Goal: Task Accomplishment & Management: Complete application form

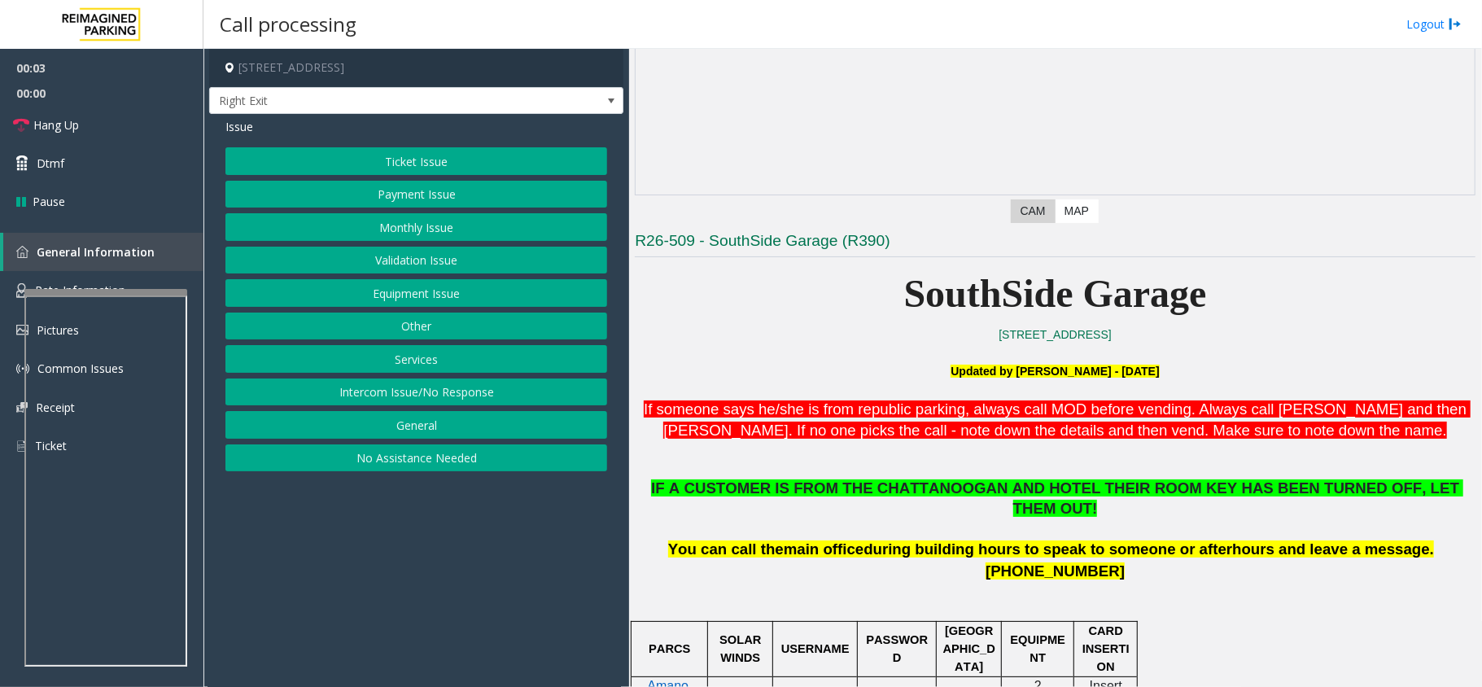
scroll to position [325, 0]
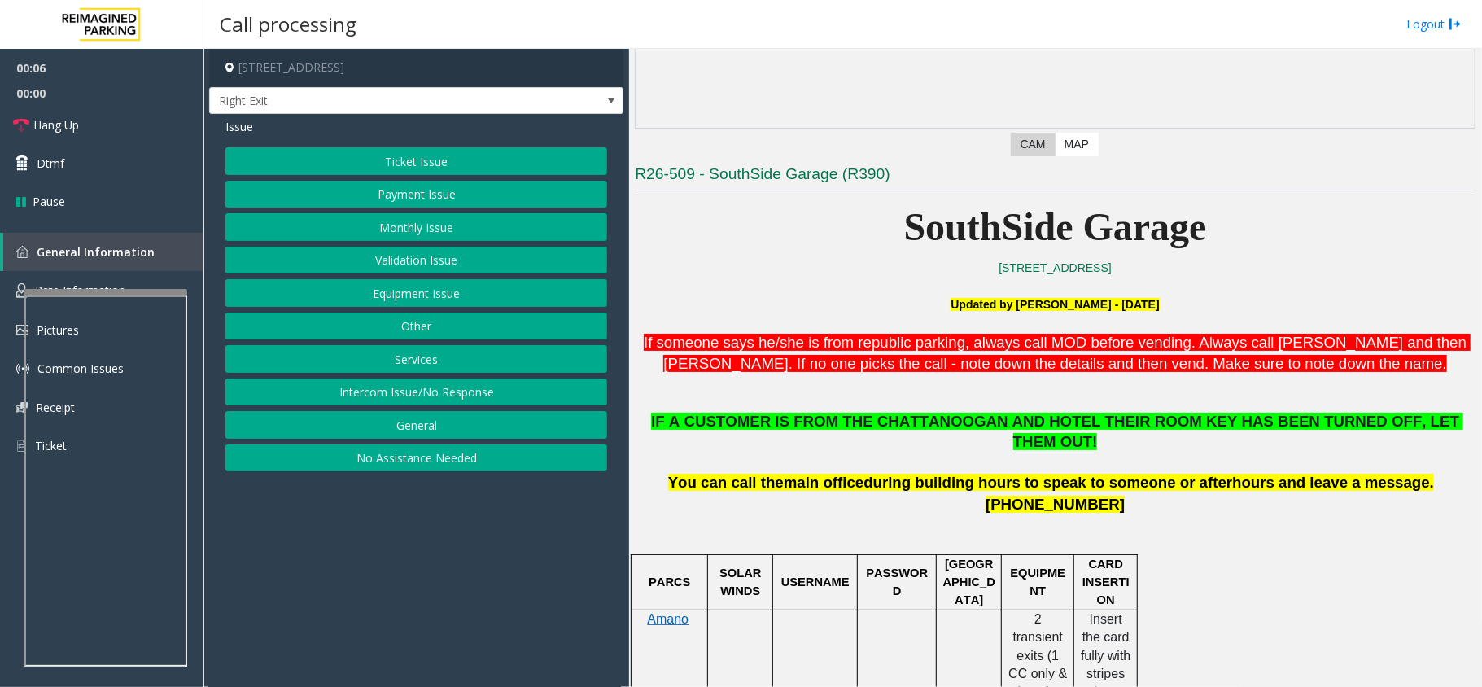
click at [408, 368] on button "Services" at bounding box center [416, 359] width 382 height 28
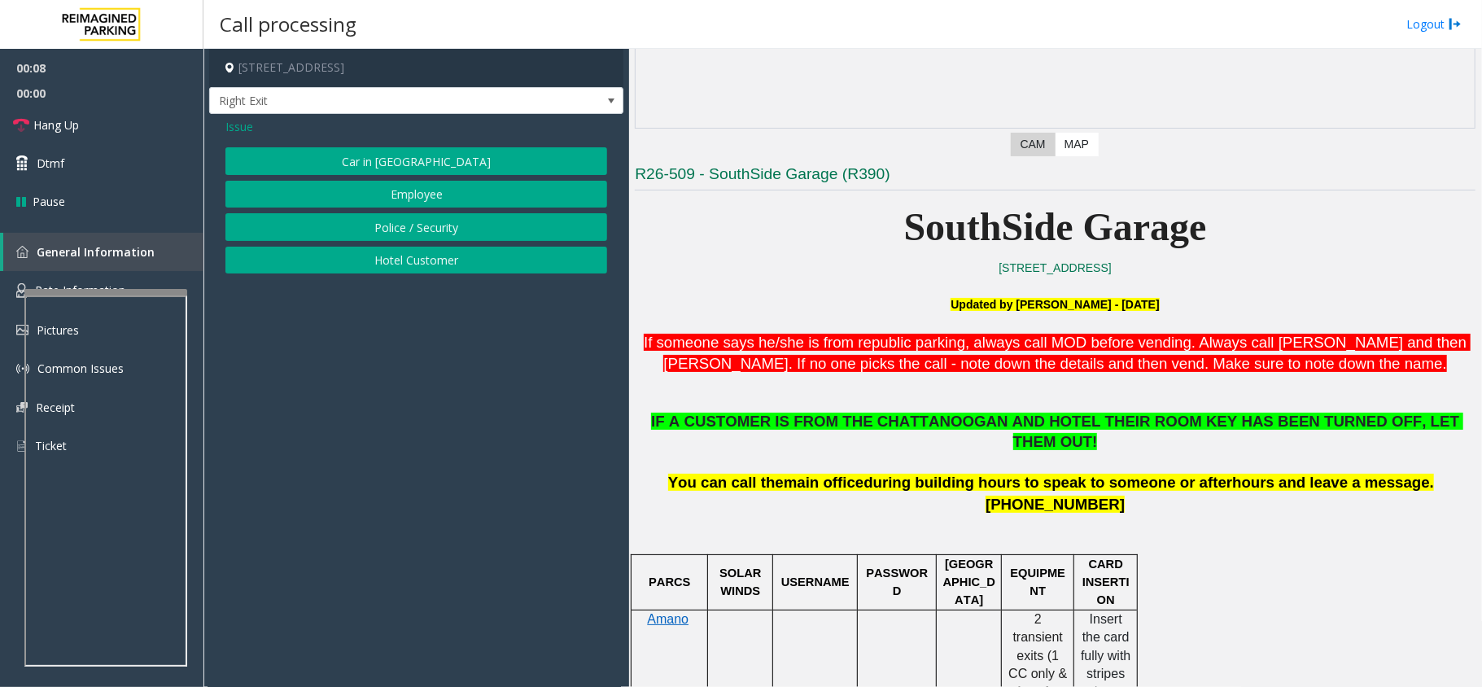
click at [388, 257] on button "Hotel Customer" at bounding box center [416, 261] width 382 height 28
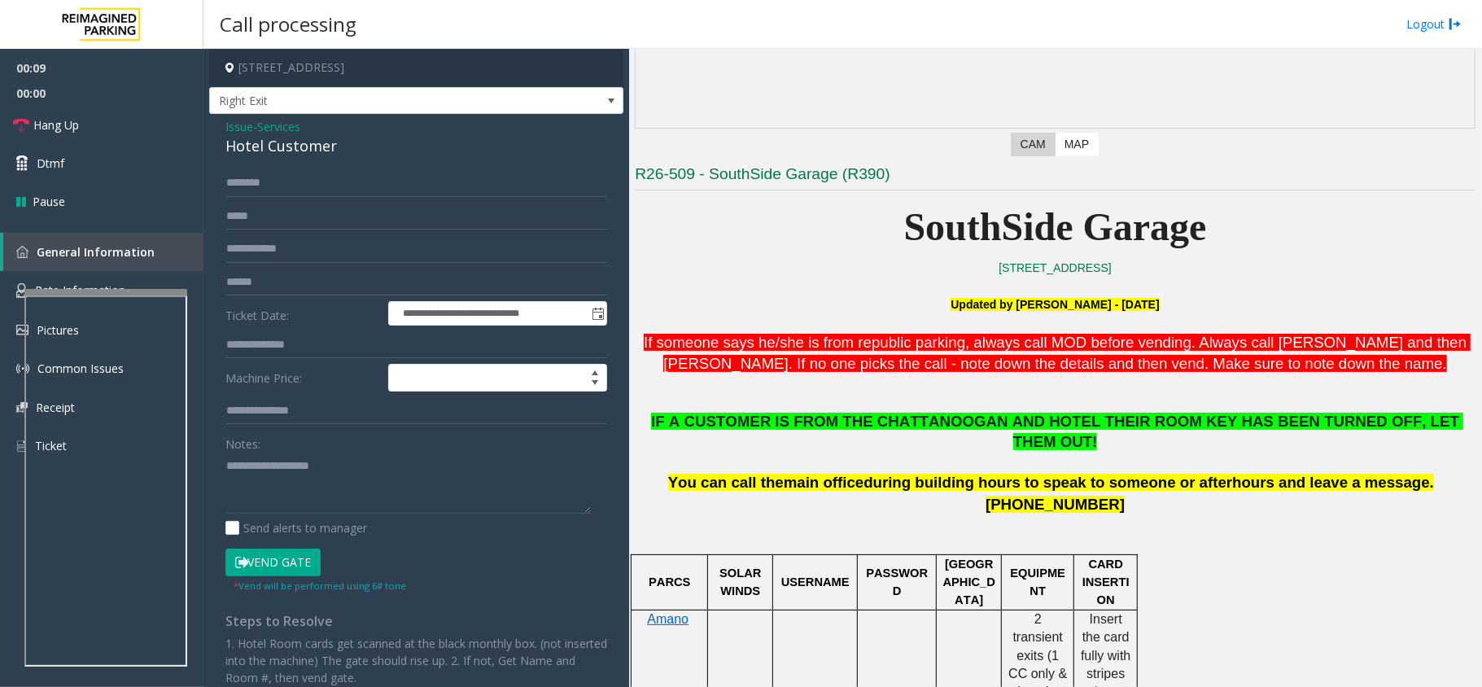
click at [254, 148] on div "Hotel Customer" at bounding box center [416, 146] width 382 height 22
click at [225, 459] on div "**********" at bounding box center [416, 487] width 406 height 637
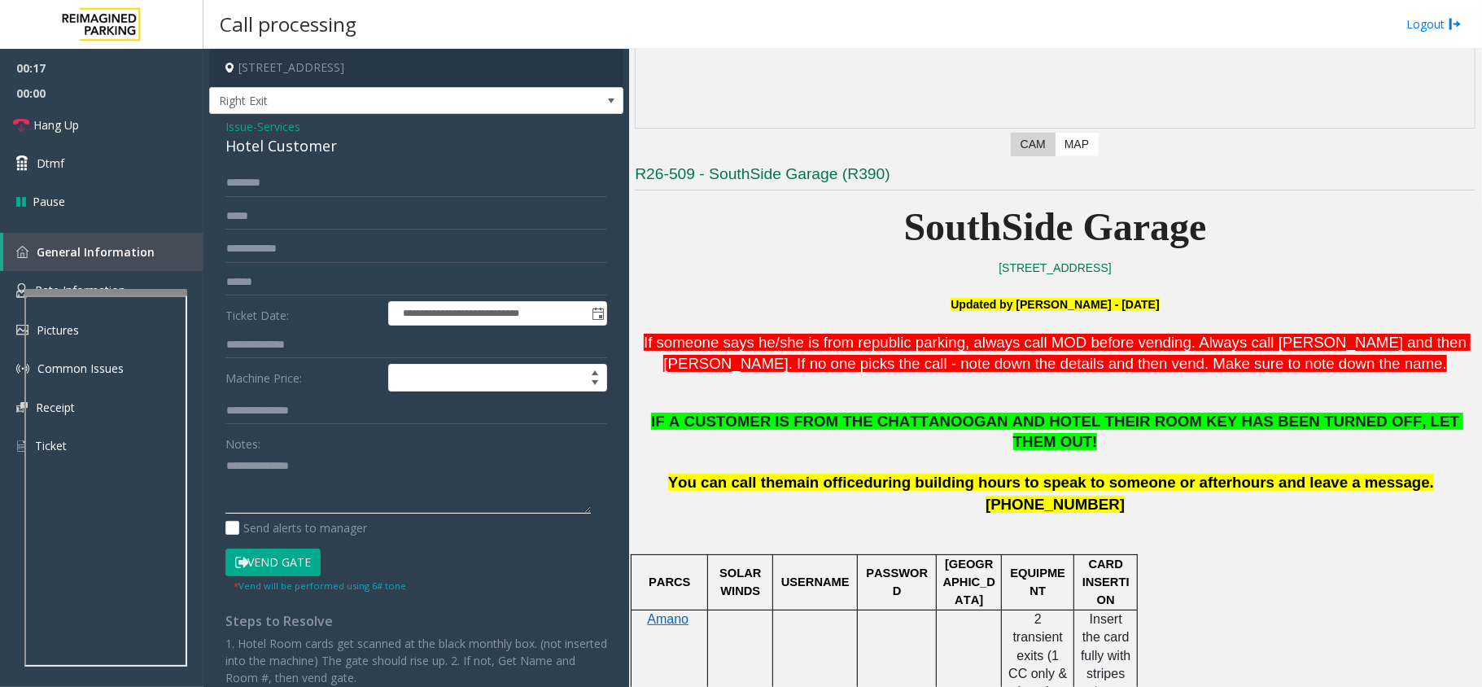
click at [229, 463] on textarea at bounding box center [407, 482] width 365 height 61
type textarea "**********"
click at [268, 176] on input "text" at bounding box center [416, 183] width 382 height 28
type input "**********"
click at [251, 353] on input "text" at bounding box center [416, 345] width 382 height 28
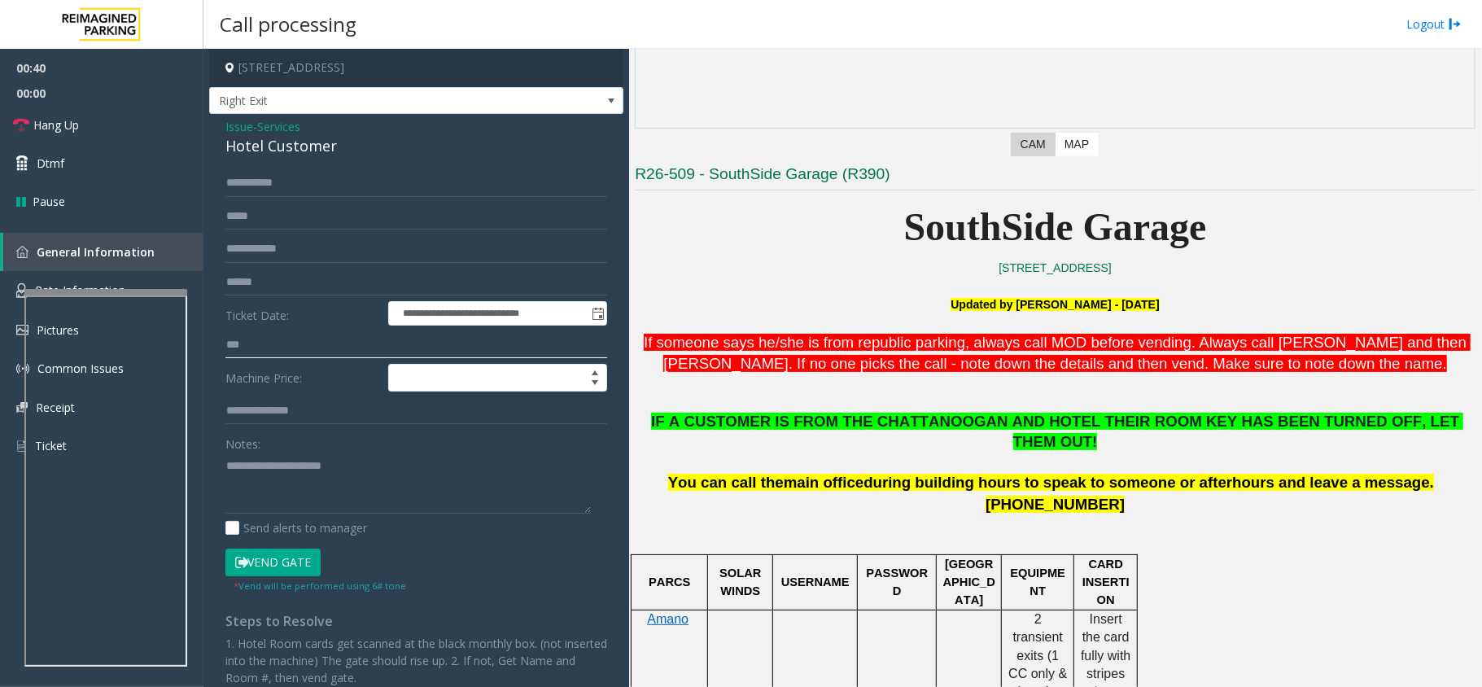
type input "***"
click at [272, 566] on button "Vend Gate" at bounding box center [272, 562] width 95 height 28
click at [368, 474] on textarea at bounding box center [407, 482] width 365 height 61
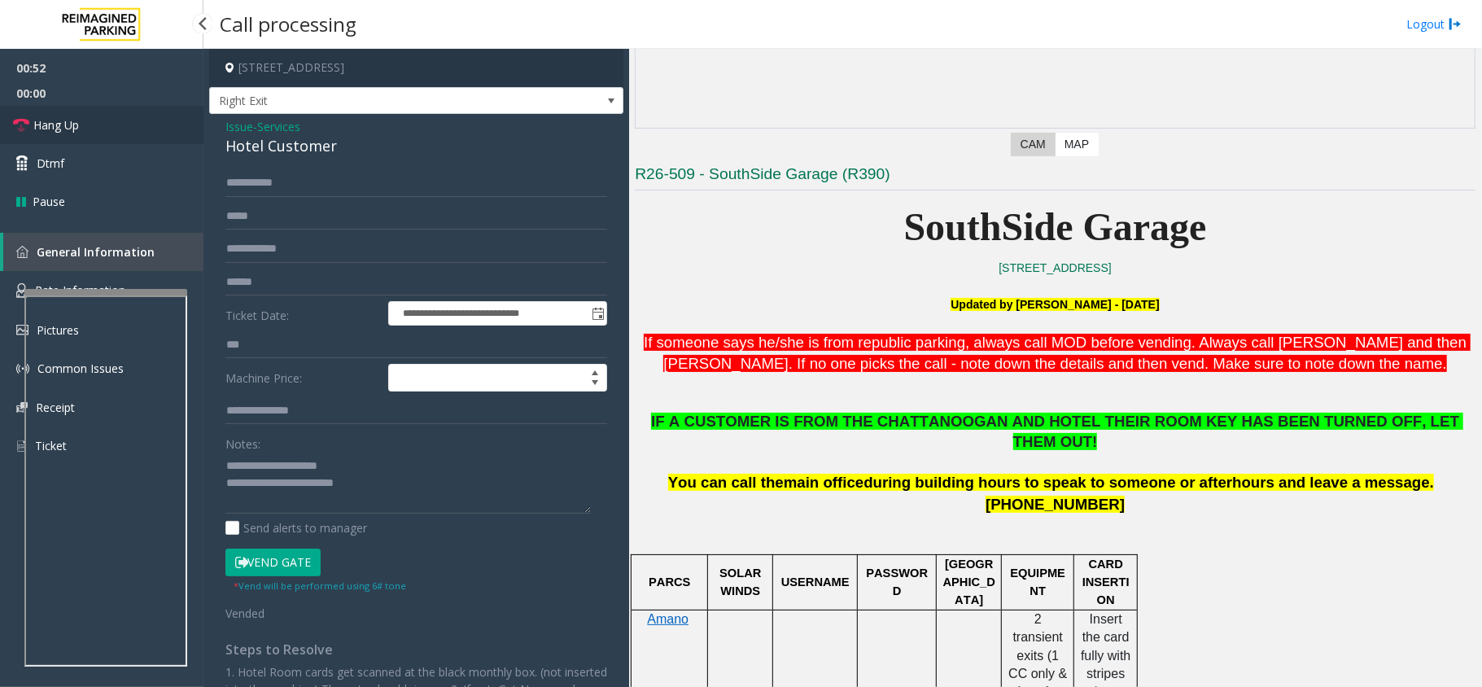
click at [146, 127] on link "Hang Up" at bounding box center [101, 125] width 203 height 38
click at [749, 421] on span "IF A CUSTOMER IS FROM THE CHATTANOOGAN AND HOTEL THEIR ROOM KEY HAS BEEN TURNED…" at bounding box center [1057, 430] width 812 height 37
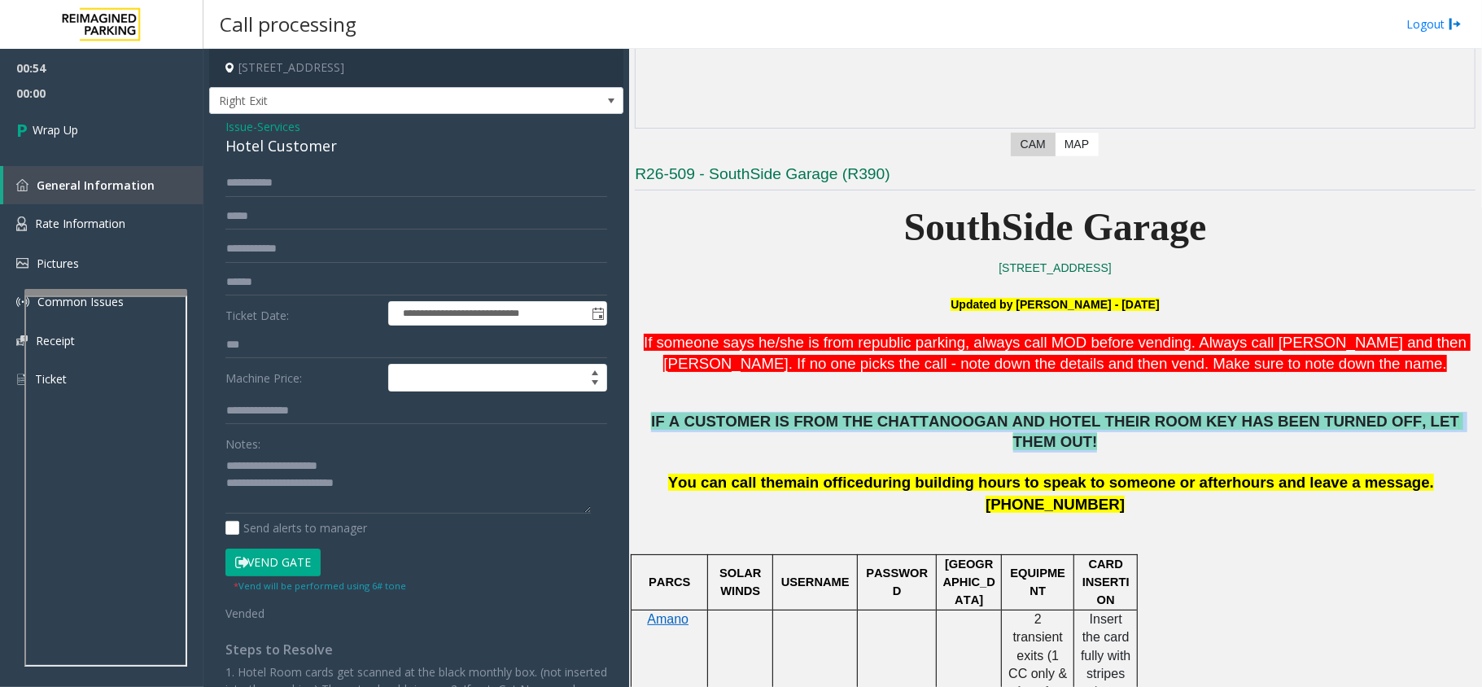
click at [749, 421] on span "IF A CUSTOMER IS FROM THE CHATTANOOGAN AND HOTEL THEIR ROOM KEY HAS BEEN TURNED…" at bounding box center [1057, 430] width 812 height 37
copy span "IF A CUSTOMER IS FROM THE CHATTANOOGAN AND HOTEL THEIR ROOM KEY HAS BEEN TURNED…"
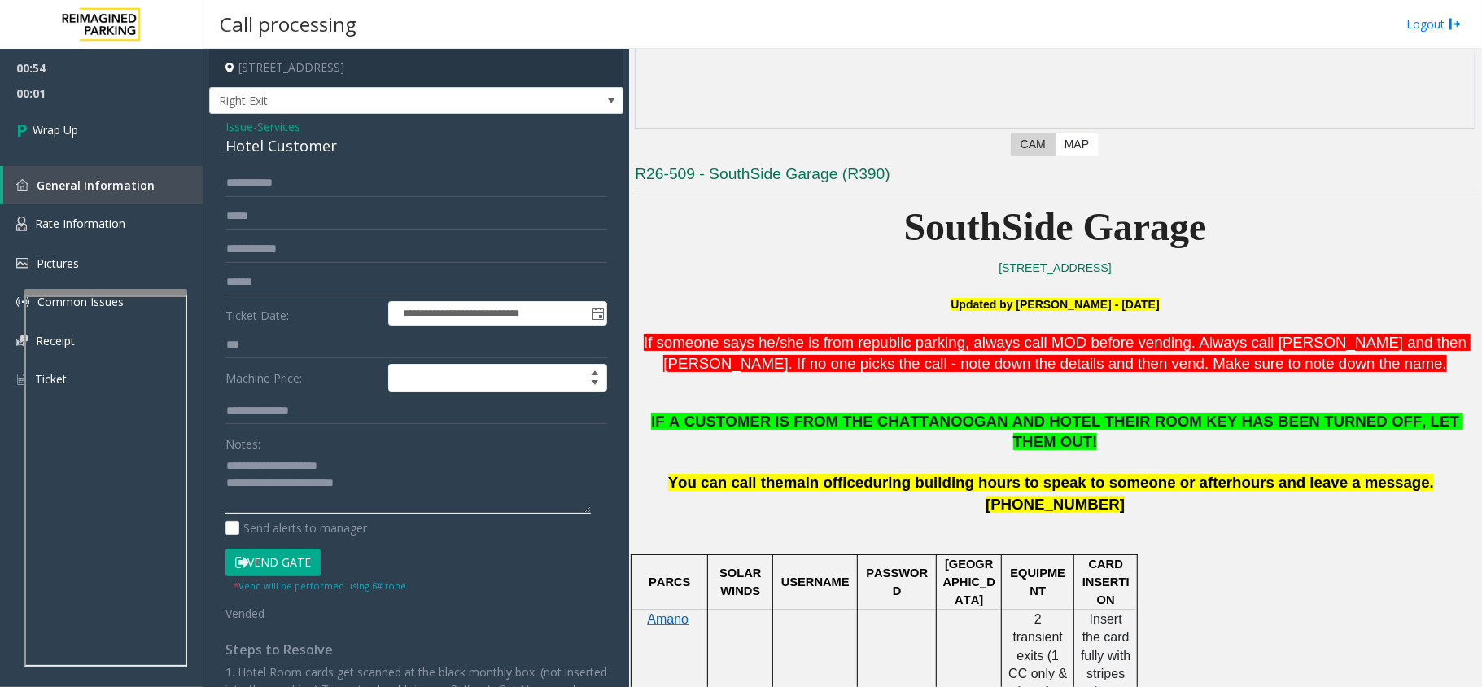
click at [397, 489] on textarea at bounding box center [407, 482] width 365 height 61
paste textarea "**********"
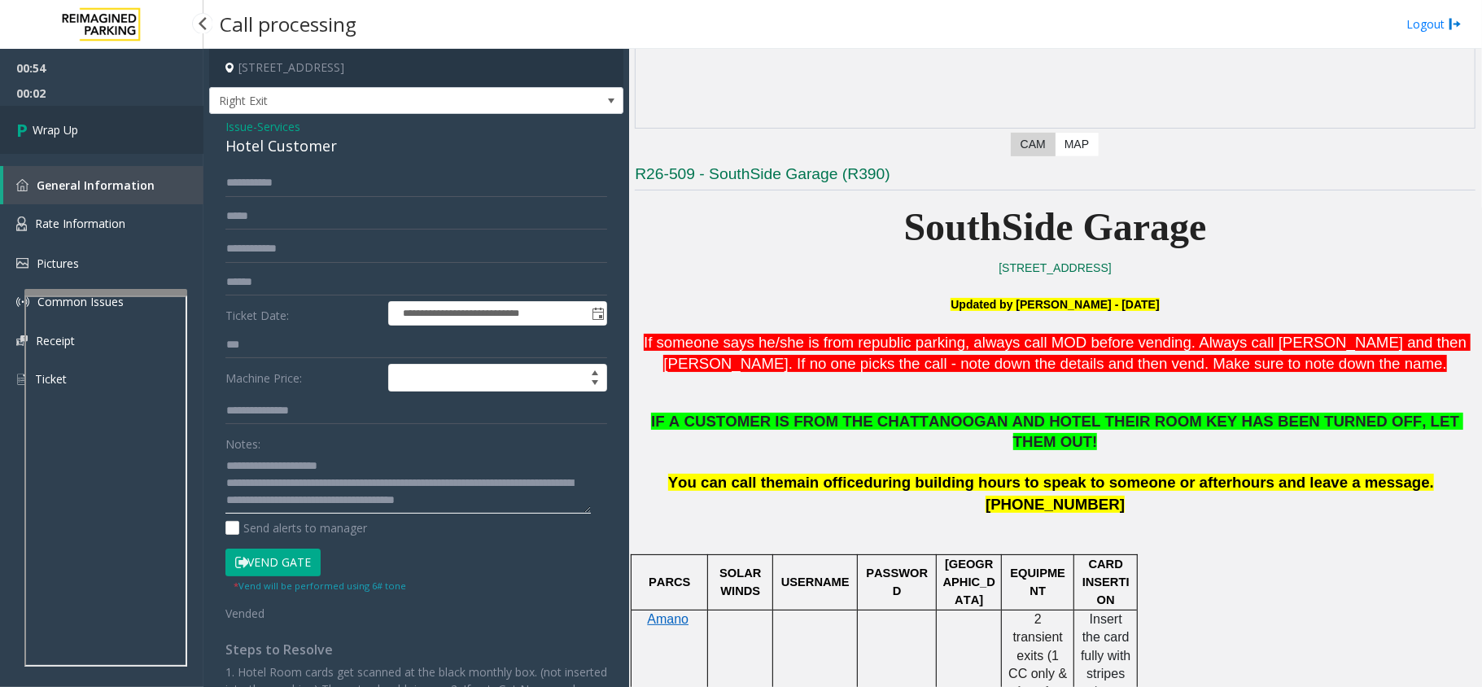
type textarea "**********"
click at [73, 121] on span "Wrap Up" at bounding box center [56, 129] width 46 height 17
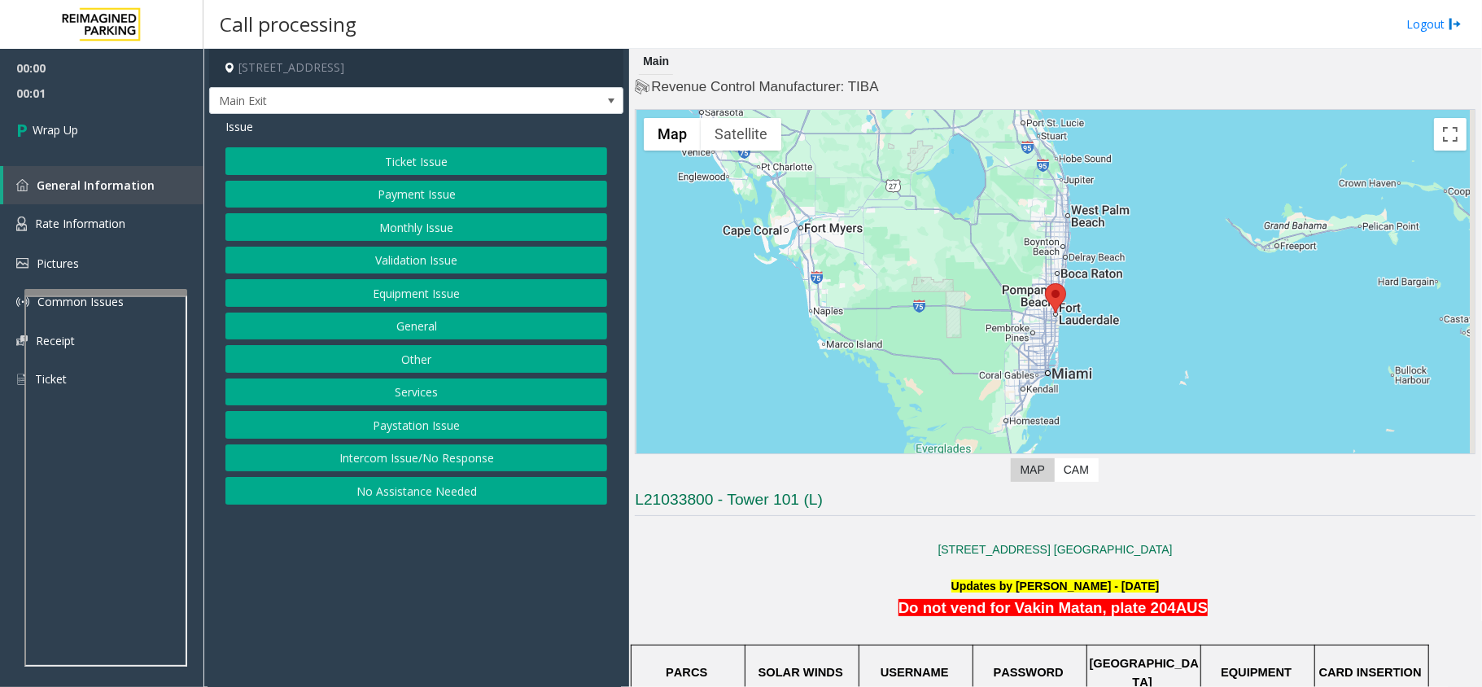
click at [394, 466] on button "Intercom Issue/No Response" at bounding box center [416, 458] width 382 height 28
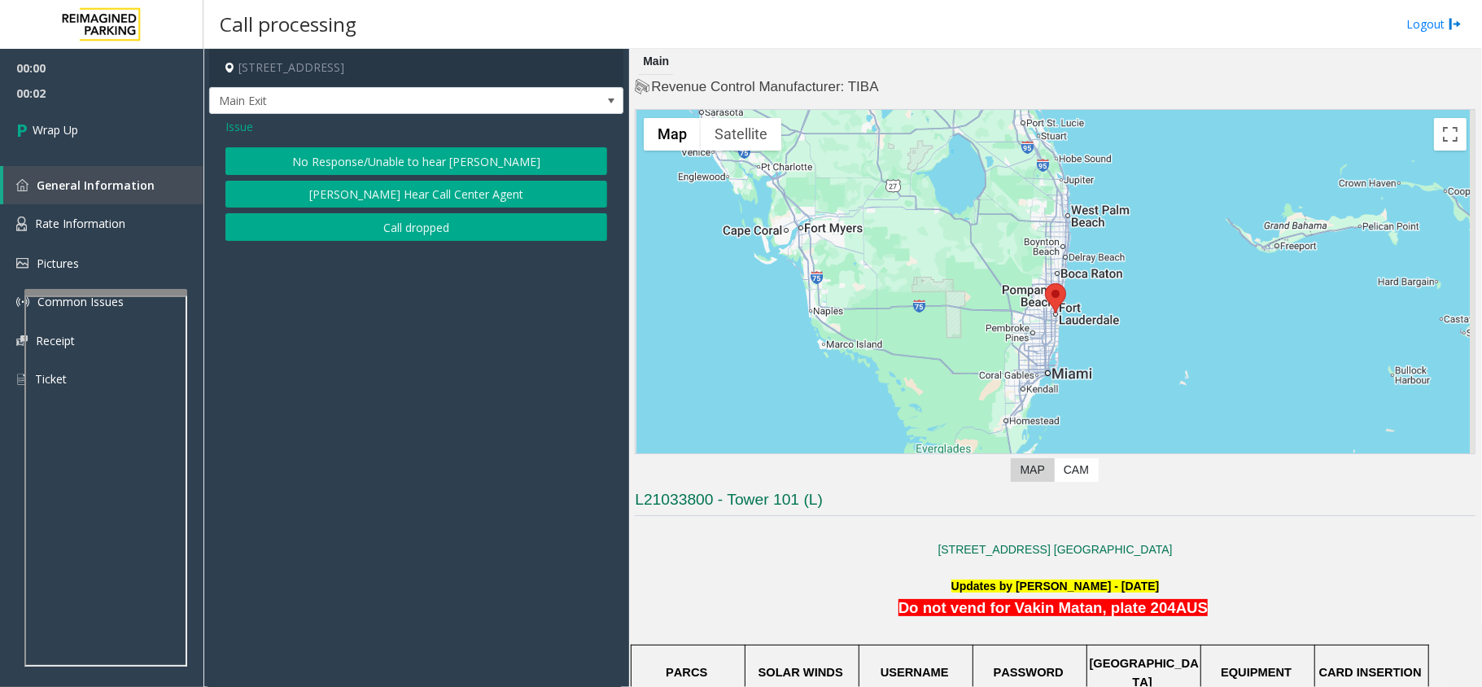
click at [369, 233] on button "Call dropped" at bounding box center [416, 227] width 382 height 28
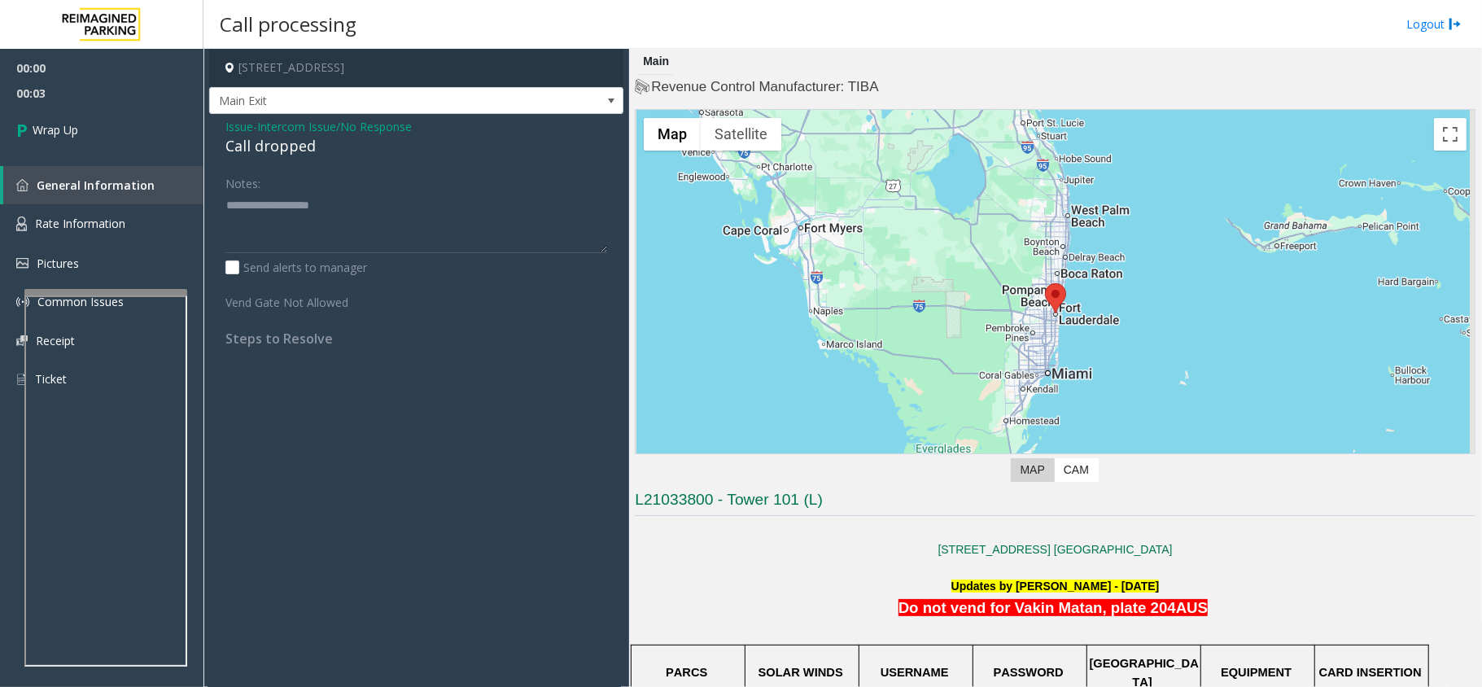
click at [255, 137] on div "Call dropped" at bounding box center [416, 146] width 382 height 22
type textarea "**********"
click at [108, 137] on link "Wrap Up" at bounding box center [101, 130] width 203 height 48
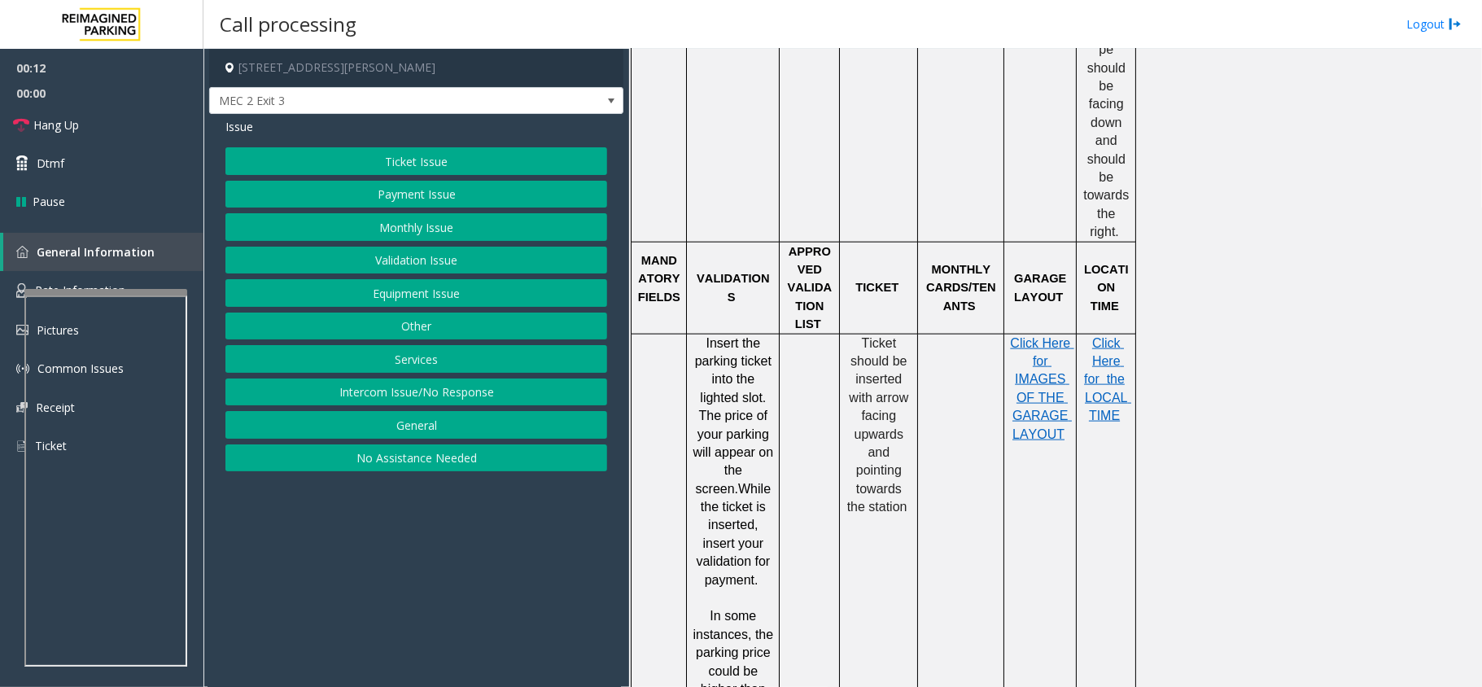
scroll to position [1410, 0]
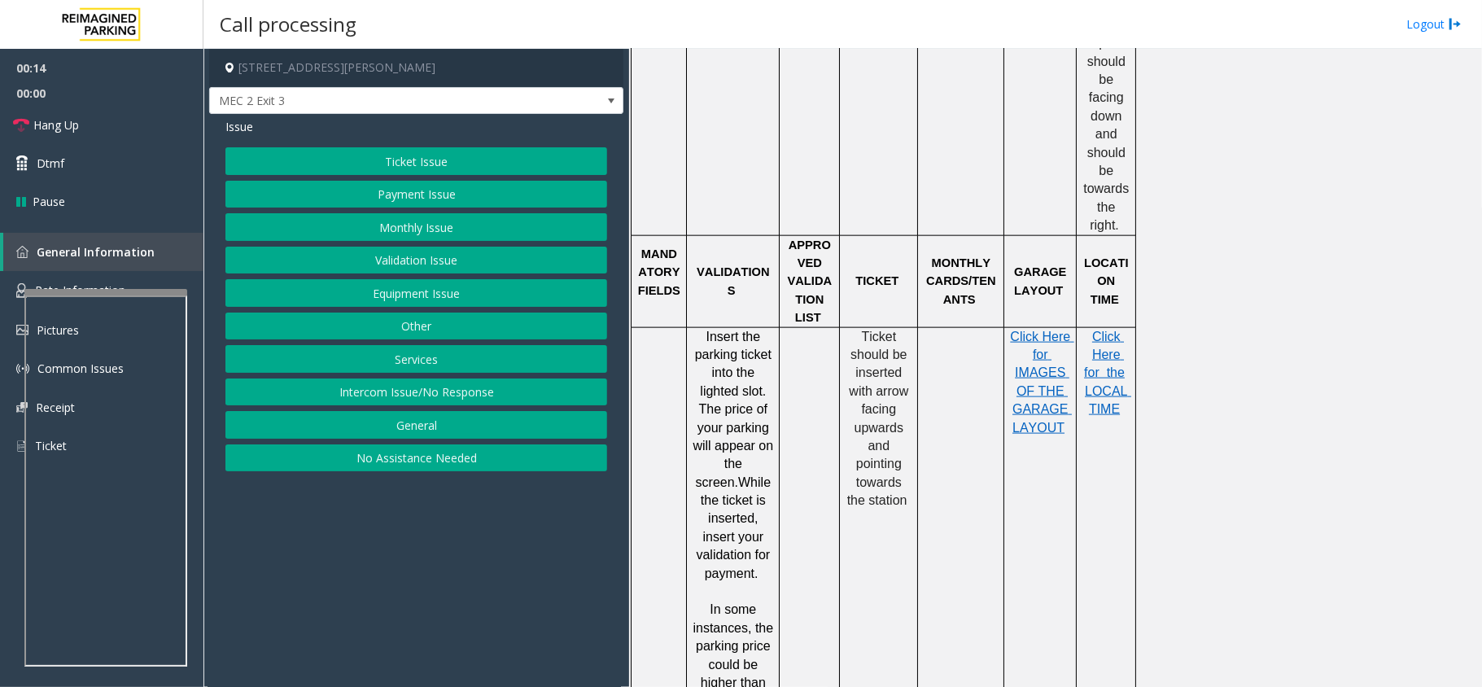
click at [414, 148] on button "Ticket Issue" at bounding box center [416, 161] width 382 height 28
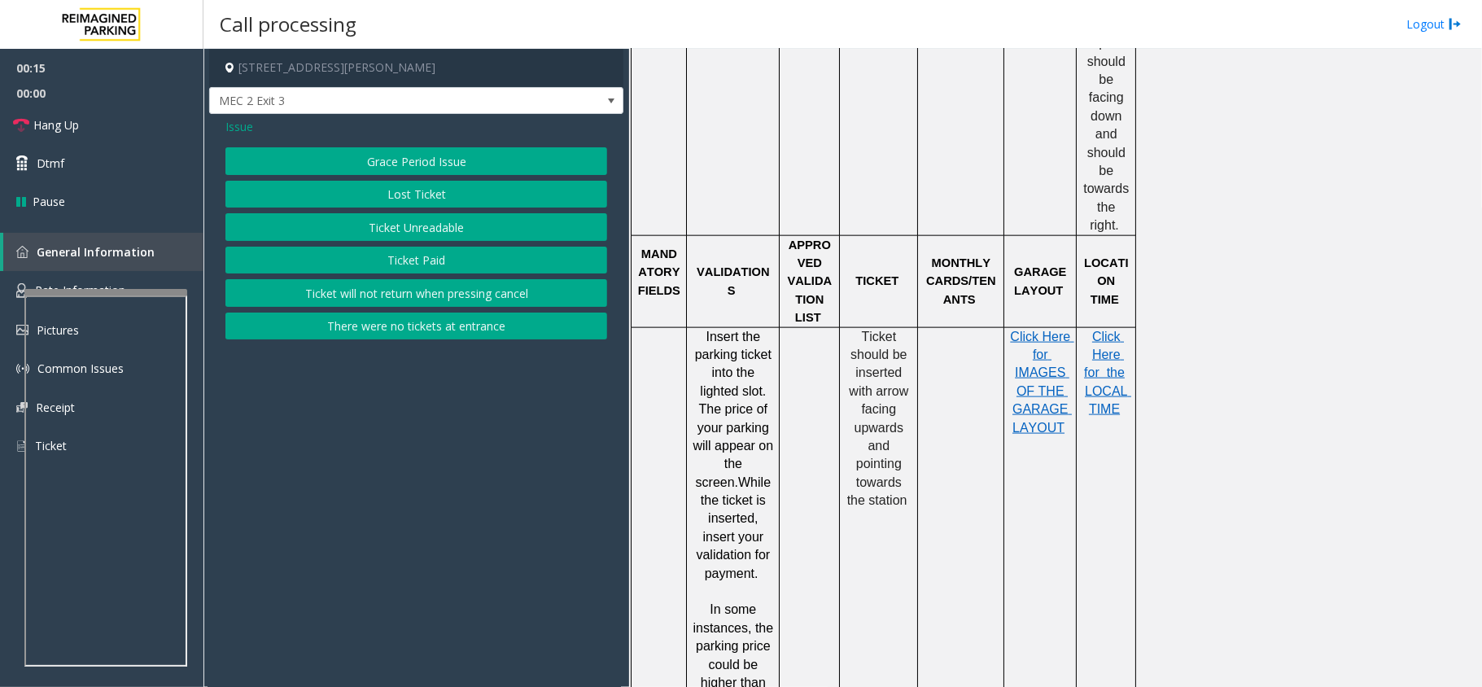
drag, startPoint x: 414, startPoint y: 148, endPoint x: 319, endPoint y: 158, distance: 95.7
click at [408, 226] on button "Ticket Unreadable" at bounding box center [416, 227] width 382 height 28
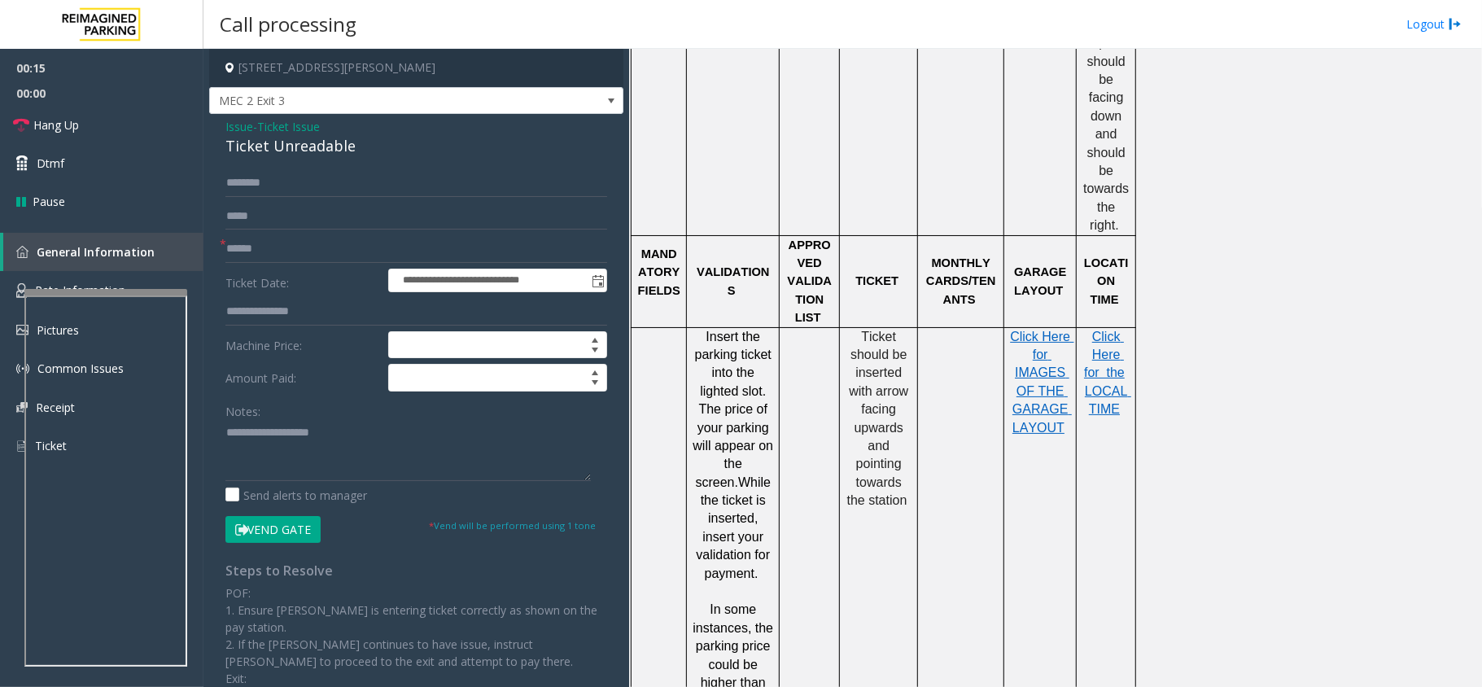
click at [298, 146] on div "Ticket Unreadable" at bounding box center [416, 146] width 382 height 22
click at [225, 433] on div "**********" at bounding box center [416, 496] width 406 height 654
click at [225, 430] on textarea at bounding box center [407, 450] width 365 height 61
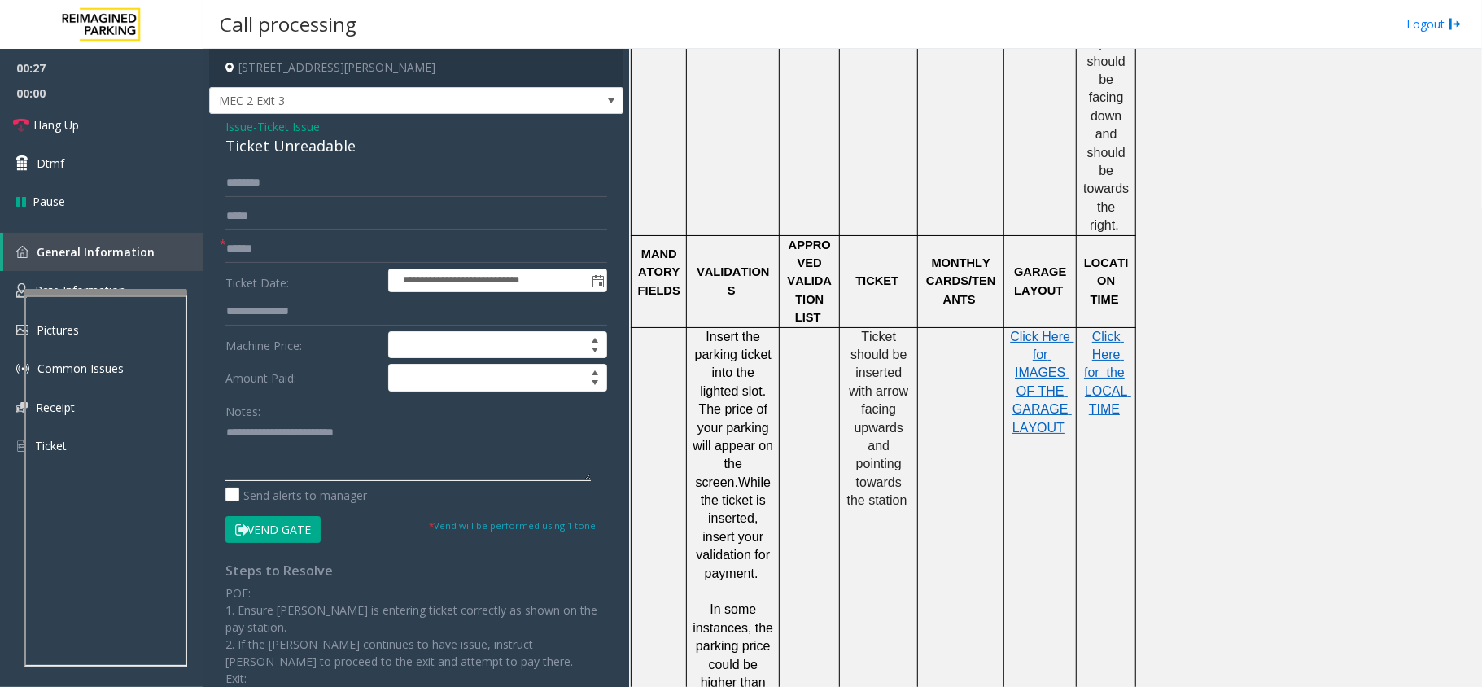
click at [395, 430] on textarea at bounding box center [407, 450] width 365 height 61
click at [280, 251] on input "text" at bounding box center [416, 249] width 382 height 28
click at [309, 444] on textarea at bounding box center [407, 450] width 365 height 61
type textarea "**********"
click at [105, 135] on link "Hang Up" at bounding box center [101, 125] width 203 height 38
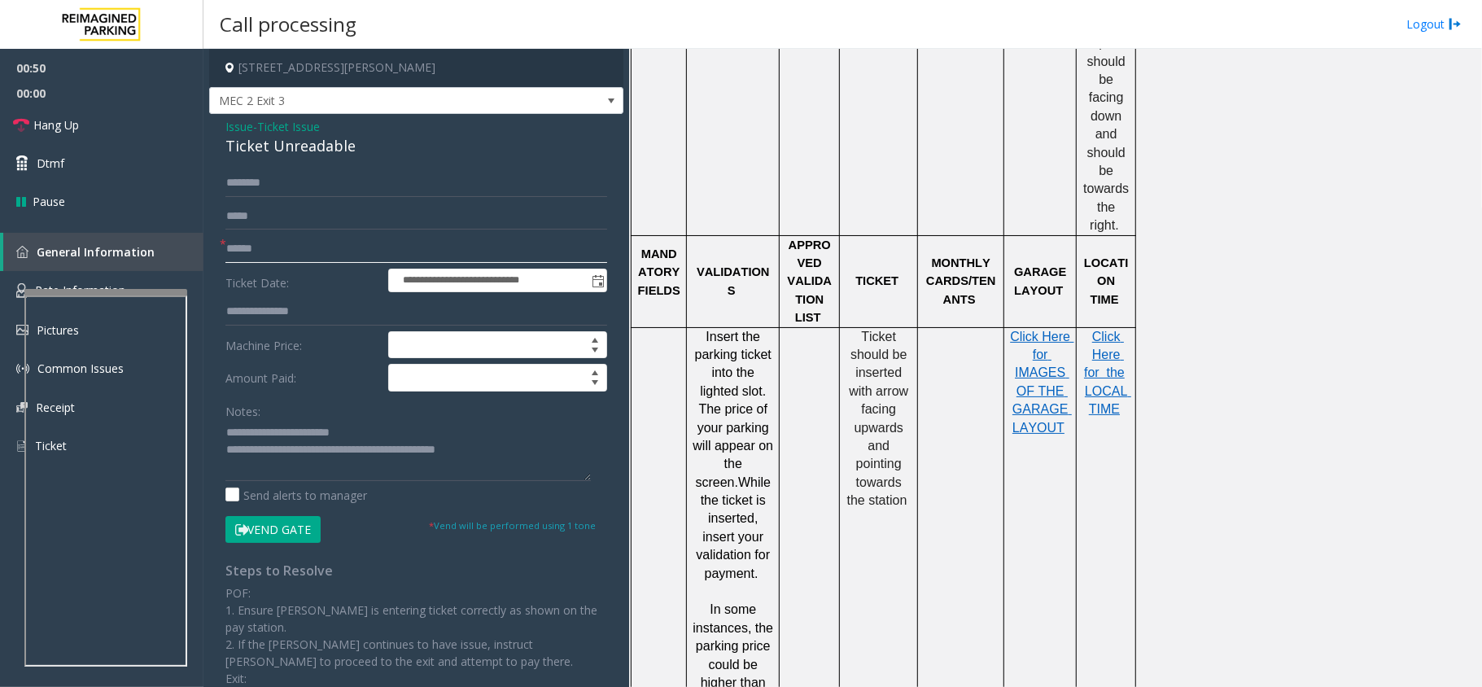
click at [229, 251] on input "text" at bounding box center [416, 249] width 382 height 28
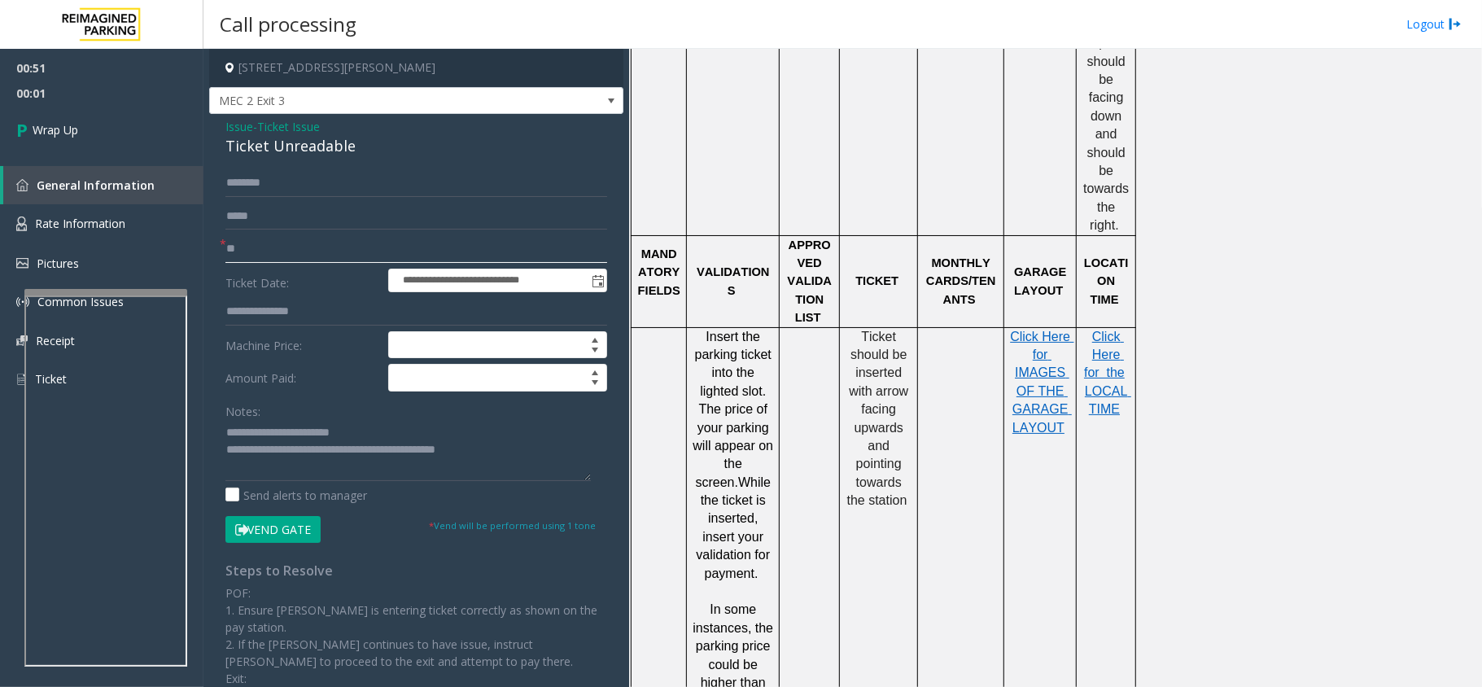
type input "**"
click at [308, 453] on textarea at bounding box center [407, 450] width 365 height 61
click at [487, 451] on textarea at bounding box center [407, 450] width 365 height 61
type textarea "**********"
click at [79, 118] on link "Wrap Up" at bounding box center [101, 130] width 203 height 48
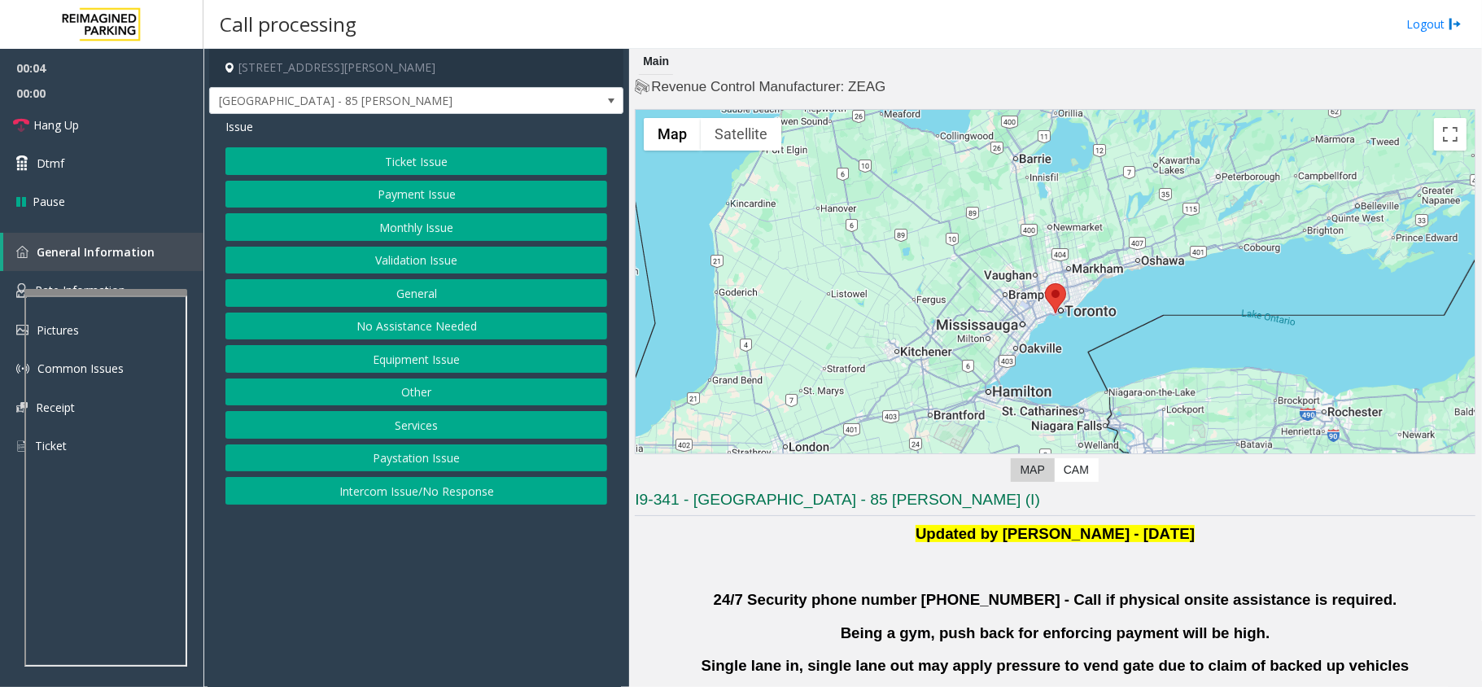
click at [407, 264] on button "Validation Issue" at bounding box center [416, 261] width 382 height 28
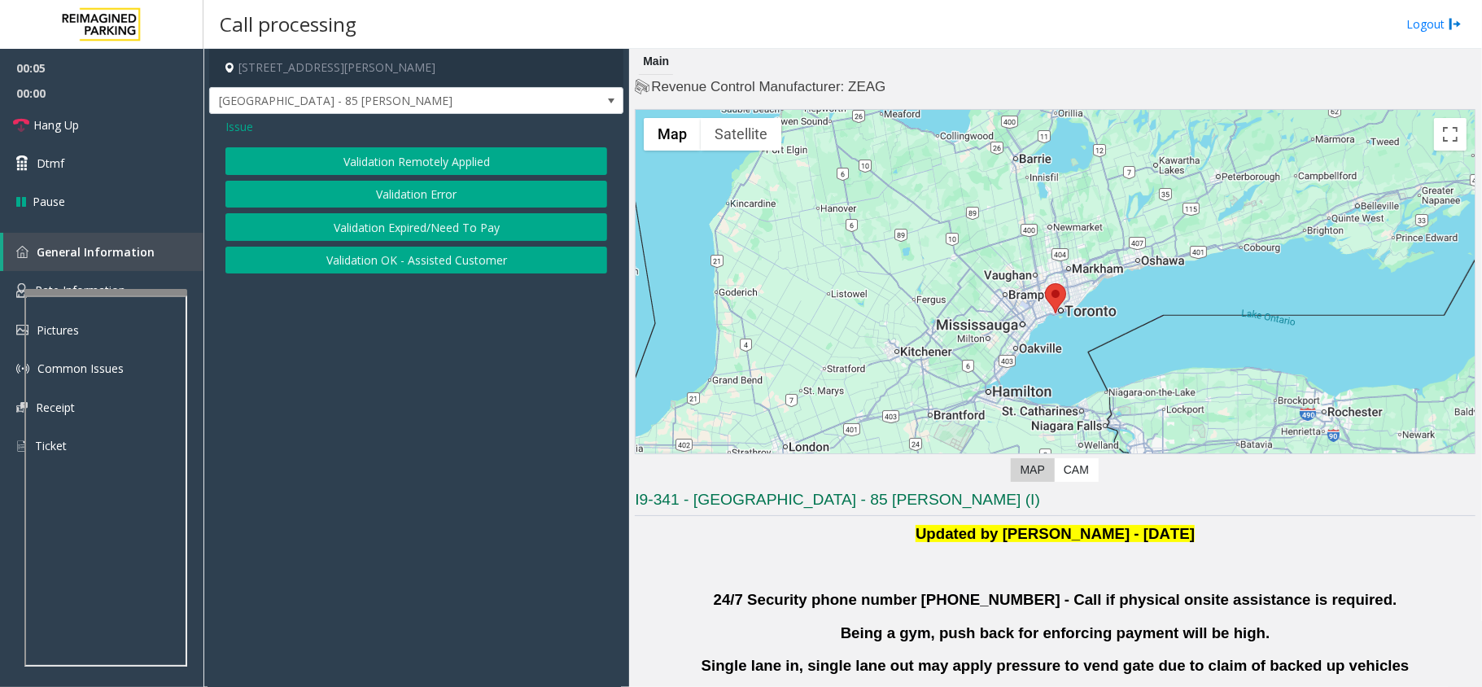
click at [426, 181] on button "Validation Error" at bounding box center [416, 195] width 382 height 28
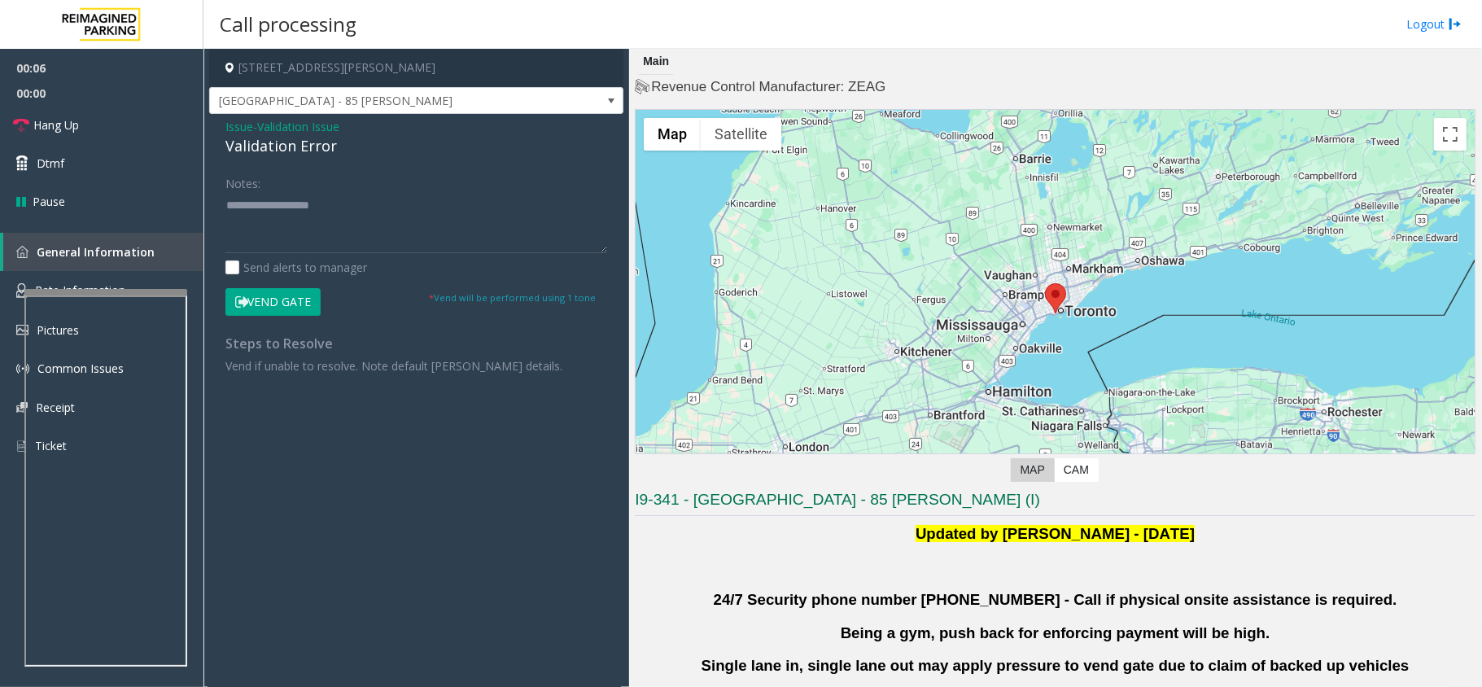
click at [252, 151] on div "Validation Error" at bounding box center [416, 146] width 382 height 22
click at [228, 199] on textarea at bounding box center [416, 222] width 382 height 61
click at [369, 202] on textarea at bounding box center [416, 222] width 382 height 61
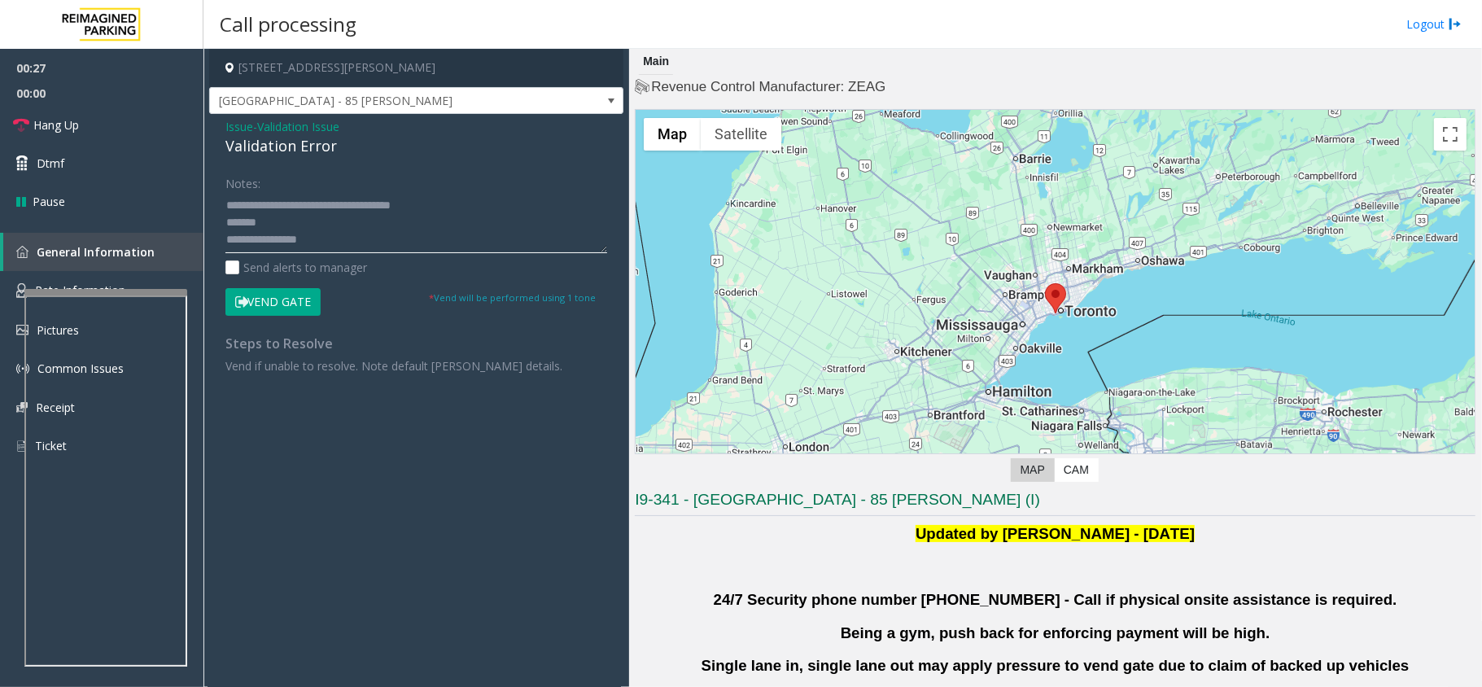
click at [312, 216] on textarea at bounding box center [416, 222] width 382 height 61
click at [323, 241] on textarea at bounding box center [416, 222] width 382 height 61
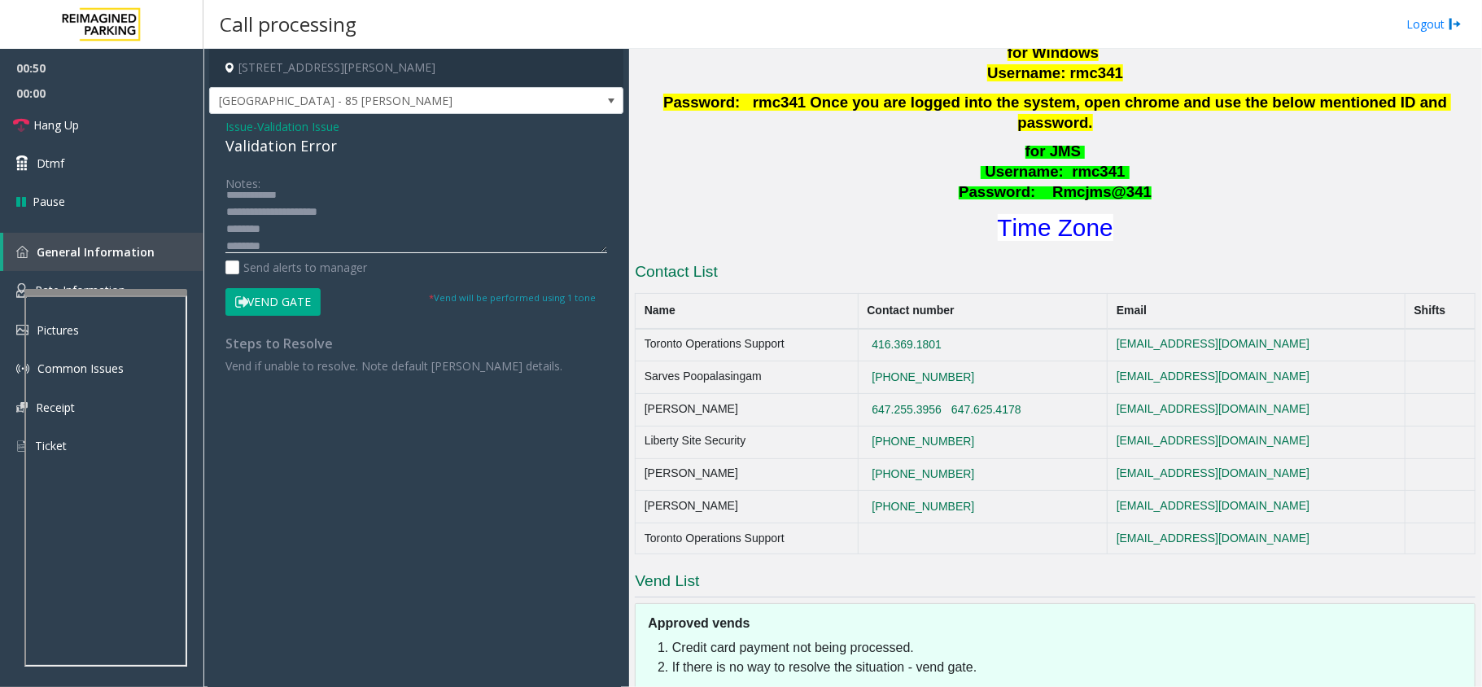
scroll to position [759, 0]
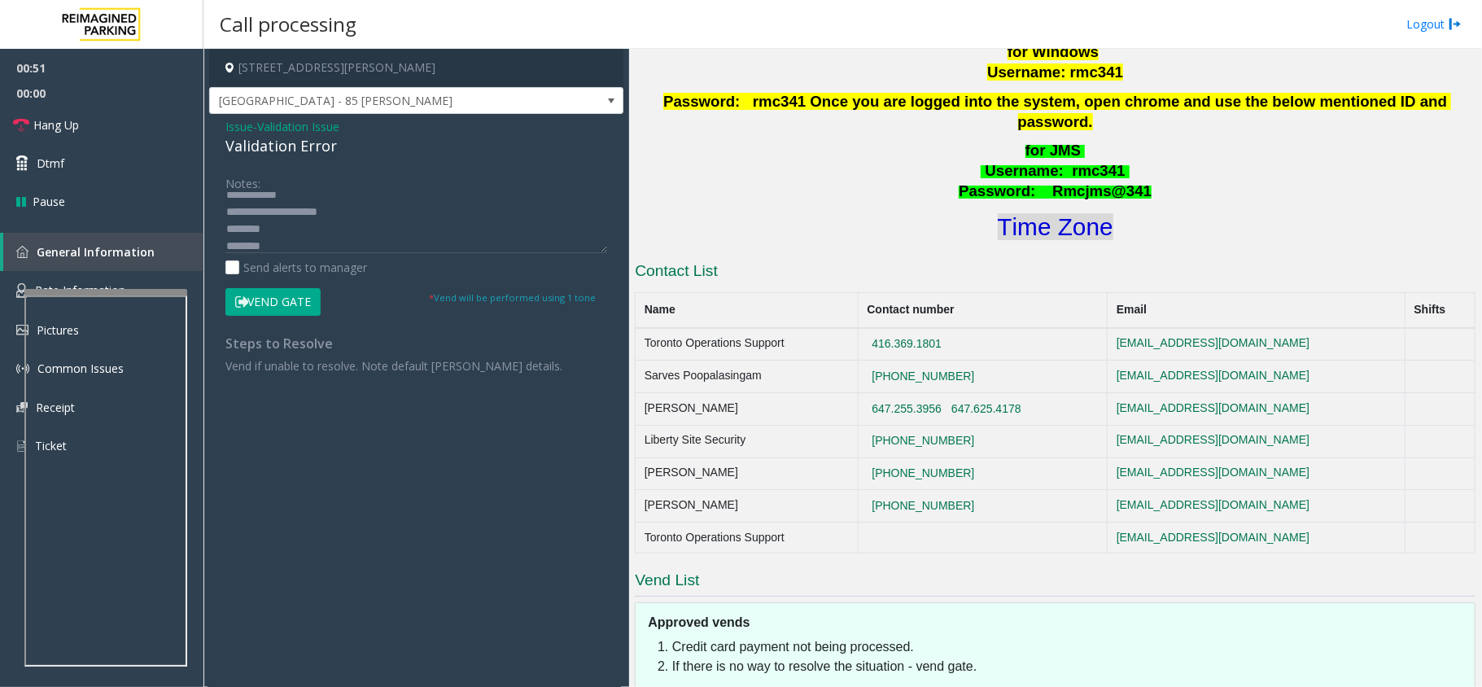
click at [1048, 213] on font "Time Zone" at bounding box center [1055, 226] width 116 height 27
click at [272, 246] on textarea at bounding box center [416, 222] width 382 height 61
click at [353, 205] on textarea at bounding box center [416, 222] width 382 height 61
click at [272, 205] on textarea at bounding box center [416, 222] width 382 height 61
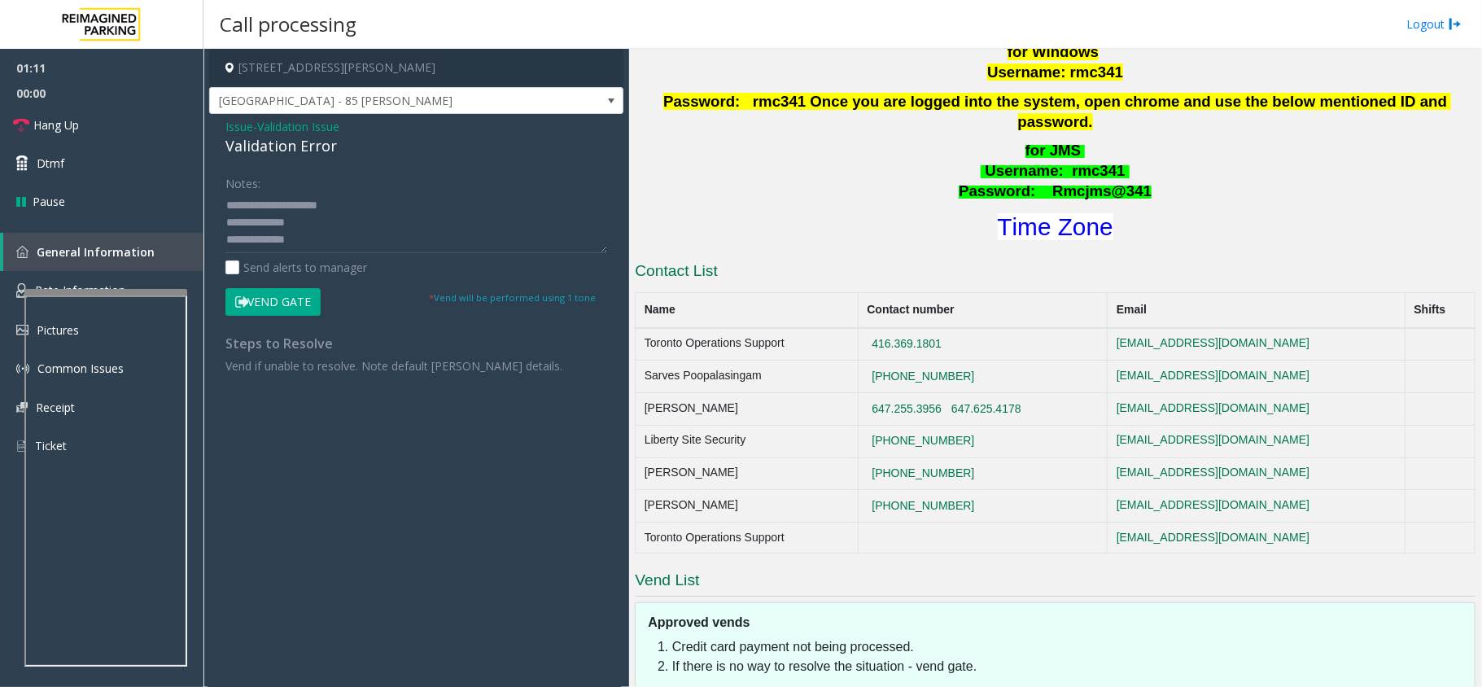
click at [260, 293] on button "Vend Gate" at bounding box center [272, 302] width 95 height 28
click at [326, 212] on textarea at bounding box center [416, 222] width 382 height 61
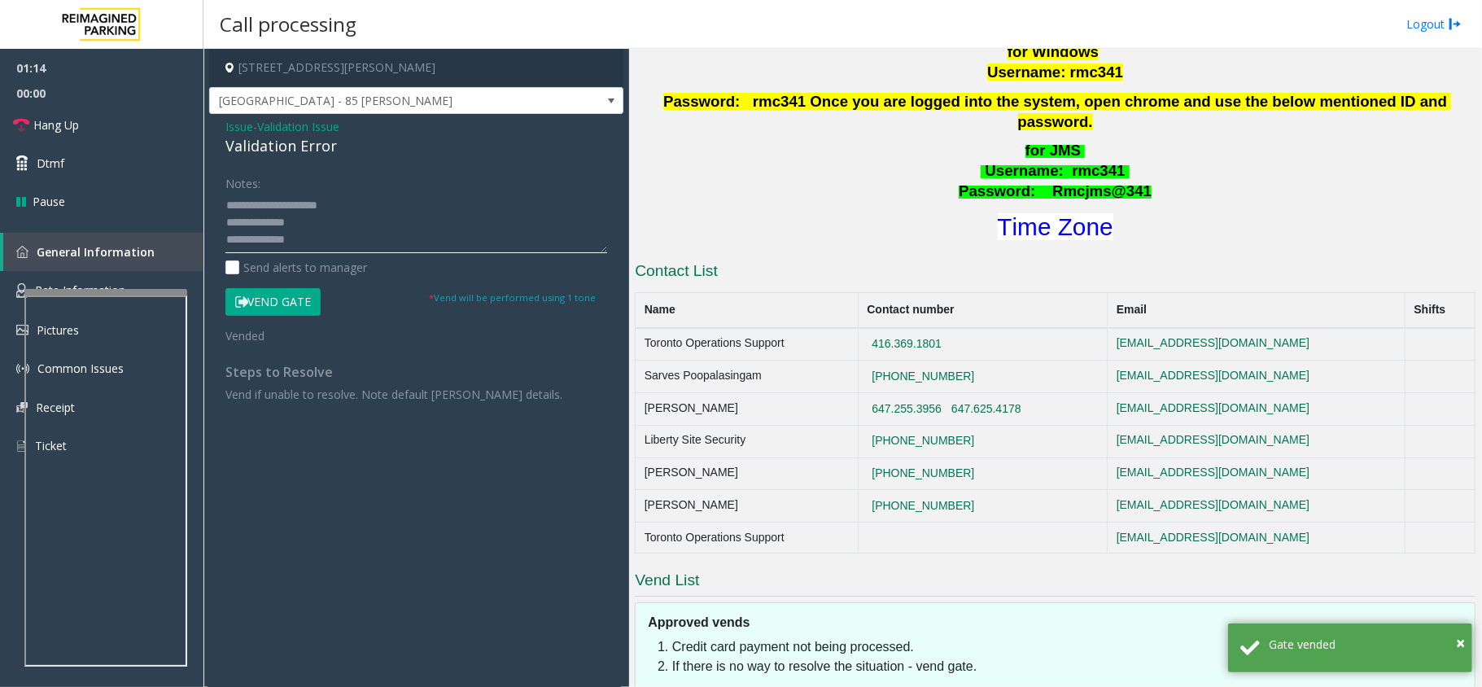
click at [303, 220] on textarea at bounding box center [416, 222] width 382 height 61
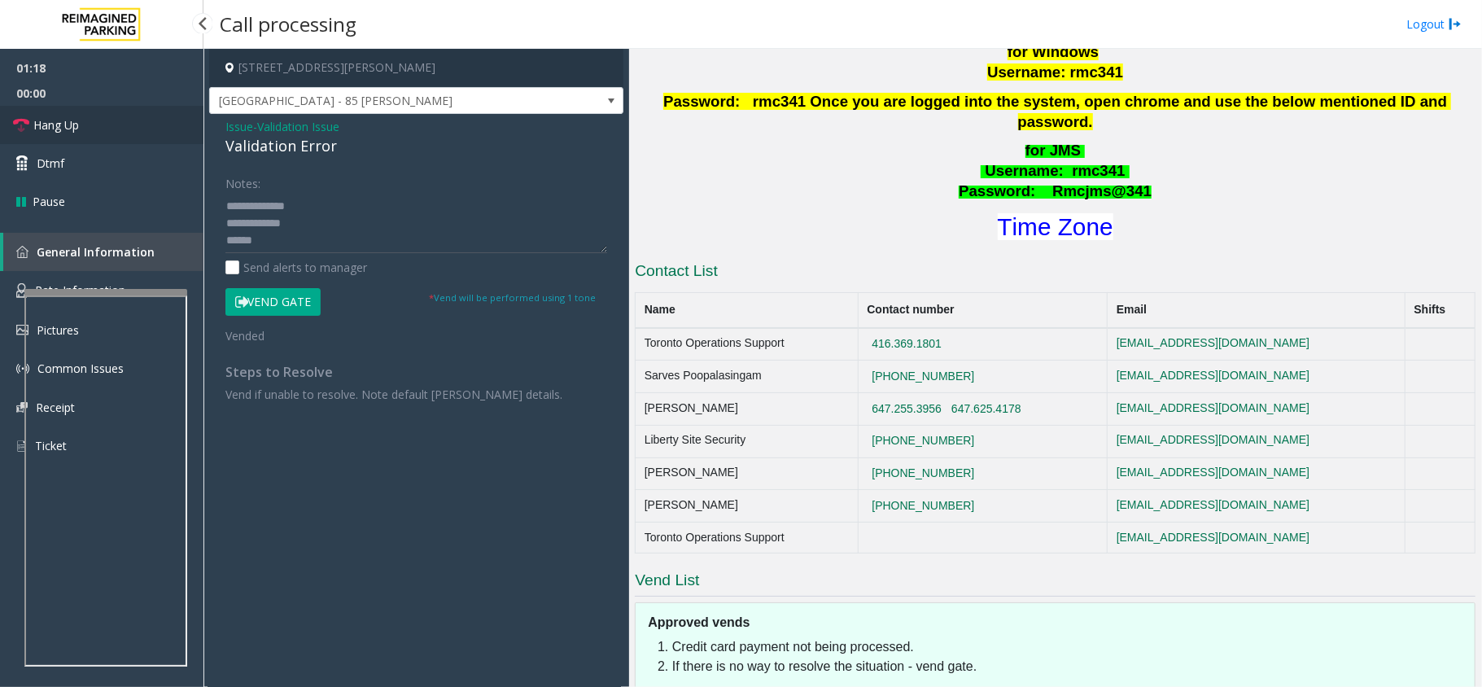
click at [153, 122] on link "Hang Up" at bounding box center [101, 125] width 203 height 38
click at [271, 242] on textarea at bounding box center [416, 222] width 382 height 61
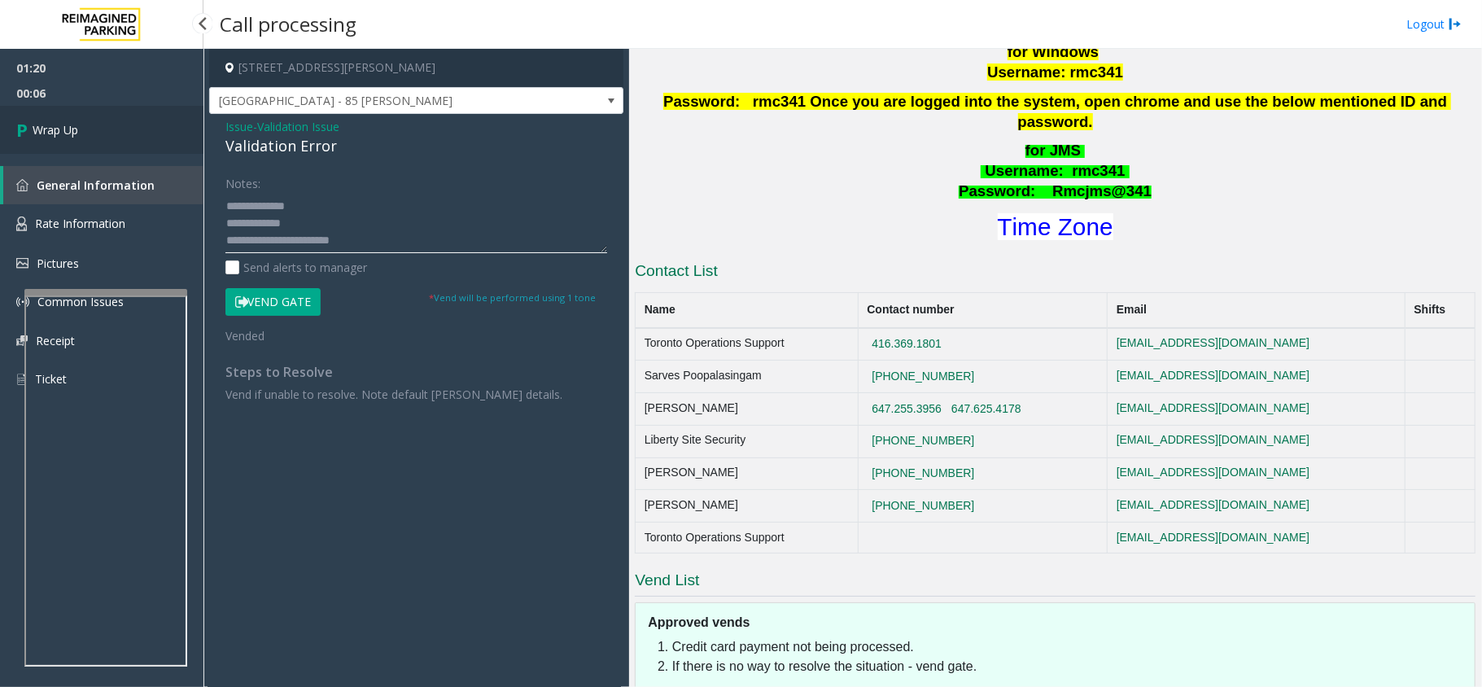
type textarea "**********"
click at [160, 114] on link "Wrap Up" at bounding box center [101, 130] width 203 height 48
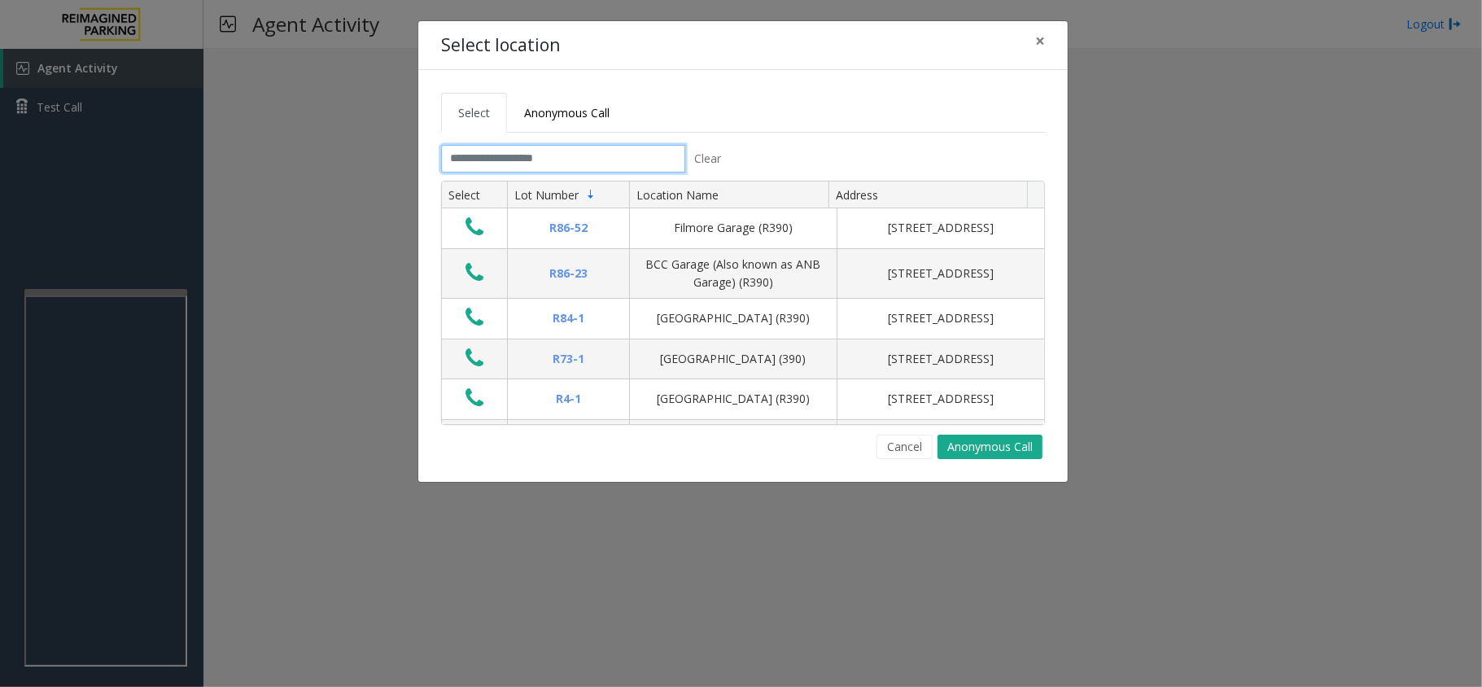
click at [457, 163] on input "text" at bounding box center [563, 159] width 244 height 28
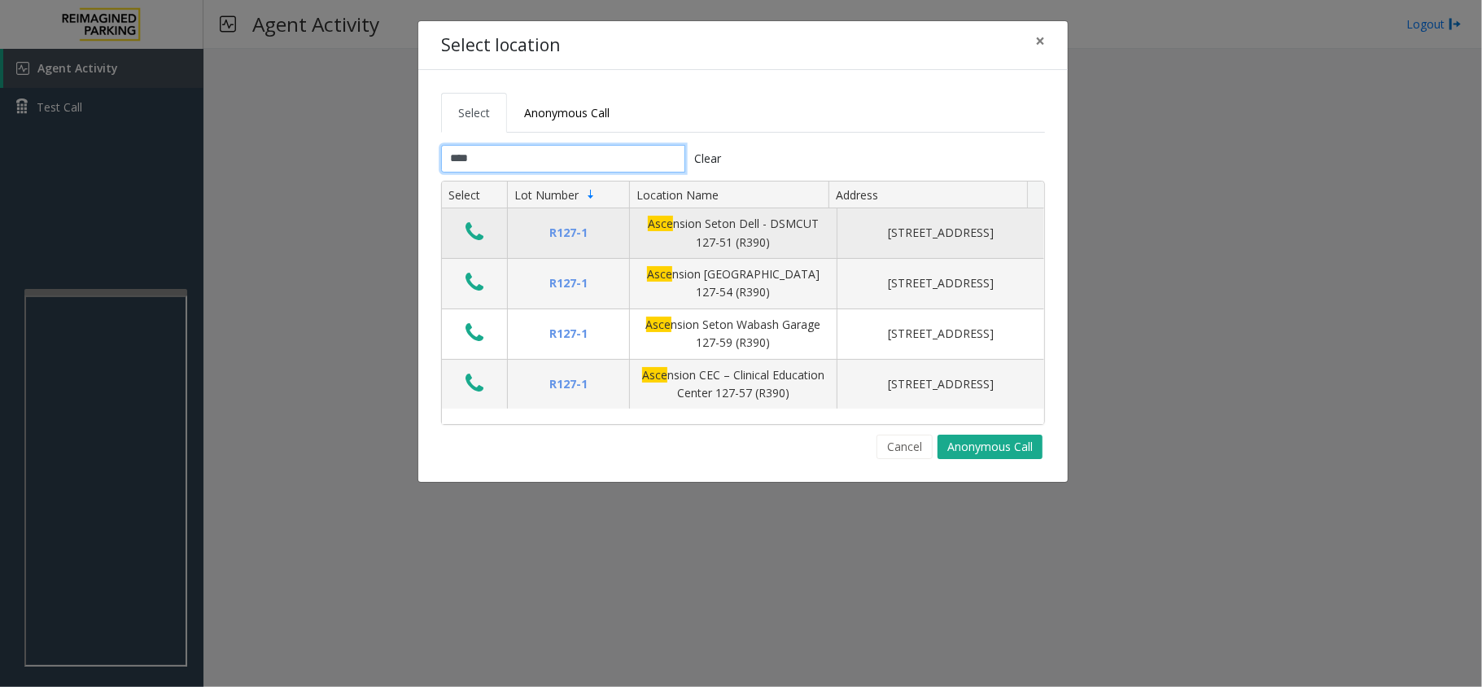
type input "****"
click at [472, 231] on icon "Data table" at bounding box center [474, 231] width 18 height 23
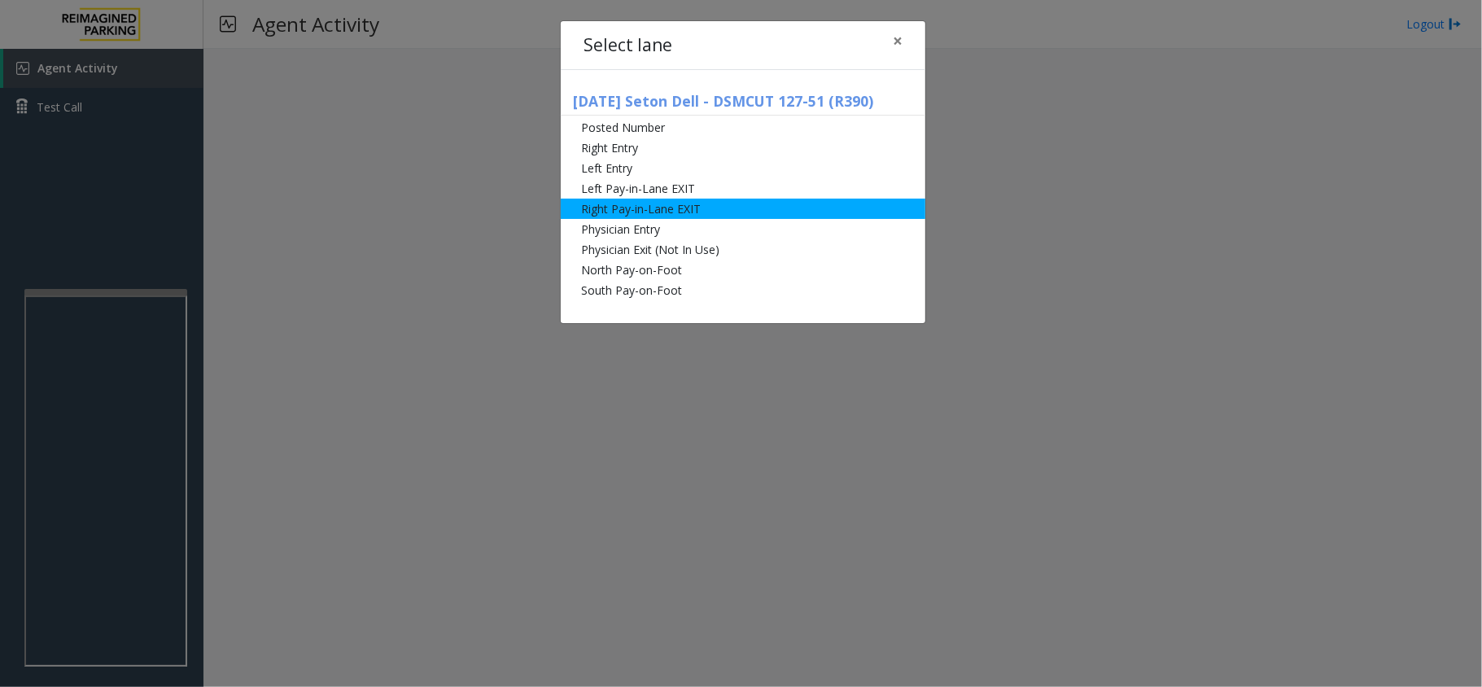
click at [589, 206] on li "Right Pay-in-Lane EXIT" at bounding box center [743, 209] width 364 height 20
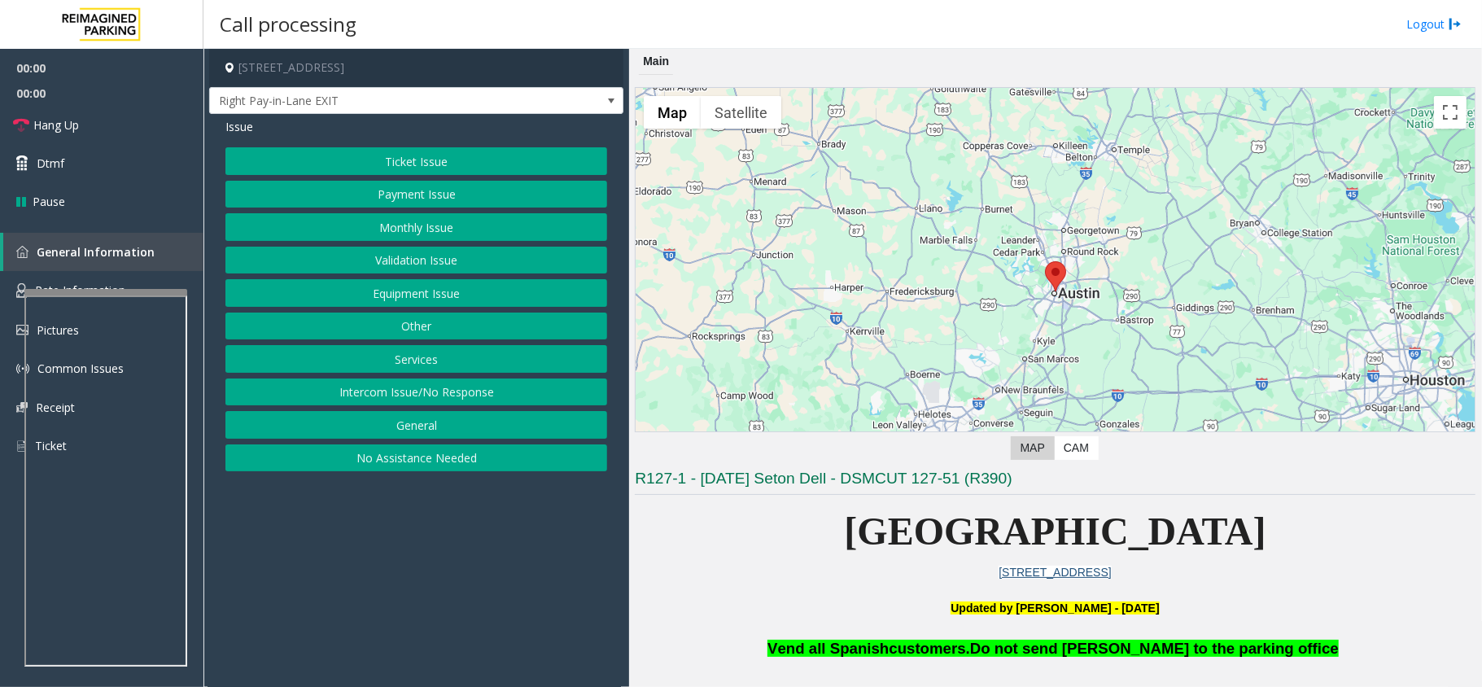
click at [443, 234] on button "Monthly Issue" at bounding box center [416, 227] width 382 height 28
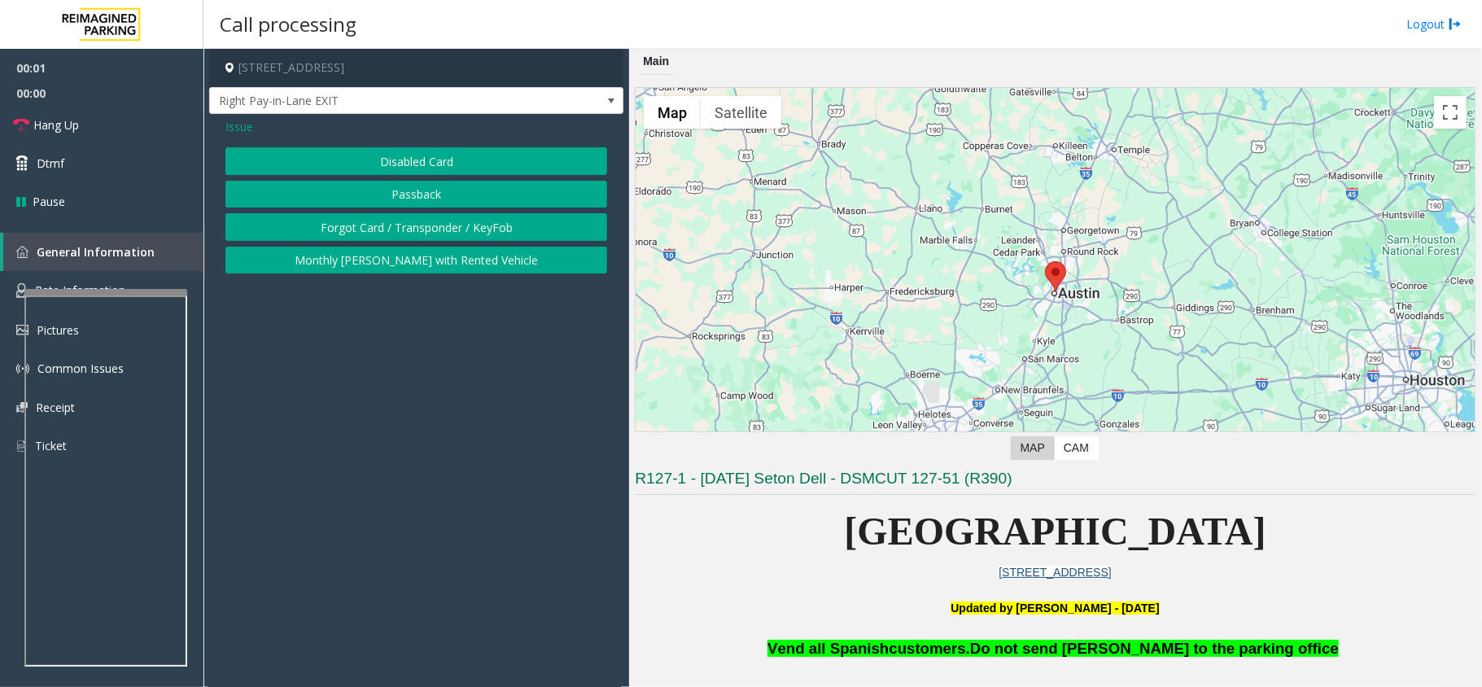
click at [402, 156] on button "Disabled Card" at bounding box center [416, 161] width 382 height 28
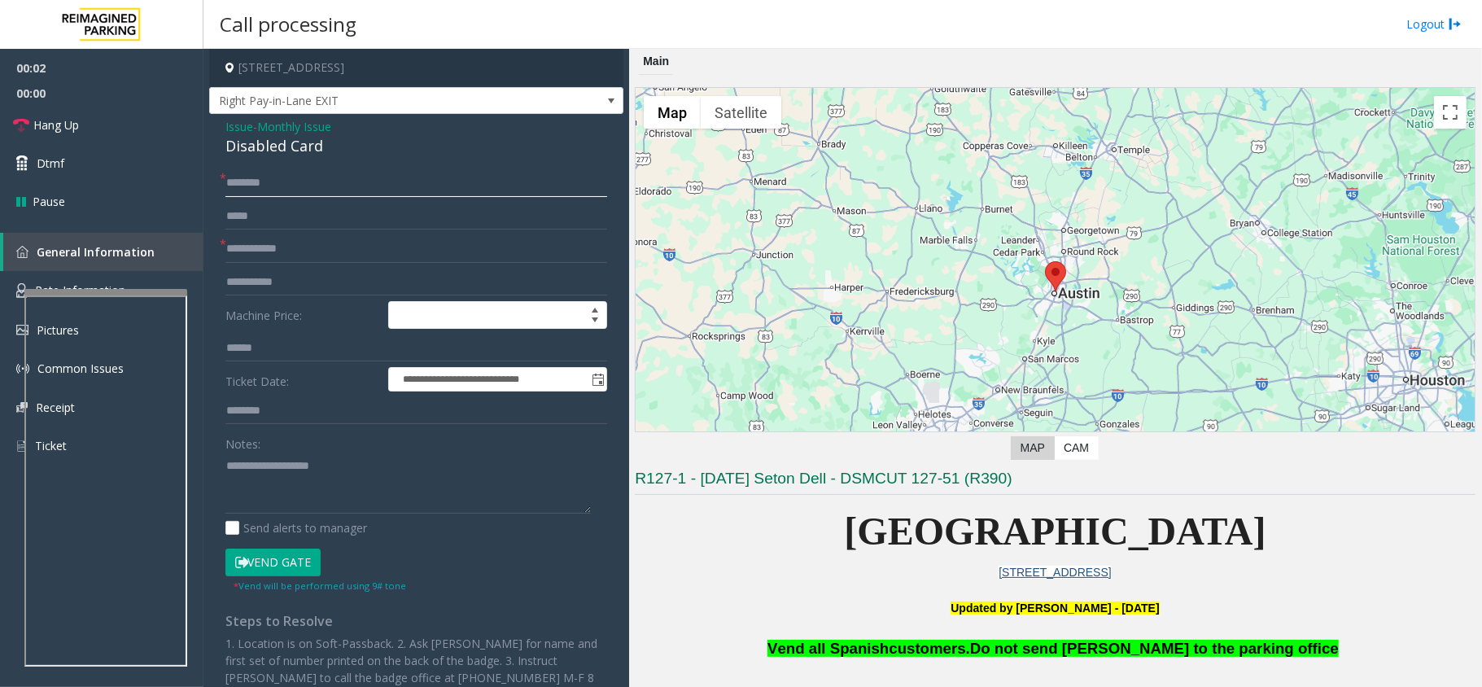
click at [298, 186] on input "text" at bounding box center [416, 183] width 382 height 28
type input "**********"
click at [298, 186] on input "text" at bounding box center [416, 183] width 382 height 28
type input "*"
type input "*******"
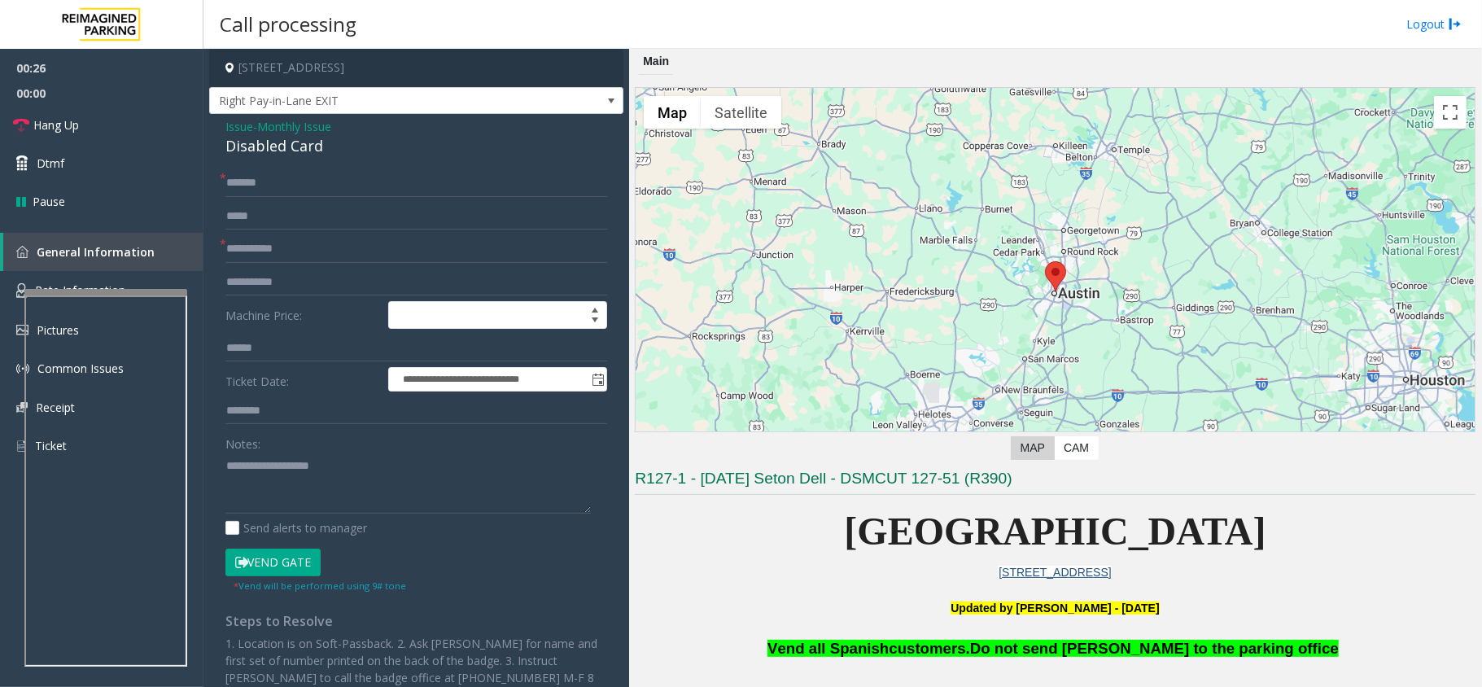
click at [282, 563] on button "Vend Gate" at bounding box center [272, 562] width 95 height 28
click at [264, 479] on textarea at bounding box center [407, 482] width 365 height 61
drag, startPoint x: 75, startPoint y: 125, endPoint x: 85, endPoint y: 132, distance: 11.7
click at [75, 125] on span "Hang Up" at bounding box center [56, 124] width 46 height 17
click at [310, 472] on textarea at bounding box center [407, 482] width 365 height 61
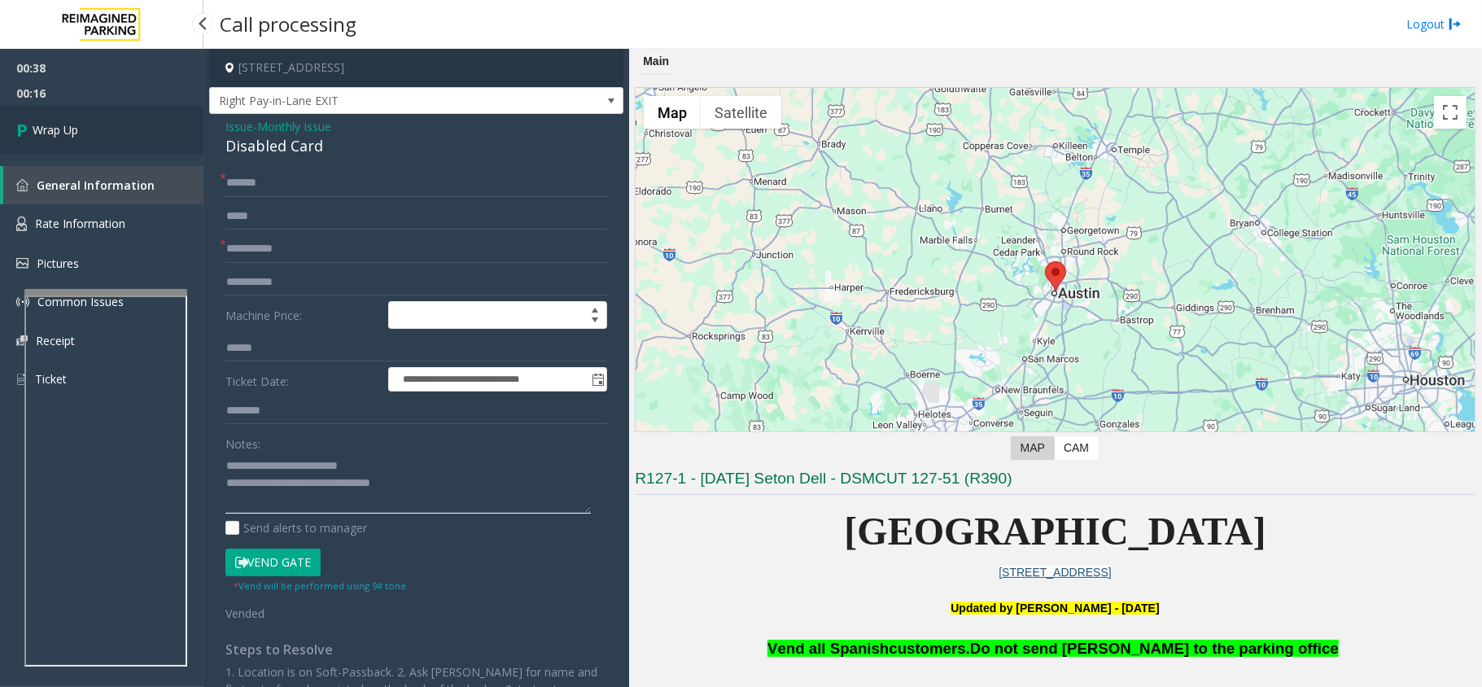
type textarea "**********"
click at [124, 142] on link "Wrap Up" at bounding box center [101, 130] width 203 height 48
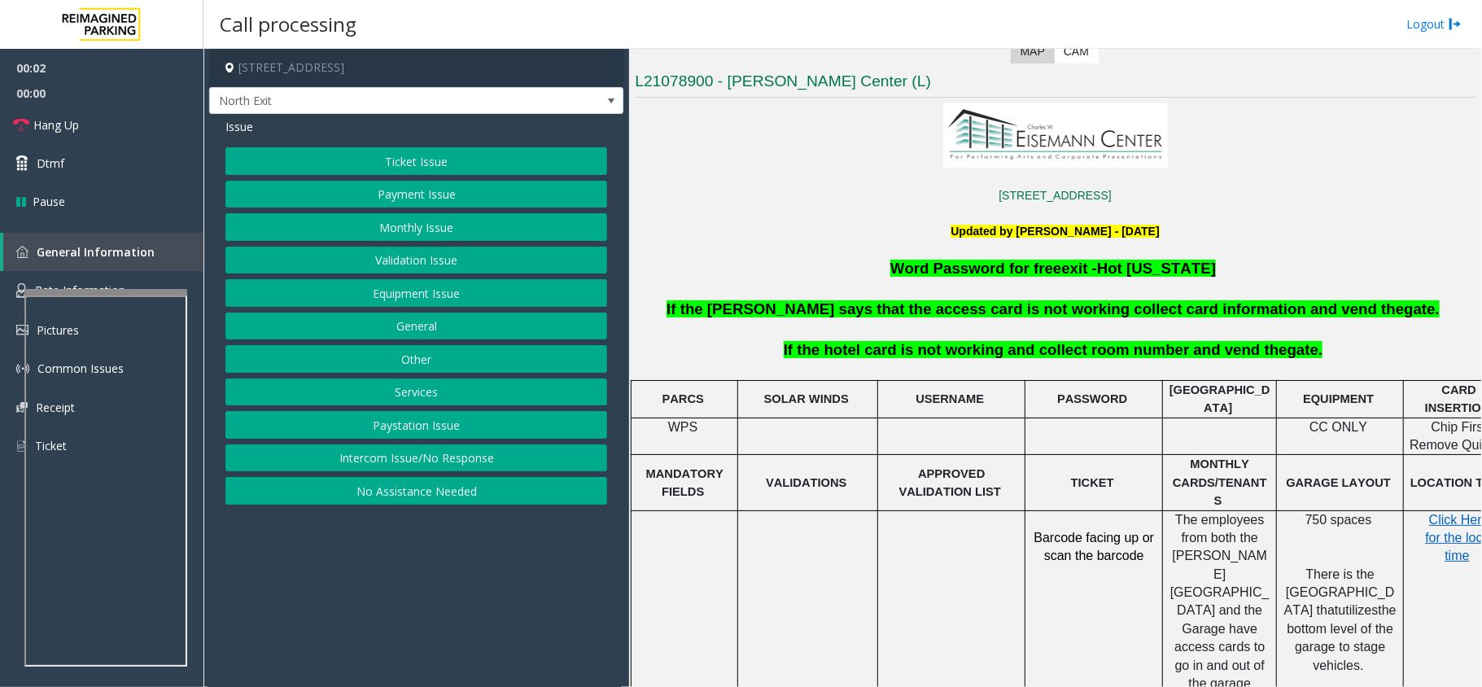
scroll to position [434, 0]
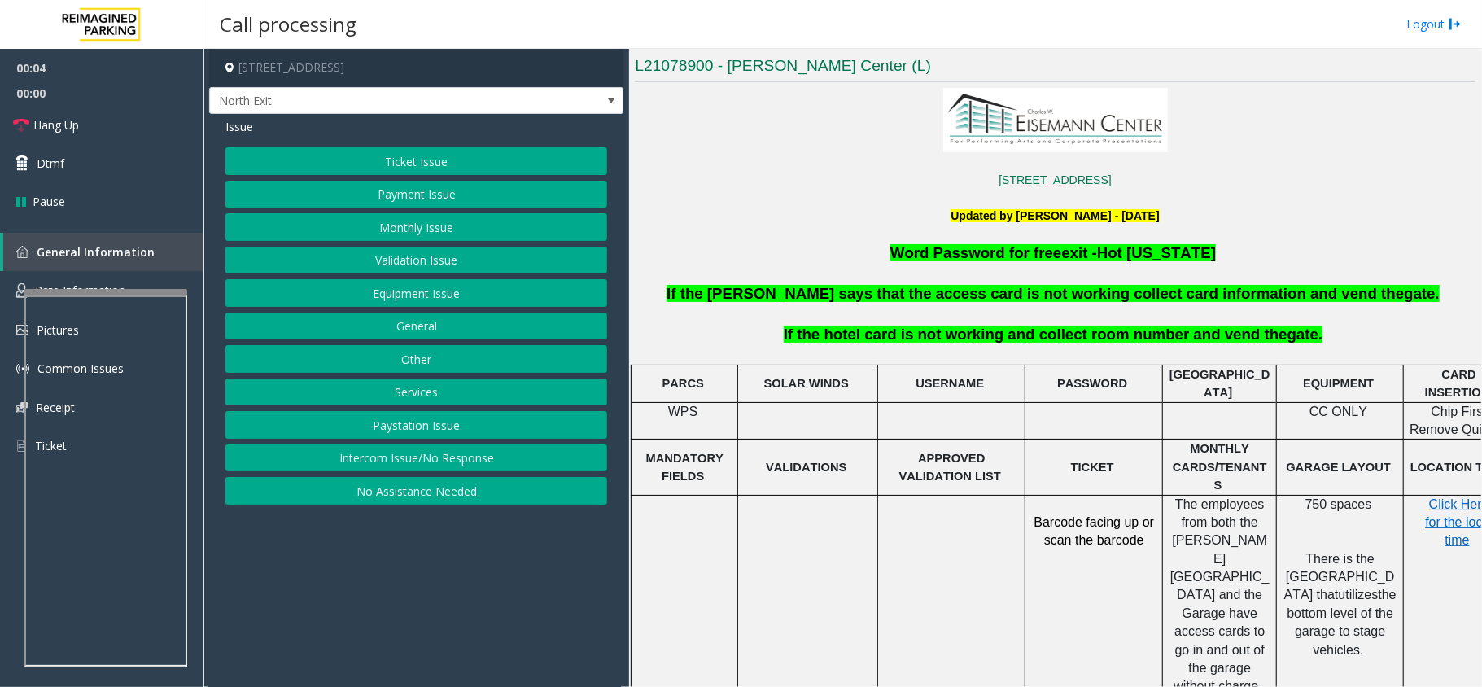
click at [410, 384] on button "Services" at bounding box center [416, 392] width 382 height 28
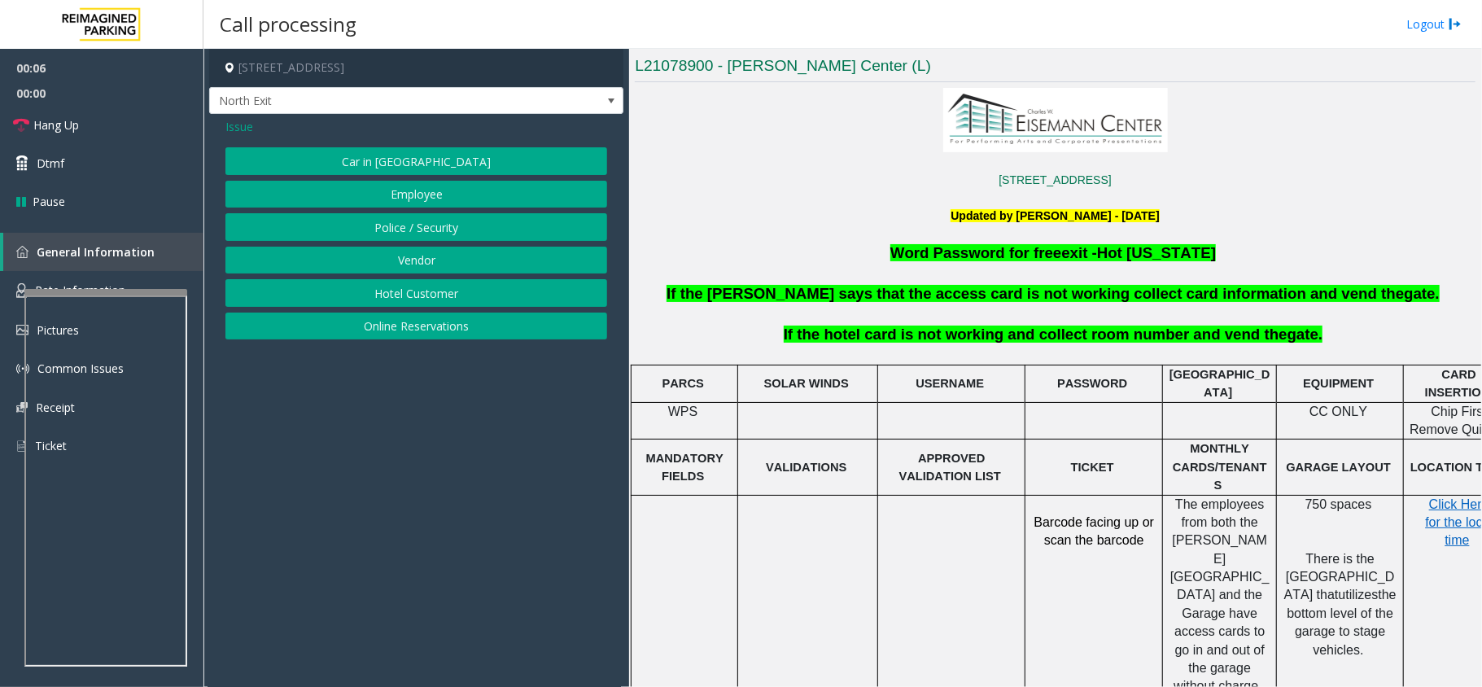
click at [430, 293] on button "Hotel Customer" at bounding box center [416, 293] width 382 height 28
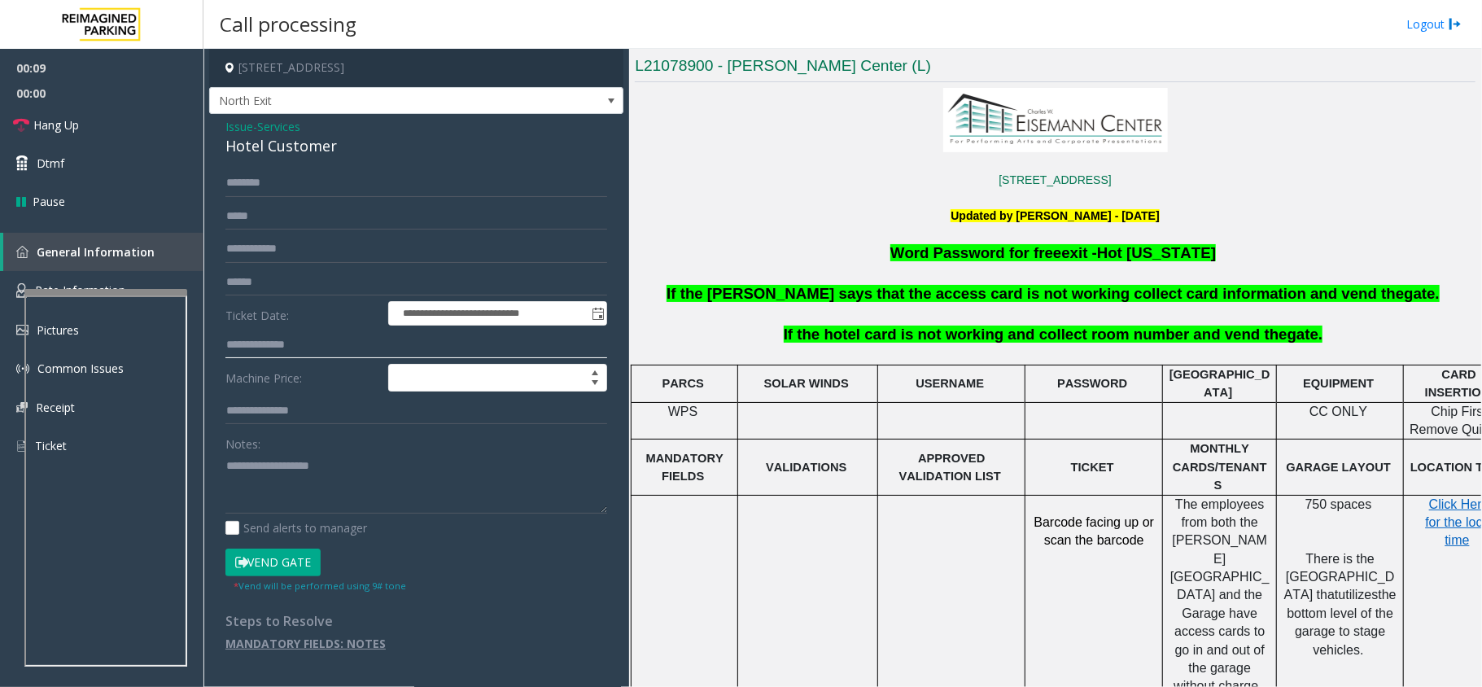
click at [251, 338] on input "text" at bounding box center [416, 345] width 382 height 28
type input "****"
click at [245, 189] on input "text" at bounding box center [416, 183] width 382 height 28
type input "****"
click at [255, 558] on button "Vend Gate" at bounding box center [272, 562] width 95 height 28
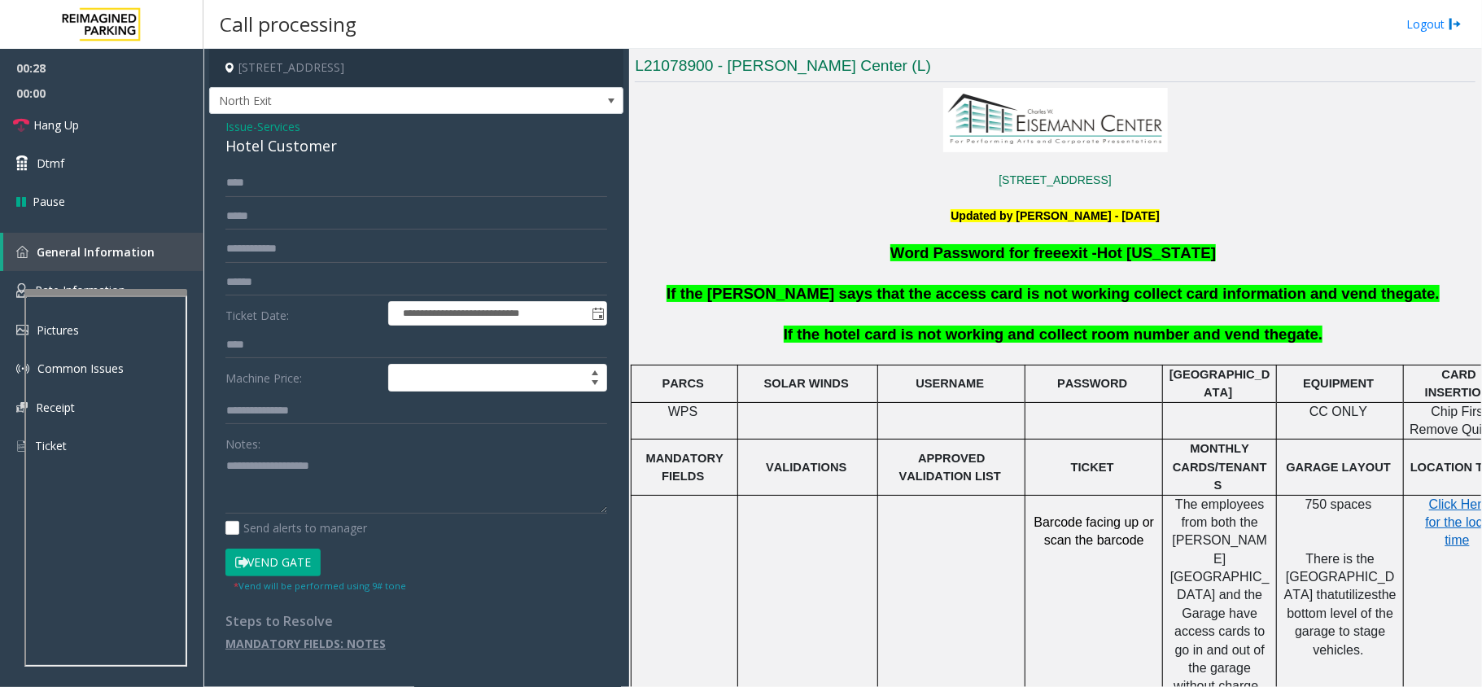
click at [242, 440] on label "Notes:" at bounding box center [242, 441] width 35 height 23
click at [244, 486] on textarea at bounding box center [416, 482] width 382 height 61
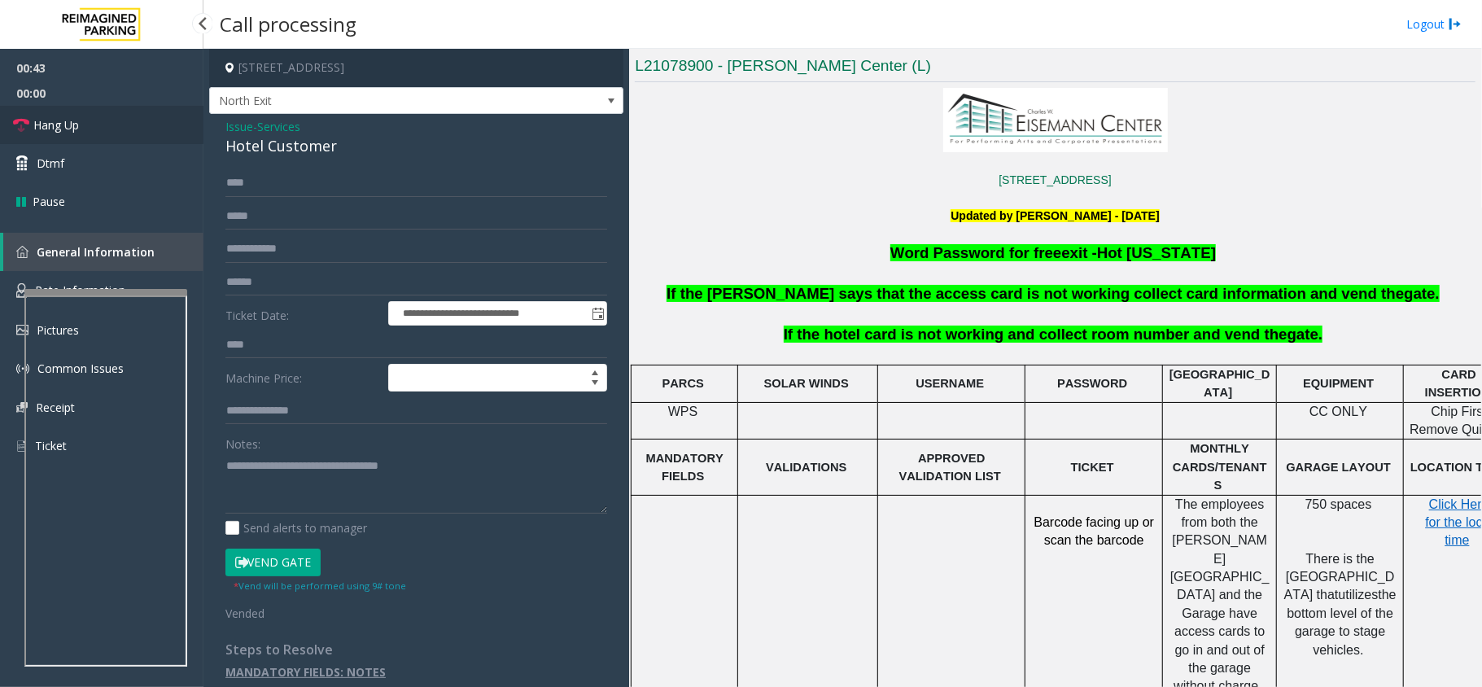
click at [72, 106] on link "Hang Up" at bounding box center [101, 125] width 203 height 38
click at [273, 491] on textarea at bounding box center [416, 482] width 382 height 61
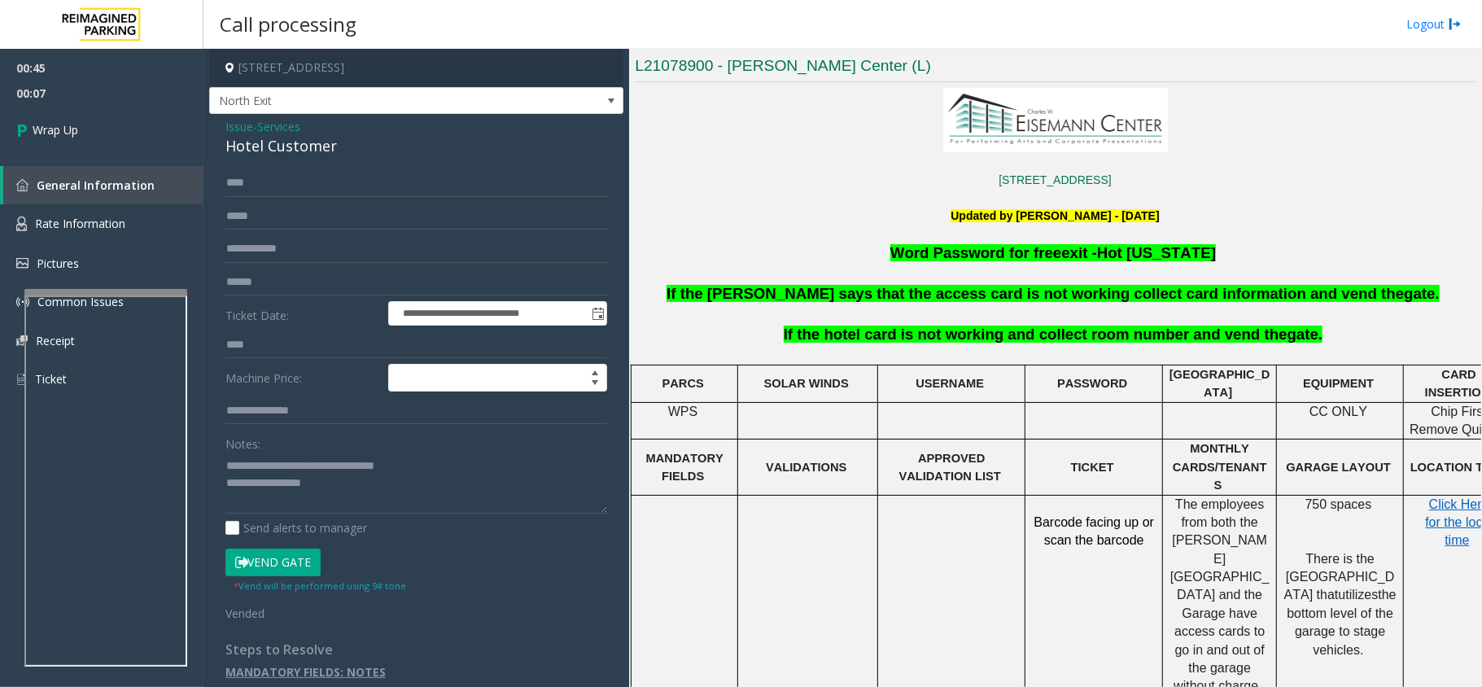
click at [905, 340] on span "If the hotel card is not working and collect room number and vend the" at bounding box center [1036, 333] width 504 height 17
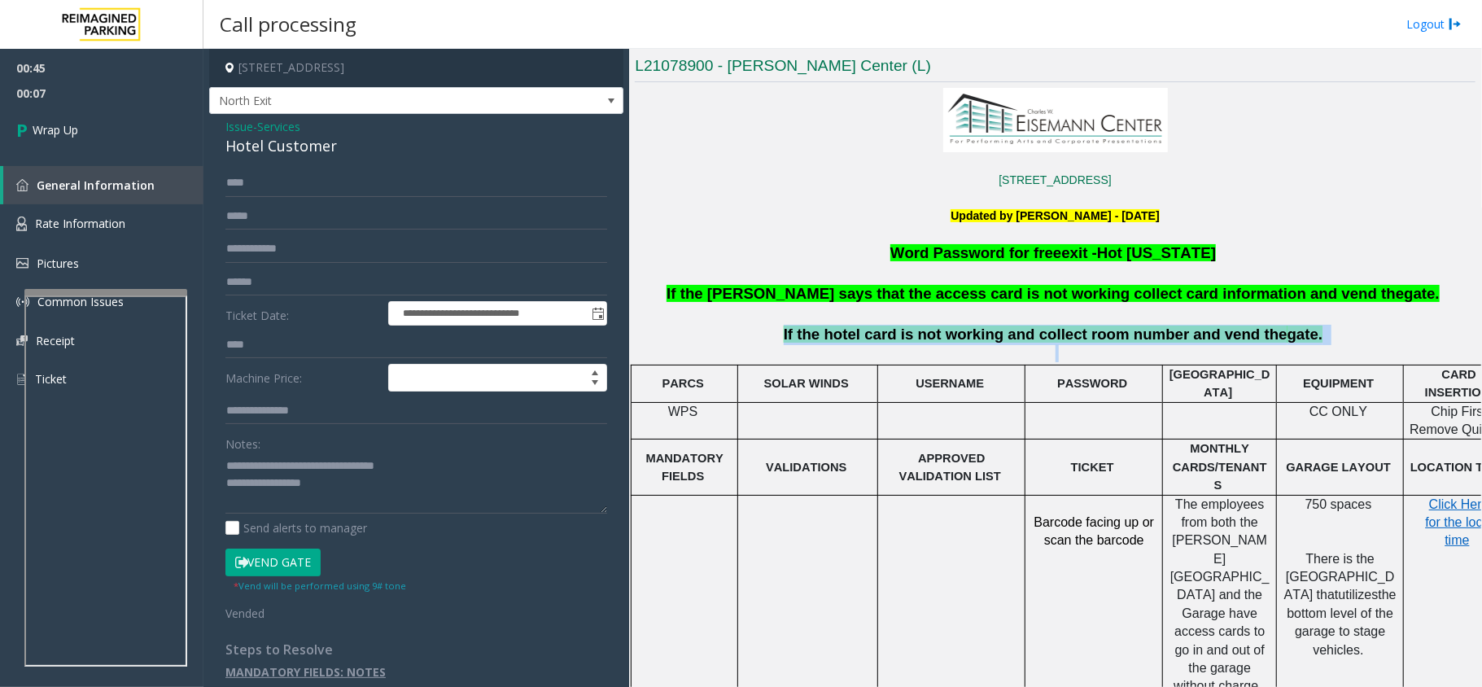
click at [905, 340] on span "If the hotel card is not working and collect room number and vend the" at bounding box center [1036, 333] width 504 height 17
copy p "If the hotel card is not working and collect room number and vend the gate."
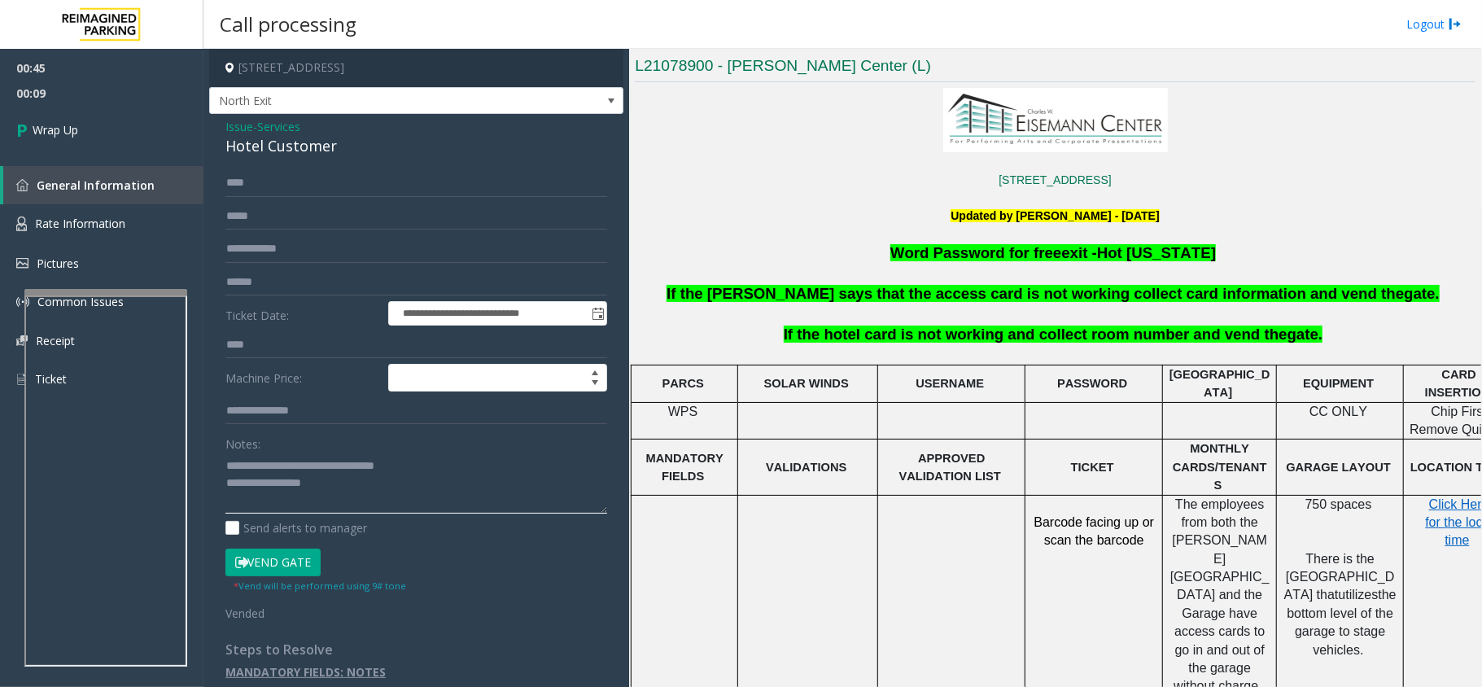
click at [323, 487] on textarea at bounding box center [416, 482] width 382 height 61
paste textarea "**********"
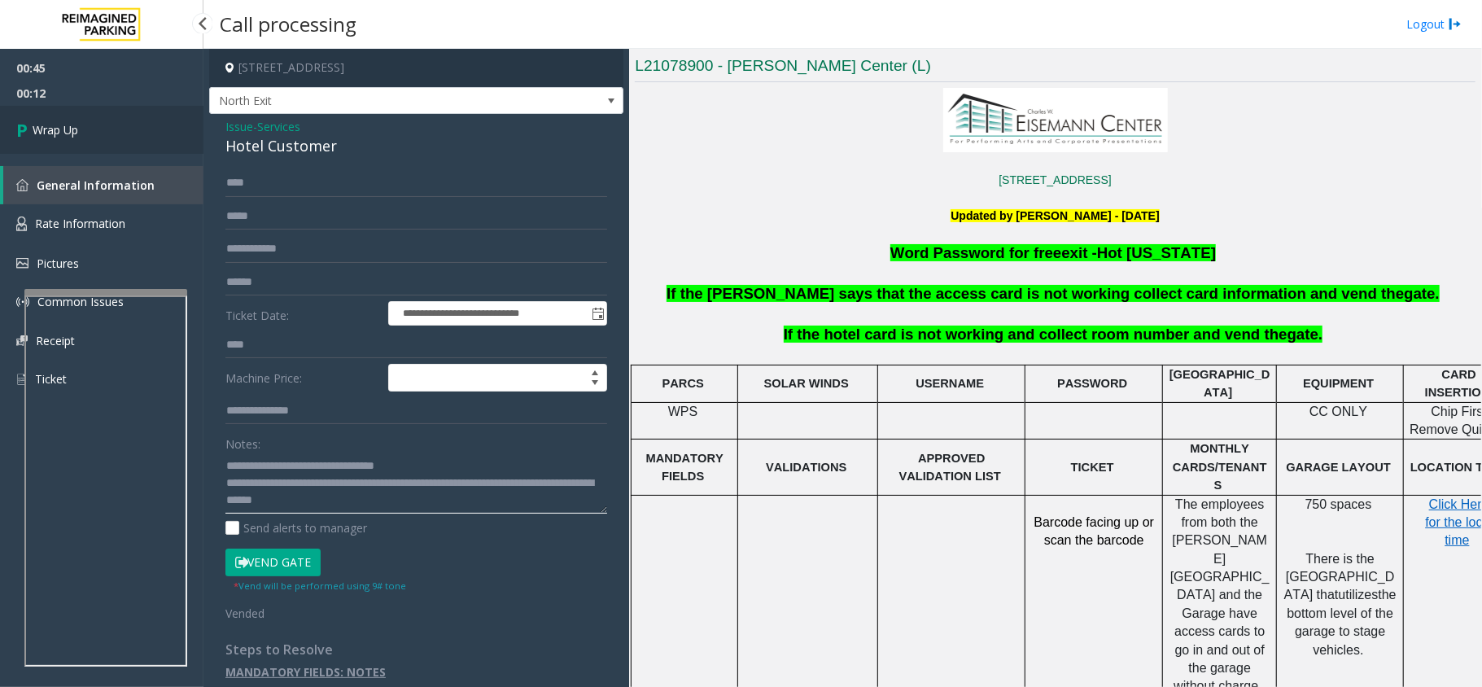
type textarea "**********"
click at [80, 144] on link "Wrap Up" at bounding box center [101, 130] width 203 height 48
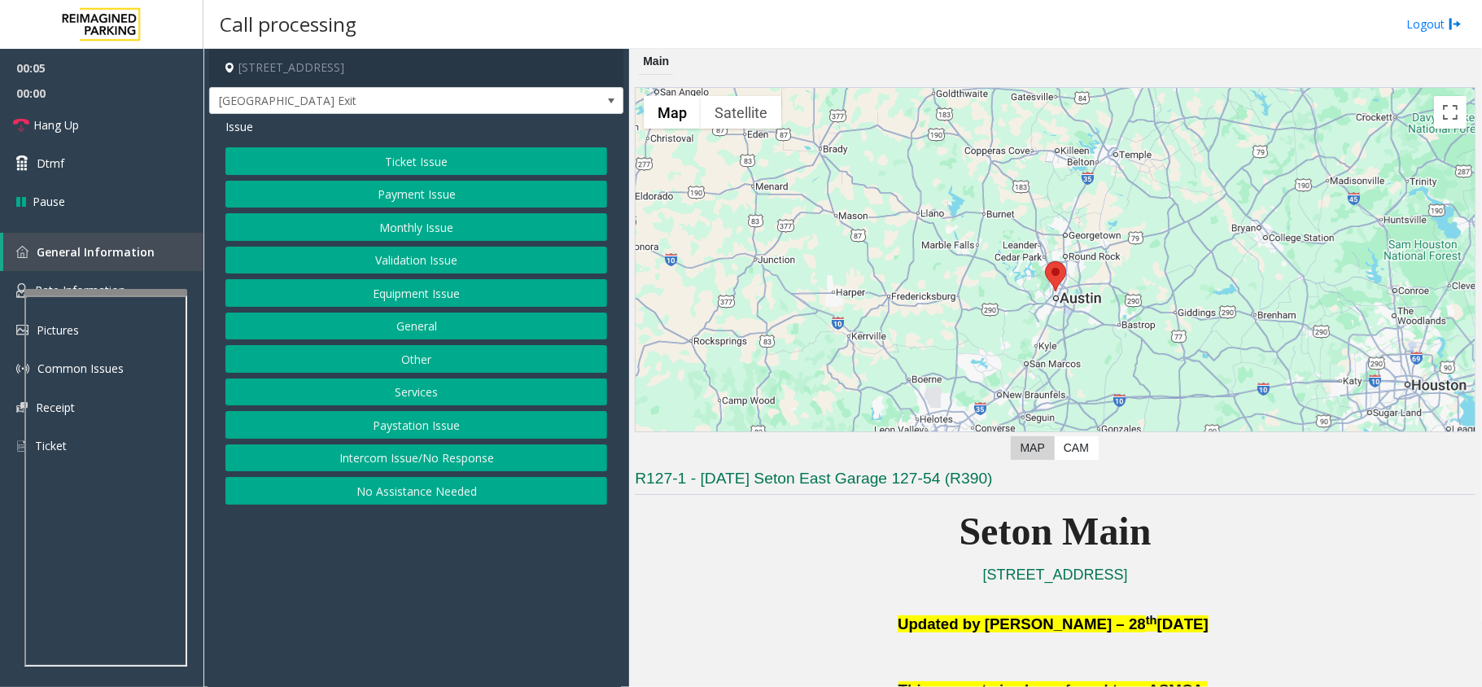
click at [438, 228] on button "Monthly Issue" at bounding box center [416, 227] width 382 height 28
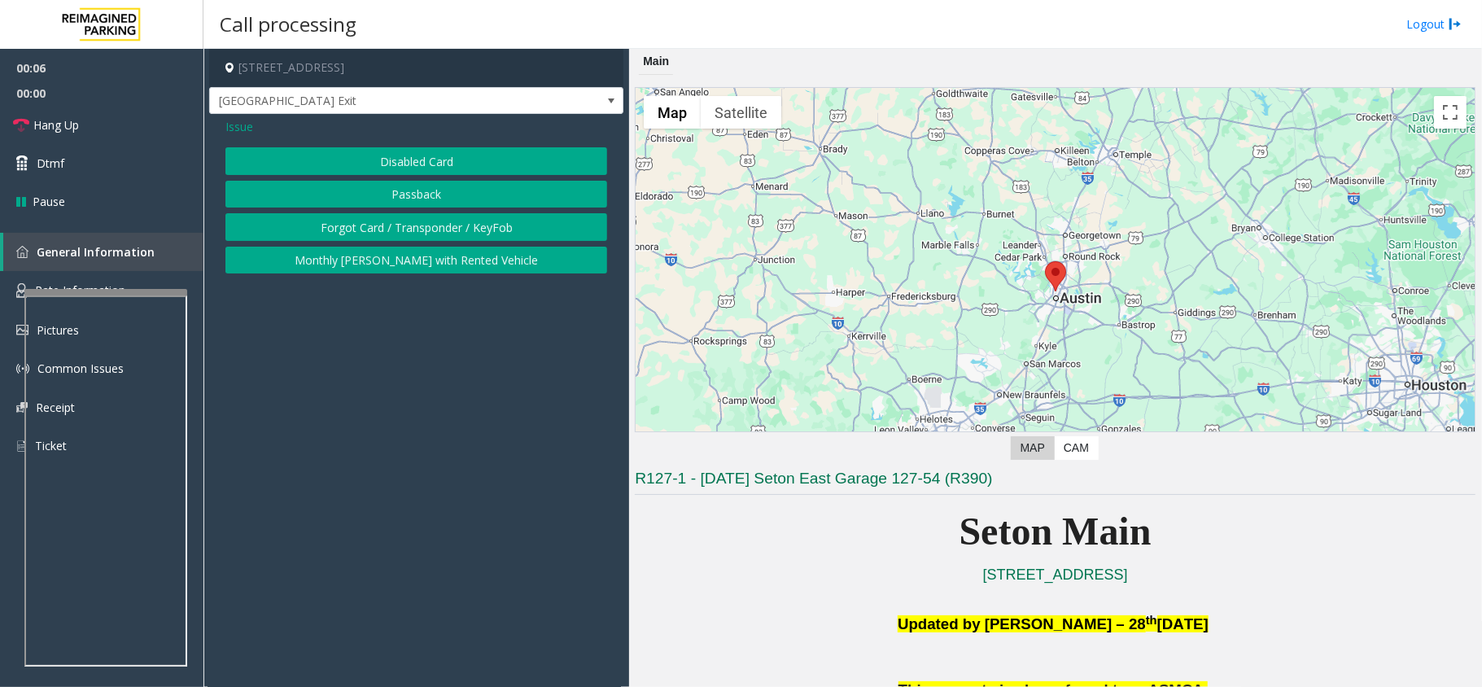
click at [417, 161] on button "Disabled Card" at bounding box center [416, 161] width 382 height 28
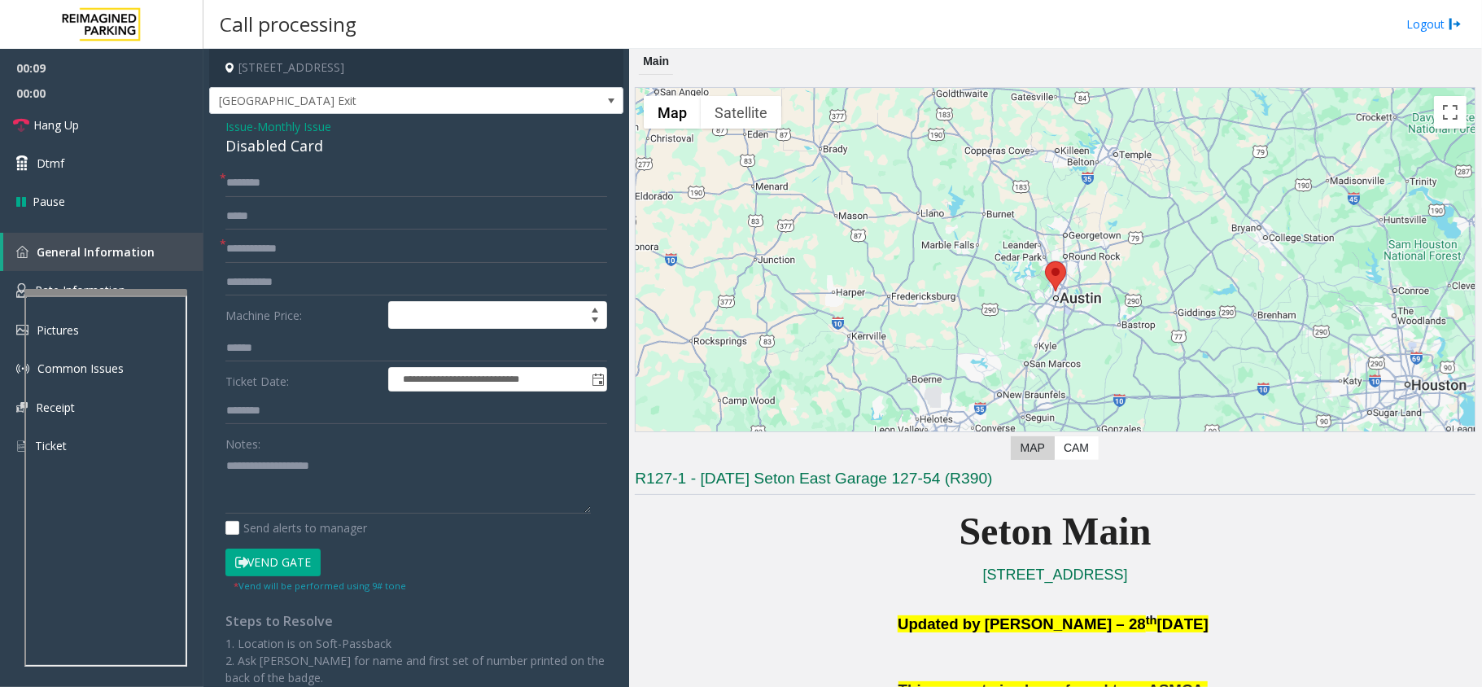
click at [268, 558] on button "Vend Gate" at bounding box center [272, 562] width 95 height 28
click at [238, 184] on input "text" at bounding box center [416, 183] width 382 height 28
type input "**"
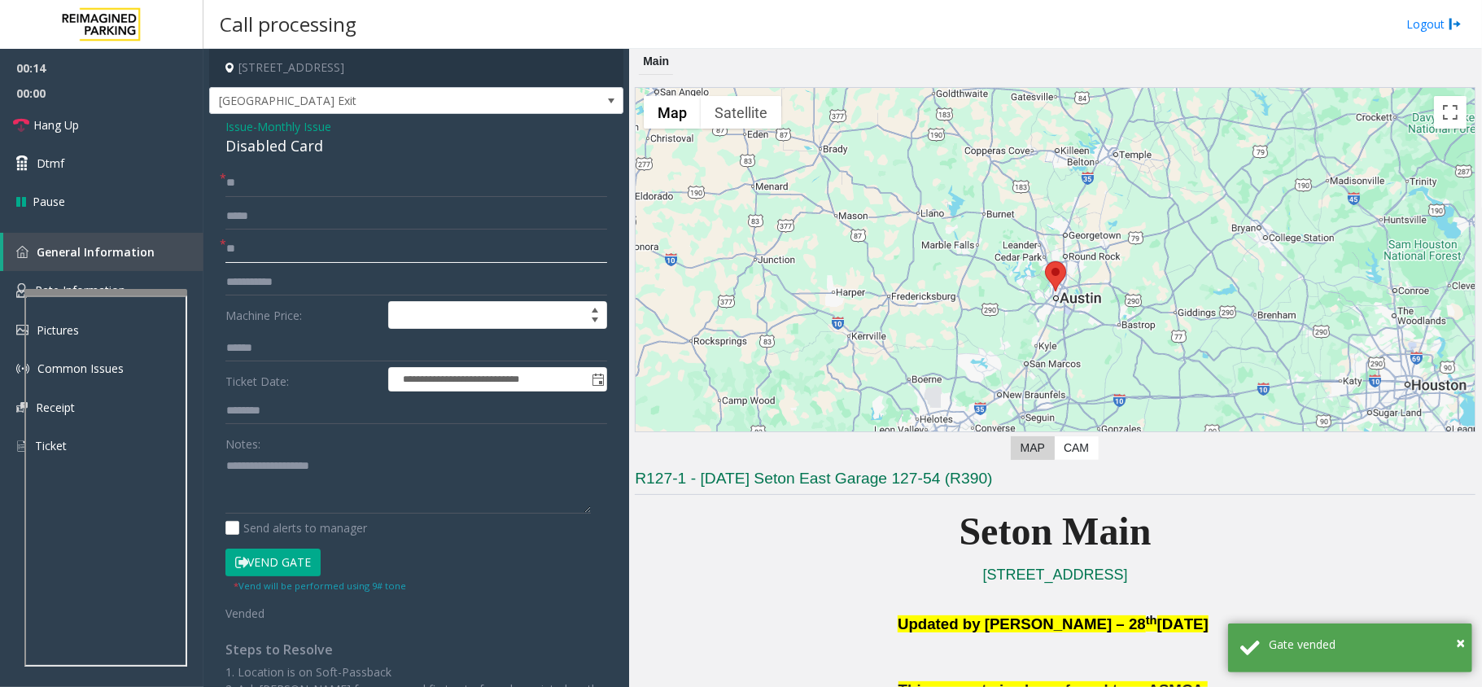
type input "**"
click at [262, 148] on div "Disabled Card" at bounding box center [416, 146] width 382 height 22
click at [229, 456] on textarea at bounding box center [407, 482] width 365 height 61
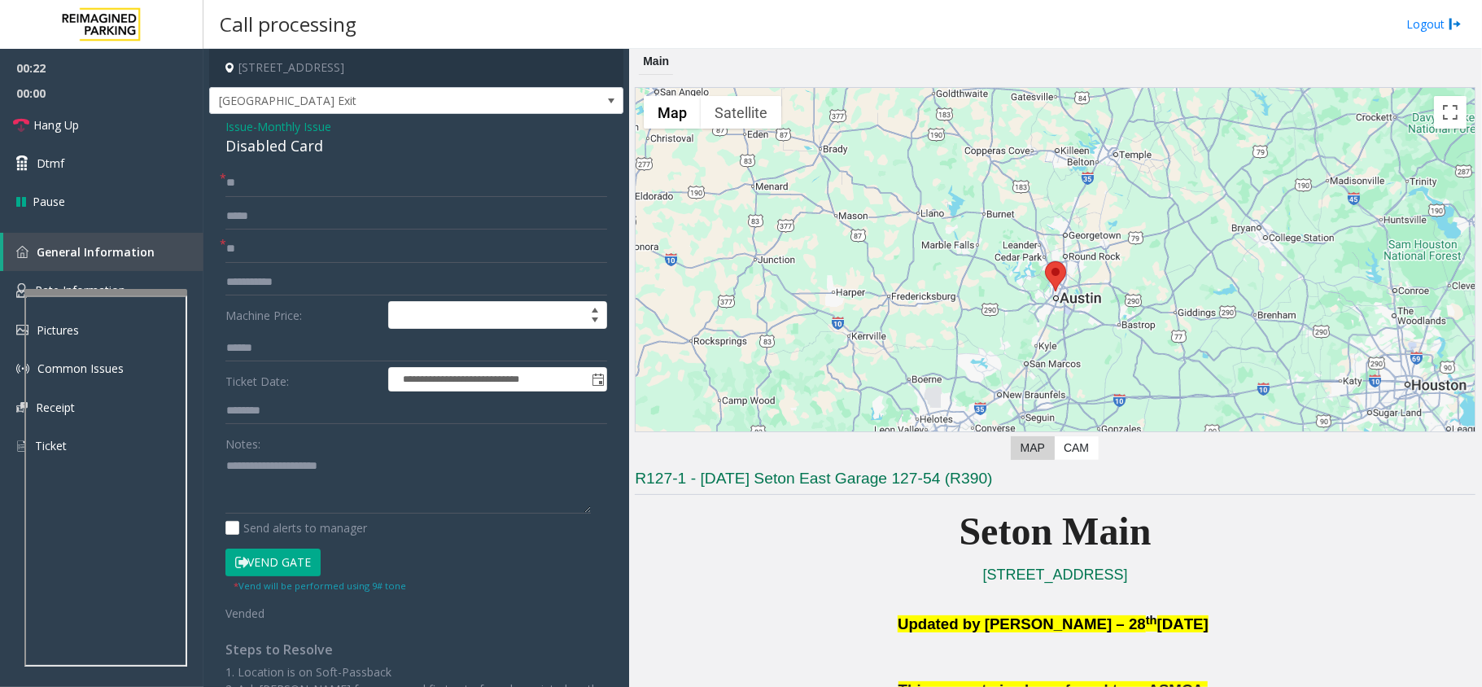
click at [431, 443] on div "Notes:" at bounding box center [416, 472] width 382 height 84
click at [431, 460] on textarea at bounding box center [407, 482] width 365 height 61
drag, startPoint x: 144, startPoint y: 125, endPoint x: 177, endPoint y: 146, distance: 39.5
click at [144, 125] on link "Hang Up" at bounding box center [101, 125] width 203 height 38
click at [330, 492] on textarea at bounding box center [407, 482] width 365 height 61
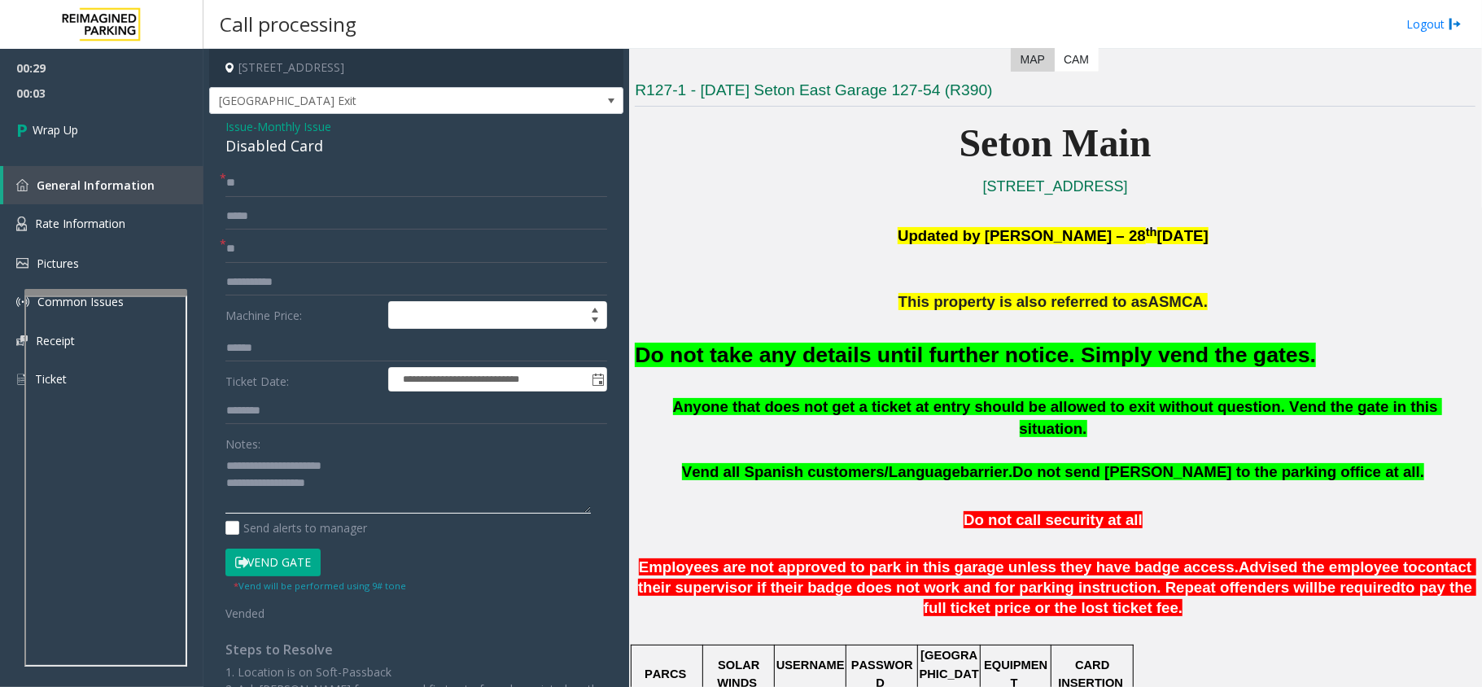
scroll to position [434, 0]
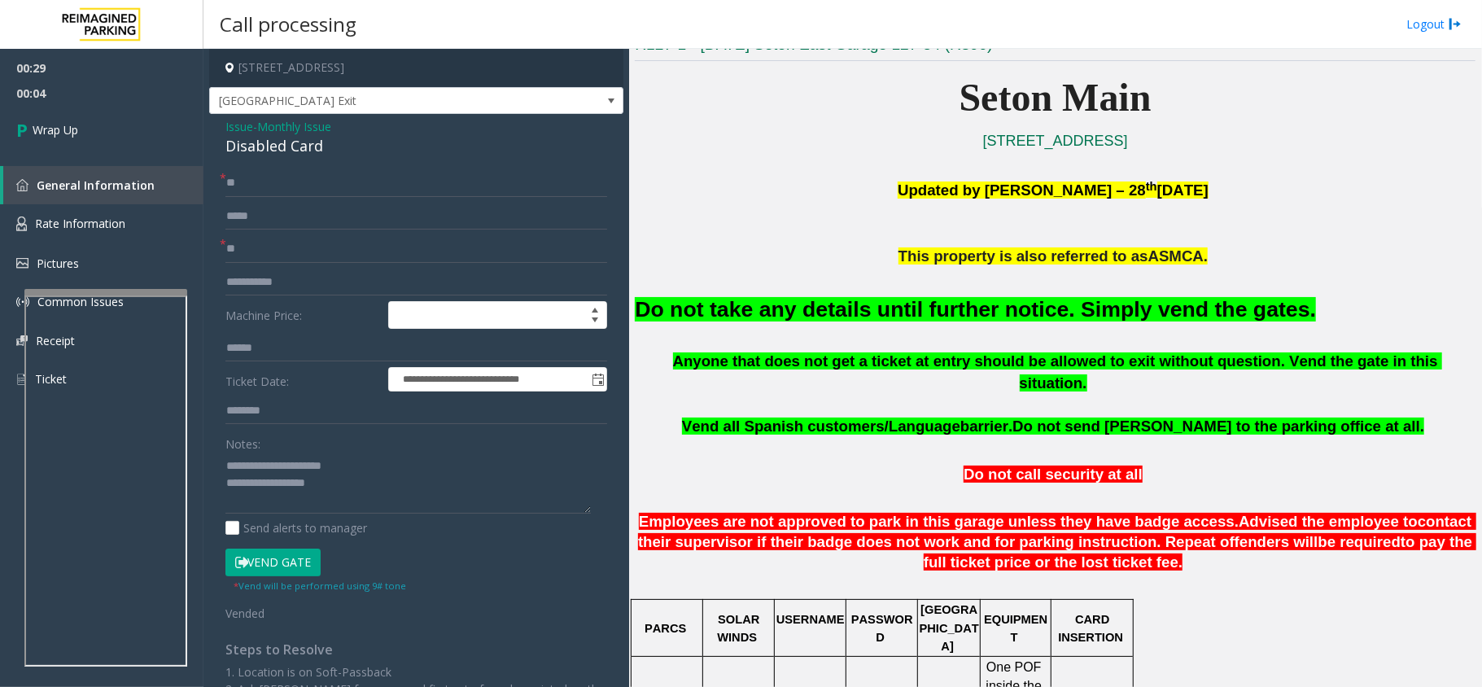
click at [783, 317] on font "Do not take any details until further notice. Simply vend the gates." at bounding box center [975, 309] width 681 height 24
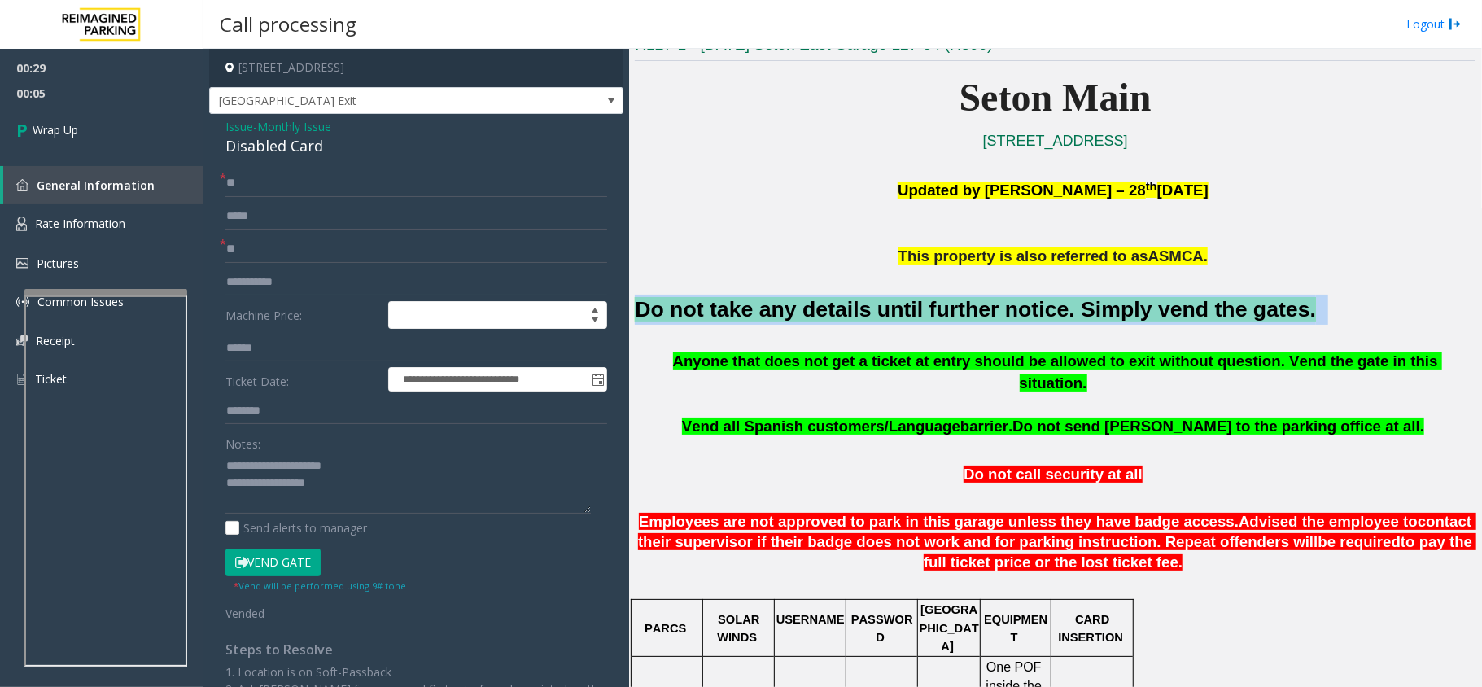
click at [783, 317] on font "Do not take any details until further notice. Simply vend the gates." at bounding box center [975, 309] width 681 height 24
copy h2 "Do not take any details until further notice. Simply vend the gates."
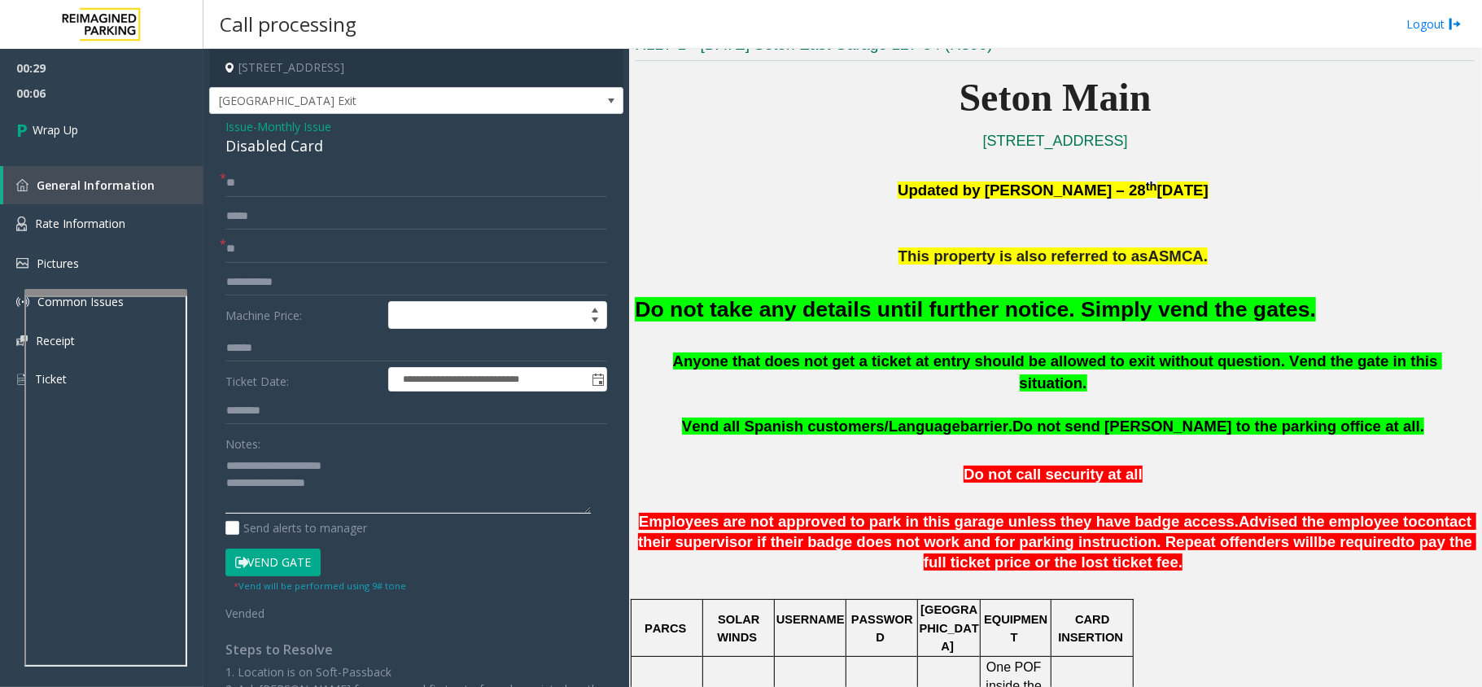
click at [342, 480] on textarea at bounding box center [407, 482] width 365 height 61
paste textarea "**********"
type textarea "**********"
click at [106, 112] on link "Wrap Up" at bounding box center [101, 130] width 203 height 48
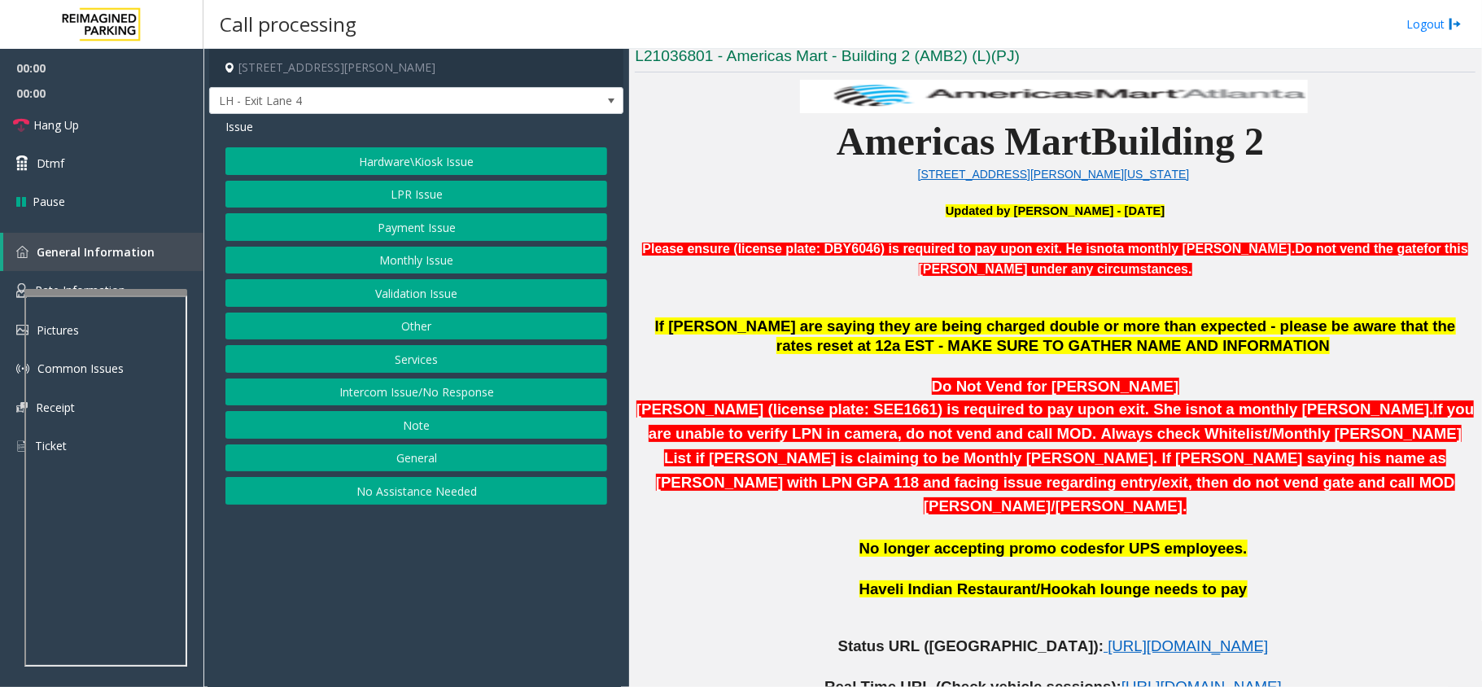
scroll to position [542, 0]
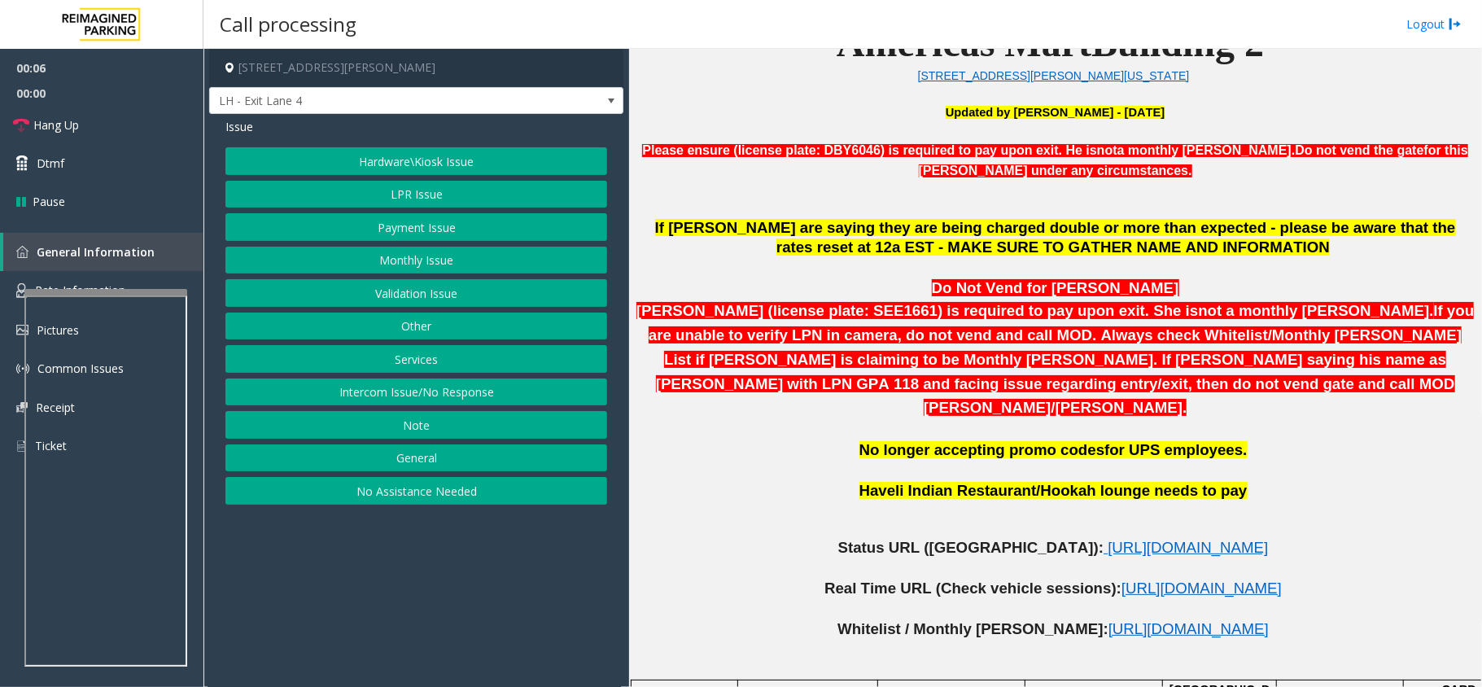
click at [438, 199] on button "LPR Issue" at bounding box center [416, 195] width 382 height 28
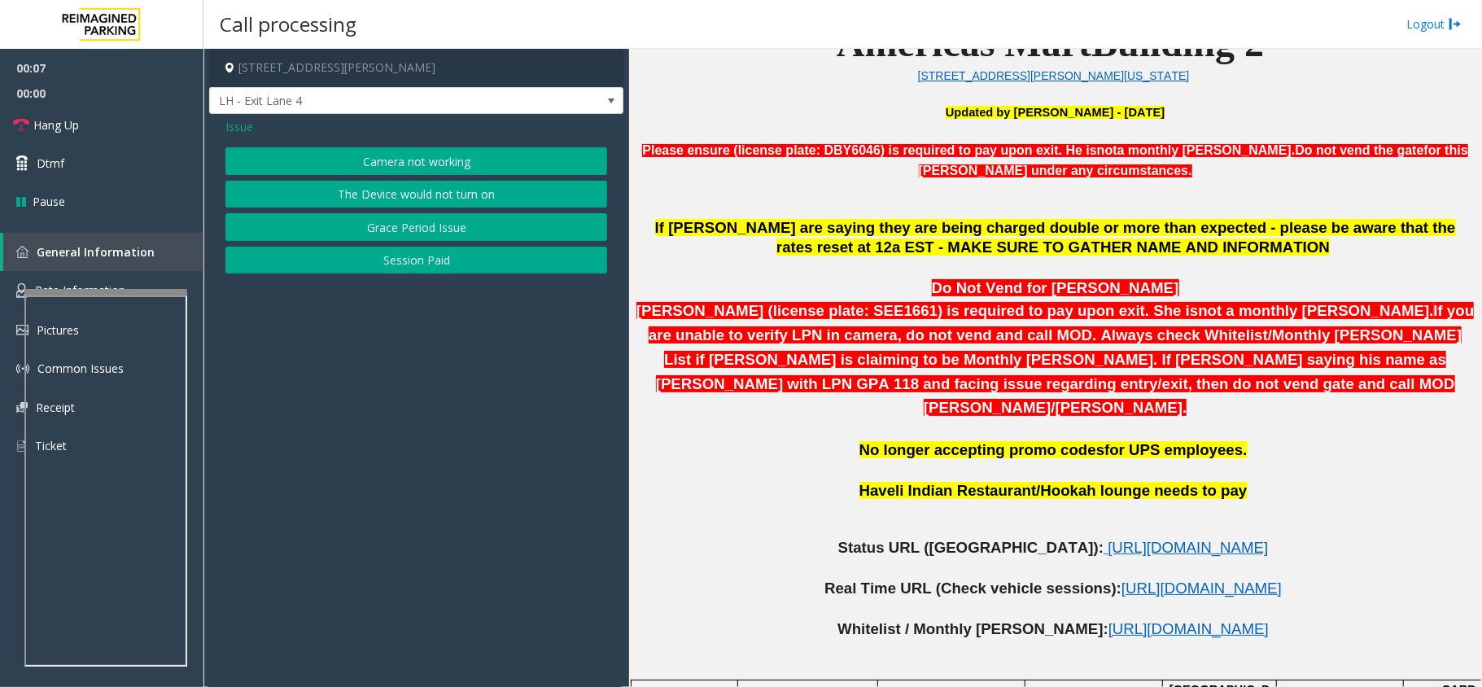
click at [415, 164] on button "Camera not working" at bounding box center [416, 161] width 382 height 28
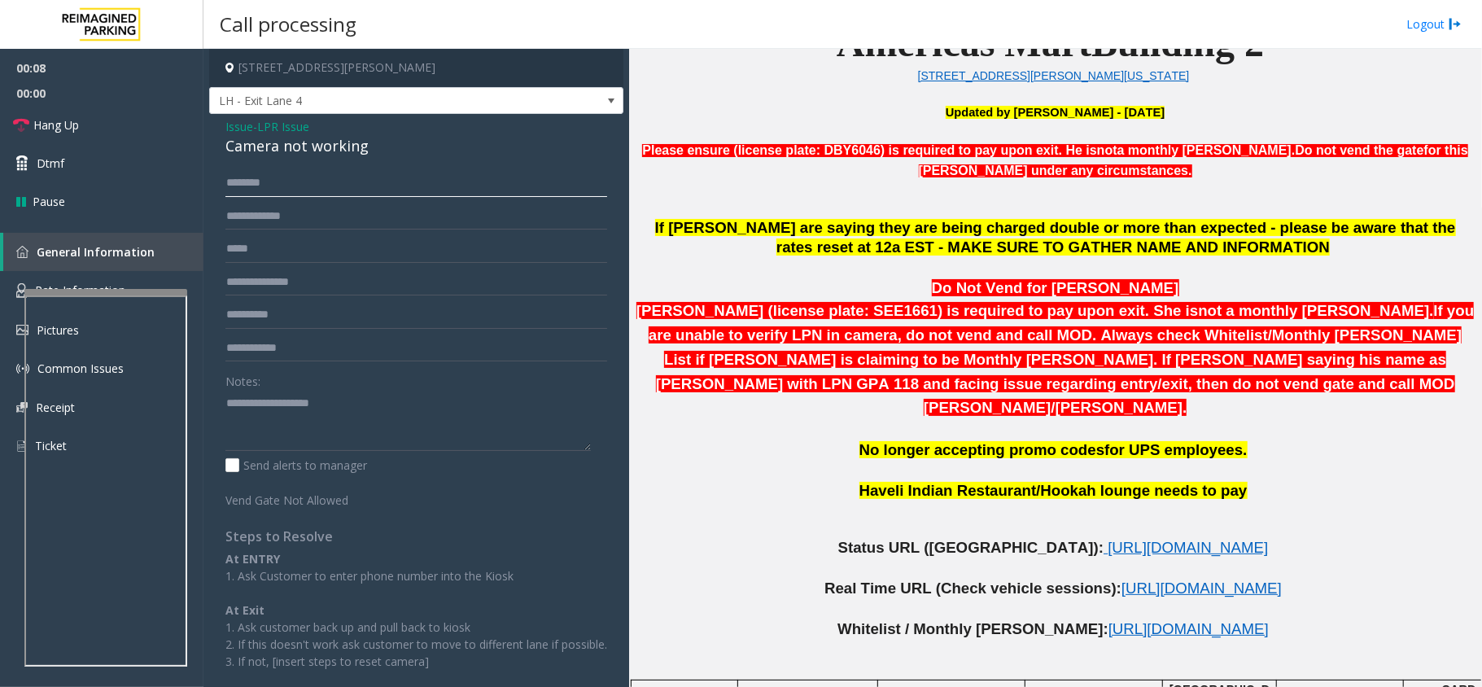
click at [293, 174] on input "text" at bounding box center [416, 183] width 382 height 28
type input "**********"
type input "********"
click at [285, 147] on div "Camera not working" at bounding box center [416, 146] width 382 height 22
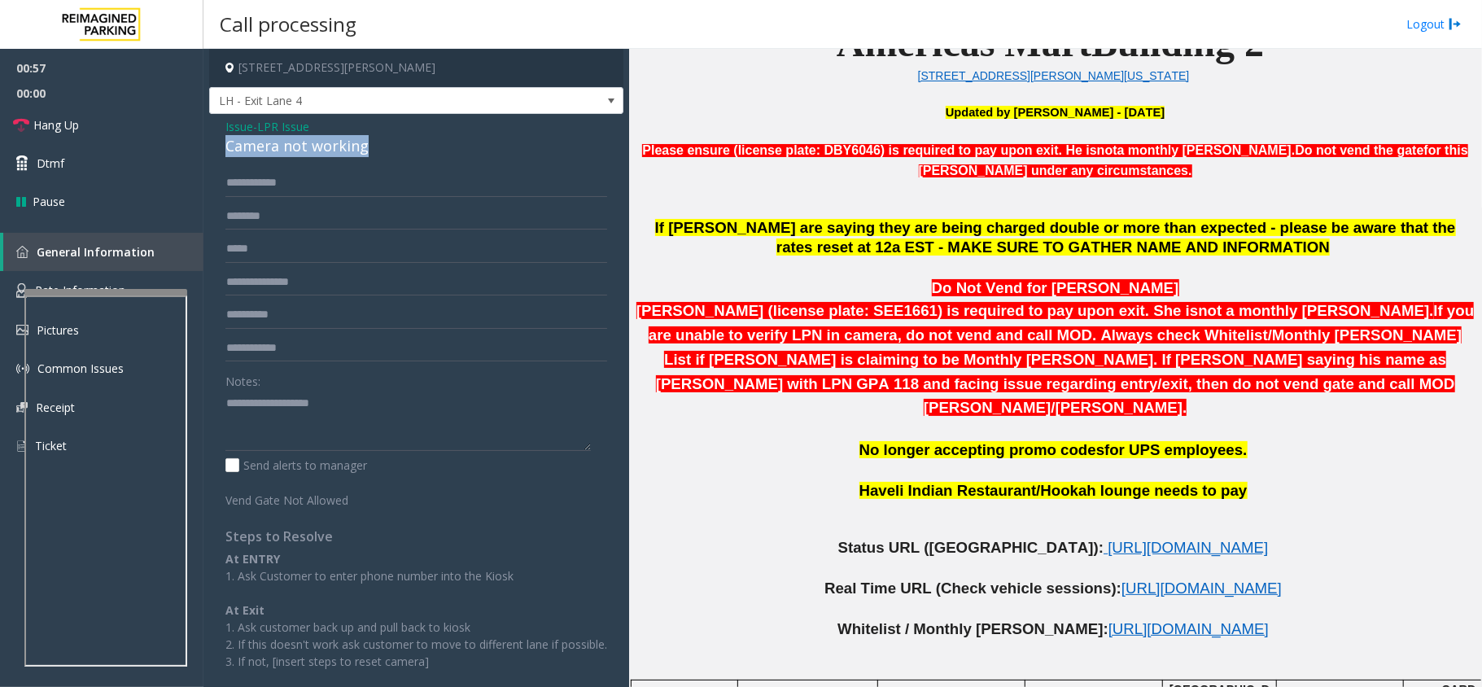
click at [285, 147] on div "Camera not working" at bounding box center [416, 146] width 382 height 22
click at [225, 395] on textarea at bounding box center [407, 420] width 365 height 61
click at [384, 401] on textarea at bounding box center [407, 420] width 365 height 61
click at [125, 124] on link "Hang Up" at bounding box center [101, 125] width 203 height 38
click at [398, 395] on textarea at bounding box center [407, 420] width 365 height 61
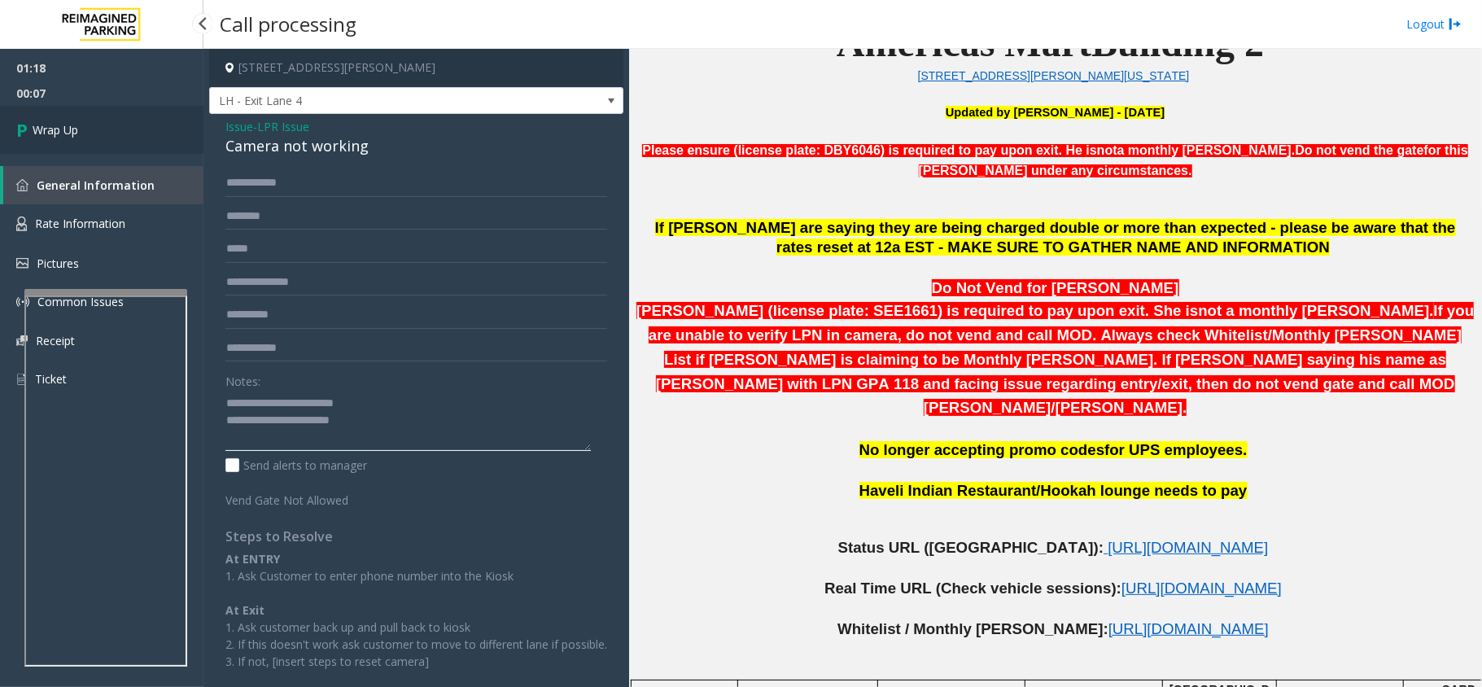
type textarea "**********"
click at [98, 137] on link "Wrap Up" at bounding box center [101, 130] width 203 height 48
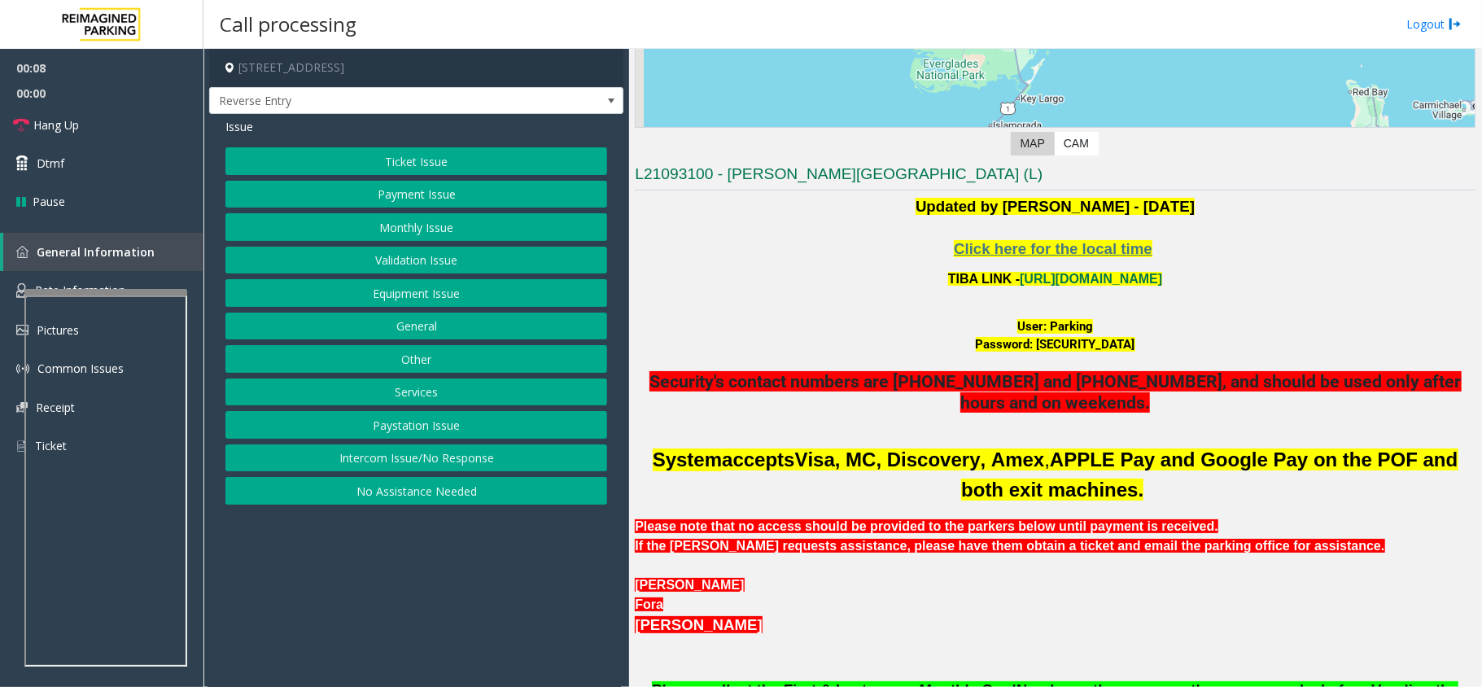
scroll to position [216, 0]
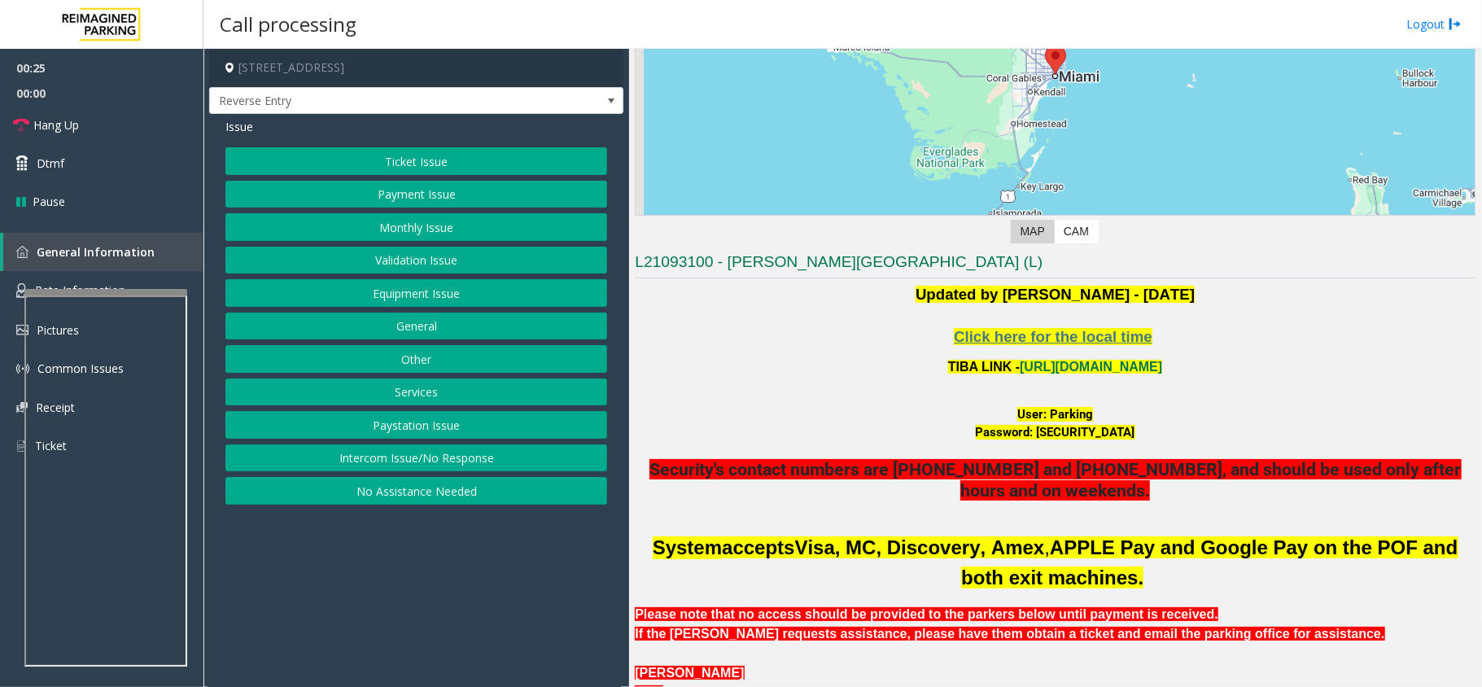
click at [402, 303] on button "Equipment Issue" at bounding box center [416, 293] width 382 height 28
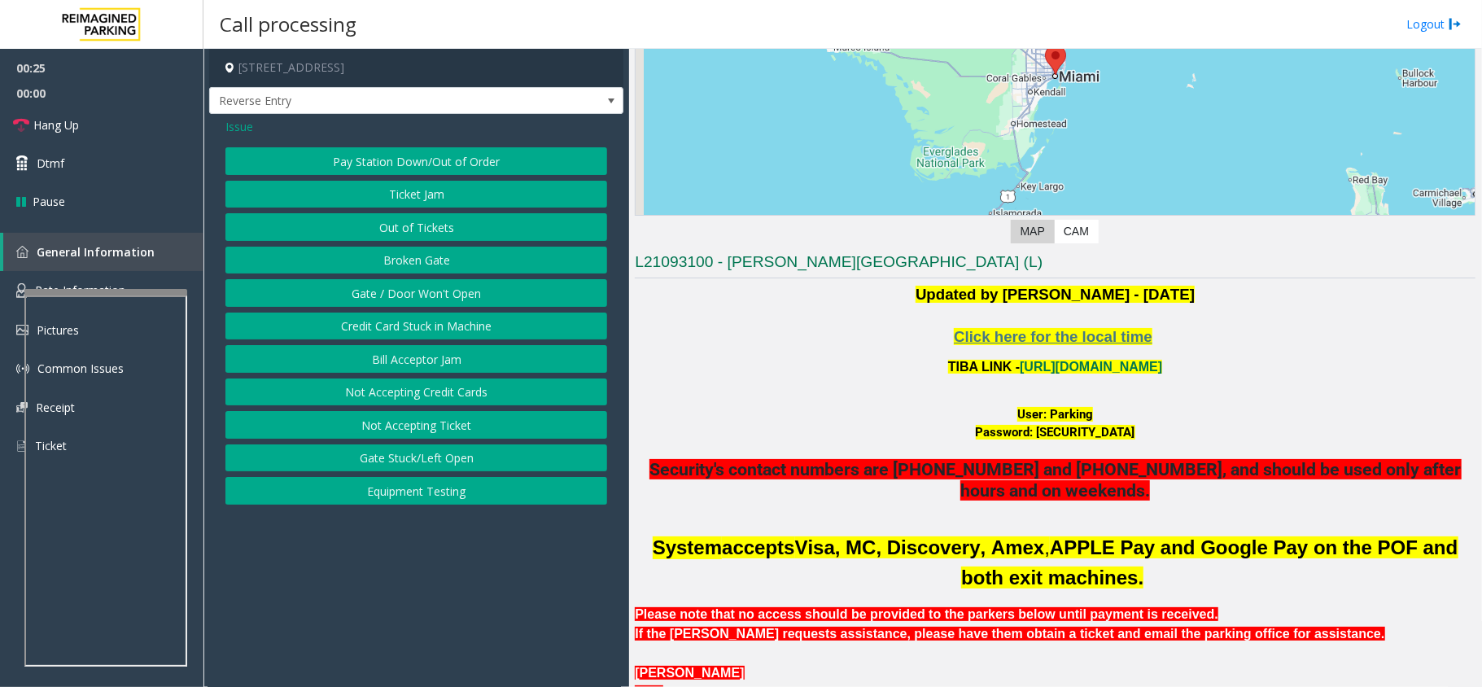
click at [402, 303] on button "Gate / Door Won't Open" at bounding box center [416, 293] width 382 height 28
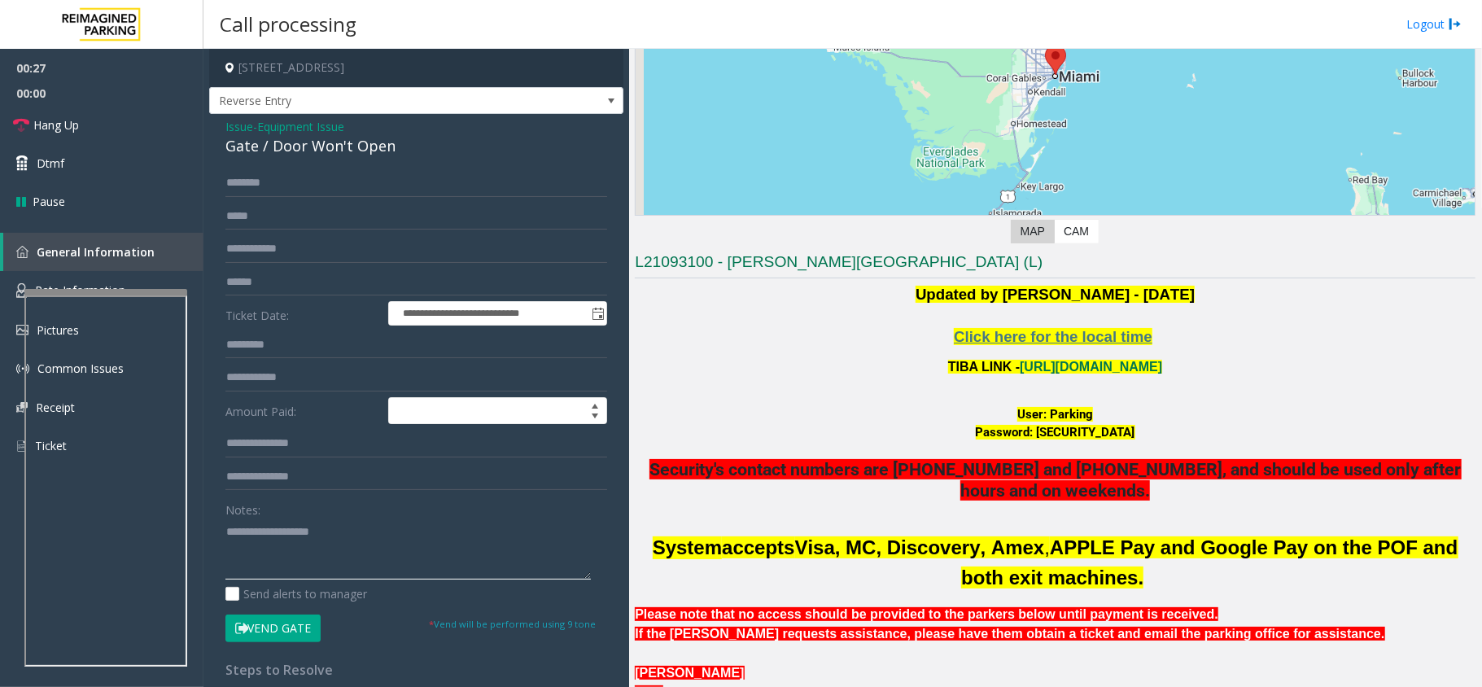
click at [273, 545] on textarea at bounding box center [407, 548] width 365 height 61
click at [78, 109] on link "Hang Up" at bounding box center [101, 125] width 203 height 38
click at [272, 540] on textarea at bounding box center [407, 548] width 365 height 61
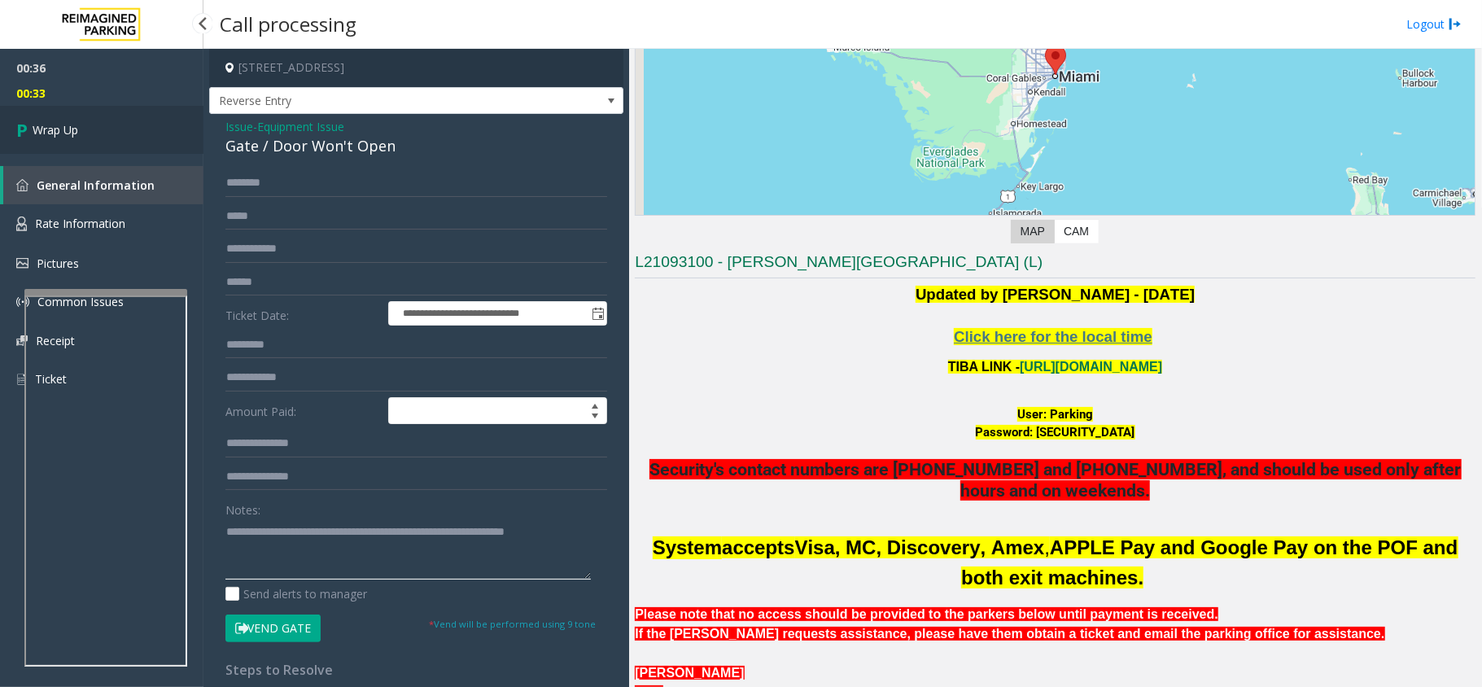
type textarea "**********"
click at [82, 133] on link "Wrap Up" at bounding box center [101, 130] width 203 height 48
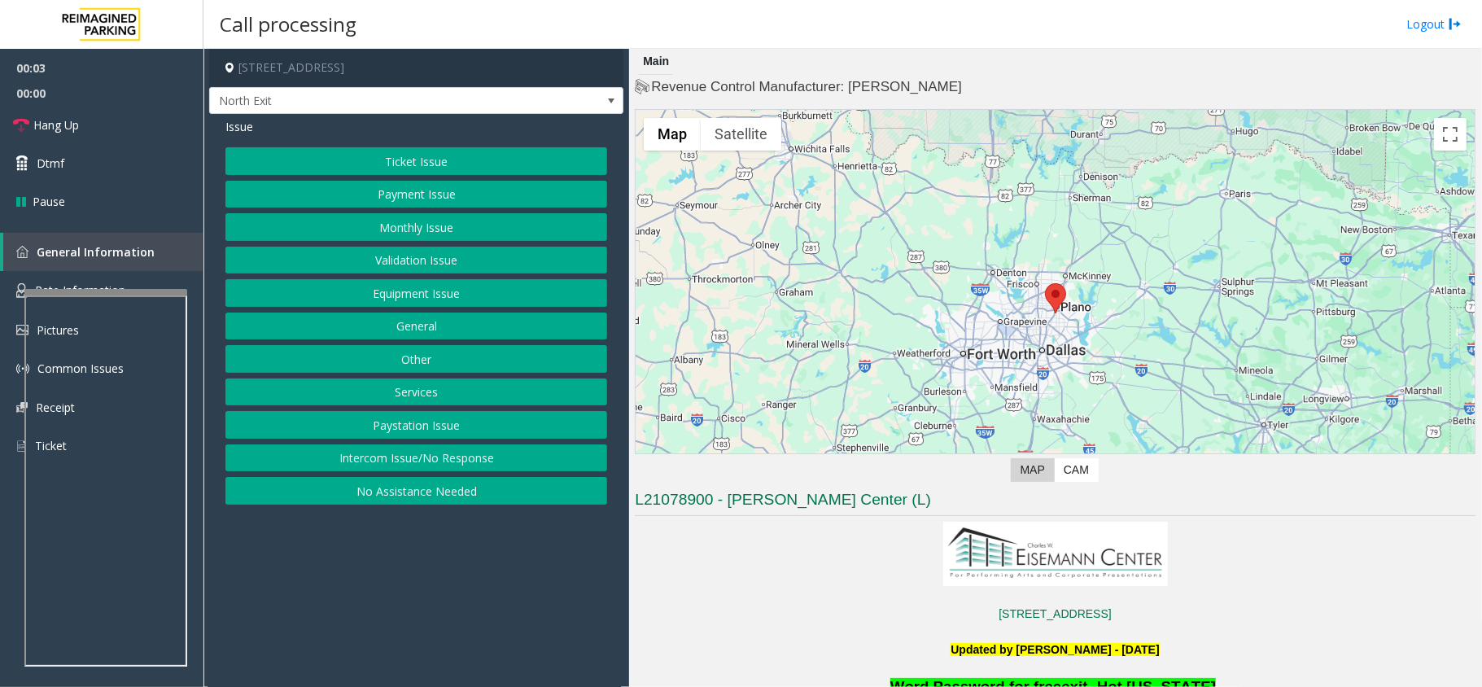
drag, startPoint x: 408, startPoint y: 391, endPoint x: 395, endPoint y: 350, distance: 43.5
click at [408, 391] on button "Services" at bounding box center [416, 392] width 382 height 28
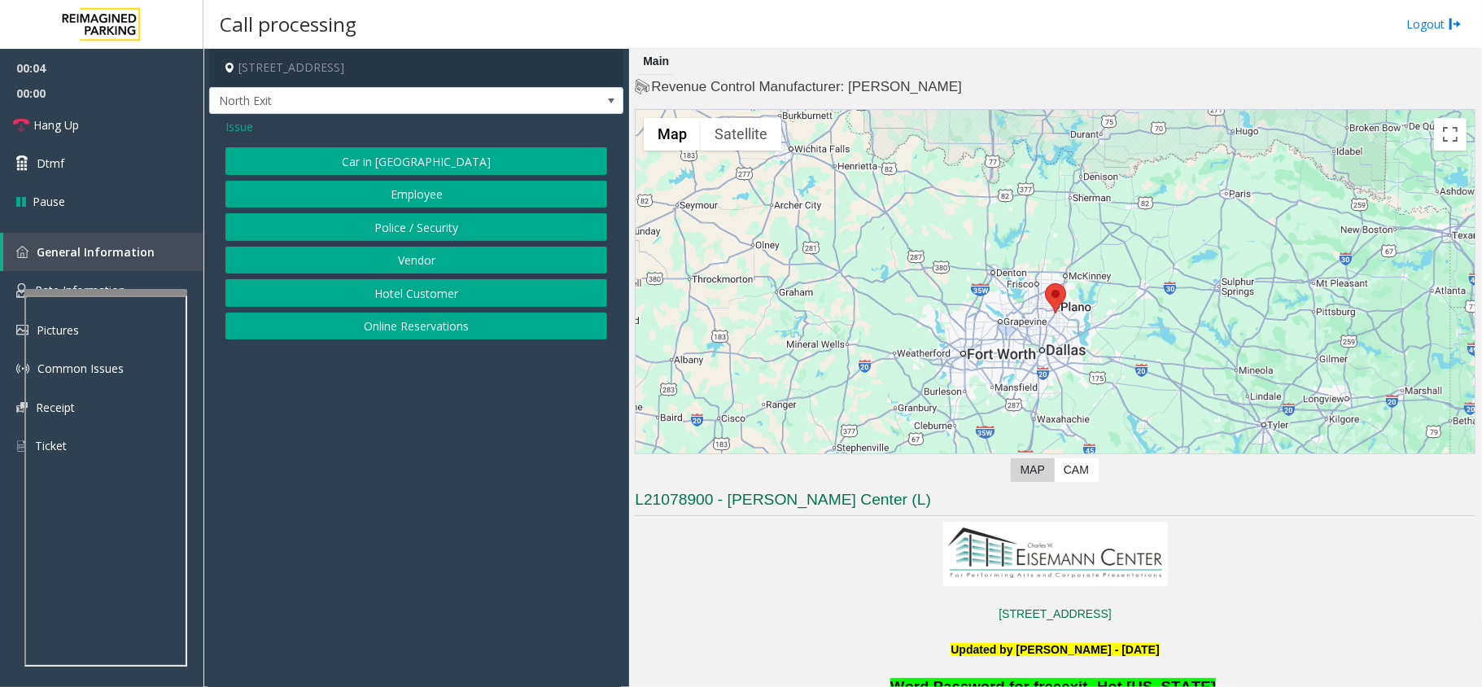
click at [379, 303] on button "Hotel Customer" at bounding box center [416, 293] width 382 height 28
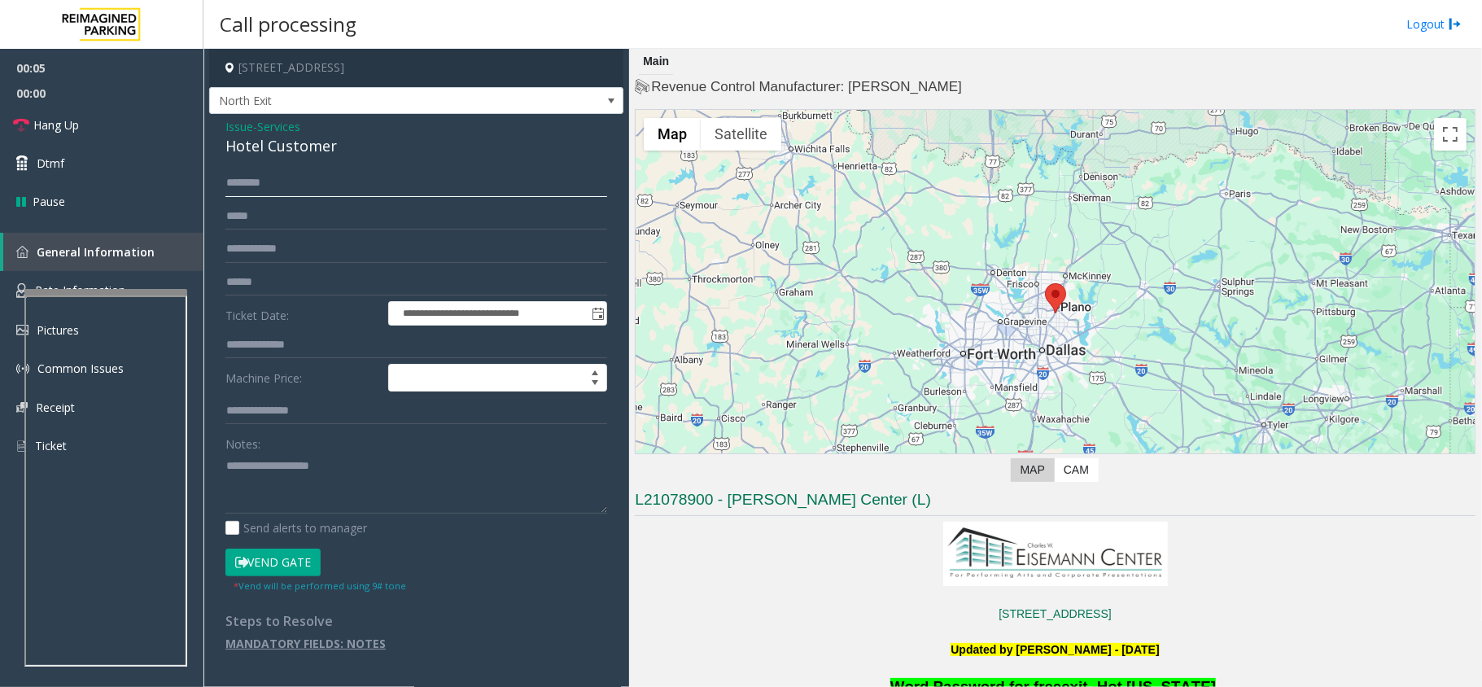
click at [275, 190] on input "text" at bounding box center [416, 183] width 382 height 28
click at [255, 145] on div "Hotel Customer" at bounding box center [416, 146] width 382 height 22
click at [225, 467] on textarea at bounding box center [416, 482] width 382 height 61
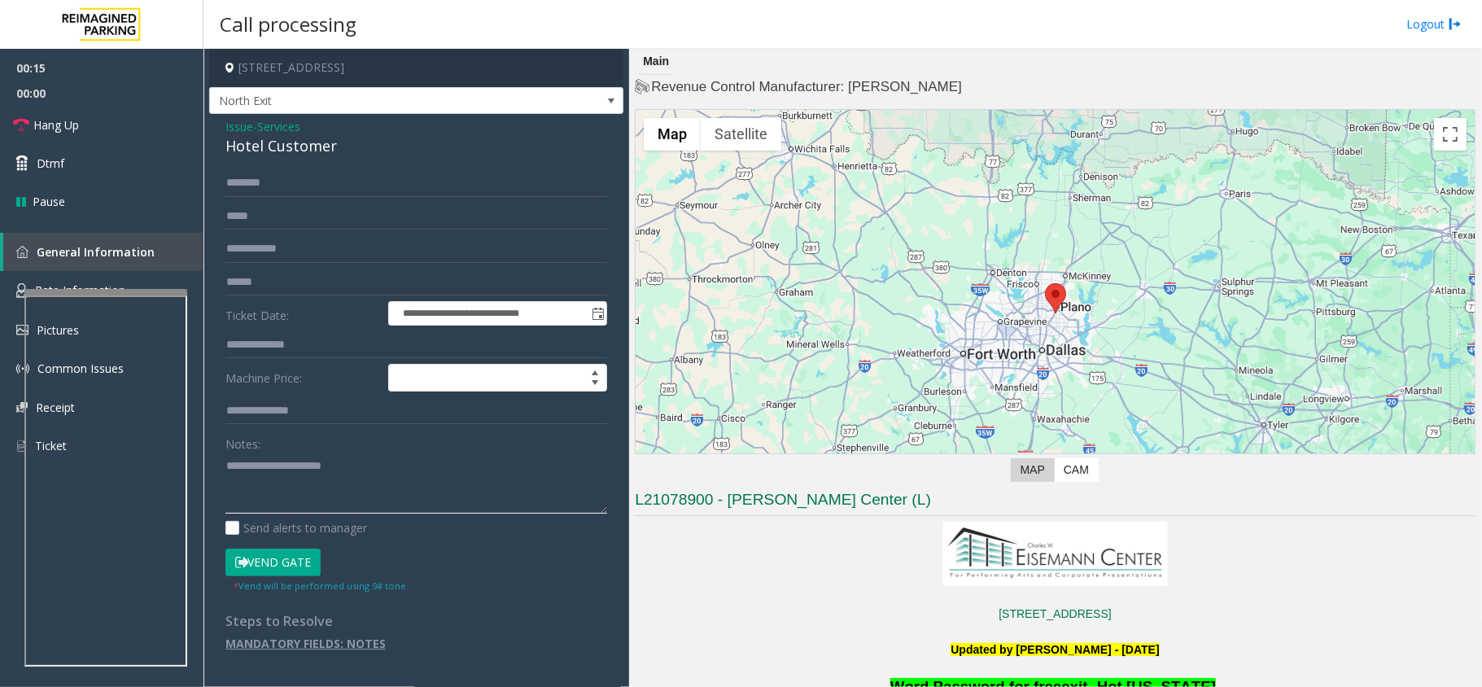
type textarea "**********"
click at [238, 173] on input "text" at bounding box center [416, 183] width 382 height 28
type input "******"
type input "***"
click at [278, 566] on button "Vend Gate" at bounding box center [272, 562] width 95 height 28
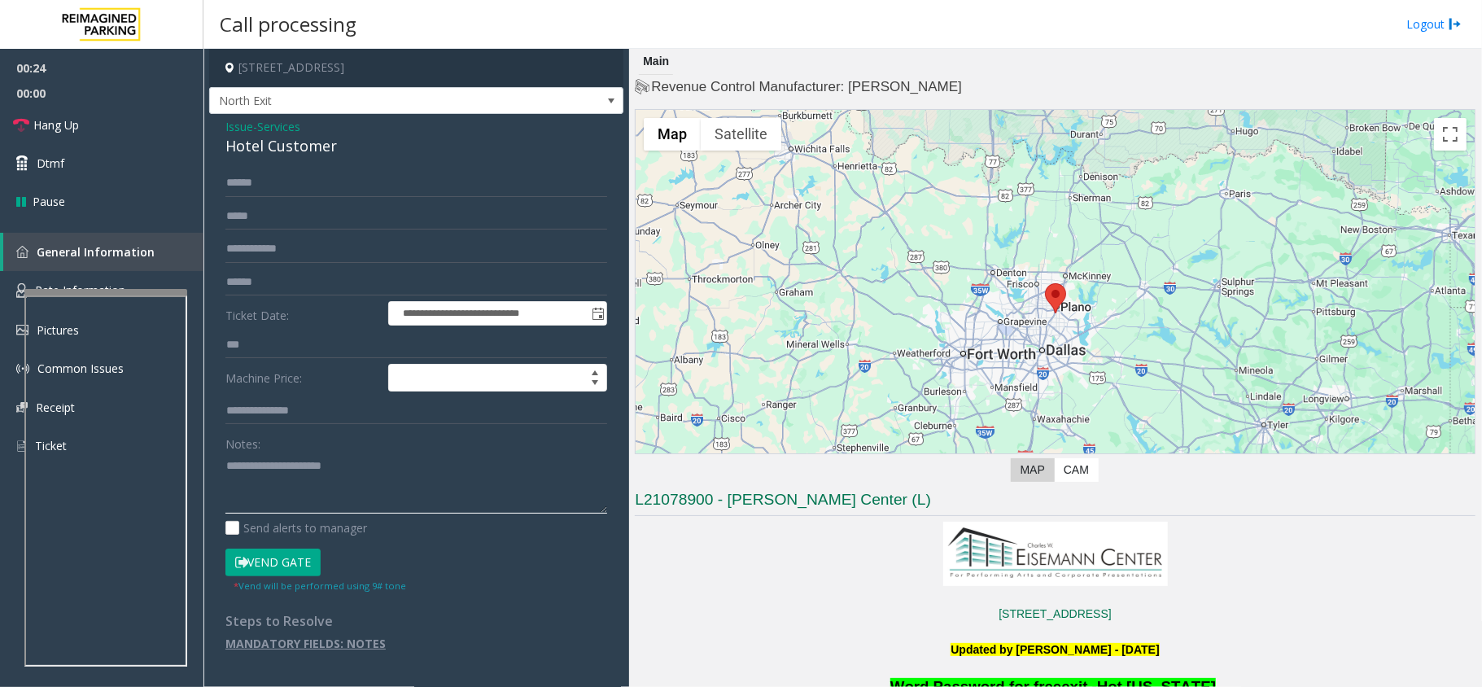
click at [364, 457] on textarea at bounding box center [416, 482] width 382 height 61
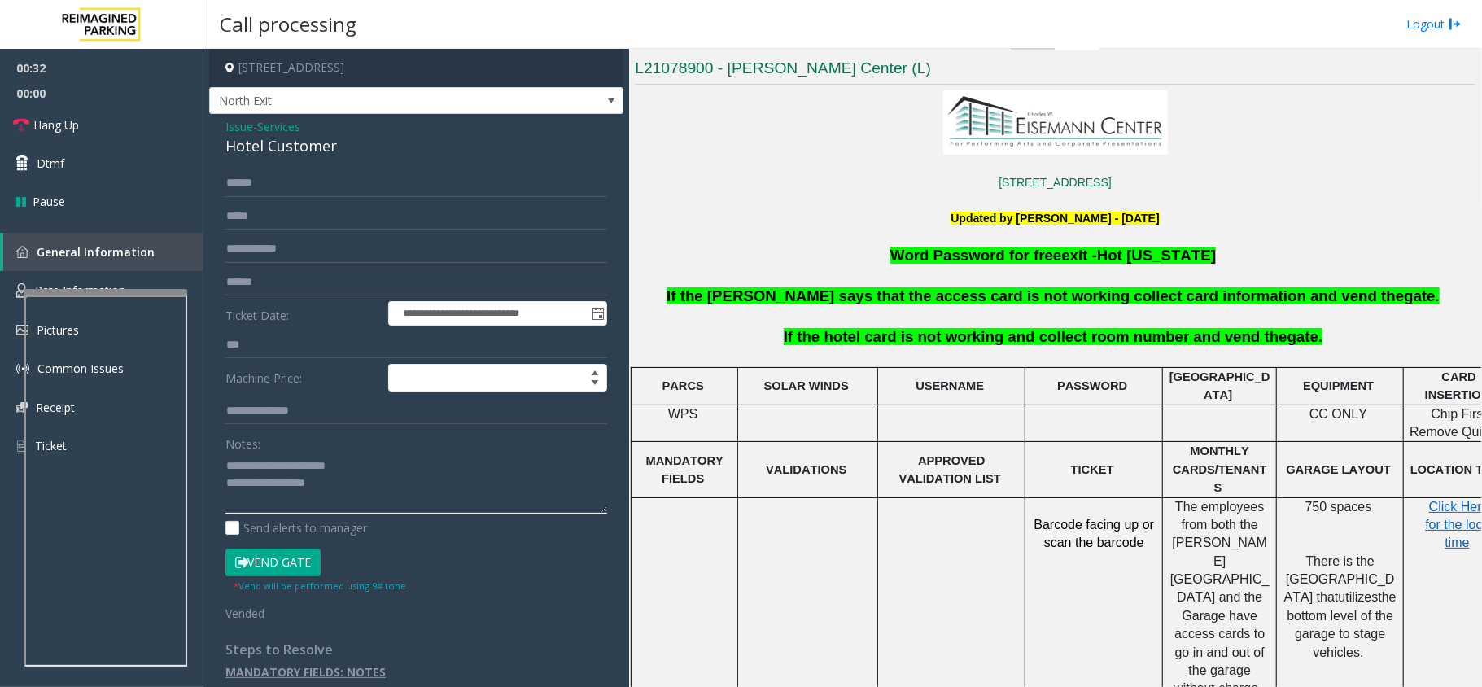
scroll to position [434, 0]
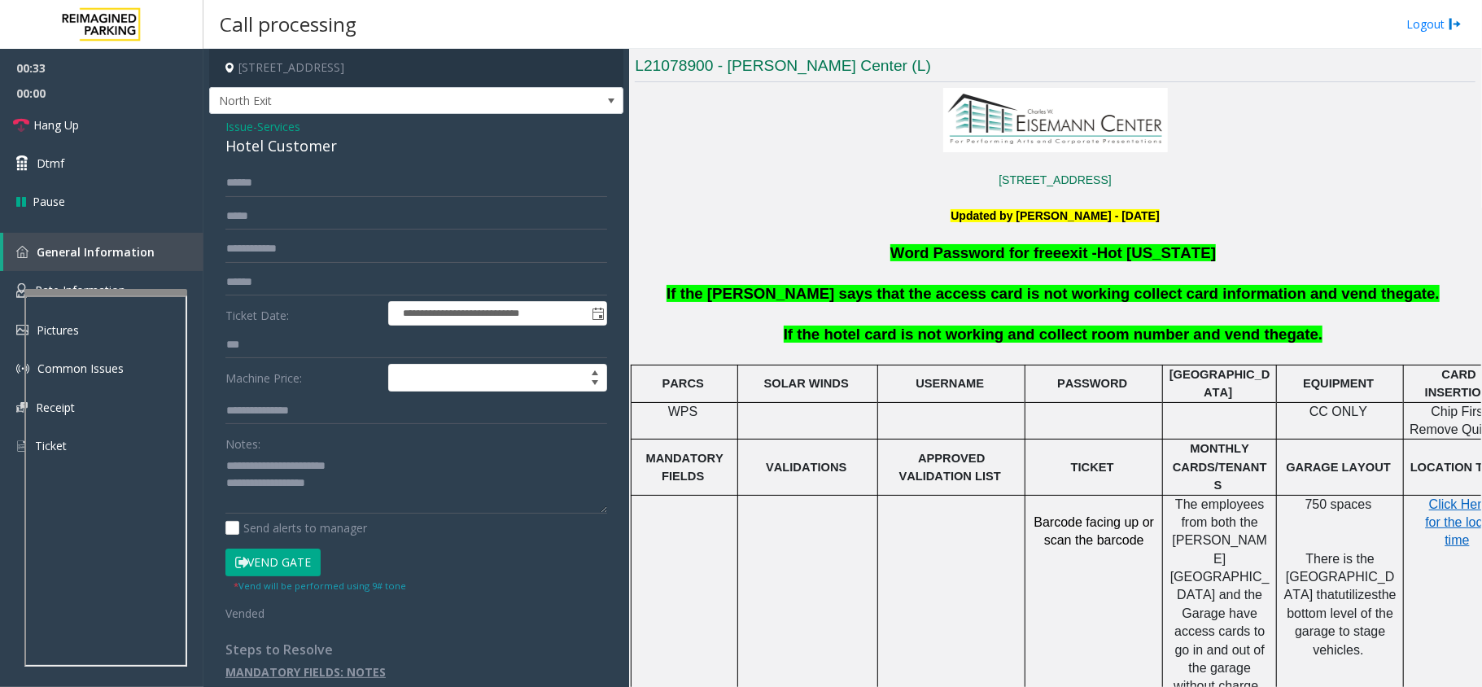
click at [896, 340] on span "If the hotel card is not working and collect room number and vend the" at bounding box center [1036, 333] width 504 height 17
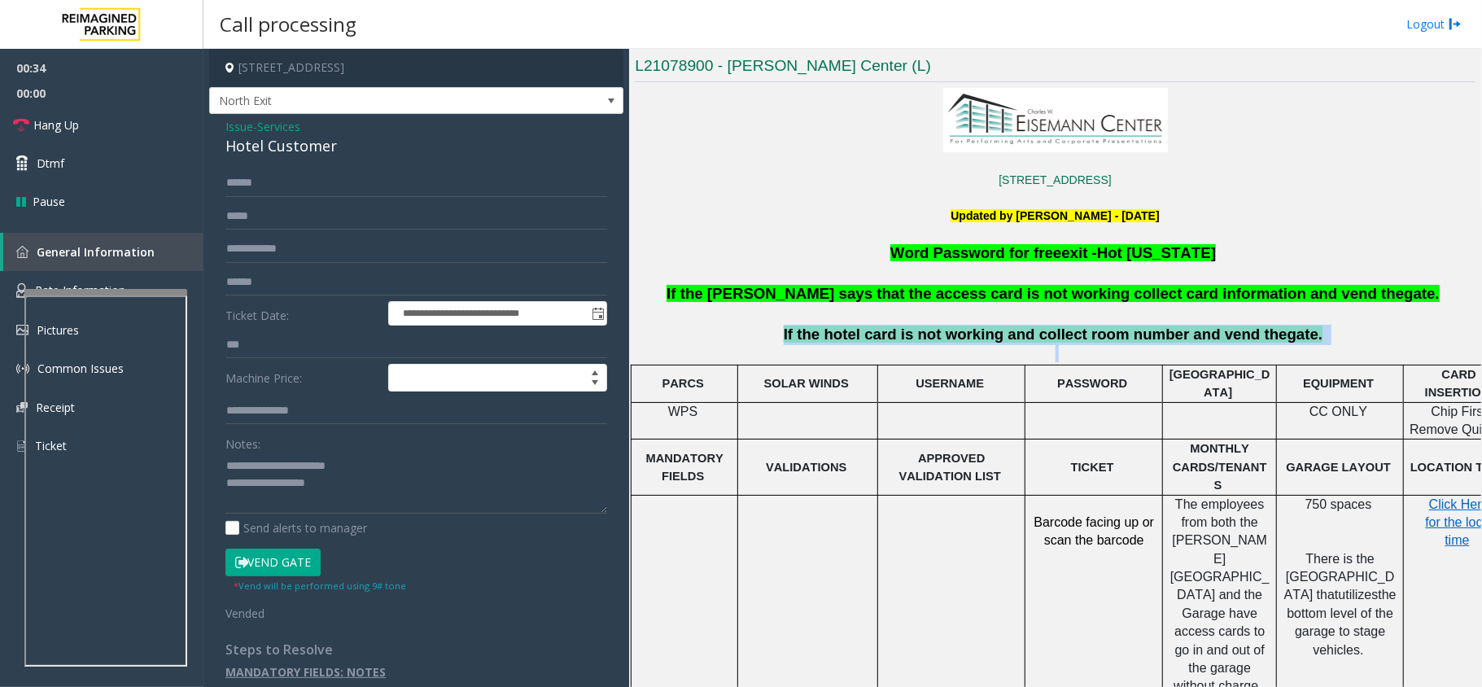
click at [896, 340] on span "If the hotel card is not working and collect room number and vend the" at bounding box center [1036, 333] width 504 height 17
copy p "If the hotel card is not working and collect room number and vend the gate."
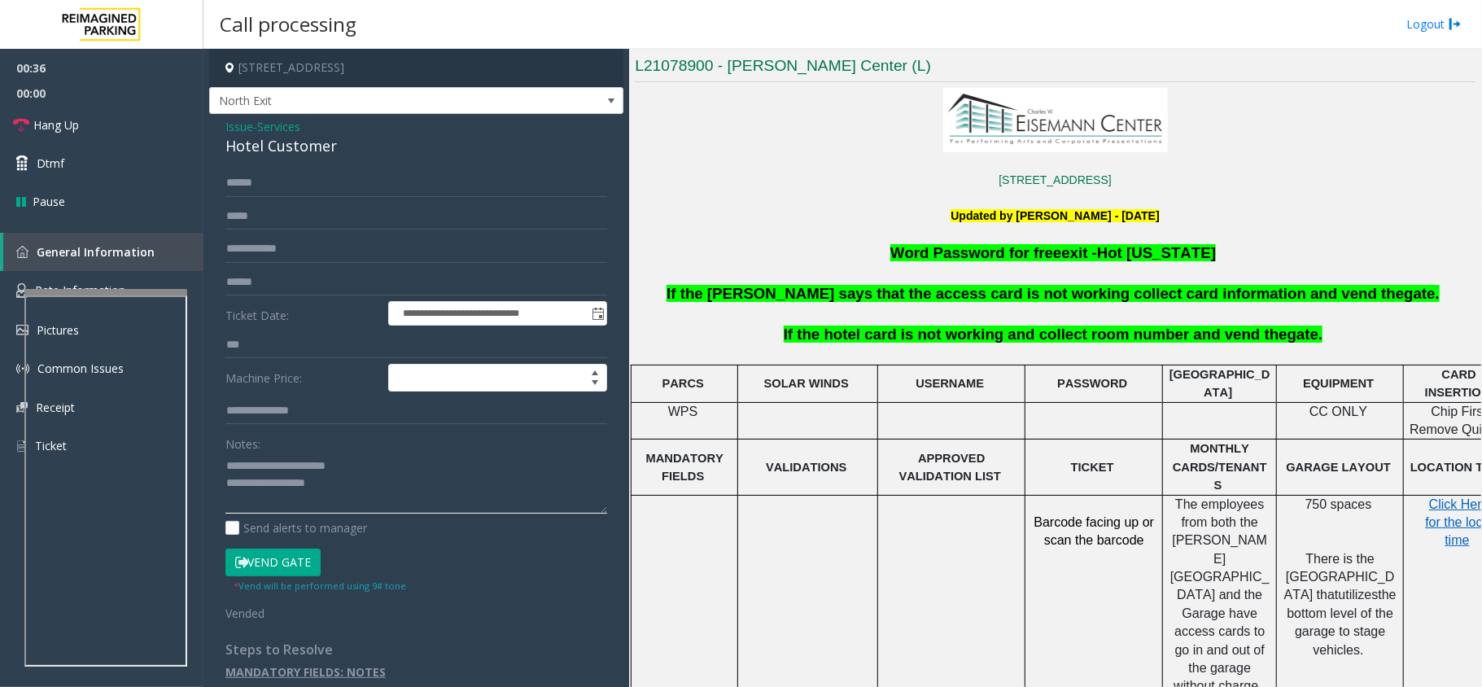
click at [343, 482] on textarea at bounding box center [416, 482] width 382 height 61
paste textarea "**********"
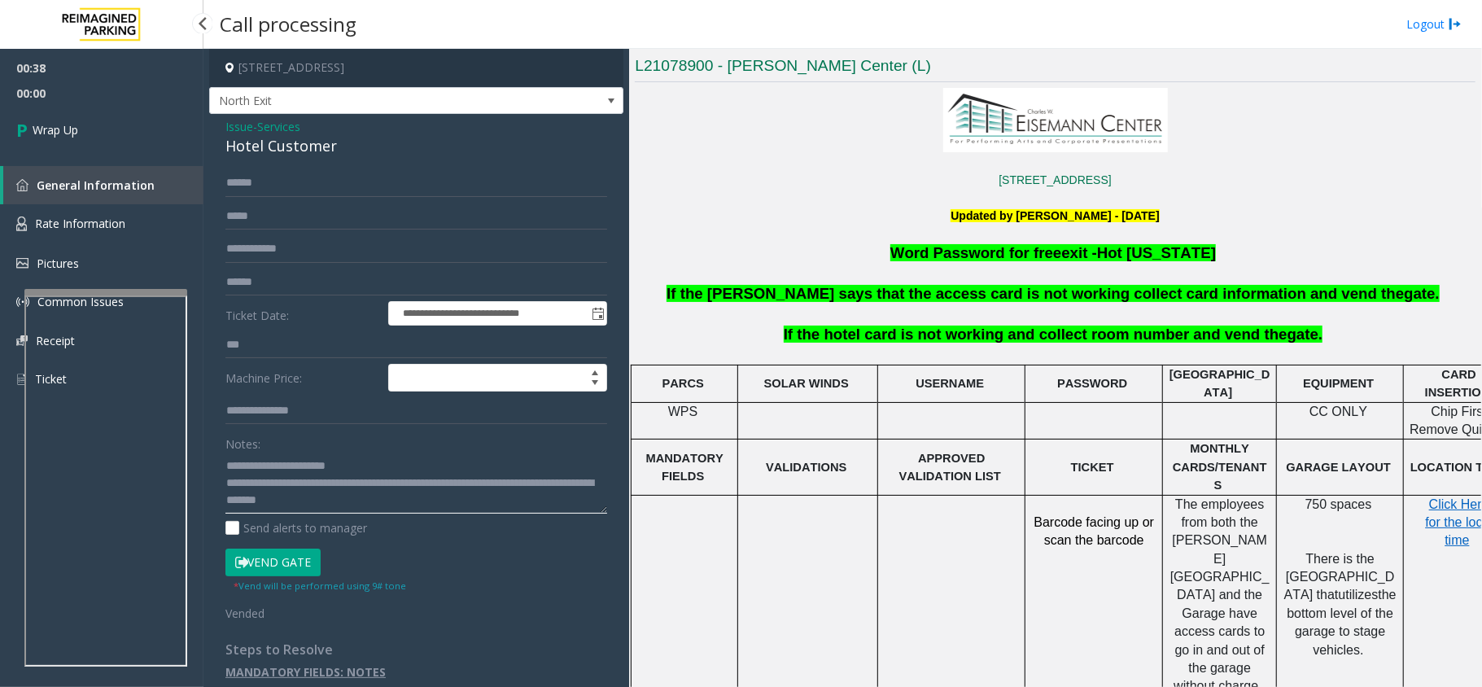
type textarea "**********"
click at [124, 127] on link "Wrap Up" at bounding box center [101, 130] width 203 height 48
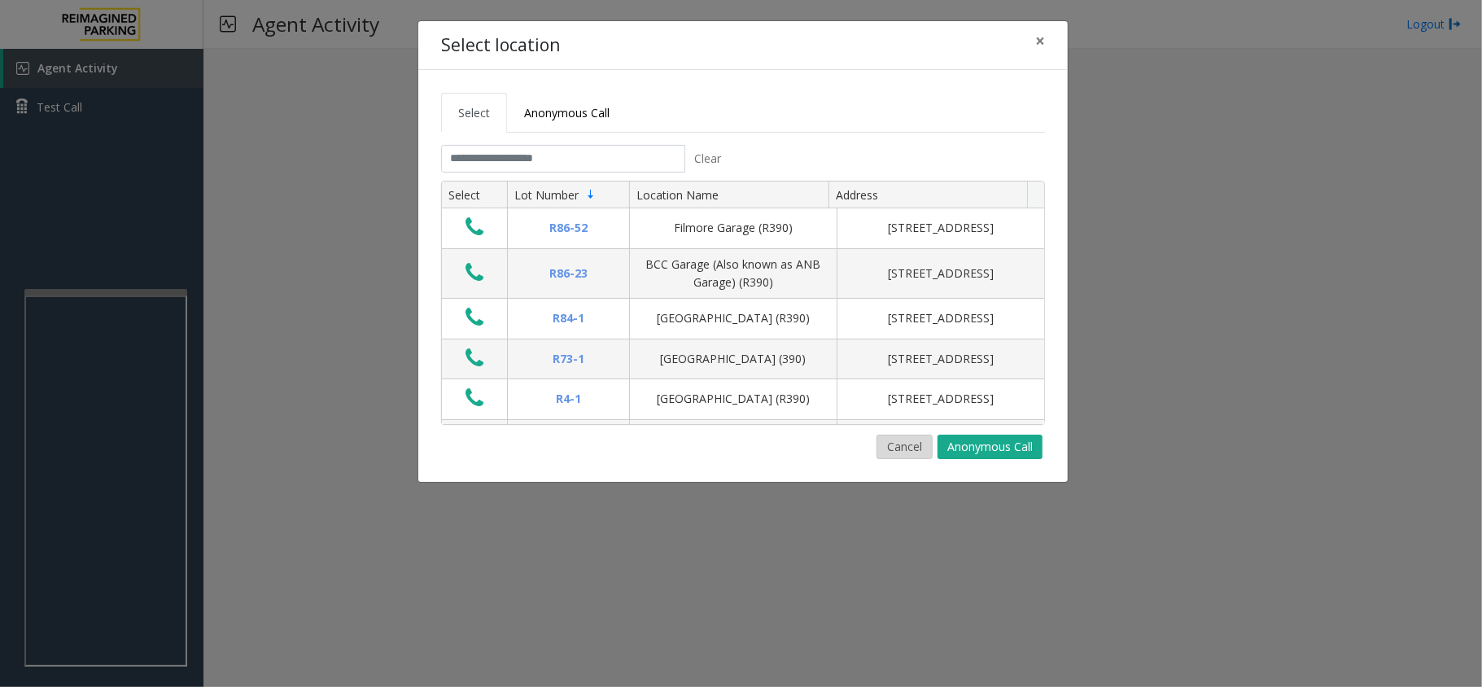
click at [902, 450] on button "Cancel" at bounding box center [904, 446] width 56 height 24
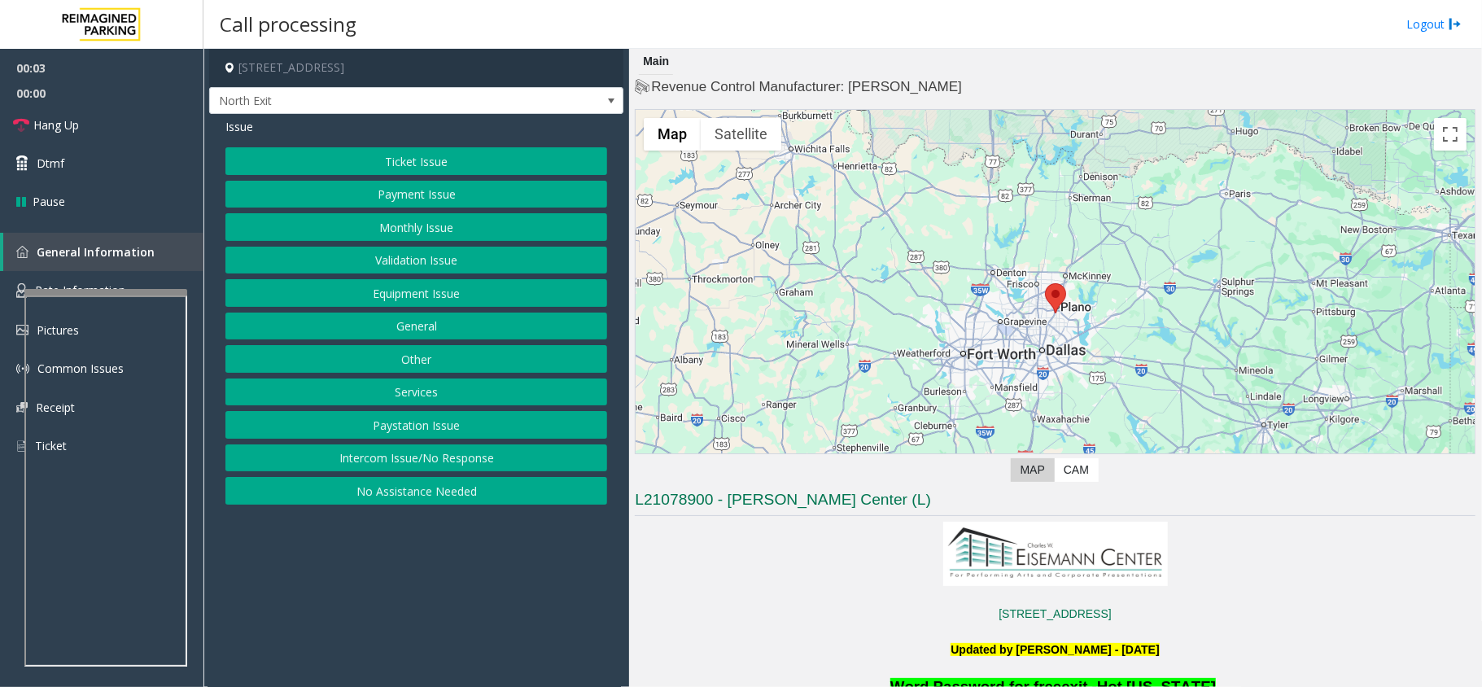
click at [387, 400] on button "Services" at bounding box center [416, 392] width 382 height 28
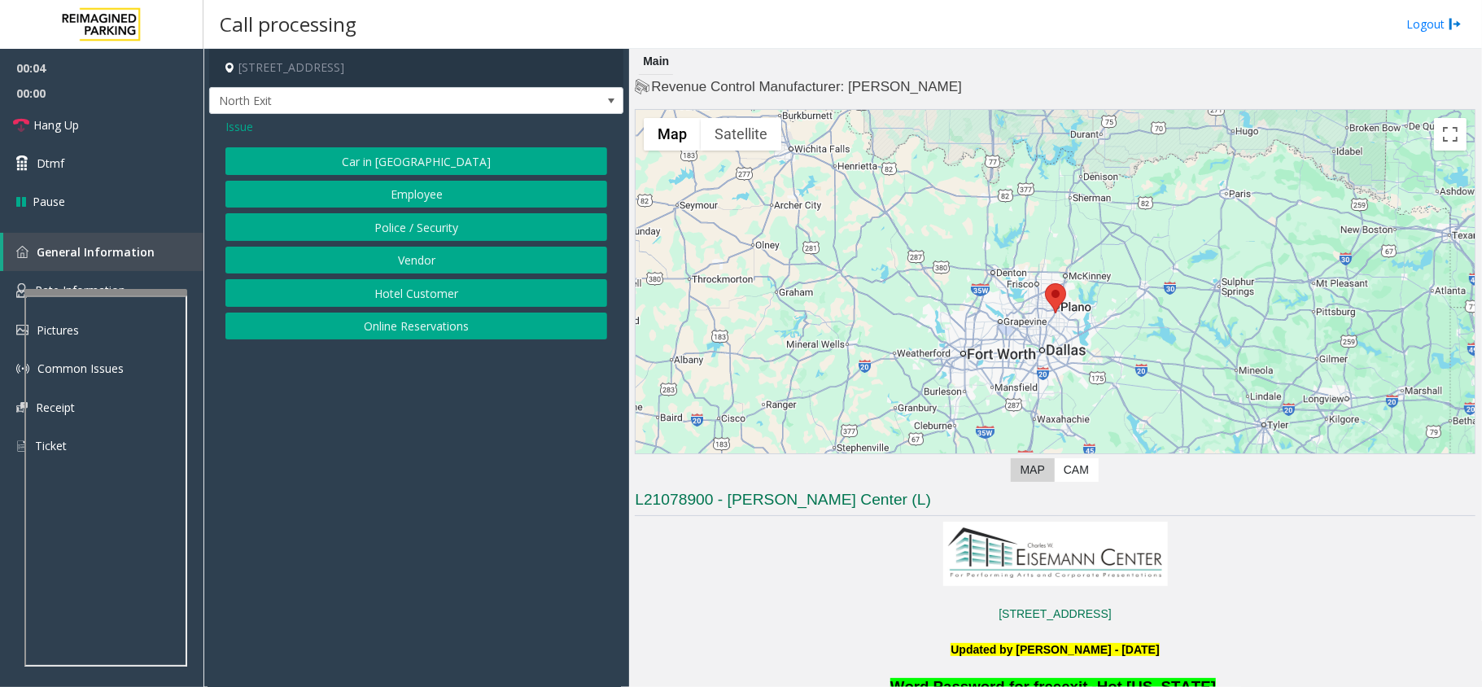
click at [418, 295] on button "Hotel Customer" at bounding box center [416, 293] width 382 height 28
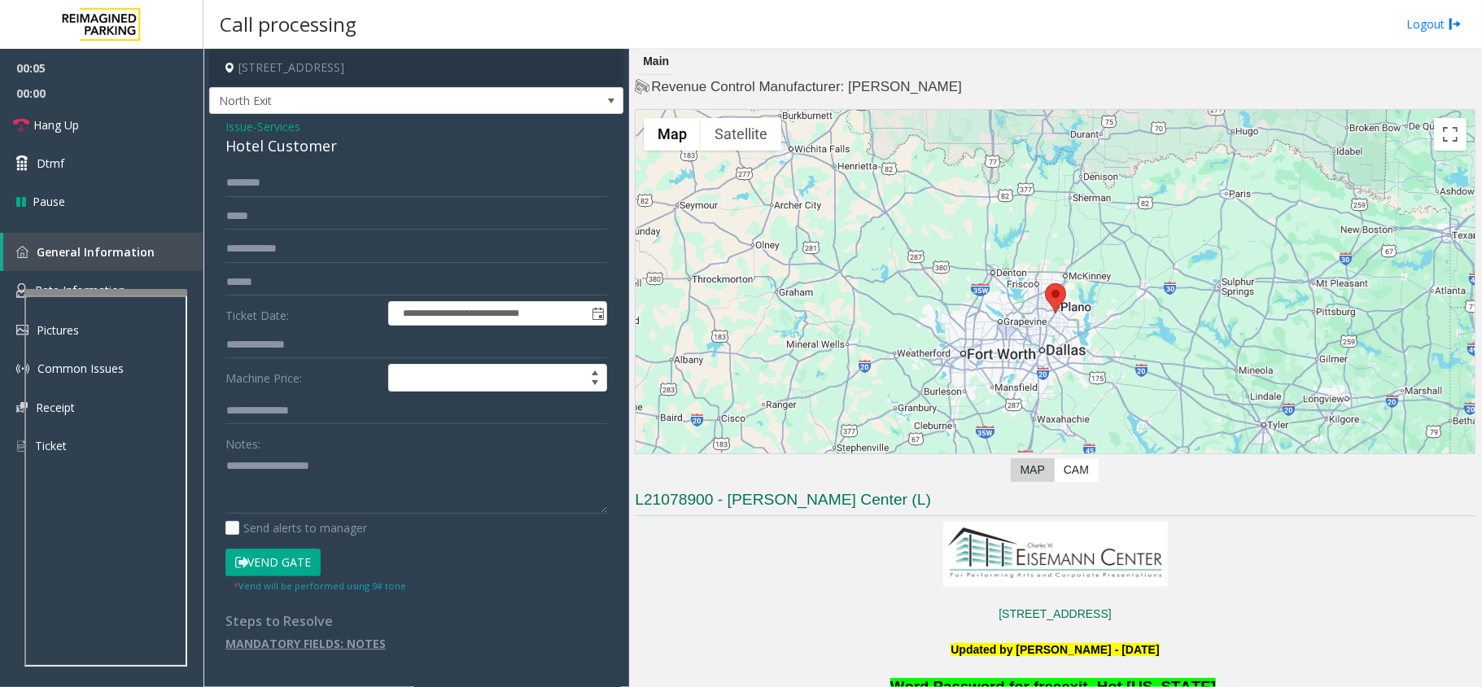
click at [264, 134] on span "Services" at bounding box center [278, 126] width 43 height 17
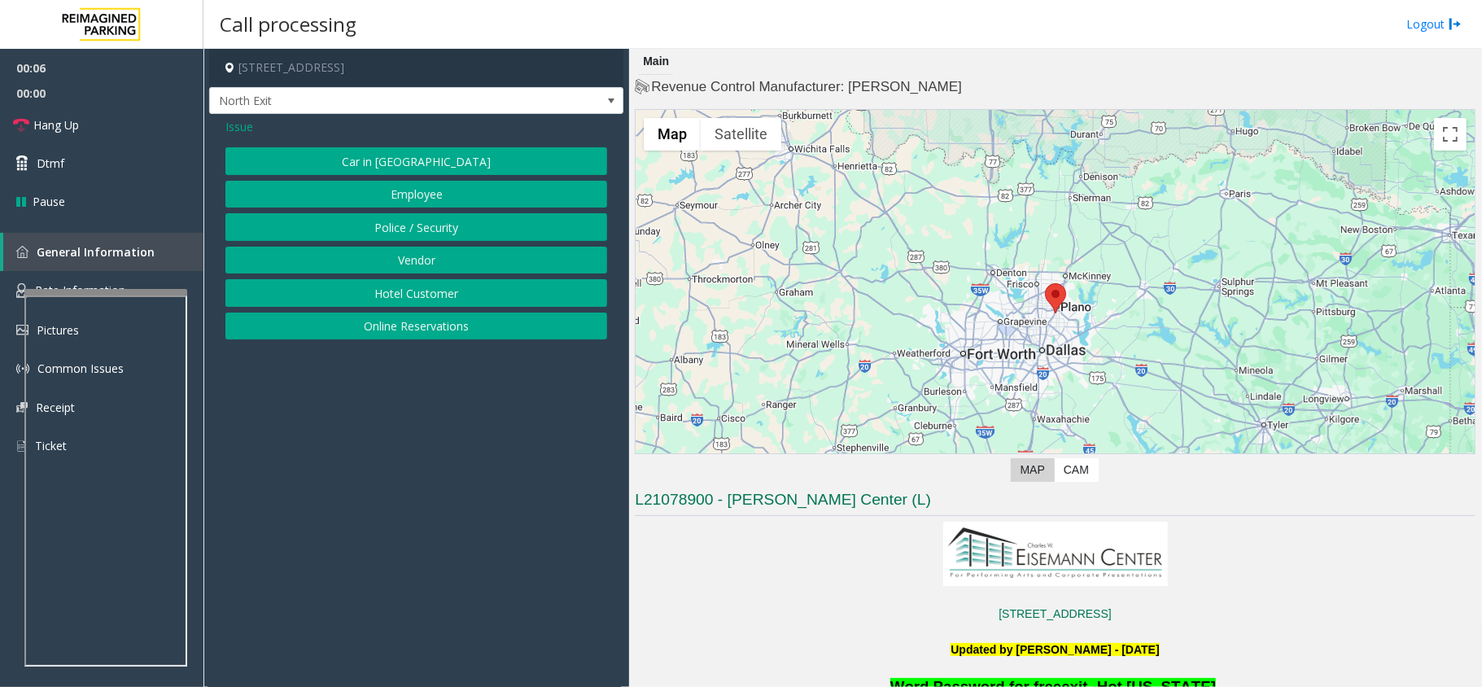
click at [398, 290] on button "Hotel Customer" at bounding box center [416, 293] width 382 height 28
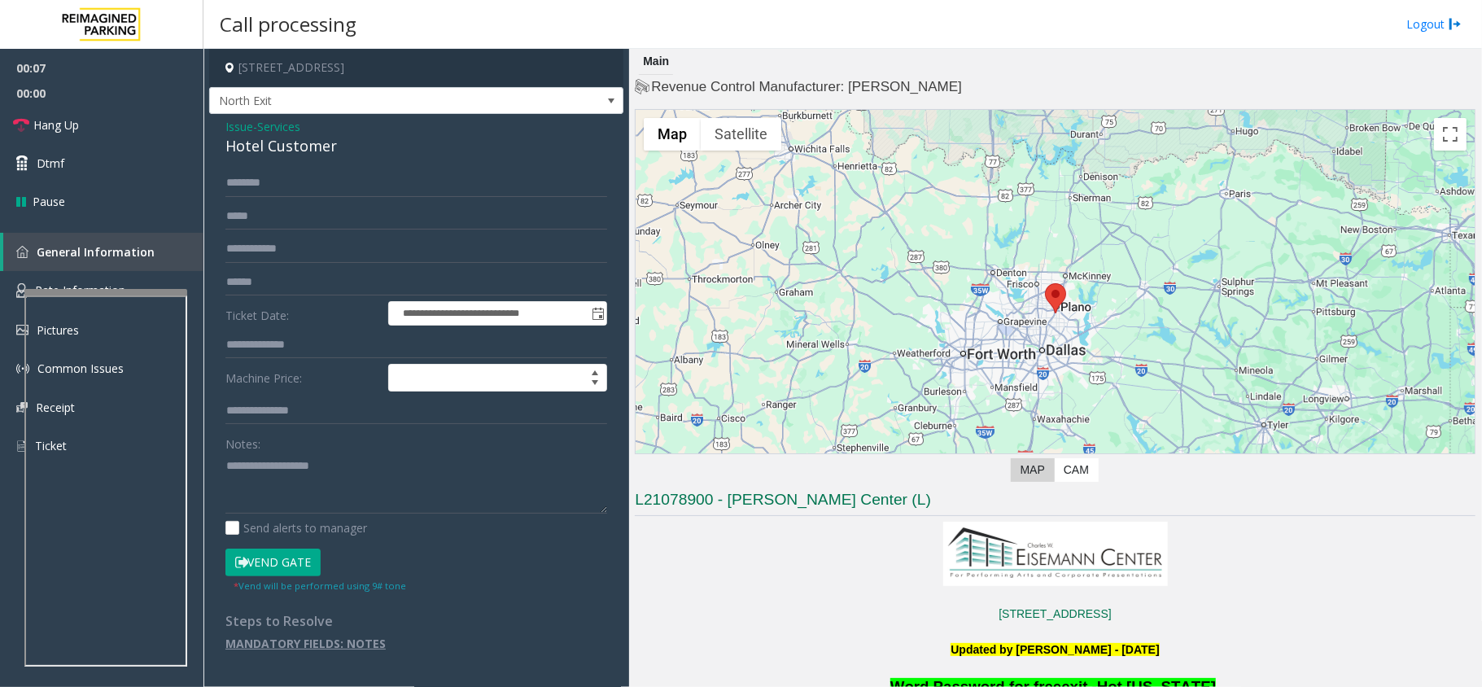
click at [252, 145] on div "Hotel Customer" at bounding box center [416, 146] width 382 height 22
click at [229, 466] on textarea at bounding box center [416, 482] width 382 height 61
type textarea "**********"
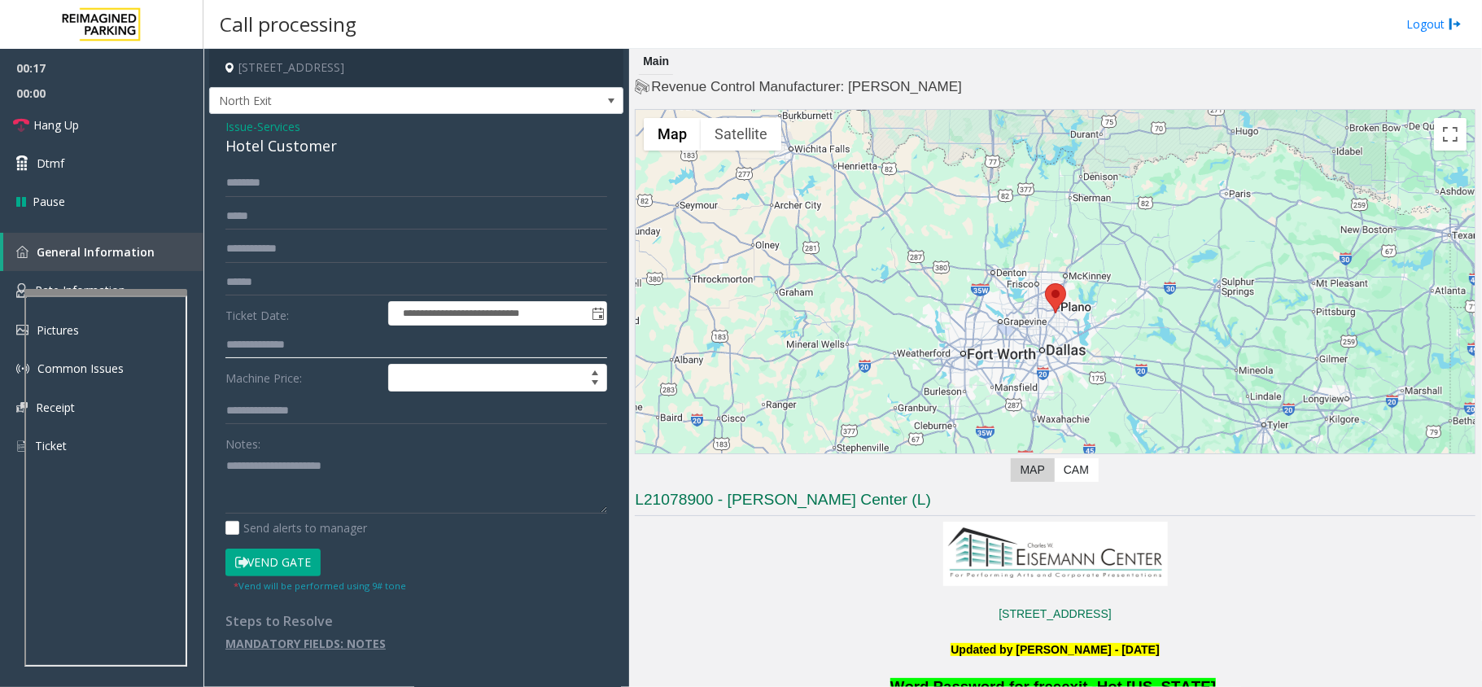
click at [255, 335] on input "text" at bounding box center [416, 345] width 382 height 28
type input "***"
click at [262, 560] on button "Vend Gate" at bounding box center [272, 562] width 95 height 28
click at [440, 452] on div "Notes:" at bounding box center [416, 472] width 382 height 84
click at [394, 460] on textarea at bounding box center [416, 482] width 382 height 61
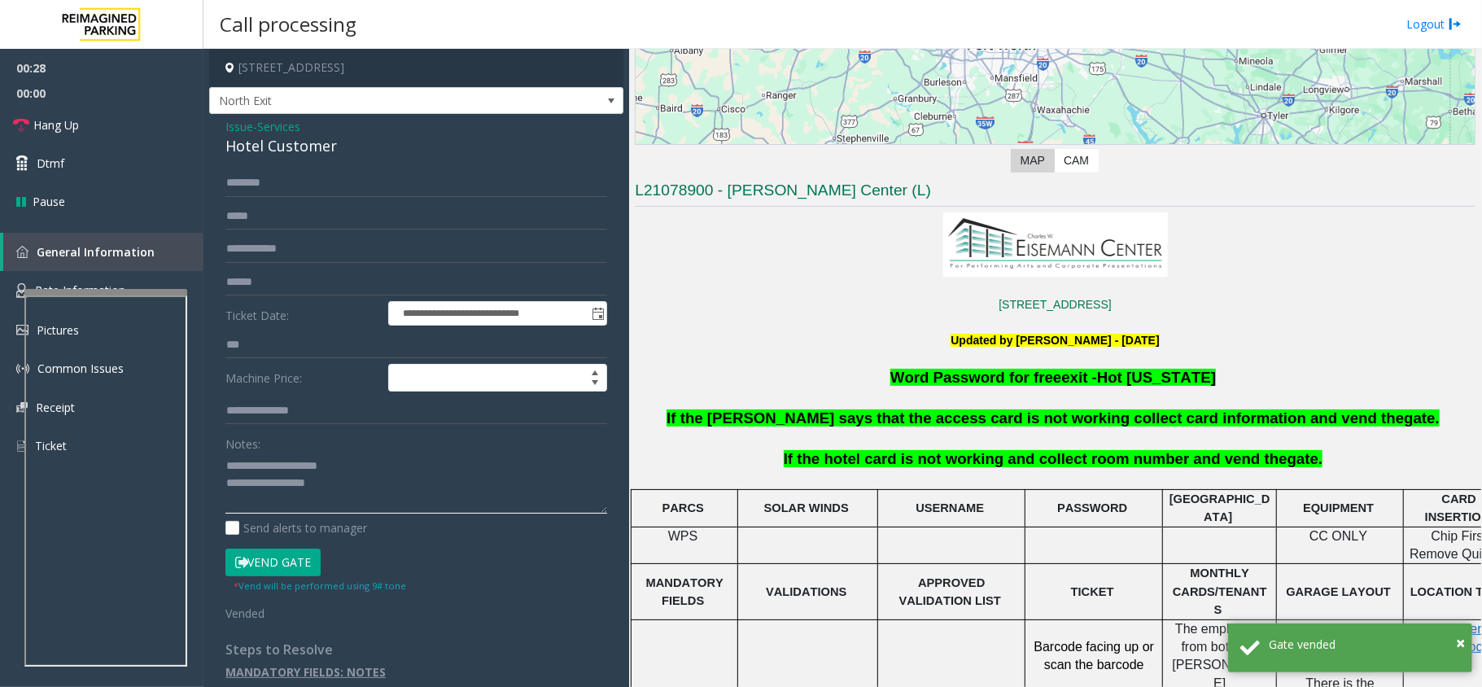
scroll to position [434, 0]
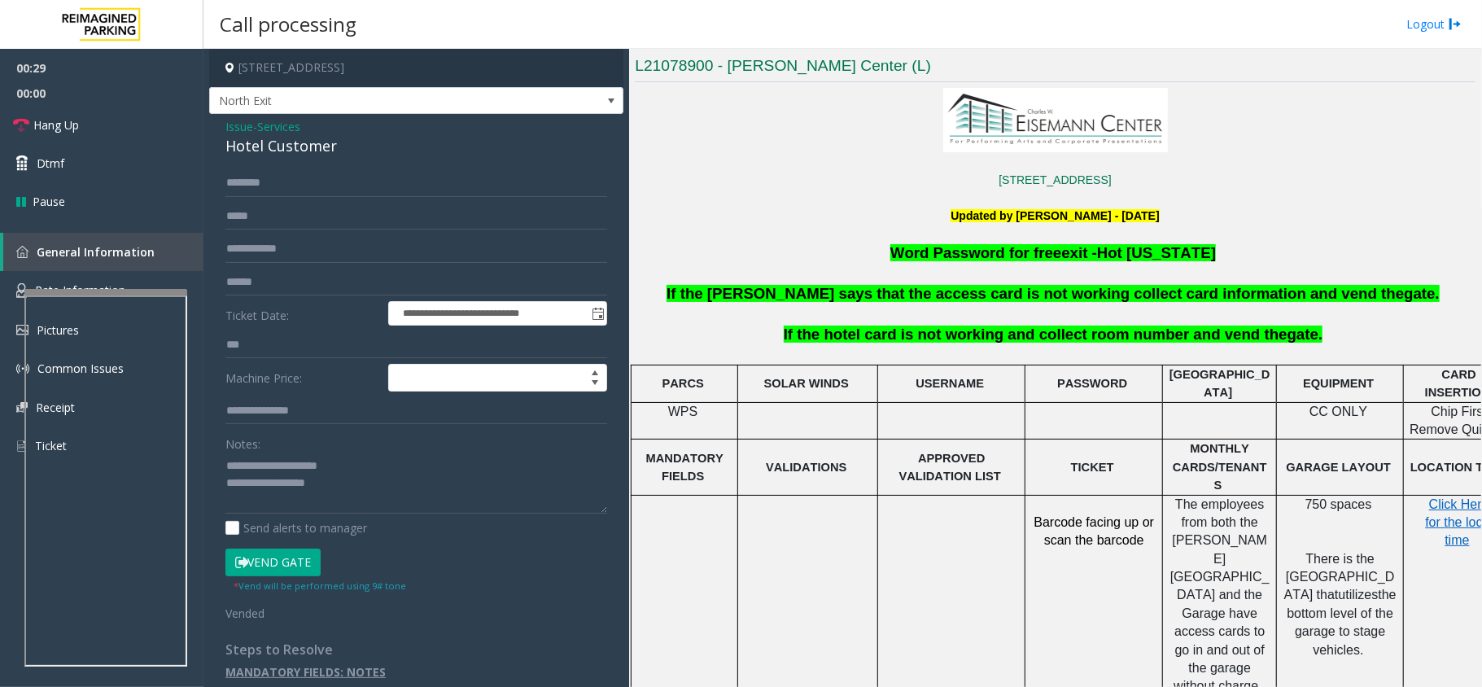
click at [1023, 343] on p "If the hotel card is not working and collect room number and vend the gate." at bounding box center [1055, 335] width 844 height 20
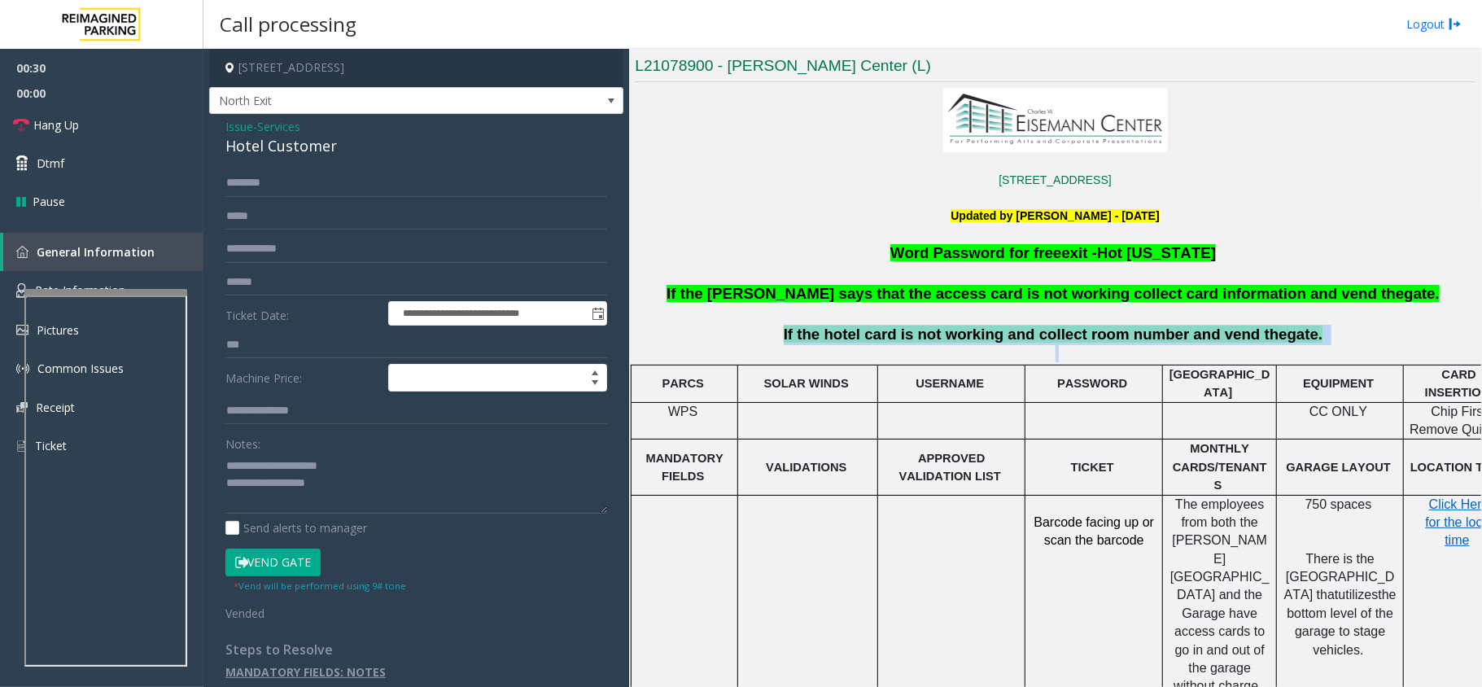
click at [1023, 343] on p "If the hotel card is not working and collect room number and vend the gate." at bounding box center [1055, 335] width 844 height 20
click at [1032, 334] on span "If the hotel card is not working and collect room number and vend the" at bounding box center [1036, 333] width 504 height 17
copy p "collect room number and vend the gate."
drag, startPoint x: 1032, startPoint y: 334, endPoint x: 1357, endPoint y: 336, distance: 325.5
click at [1357, 336] on p "If the hotel card is not working and collect room number and vend the gate." at bounding box center [1055, 335] width 844 height 20
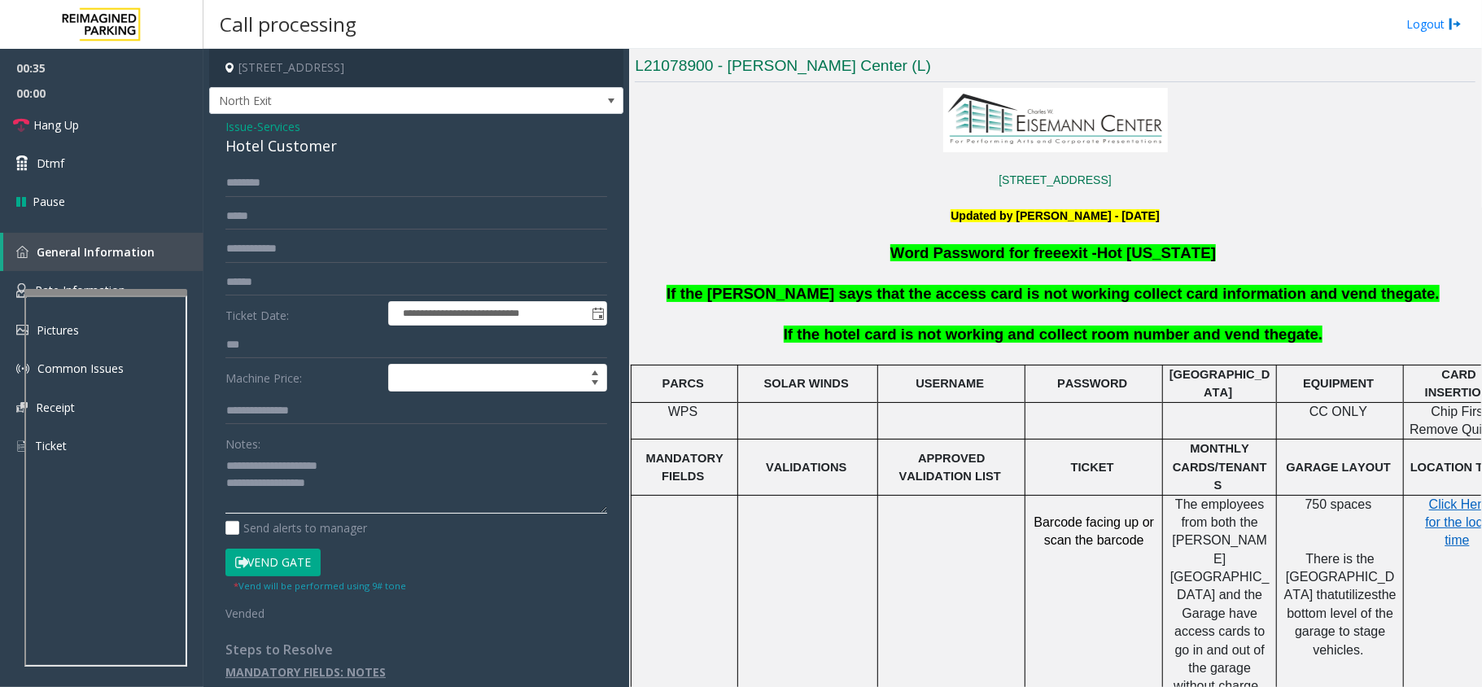
paste textarea "**********"
click at [338, 482] on textarea at bounding box center [416, 482] width 382 height 61
type textarea "**********"
click at [128, 116] on link "Hang Up" at bounding box center [101, 125] width 203 height 38
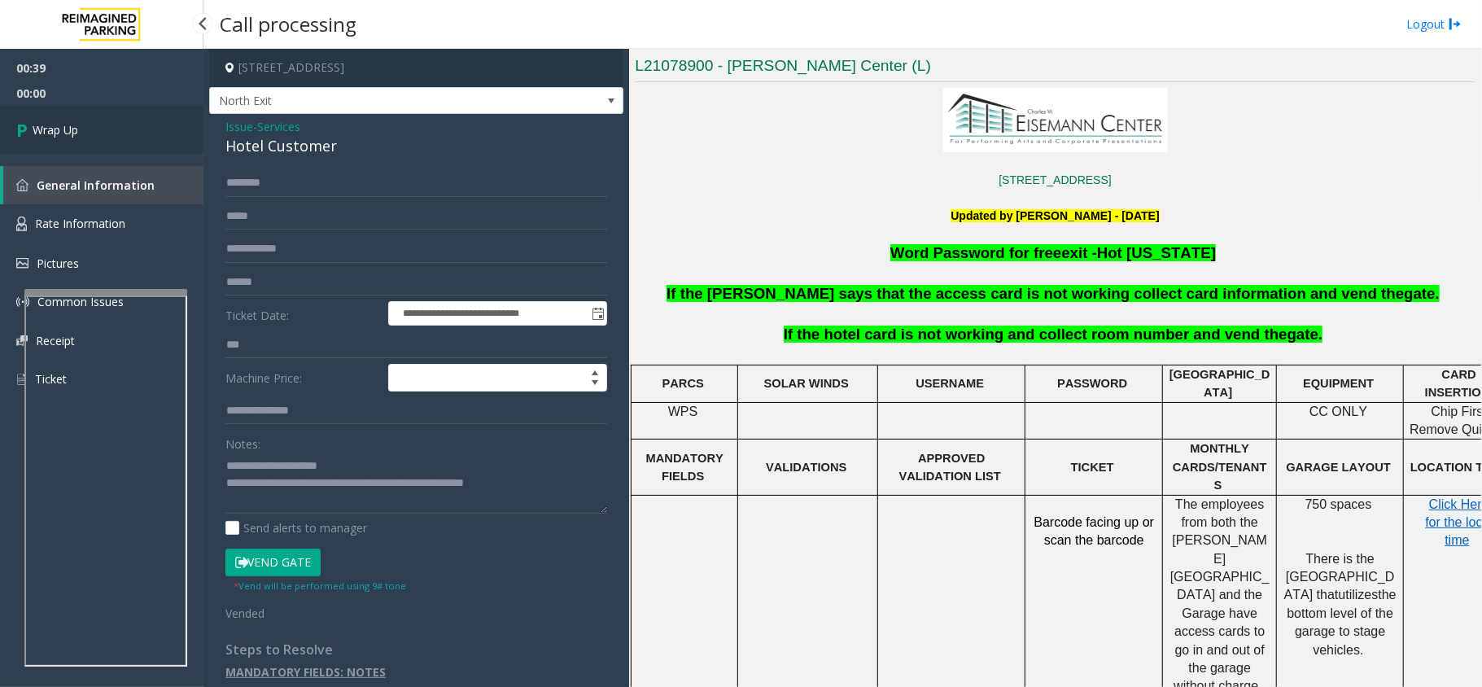
click at [128, 116] on link "Wrap Up" at bounding box center [101, 130] width 203 height 48
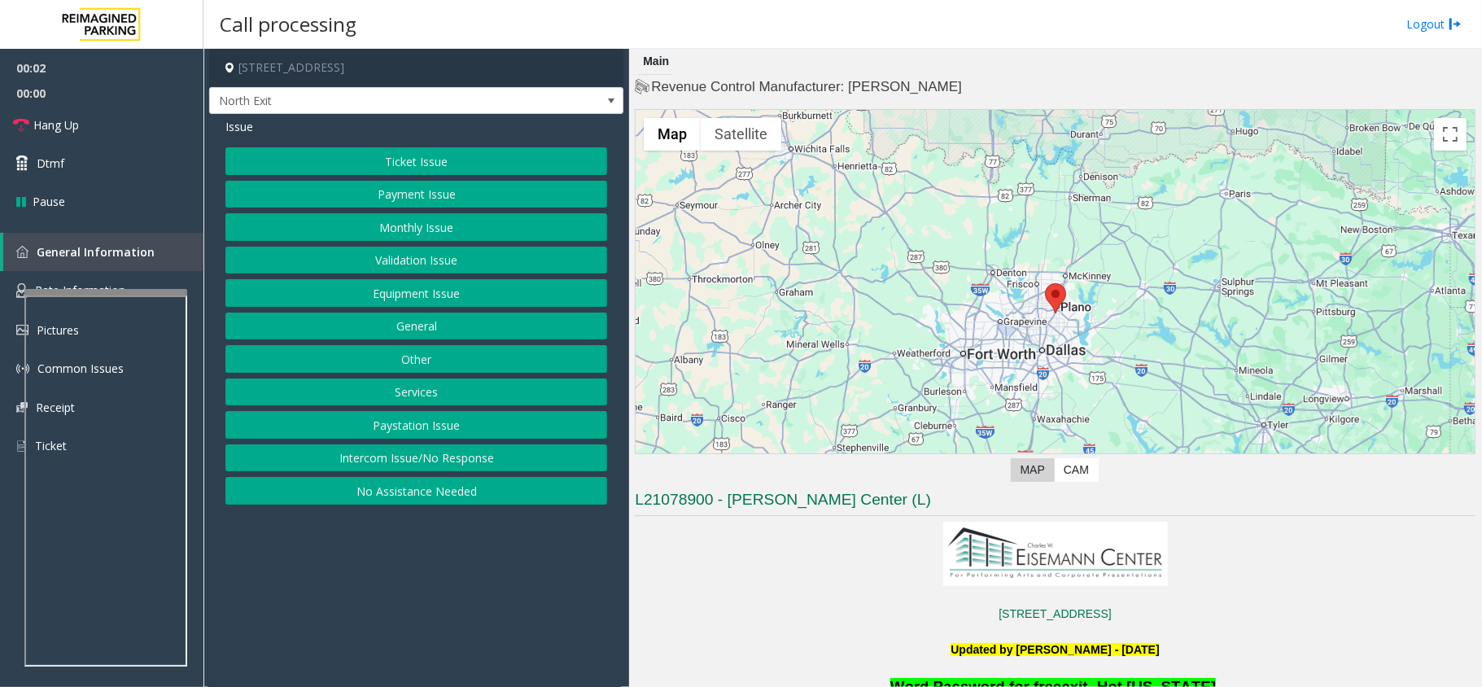
click at [388, 401] on button "Services" at bounding box center [416, 392] width 382 height 28
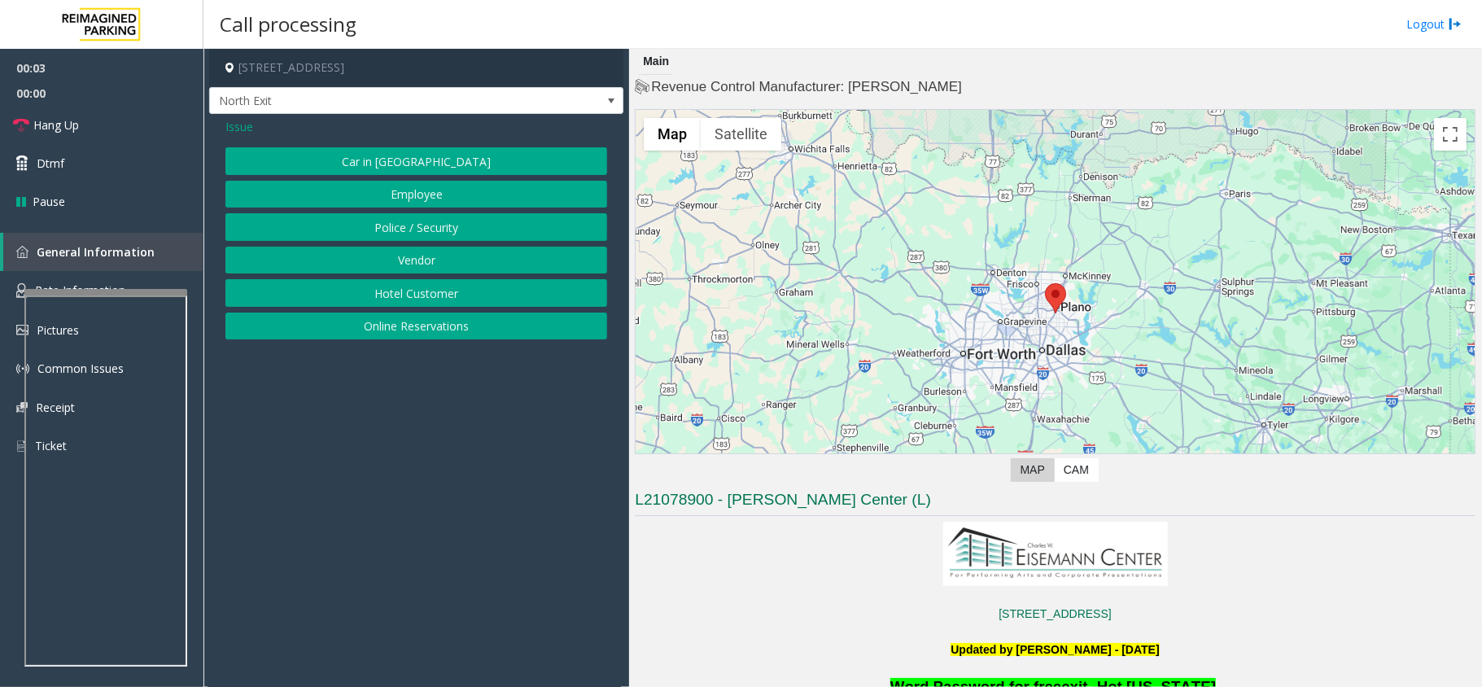
click at [394, 298] on button "Hotel Customer" at bounding box center [416, 293] width 382 height 28
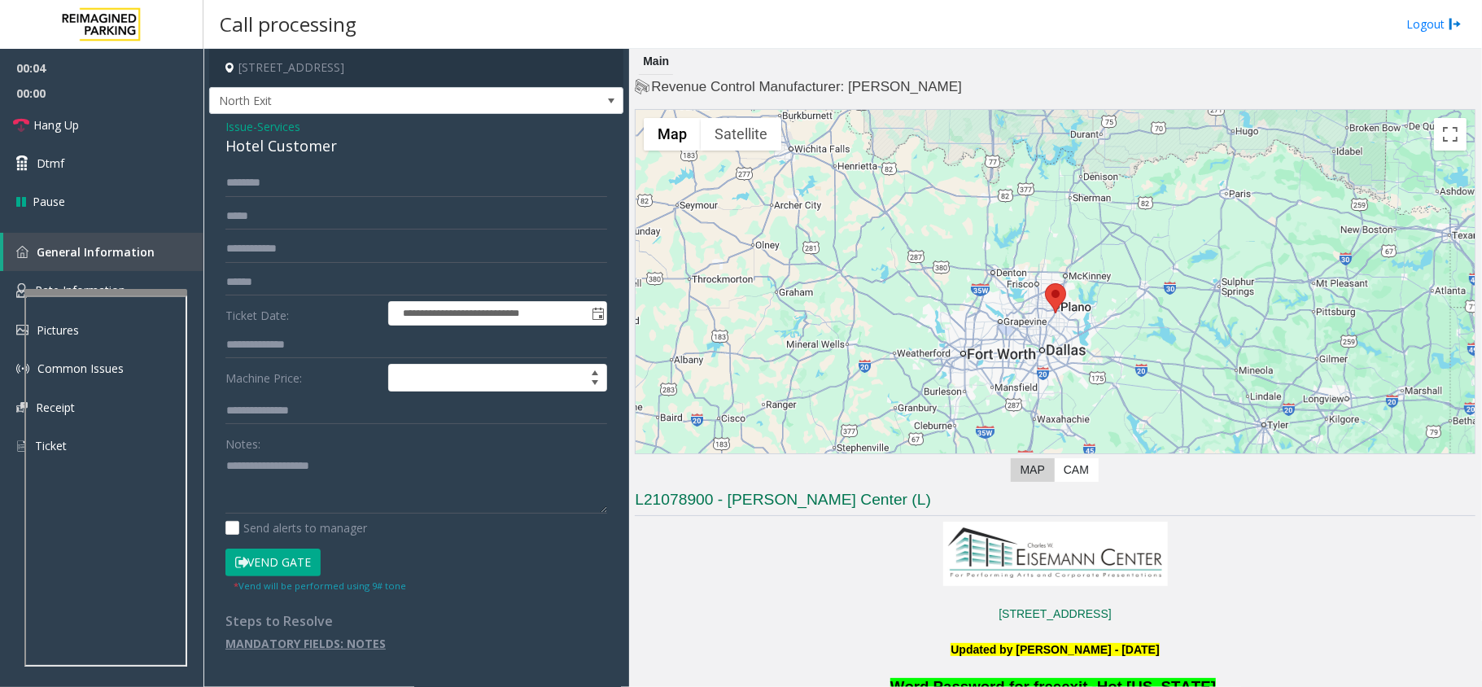
click at [261, 147] on div "Hotel Customer" at bounding box center [416, 146] width 382 height 22
click at [225, 463] on textarea at bounding box center [416, 482] width 382 height 61
click at [246, 340] on input "text" at bounding box center [416, 345] width 382 height 28
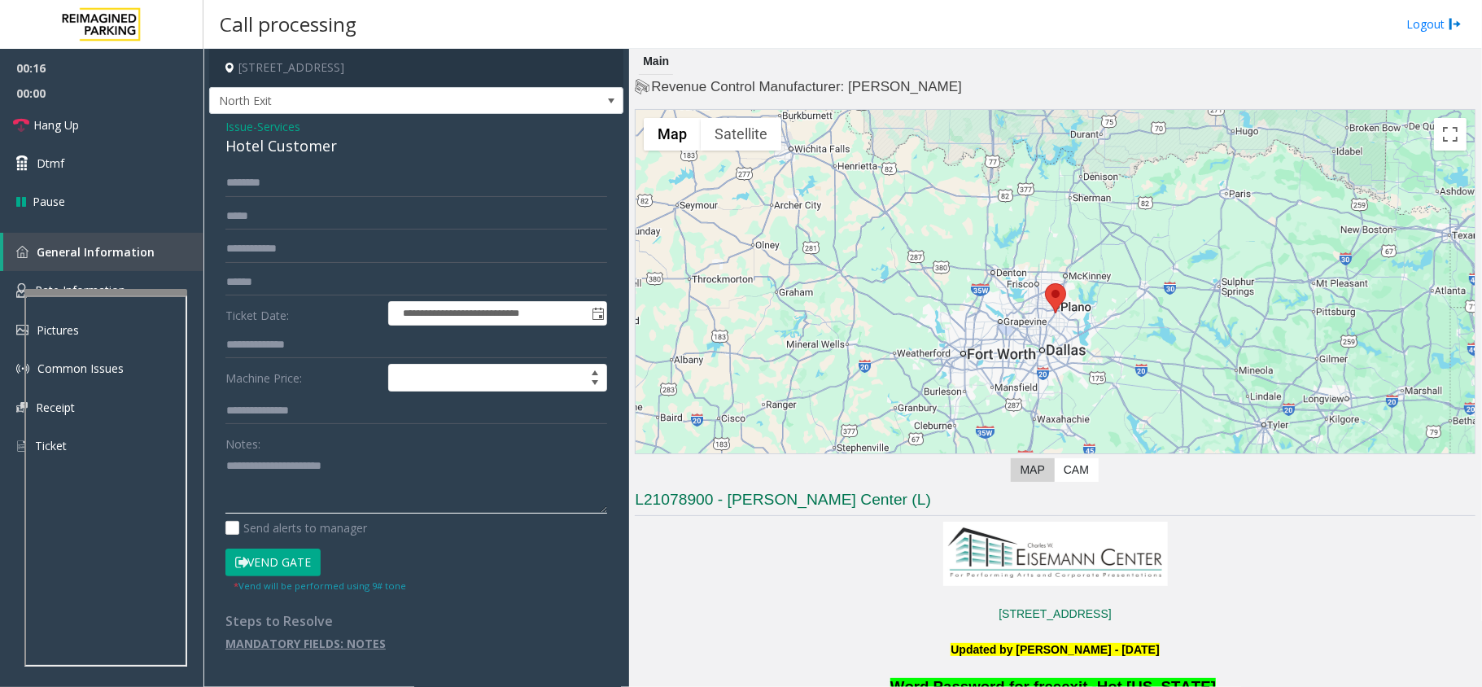
click at [371, 488] on textarea at bounding box center [416, 482] width 382 height 61
type textarea "**********"
click at [258, 558] on button "Vend Gate" at bounding box center [272, 562] width 95 height 28
click at [244, 350] on input "text" at bounding box center [416, 345] width 382 height 28
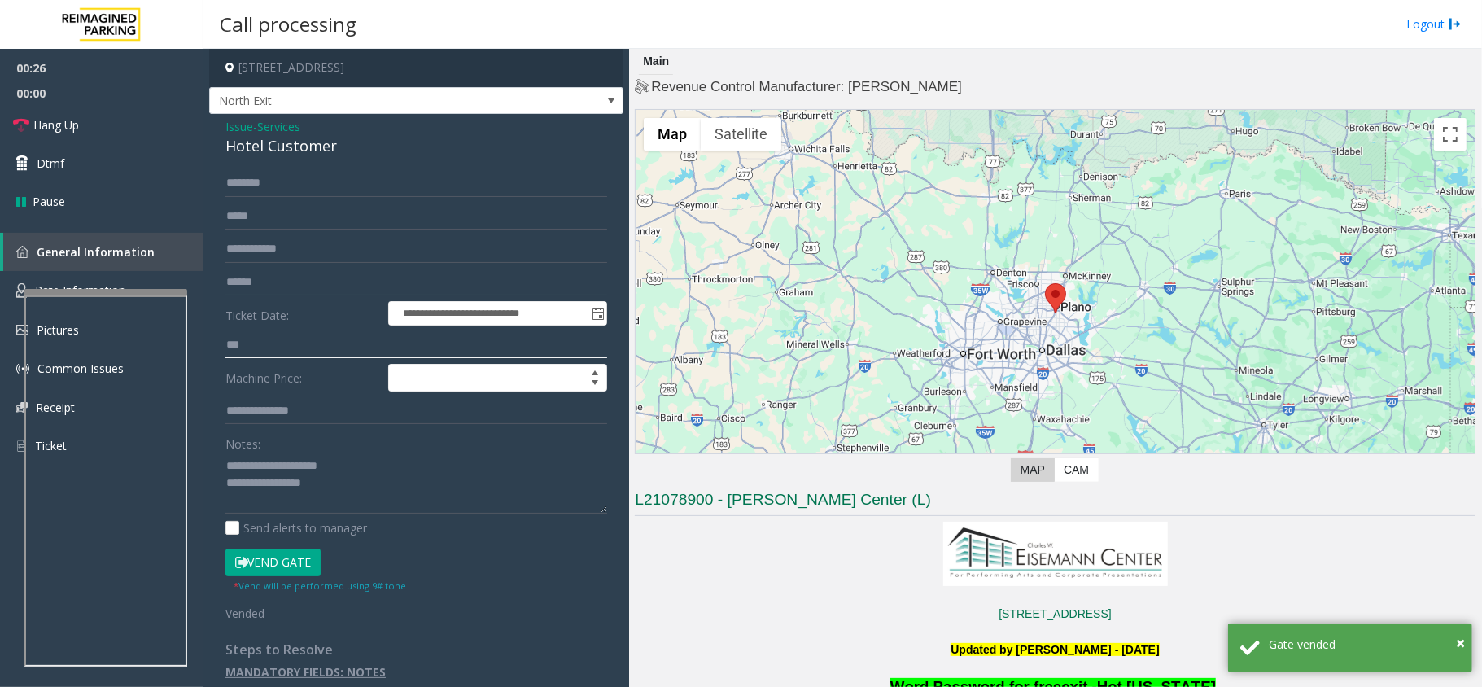
type input "***"
click at [330, 493] on textarea at bounding box center [416, 482] width 382 height 61
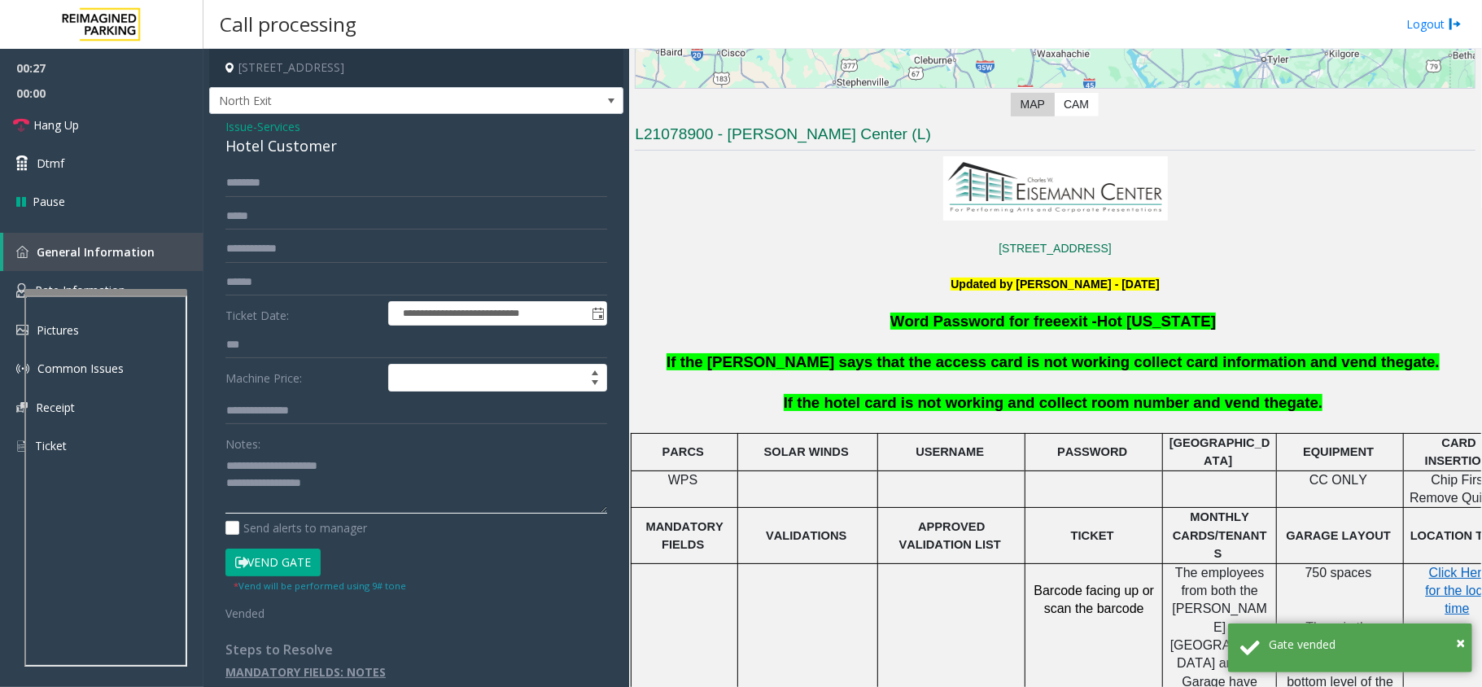
scroll to position [434, 0]
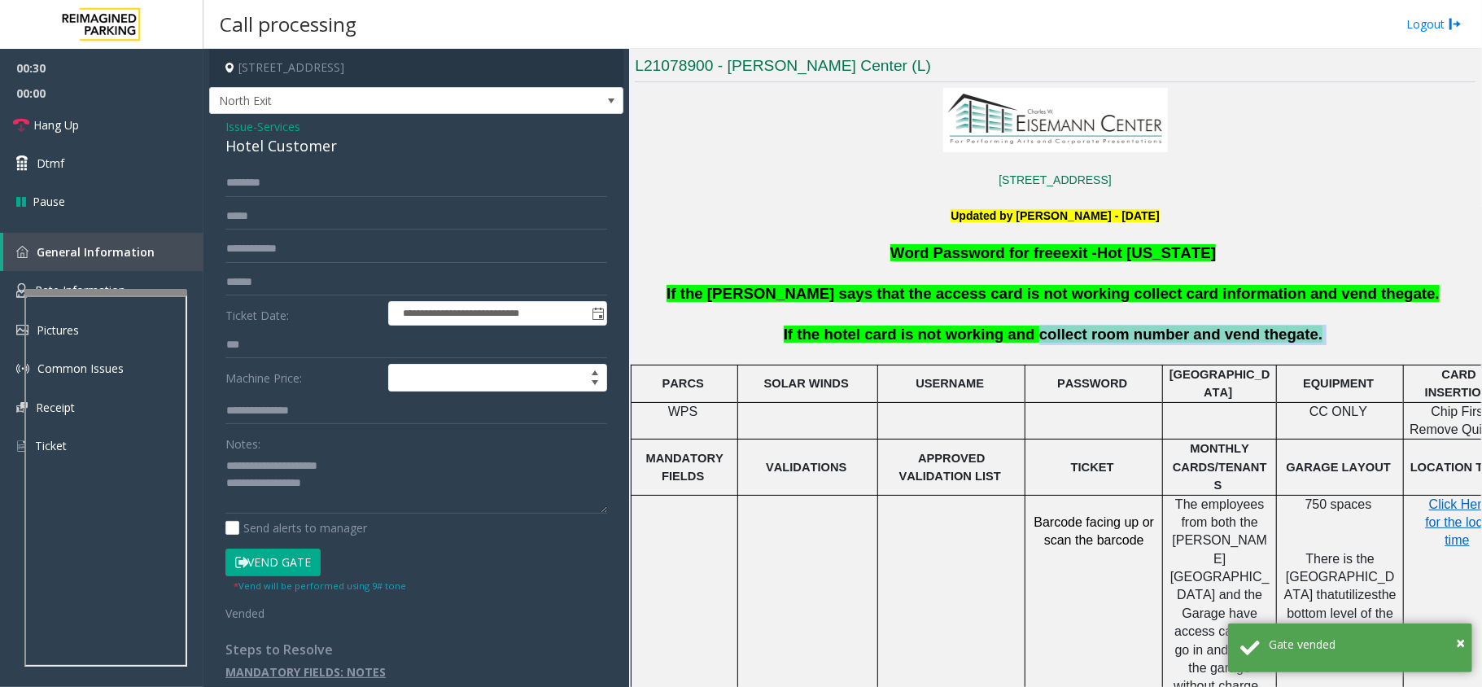
copy p "collect room number and vend the gate."
drag, startPoint x: 1032, startPoint y: 327, endPoint x: 1290, endPoint y: 340, distance: 259.1
click at [1290, 340] on p "If the hotel card is not working and collect room number and vend the gate." at bounding box center [1055, 335] width 844 height 20
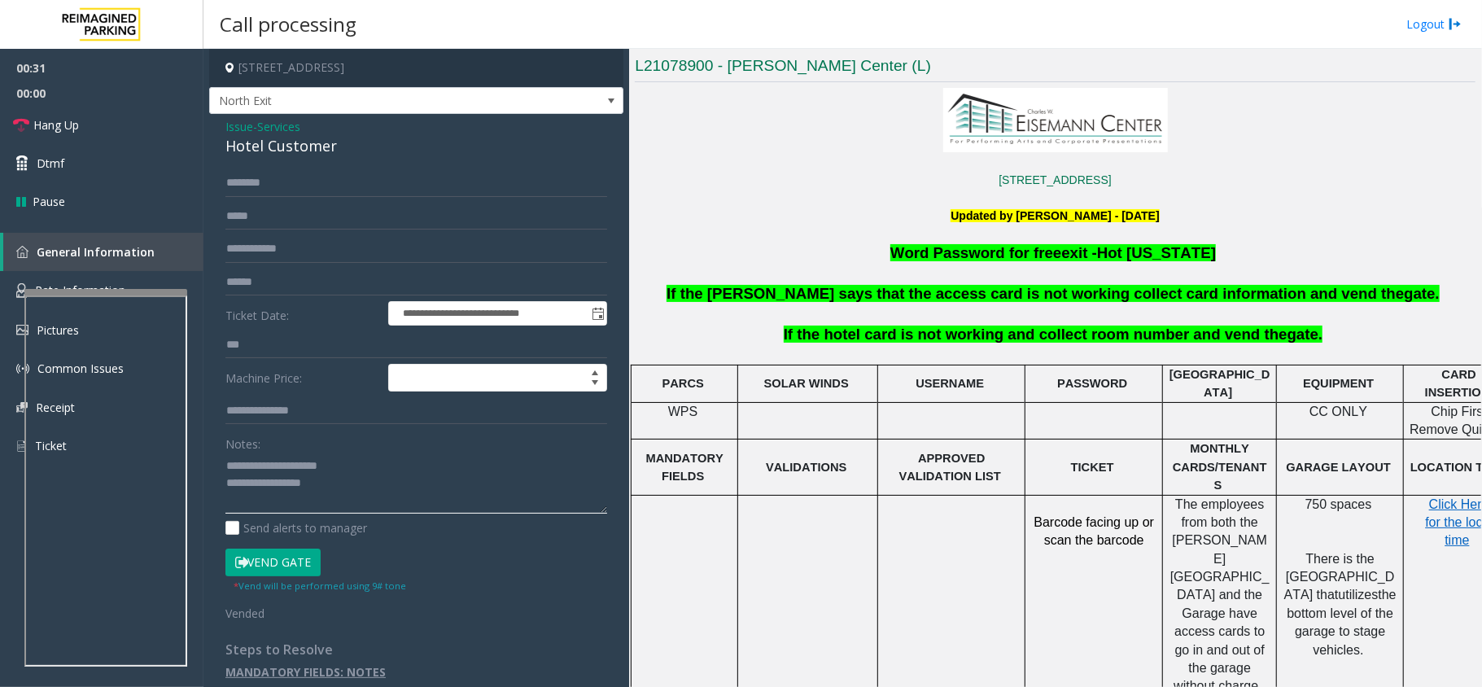
click at [329, 485] on textarea at bounding box center [416, 482] width 382 height 61
paste textarea "**********"
type textarea "**********"
click at [88, 128] on link "Hang Up" at bounding box center [101, 125] width 203 height 38
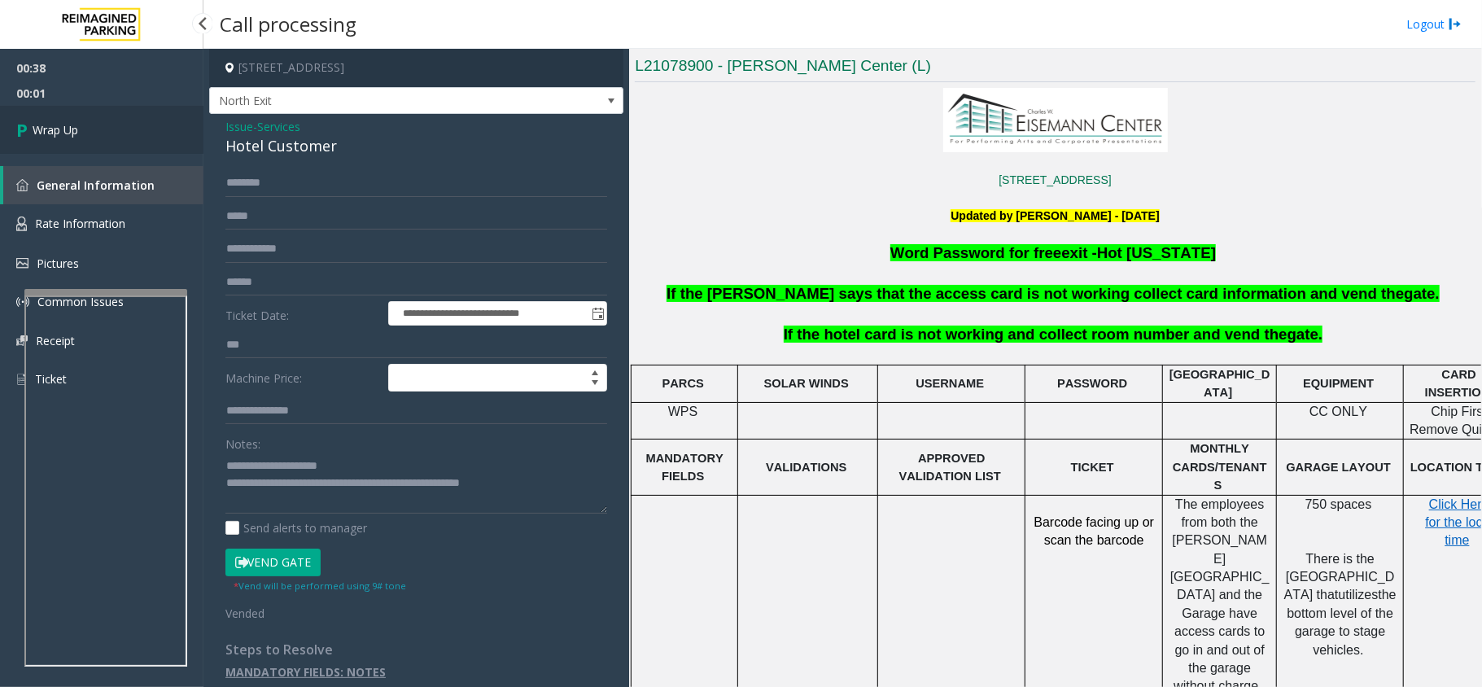
click at [88, 128] on link "Wrap Up" at bounding box center [101, 130] width 203 height 48
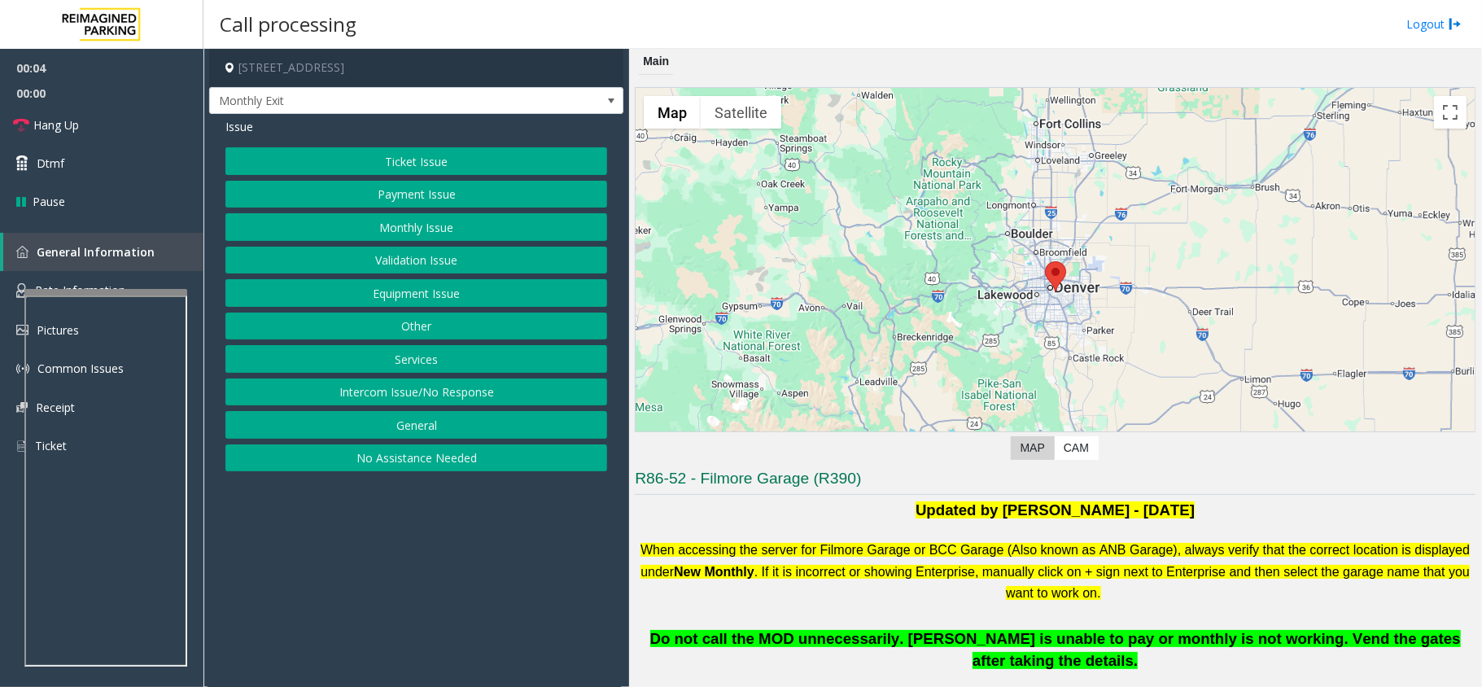
click at [369, 400] on button "Intercom Issue/No Response" at bounding box center [416, 392] width 382 height 28
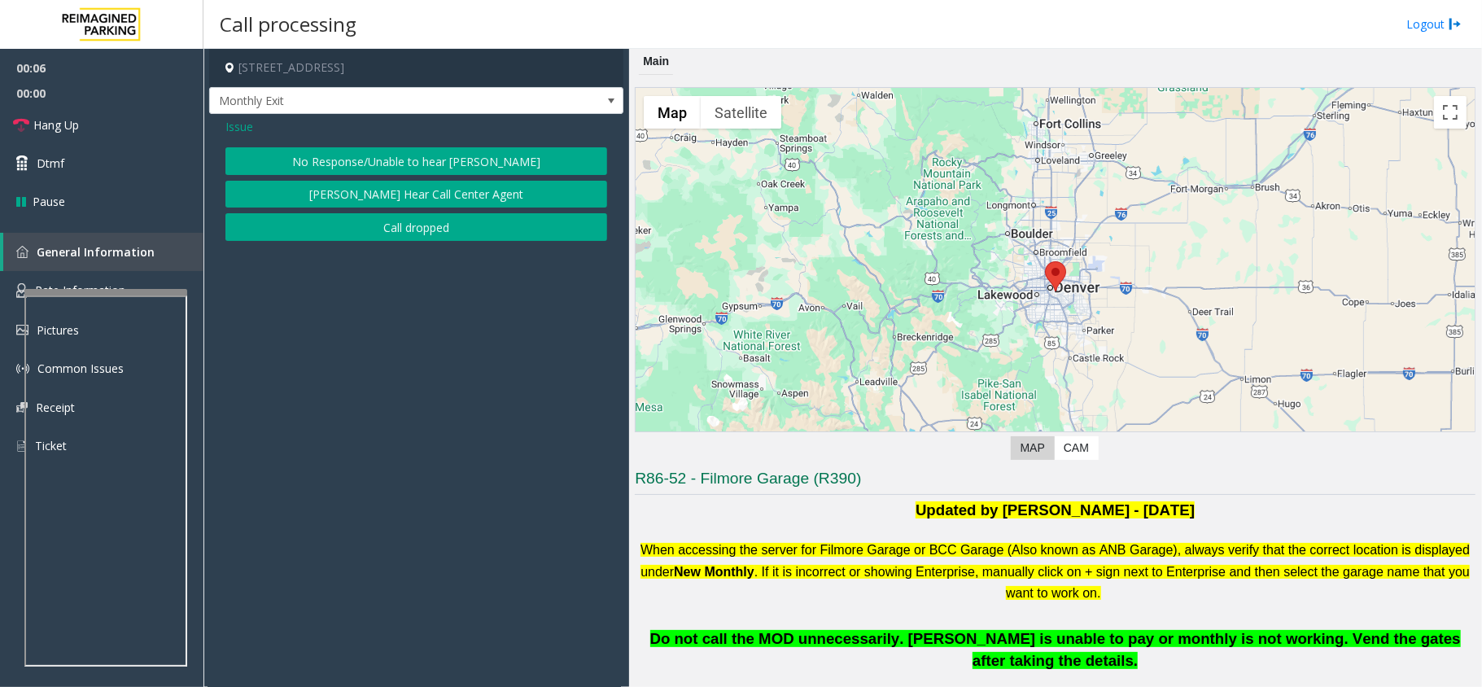
click at [347, 151] on button "No Response/Unable to hear [PERSON_NAME]" at bounding box center [416, 161] width 382 height 28
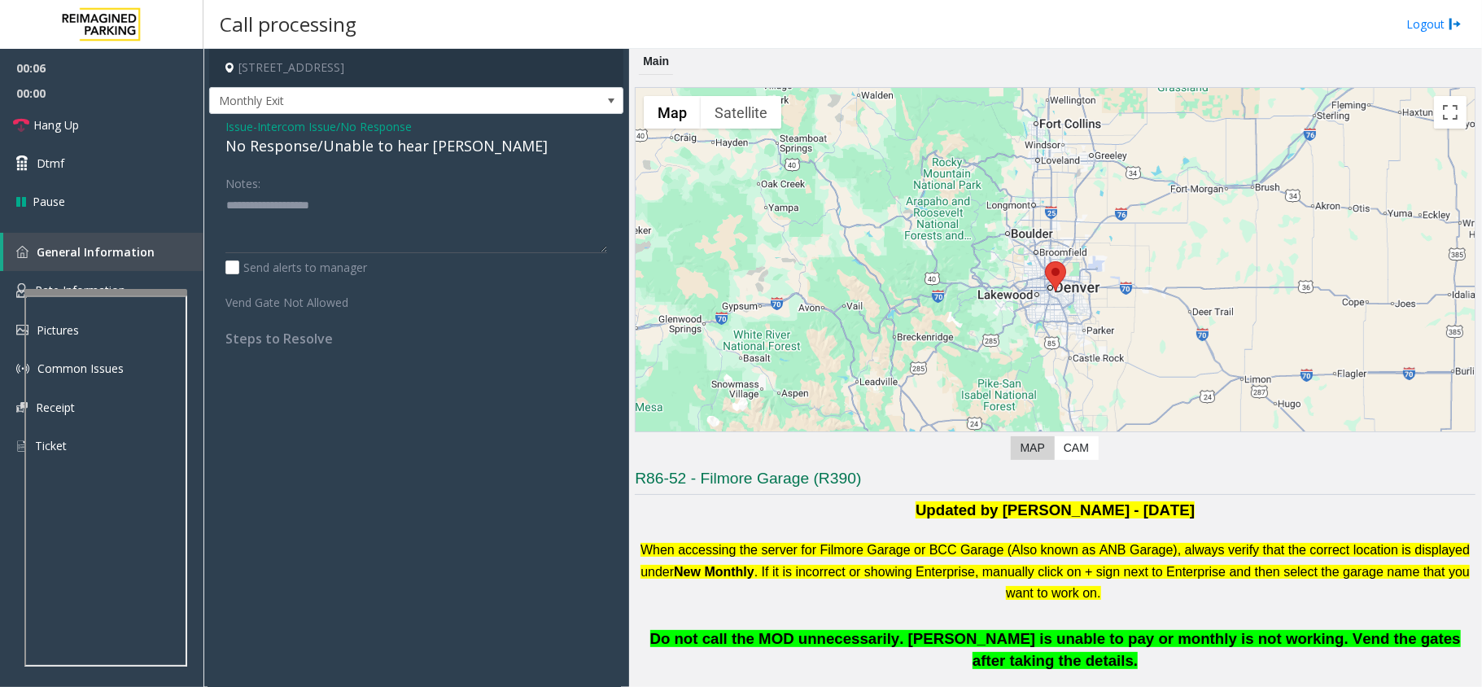
click at [322, 151] on div "No Response/Unable to hear [PERSON_NAME]" at bounding box center [416, 146] width 382 height 22
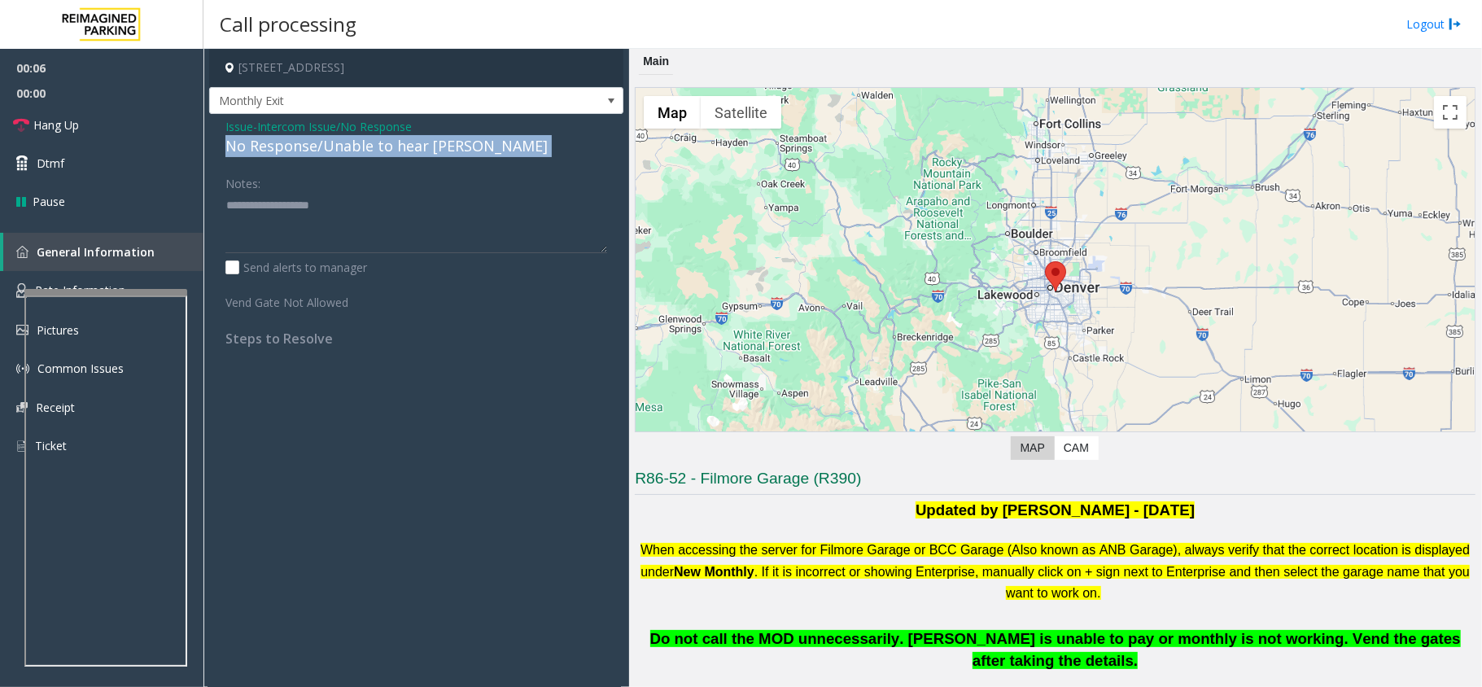
click at [322, 151] on div "No Response/Unable to hear [PERSON_NAME]" at bounding box center [416, 146] width 382 height 22
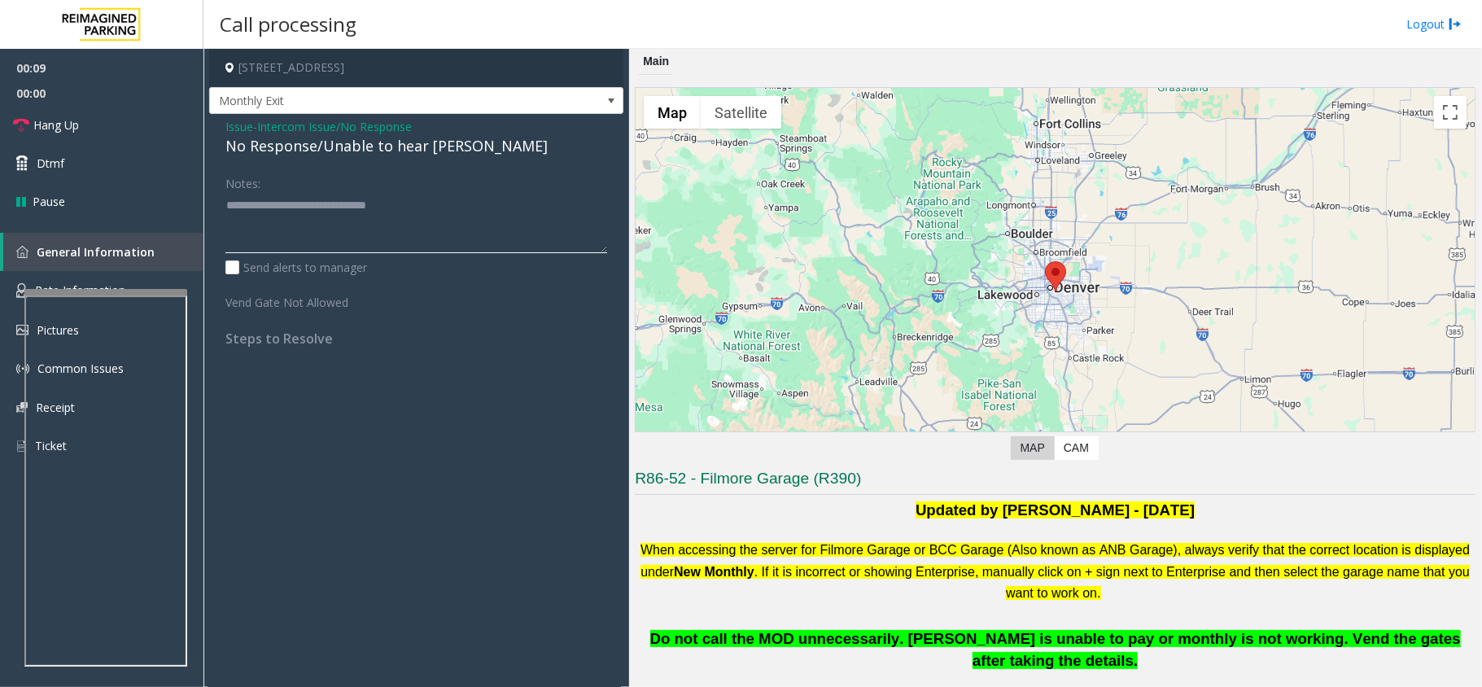
click at [426, 203] on textarea at bounding box center [416, 222] width 382 height 61
type textarea "**********"
click at [131, 124] on link "Hang Up" at bounding box center [101, 125] width 203 height 38
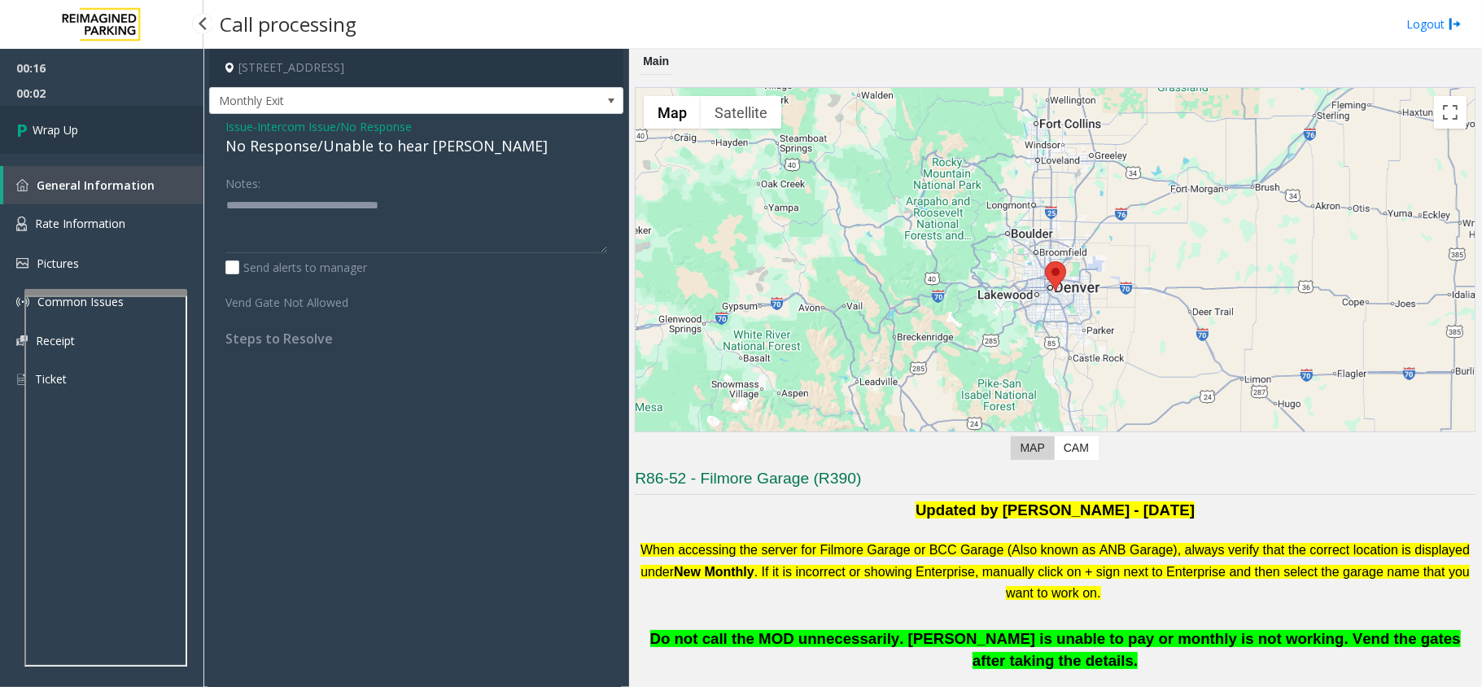
click at [105, 148] on link "Wrap Up" at bounding box center [101, 130] width 203 height 48
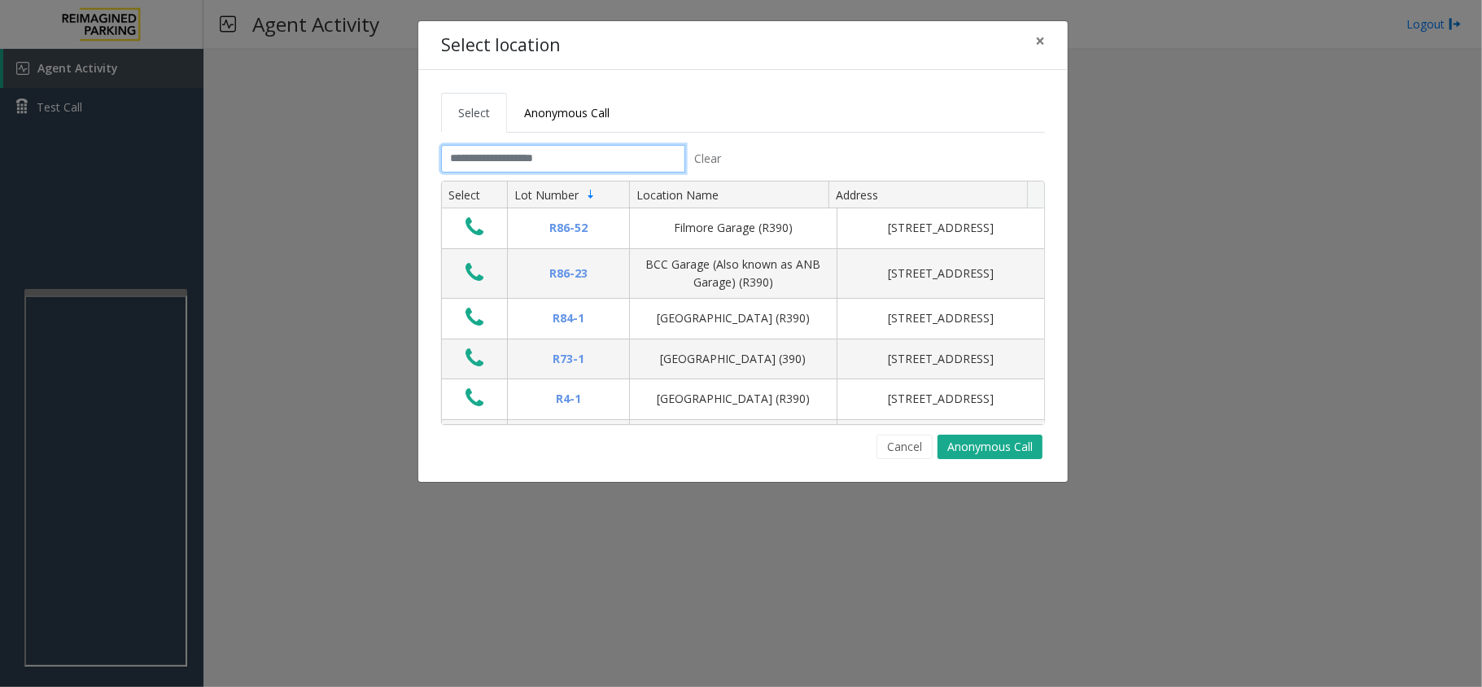
click at [477, 156] on input "text" at bounding box center [563, 159] width 244 height 28
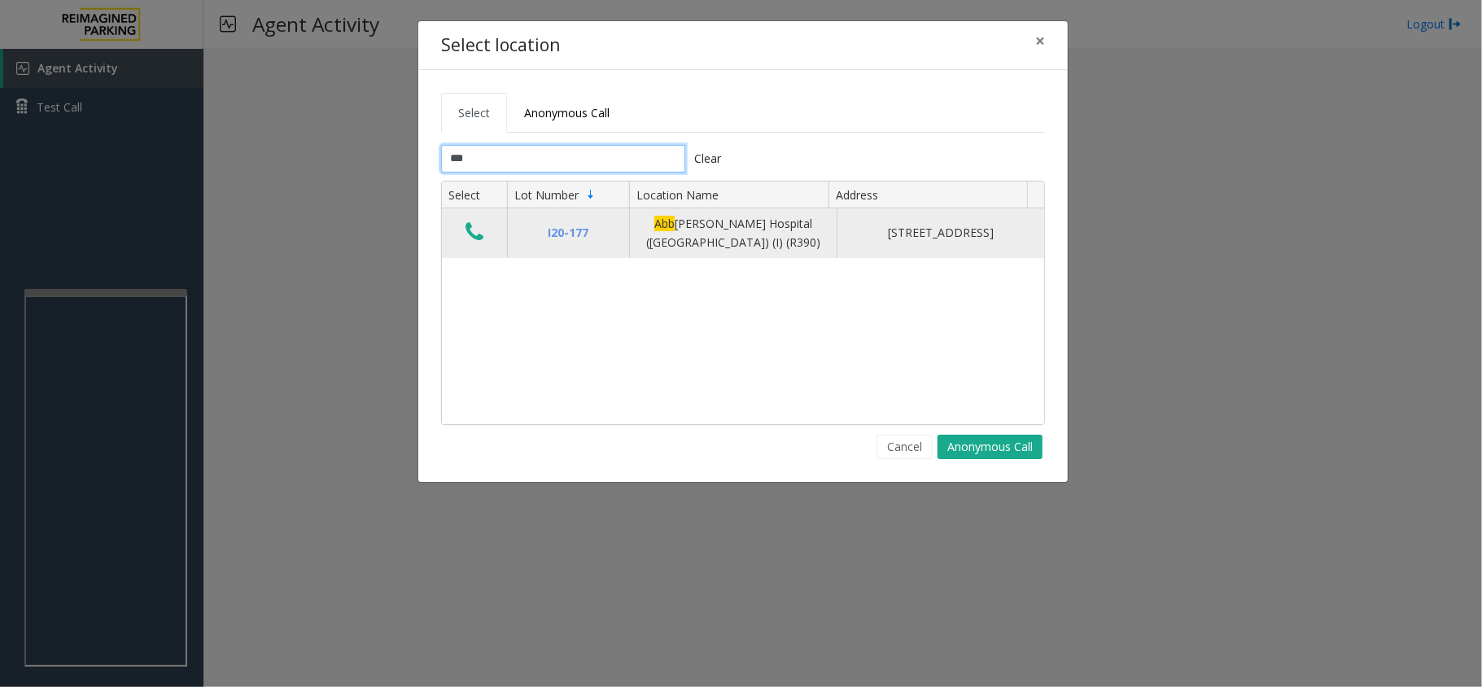
type input "***"
click at [469, 241] on icon "Data table" at bounding box center [474, 231] width 18 height 23
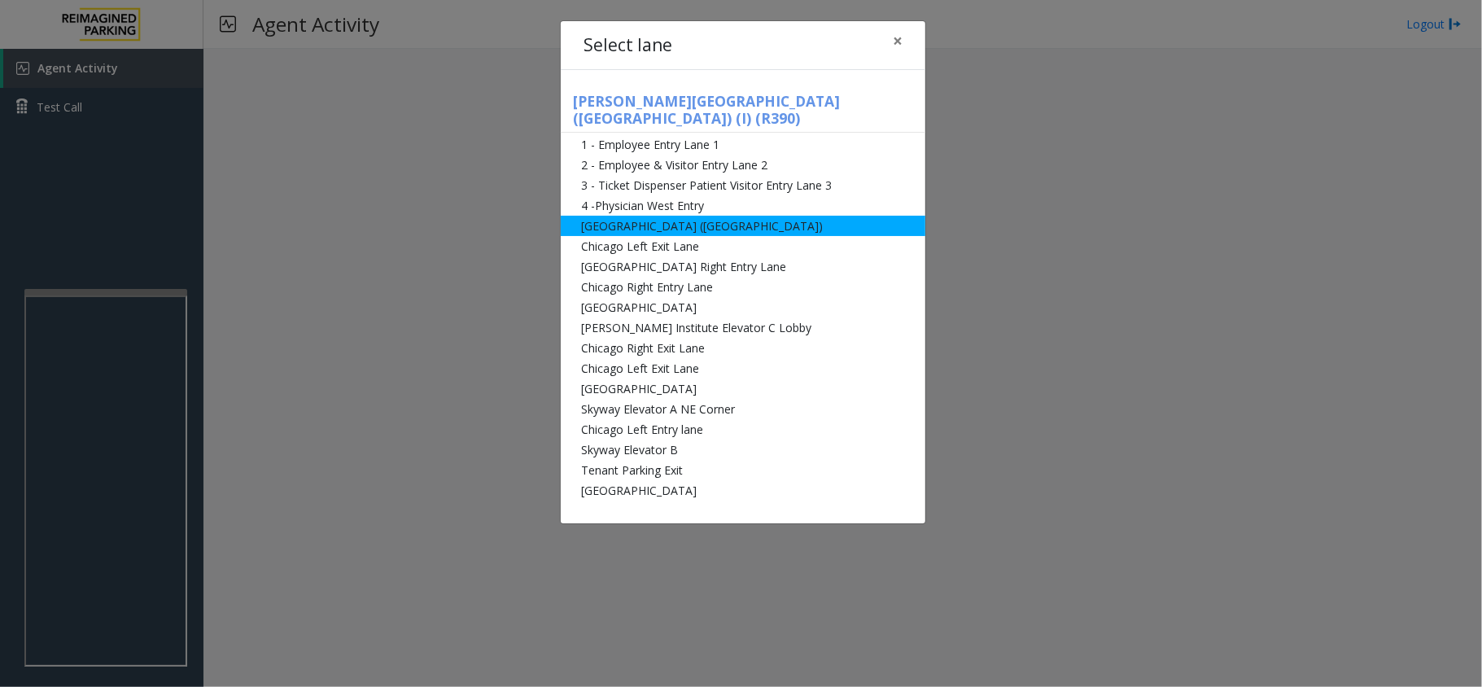
click at [596, 216] on li "[GEOGRAPHIC_DATA] ([GEOGRAPHIC_DATA])" at bounding box center [743, 226] width 364 height 20
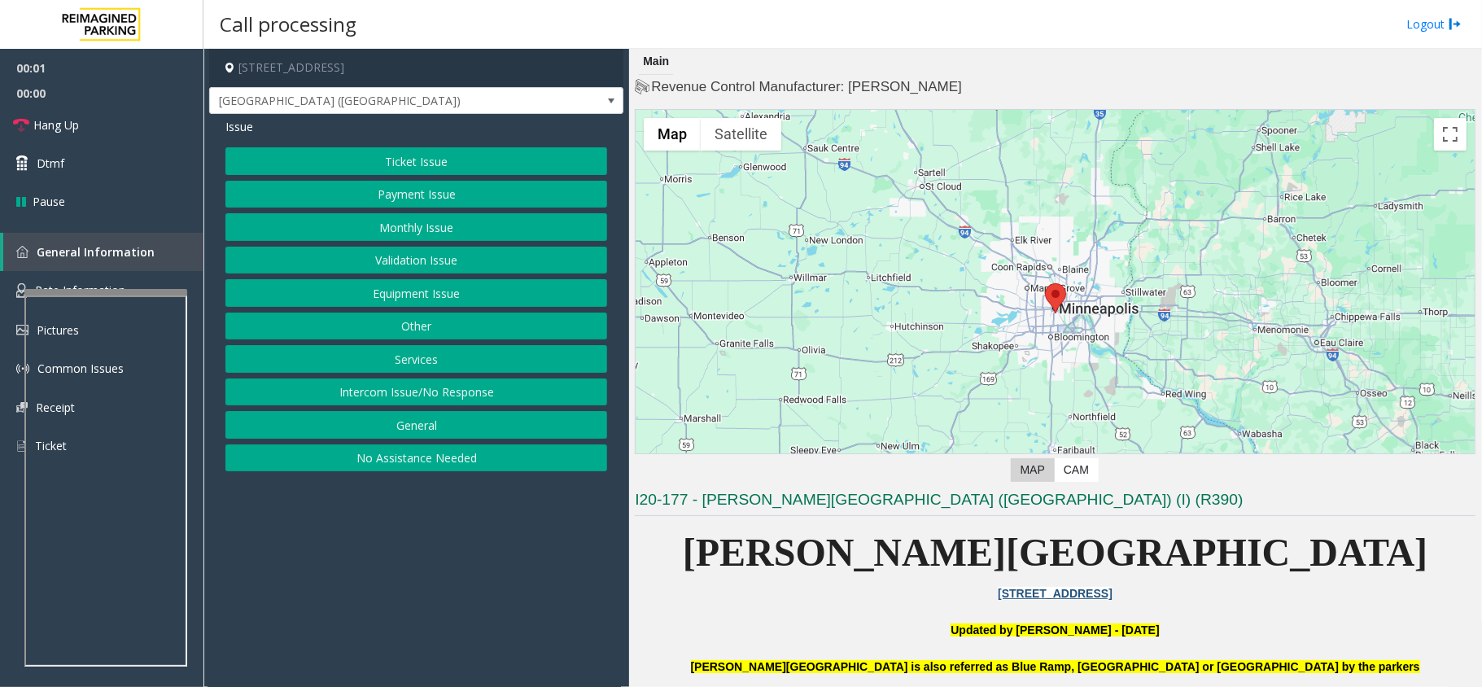
click at [434, 228] on button "Monthly Issue" at bounding box center [416, 227] width 382 height 28
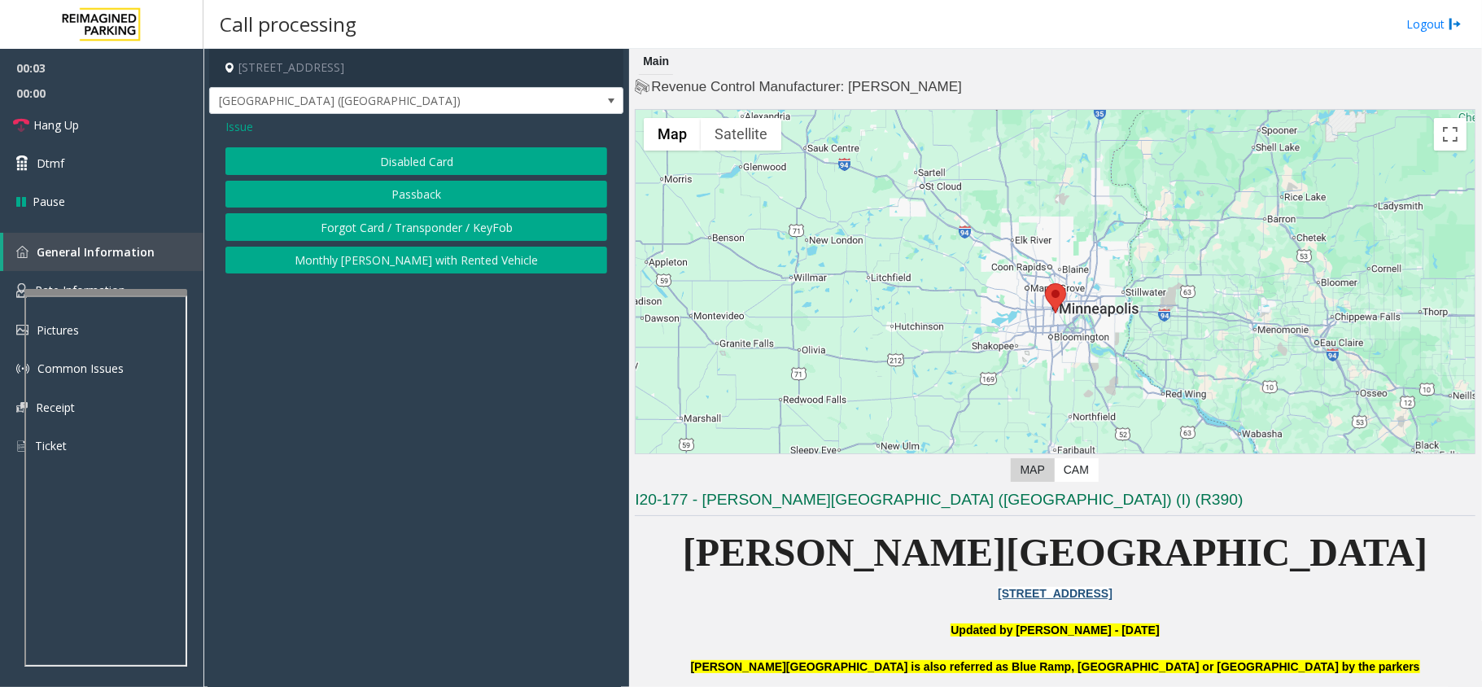
click at [418, 197] on button "Passback" at bounding box center [416, 195] width 382 height 28
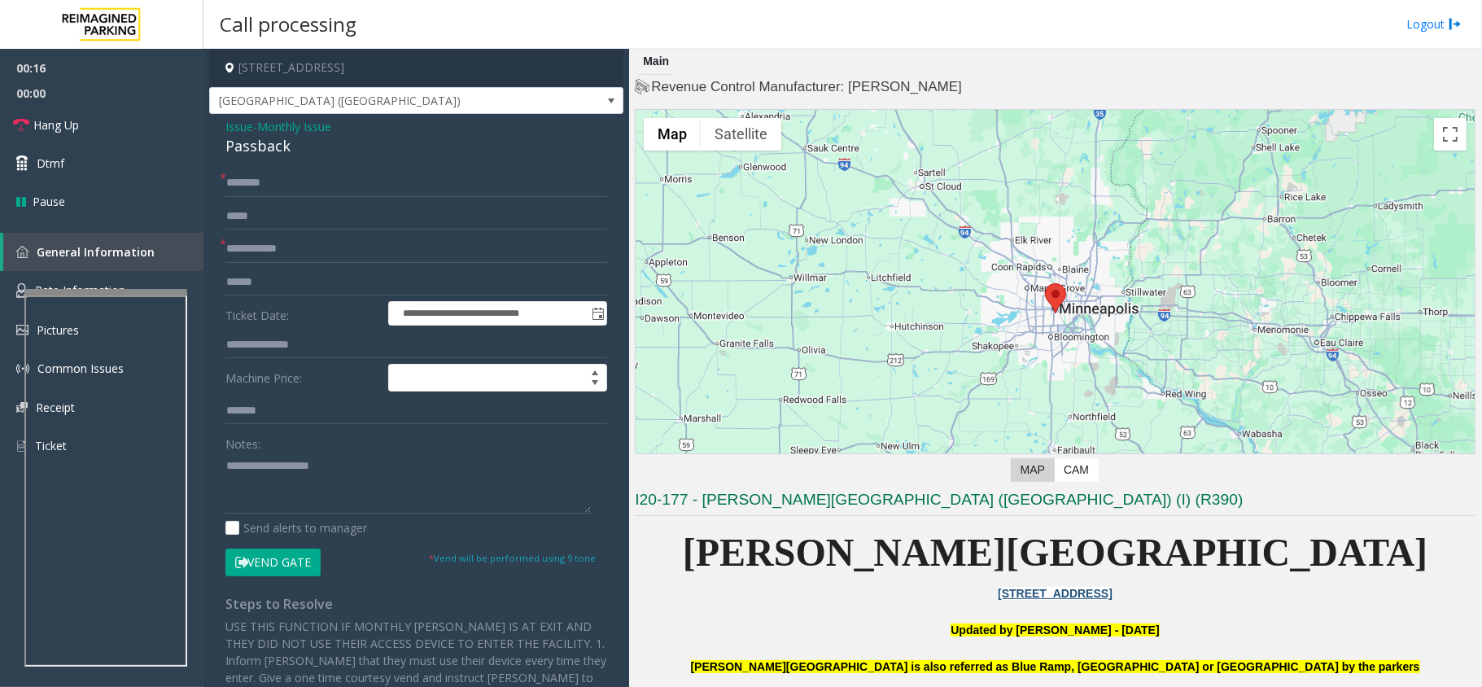
click at [274, 567] on button "Vend Gate" at bounding box center [272, 562] width 95 height 28
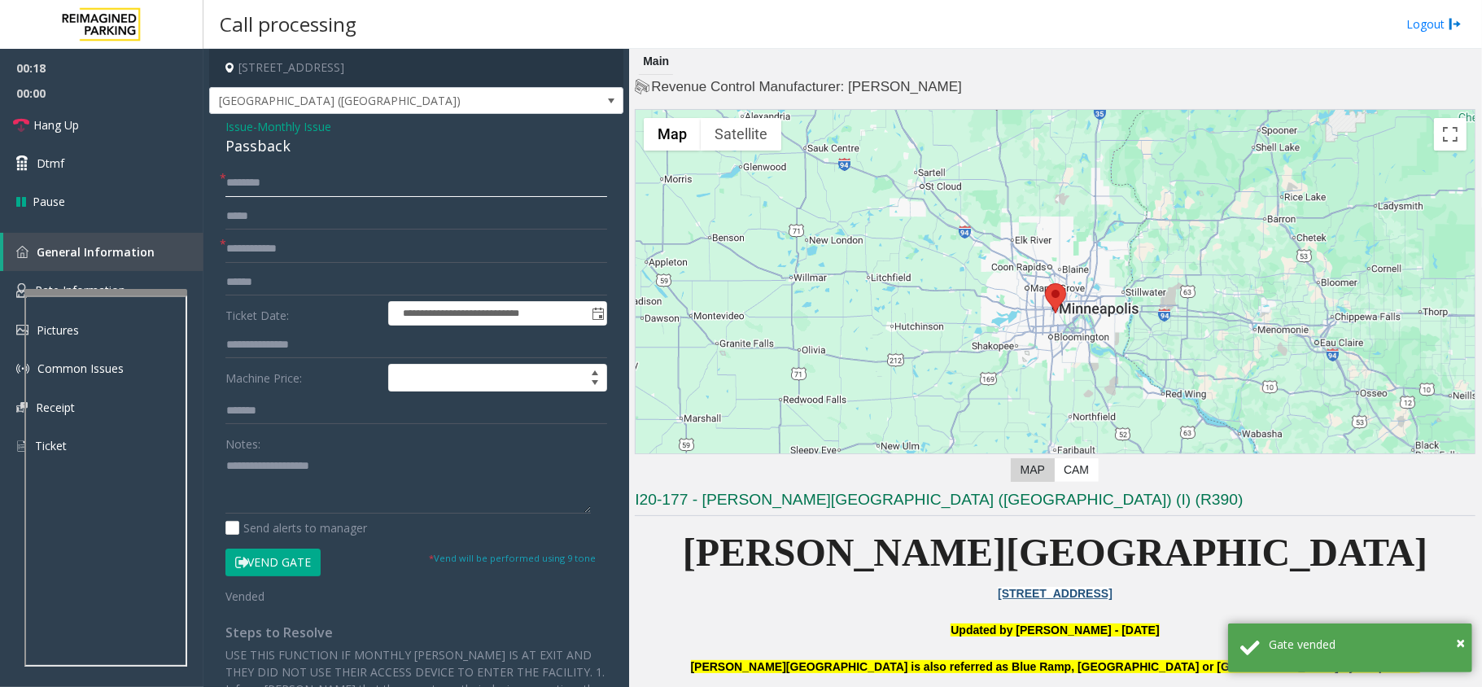
click at [242, 190] on input "text" at bounding box center [416, 183] width 382 height 28
type input "***"
type input "**"
click at [255, 186] on input "***" at bounding box center [416, 183] width 382 height 28
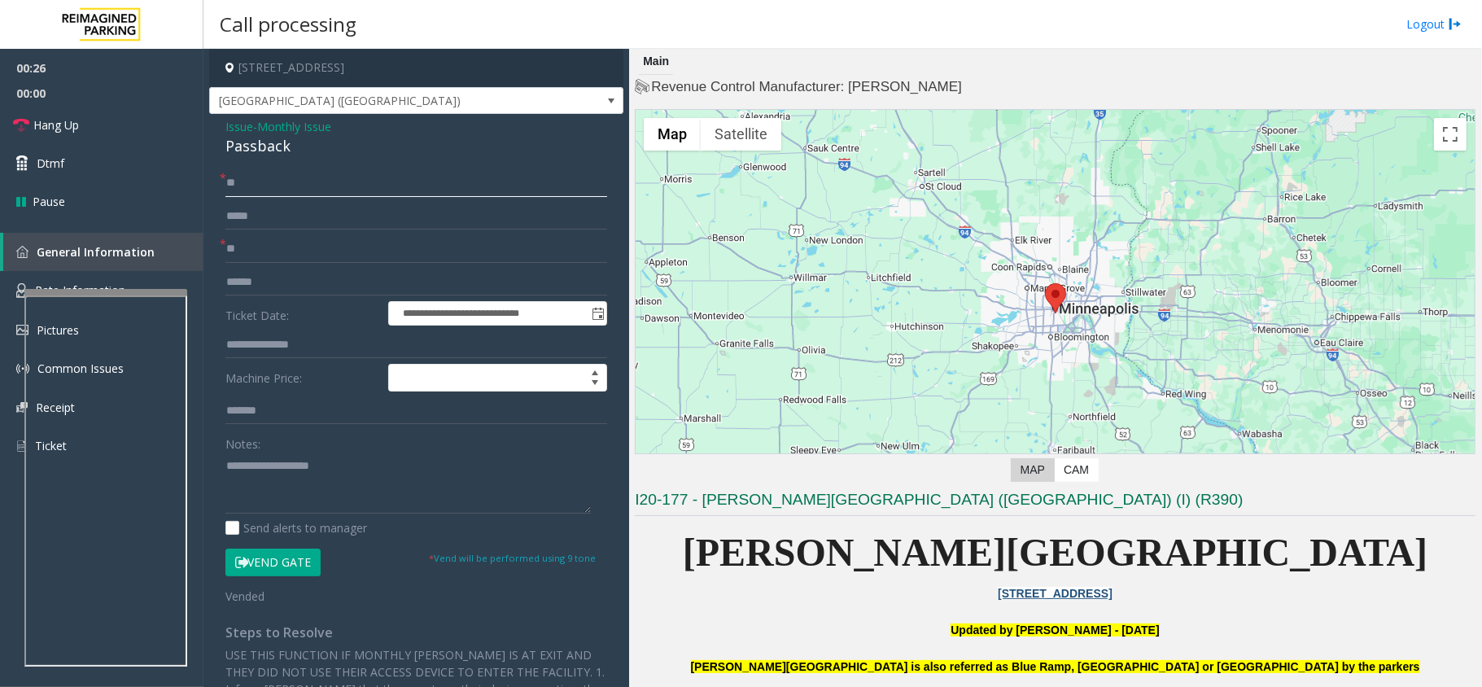
type input "**"
click at [249, 151] on div "Passback" at bounding box center [416, 146] width 382 height 22
click at [226, 469] on textarea at bounding box center [407, 482] width 365 height 61
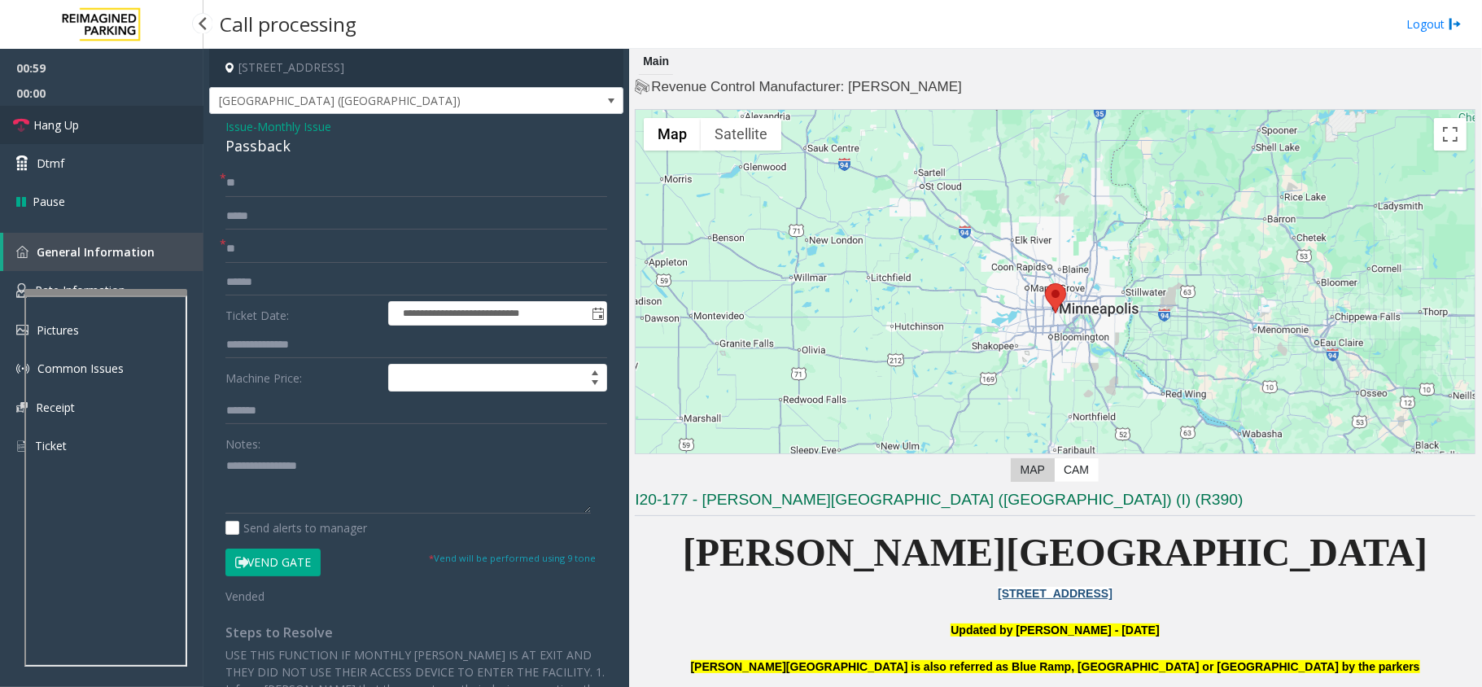
click at [111, 130] on link "Hang Up" at bounding box center [101, 125] width 203 height 38
click at [324, 474] on textarea at bounding box center [407, 482] width 365 height 61
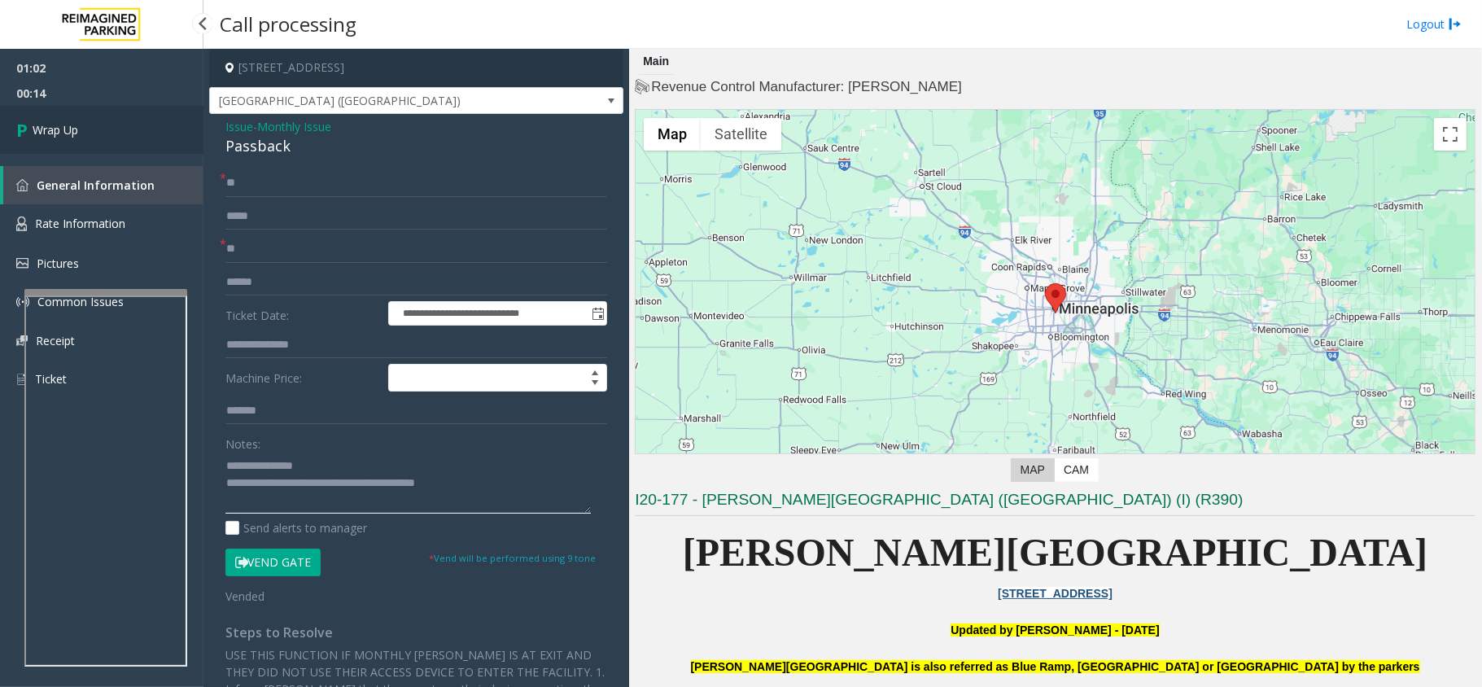
type textarea "**********"
click at [82, 124] on link "Wrap Up" at bounding box center [101, 130] width 203 height 48
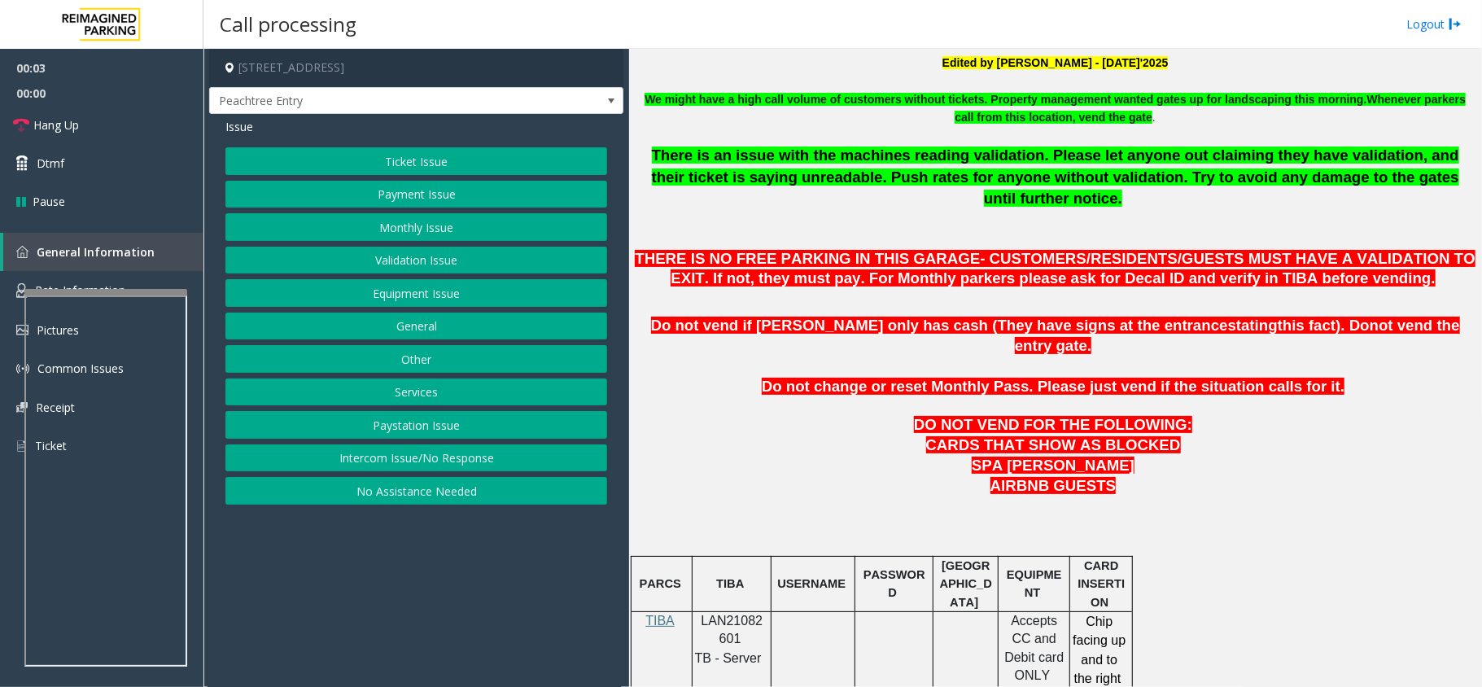
scroll to position [542, 0]
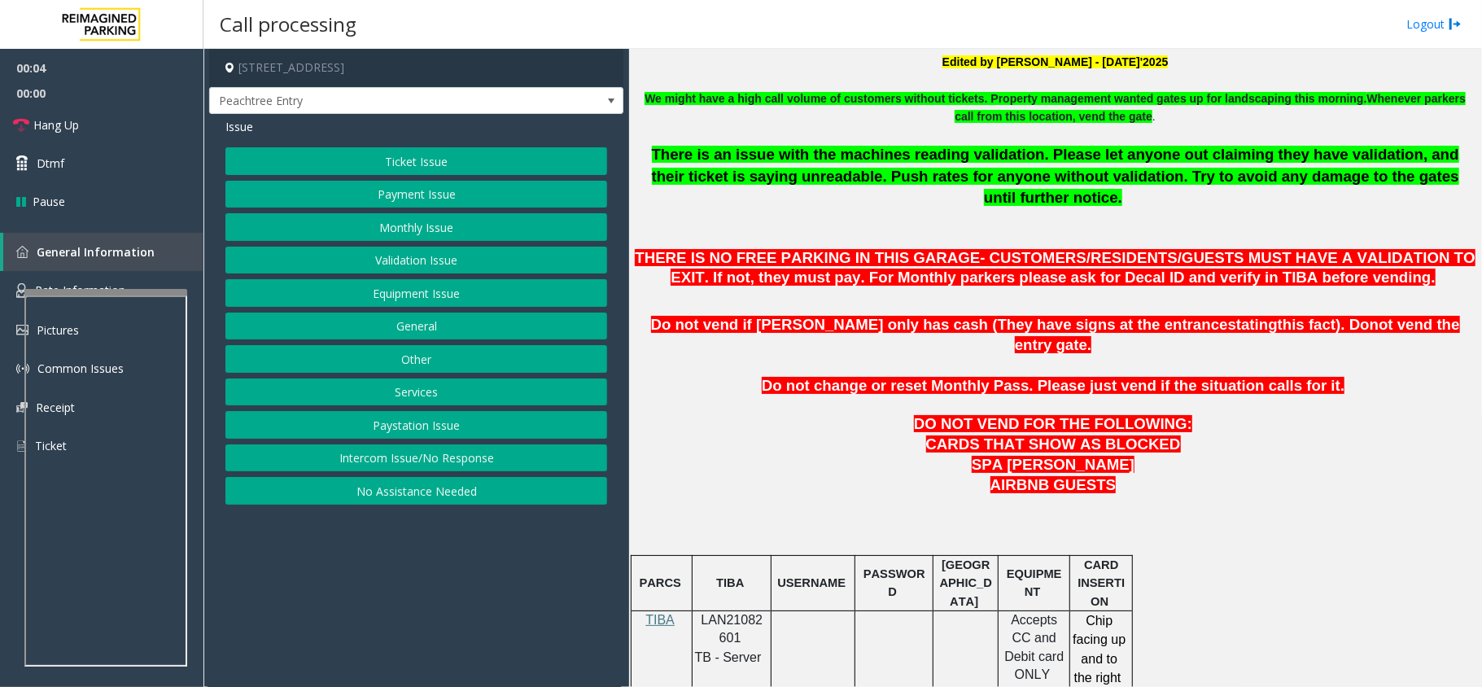
click at [736, 613] on span "LAN21082601" at bounding box center [732, 629] width 62 height 32
copy p "LAN21082601"
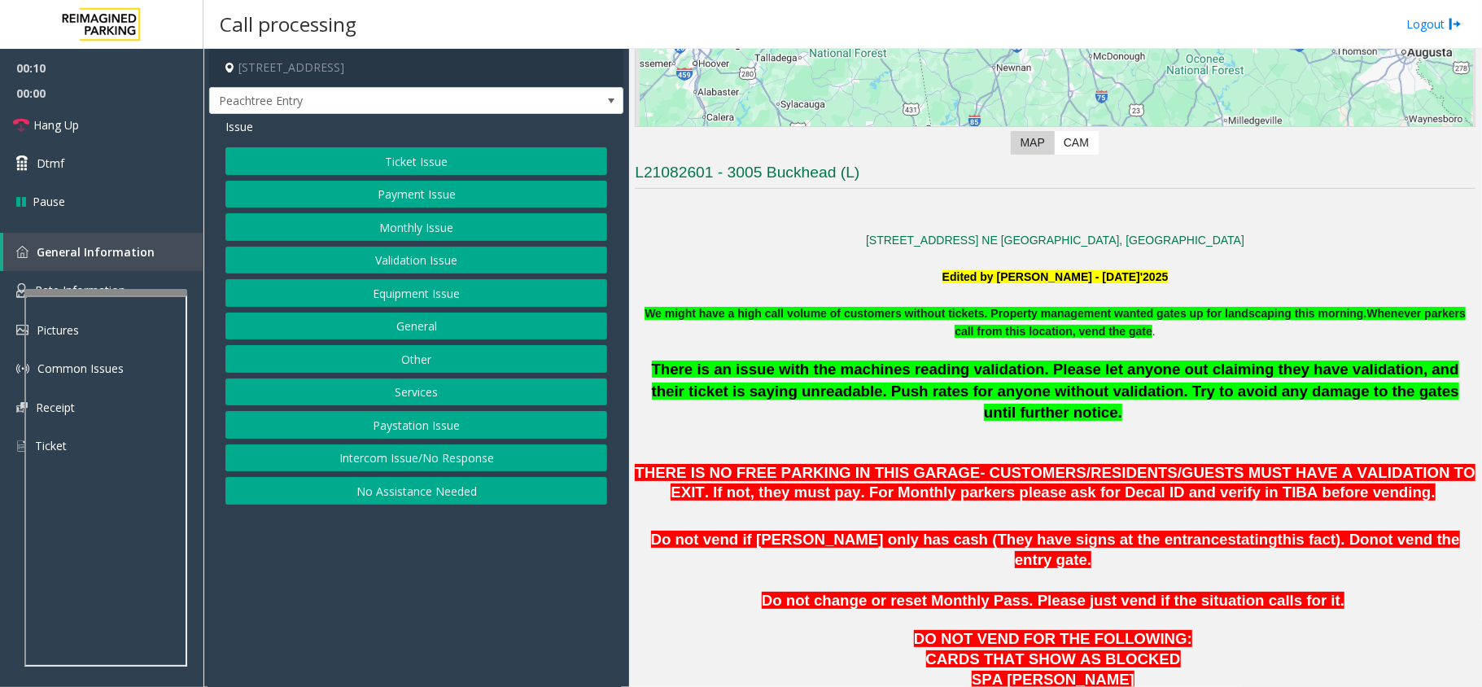
scroll to position [325, 0]
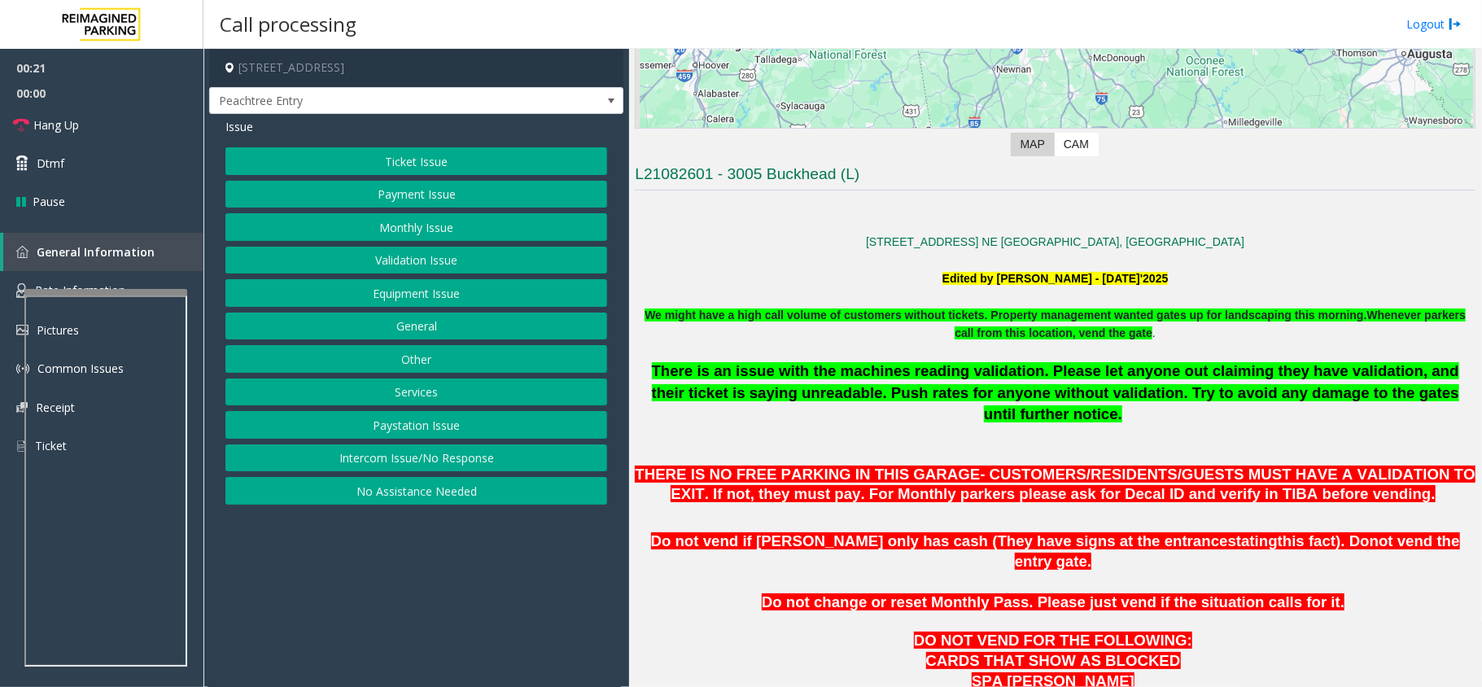
click at [433, 282] on button "Equipment Issue" at bounding box center [416, 293] width 382 height 28
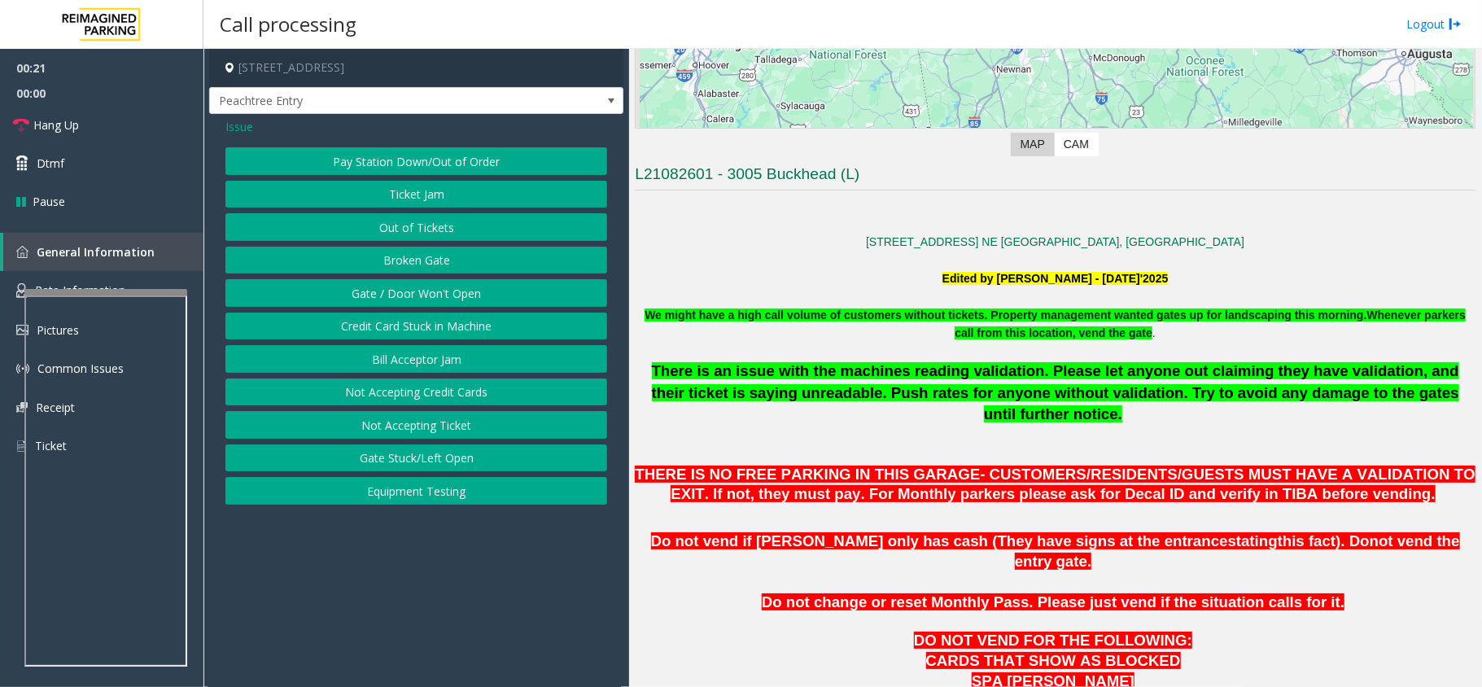
click at [431, 287] on button "Gate / Door Won't Open" at bounding box center [416, 293] width 382 height 28
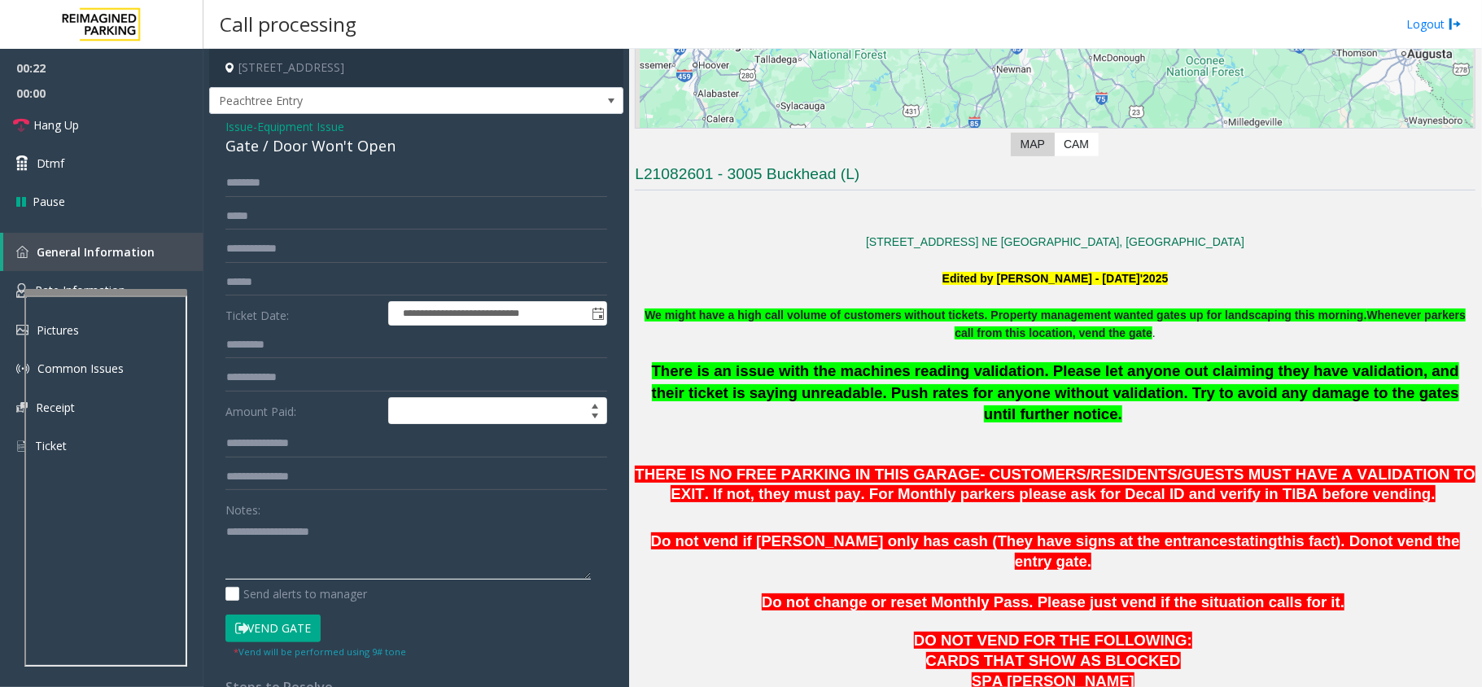
click at [309, 534] on textarea at bounding box center [407, 548] width 365 height 61
click at [78, 134] on link "Hang Up" at bounding box center [101, 125] width 203 height 38
click at [285, 535] on textarea at bounding box center [407, 548] width 365 height 61
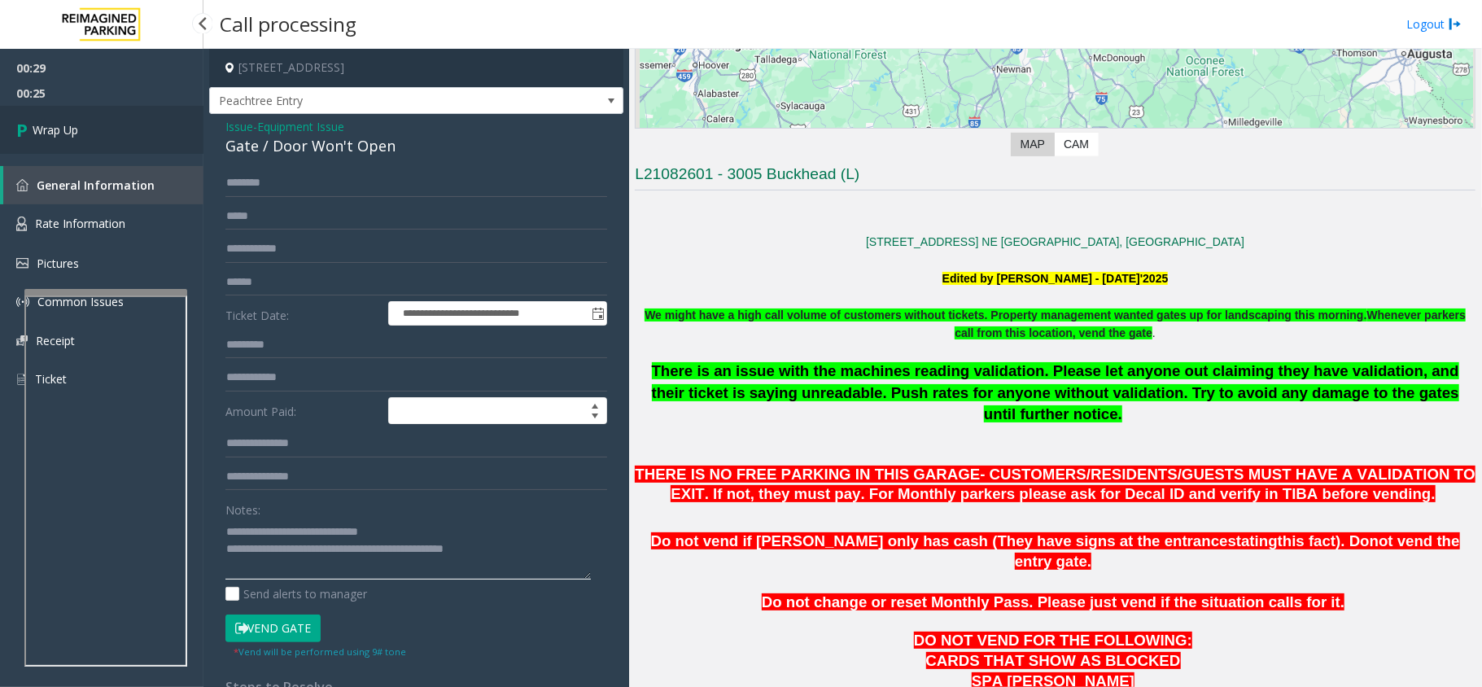
type textarea "**********"
click at [177, 127] on link "Wrap Up" at bounding box center [101, 130] width 203 height 48
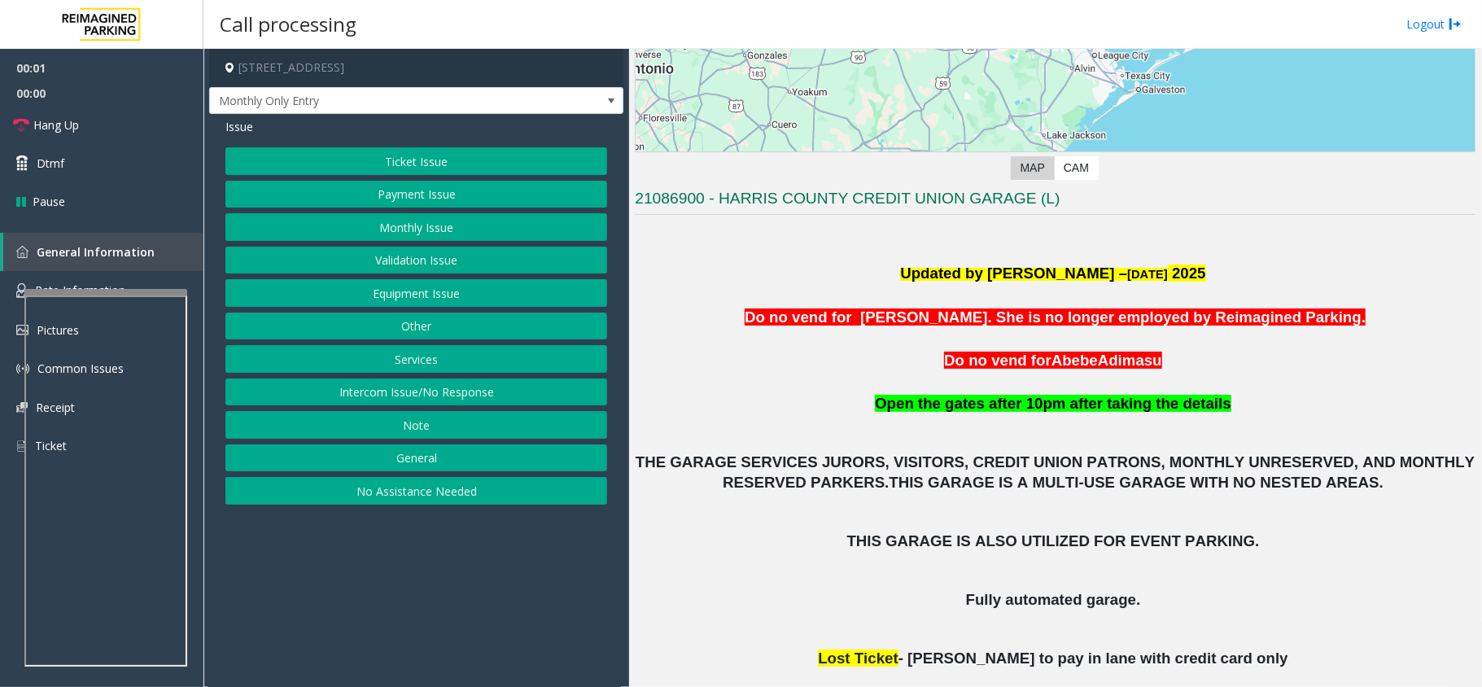
scroll to position [325, 0]
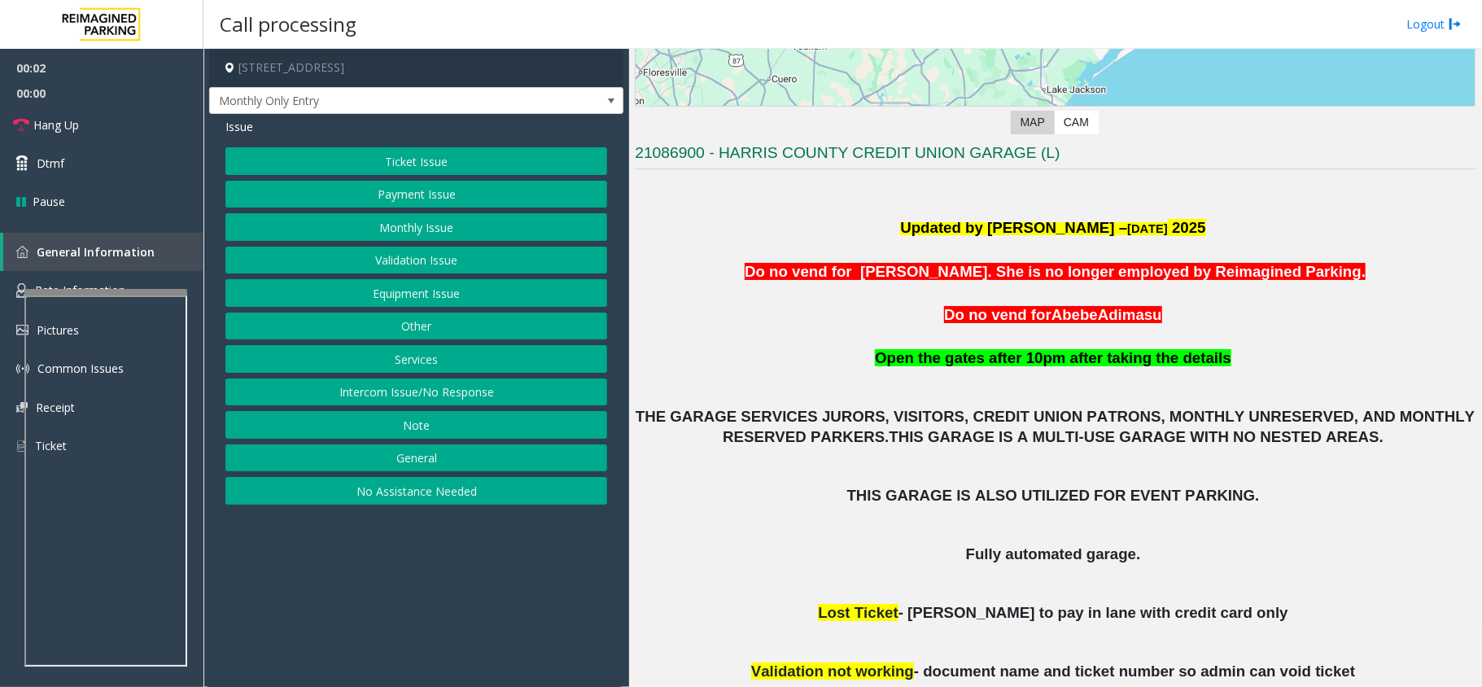
click at [391, 399] on button "Intercom Issue/No Response" at bounding box center [416, 392] width 382 height 28
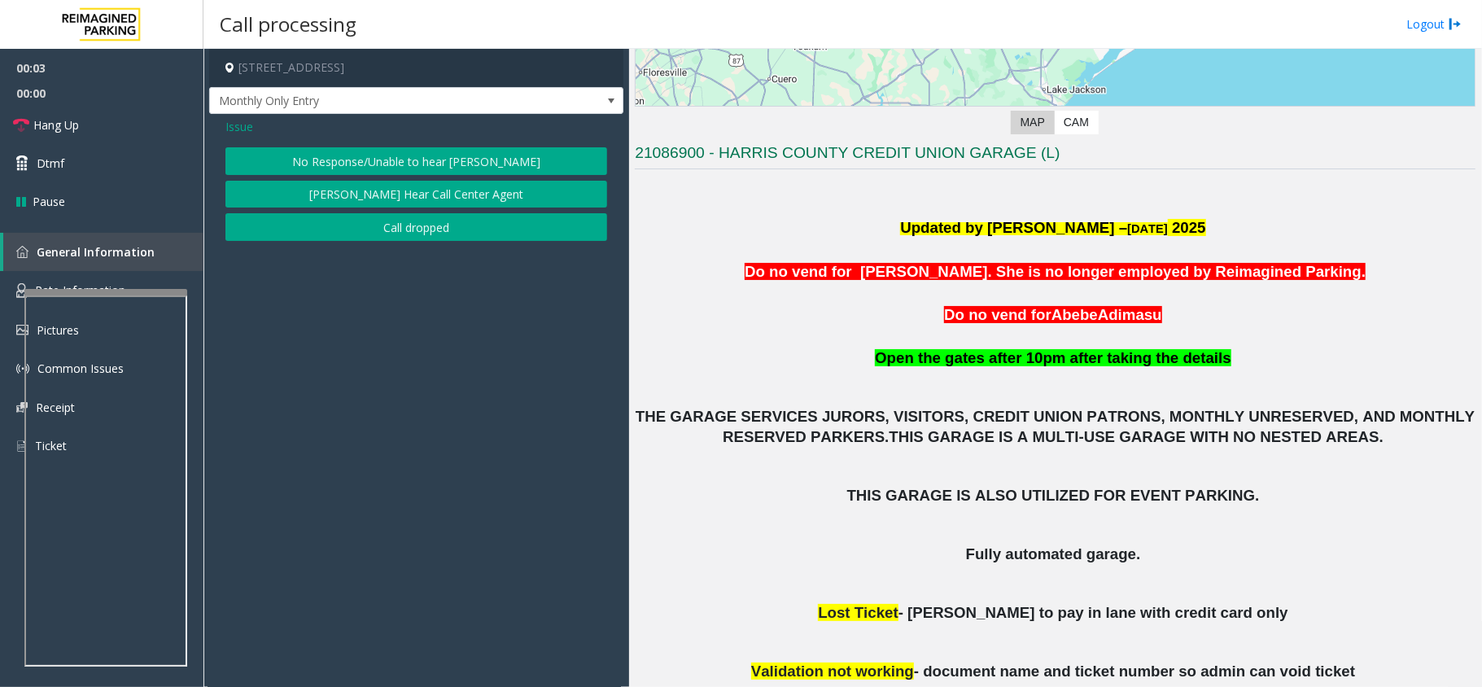
click at [418, 155] on button "No Response/Unable to hear [PERSON_NAME]" at bounding box center [416, 161] width 382 height 28
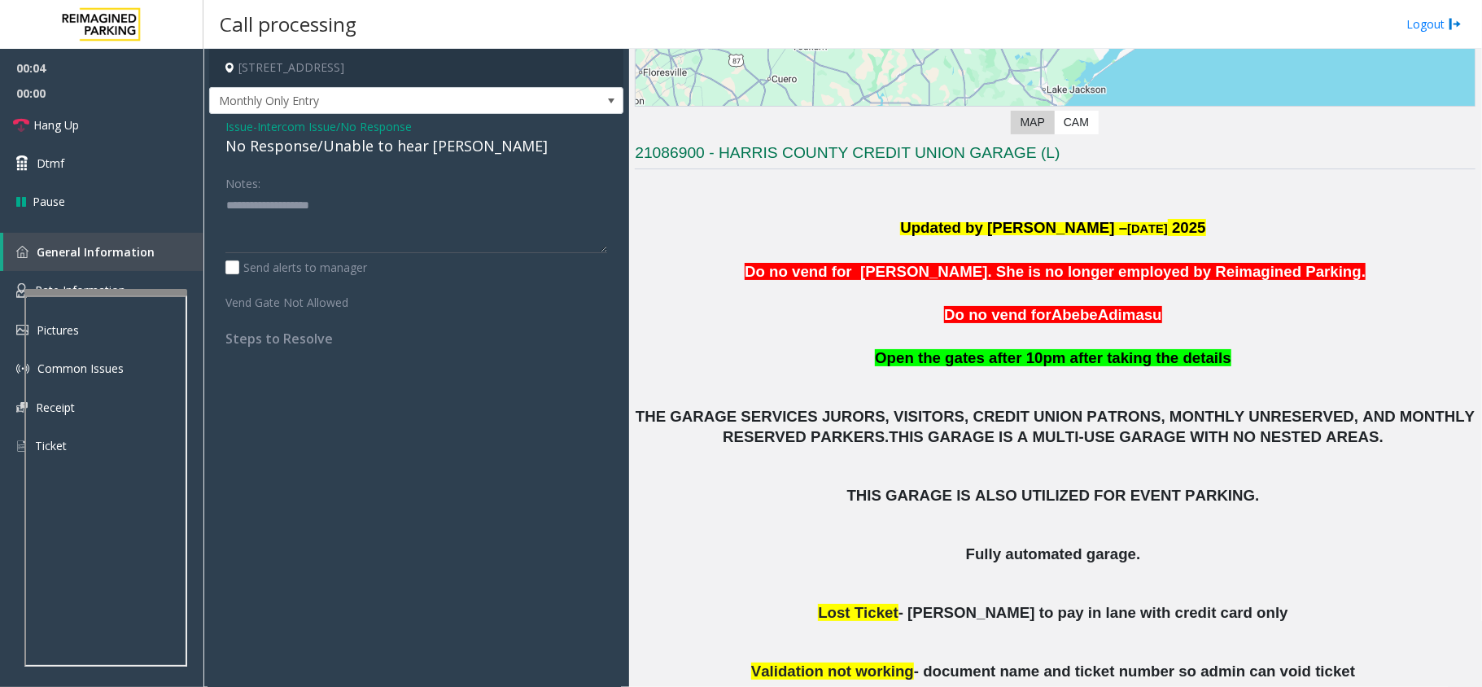
click at [375, 153] on div "No Response/Unable to hear [PERSON_NAME]" at bounding box center [416, 146] width 382 height 22
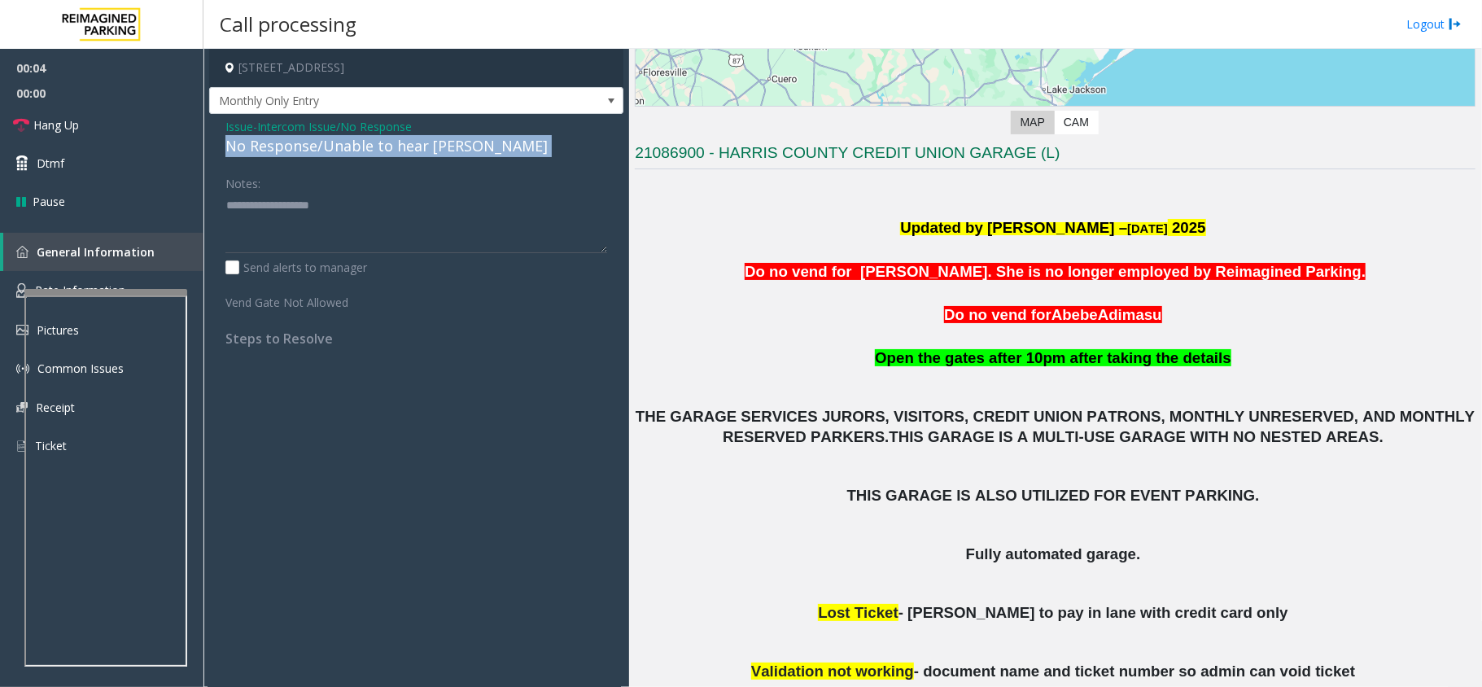
click at [375, 153] on div "No Response/Unable to hear [PERSON_NAME]" at bounding box center [416, 146] width 382 height 22
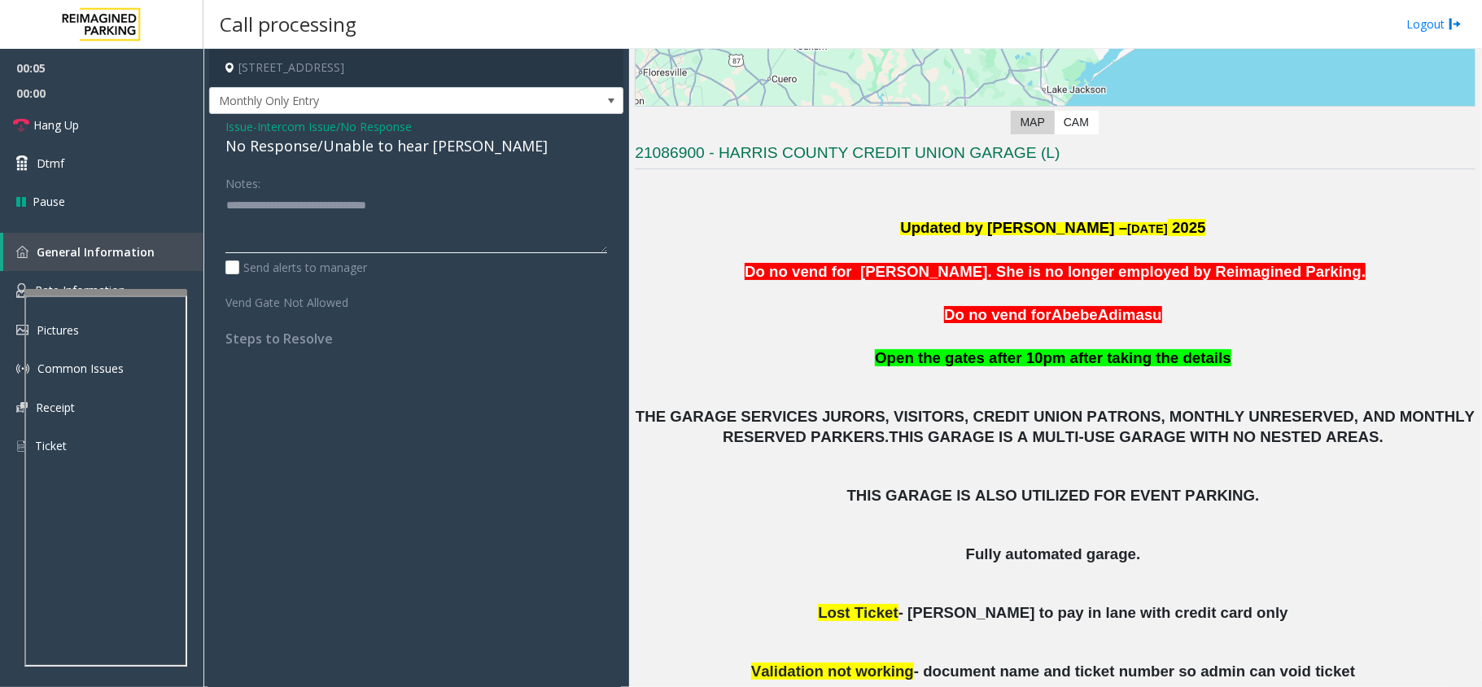
click at [436, 205] on textarea at bounding box center [416, 222] width 382 height 61
type textarea "**********"
click at [118, 132] on link "Hang Up" at bounding box center [101, 125] width 203 height 38
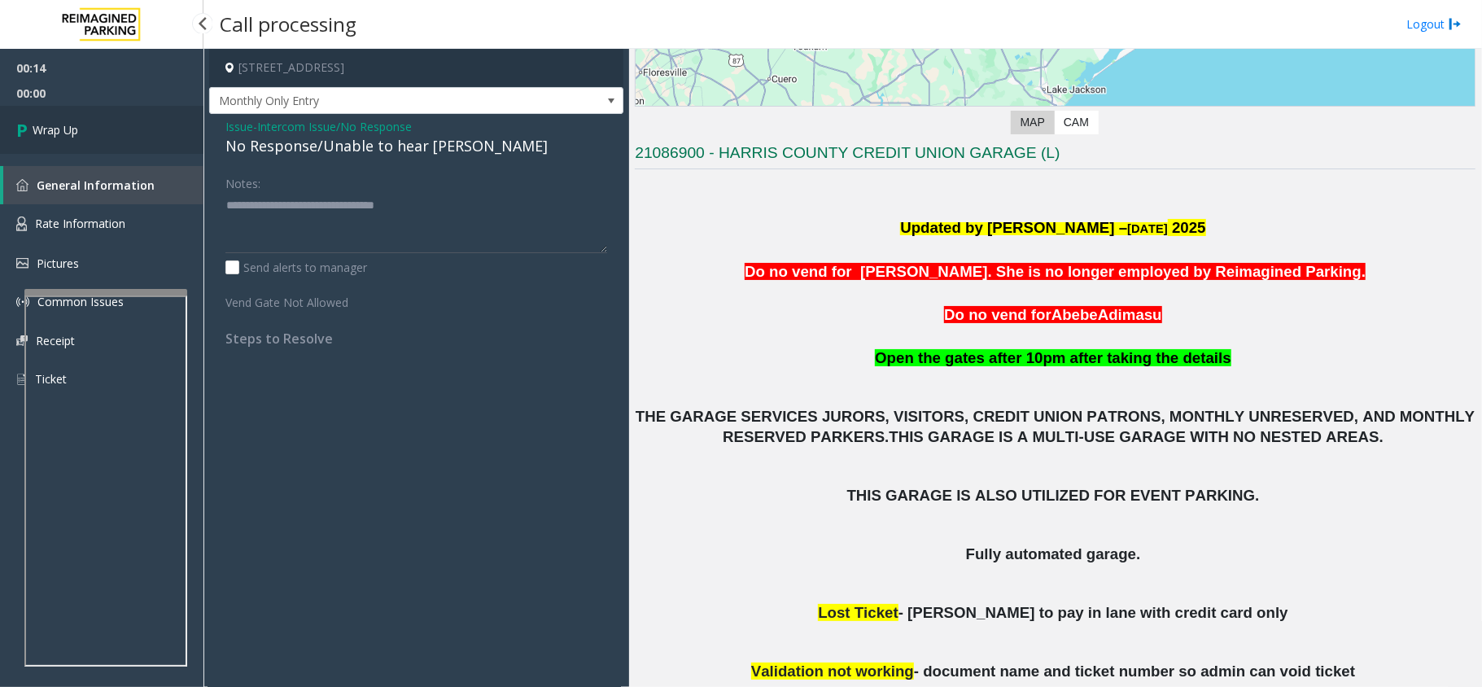
click at [118, 132] on link "Wrap Up" at bounding box center [101, 130] width 203 height 48
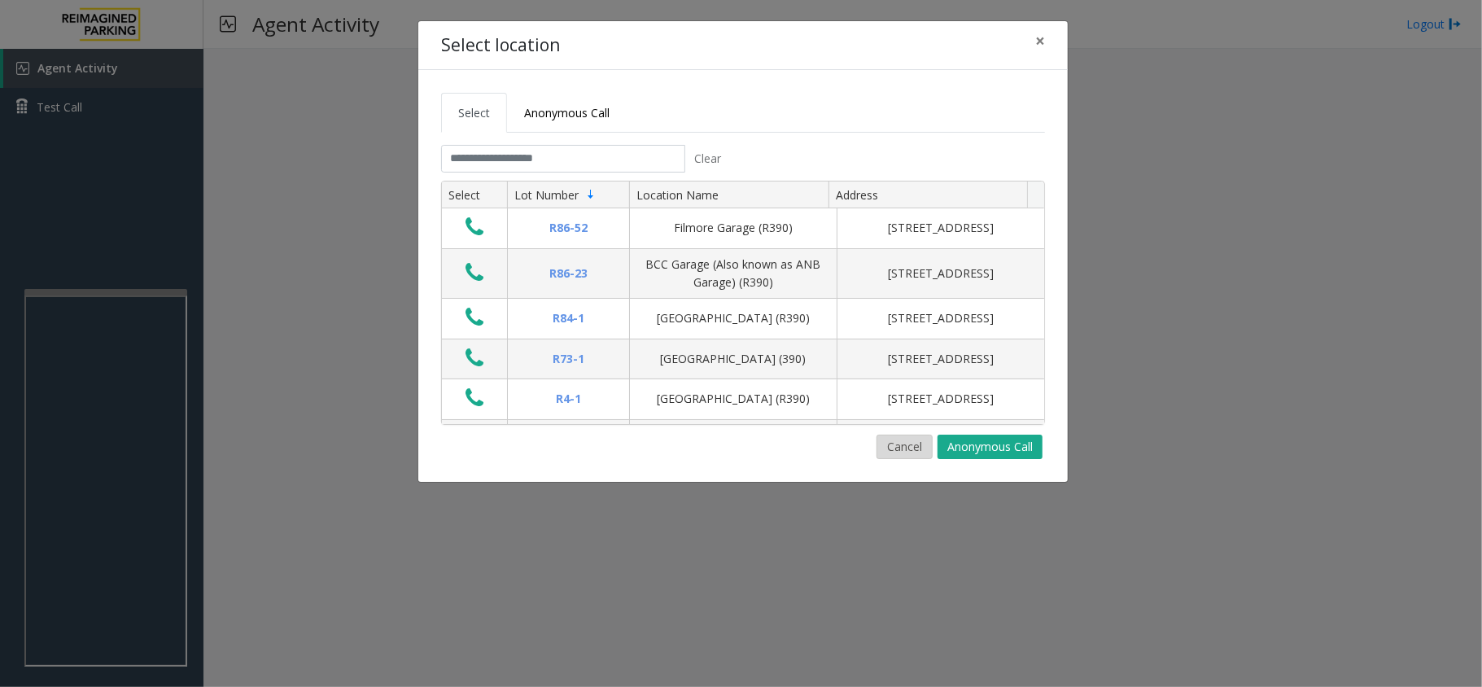
click at [911, 451] on button "Cancel" at bounding box center [904, 446] width 56 height 24
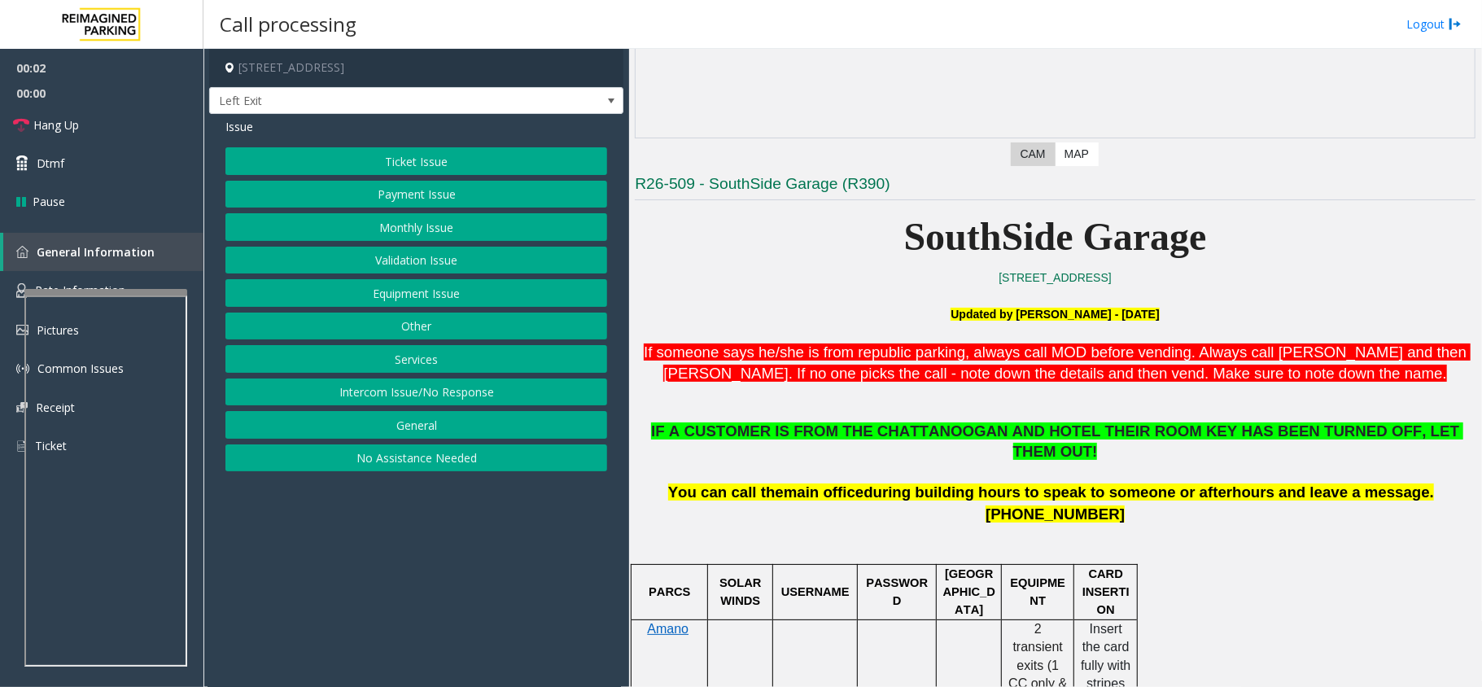
scroll to position [325, 0]
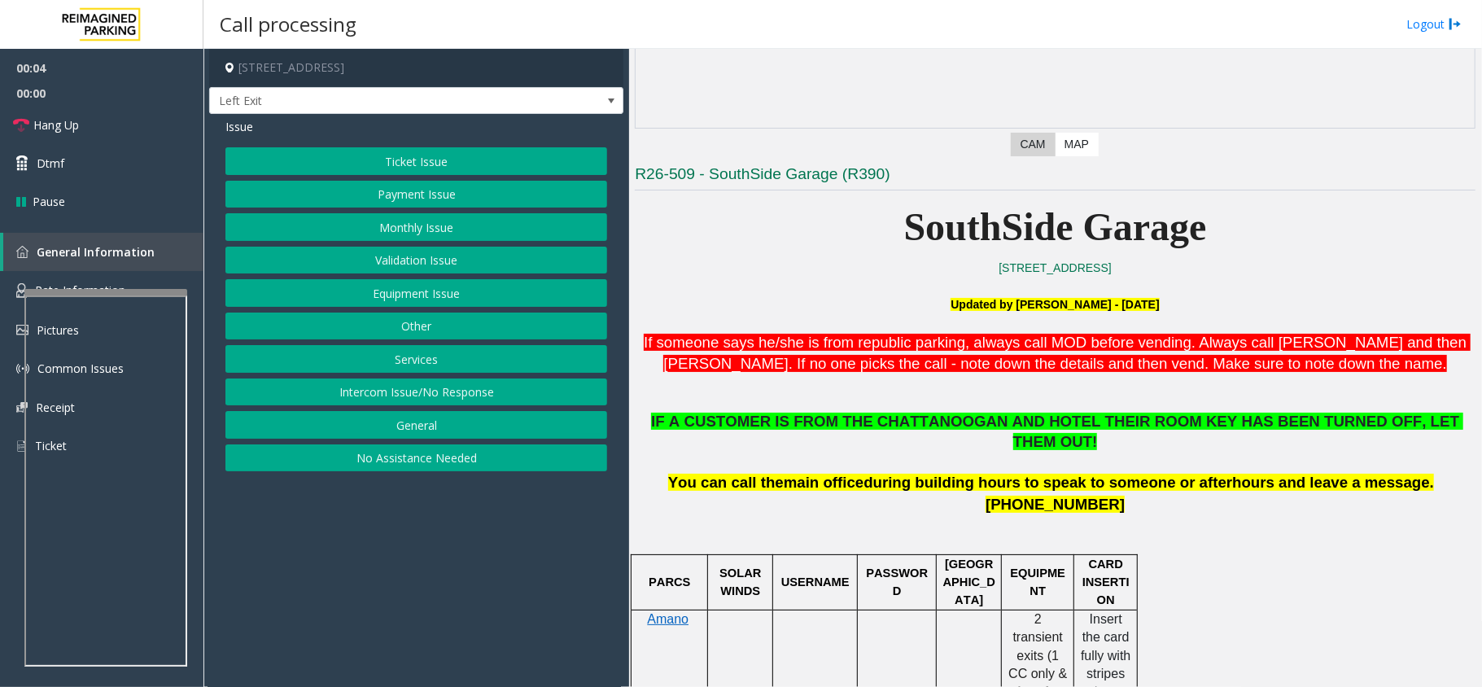
click at [382, 366] on button "Services" at bounding box center [416, 359] width 382 height 28
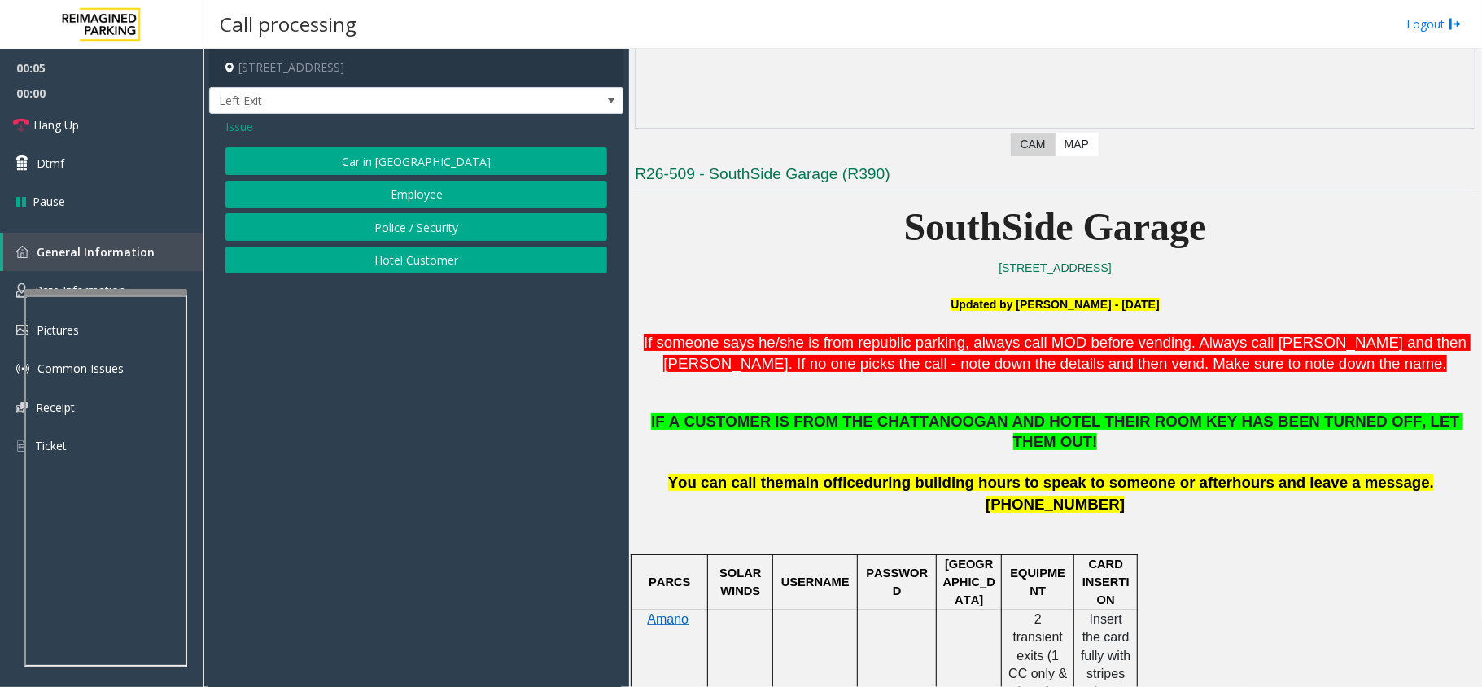
click at [394, 259] on button "Hotel Customer" at bounding box center [416, 261] width 382 height 28
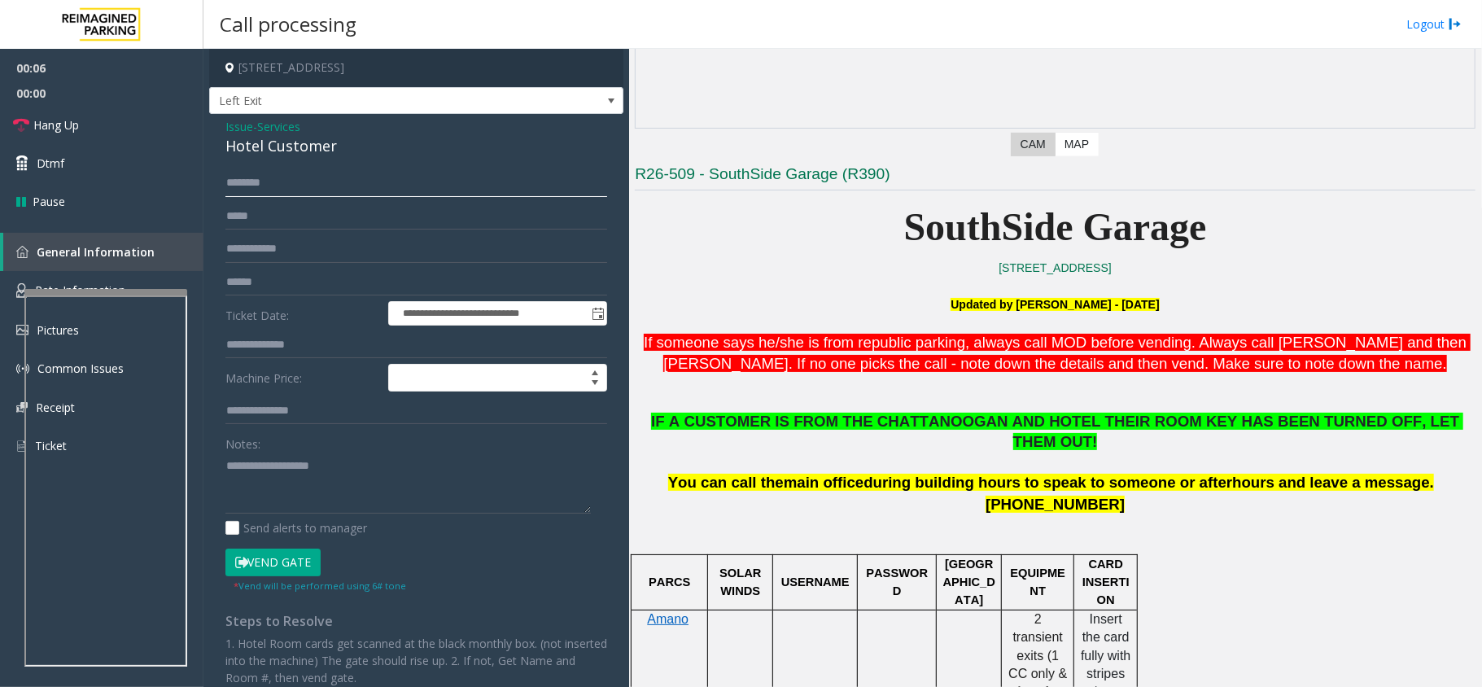
click at [282, 184] on input "text" at bounding box center [416, 183] width 382 height 28
click at [294, 356] on input "text" at bounding box center [416, 345] width 382 height 28
type input "***"
click at [307, 574] on button "Vend Gate" at bounding box center [272, 562] width 95 height 28
click at [234, 473] on textarea at bounding box center [407, 482] width 365 height 61
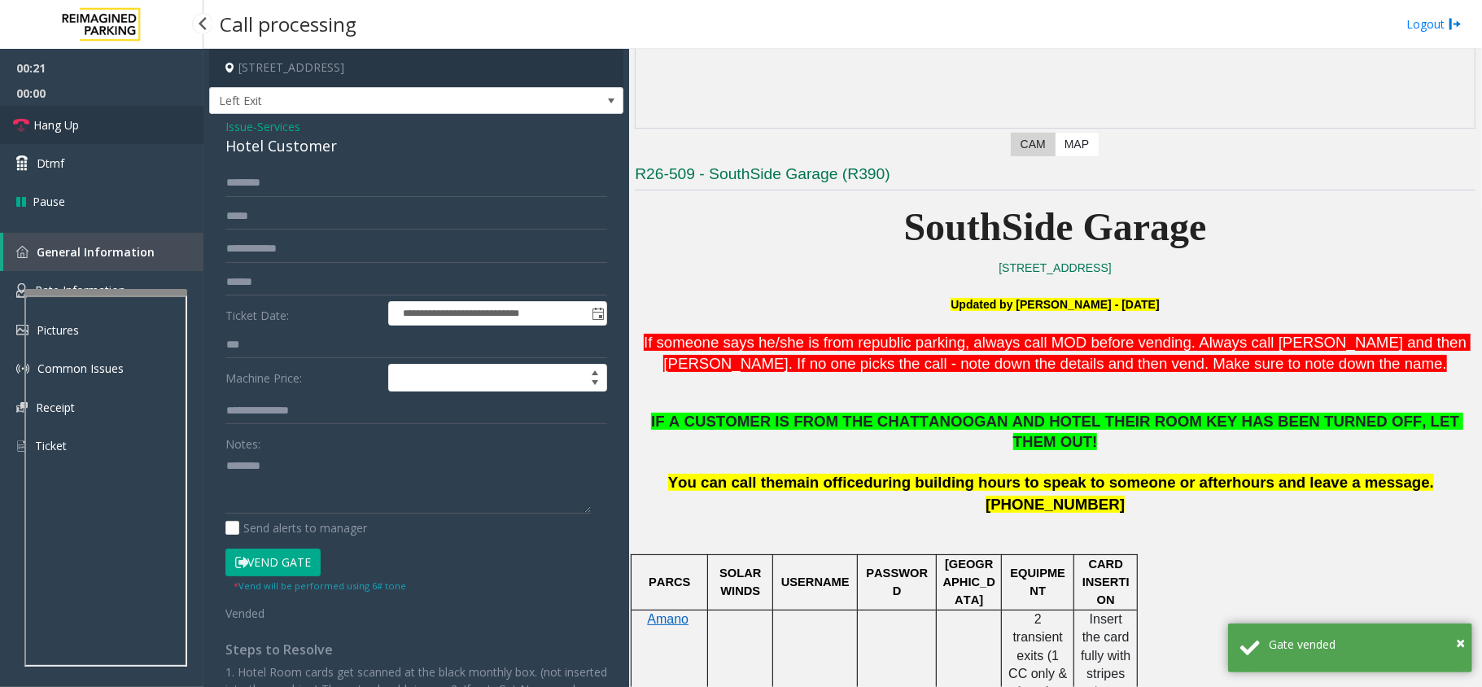
click at [83, 122] on link "Hang Up" at bounding box center [101, 125] width 203 height 38
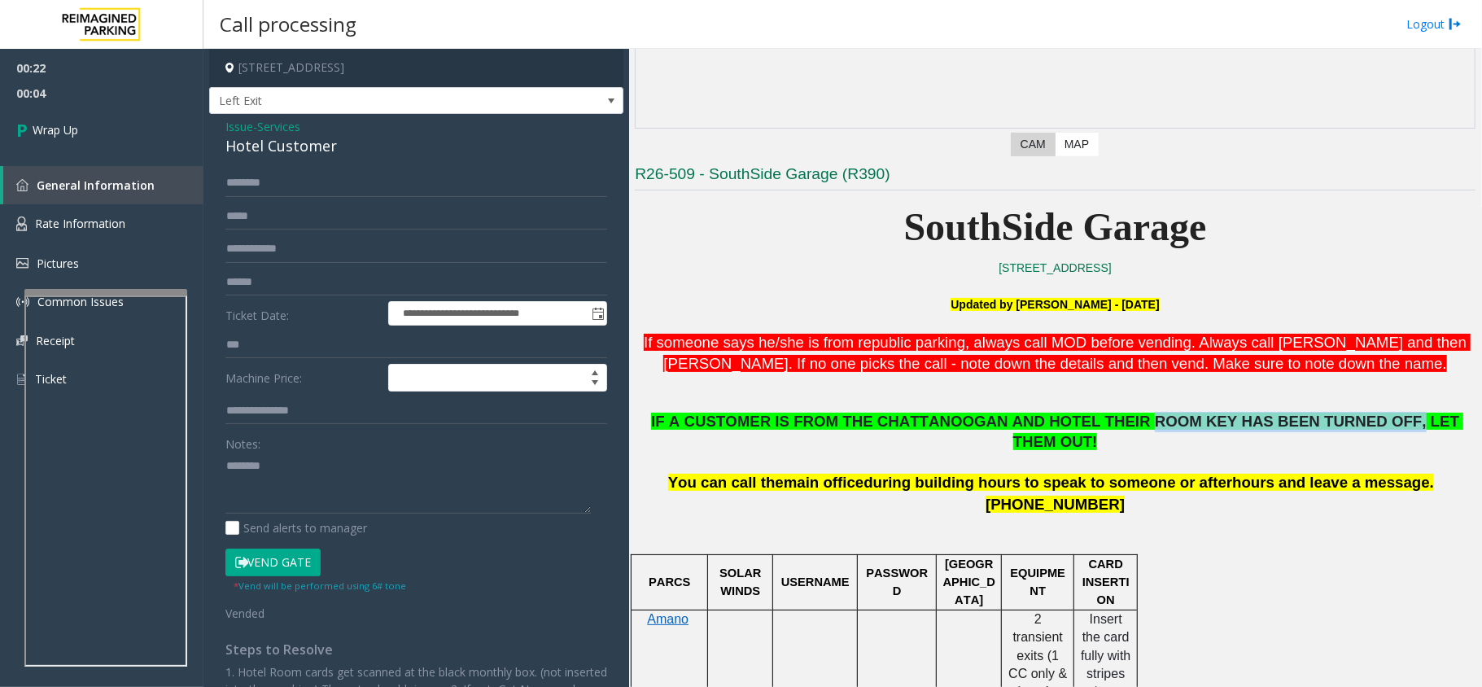
copy span "ROOM KEY HAS BEEN TURNED OFF,"
drag, startPoint x: 1095, startPoint y: 417, endPoint x: 1318, endPoint y: 426, distance: 223.1
click at [1318, 426] on span "IF A CUSTOMER IS FROM THE CHATTANOOGAN AND HOTEL THEIR ROOM KEY HAS BEEN TURNED…" at bounding box center [1057, 430] width 812 height 37
paste textarea "**********"
click at [271, 467] on textarea at bounding box center [407, 482] width 365 height 61
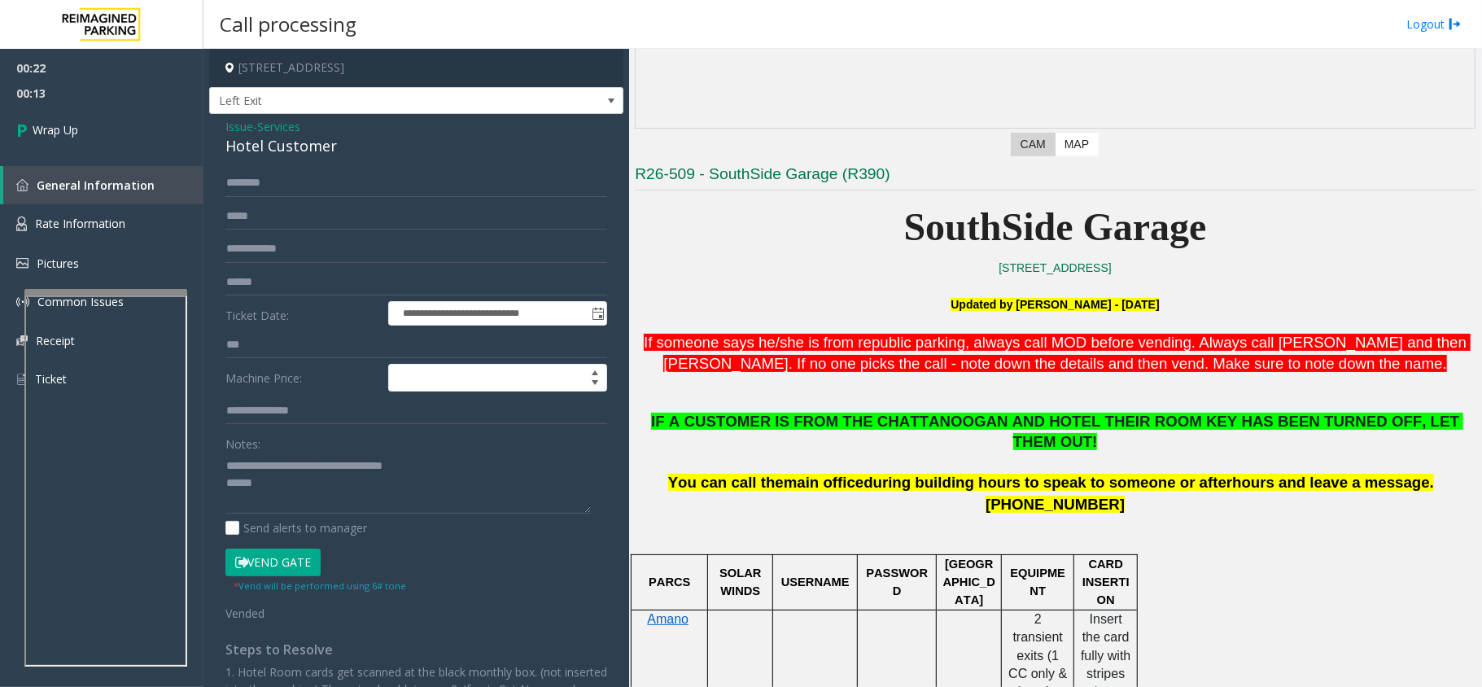
click at [762, 417] on span "IF A CUSTOMER IS FROM THE CHATTANOOGAN AND HOTEL THEIR ROOM KEY HAS BEEN TURNED…" at bounding box center [1057, 430] width 812 height 37
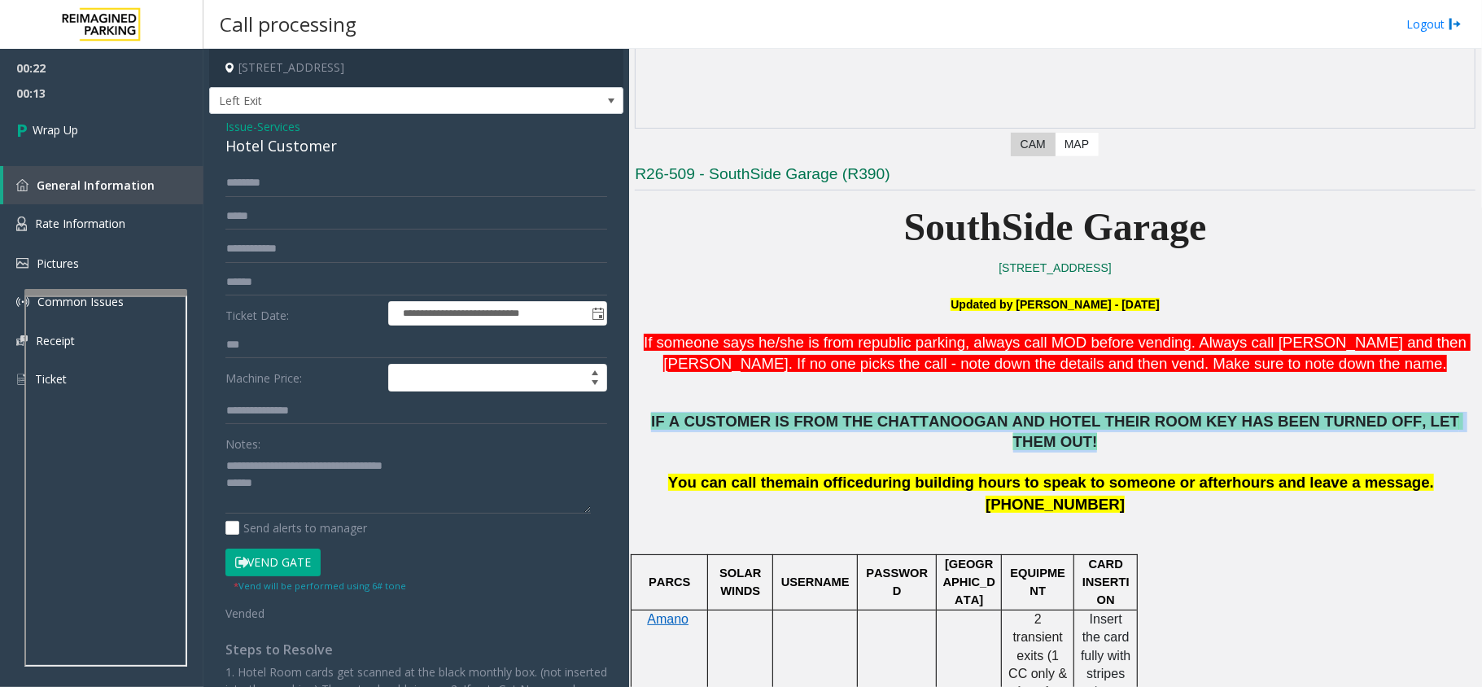
click at [762, 417] on span "IF A CUSTOMER IS FROM THE CHATTANOOGAN AND HOTEL THEIR ROOM KEY HAS BEEN TURNED…" at bounding box center [1057, 430] width 812 height 37
copy span "IF A CUSTOMER IS FROM THE CHATTANOOGAN AND HOTEL THEIR ROOM KEY HAS BEEN TURNED…"
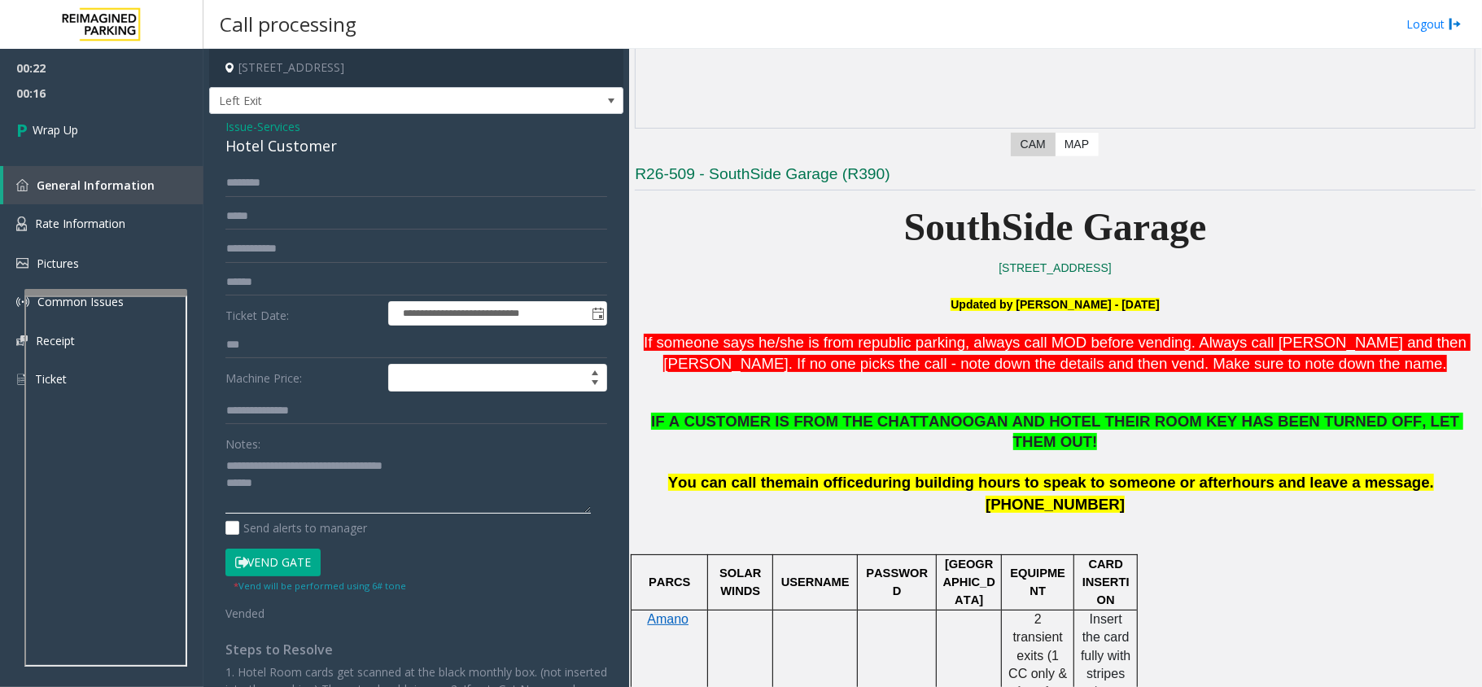
click at [280, 486] on textarea at bounding box center [407, 482] width 365 height 61
paste textarea "**********"
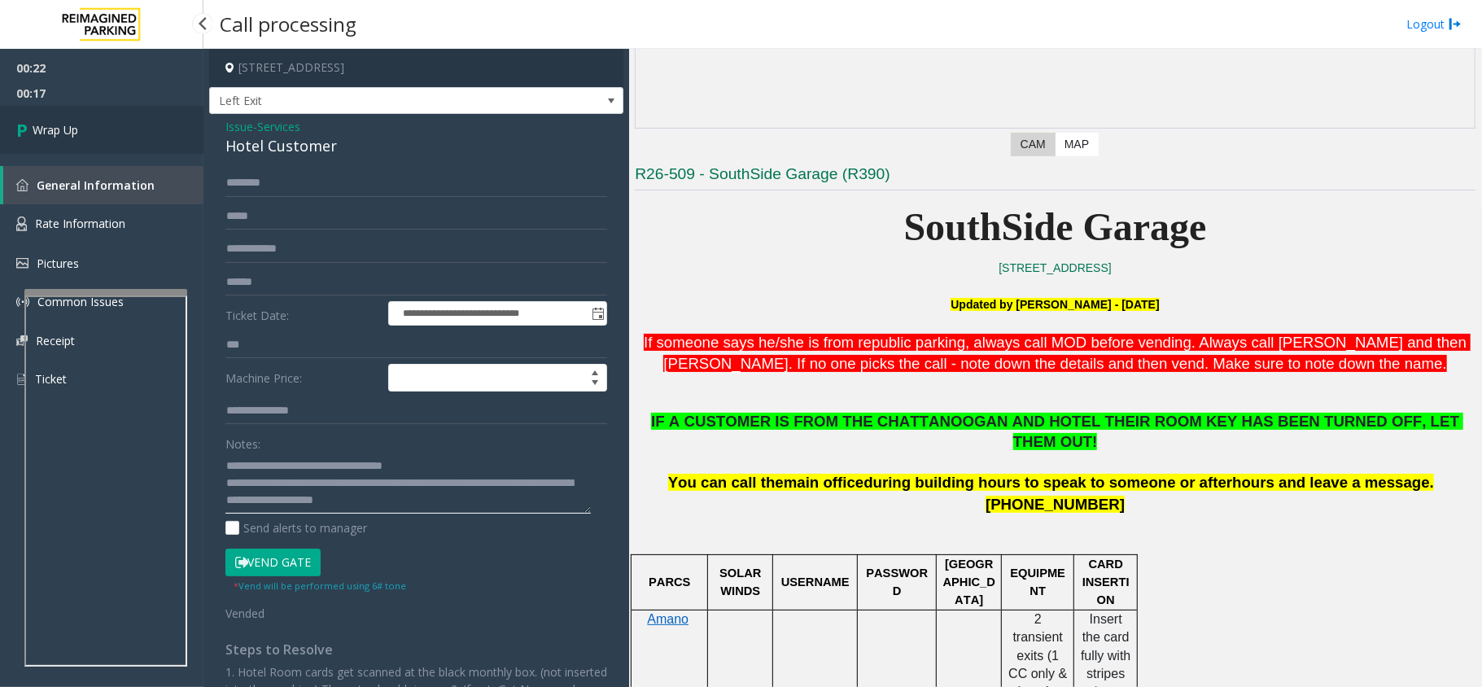
type textarea "**********"
click at [72, 107] on link "Wrap Up" at bounding box center [101, 130] width 203 height 48
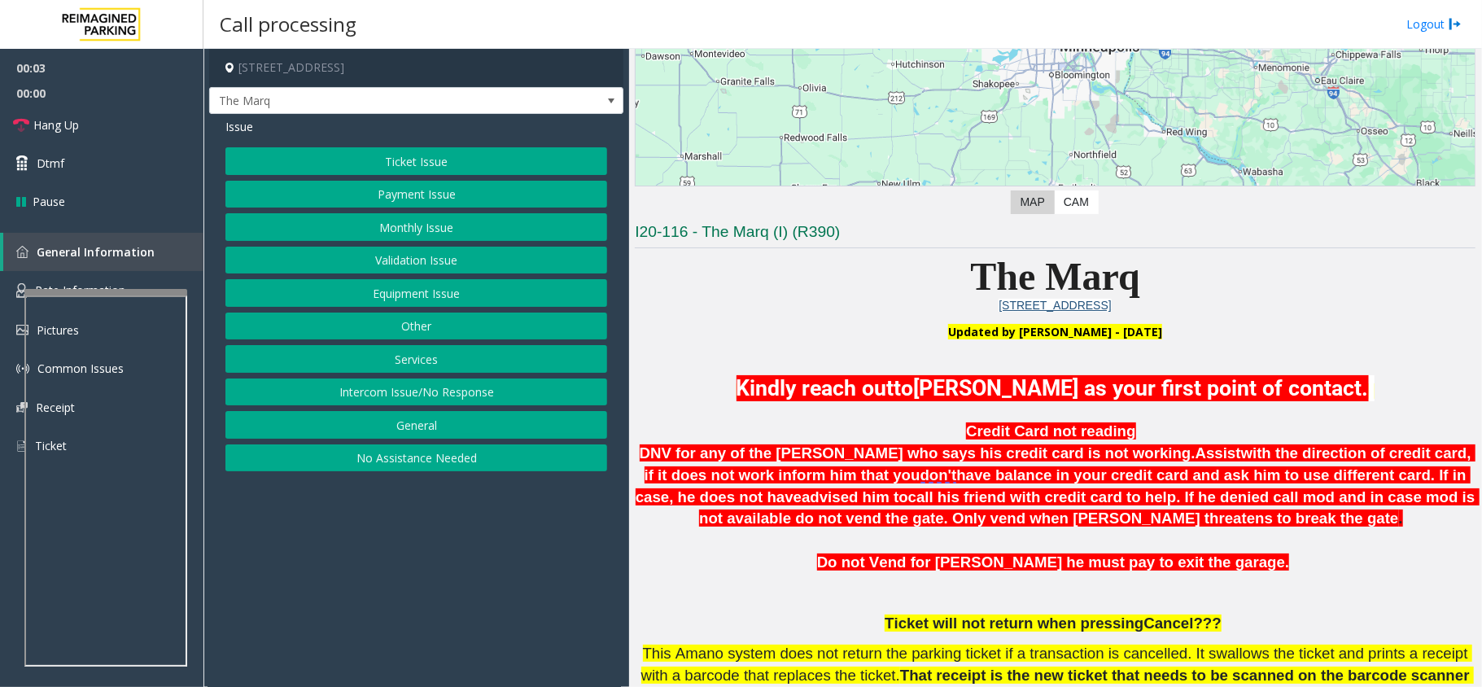
scroll to position [325, 0]
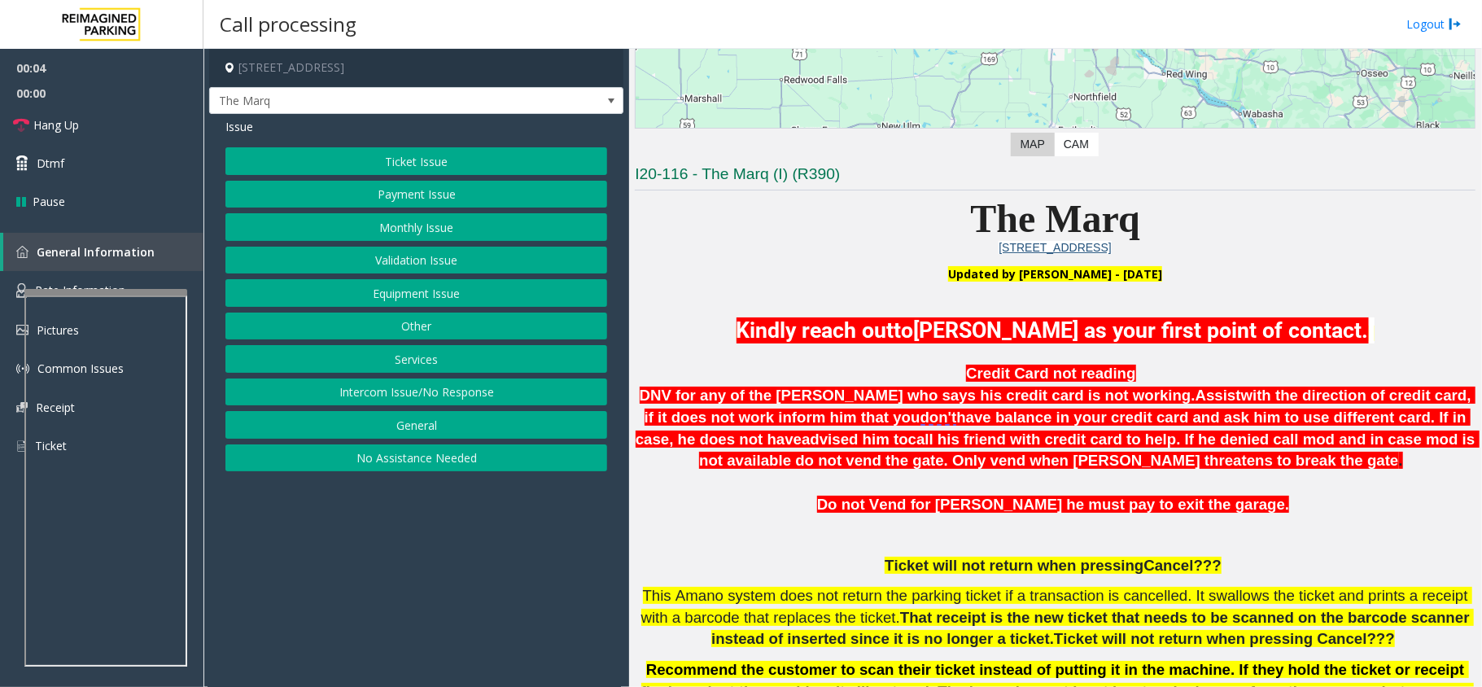
click at [427, 395] on button "Intercom Issue/No Response" at bounding box center [416, 392] width 382 height 28
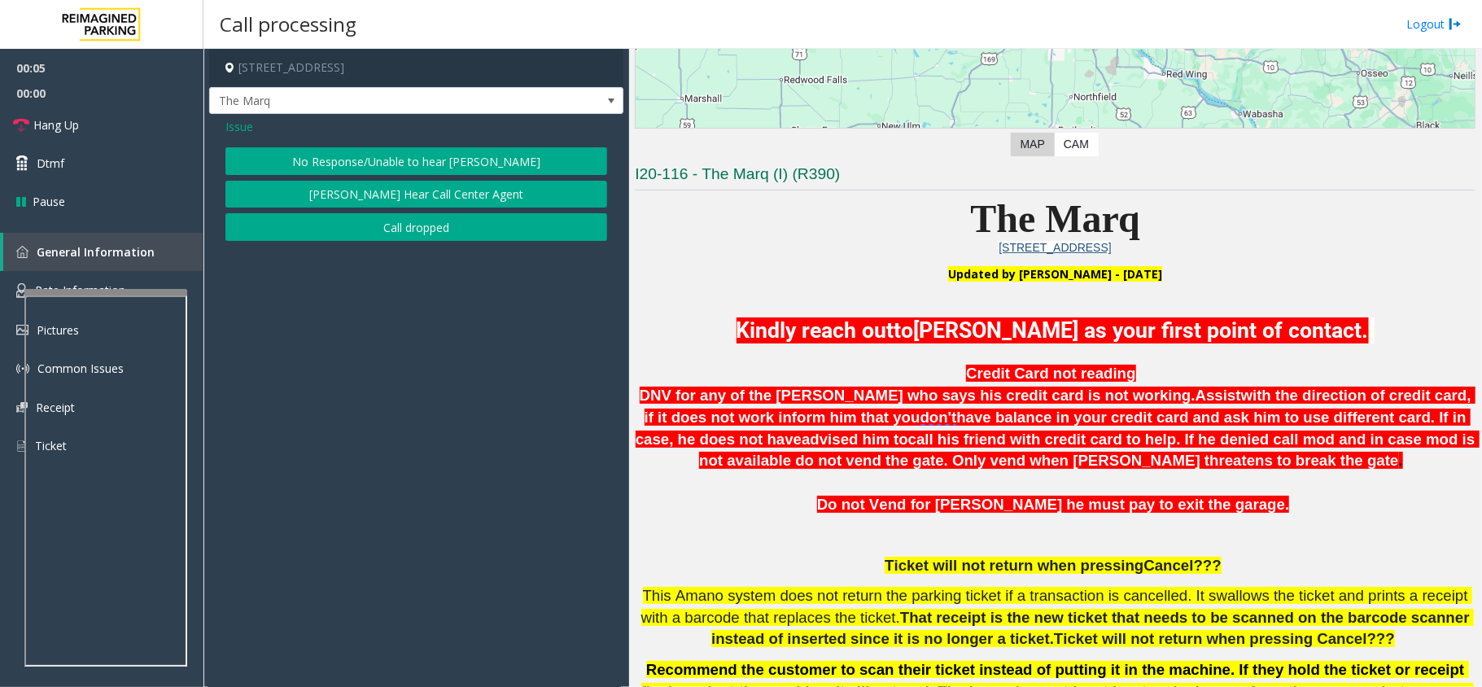
click at [323, 154] on button "No Response/Unable to hear [PERSON_NAME]" at bounding box center [416, 161] width 382 height 28
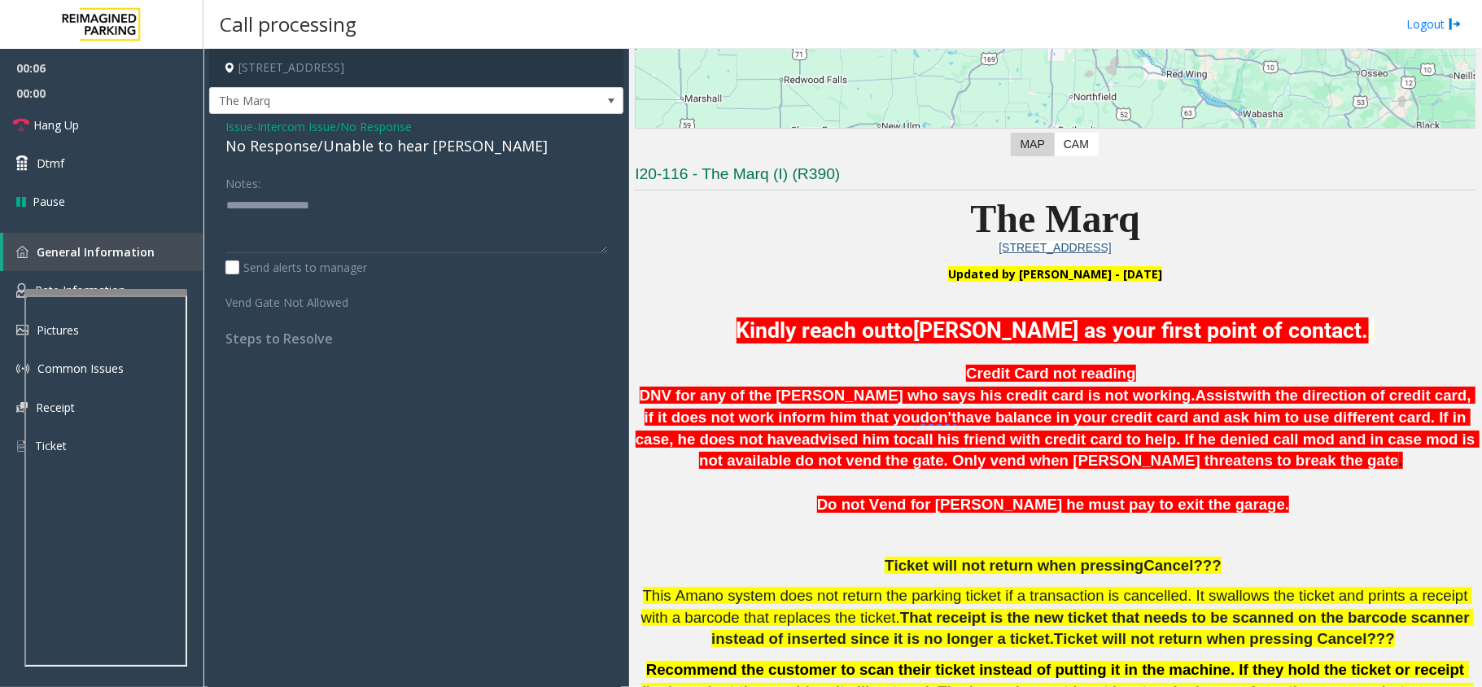
click at [310, 151] on div "No Response/Unable to hear [PERSON_NAME]" at bounding box center [416, 146] width 382 height 22
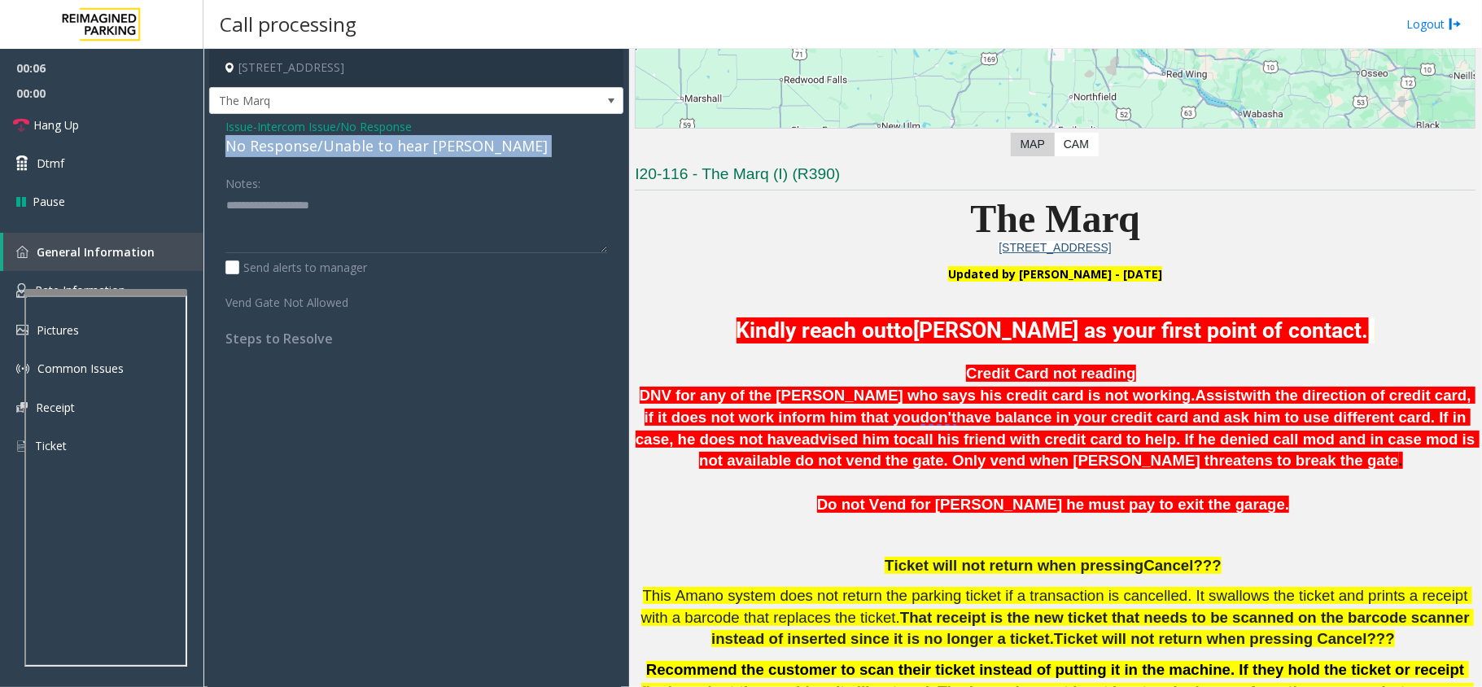
click at [310, 151] on div "No Response/Unable to hear [PERSON_NAME]" at bounding box center [416, 146] width 382 height 22
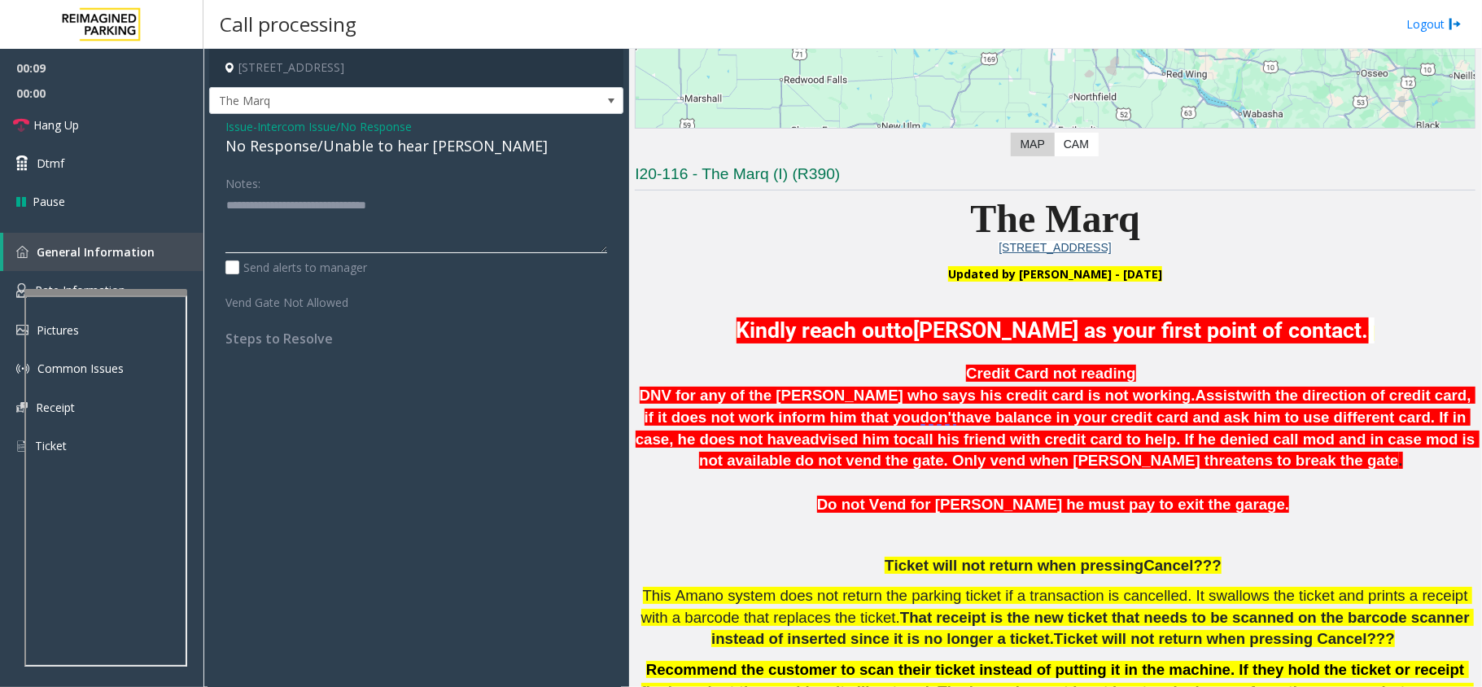
click at [500, 197] on textarea at bounding box center [416, 222] width 382 height 61
type textarea "**********"
click at [62, 119] on span "Hang Up" at bounding box center [56, 124] width 46 height 17
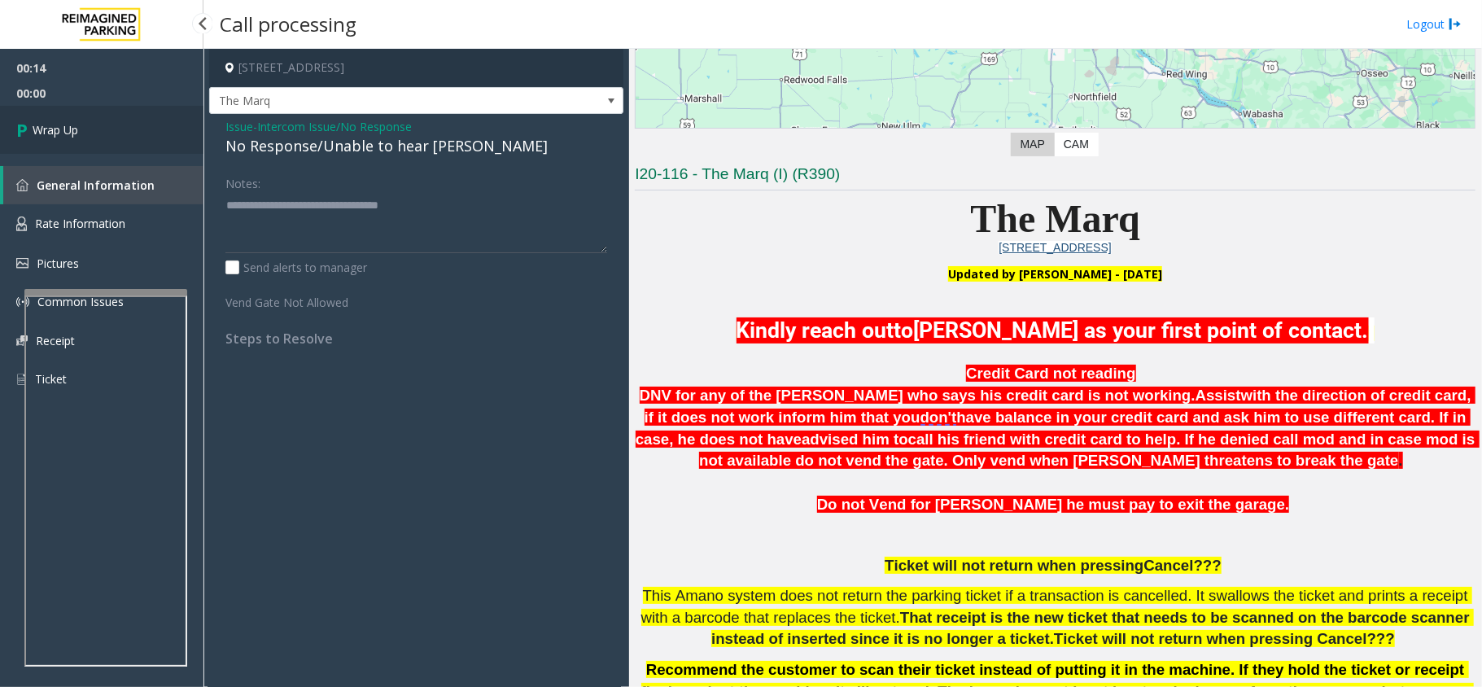
click at [62, 119] on link "Wrap Up" at bounding box center [101, 130] width 203 height 48
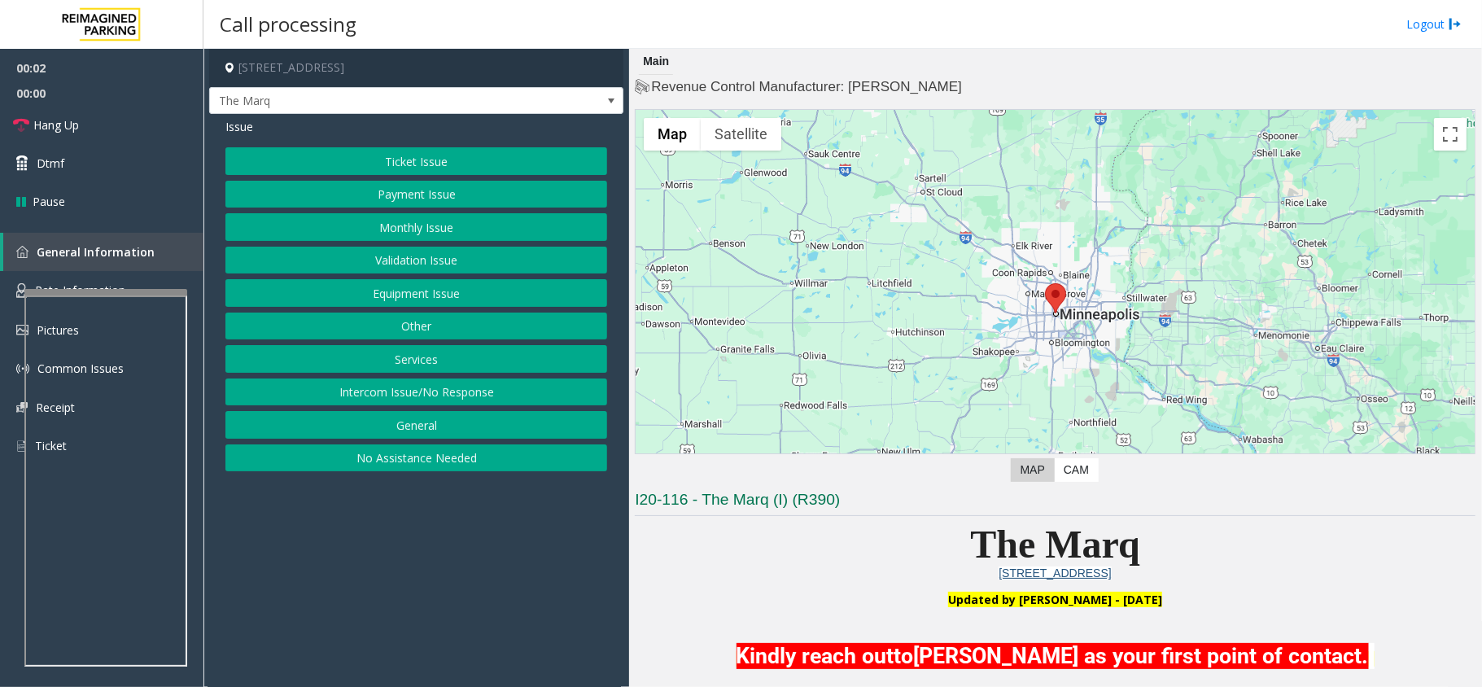
click at [444, 404] on button "Intercom Issue/No Response" at bounding box center [416, 392] width 382 height 28
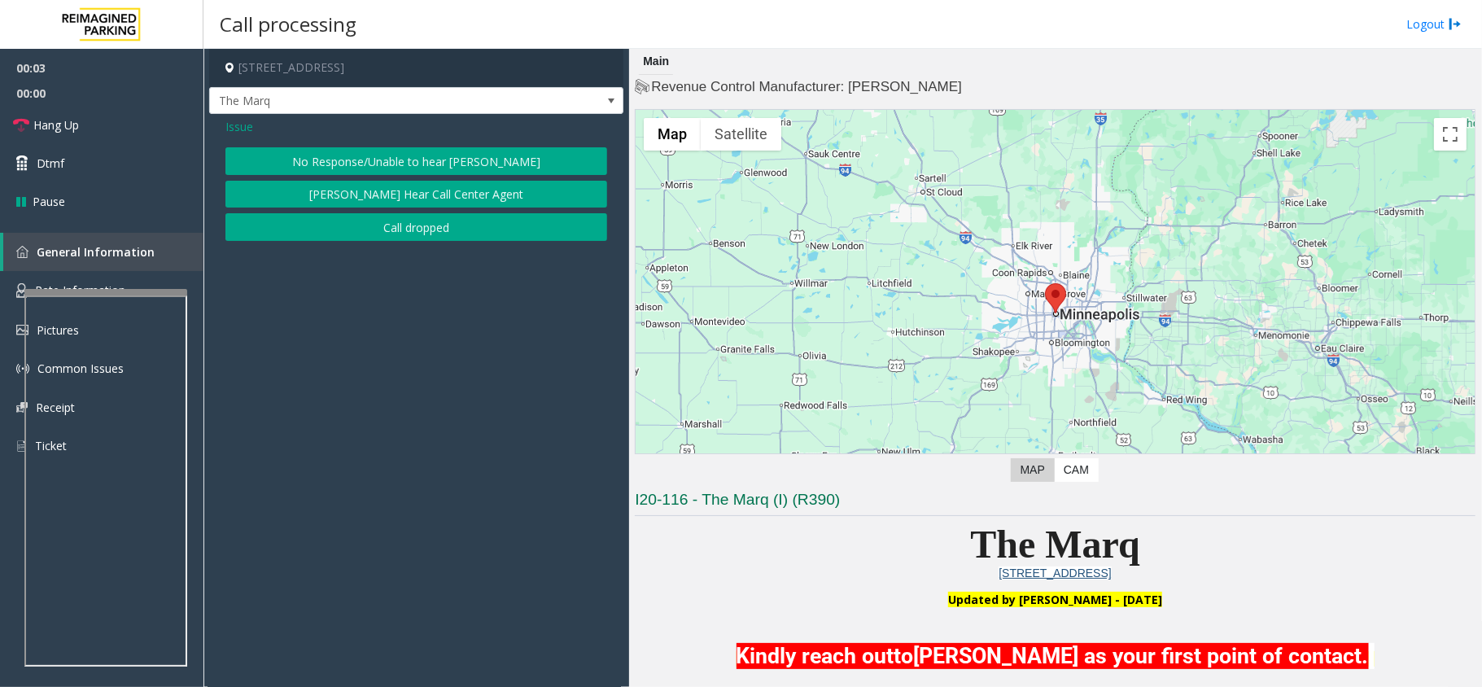
click at [394, 154] on button "No Response/Unable to hear [PERSON_NAME]" at bounding box center [416, 161] width 382 height 28
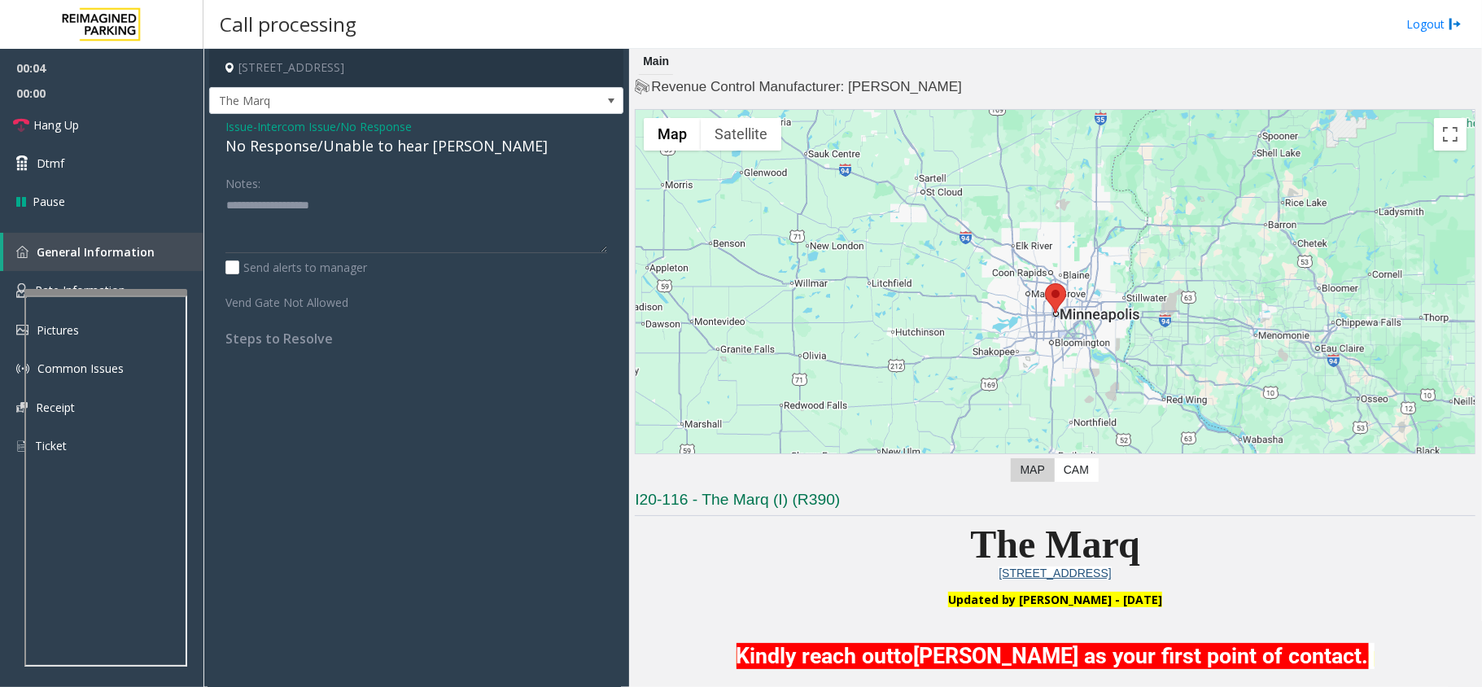
click at [359, 145] on div "No Response/Unable to hear [PERSON_NAME]" at bounding box center [416, 146] width 382 height 22
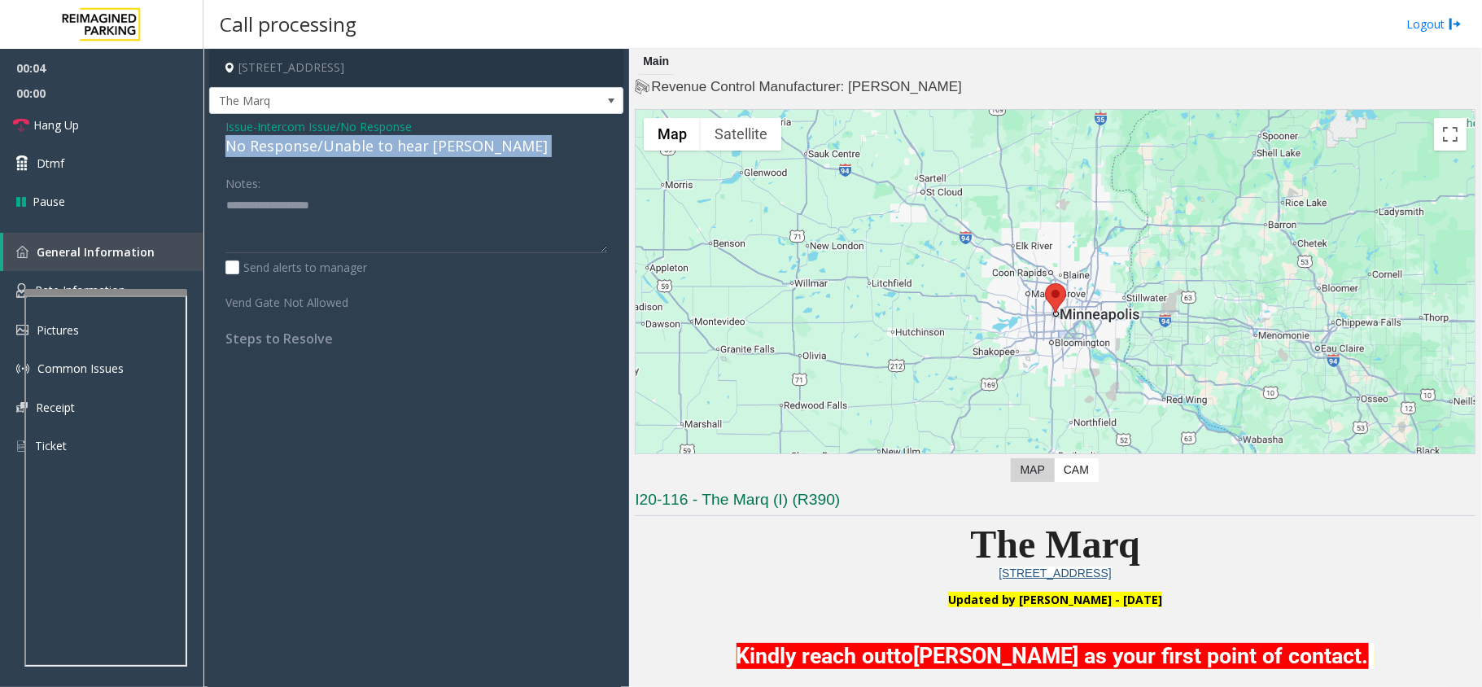
click at [359, 145] on div "No Response/Unable to hear [PERSON_NAME]" at bounding box center [416, 146] width 382 height 22
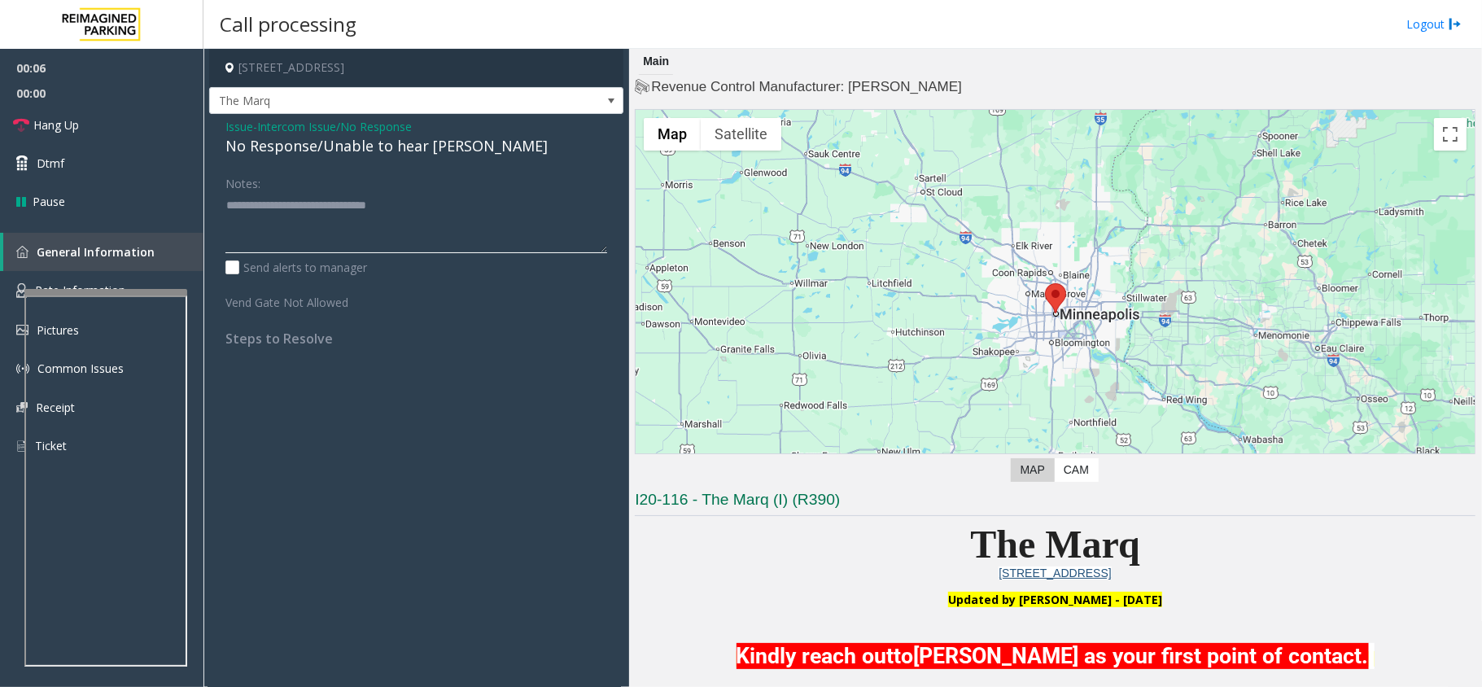
click at [434, 199] on textarea at bounding box center [416, 222] width 382 height 61
type textarea "**********"
click at [137, 121] on link "Hang Up" at bounding box center [101, 125] width 203 height 38
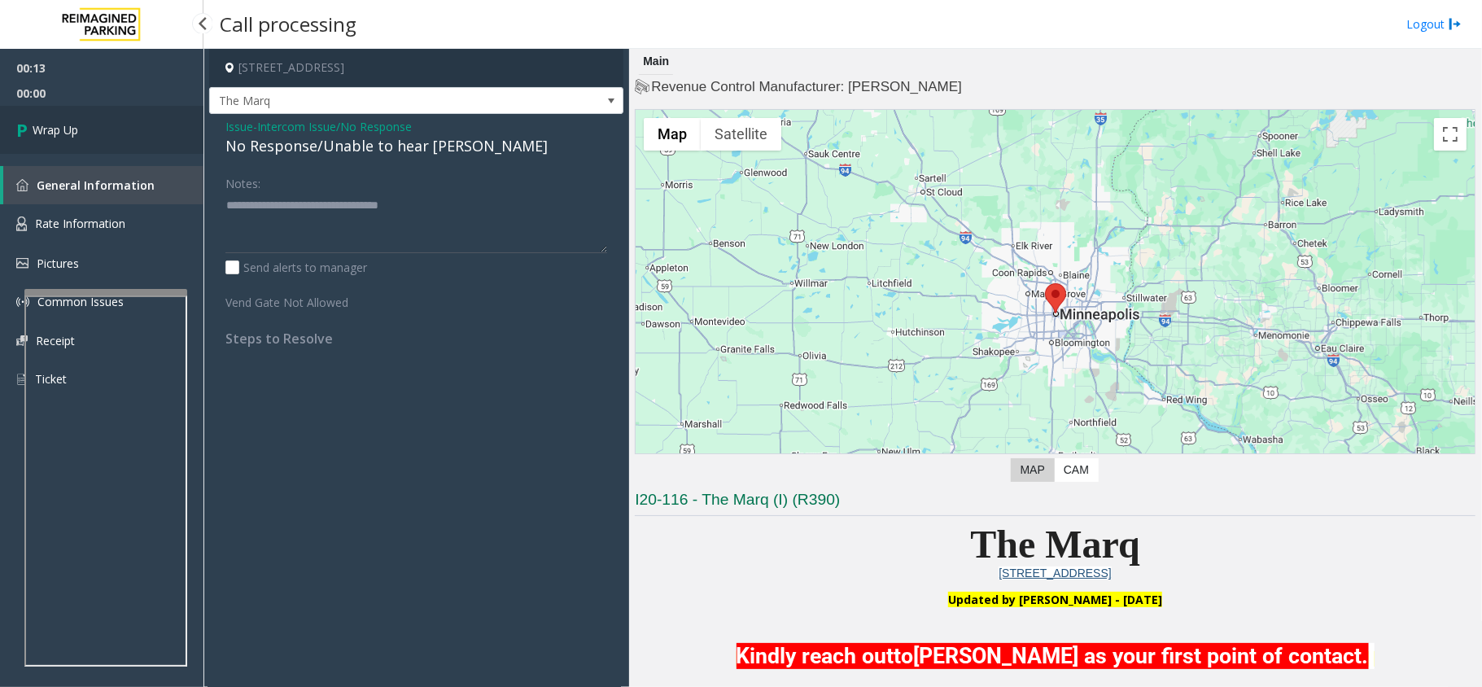
click at [137, 121] on link "Wrap Up" at bounding box center [101, 130] width 203 height 48
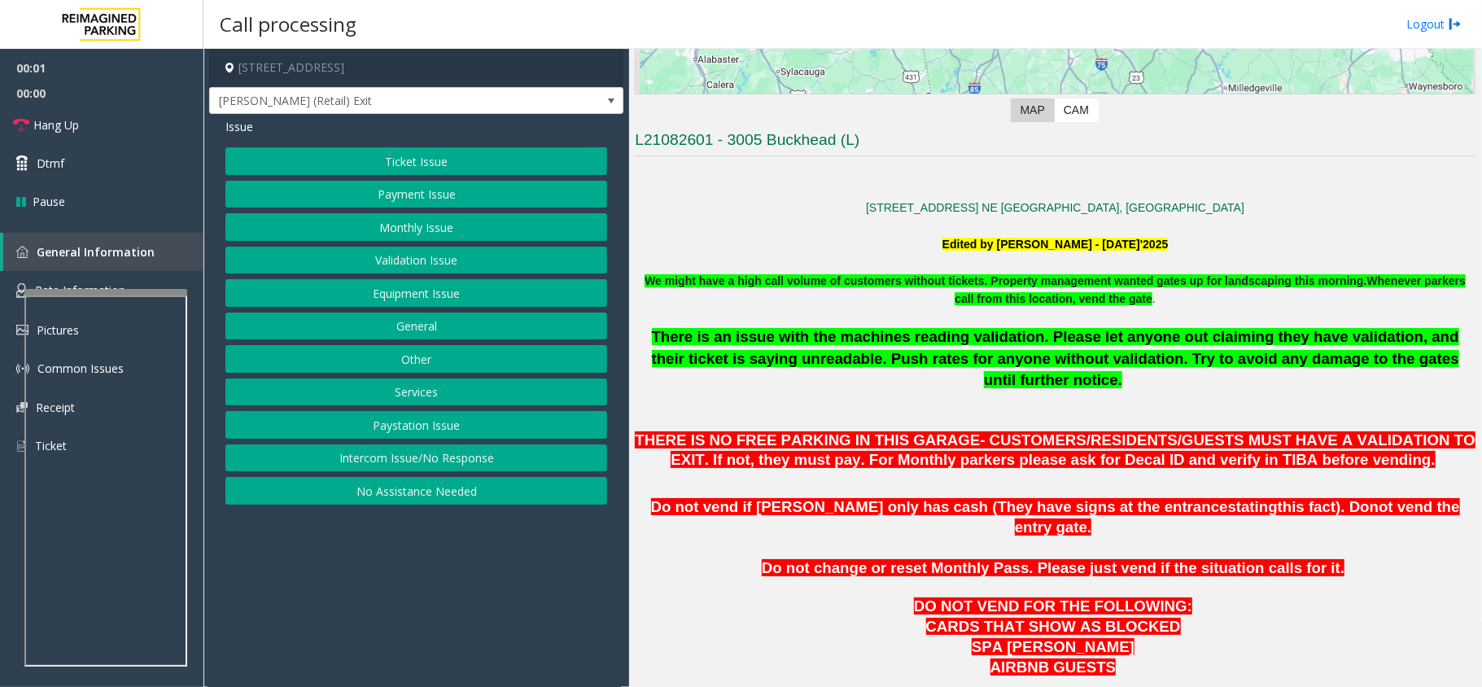
scroll to position [867, 0]
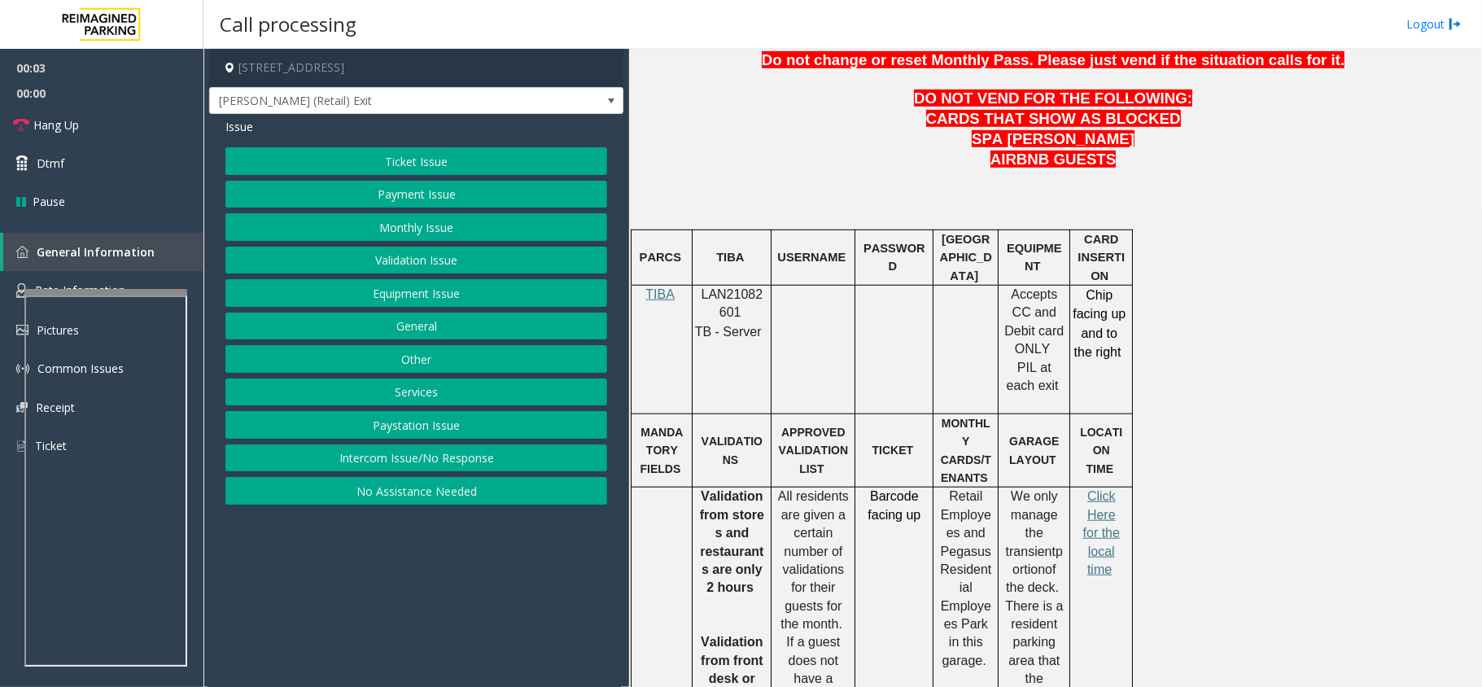
click at [727, 287] on span "LAN21082601" at bounding box center [732, 303] width 62 height 32
copy p "LAN21082601"
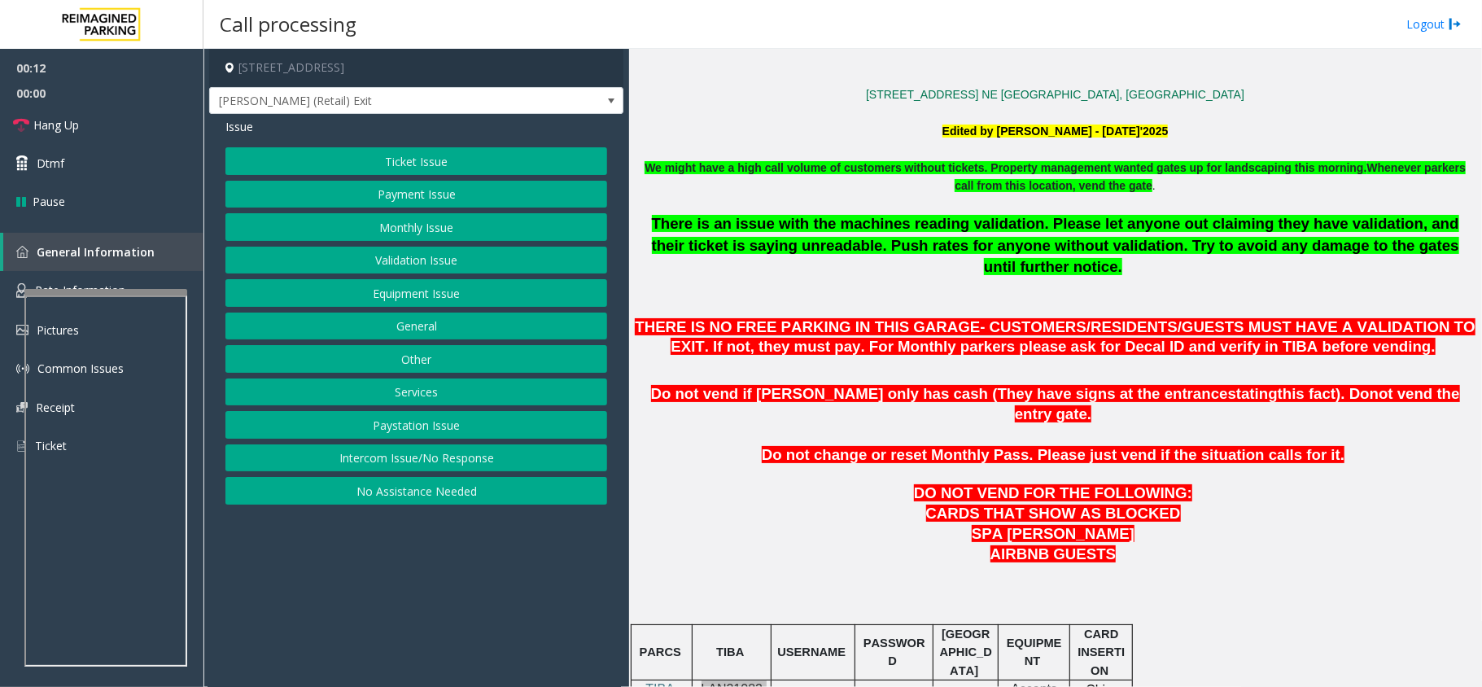
scroll to position [434, 0]
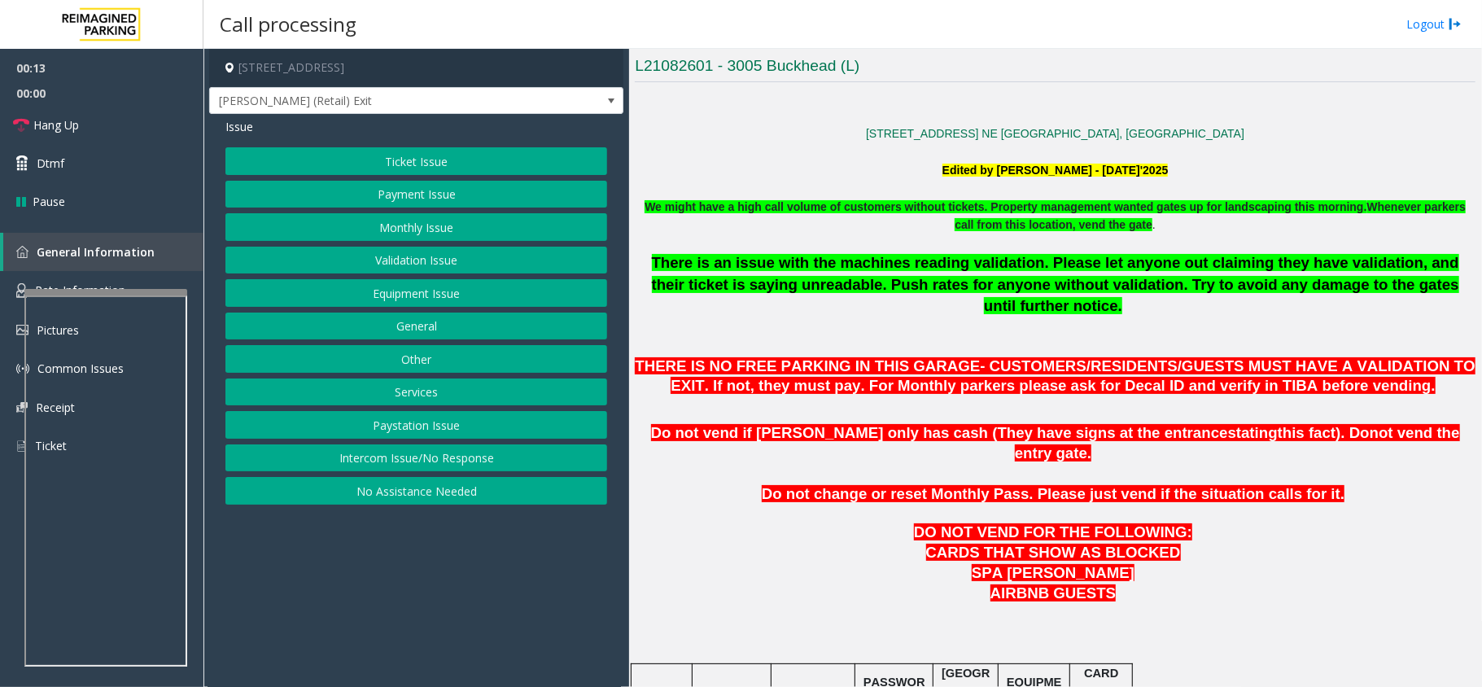
click at [401, 234] on button "Monthly Issue" at bounding box center [416, 227] width 382 height 28
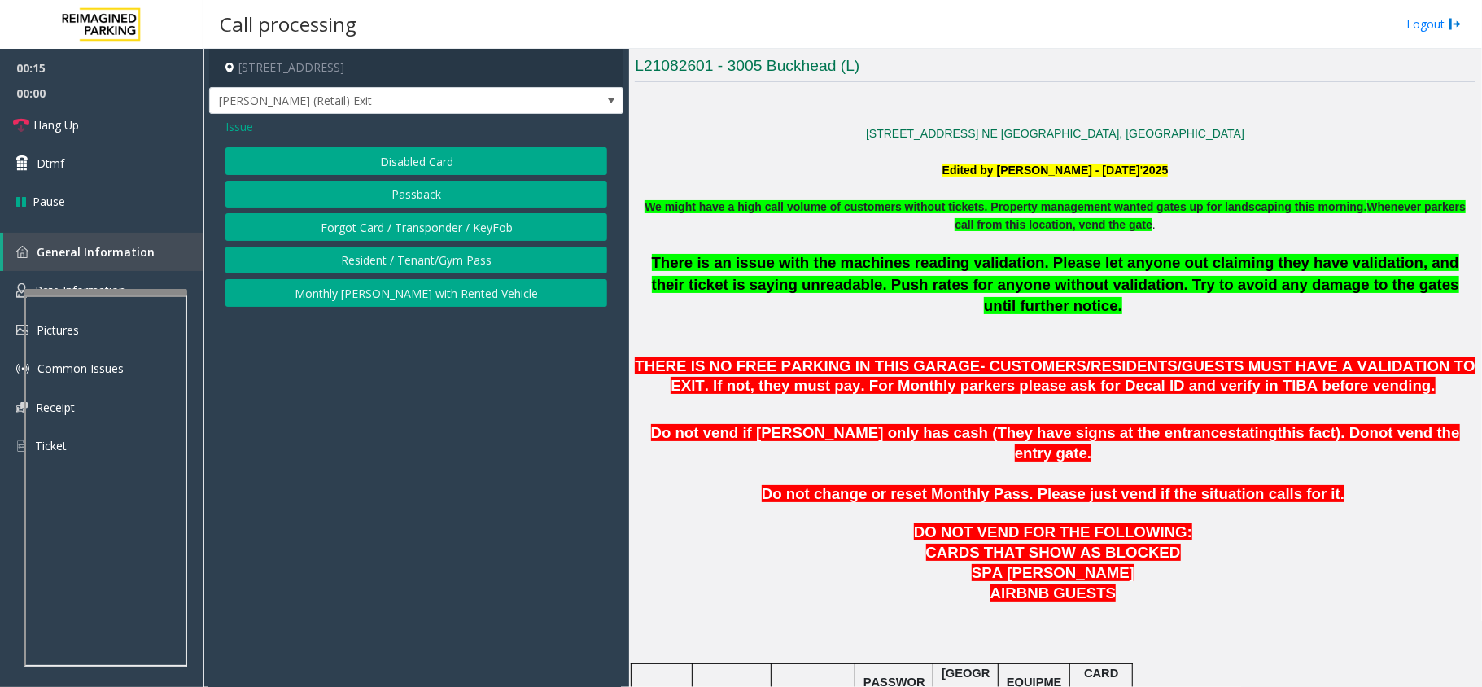
click at [378, 170] on button "Disabled Card" at bounding box center [416, 161] width 382 height 28
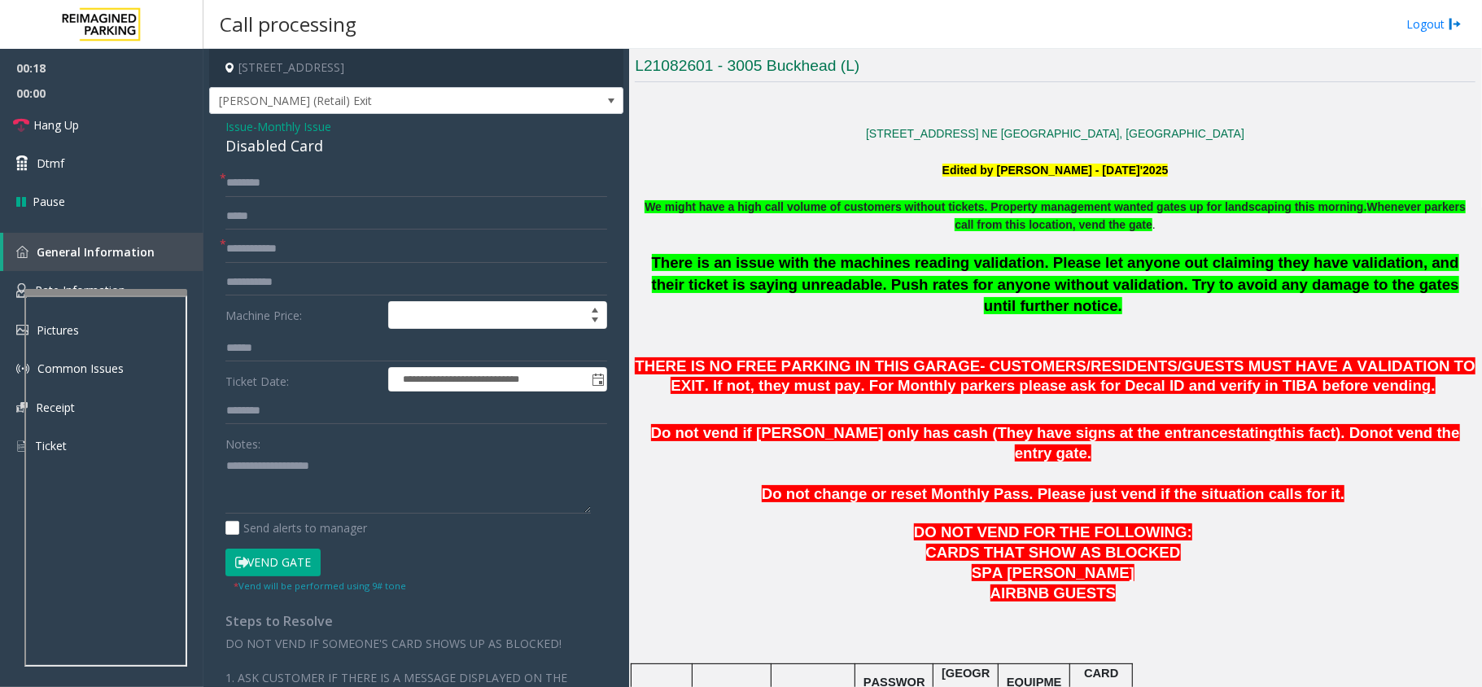
click at [277, 148] on div "Disabled Card" at bounding box center [416, 146] width 382 height 22
click at [249, 244] on input "text" at bounding box center [416, 249] width 382 height 28
click at [228, 464] on textarea at bounding box center [407, 482] width 365 height 61
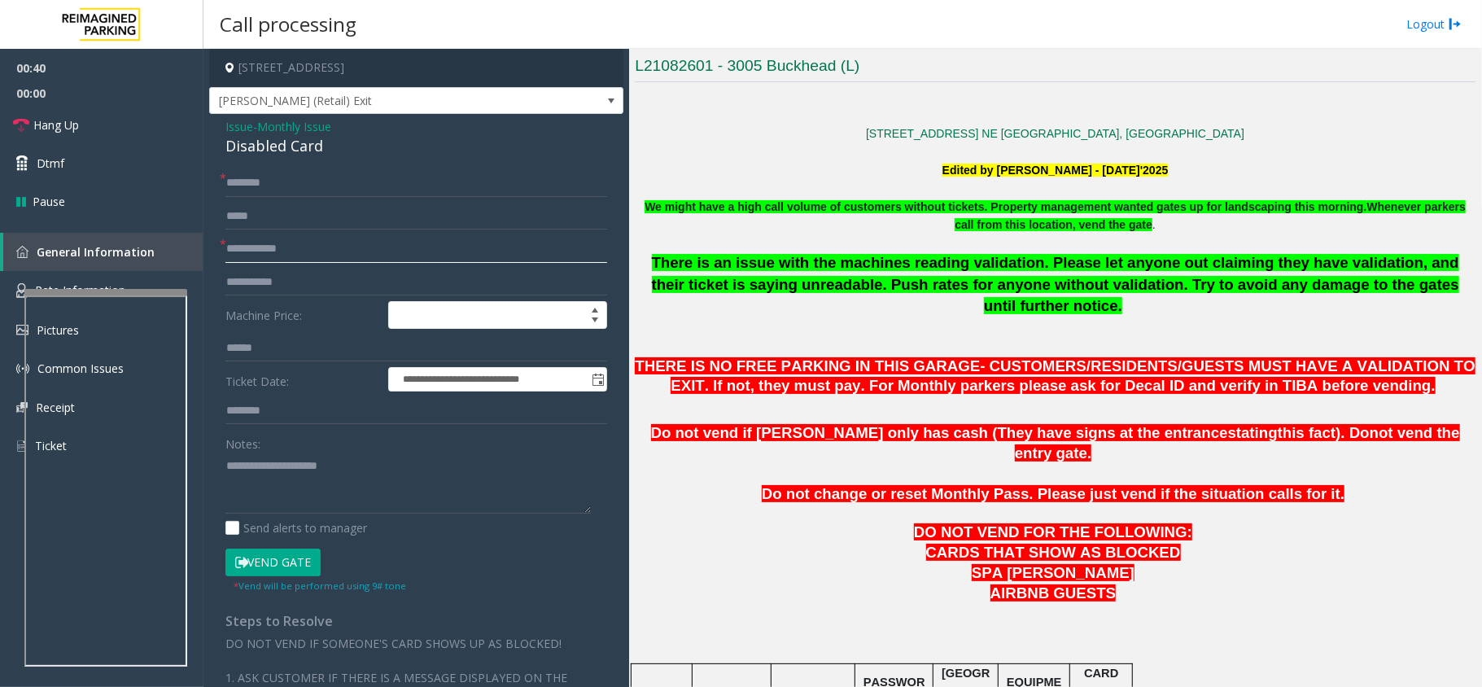
click at [261, 246] on input "text" at bounding box center [416, 249] width 382 height 28
click at [343, 258] on input "text" at bounding box center [416, 249] width 382 height 28
click at [382, 462] on textarea at bounding box center [407, 482] width 365 height 61
type textarea "**********"
click at [375, 493] on textarea at bounding box center [407, 482] width 365 height 61
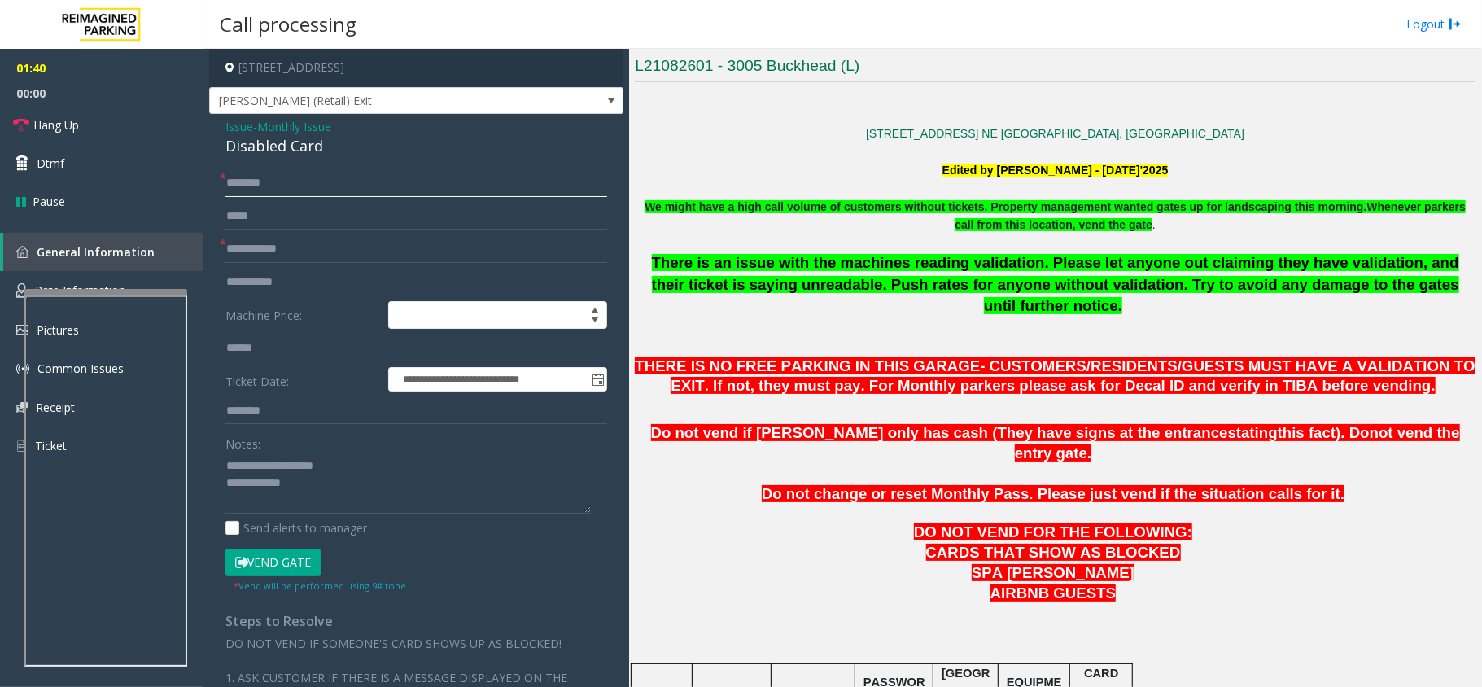
click at [274, 186] on input "text" at bounding box center [416, 183] width 382 height 28
type input "*"
type input "**********"
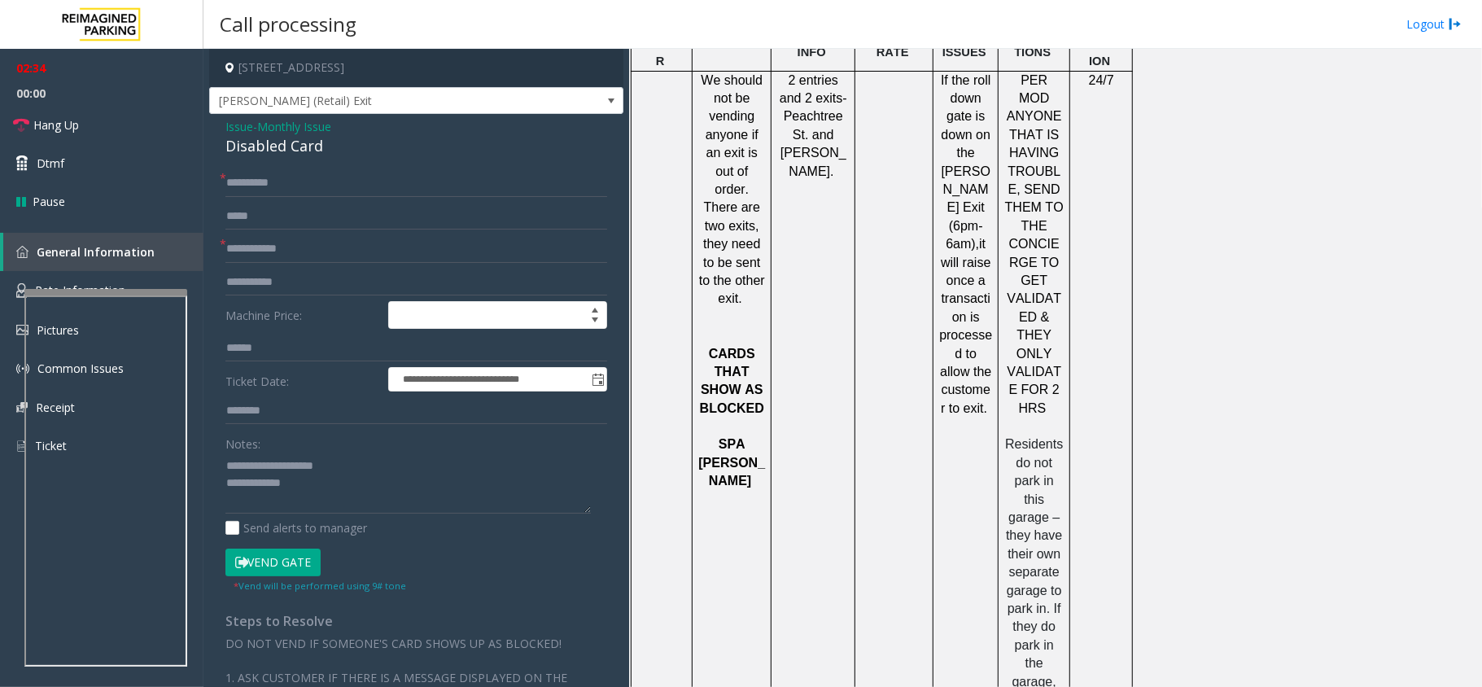
scroll to position [2128, 0]
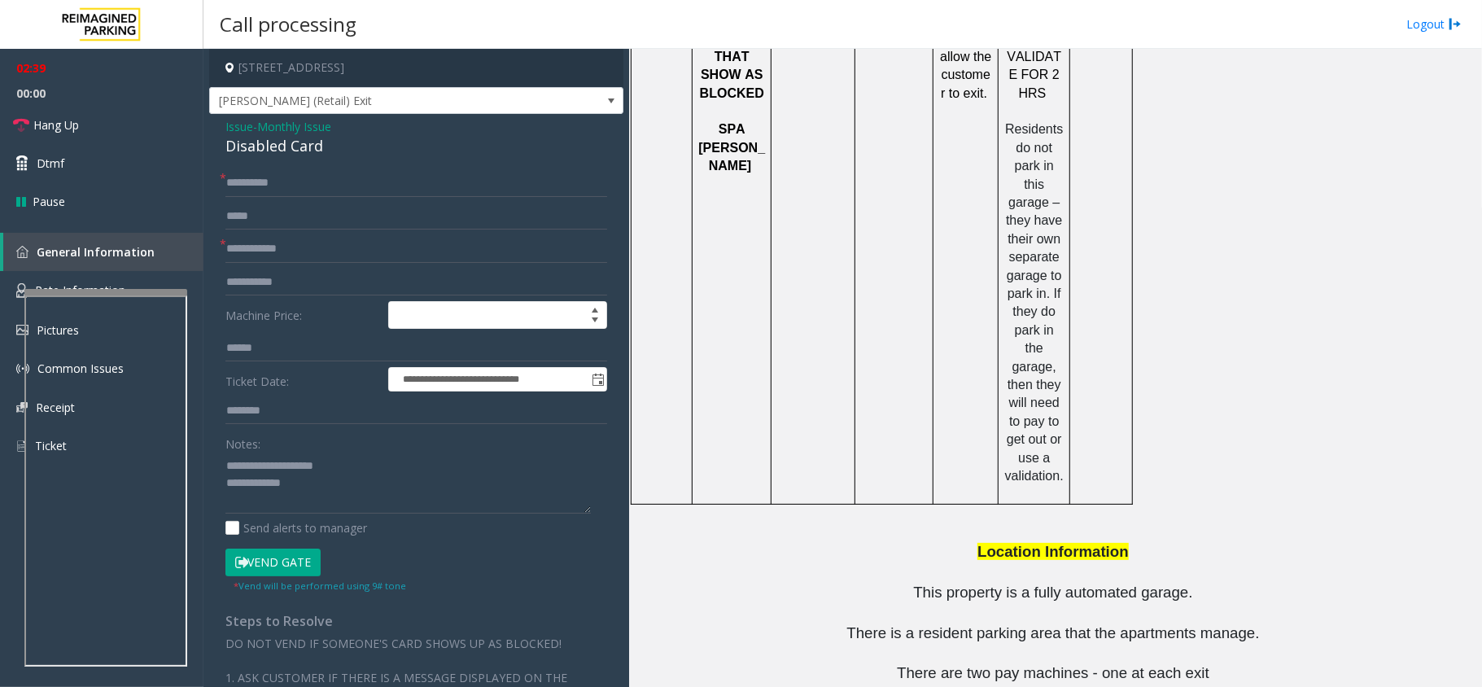
drag, startPoint x: 1007, startPoint y: 619, endPoint x: 896, endPoint y: 609, distance: 112.0
click at [385, 493] on textarea at bounding box center [407, 482] width 365 height 61
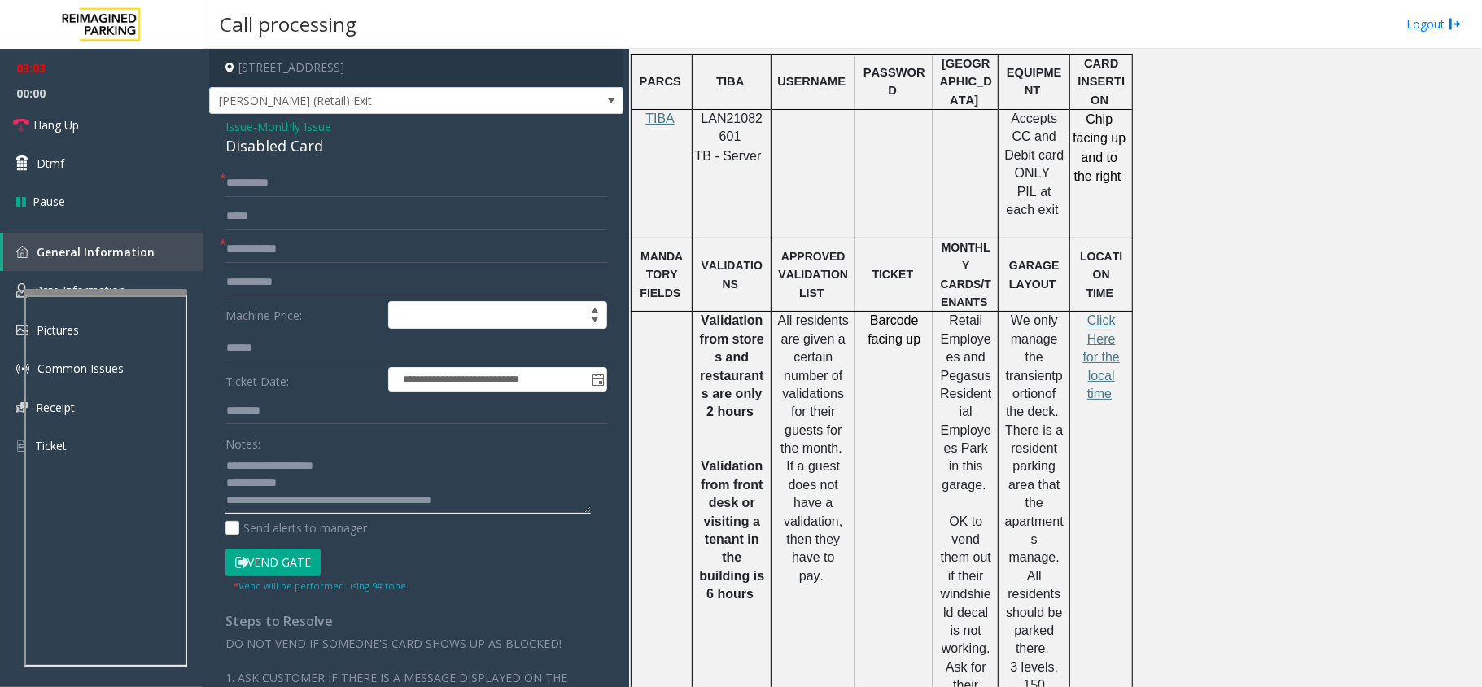
scroll to position [176, 0]
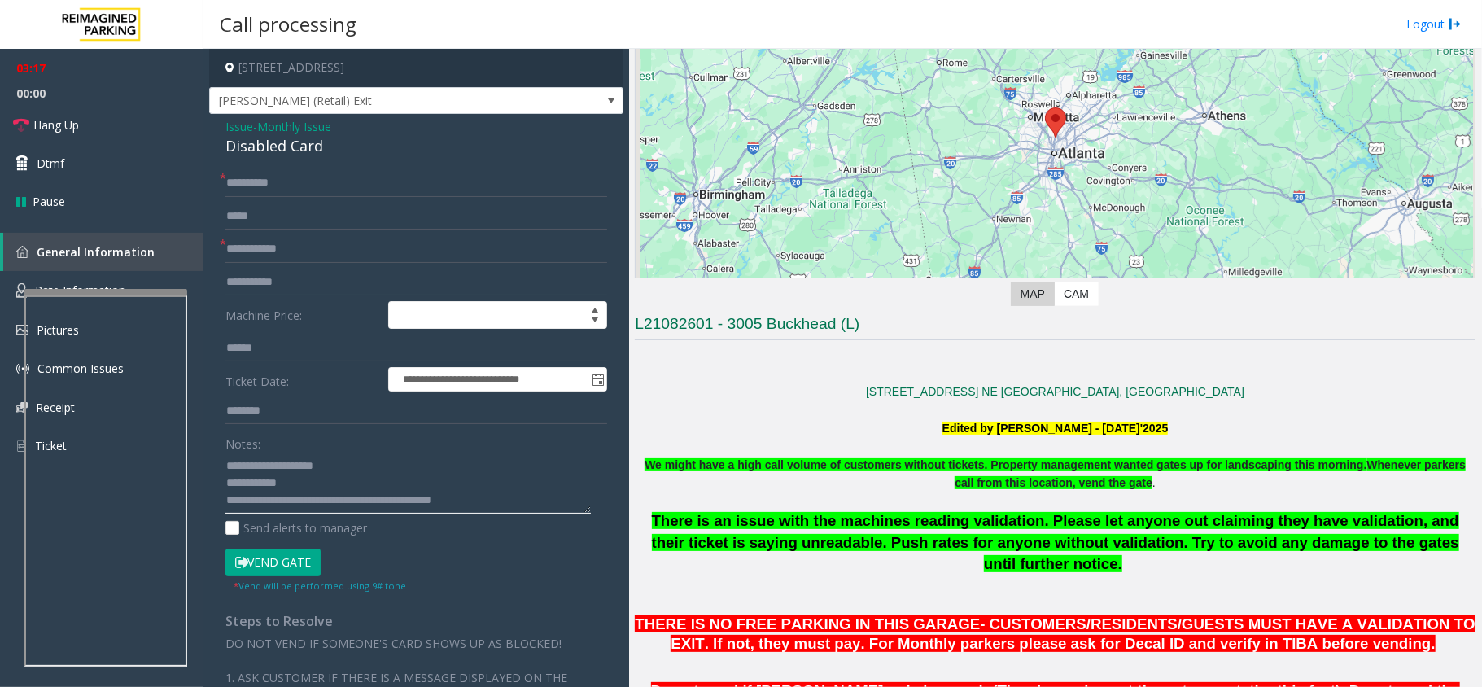
type textarea "**********"
click at [298, 222] on input "text" at bounding box center [416, 217] width 382 height 28
click at [282, 251] on input "text" at bounding box center [416, 249] width 382 height 28
type input "**"
click at [295, 565] on button "Vend Gate" at bounding box center [272, 562] width 95 height 28
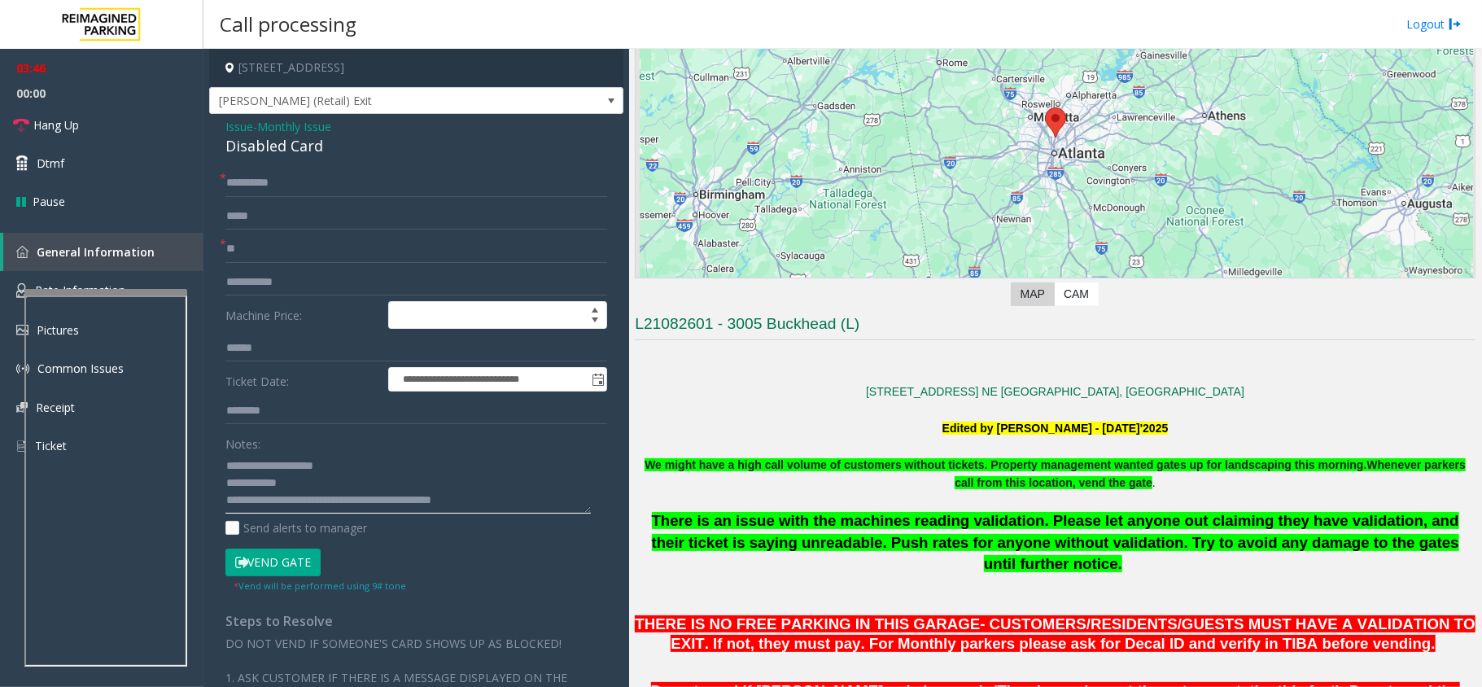
click at [530, 508] on textarea at bounding box center [407, 482] width 365 height 61
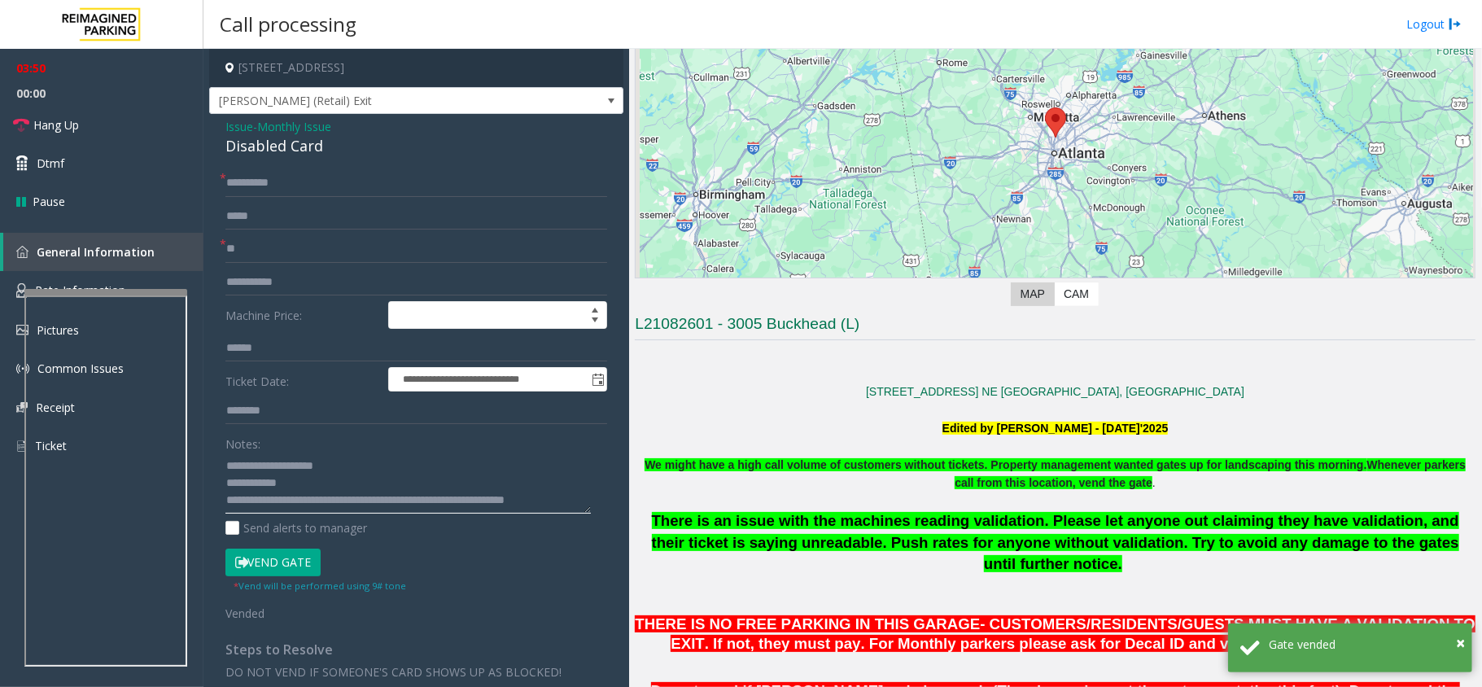
scroll to position [11, 0]
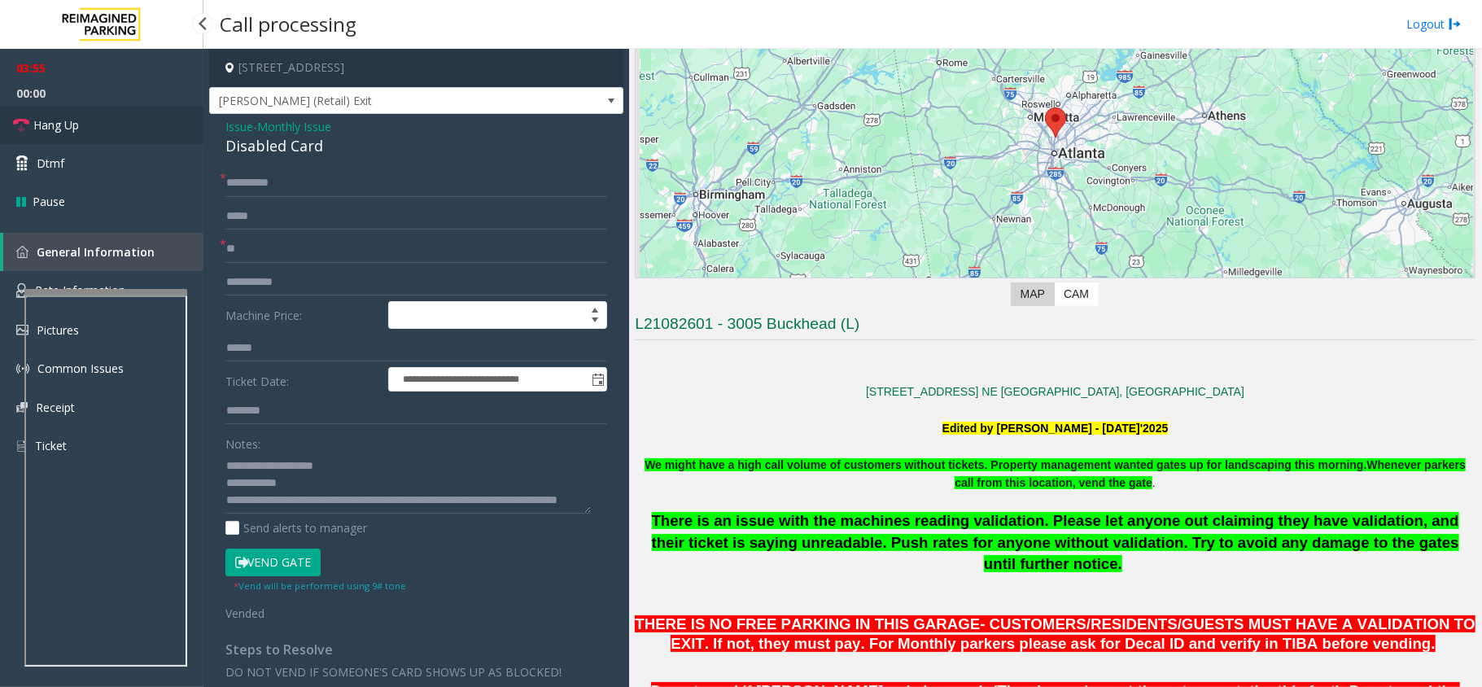
click at [132, 111] on link "Hang Up" at bounding box center [101, 125] width 203 height 38
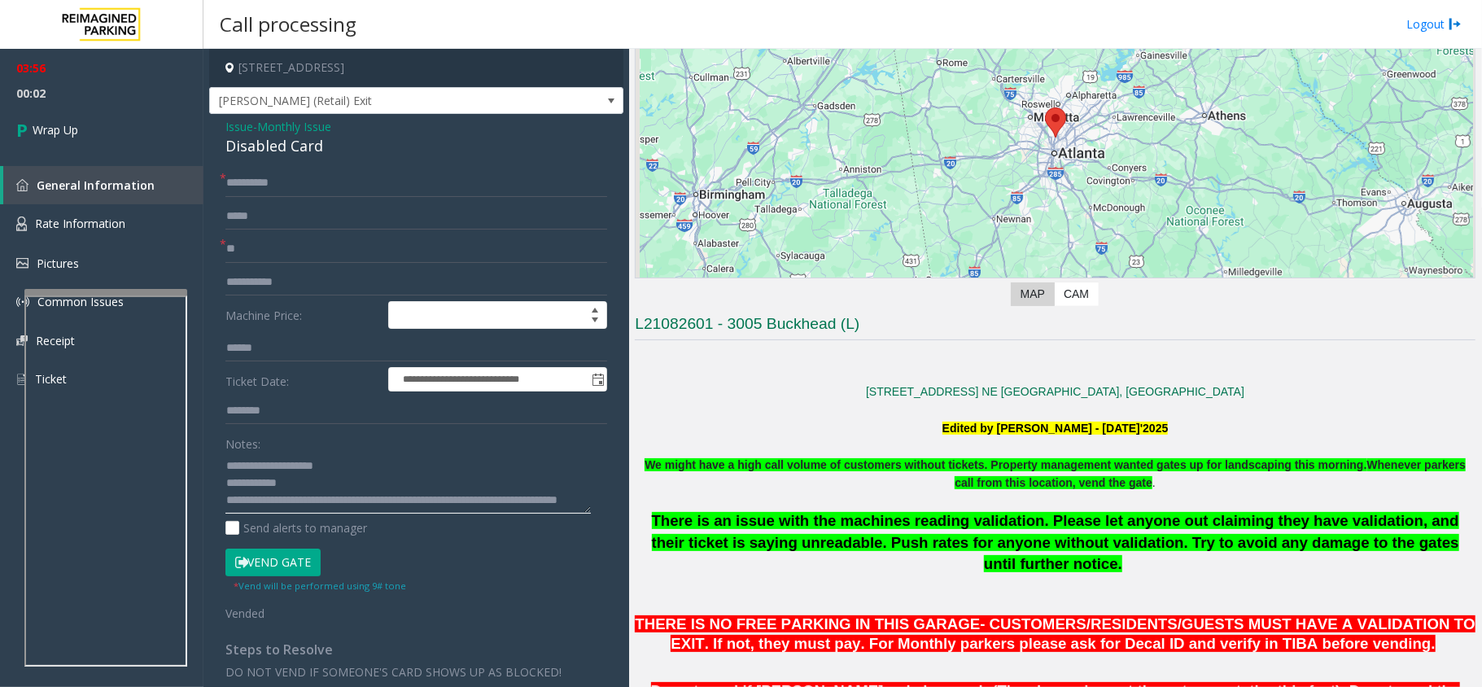
click at [395, 503] on textarea at bounding box center [407, 482] width 365 height 61
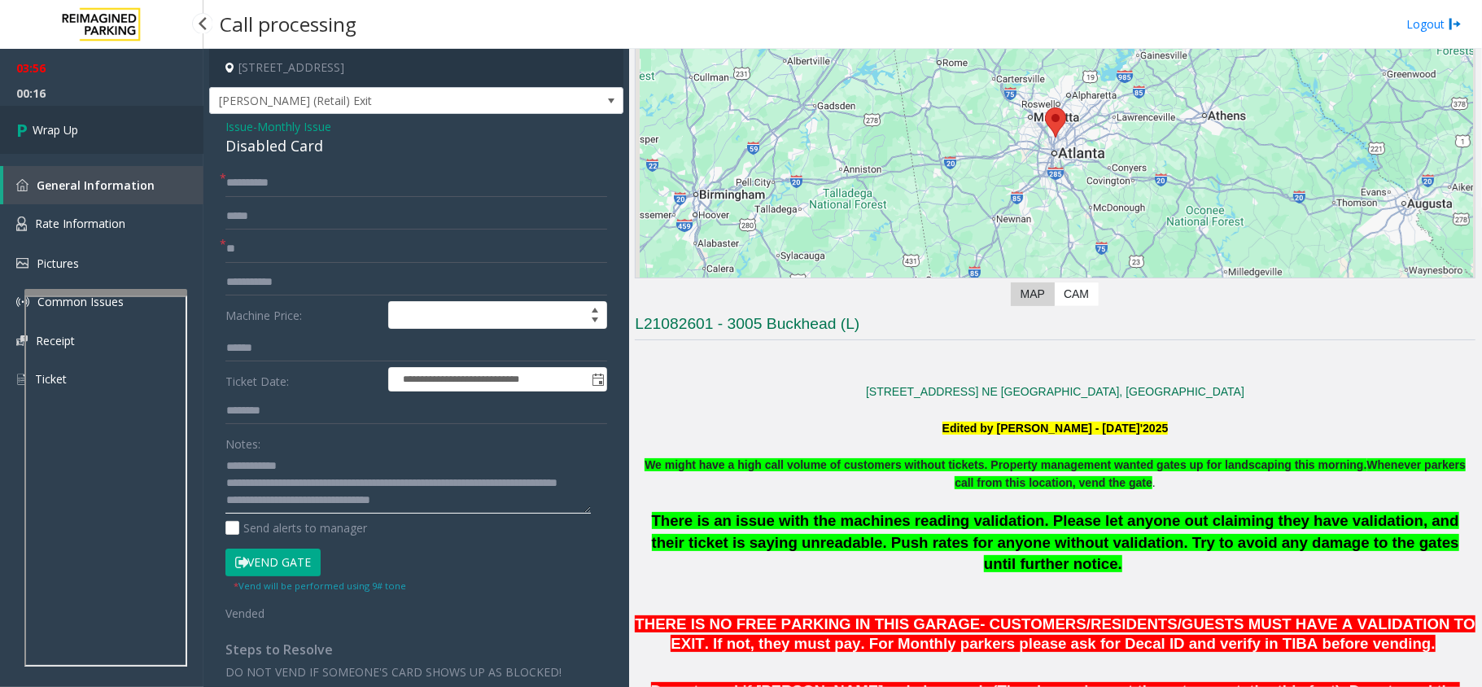
type textarea "**********"
click at [132, 130] on link "Wrap Up" at bounding box center [101, 130] width 203 height 48
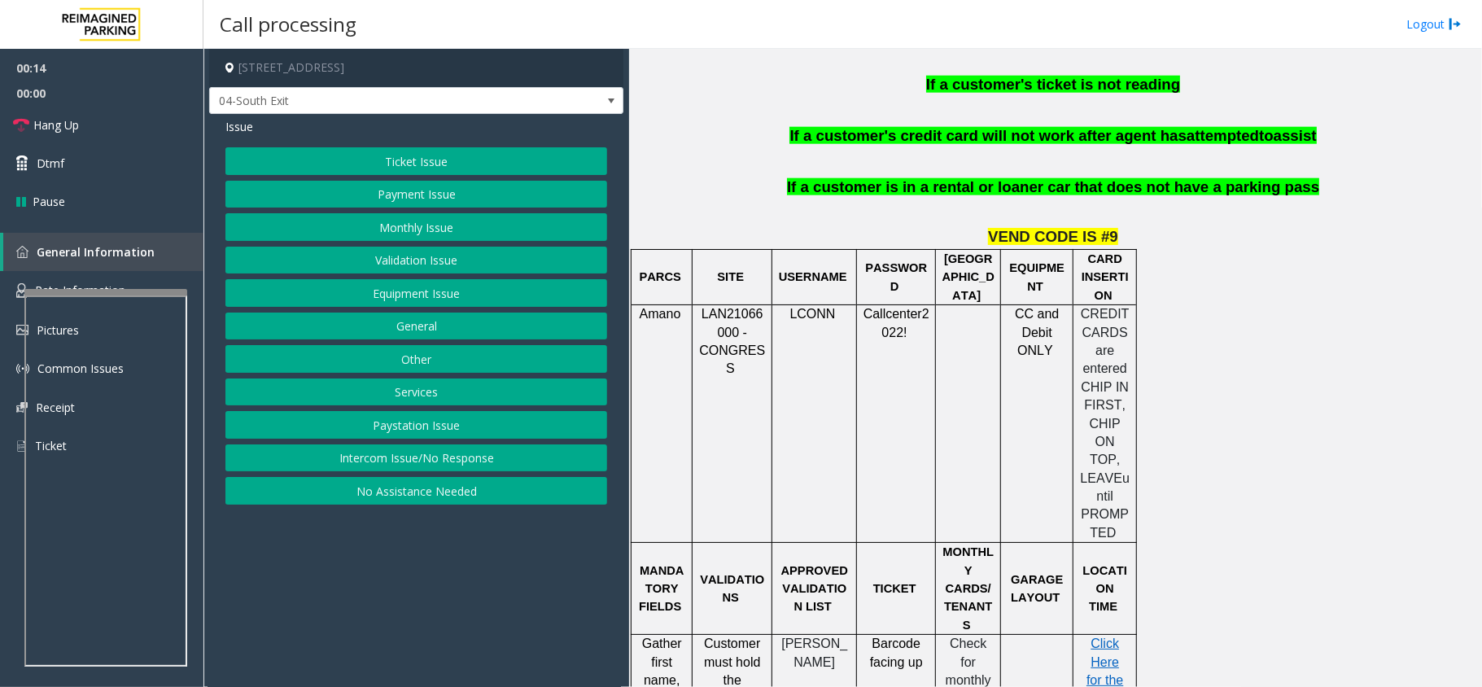
scroll to position [1518, 0]
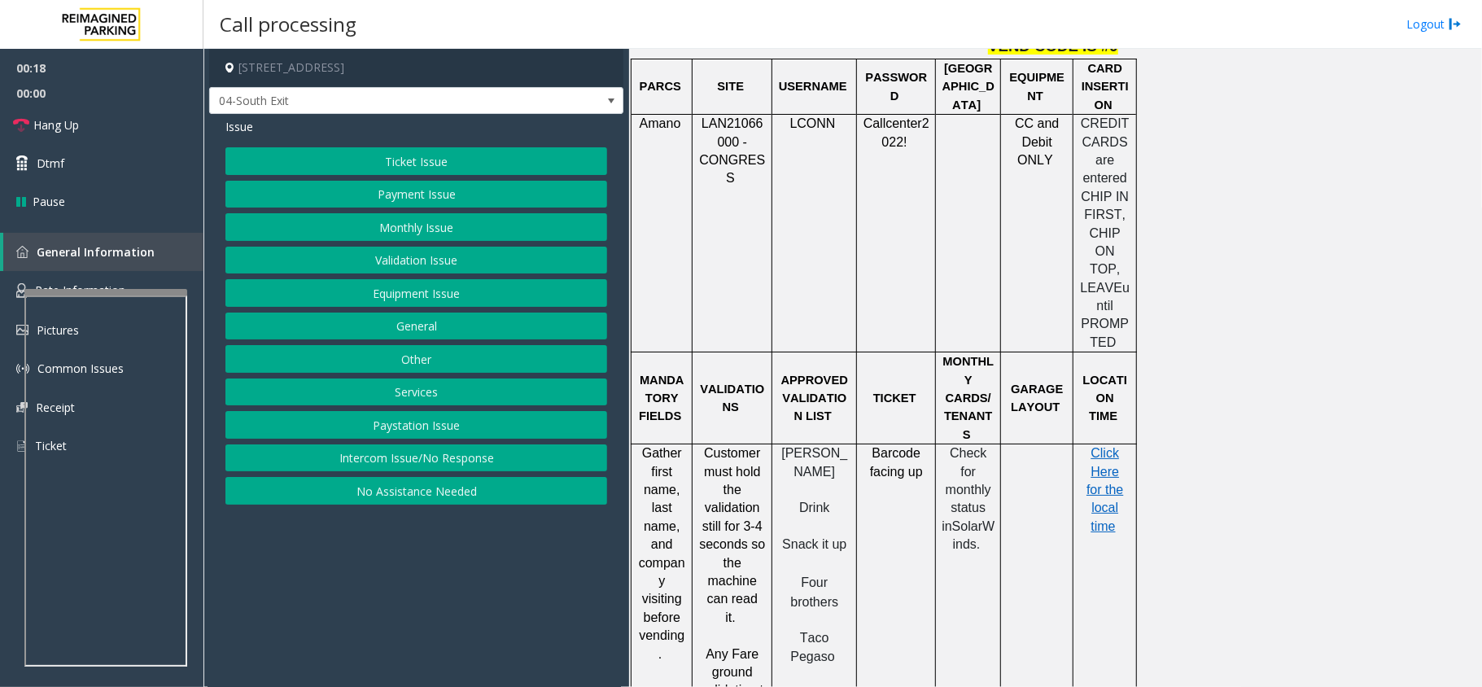
click at [407, 163] on button "Ticket Issue" at bounding box center [416, 161] width 382 height 28
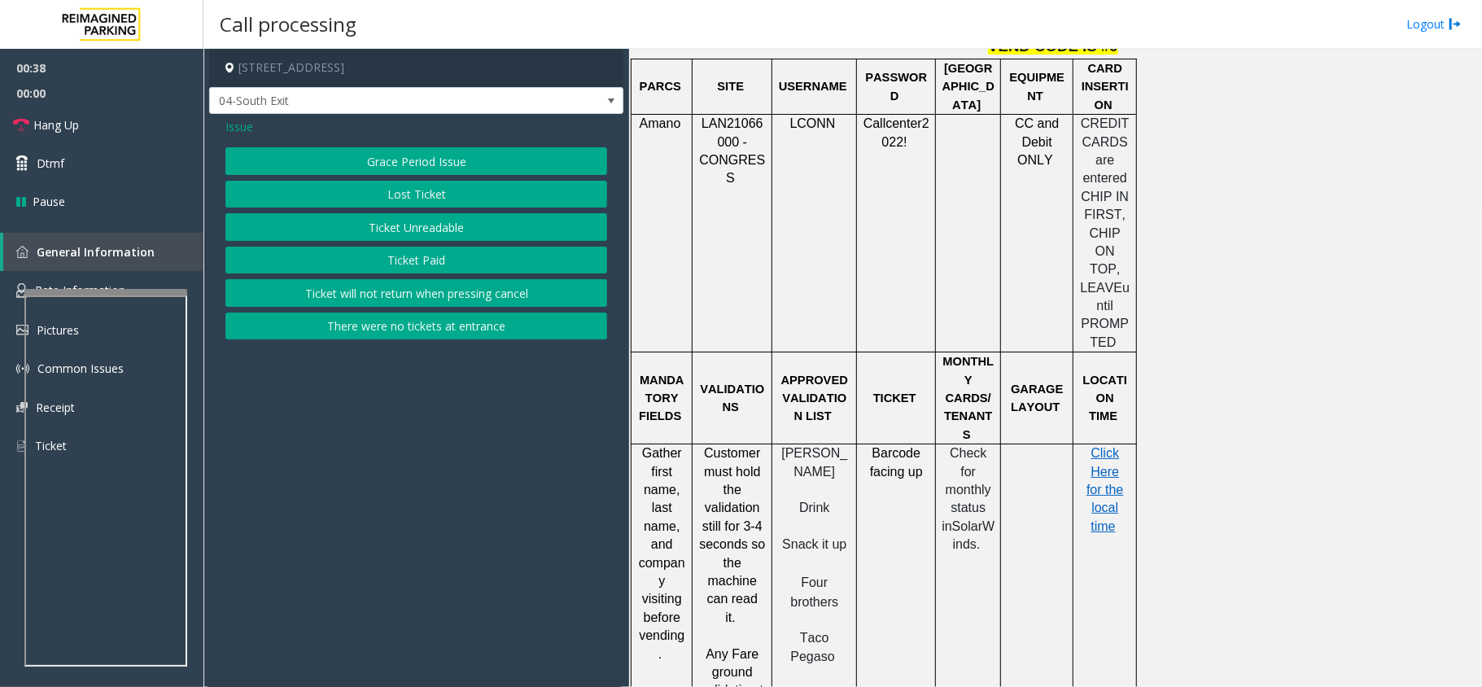
click at [242, 122] on span "Issue" at bounding box center [239, 126] width 28 height 17
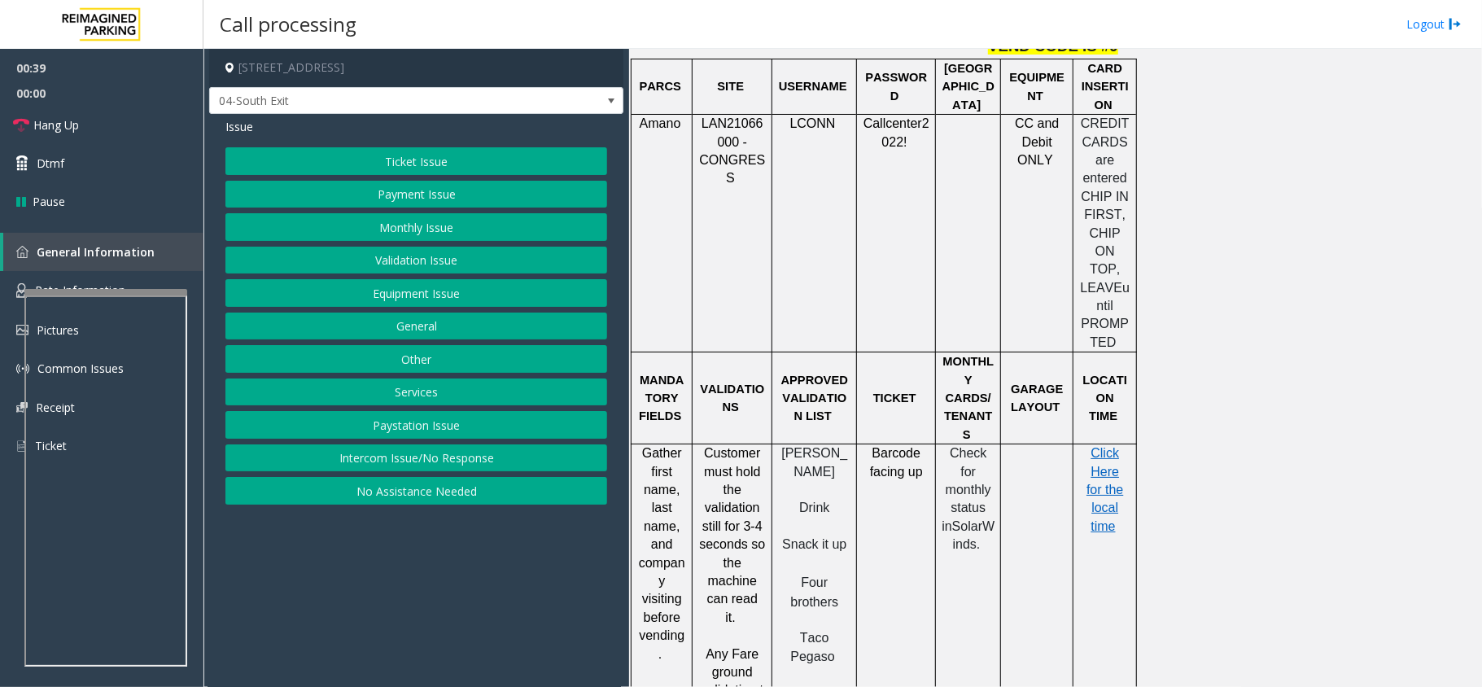
click at [402, 297] on button "Equipment Issue" at bounding box center [416, 293] width 382 height 28
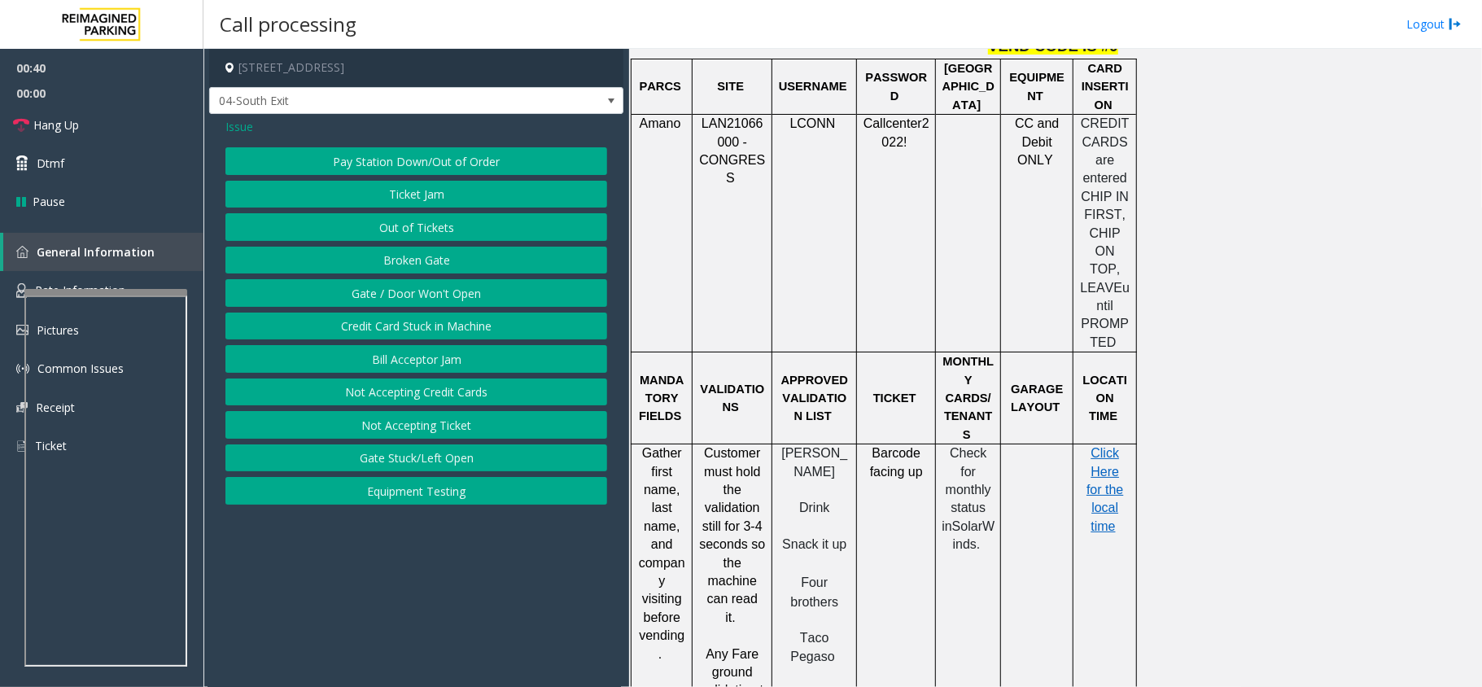
click at [402, 297] on button "Gate / Door Won't Open" at bounding box center [416, 293] width 382 height 28
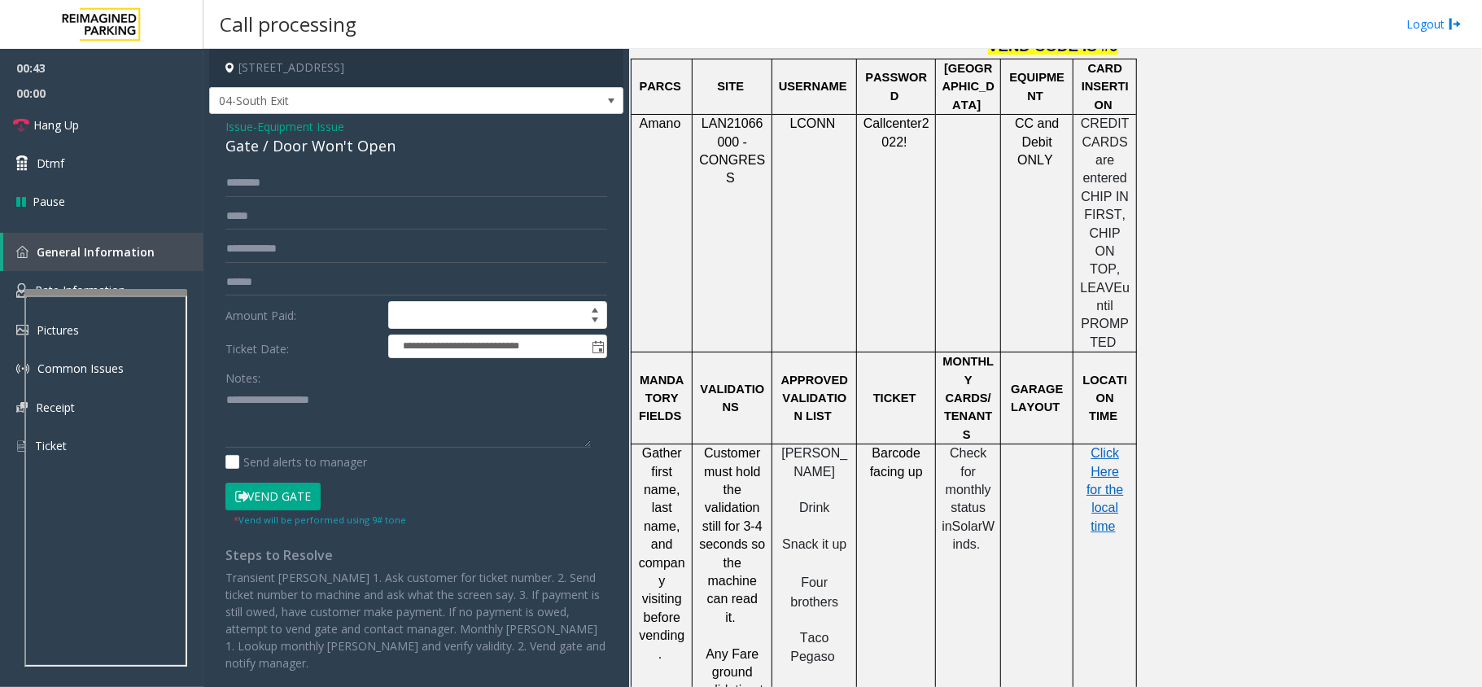
click at [242, 131] on span "Issue" at bounding box center [239, 126] width 28 height 17
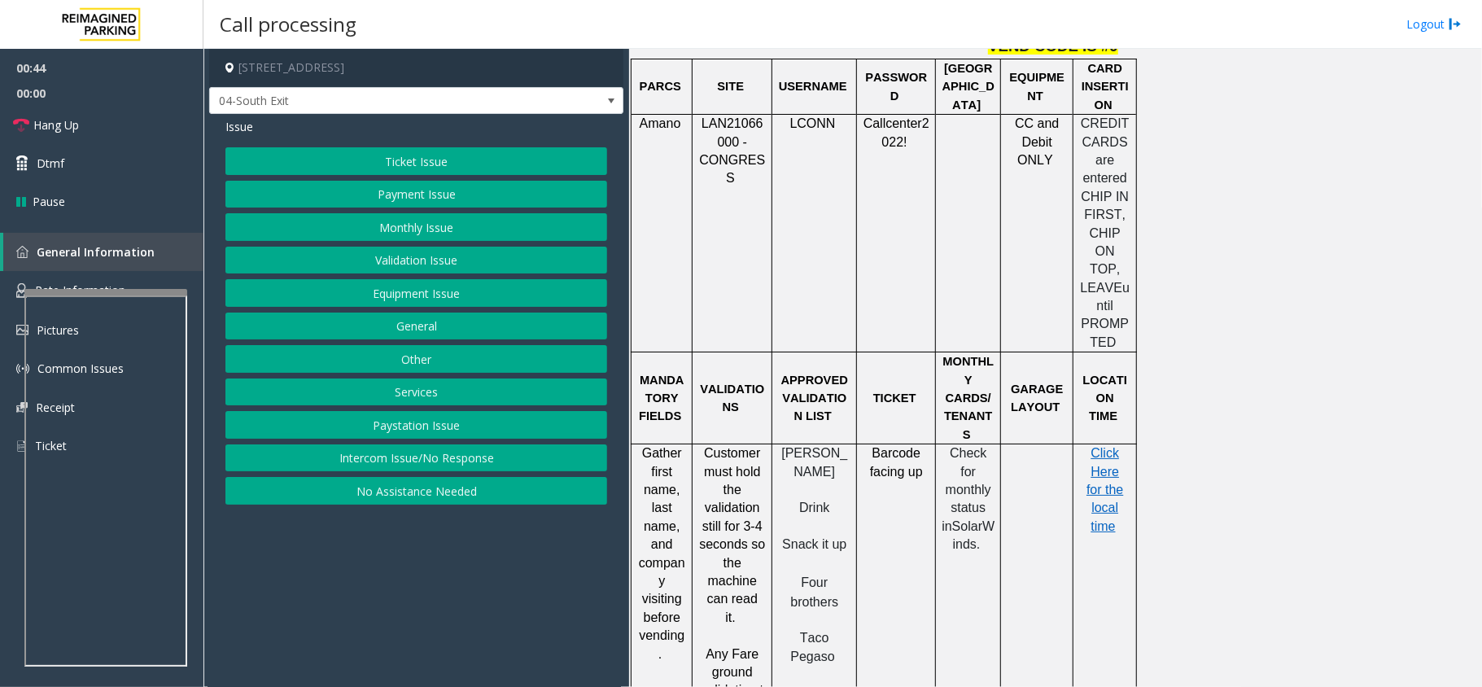
click at [378, 285] on button "Equipment Issue" at bounding box center [416, 293] width 382 height 28
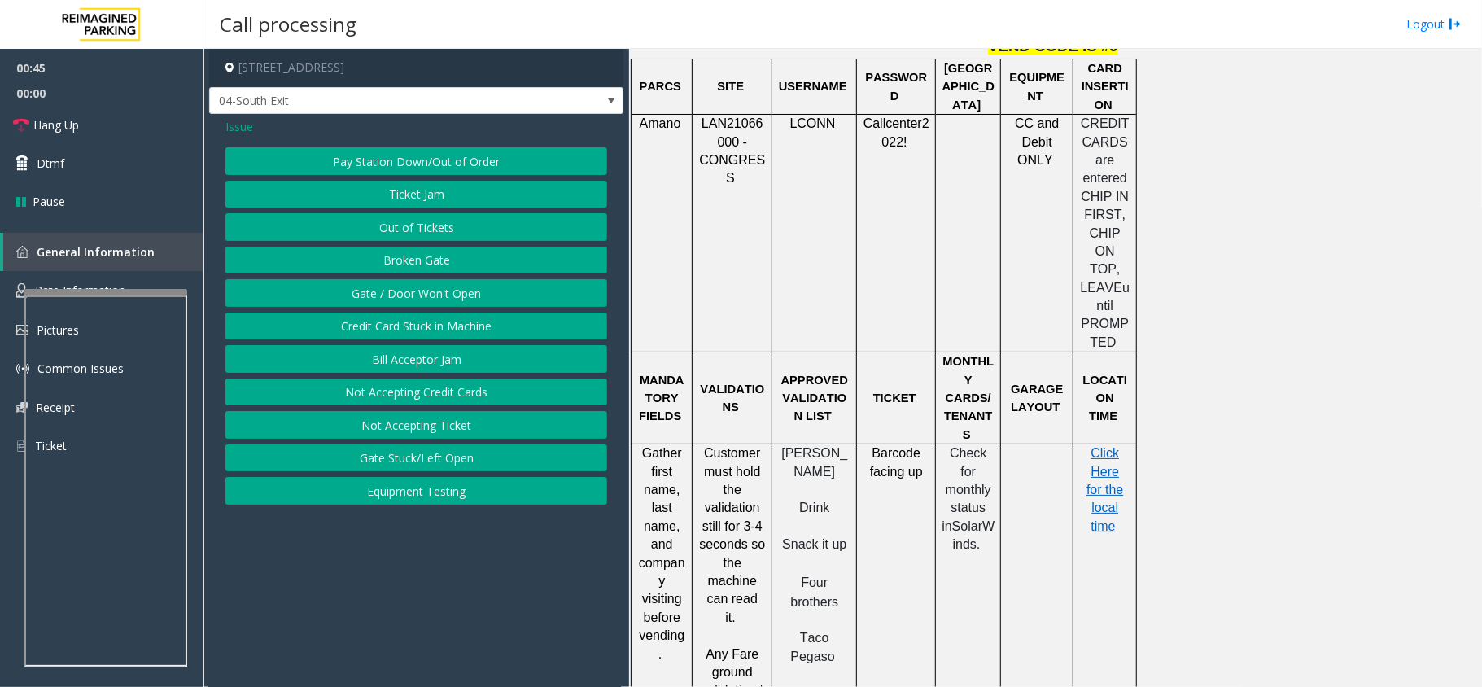
click at [404, 223] on button "Out of Tickets" at bounding box center [416, 227] width 382 height 28
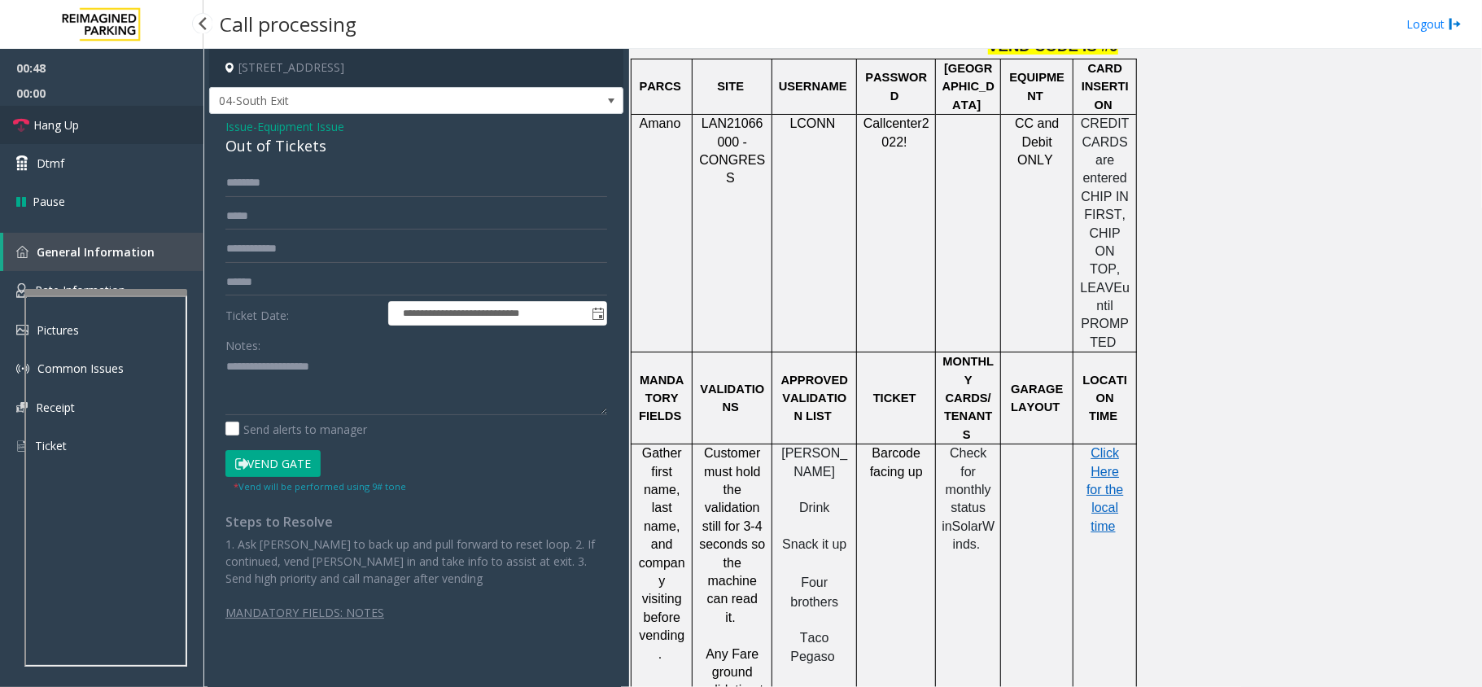
click at [105, 124] on link "Hang Up" at bounding box center [101, 125] width 203 height 38
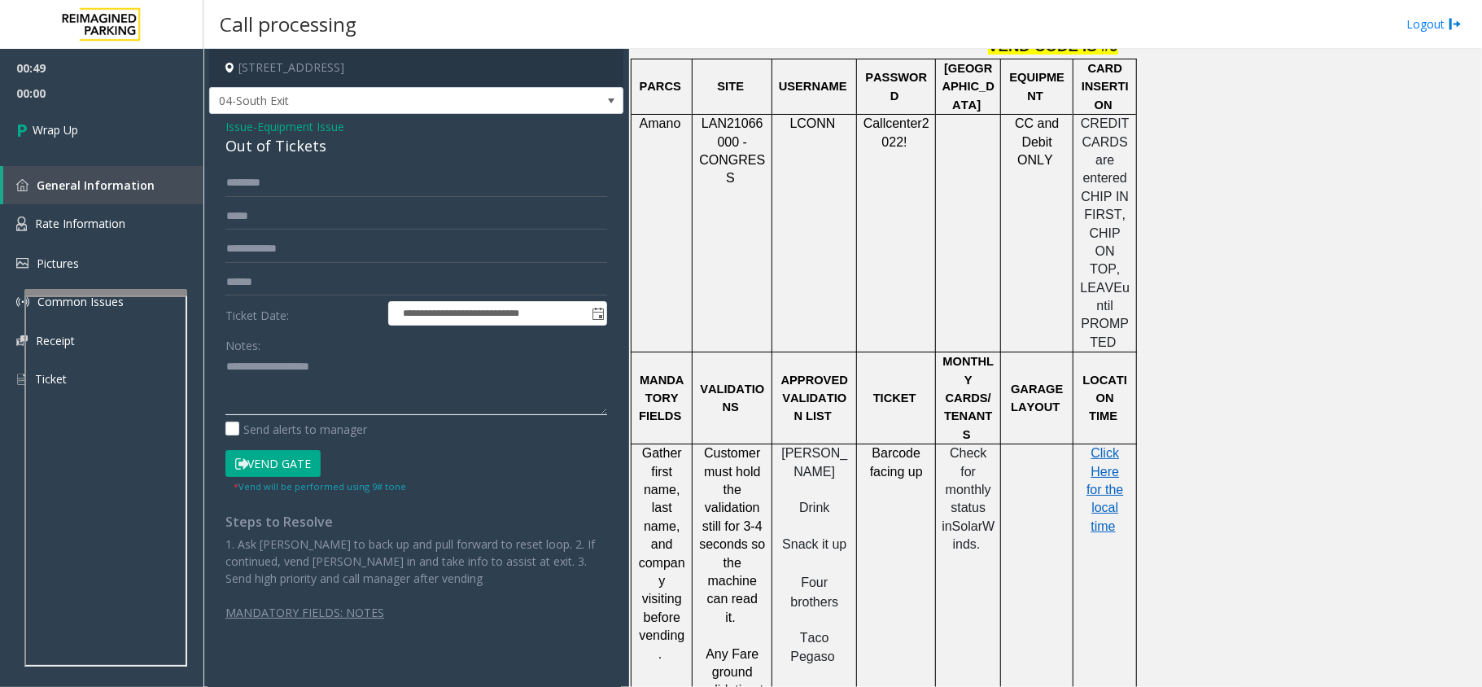
click at [246, 384] on textarea at bounding box center [416, 384] width 382 height 61
type textarea "**********"
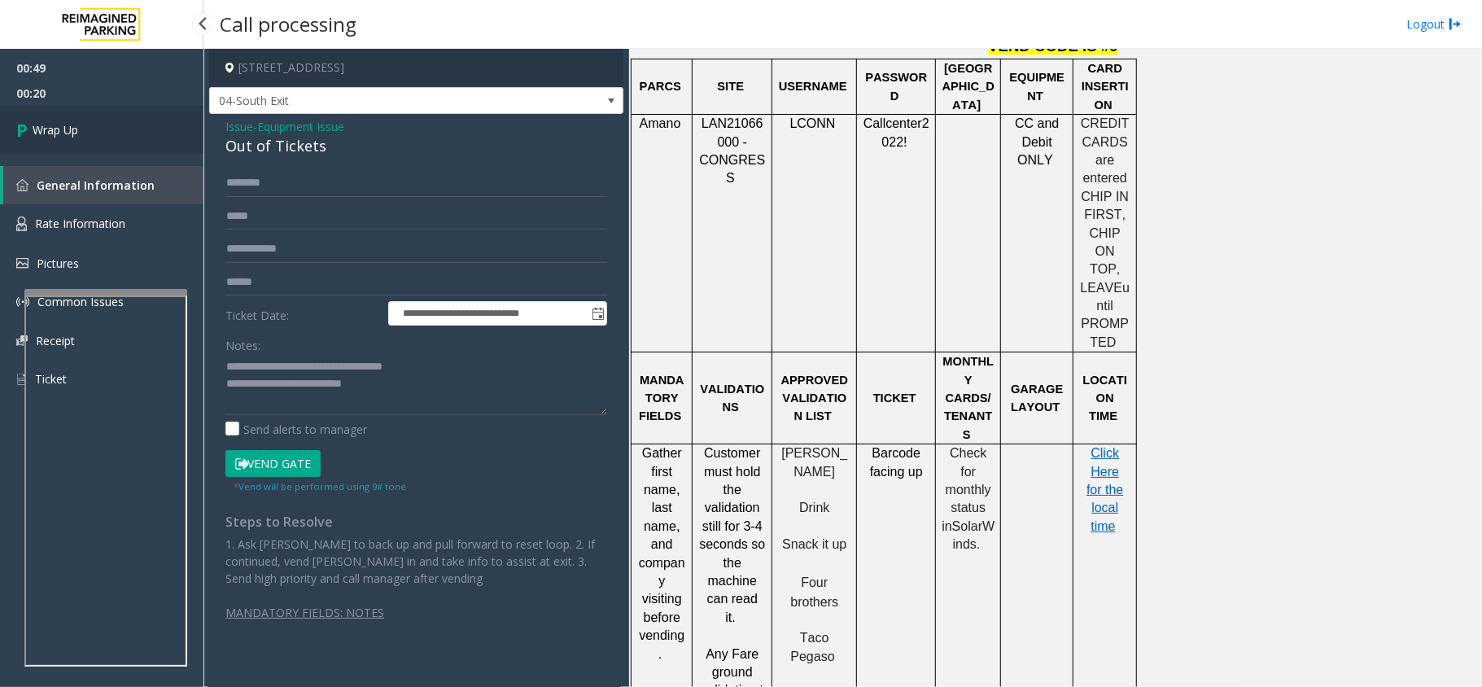
click at [65, 111] on link "Wrap Up" at bounding box center [101, 130] width 203 height 48
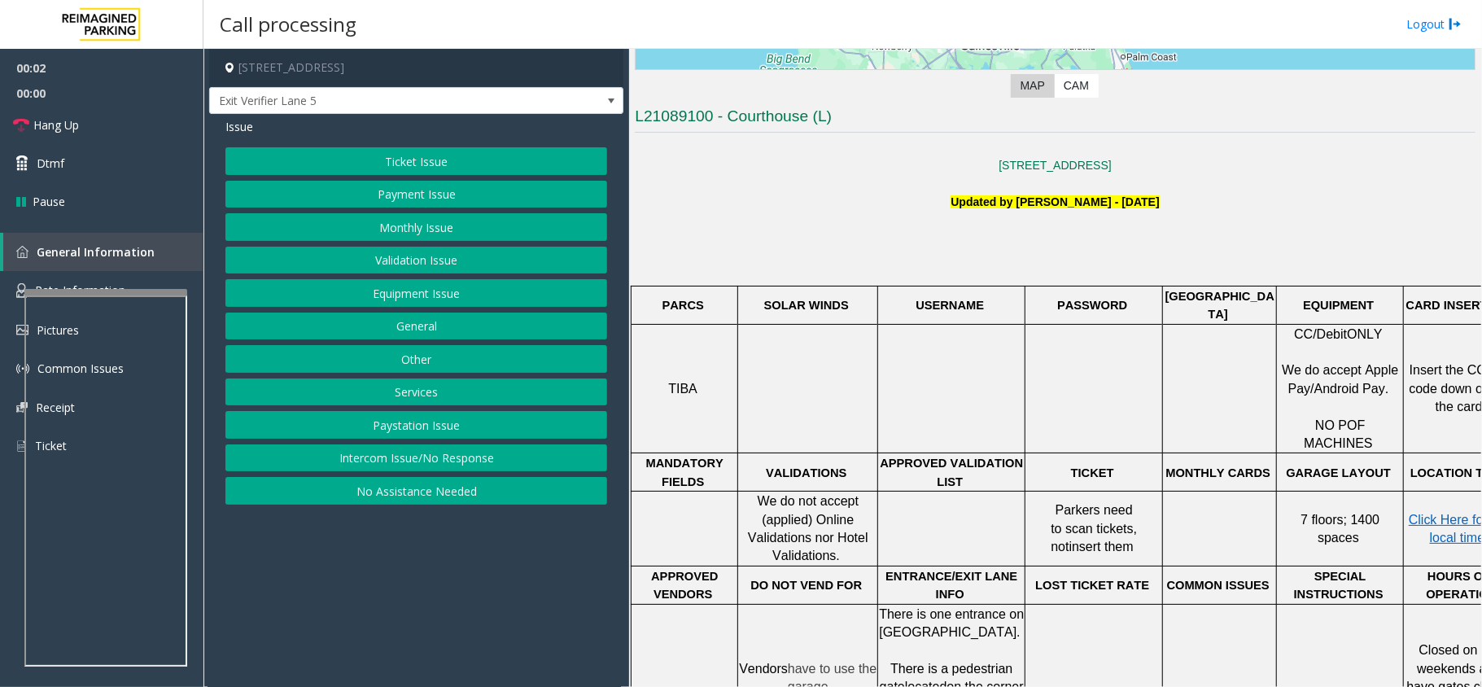
scroll to position [434, 0]
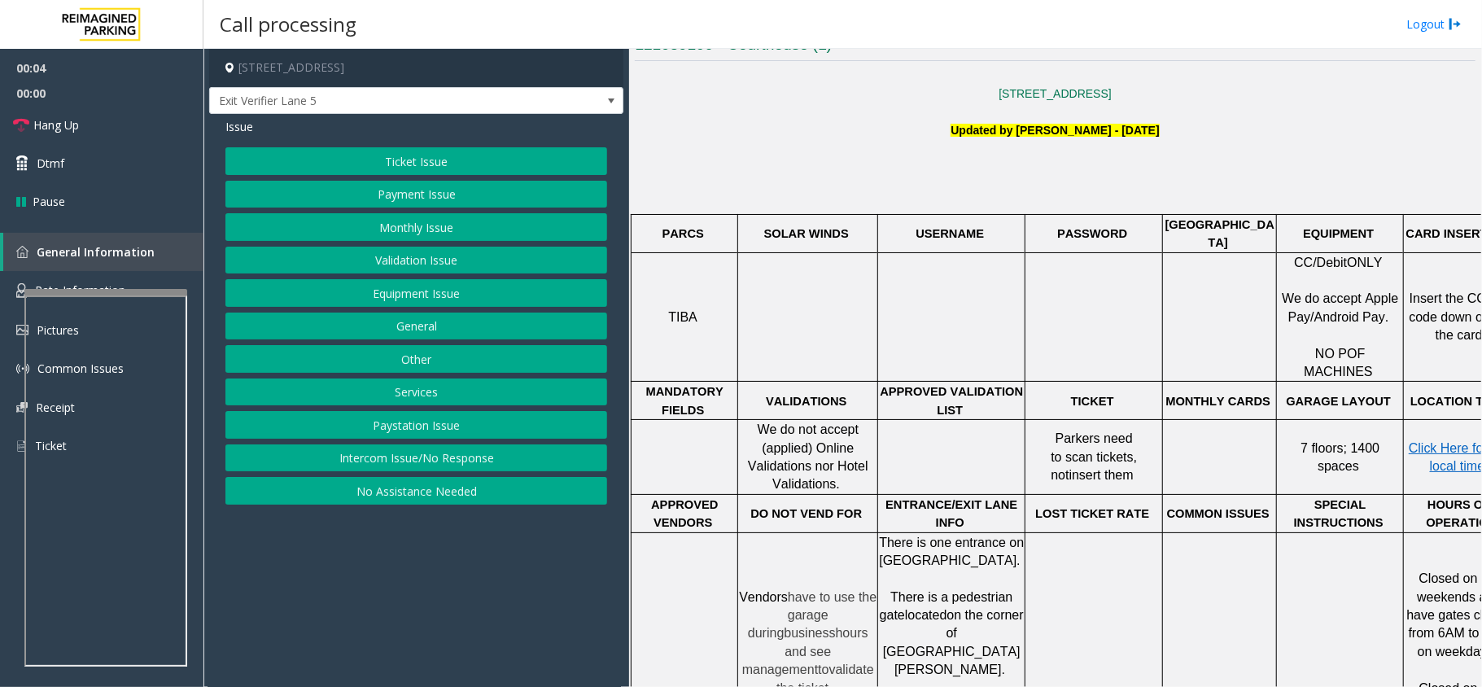
click at [349, 457] on button "Intercom Issue/No Response" at bounding box center [416, 458] width 382 height 28
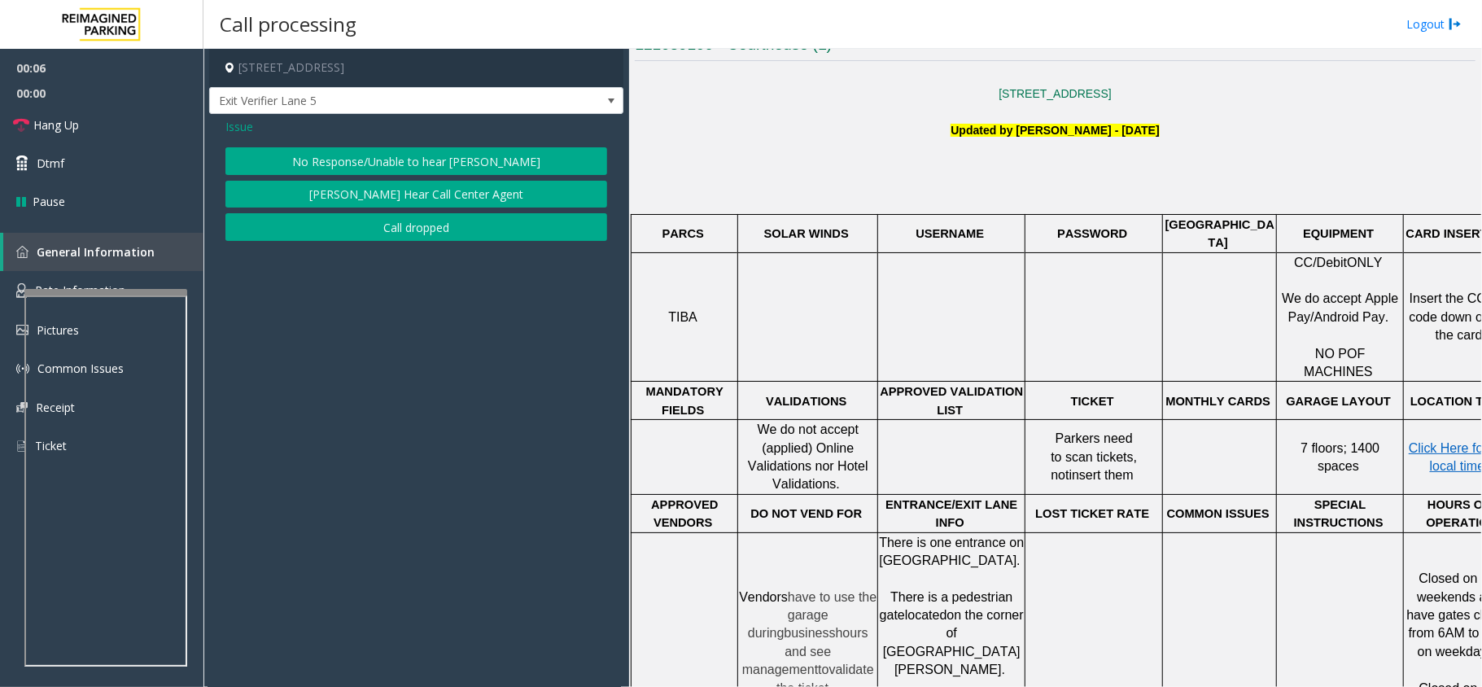
click at [239, 122] on span "Issue" at bounding box center [239, 126] width 28 height 17
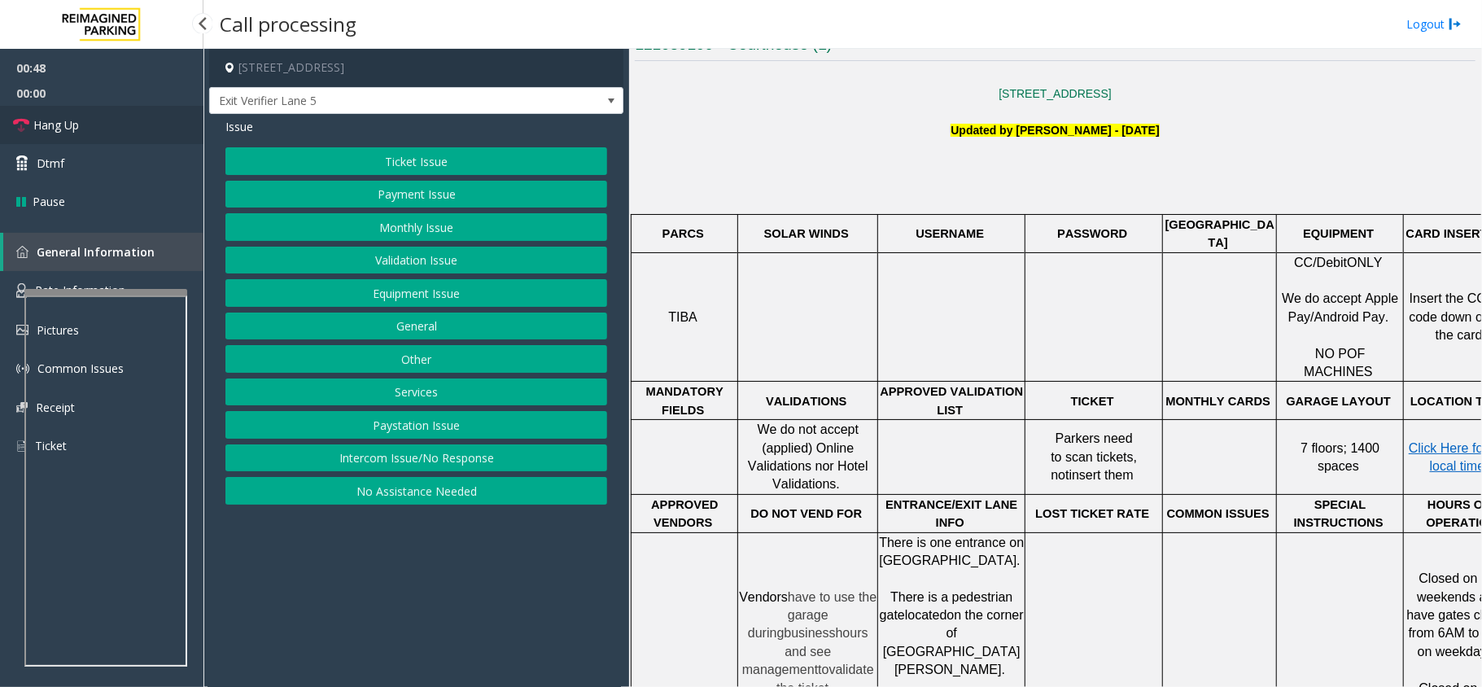
click at [127, 132] on link "Hang Up" at bounding box center [101, 125] width 203 height 38
click at [369, 463] on button "Intercom Issue/No Response" at bounding box center [416, 458] width 382 height 28
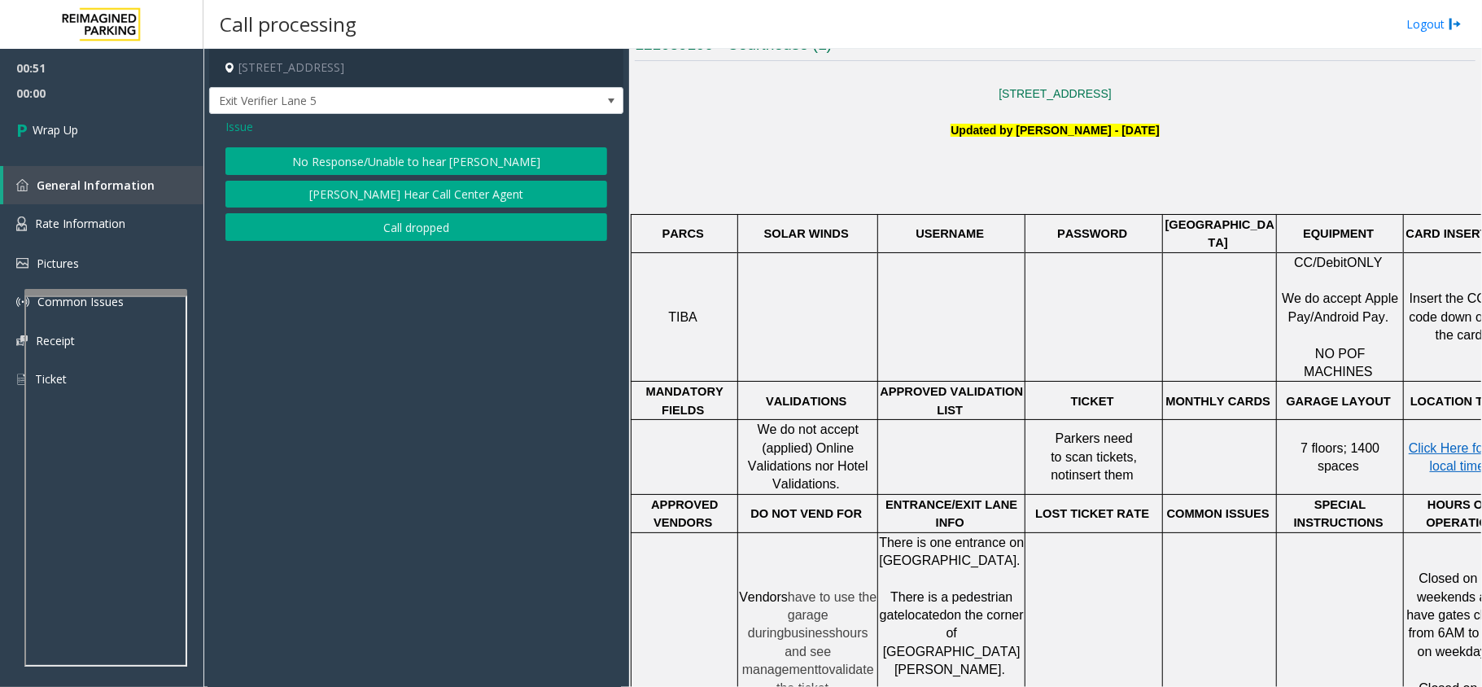
click at [373, 190] on button "[PERSON_NAME] Hear Call Center Agent" at bounding box center [416, 195] width 382 height 28
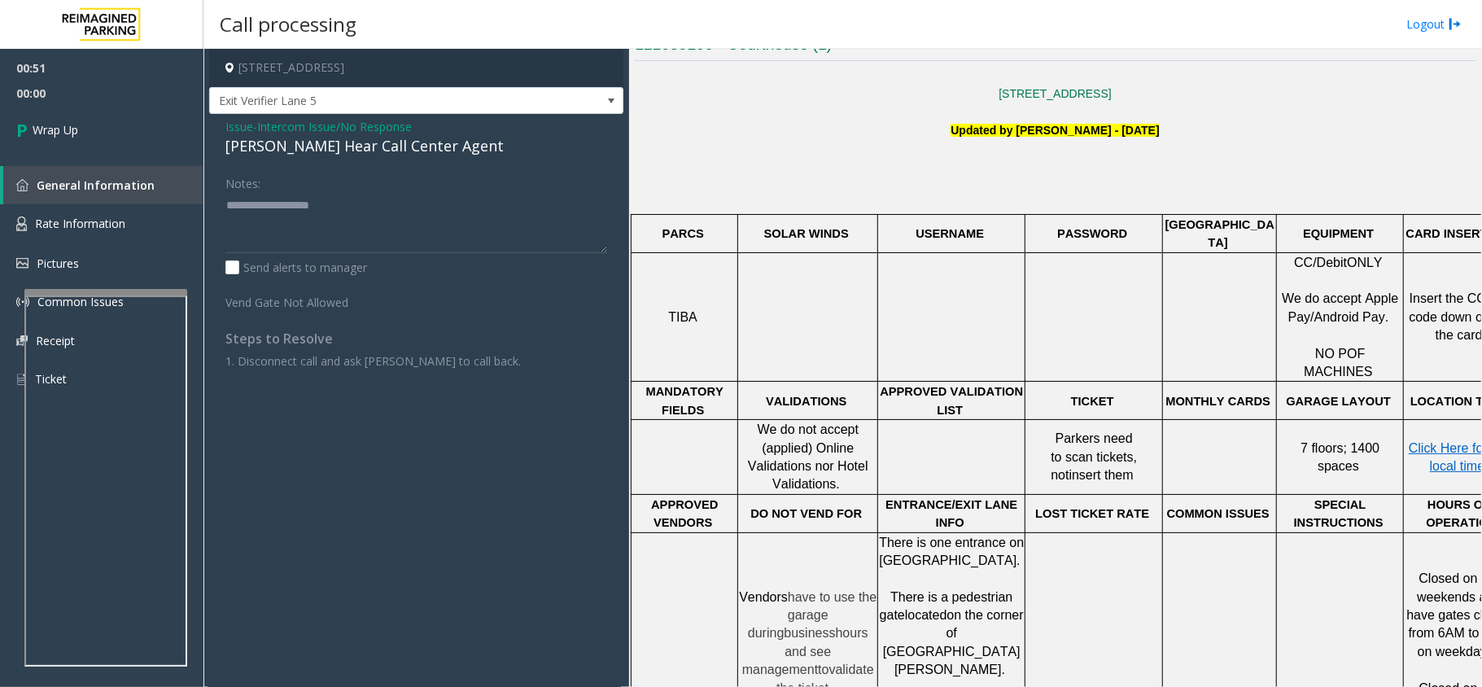
click at [316, 151] on div "[PERSON_NAME] Hear Call Center Agent" at bounding box center [416, 146] width 382 height 22
type textarea "**********"
click at [103, 122] on link "Wrap Up" at bounding box center [101, 130] width 203 height 48
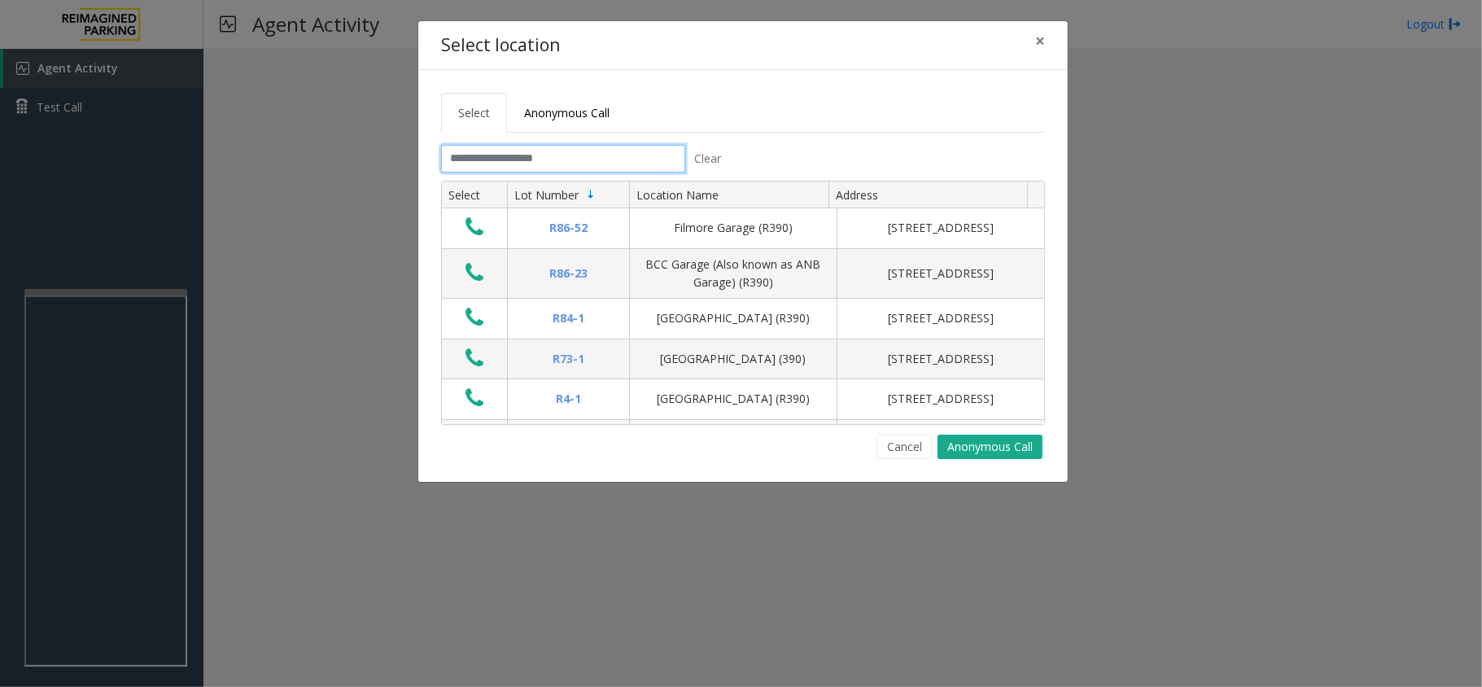
click at [534, 164] on input "text" at bounding box center [563, 159] width 244 height 28
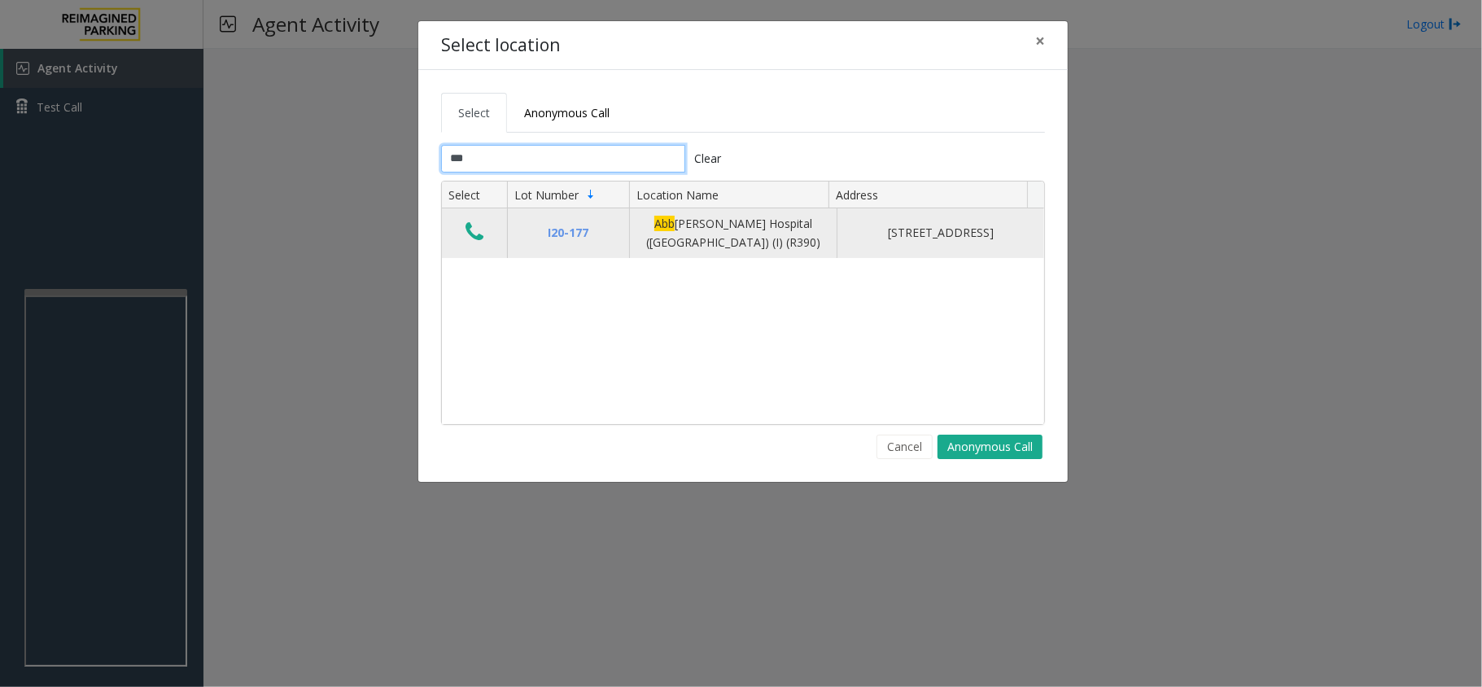
type input "***"
click at [482, 239] on icon "Data table" at bounding box center [474, 231] width 18 height 23
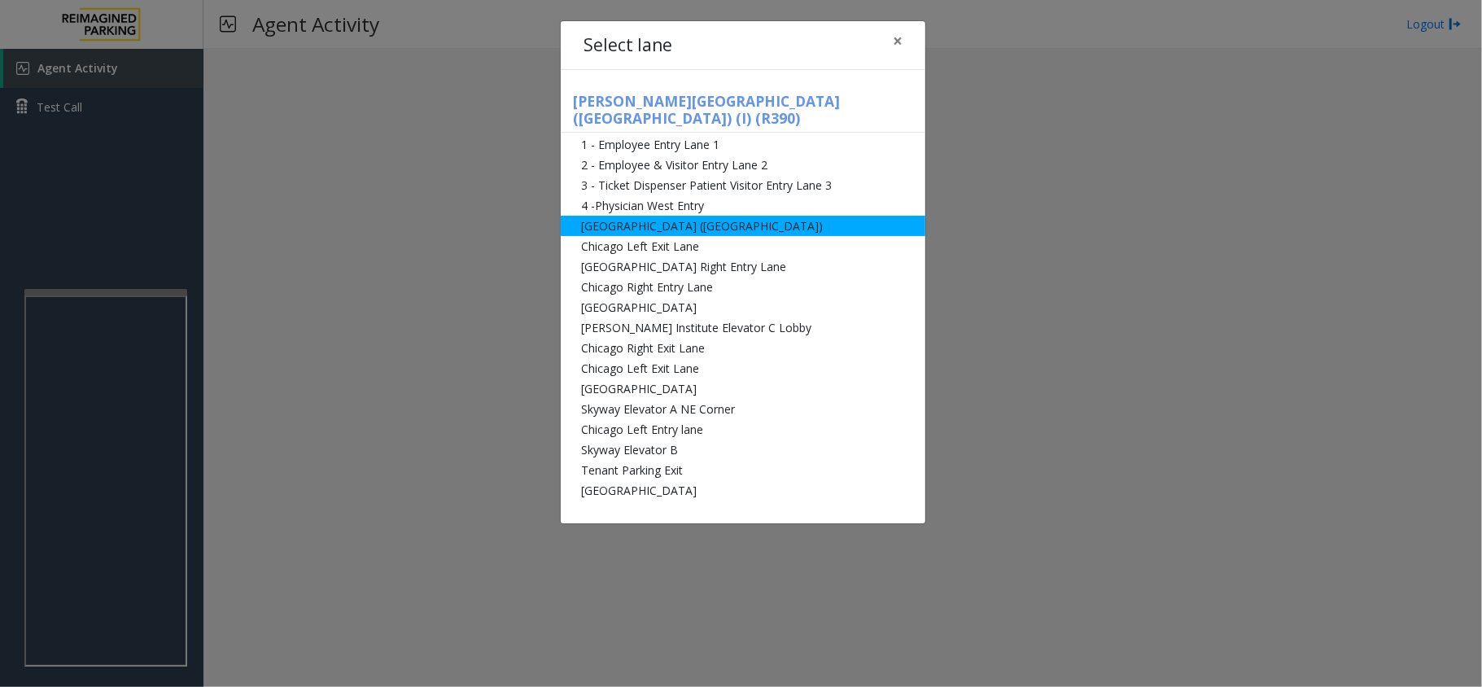
click at [671, 216] on li "[GEOGRAPHIC_DATA] ([GEOGRAPHIC_DATA])" at bounding box center [743, 226] width 364 height 20
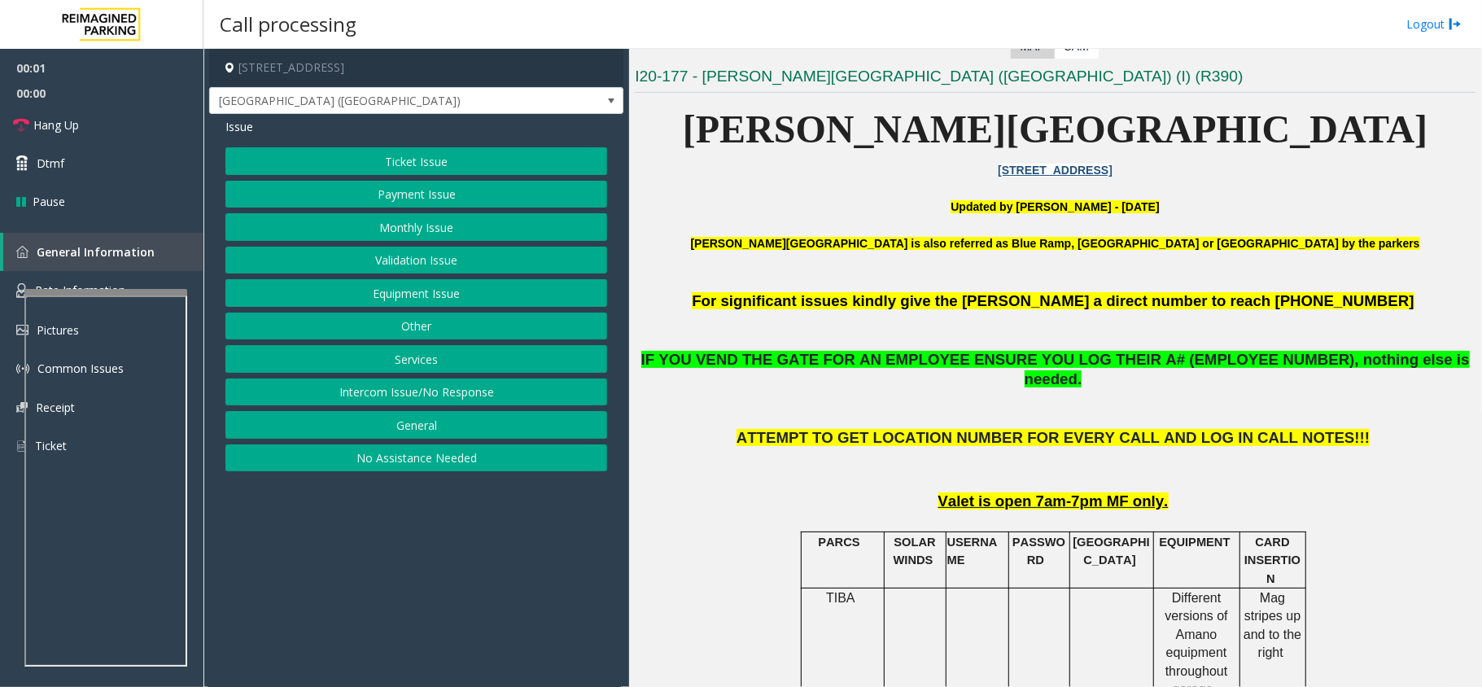
scroll to position [434, 0]
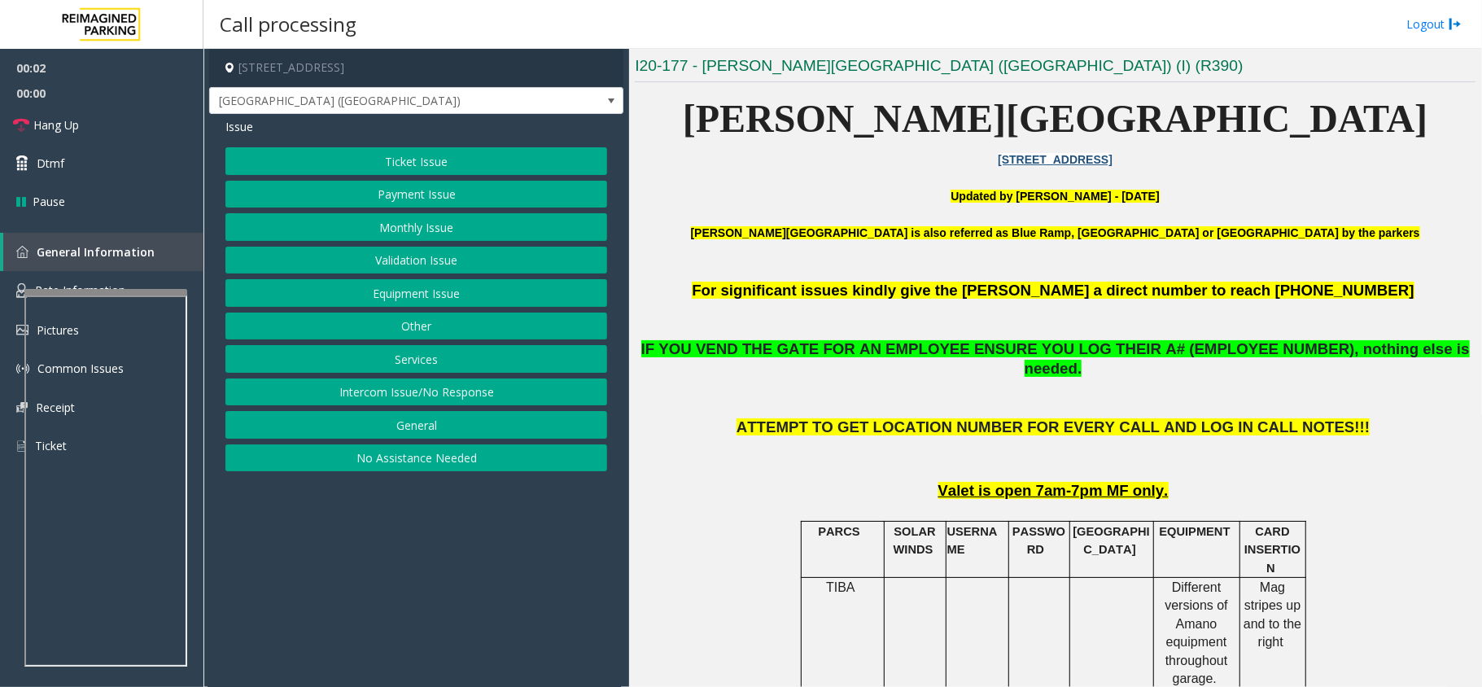
click at [400, 299] on button "Equipment Issue" at bounding box center [416, 293] width 382 height 28
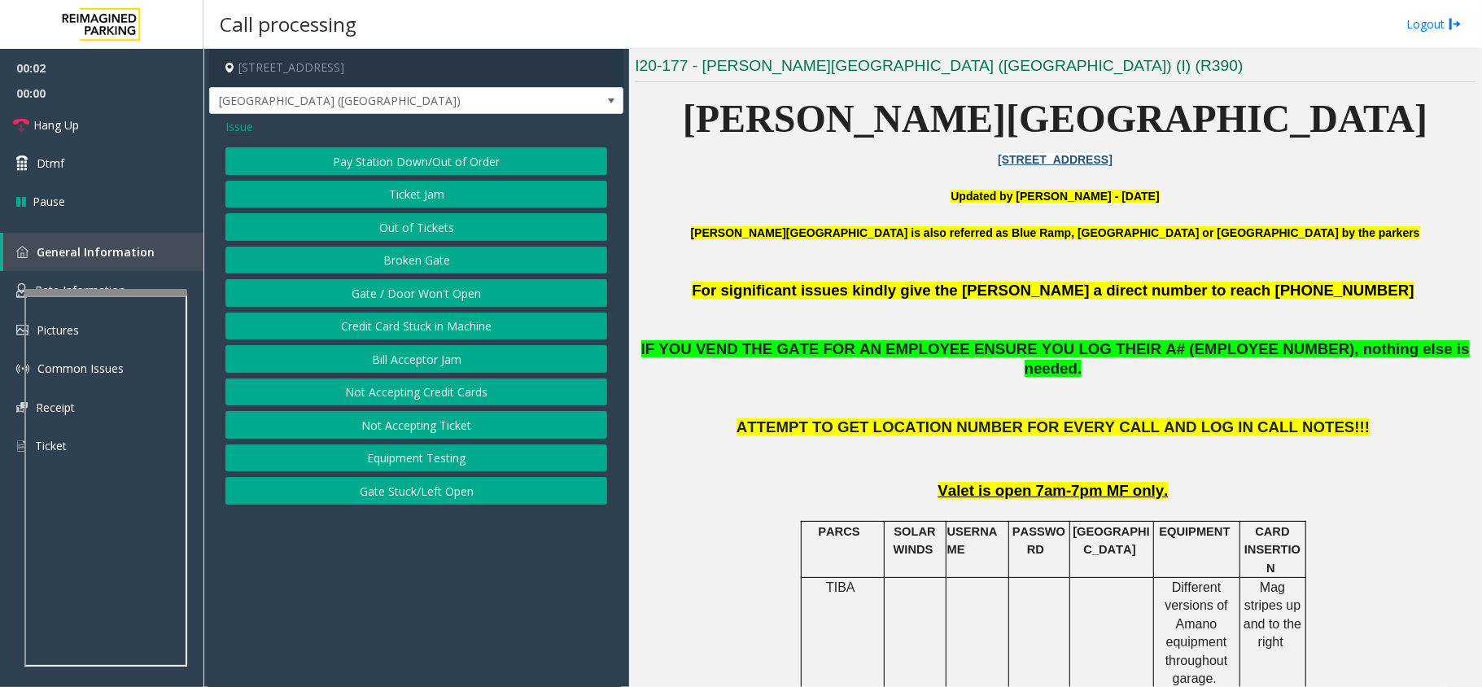
click at [398, 290] on button "Gate / Door Won't Open" at bounding box center [416, 293] width 382 height 28
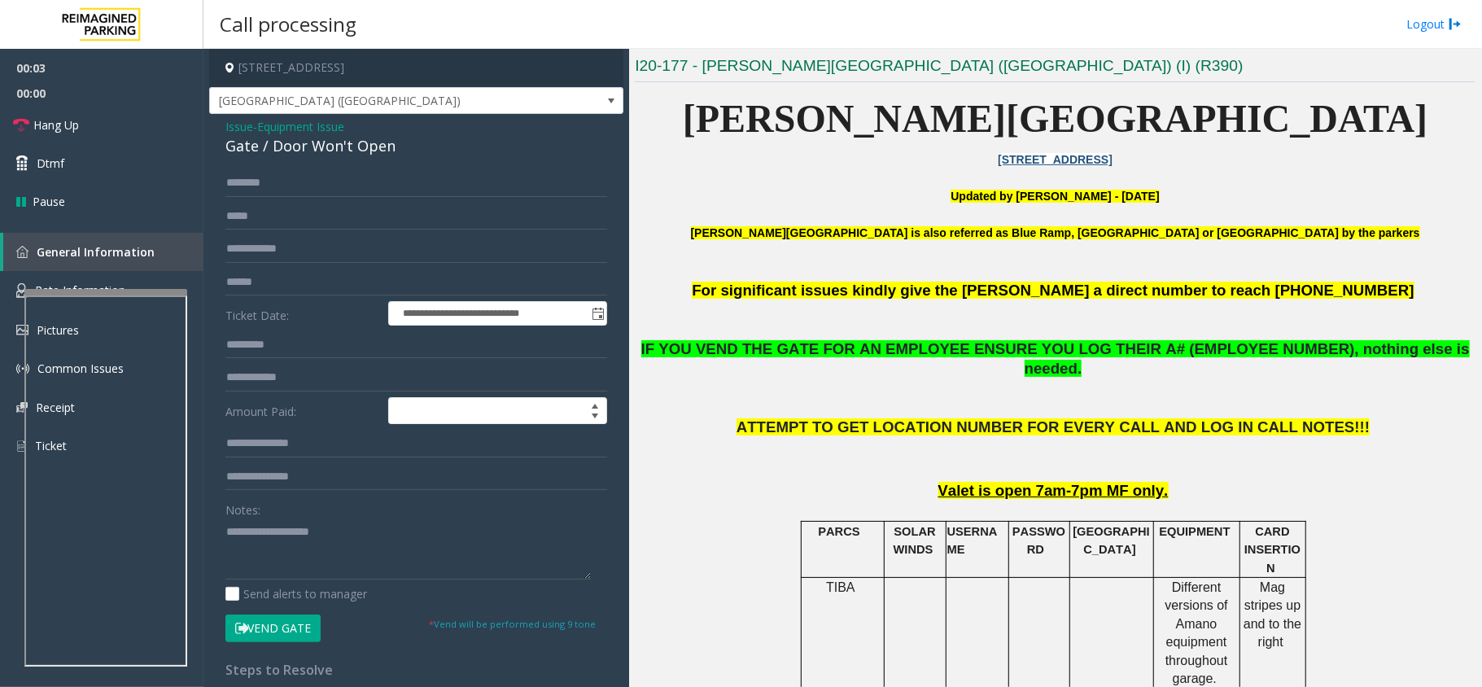
click at [312, 619] on button "Vend Gate" at bounding box center [272, 628] width 95 height 28
click at [314, 555] on textarea at bounding box center [407, 548] width 365 height 61
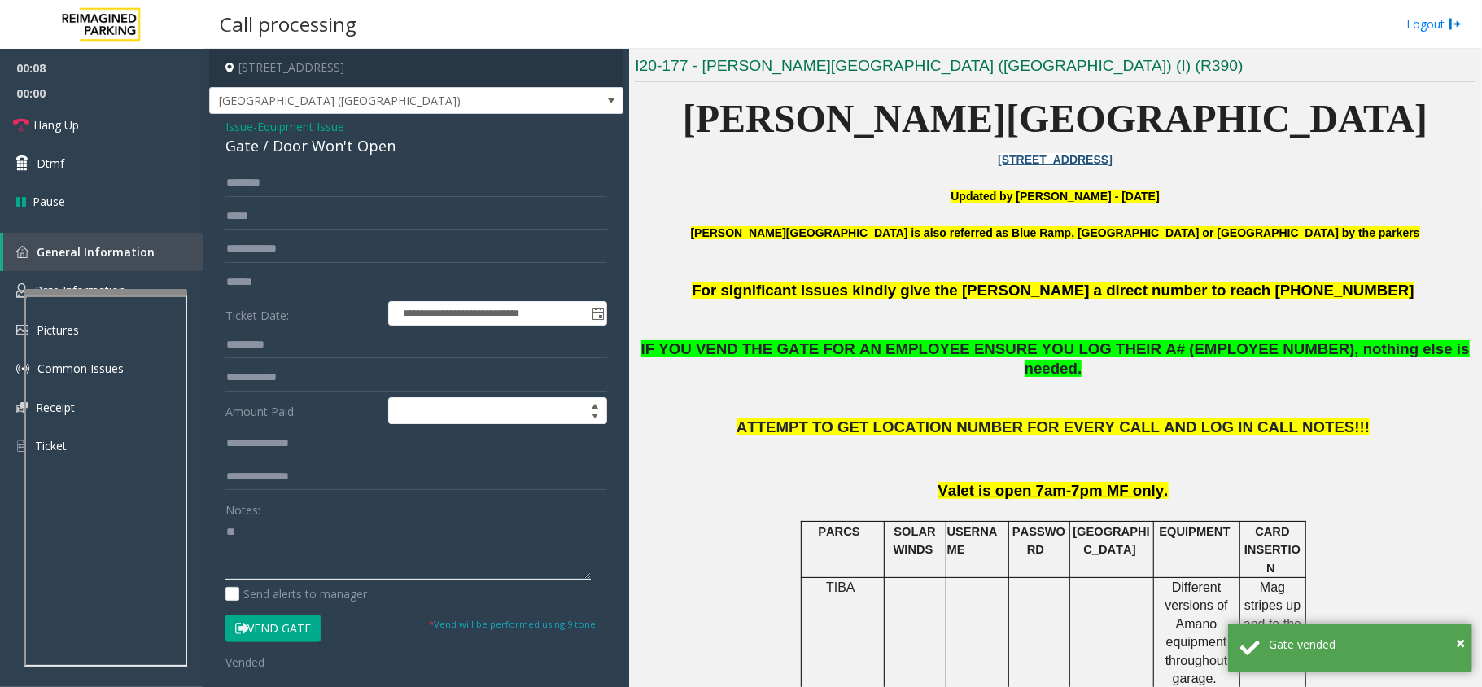
type textarea "*"
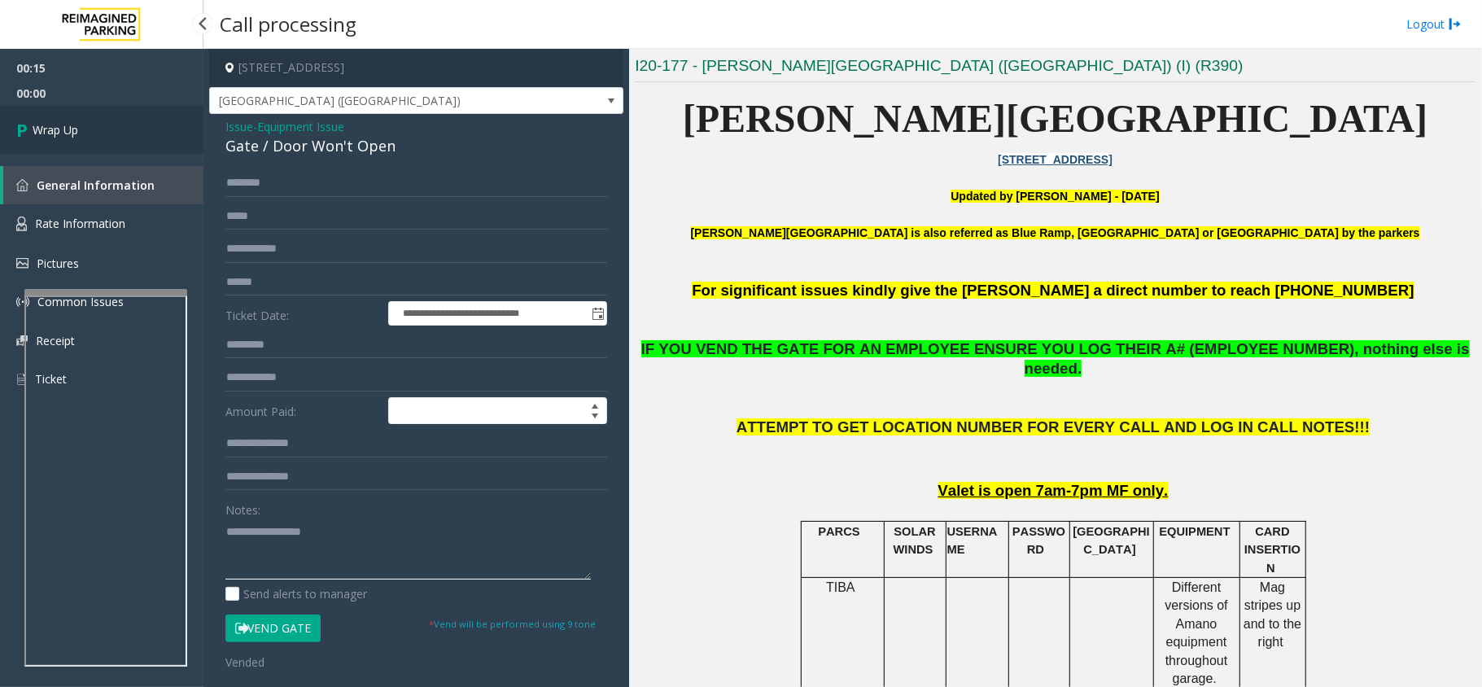
type textarea "**********"
click at [89, 143] on link "Wrap Up" at bounding box center [101, 130] width 203 height 48
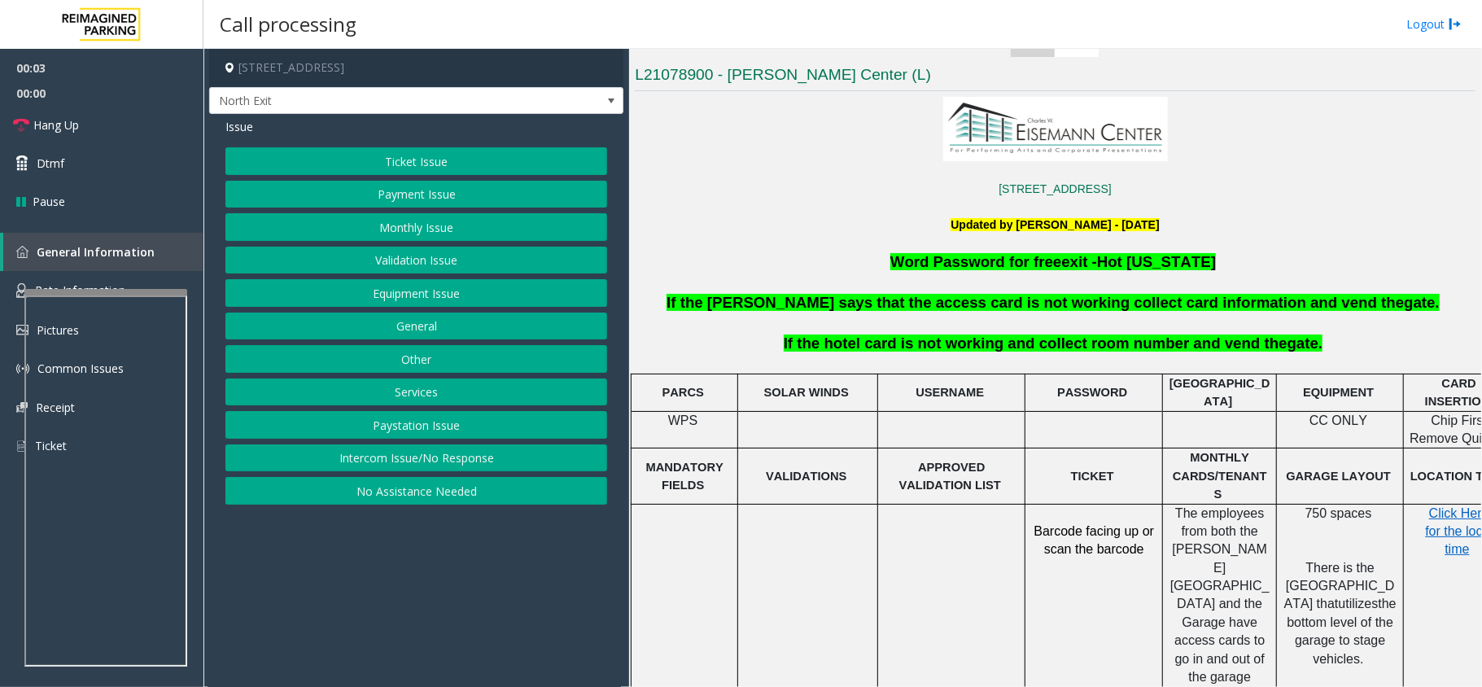
scroll to position [434, 0]
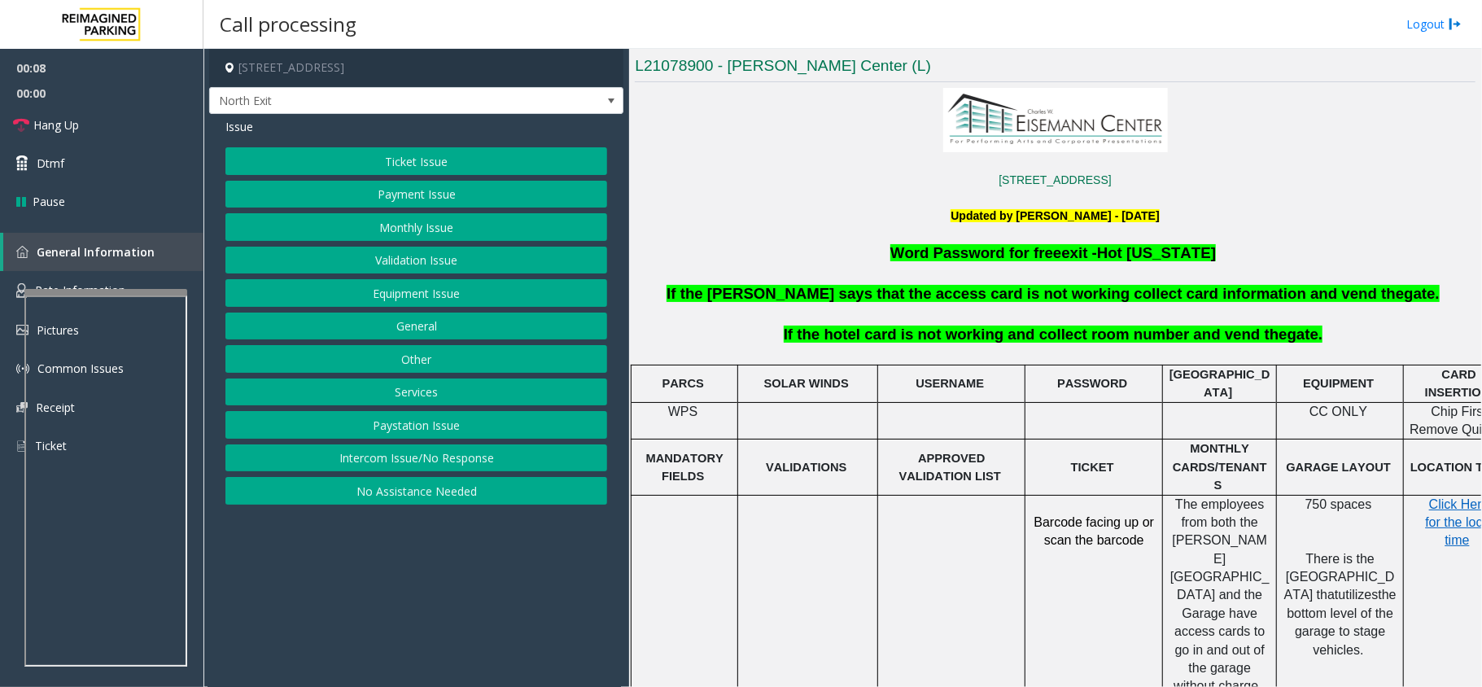
click at [421, 401] on button "Services" at bounding box center [416, 392] width 382 height 28
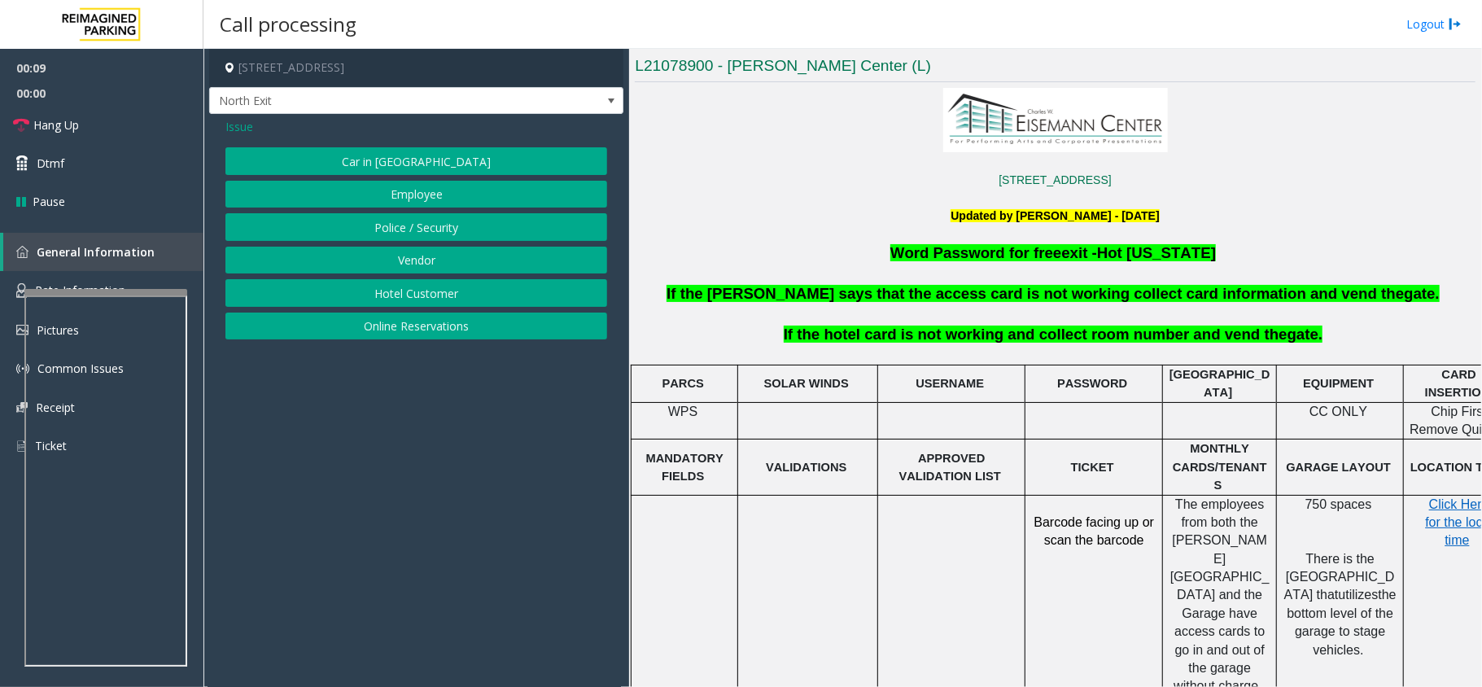
click at [385, 294] on button "Hotel Customer" at bounding box center [416, 293] width 382 height 28
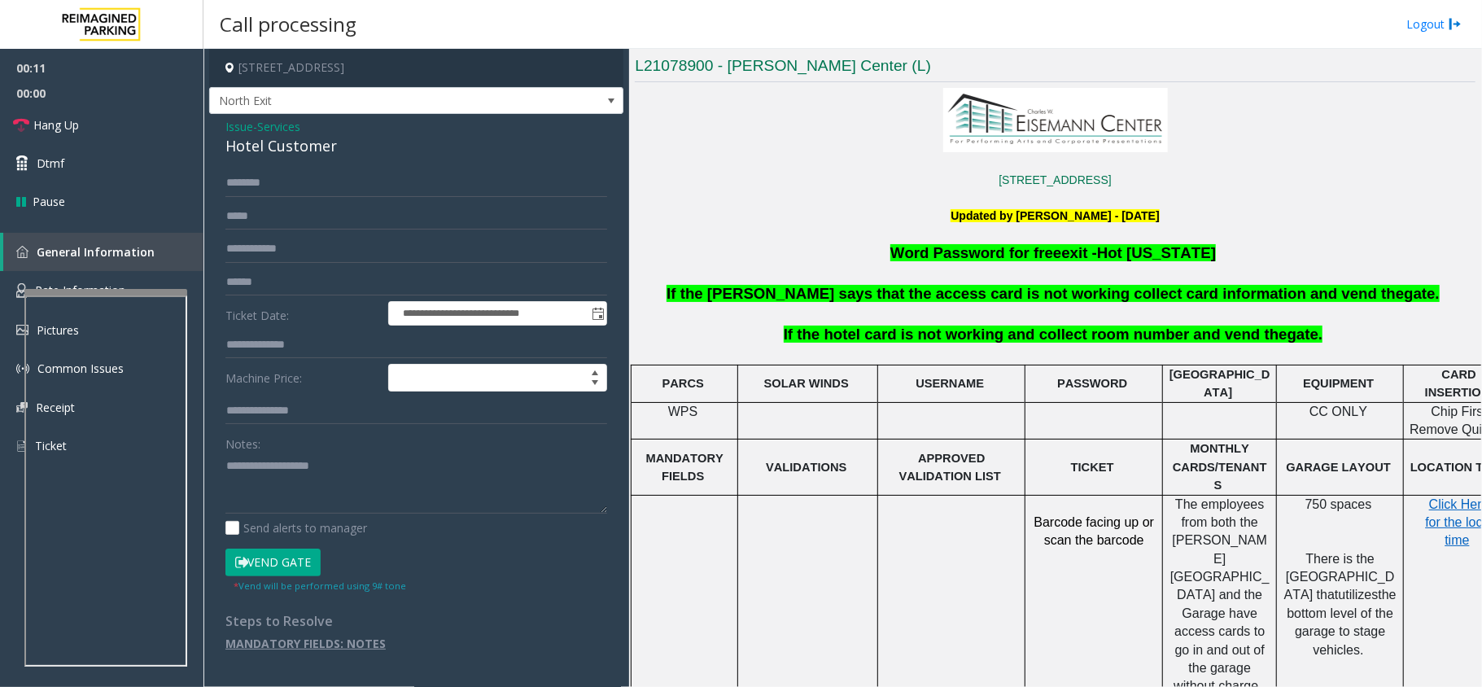
click at [271, 154] on div "Hotel Customer" at bounding box center [416, 146] width 382 height 22
type textarea "**********"
click at [272, 348] on input "text" at bounding box center [416, 345] width 382 height 28
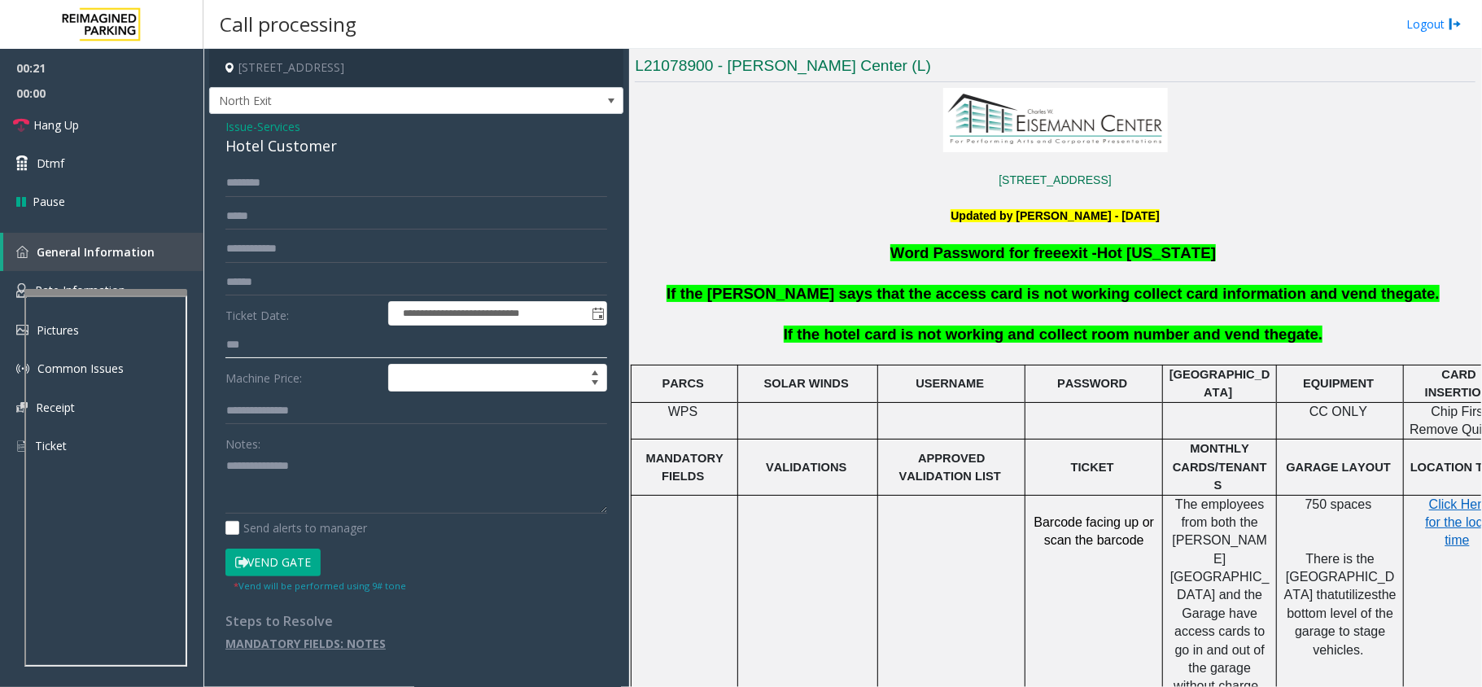
type input "***"
click at [251, 568] on button "Vend Gate" at bounding box center [272, 562] width 95 height 28
click at [228, 469] on textarea at bounding box center [416, 482] width 382 height 61
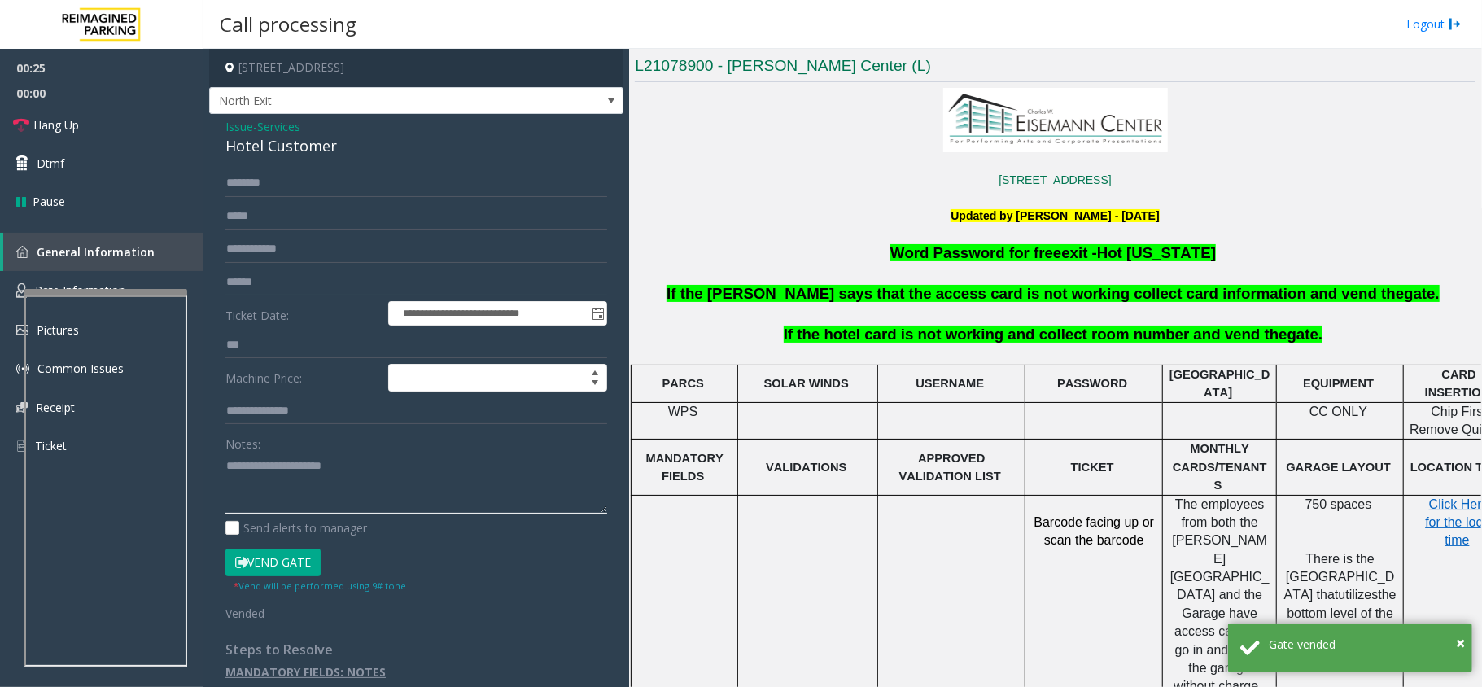
click at [369, 463] on textarea at bounding box center [416, 482] width 382 height 61
click at [68, 135] on link "Hang Up" at bounding box center [101, 125] width 203 height 38
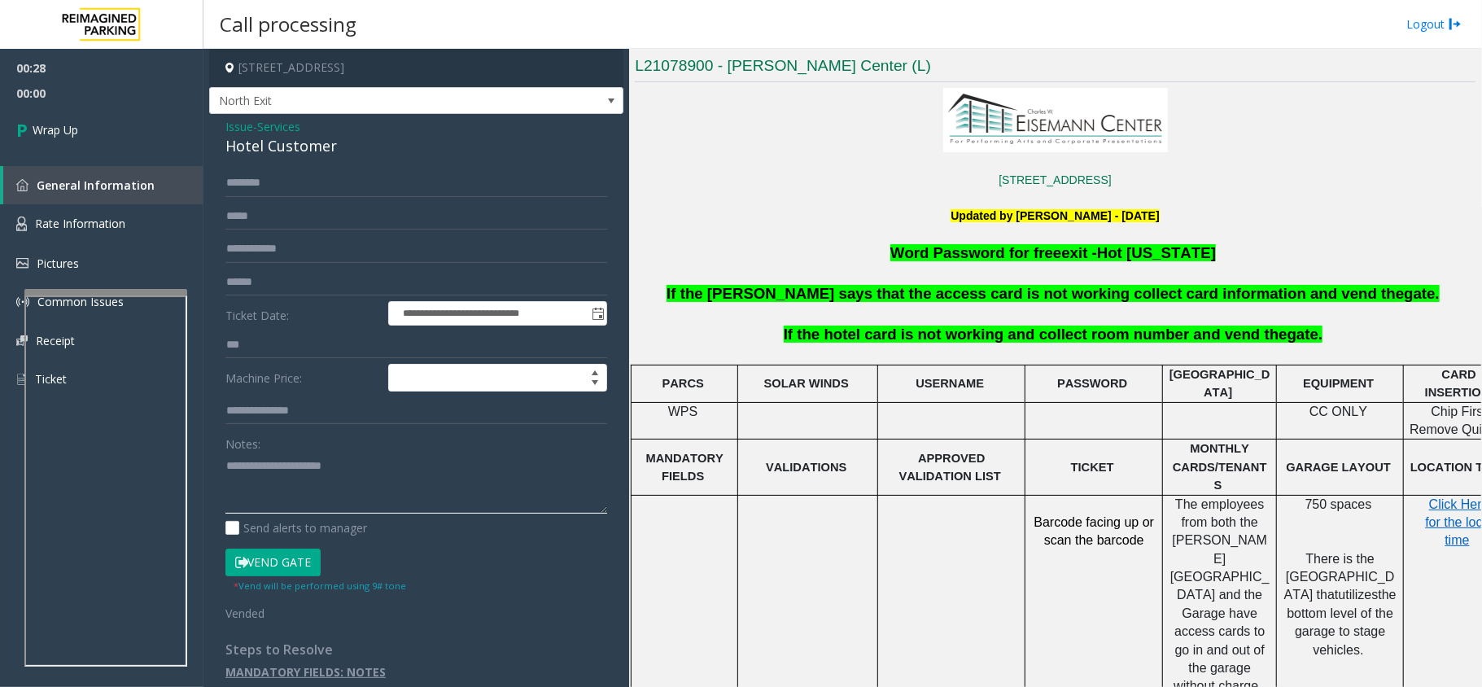
click at [368, 470] on textarea at bounding box center [416, 482] width 382 height 61
type textarea "**********"
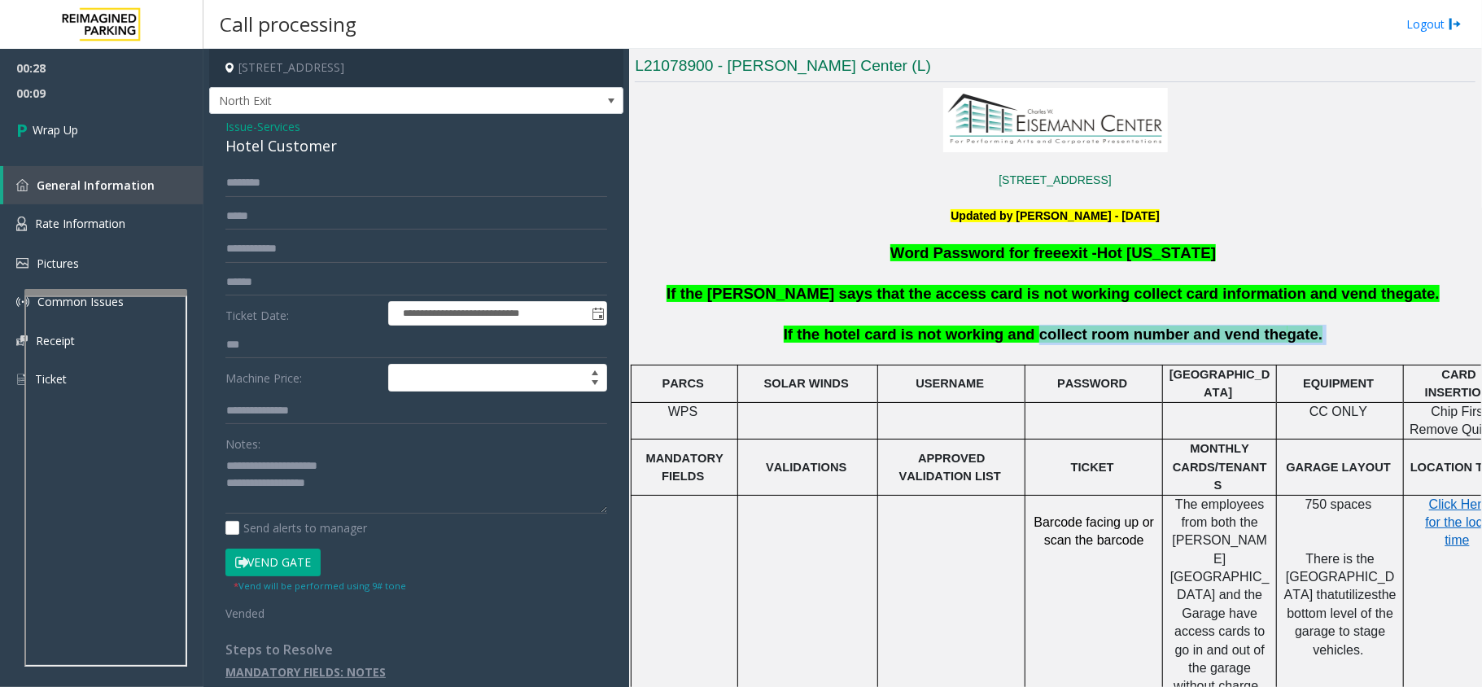
drag, startPoint x: 1033, startPoint y: 333, endPoint x: 1292, endPoint y: 337, distance: 258.8
click at [1292, 337] on p "If the hotel card is not working and collect room number and vend the gate." at bounding box center [1055, 335] width 844 height 20
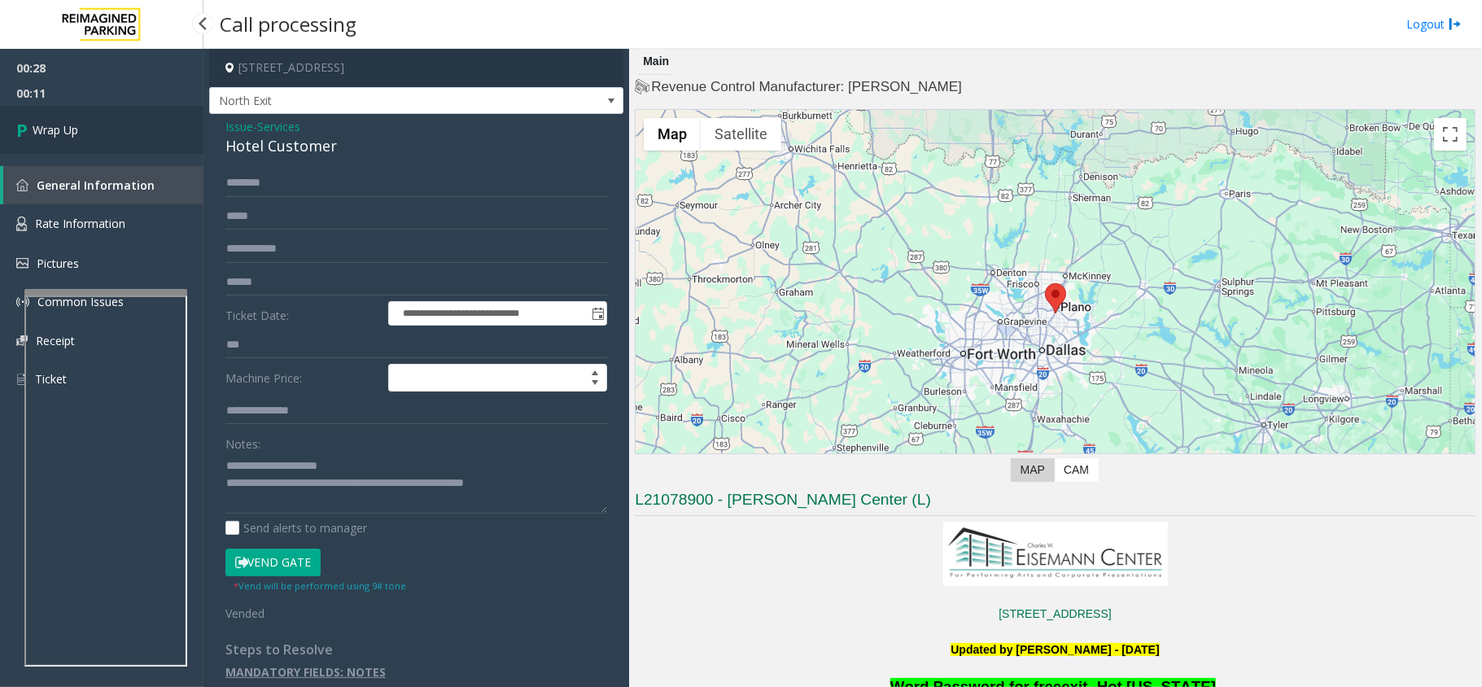
scroll to position [434, 0]
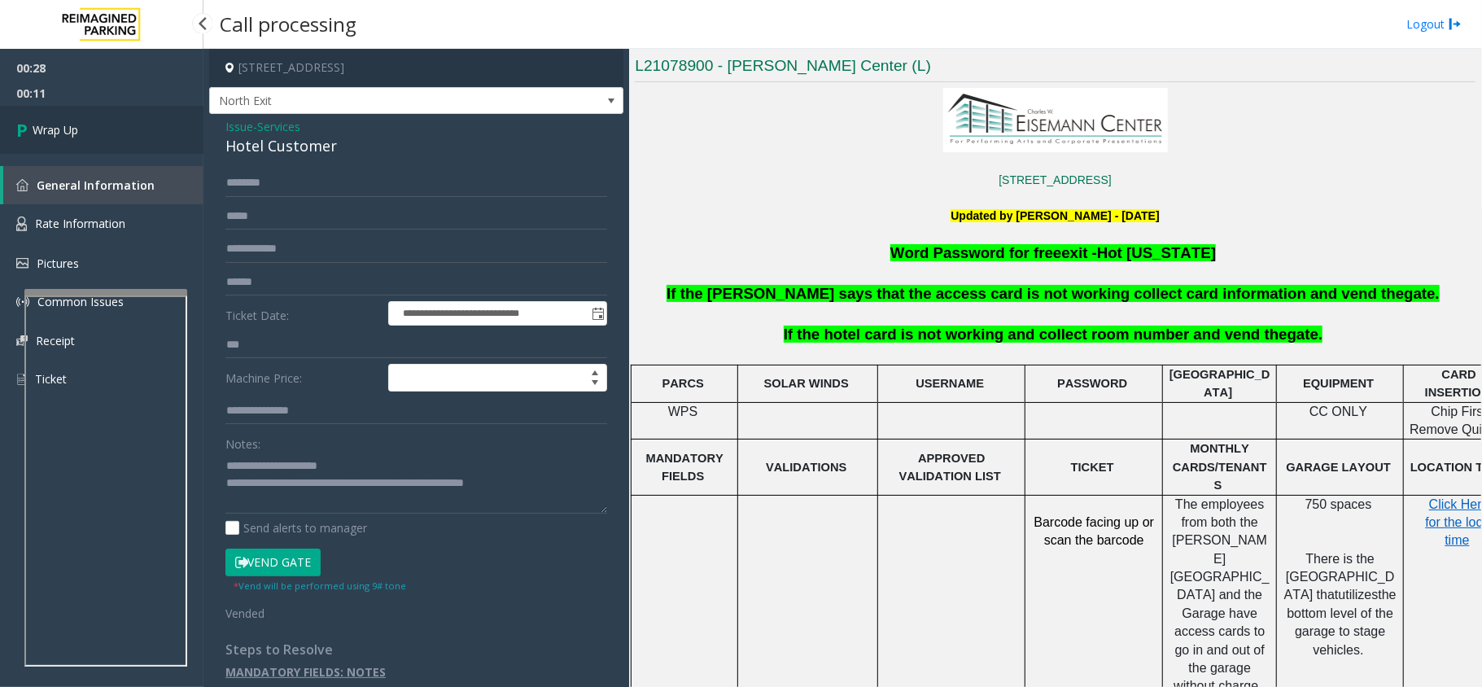
type textarea "**********"
click at [99, 127] on link "Wrap Up" at bounding box center [101, 130] width 203 height 48
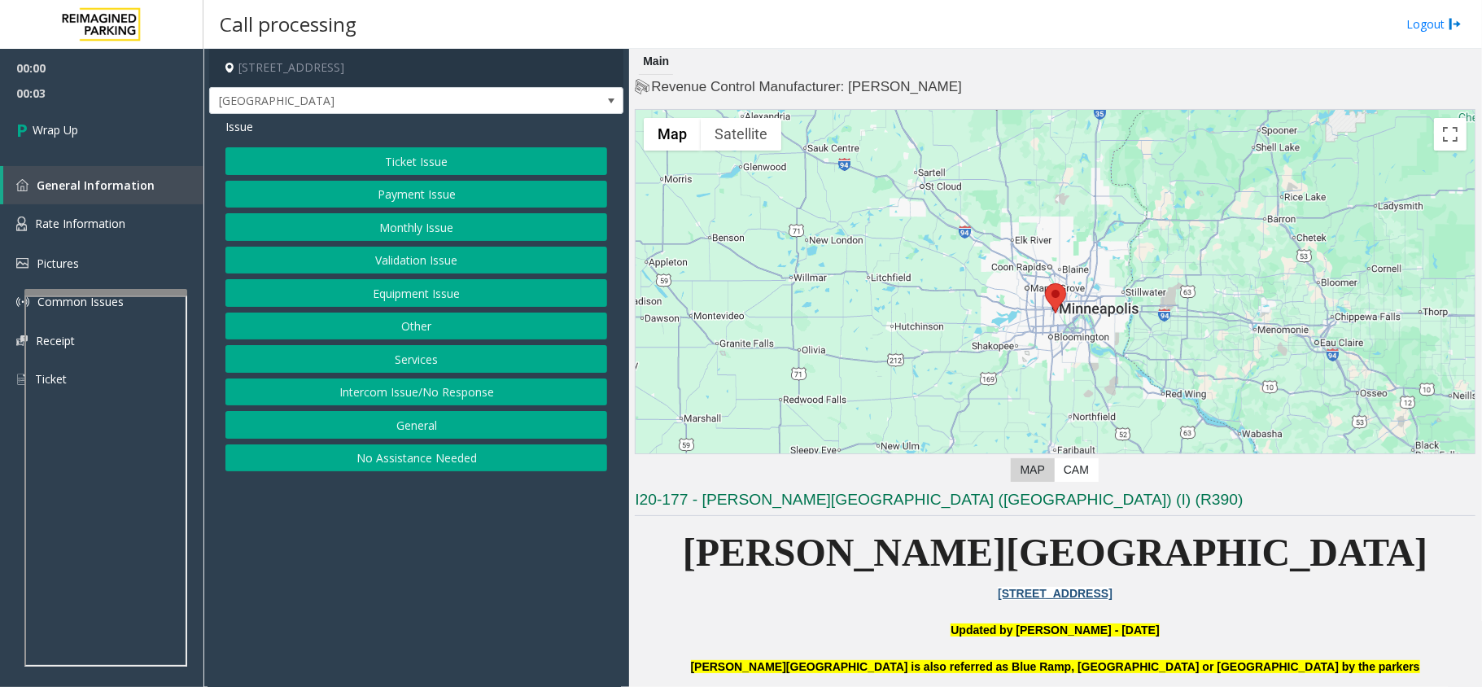
click at [395, 398] on button "Intercom Issue/No Response" at bounding box center [416, 392] width 382 height 28
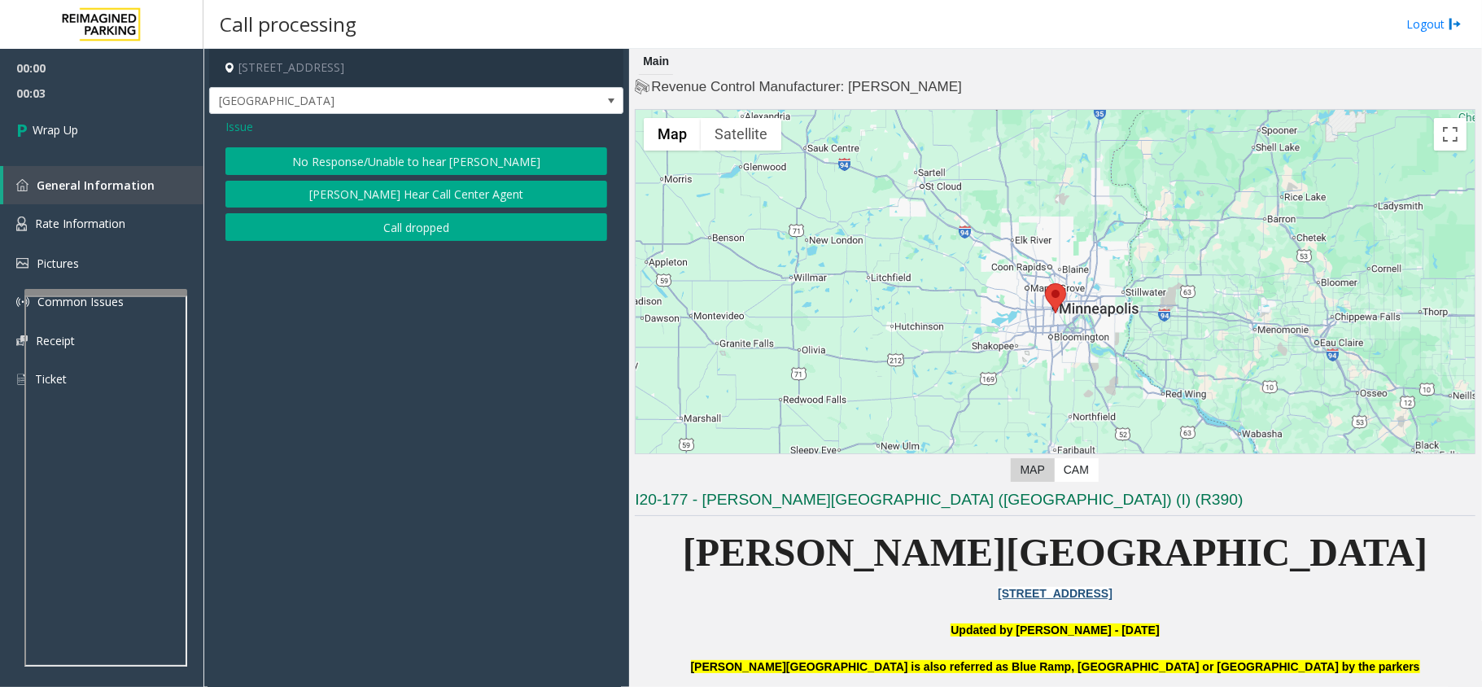
click at [378, 226] on button "Call dropped" at bounding box center [416, 227] width 382 height 28
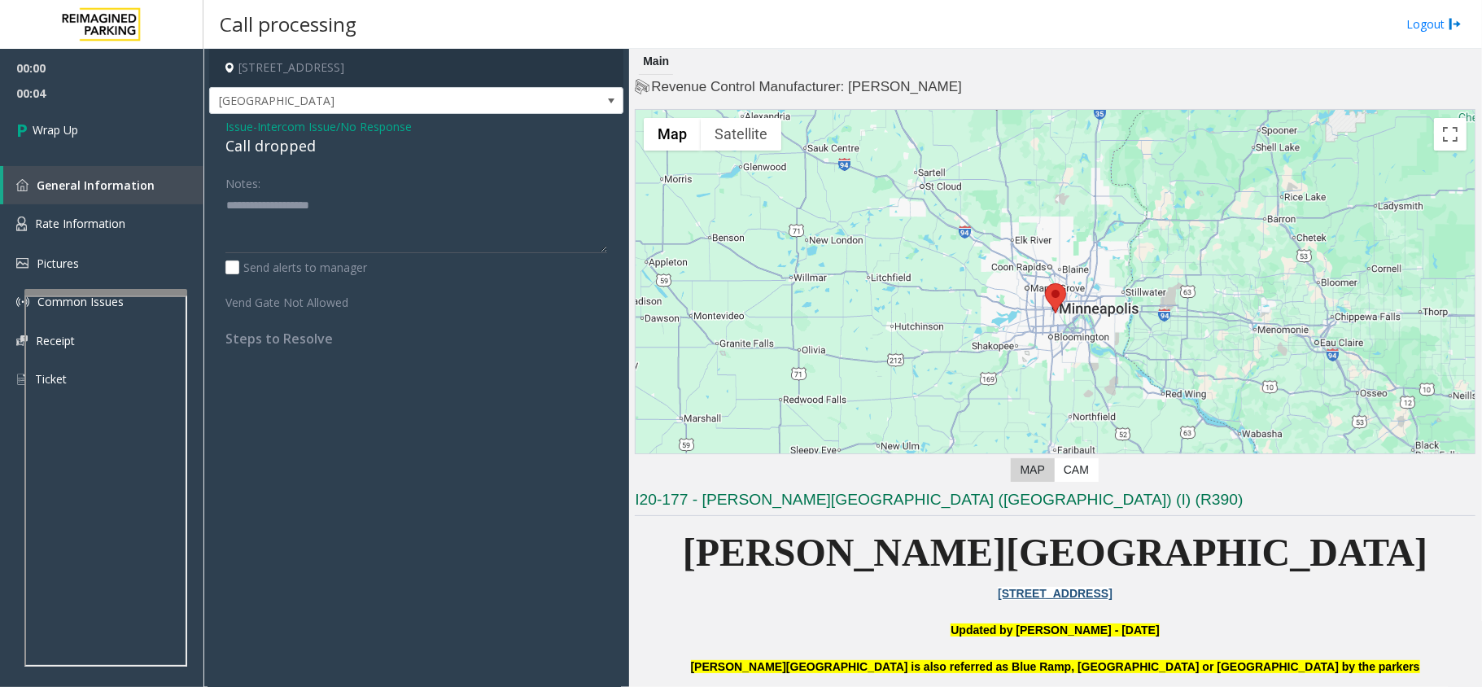
click at [267, 133] on span "Intercom Issue/No Response" at bounding box center [334, 126] width 155 height 17
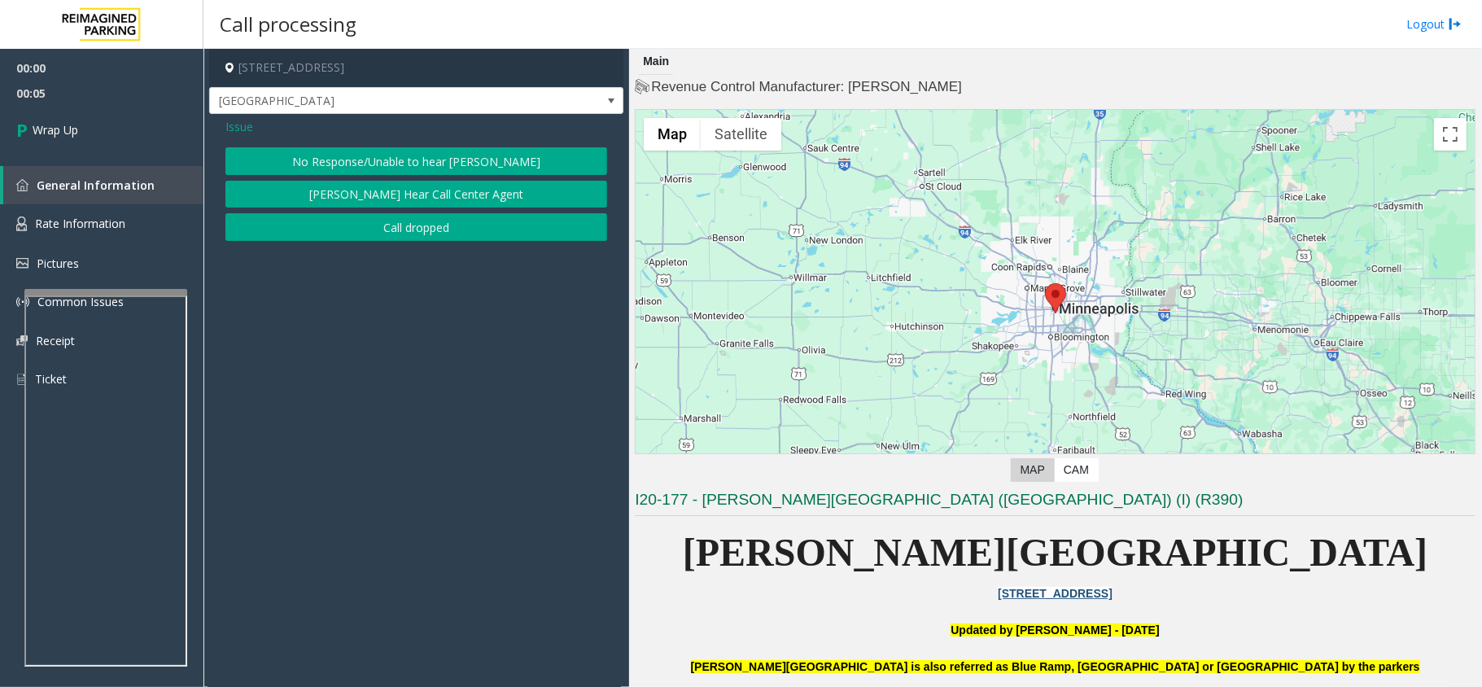
click at [356, 216] on button "Call dropped" at bounding box center [416, 227] width 382 height 28
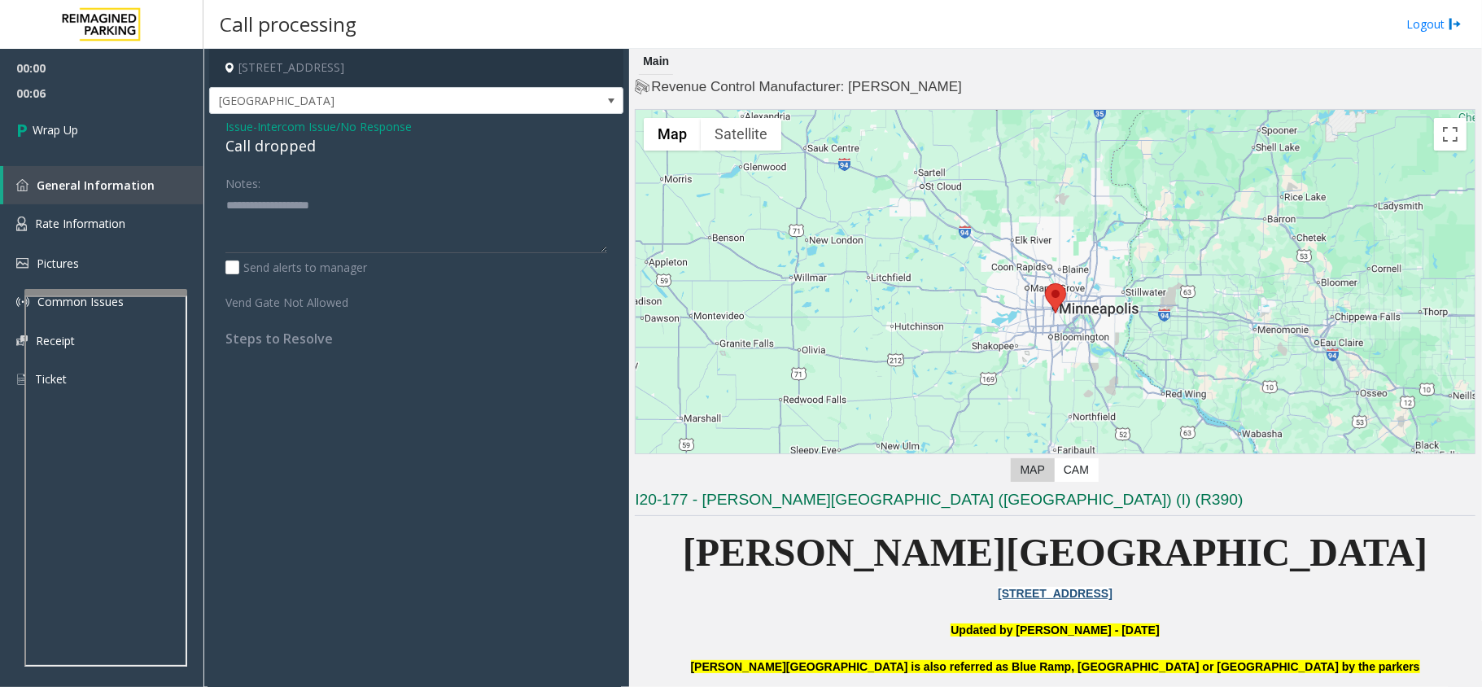
click at [264, 147] on div "Call dropped" at bounding box center [416, 146] width 382 height 22
type textarea "**********"
click at [81, 137] on link "Wrap Up" at bounding box center [101, 130] width 203 height 48
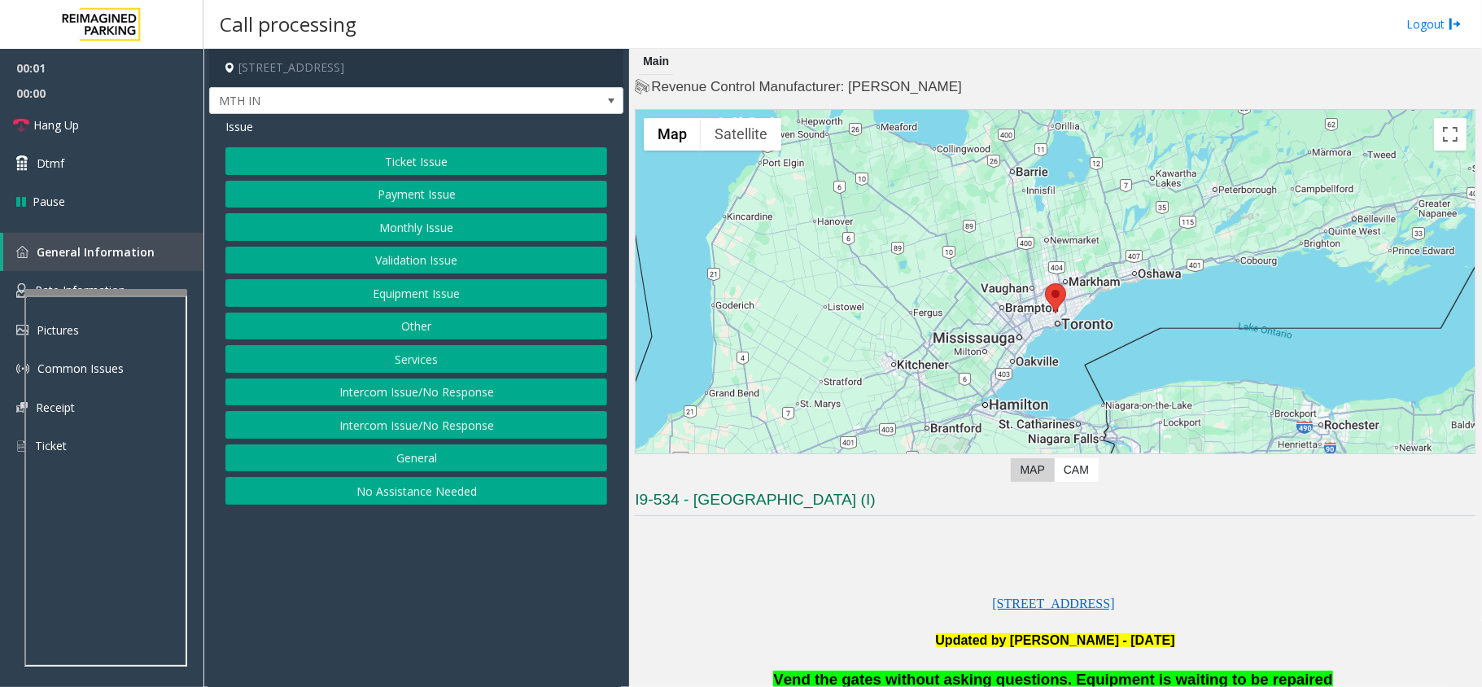
scroll to position [325, 0]
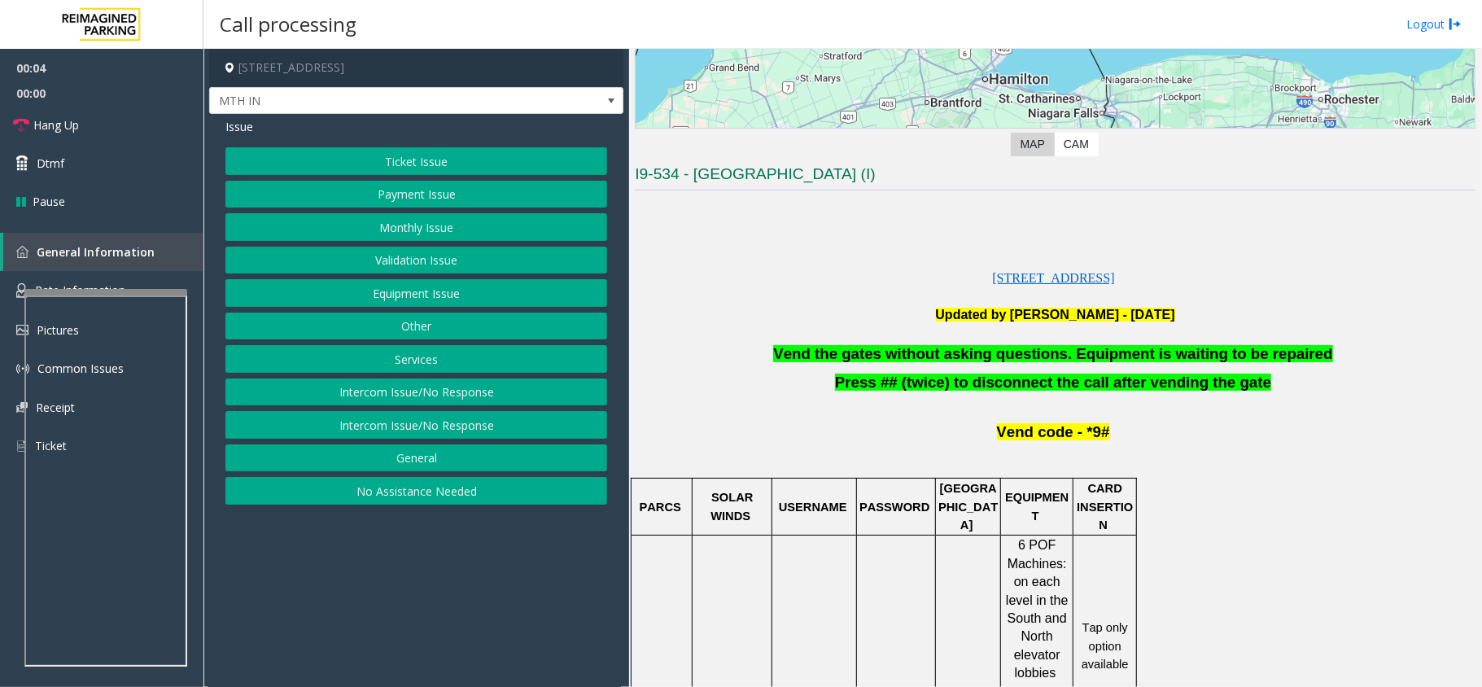
click at [426, 260] on button "Validation Issue" at bounding box center [416, 261] width 382 height 28
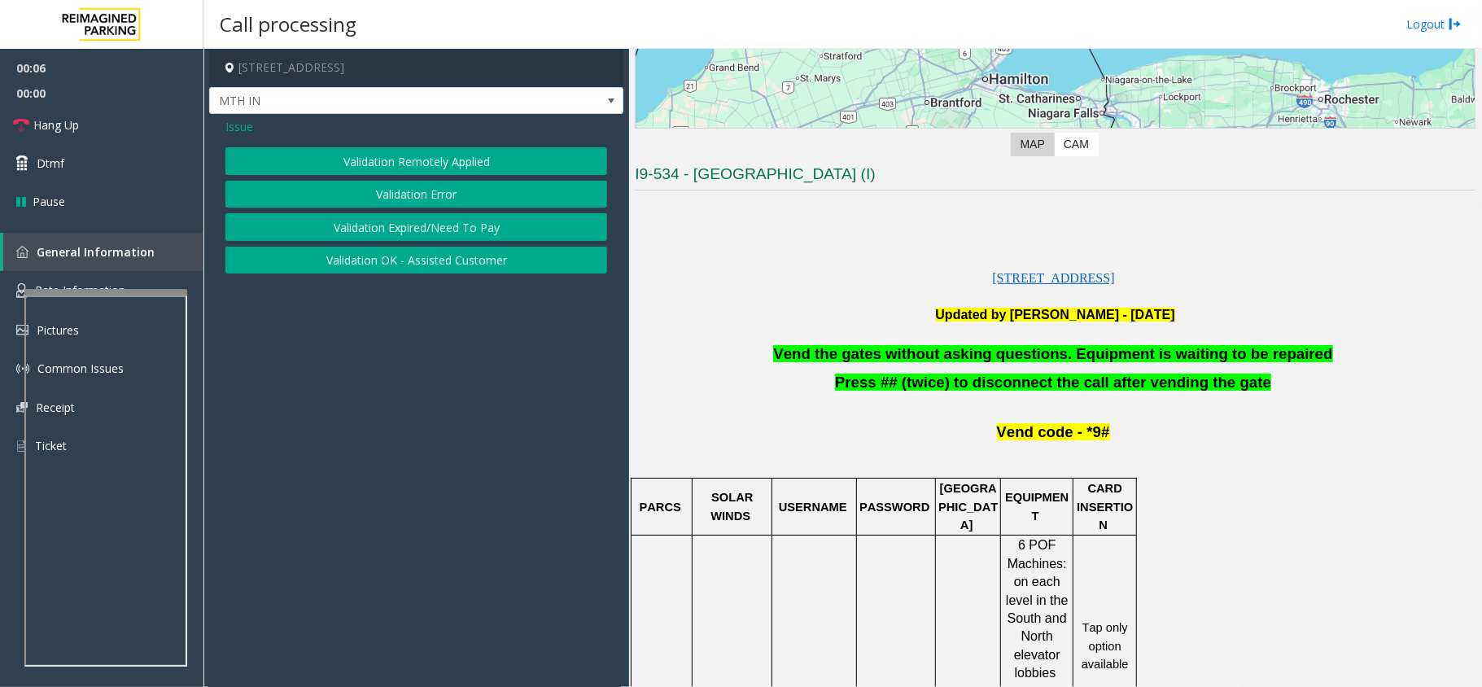
click at [231, 125] on span "Issue" at bounding box center [239, 126] width 28 height 17
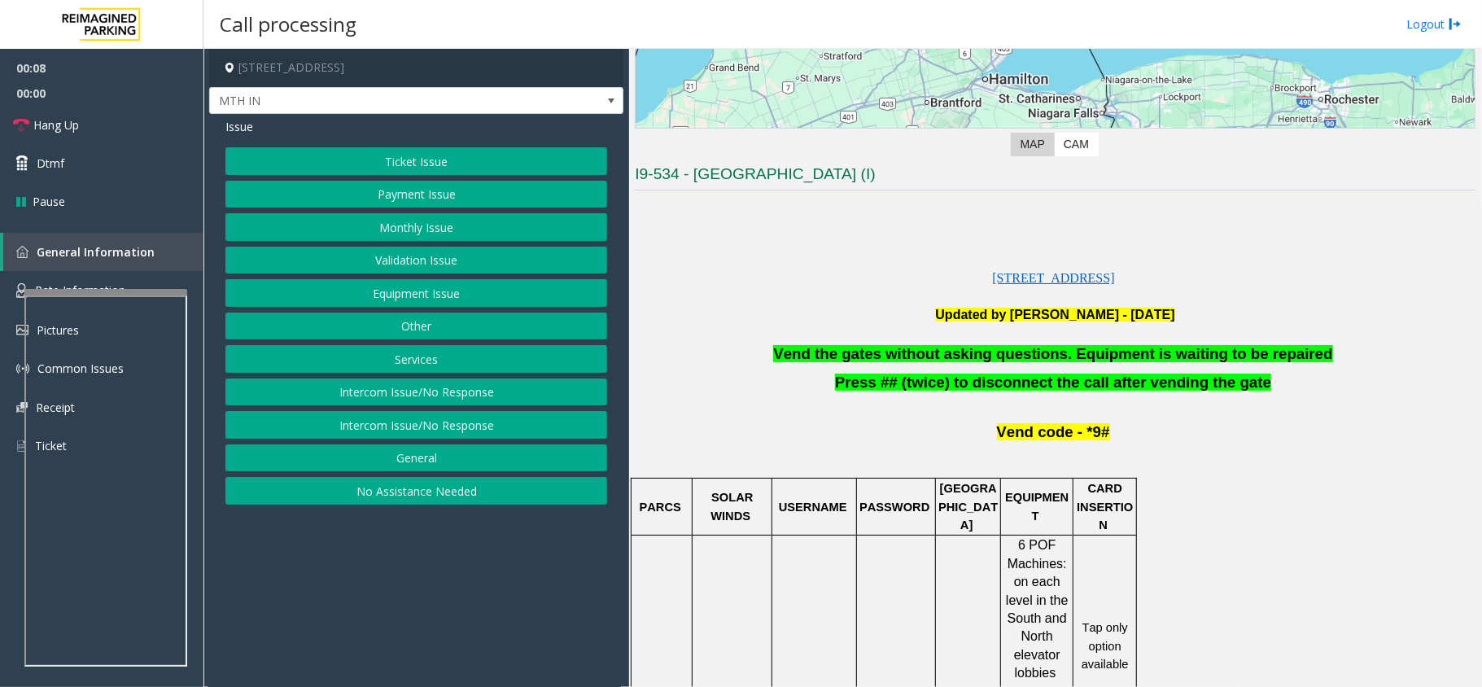
click at [407, 295] on button "Equipment Issue" at bounding box center [416, 293] width 382 height 28
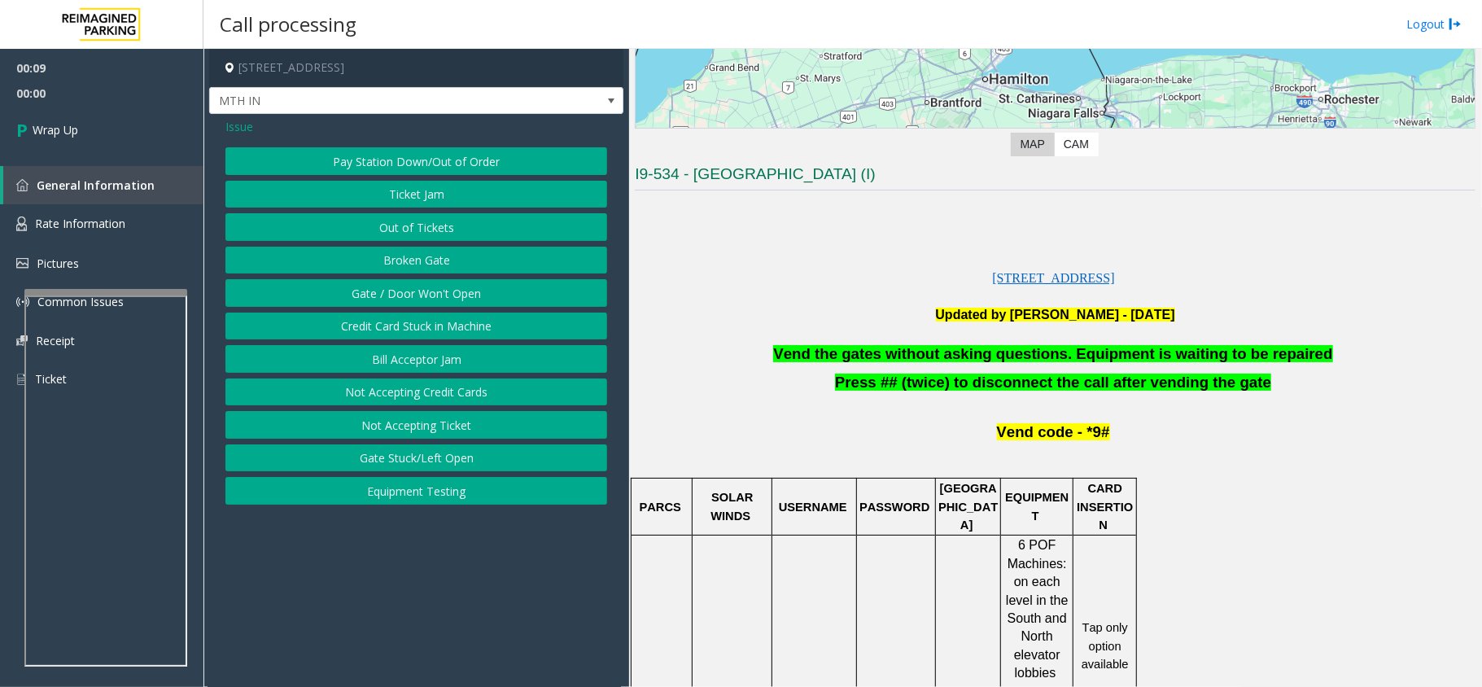
click at [392, 489] on button "Equipment Testing" at bounding box center [416, 491] width 382 height 28
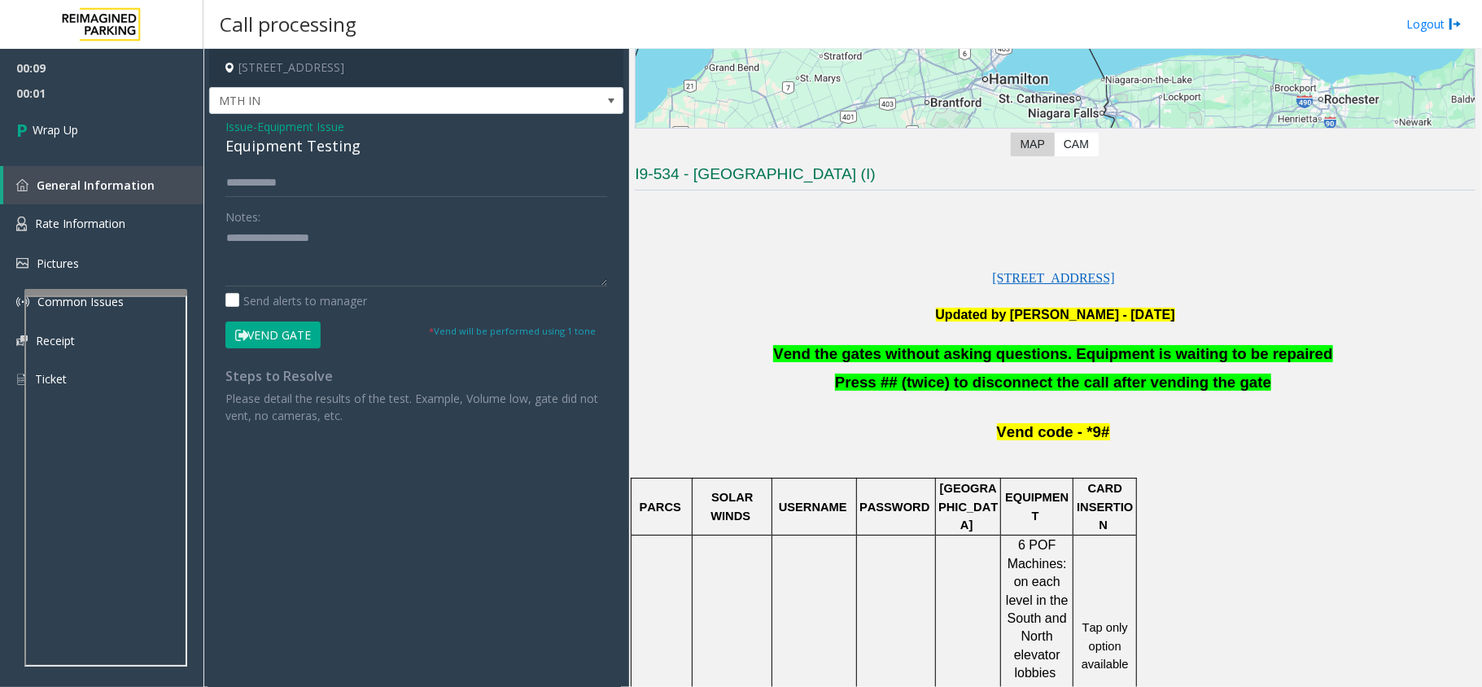
click at [303, 138] on div "Equipment Testing" at bounding box center [416, 146] width 382 height 22
type textarea "**********"
click at [151, 133] on link "Wrap Up" at bounding box center [101, 130] width 203 height 48
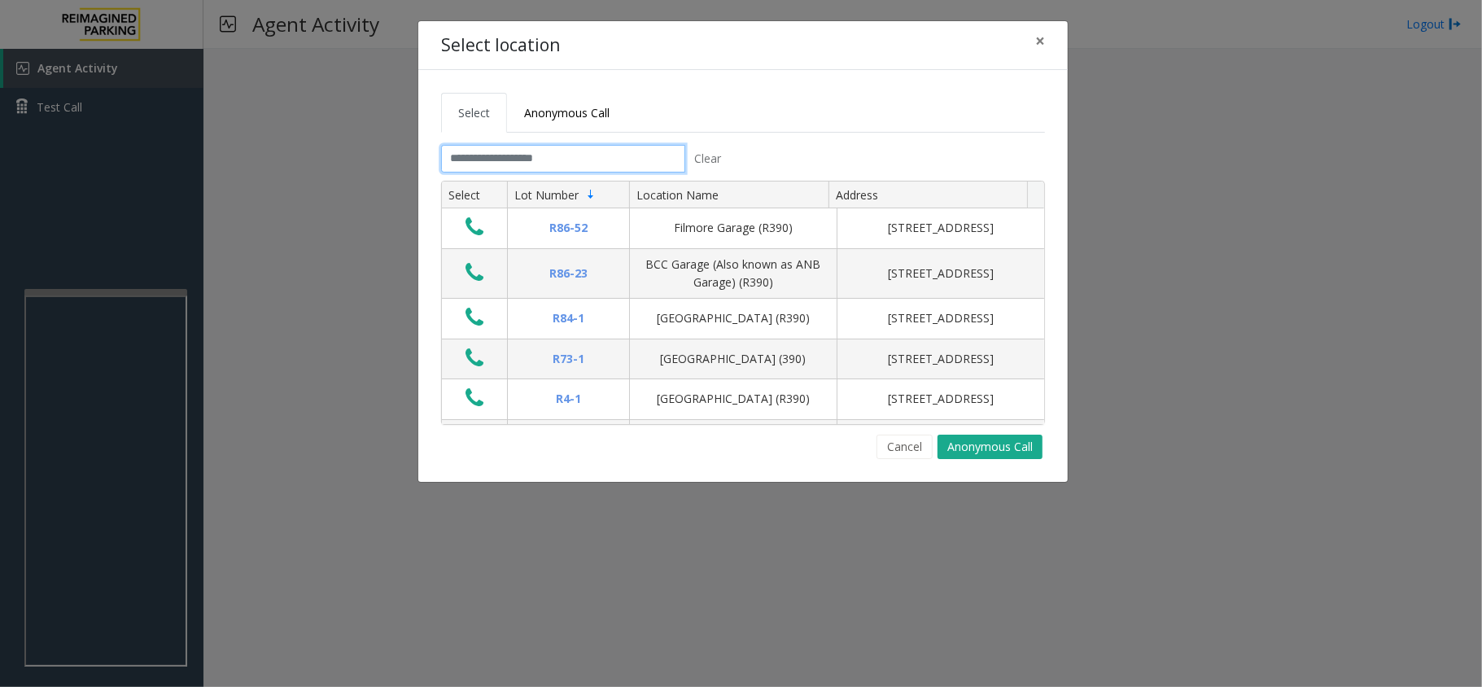
click at [476, 168] on input "text" at bounding box center [563, 159] width 244 height 28
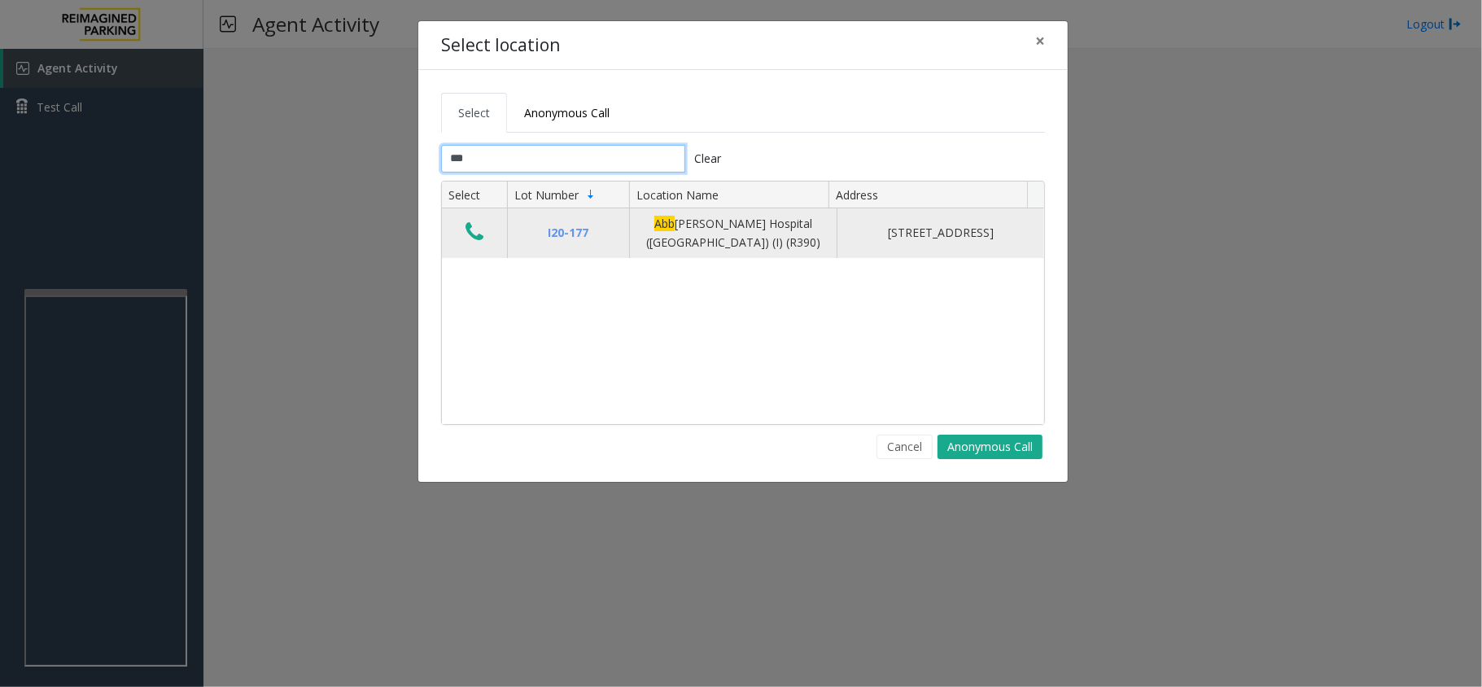
type input "***"
click at [473, 229] on icon "Data table" at bounding box center [474, 231] width 18 height 23
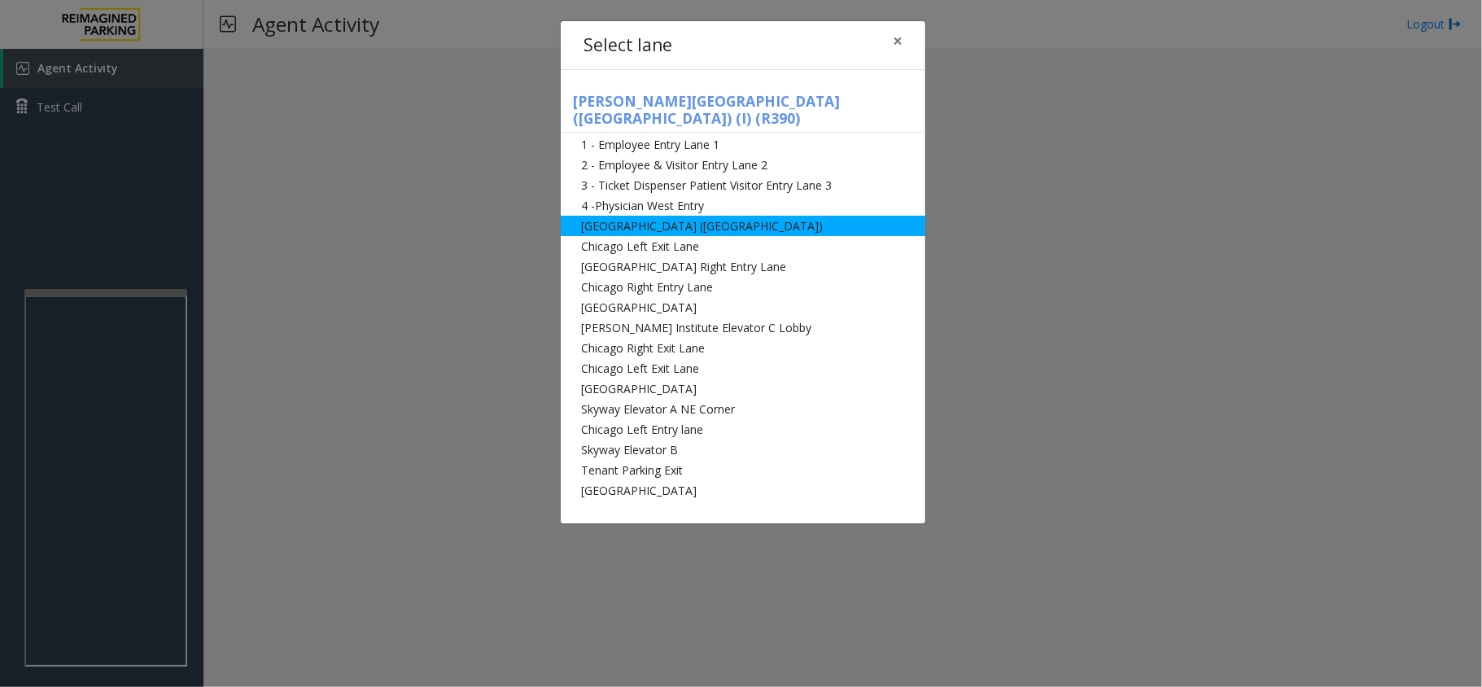
click at [597, 216] on li "[GEOGRAPHIC_DATA] ([GEOGRAPHIC_DATA])" at bounding box center [743, 226] width 364 height 20
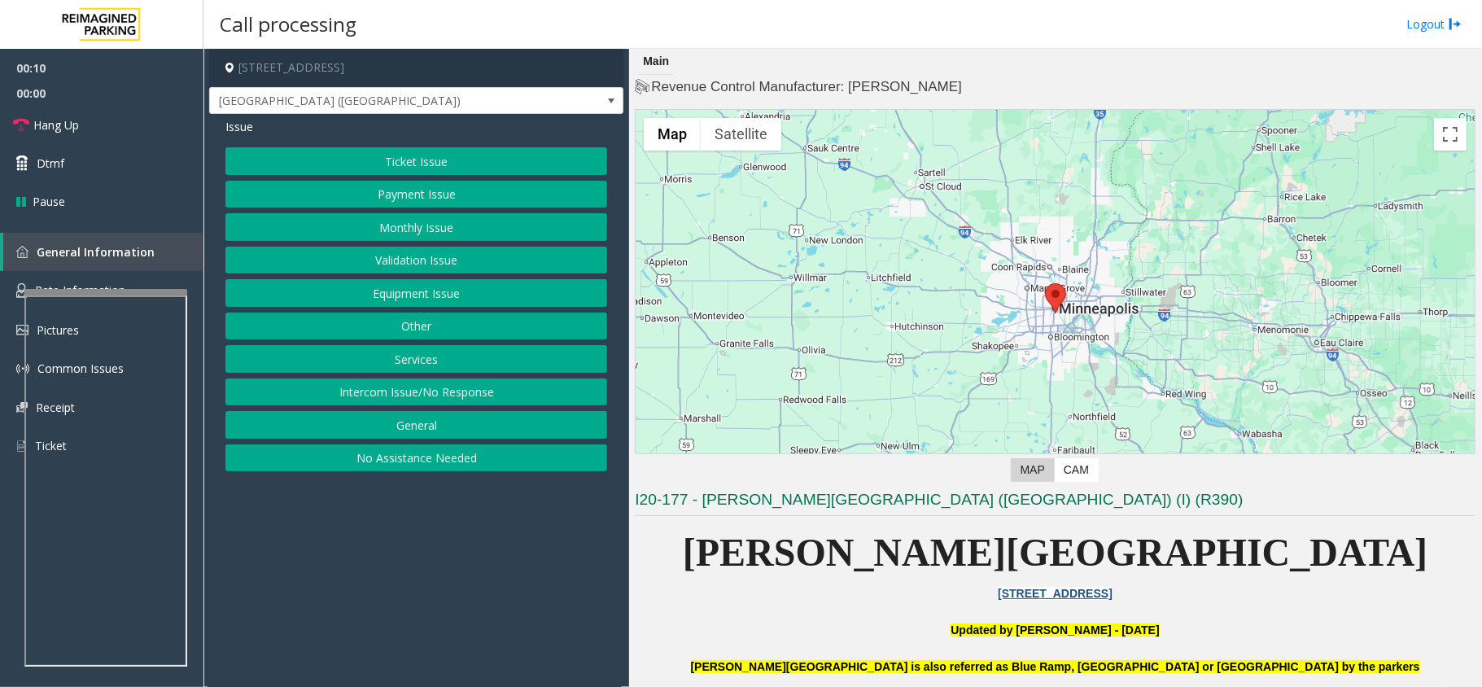
click at [394, 291] on button "Equipment Issue" at bounding box center [416, 293] width 382 height 28
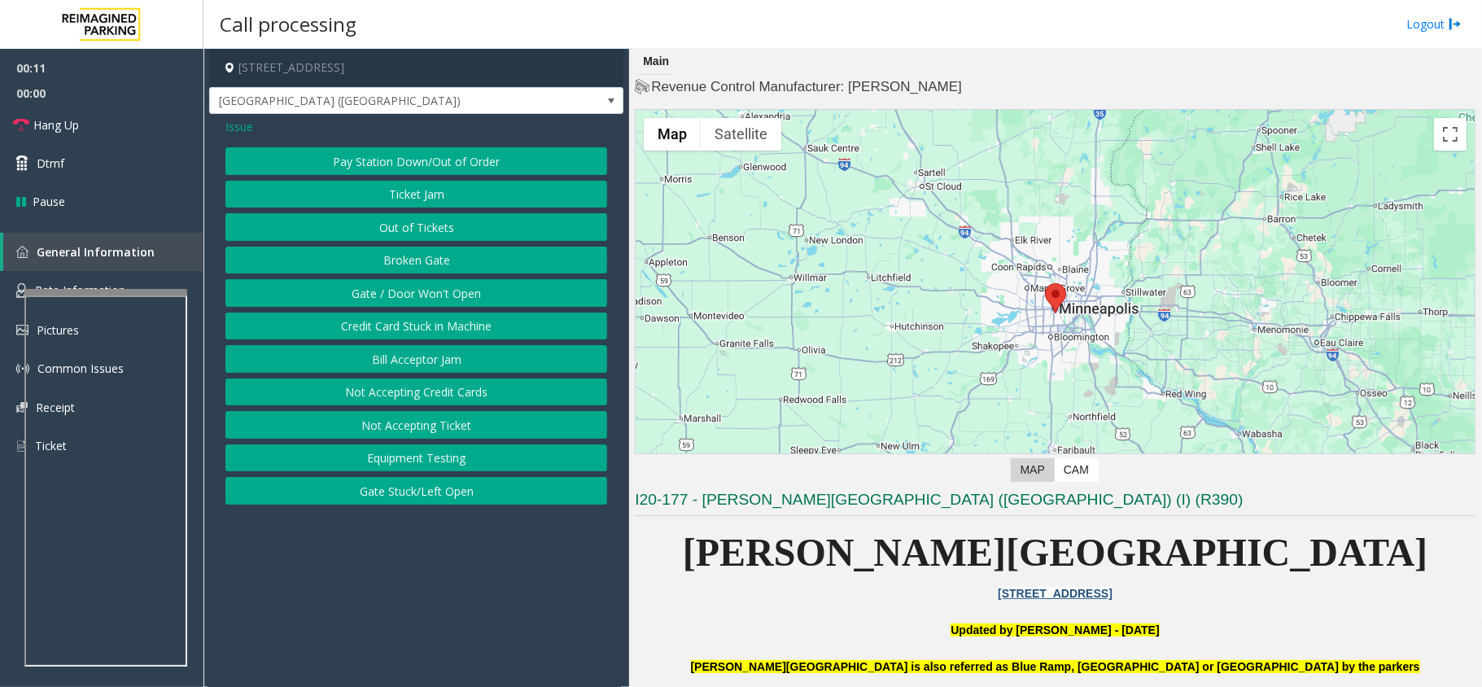
click at [394, 291] on button "Gate / Door Won't Open" at bounding box center [416, 293] width 382 height 28
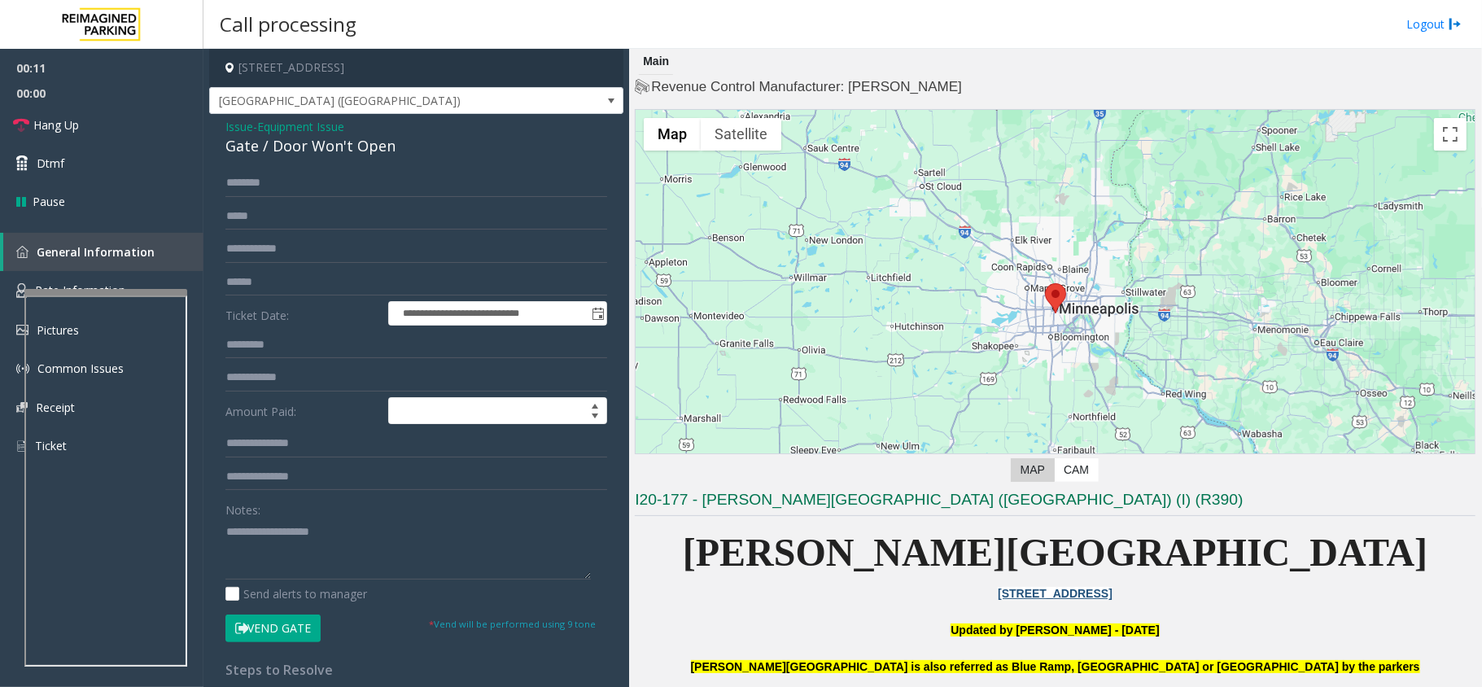
click at [290, 628] on button "Vend Gate" at bounding box center [272, 628] width 95 height 28
click at [270, 530] on textarea at bounding box center [407, 548] width 365 height 61
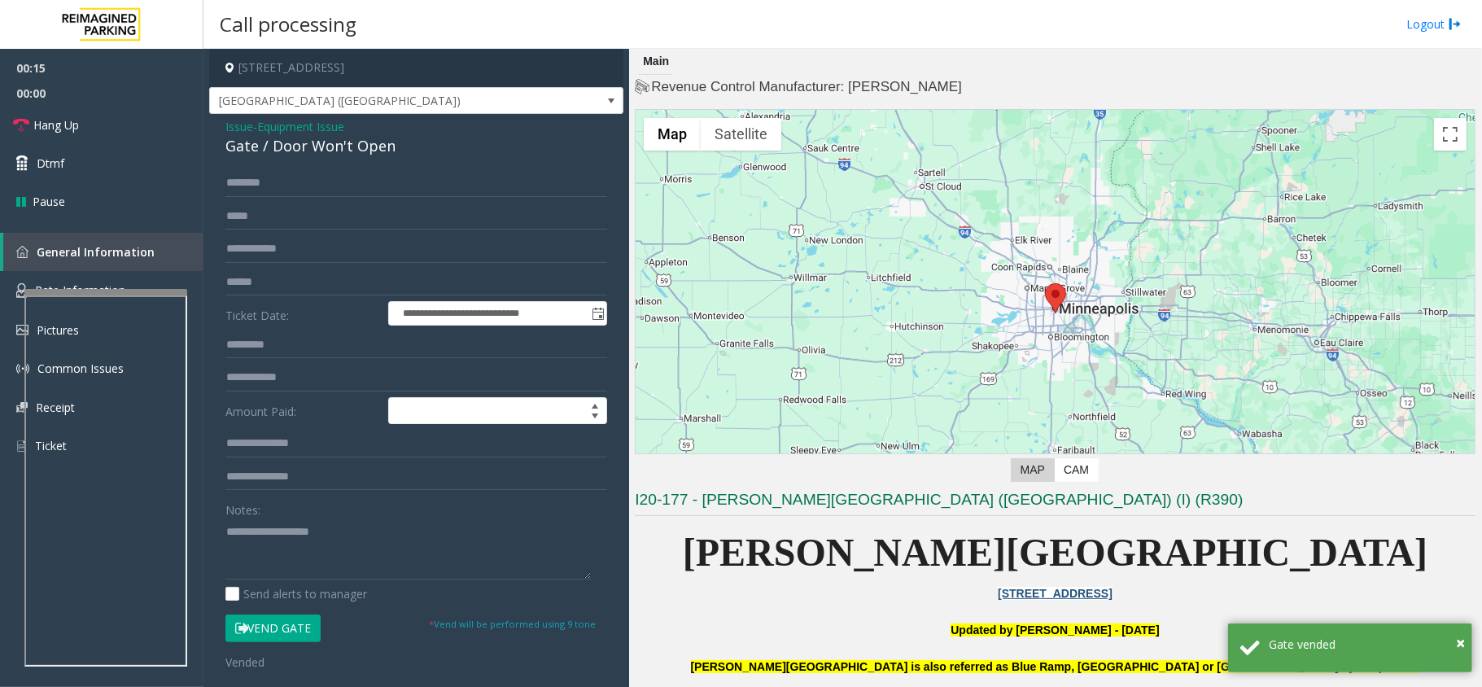
click at [242, 119] on span "Issue" at bounding box center [239, 126] width 28 height 17
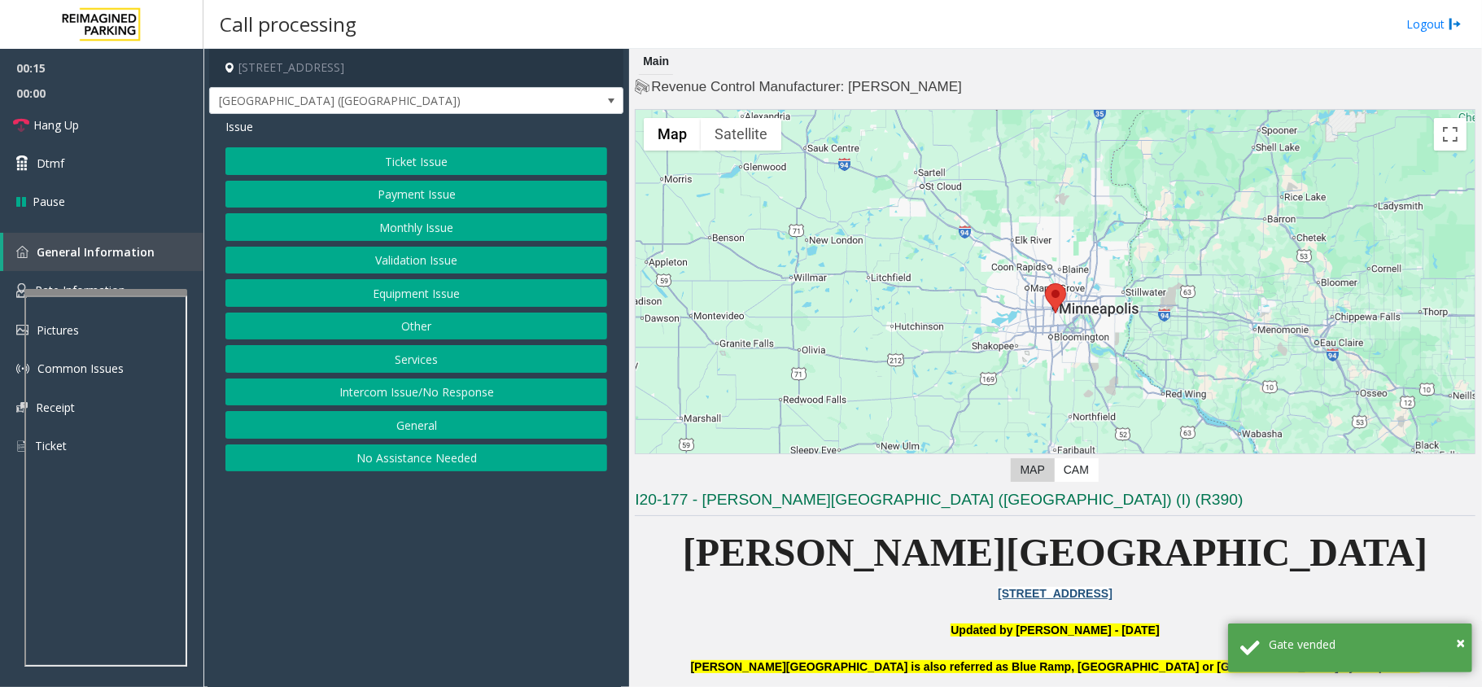
click at [444, 216] on button "Monthly Issue" at bounding box center [416, 227] width 382 height 28
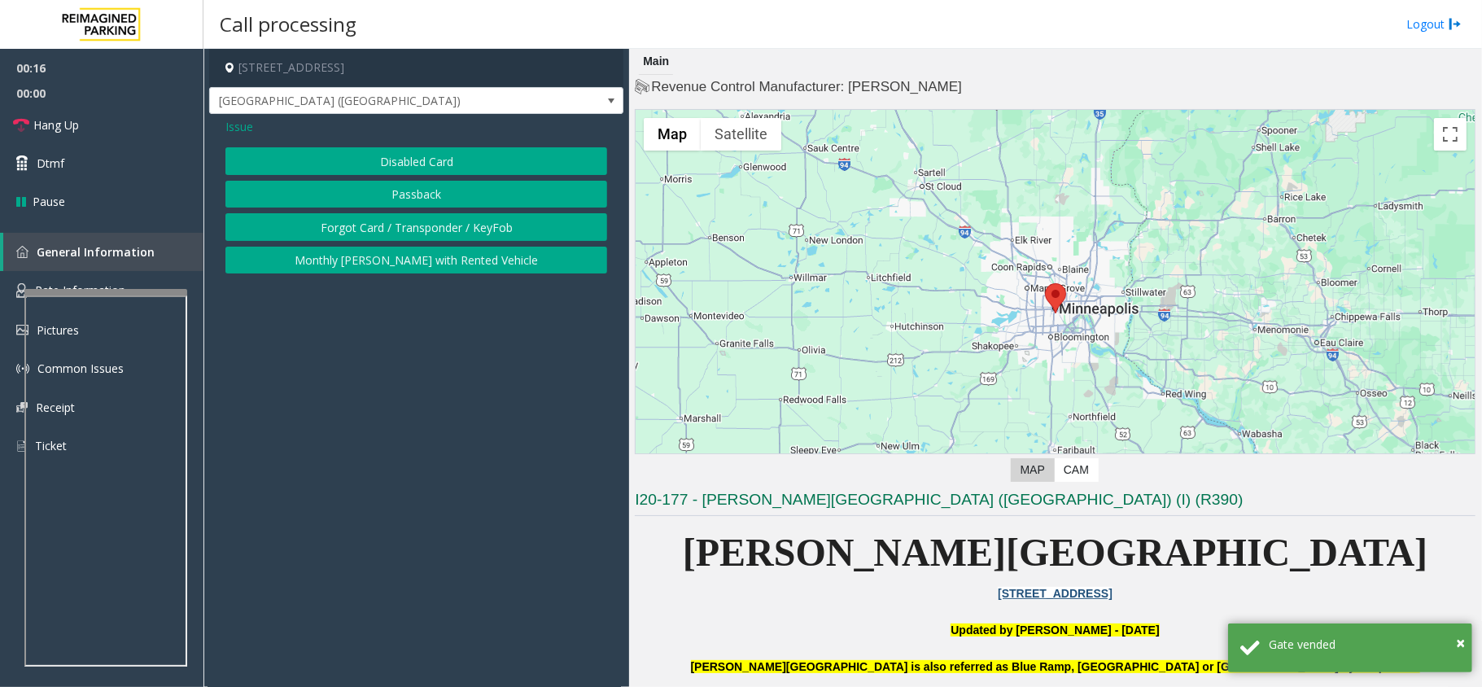
click at [425, 161] on button "Disabled Card" at bounding box center [416, 161] width 382 height 28
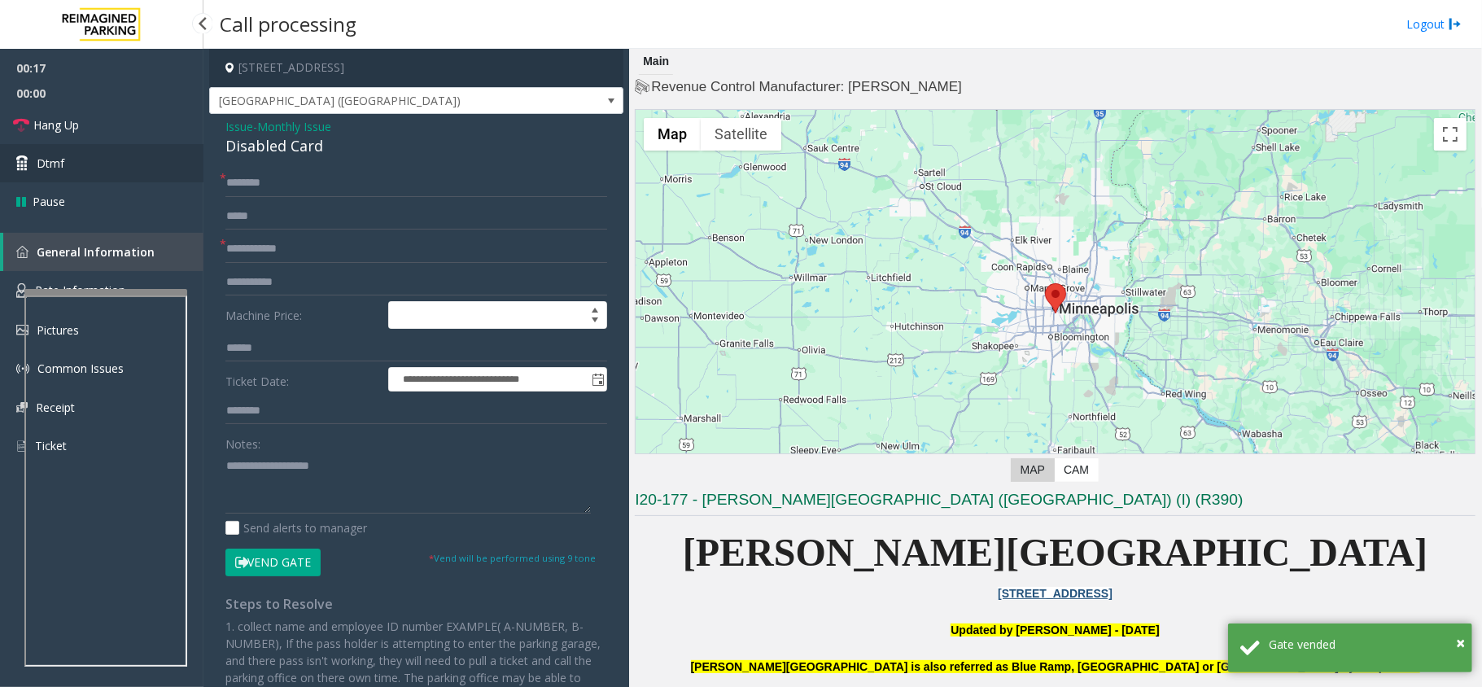
click at [73, 146] on link "Dtmf" at bounding box center [101, 163] width 203 height 38
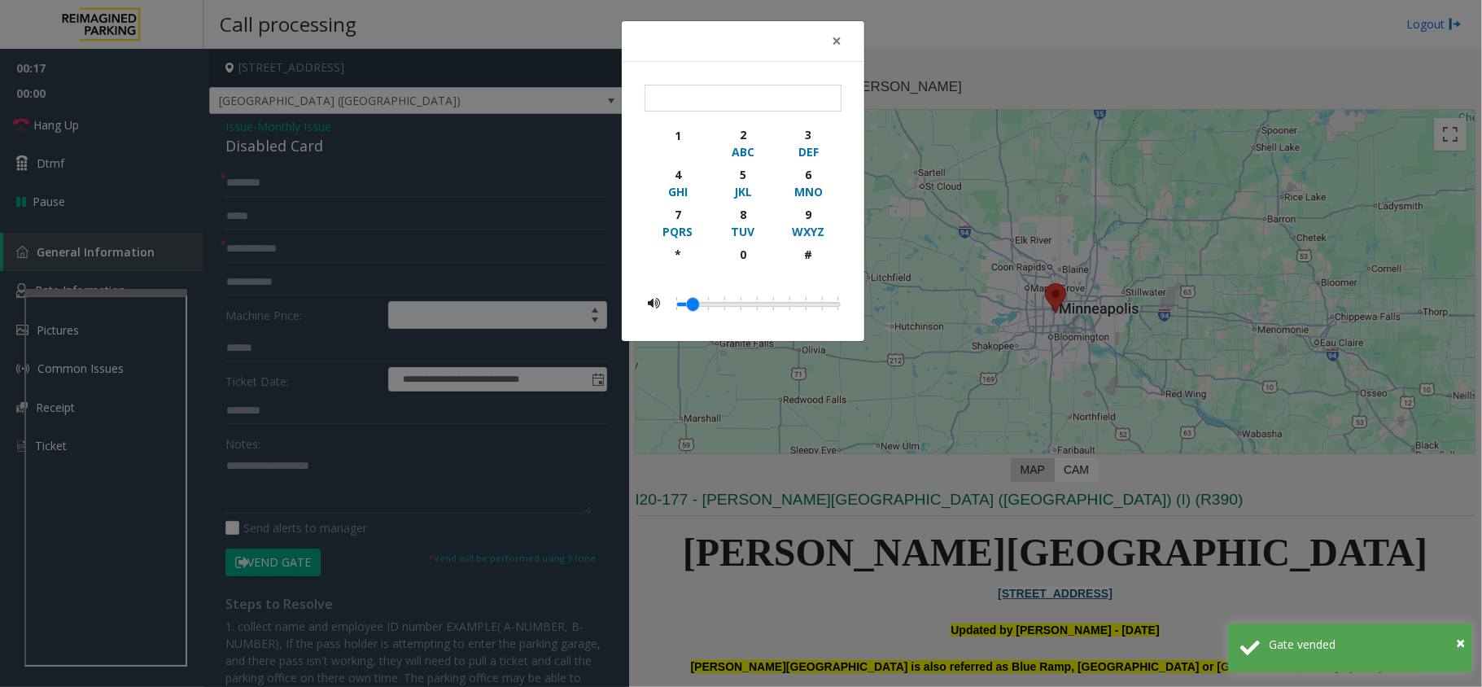
click at [86, 124] on div "× 1 2 ABC 3 DEF 4 GHI 5 JKL 6 MNO 7 PQRS 8 TUV 9 WXYZ * 0 #" at bounding box center [741, 343] width 1482 height 687
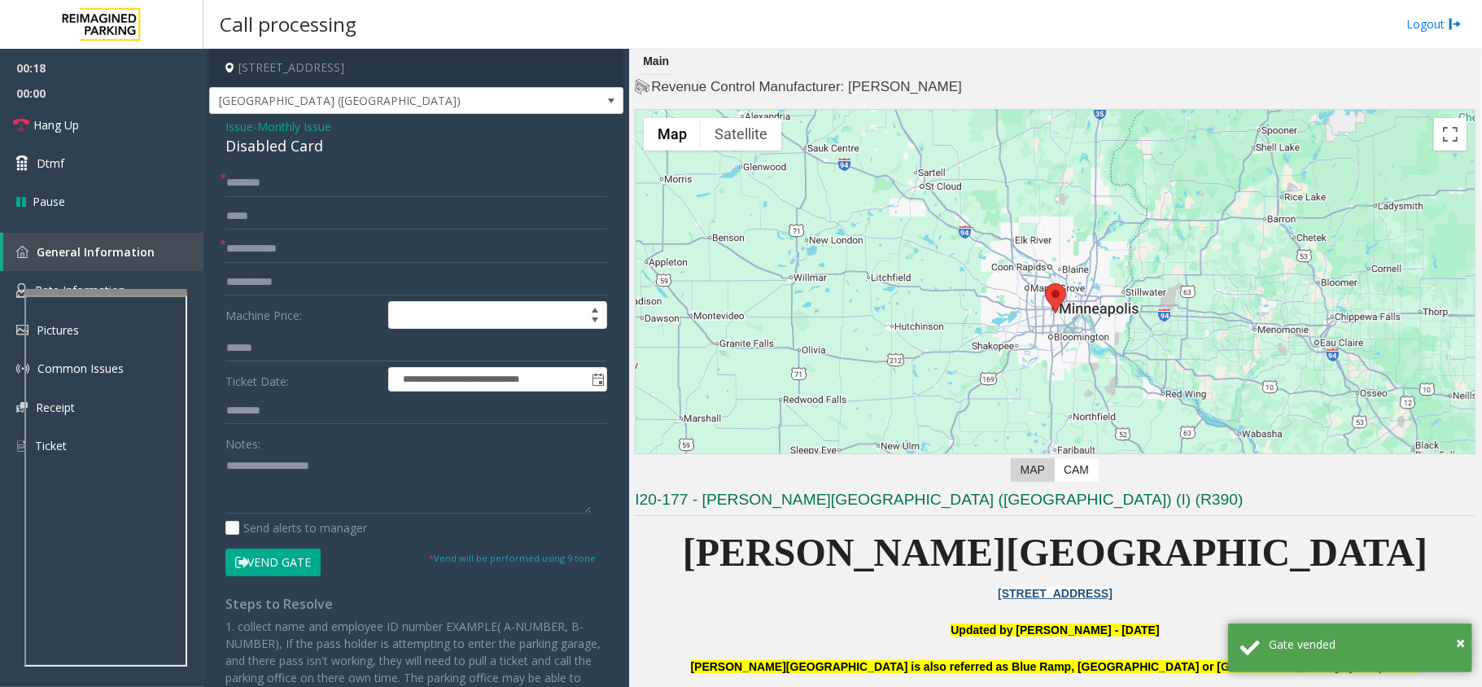
click at [86, 124] on body "**********" at bounding box center [741, 343] width 1482 height 687
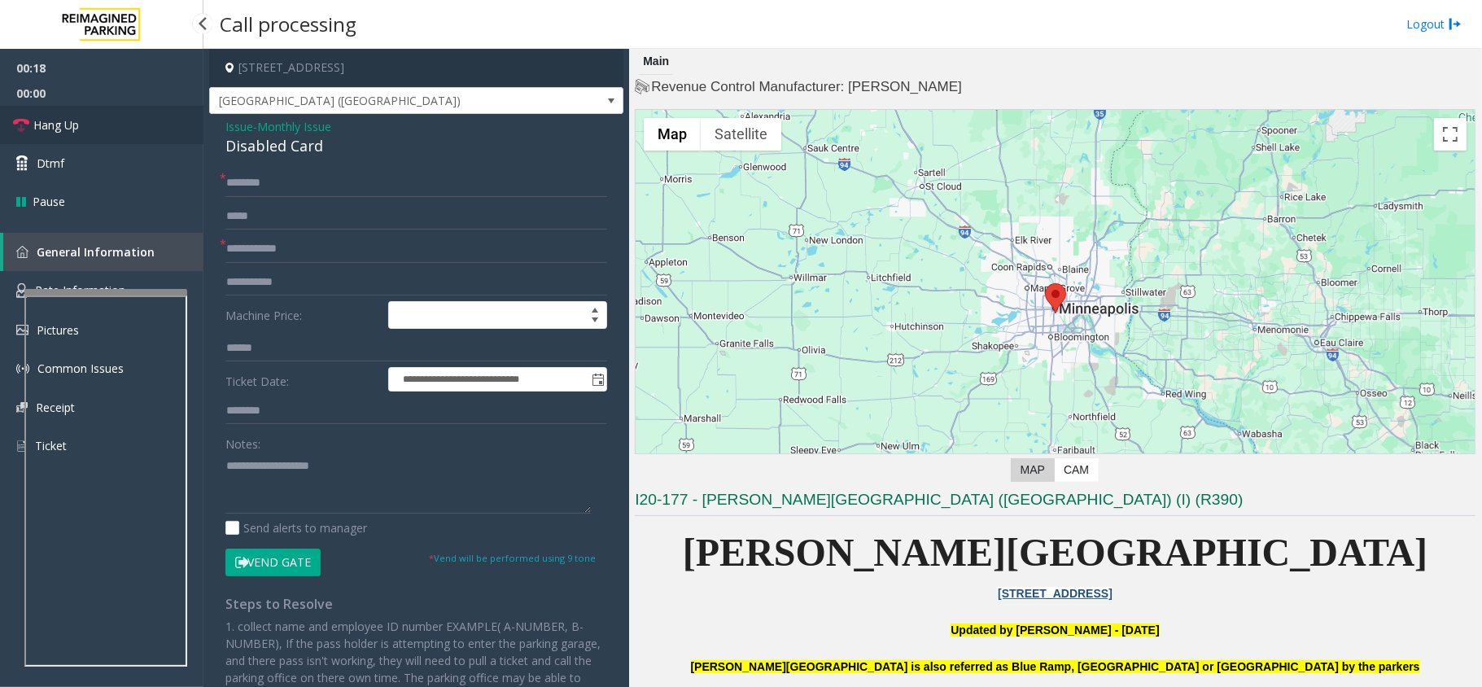
click at [86, 124] on link "Hang Up" at bounding box center [101, 125] width 203 height 38
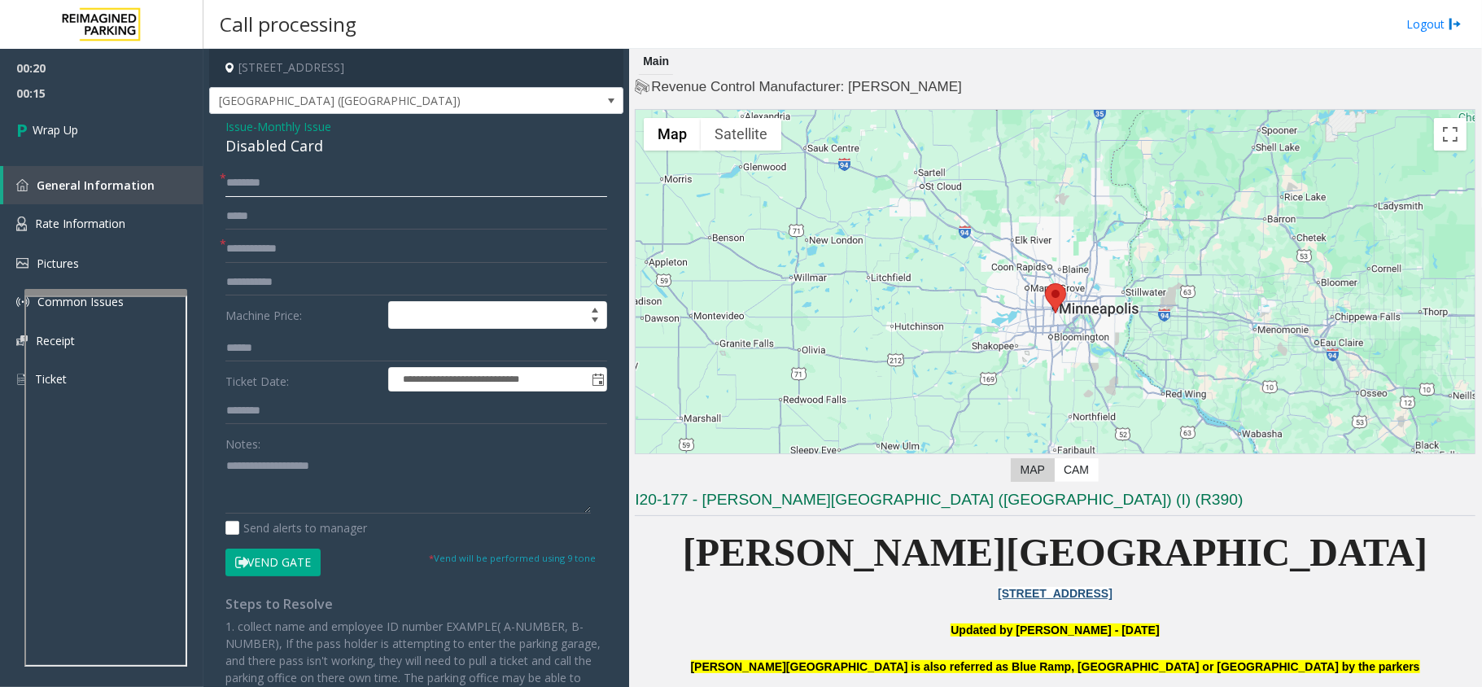
click at [290, 189] on input "text" at bounding box center [416, 183] width 382 height 28
type input "**"
click at [241, 483] on textarea at bounding box center [407, 482] width 365 height 61
type textarea "**********"
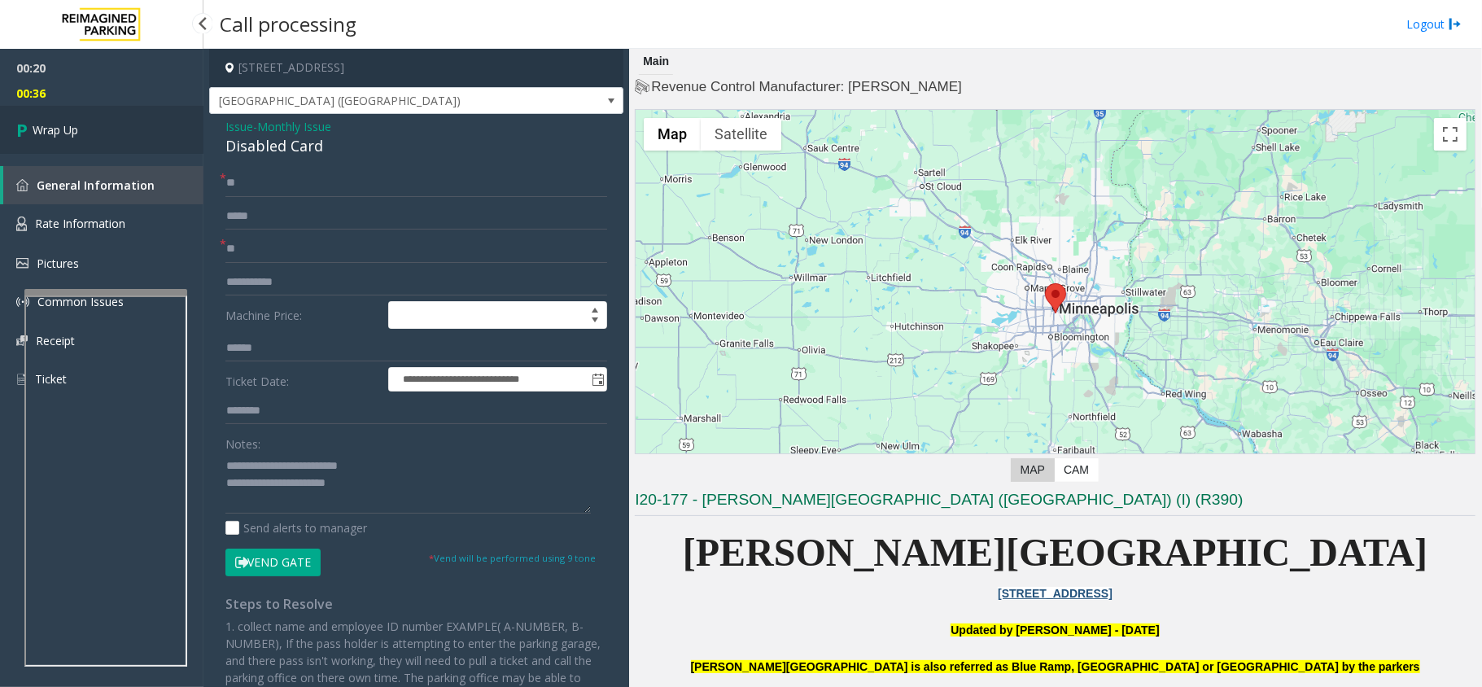
click at [147, 135] on link "Wrap Up" at bounding box center [101, 130] width 203 height 48
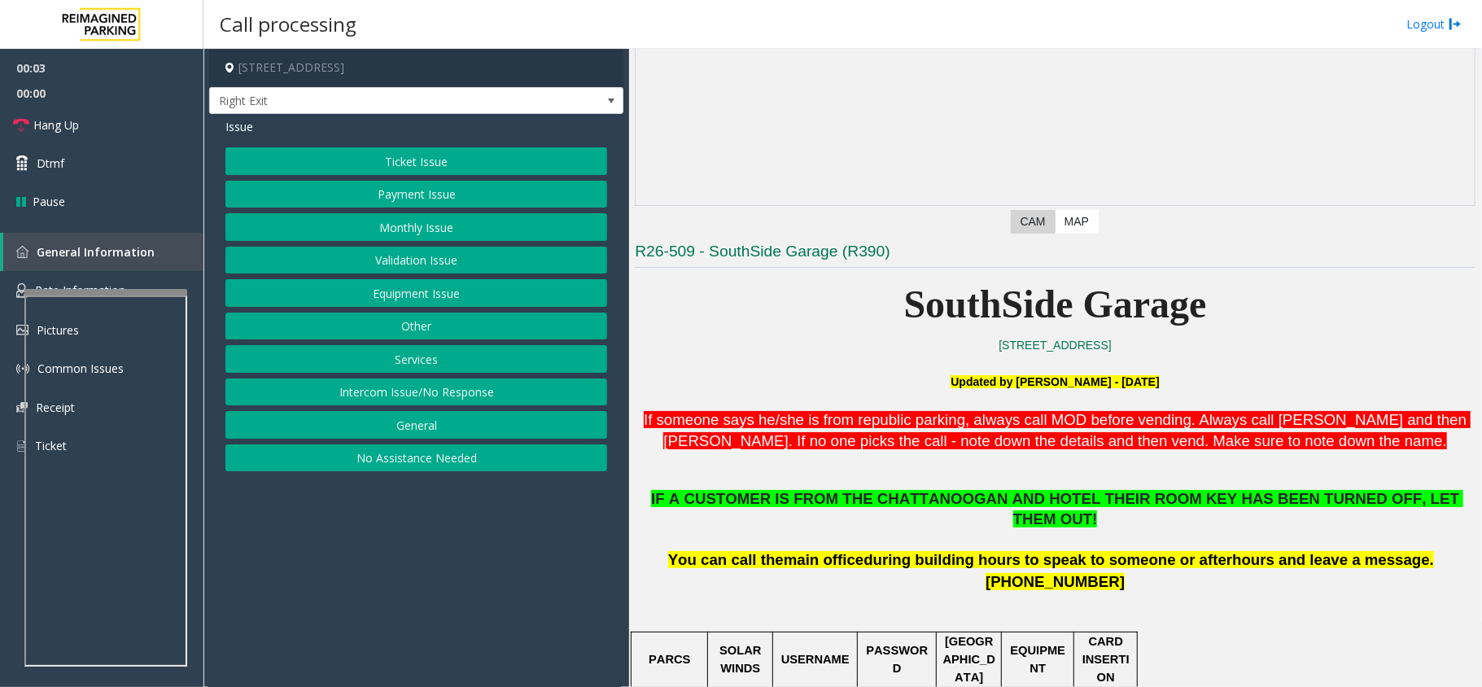
scroll to position [325, 0]
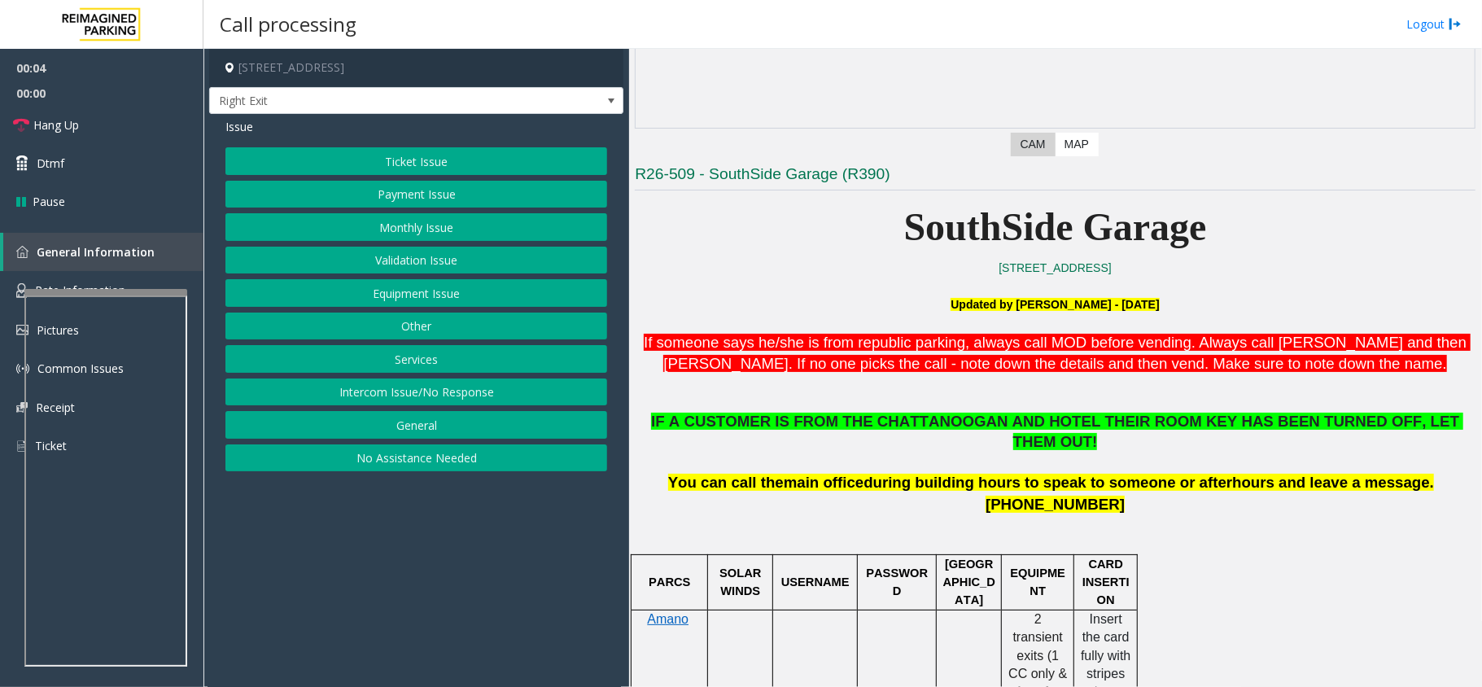
click at [412, 358] on button "Services" at bounding box center [416, 359] width 382 height 28
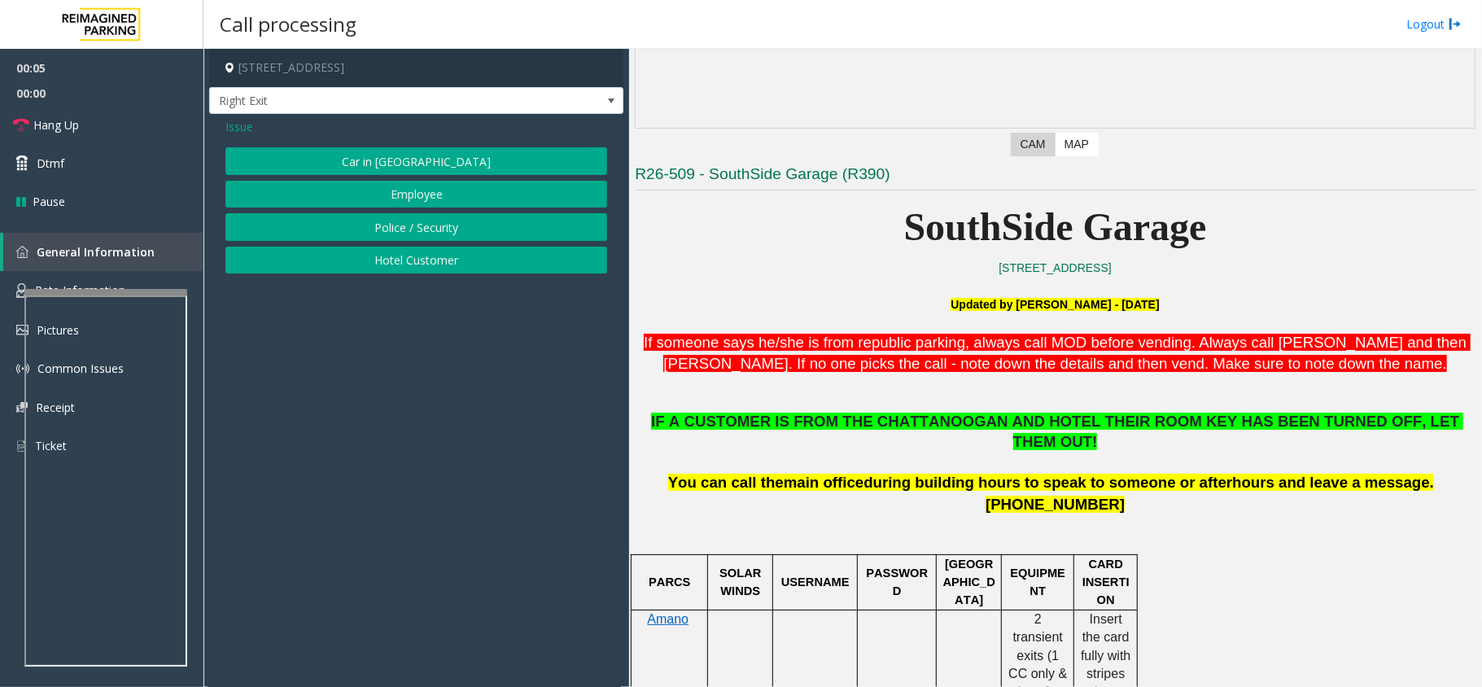
click at [404, 255] on button "Hotel Customer" at bounding box center [416, 261] width 382 height 28
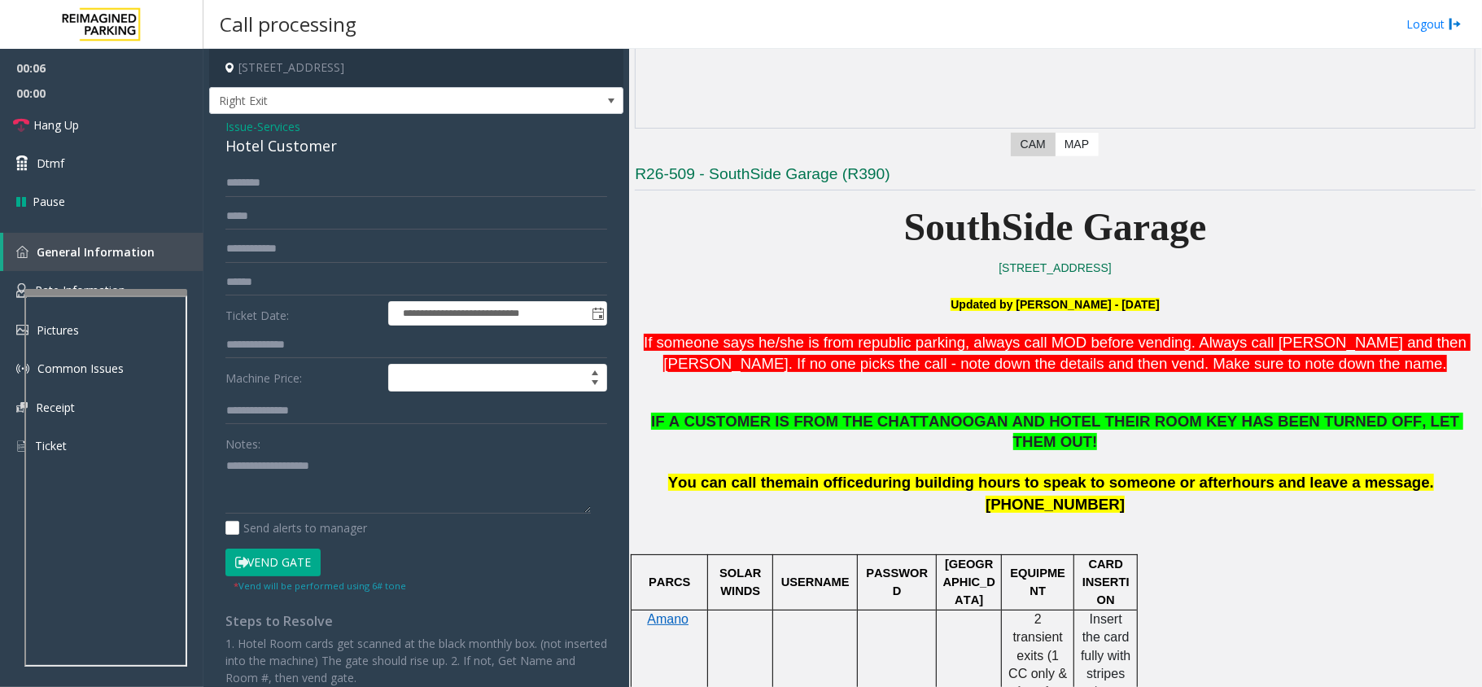
click at [258, 137] on div "Hotel Customer" at bounding box center [416, 146] width 382 height 22
click at [285, 347] on input "text" at bounding box center [416, 345] width 382 height 28
click at [228, 460] on textarea at bounding box center [407, 482] width 365 height 61
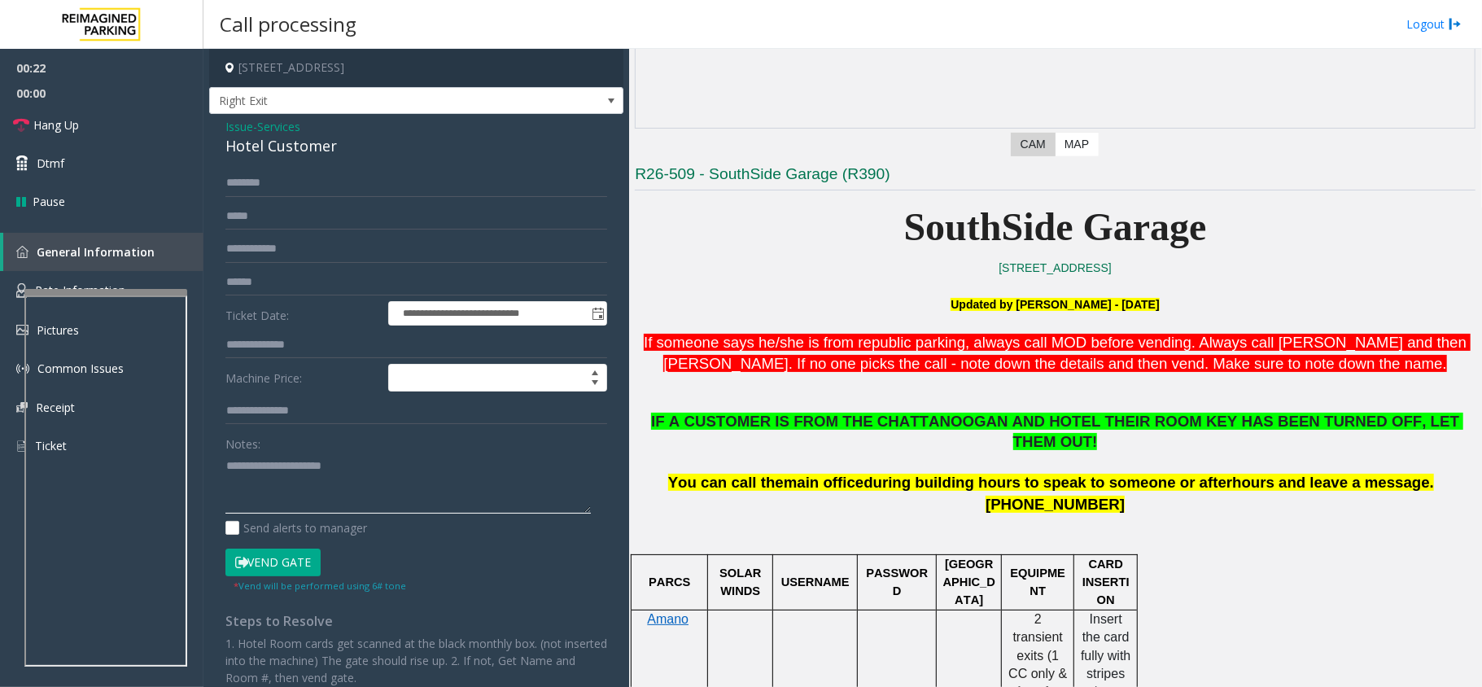
type textarea "**********"
click at [287, 351] on input "text" at bounding box center [416, 345] width 382 height 28
type input "***"
click at [264, 561] on button "Vend Gate" at bounding box center [272, 562] width 95 height 28
click at [362, 457] on textarea at bounding box center [407, 482] width 365 height 61
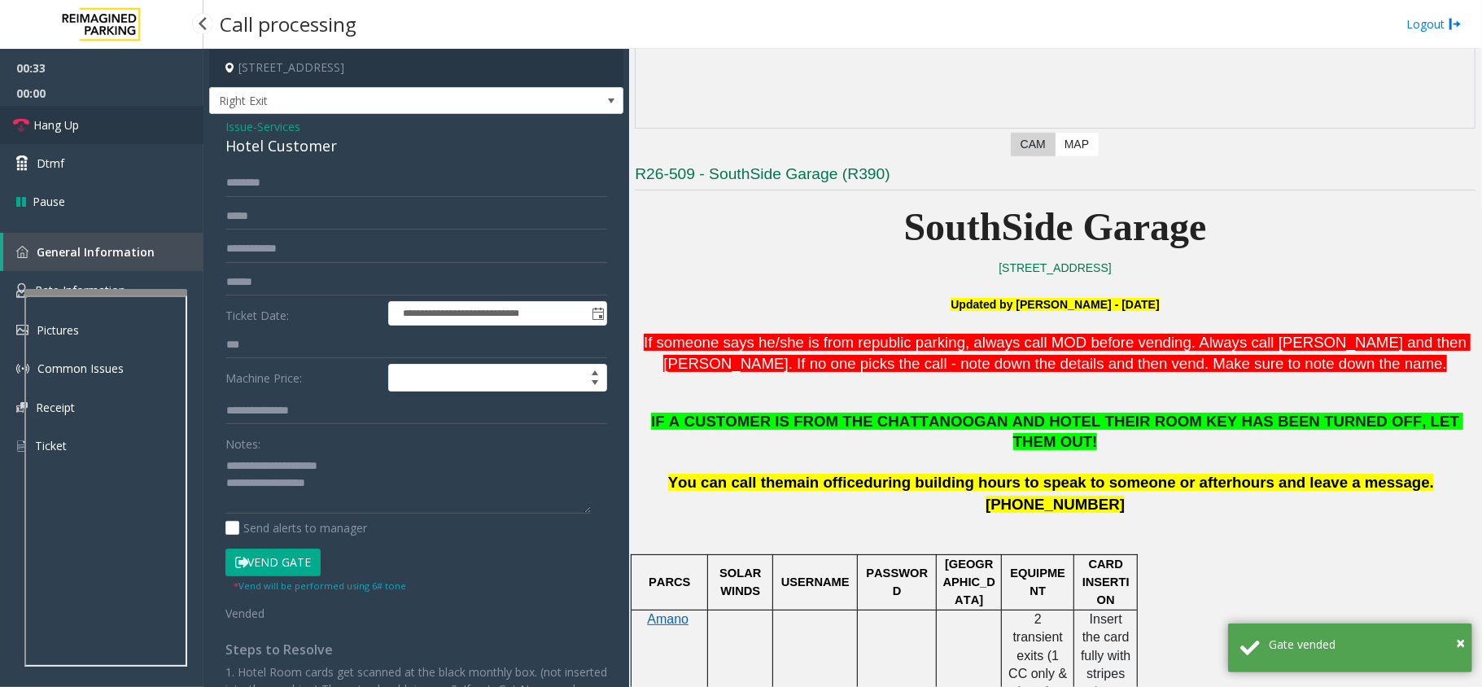
click at [164, 114] on link "Hang Up" at bounding box center [101, 125] width 203 height 38
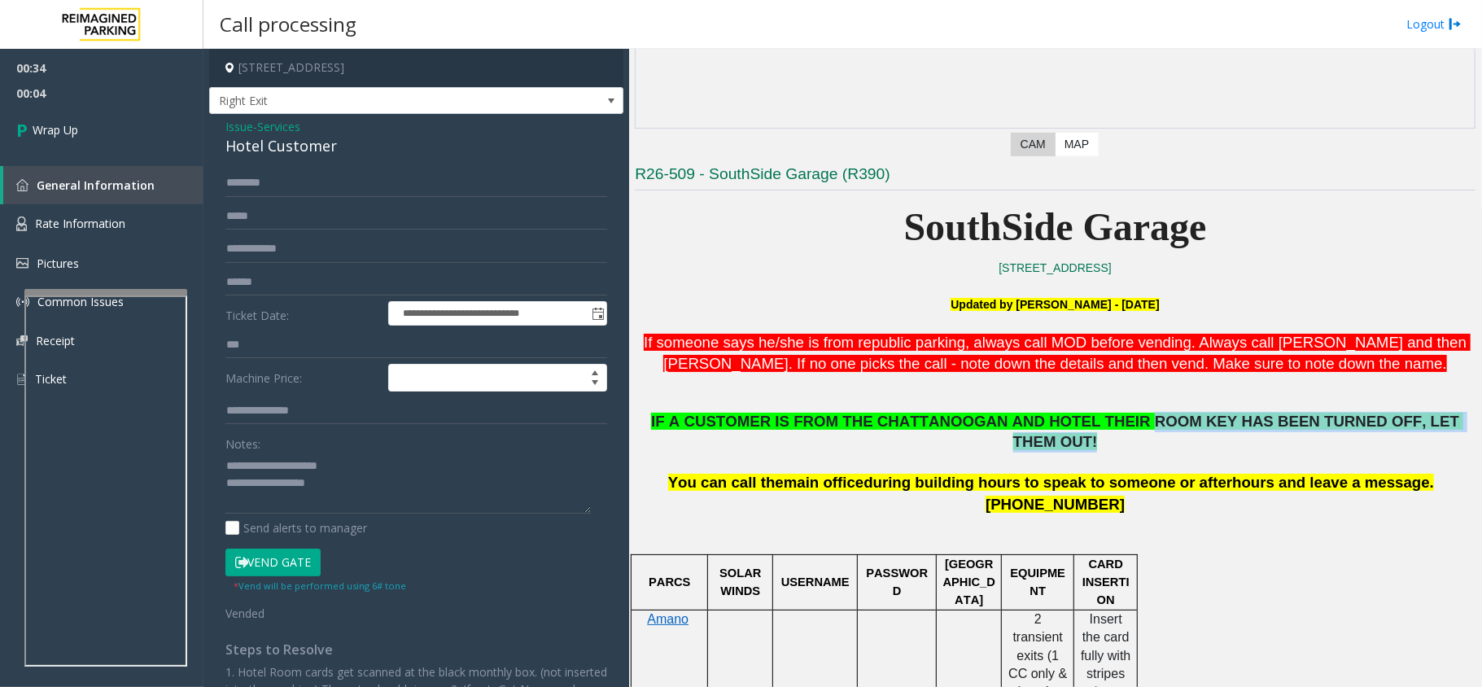
copy span "ROOM KEY HAS BEEN TURNED OFF, LET THEM OUT!"
drag, startPoint x: 1094, startPoint y: 424, endPoint x: 1439, endPoint y: 437, distance: 345.2
click at [1439, 437] on div "IF A CUSTOMER IS FROM THE CHATTANOOGAN AND HOTEL THEIR ROOM KEY HAS BEEN TURNED…" at bounding box center [1055, 464] width 840 height 104
click at [336, 486] on textarea at bounding box center [407, 482] width 365 height 61
paste textarea "**********"
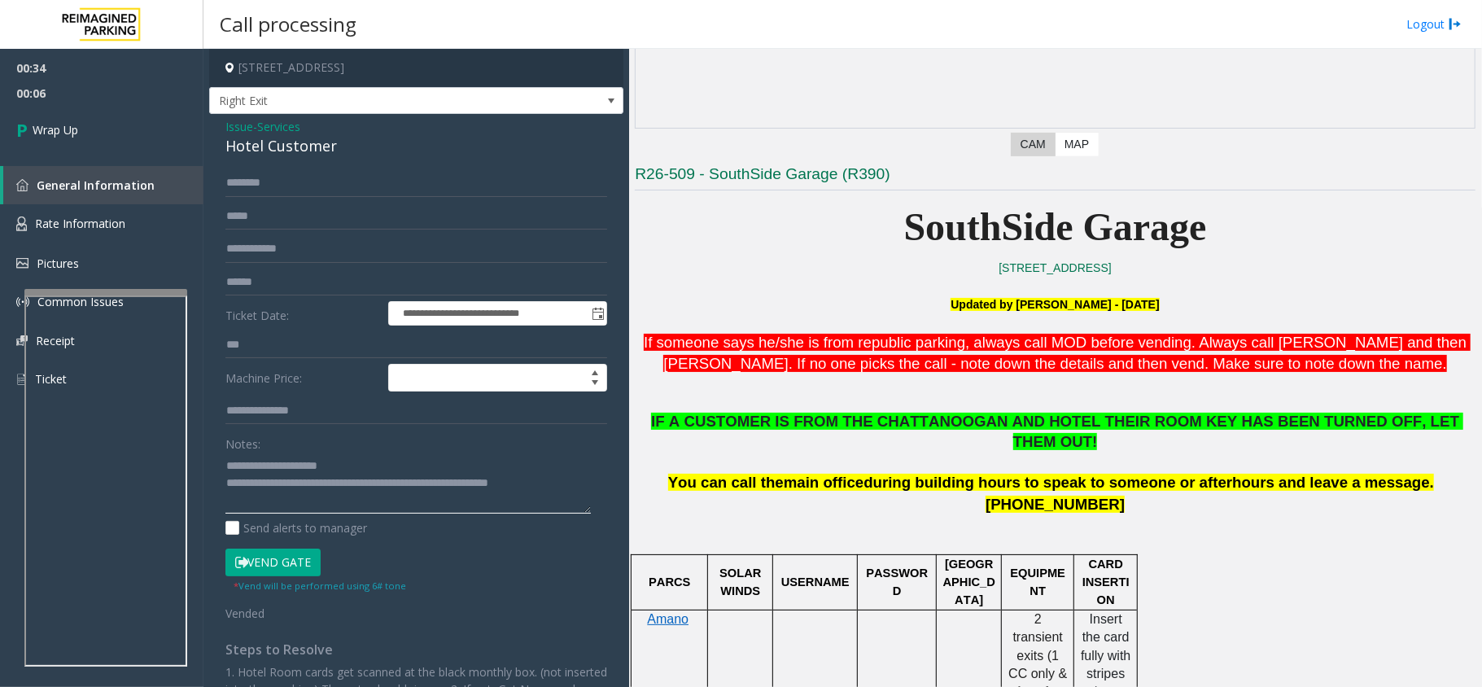
scroll to position [28, 0]
type textarea "**********"
click at [78, 121] on span "Wrap Up" at bounding box center [56, 129] width 46 height 17
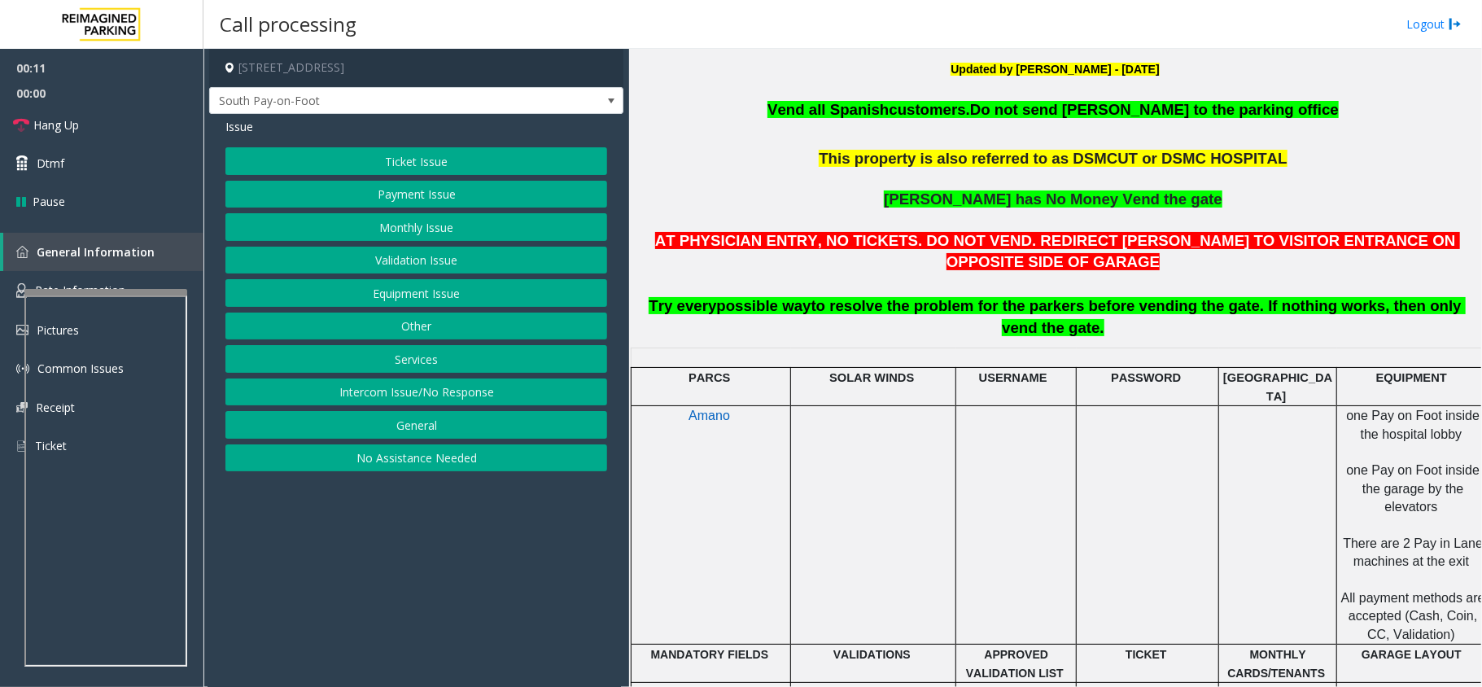
scroll to position [542, 0]
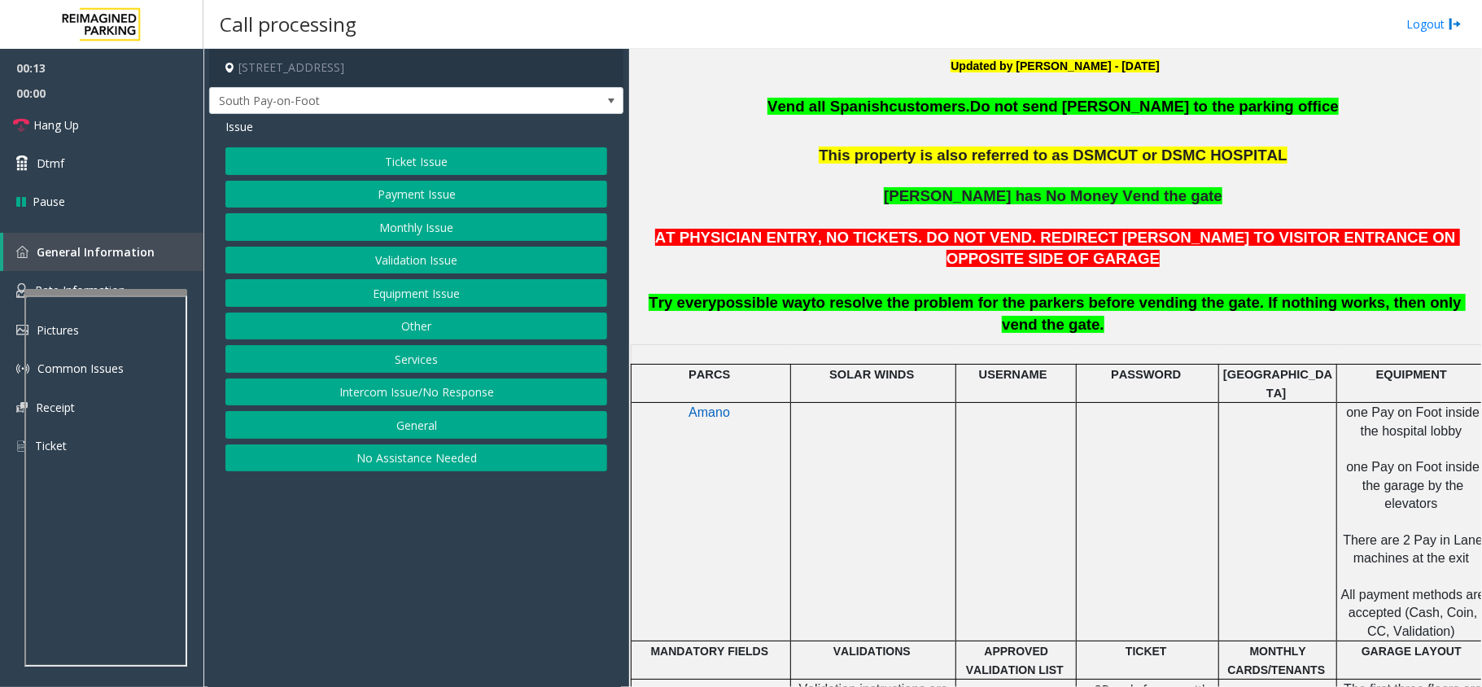
click at [385, 203] on button "Payment Issue" at bounding box center [416, 195] width 382 height 28
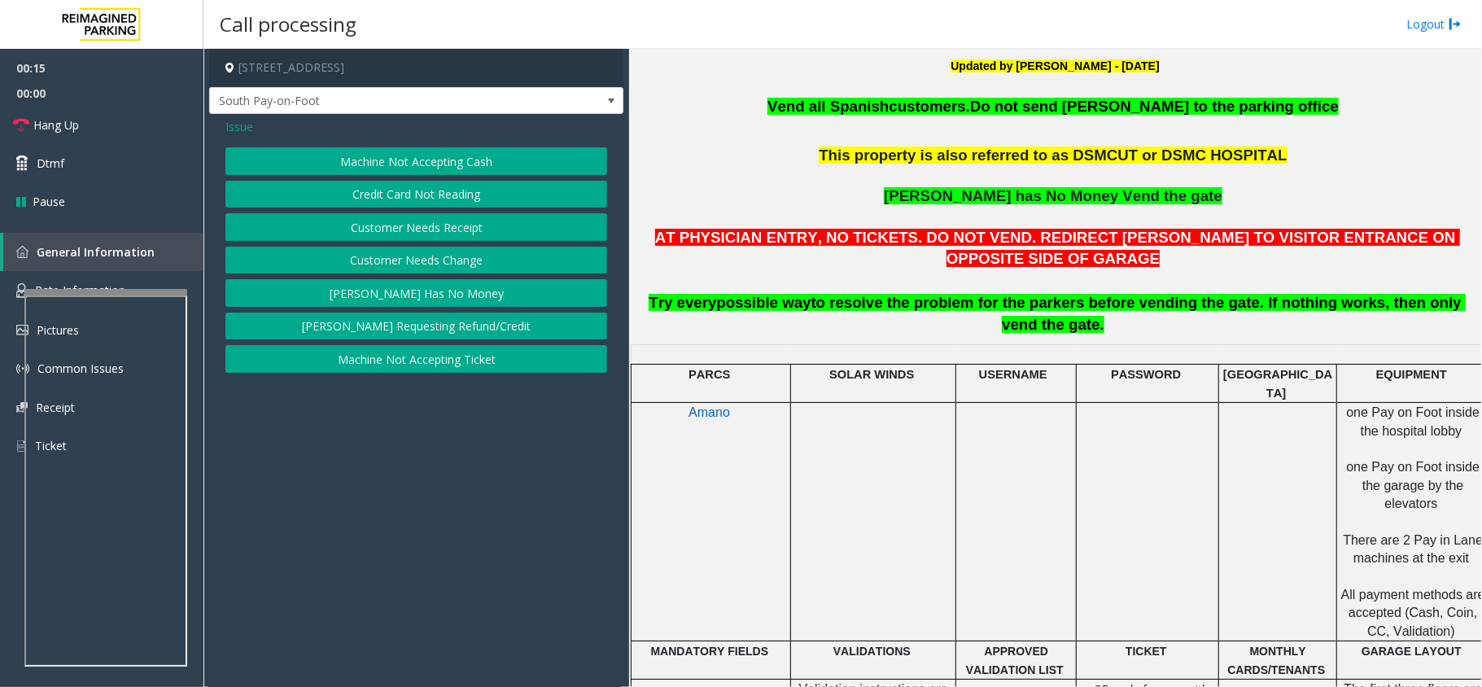
click at [375, 194] on button "Credit Card Not Reading" at bounding box center [416, 195] width 382 height 28
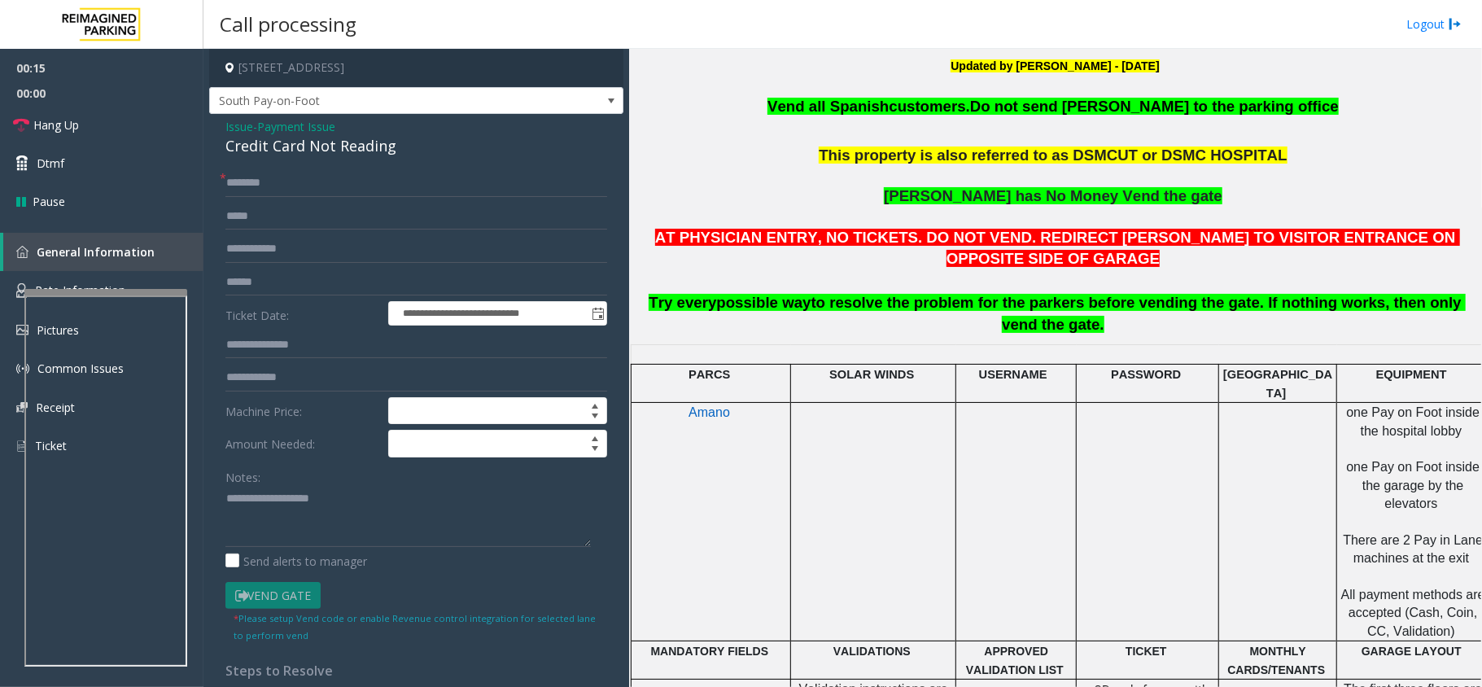
click at [290, 150] on div "Credit Card Not Reading" at bounding box center [416, 146] width 382 height 22
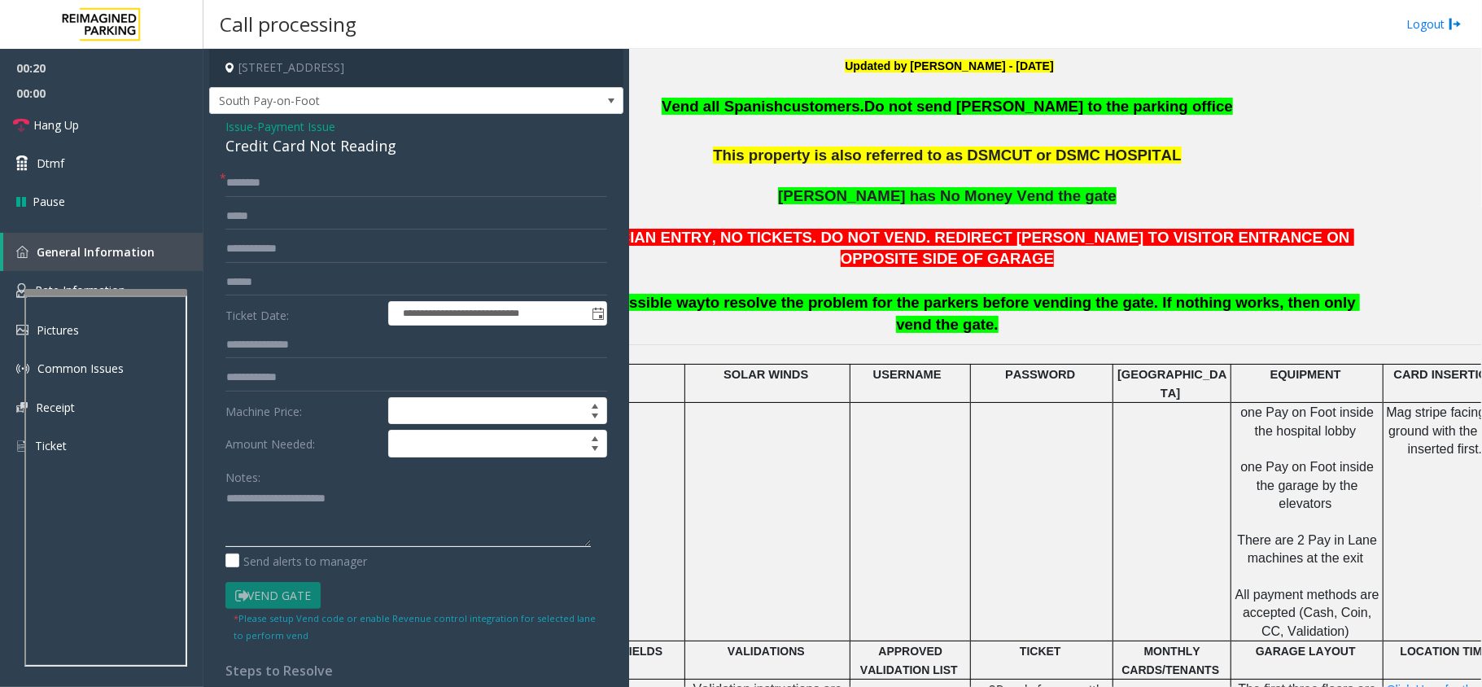
scroll to position [542, 159]
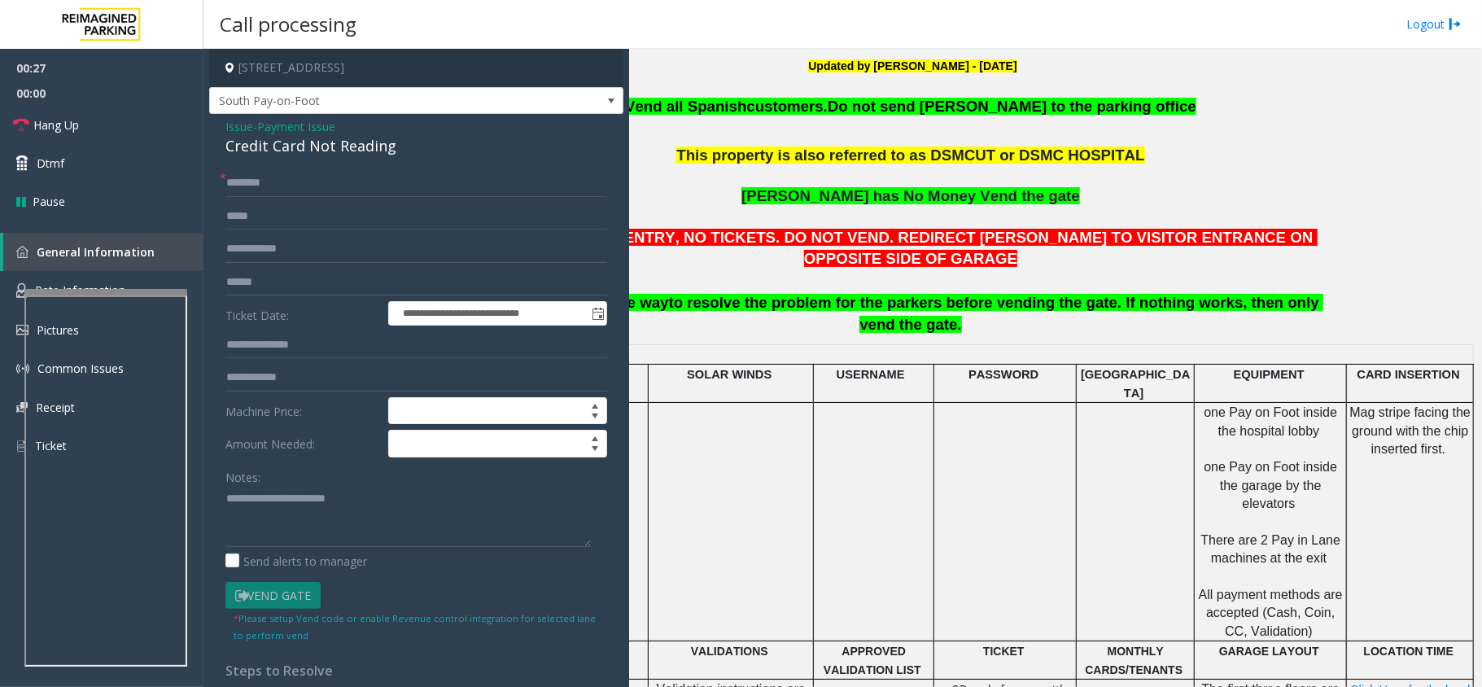
click at [225, 500] on div "**********" at bounding box center [416, 554] width 406 height 771
click at [225, 495] on textarea at bounding box center [407, 516] width 365 height 61
type textarea "**********"
click at [226, 186] on input "text" at bounding box center [416, 183] width 382 height 28
type input "**"
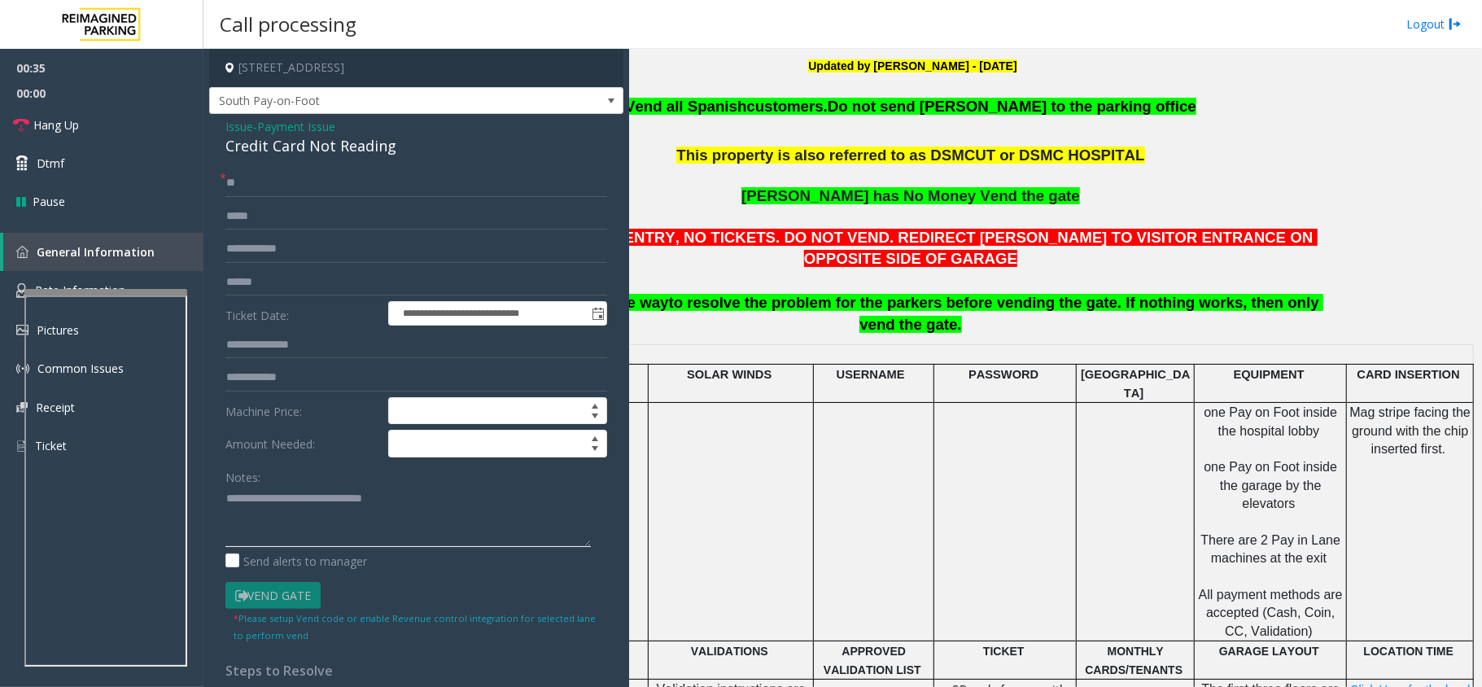
click at [421, 512] on textarea at bounding box center [407, 516] width 365 height 61
type textarea "**********"
click at [151, 124] on link "Hang Up" at bounding box center [101, 125] width 203 height 38
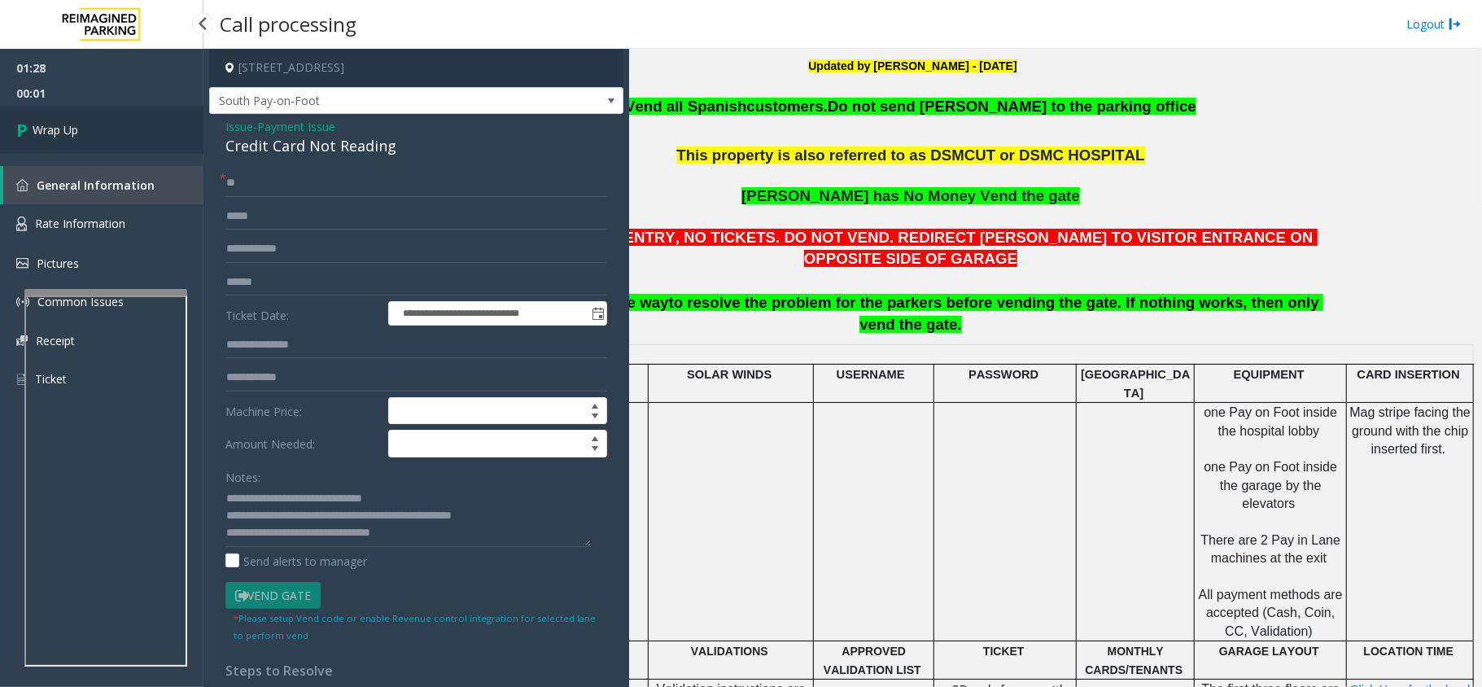
click at [144, 122] on link "Wrap Up" at bounding box center [101, 130] width 203 height 48
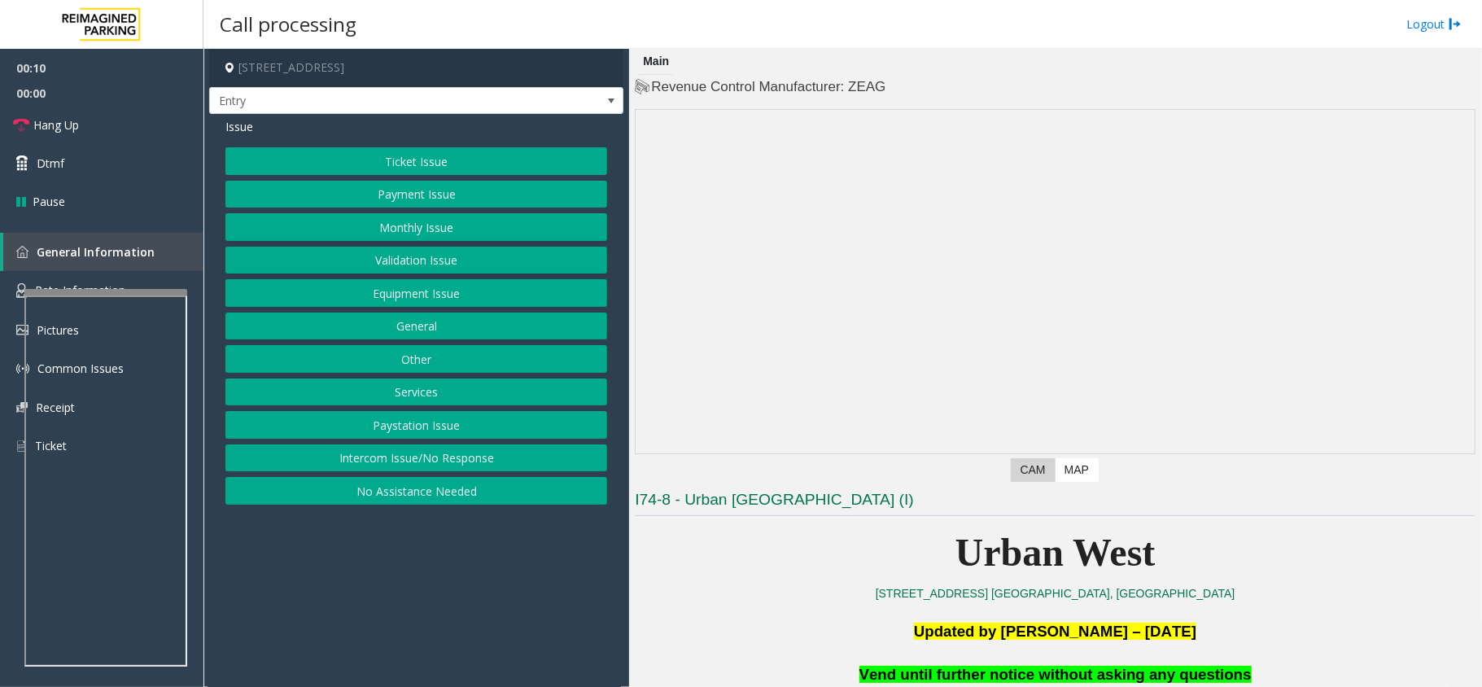
click at [426, 225] on button "Monthly Issue" at bounding box center [416, 227] width 382 height 28
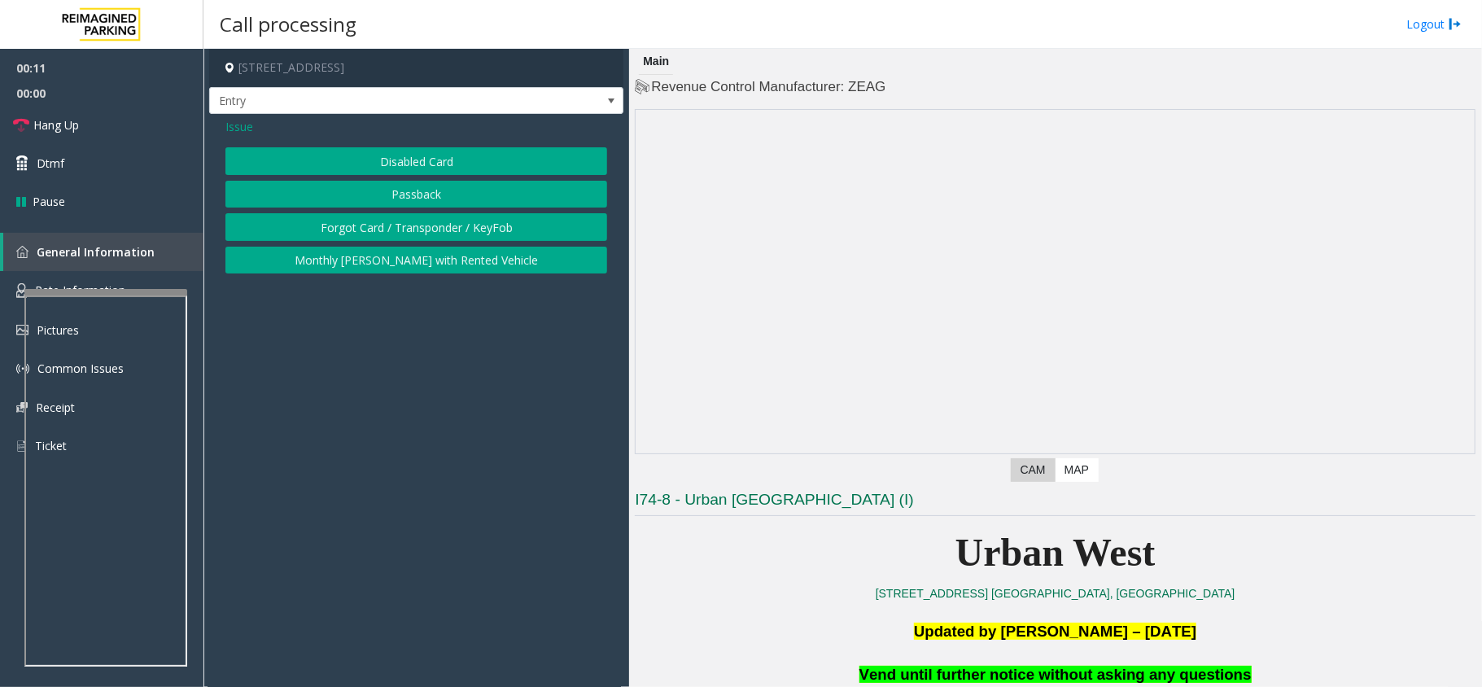
click at [384, 163] on button "Disabled Card" at bounding box center [416, 161] width 382 height 28
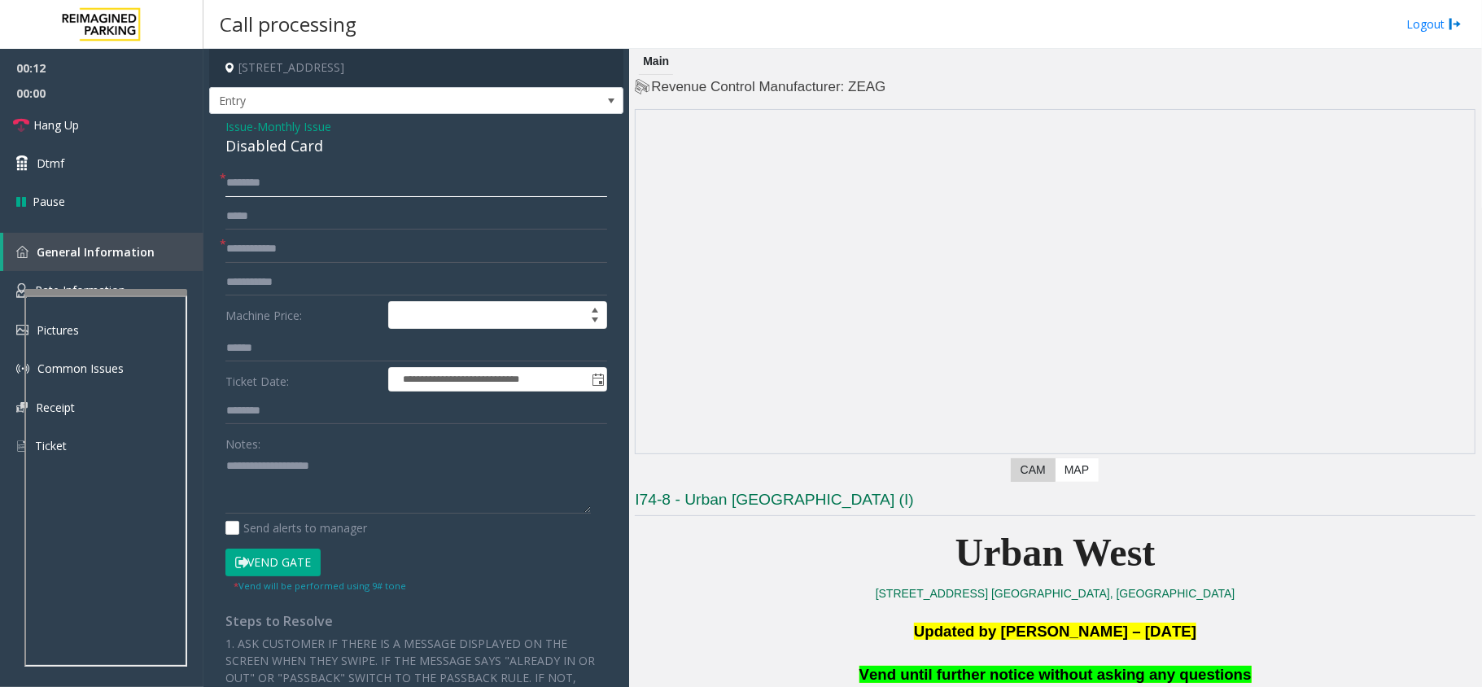
click at [246, 183] on input "text" at bounding box center [416, 183] width 382 height 28
type input "**"
click at [291, 553] on button "Vend Gate" at bounding box center [272, 562] width 95 height 28
click at [267, 138] on div "Disabled Card" at bounding box center [416, 146] width 382 height 22
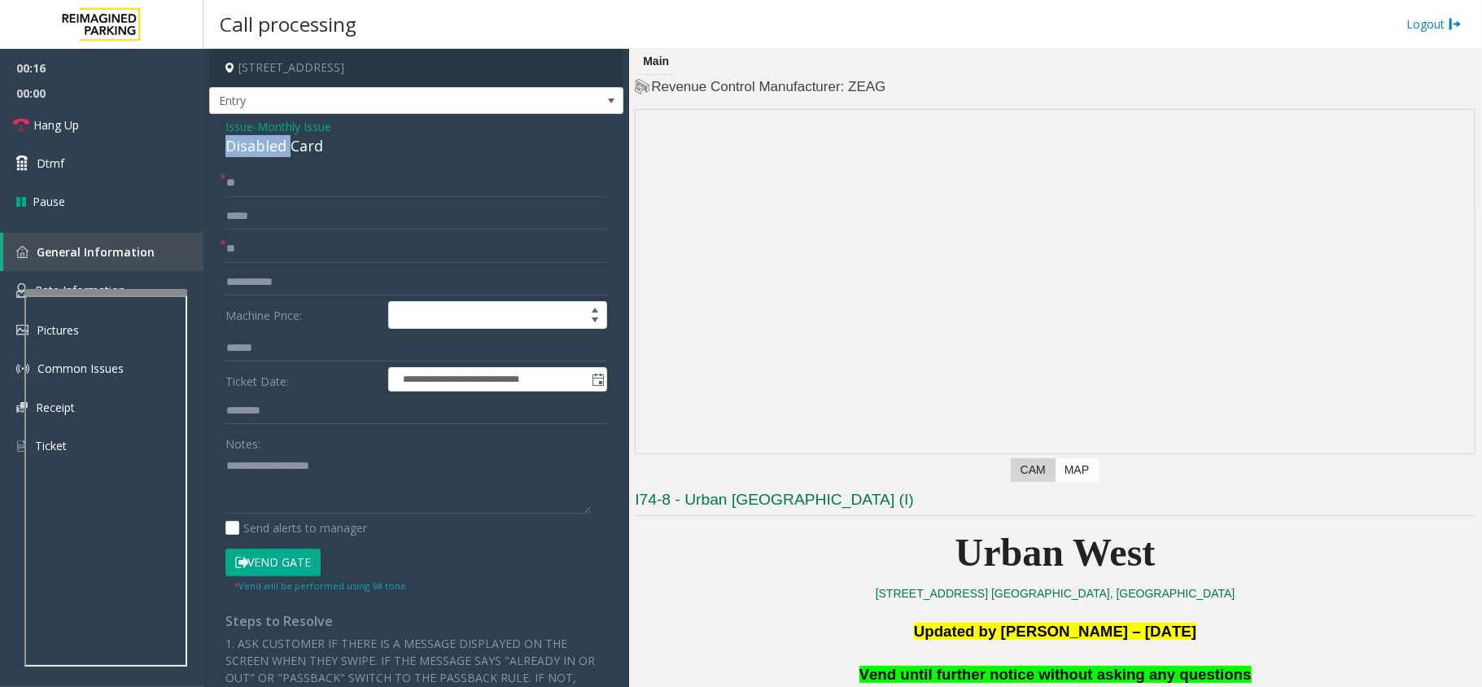
click at [267, 138] on div "Disabled Card" at bounding box center [416, 146] width 382 height 22
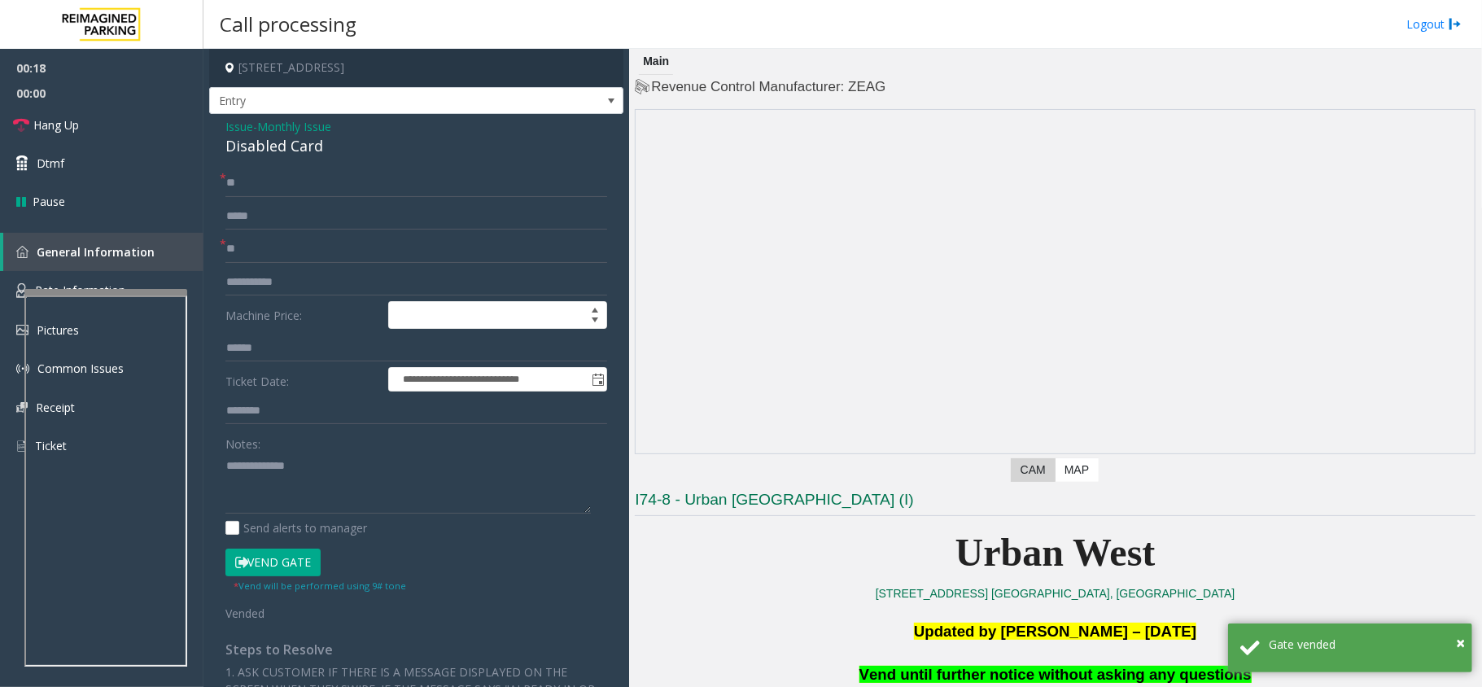
click at [225, 462] on div "**********" at bounding box center [416, 587] width 406 height 836
click at [233, 466] on textarea at bounding box center [407, 482] width 365 height 61
click at [228, 463] on textarea at bounding box center [407, 482] width 365 height 61
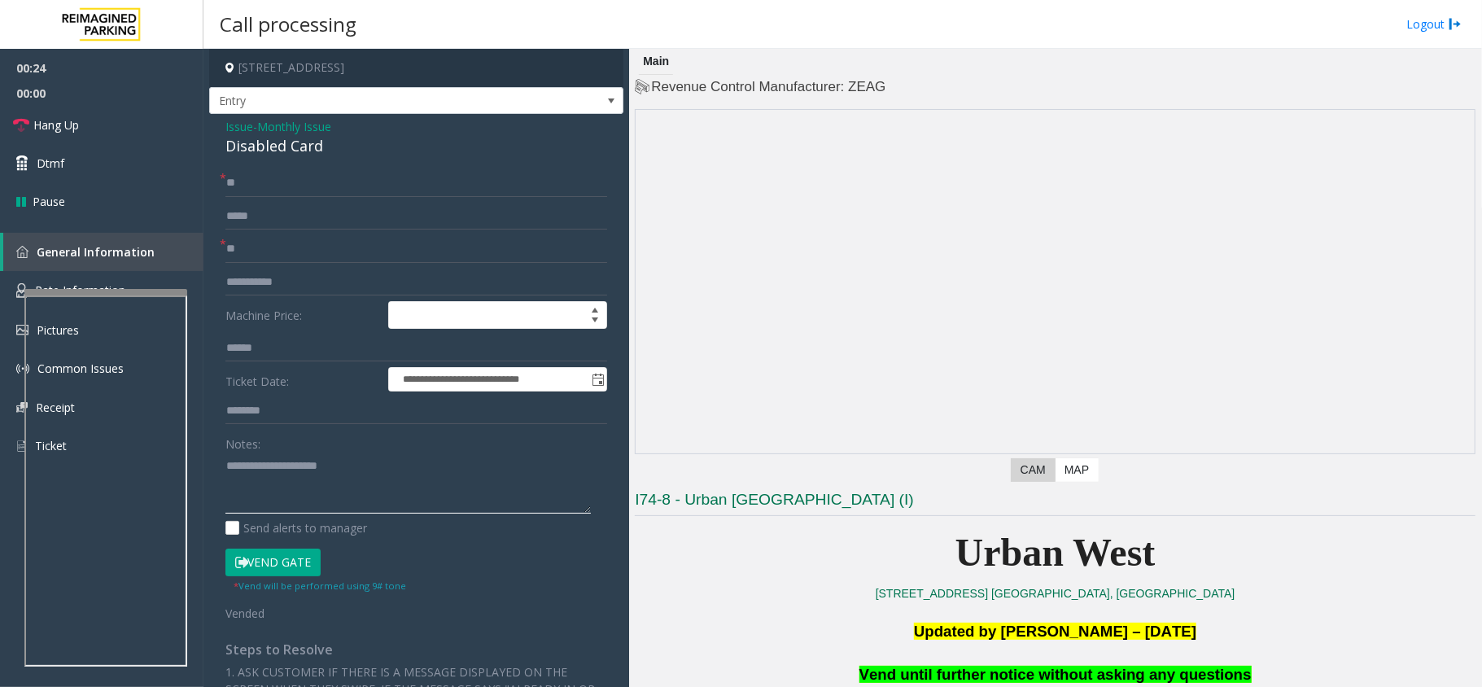
click at [414, 462] on textarea at bounding box center [407, 482] width 365 height 61
click at [105, 124] on link "Hang Up" at bounding box center [101, 125] width 203 height 38
click at [911, 669] on span "Vend until further notice without asking any questions" at bounding box center [1055, 674] width 392 height 17
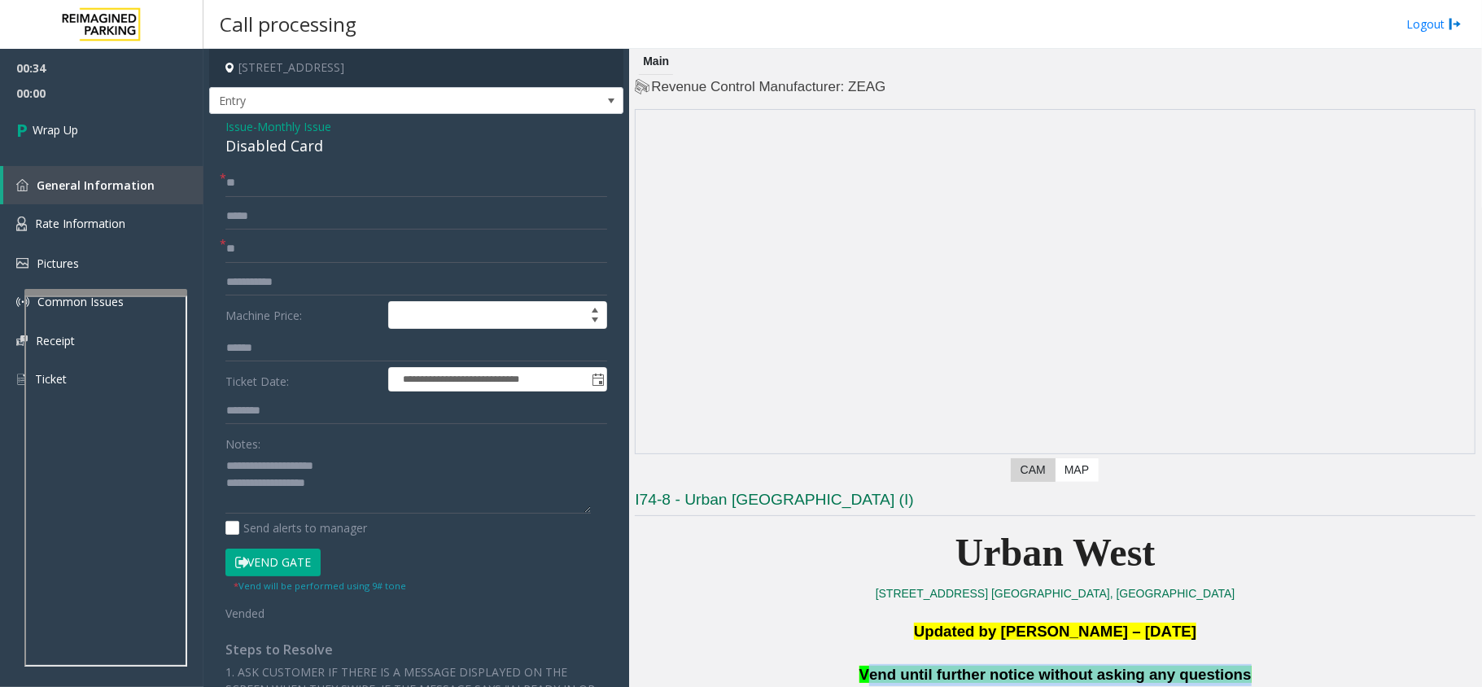
click at [911, 669] on span "Vend until further notice without asking any questions" at bounding box center [1055, 674] width 392 height 17
copy span "Vend until further notice without asking any questions"
click at [323, 486] on textarea at bounding box center [407, 482] width 365 height 61
paste textarea "**********"
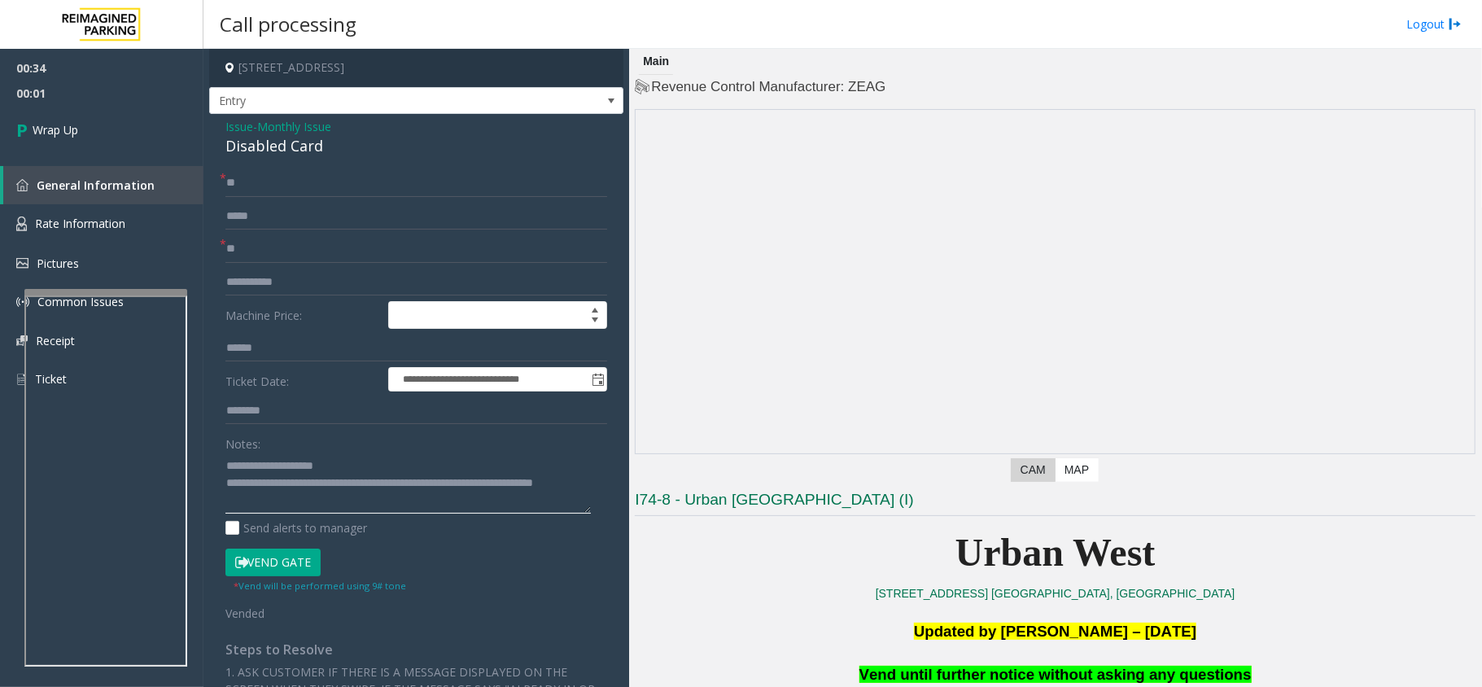
scroll to position [28, 0]
type textarea "**********"
click at [57, 131] on span "Wrap Up" at bounding box center [56, 129] width 46 height 17
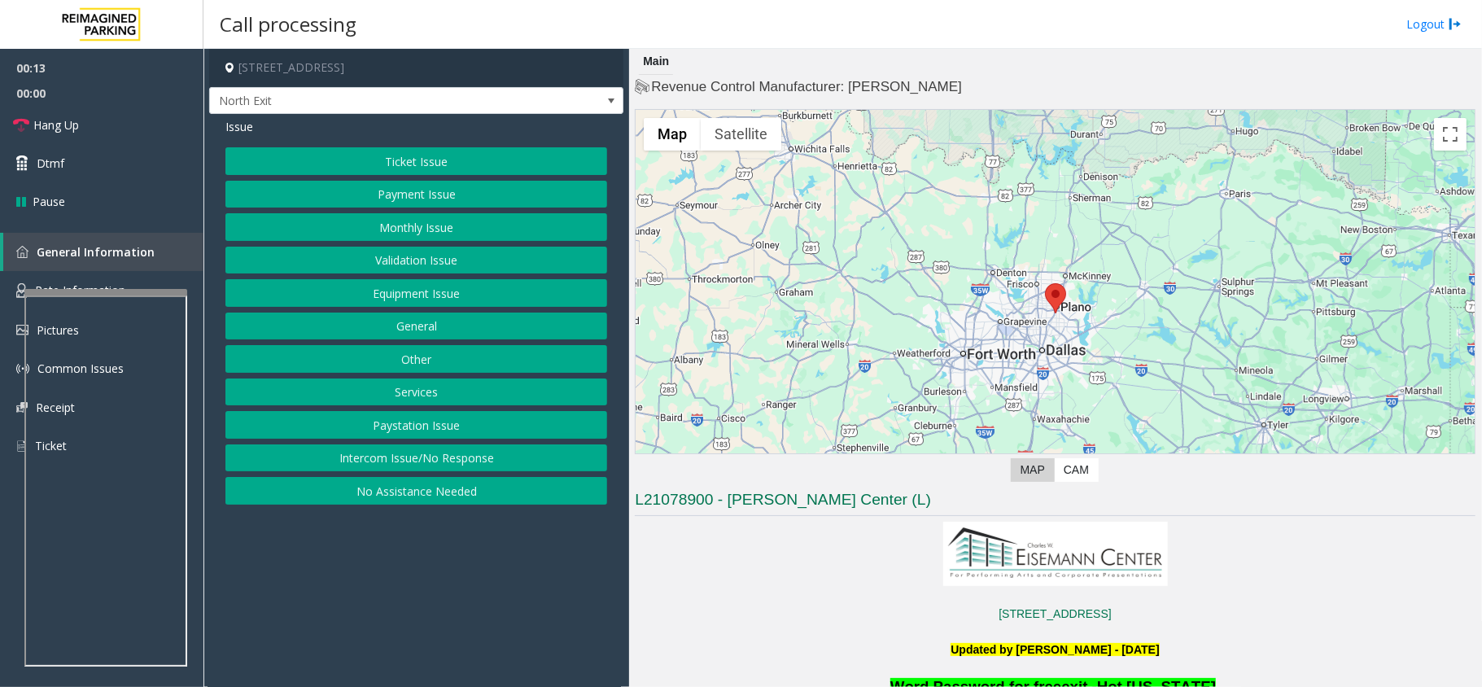
click at [465, 400] on button "Services" at bounding box center [416, 392] width 382 height 28
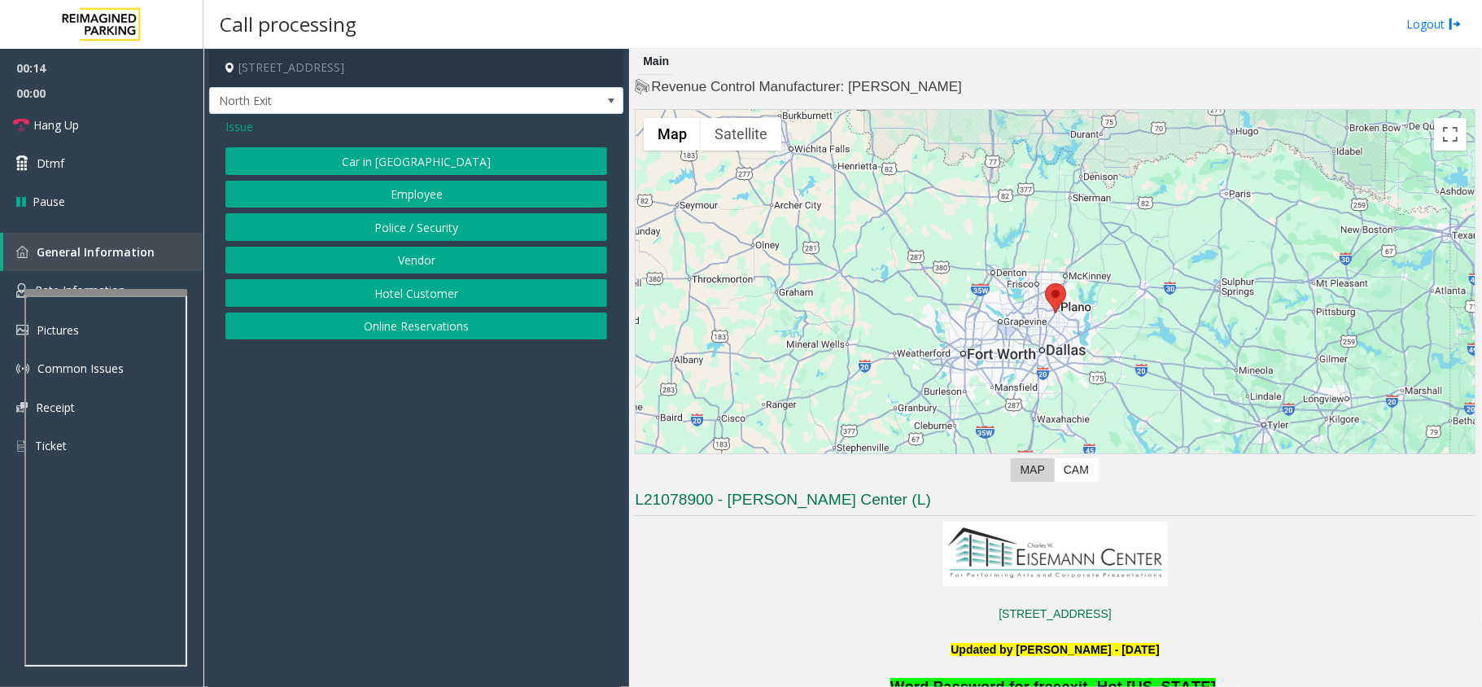
click at [426, 299] on button "Hotel Customer" at bounding box center [416, 293] width 382 height 28
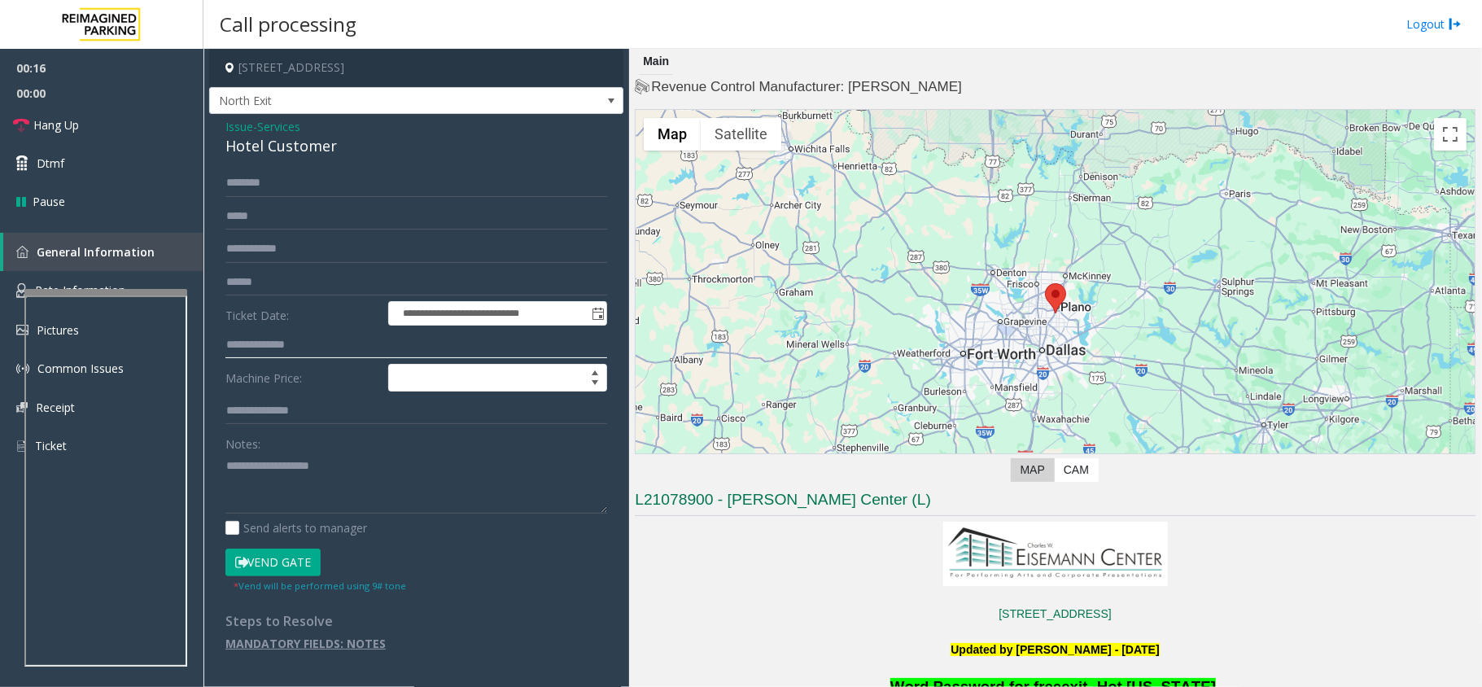
click at [238, 350] on input "text" at bounding box center [416, 345] width 382 height 28
type input "*"
type input "***"
click at [274, 565] on button "Vend Gate" at bounding box center [272, 562] width 95 height 28
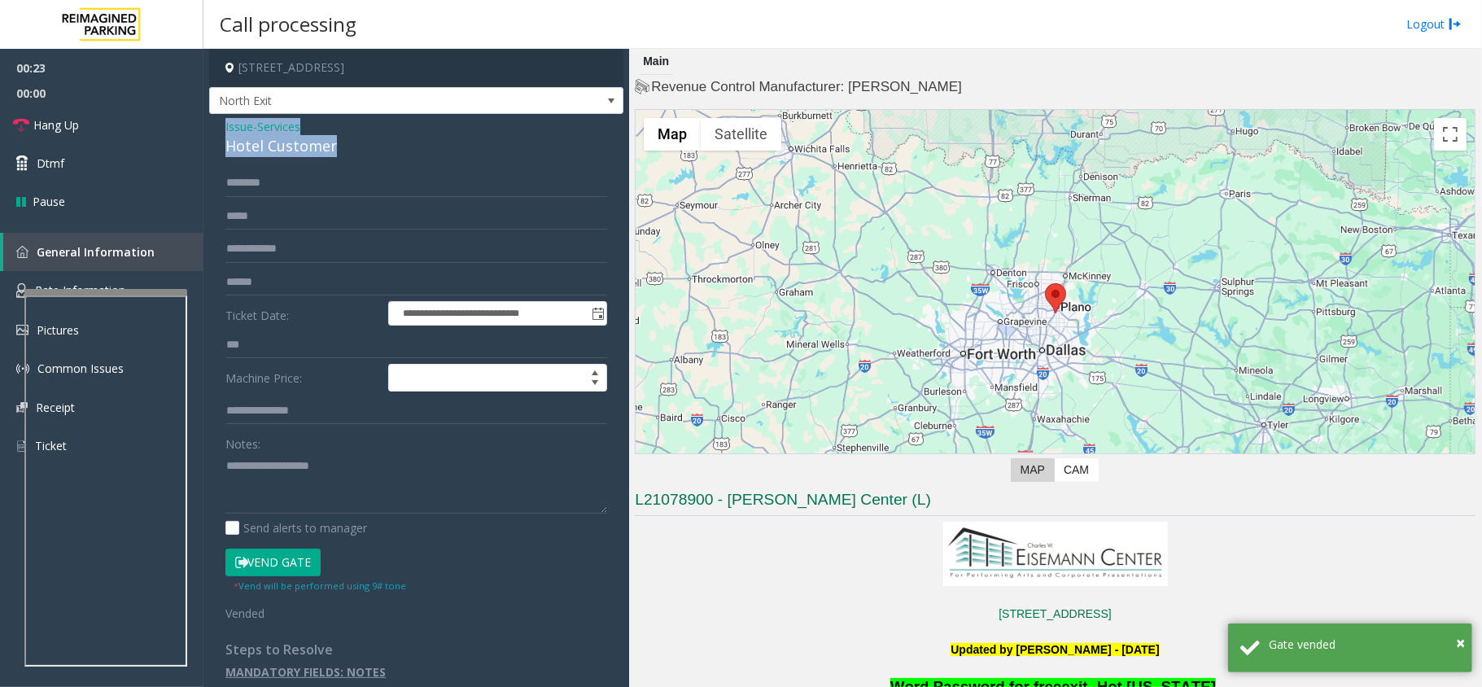
drag, startPoint x: 239, startPoint y: 124, endPoint x: 349, endPoint y: 148, distance: 112.5
click at [349, 148] on div "**********" at bounding box center [416, 405] width 414 height 583
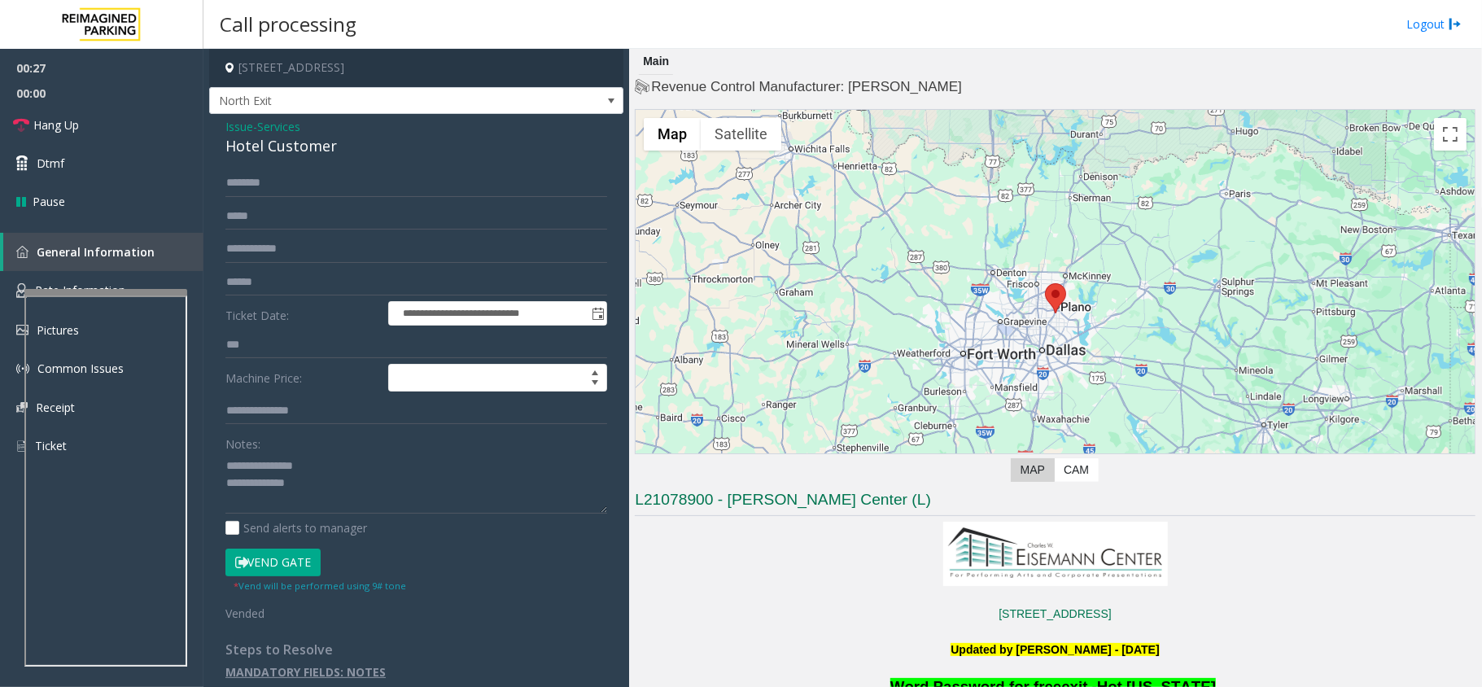
click at [351, 447] on div "Notes:" at bounding box center [416, 472] width 382 height 84
click at [361, 483] on textarea at bounding box center [416, 482] width 382 height 61
click at [177, 114] on link "Hang Up" at bounding box center [101, 125] width 203 height 38
click at [298, 498] on textarea at bounding box center [416, 482] width 382 height 61
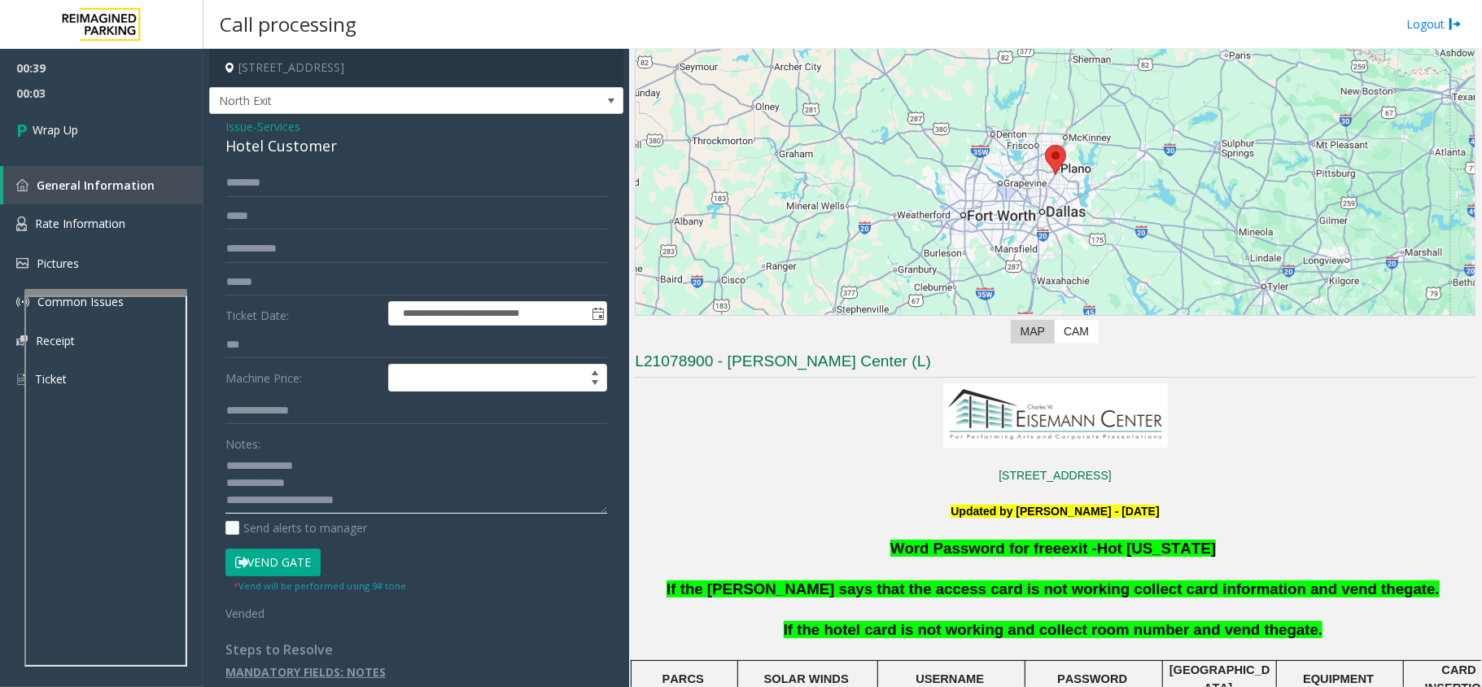
scroll to position [434, 0]
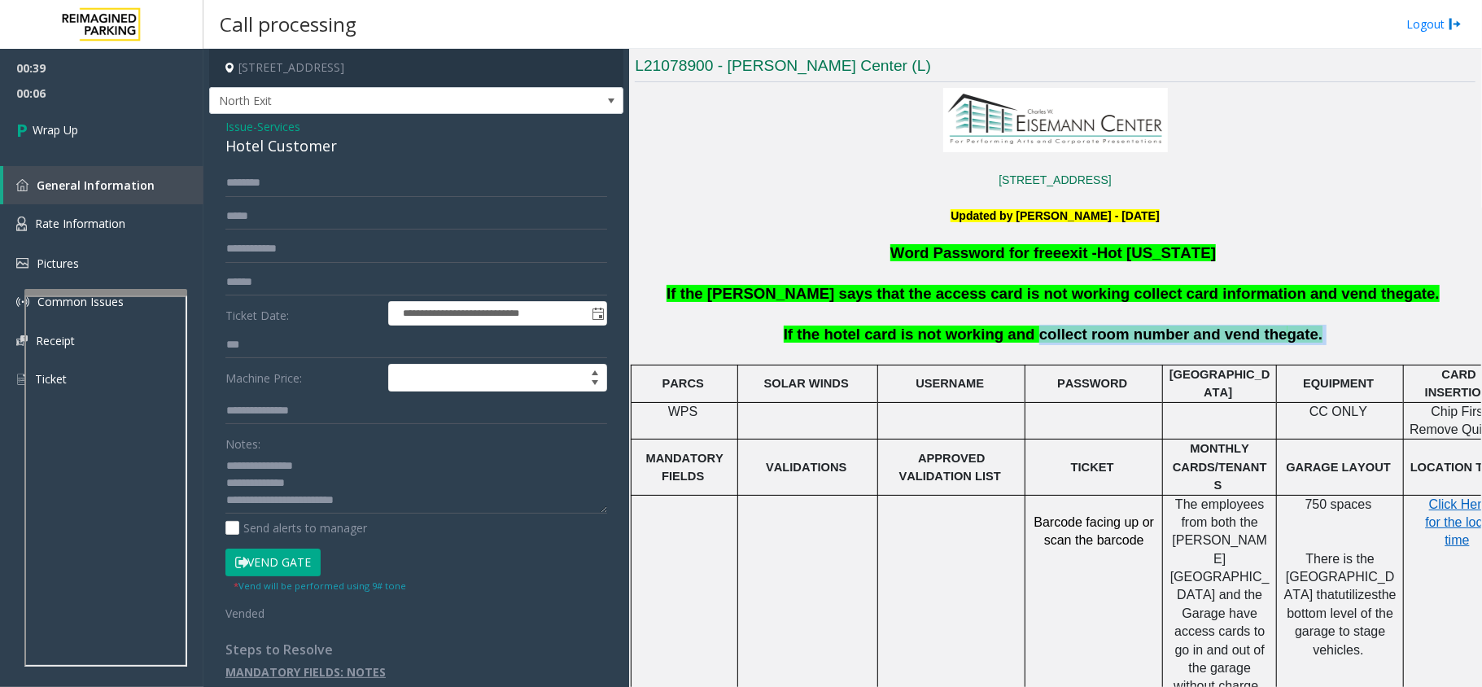
copy p "collect room number and vend the gate."
drag, startPoint x: 1030, startPoint y: 329, endPoint x: 1293, endPoint y: 343, distance: 263.2
click at [1293, 343] on p "If the hotel card is not working and collect room number and vend the gate." at bounding box center [1055, 335] width 844 height 20
paste textarea "**********"
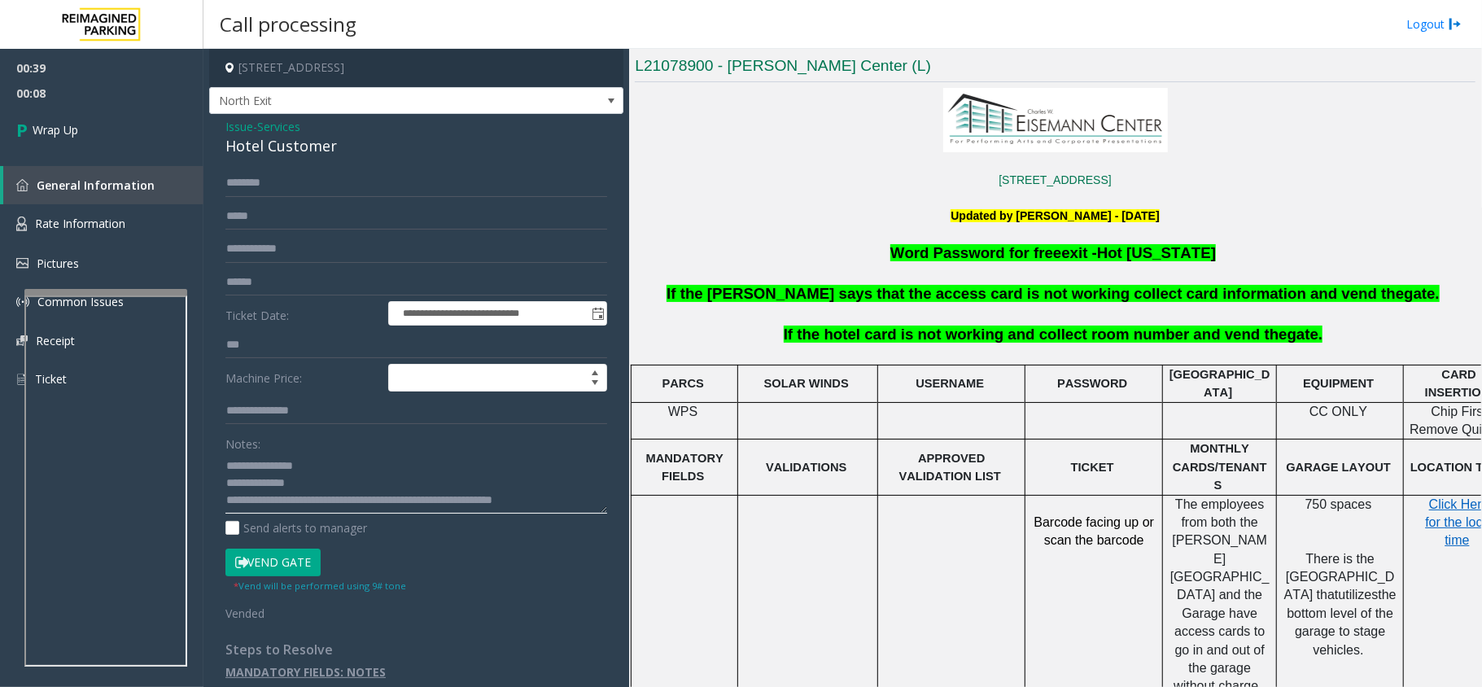
click at [382, 505] on textarea at bounding box center [416, 482] width 382 height 61
type textarea "**********"
click at [68, 132] on span "Wrap Up" at bounding box center [56, 129] width 46 height 17
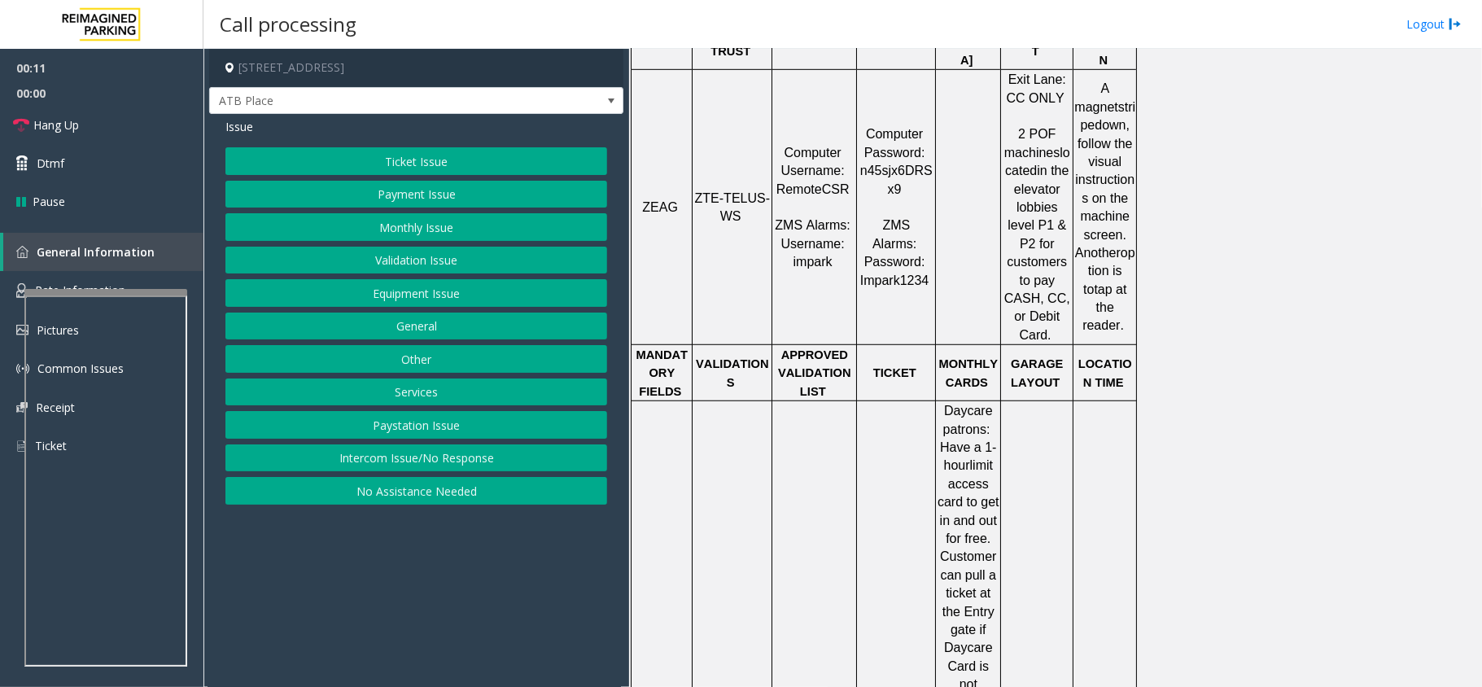
scroll to position [1085, 0]
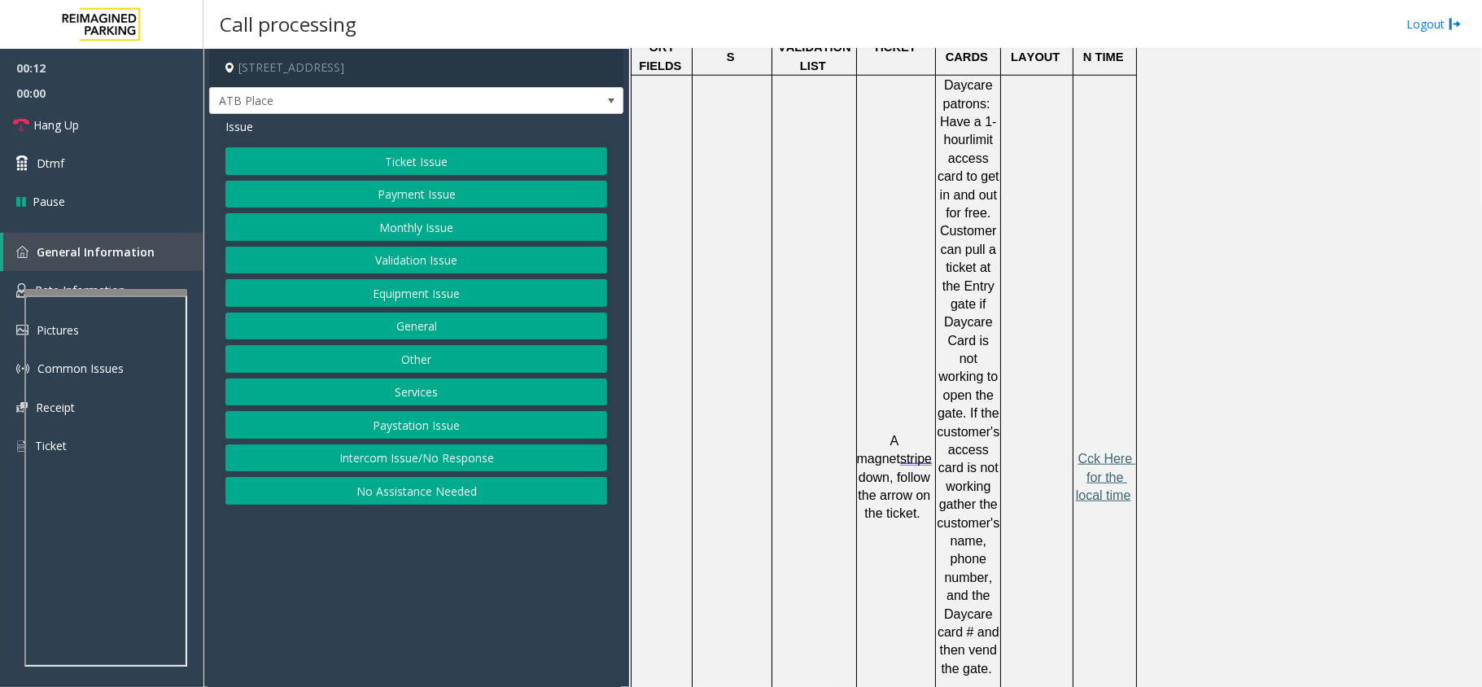
click at [1098, 452] on span "Cck Here for the local time" at bounding box center [1106, 477] width 60 height 50
click at [421, 323] on button "General" at bounding box center [416, 326] width 382 height 28
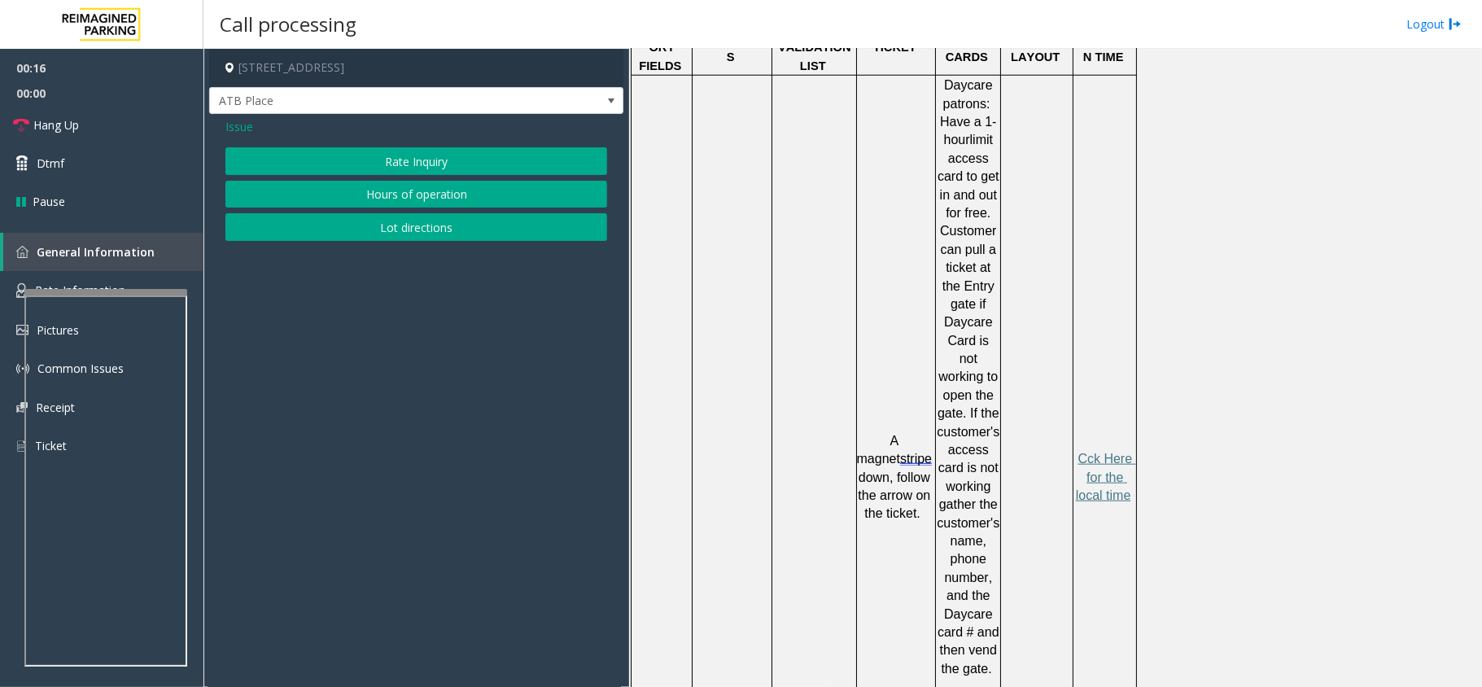
click at [234, 119] on span "Issue" at bounding box center [239, 126] width 28 height 17
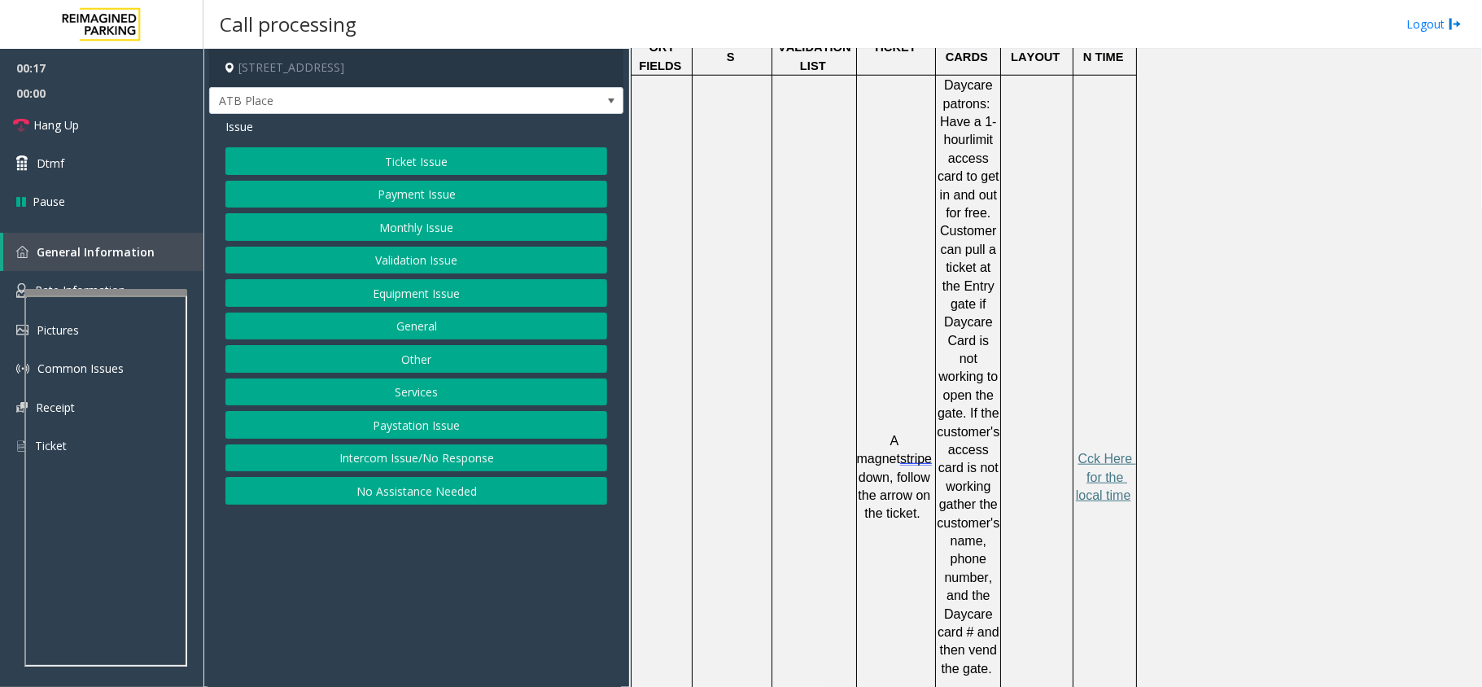
click at [414, 160] on button "Ticket Issue" at bounding box center [416, 161] width 382 height 28
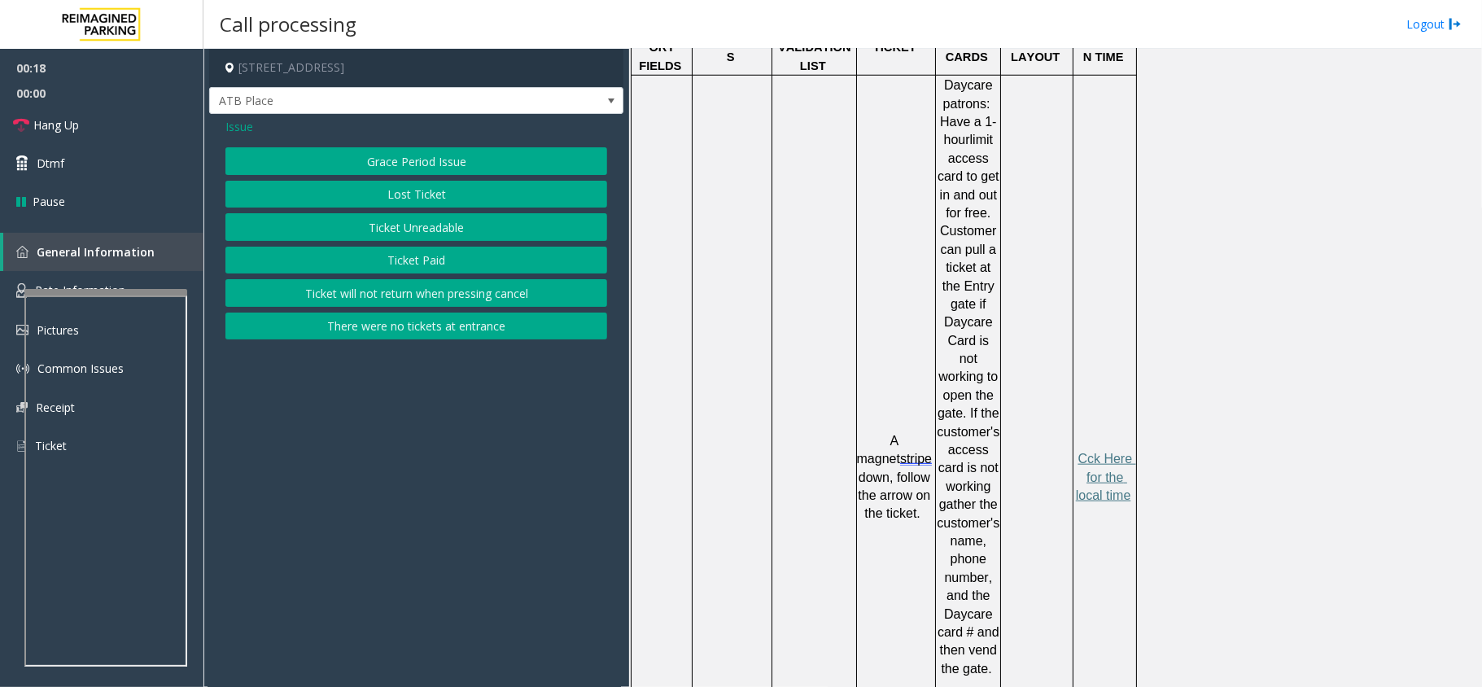
click at [426, 231] on button "Ticket Unreadable" at bounding box center [416, 227] width 382 height 28
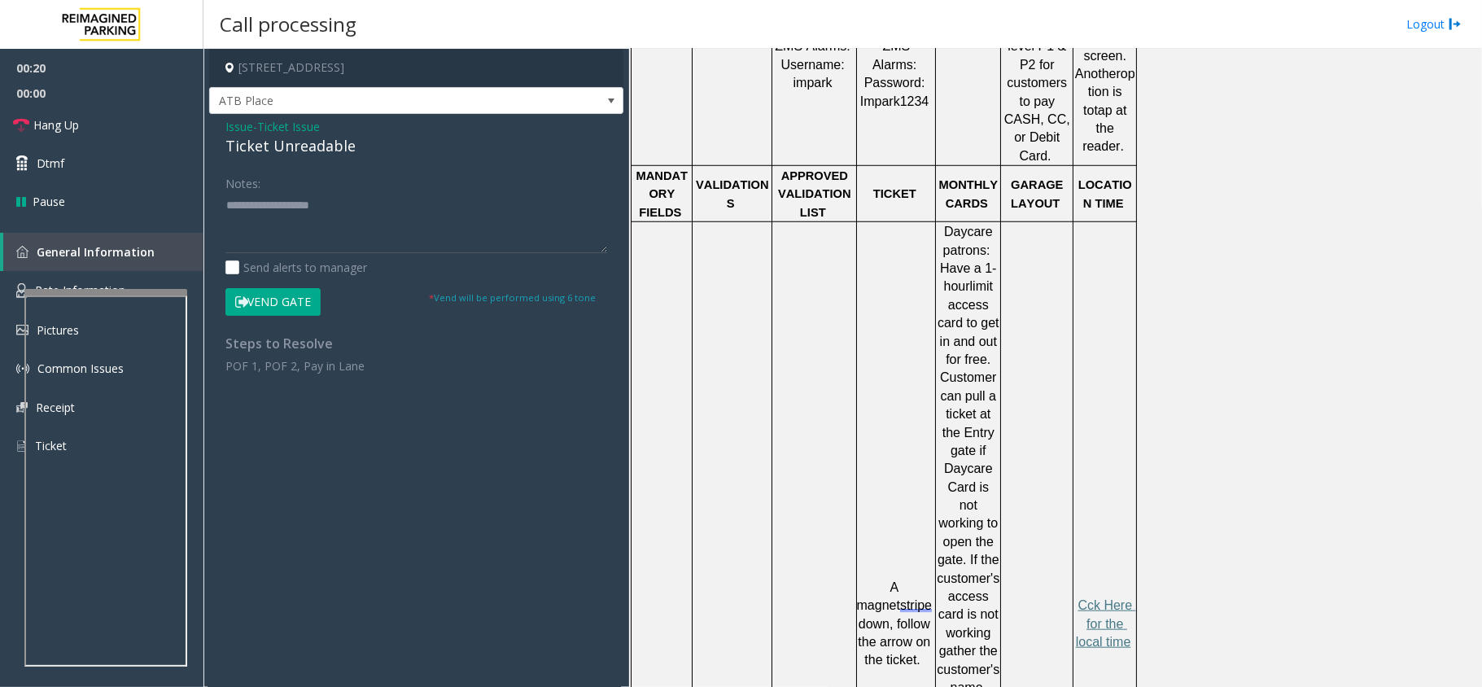
scroll to position [976, 0]
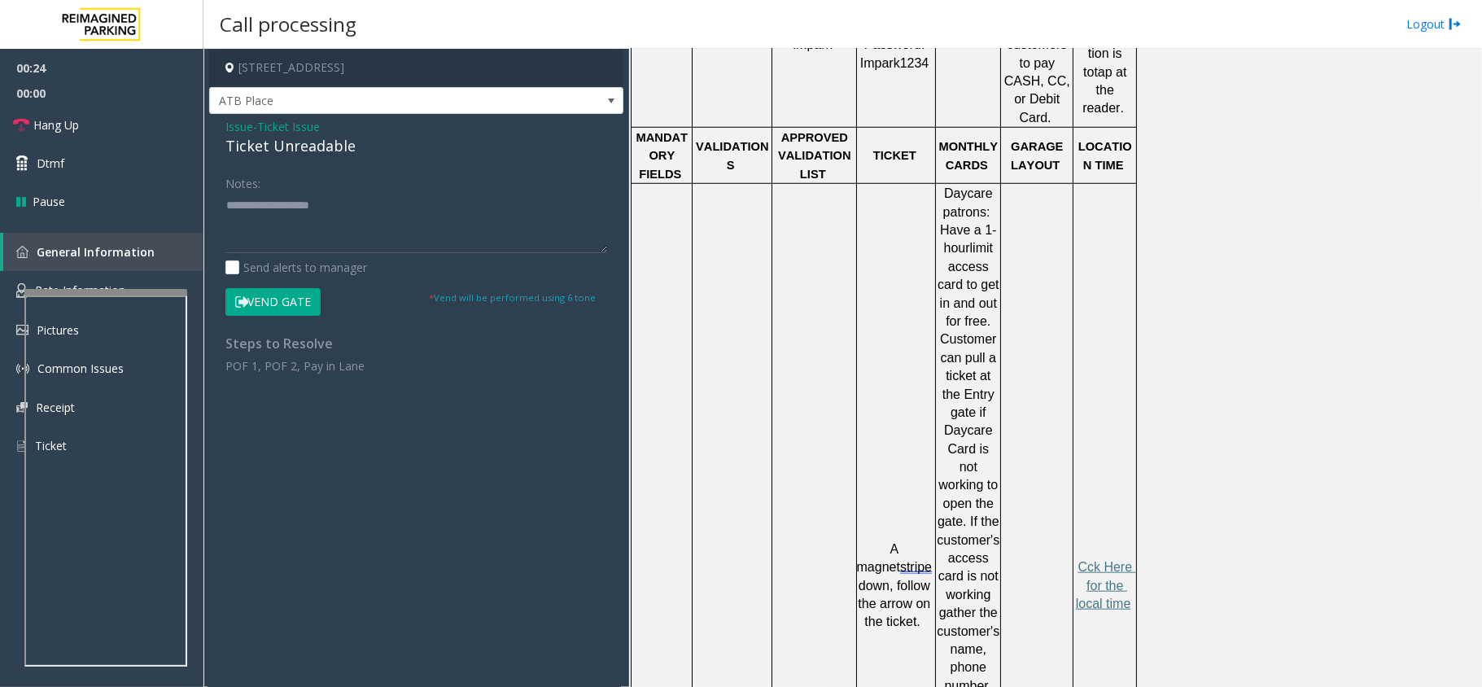
click at [257, 153] on div "Ticket Unreadable" at bounding box center [416, 146] width 382 height 22
click at [228, 208] on textarea at bounding box center [416, 222] width 382 height 61
click at [470, 206] on textarea at bounding box center [416, 222] width 382 height 61
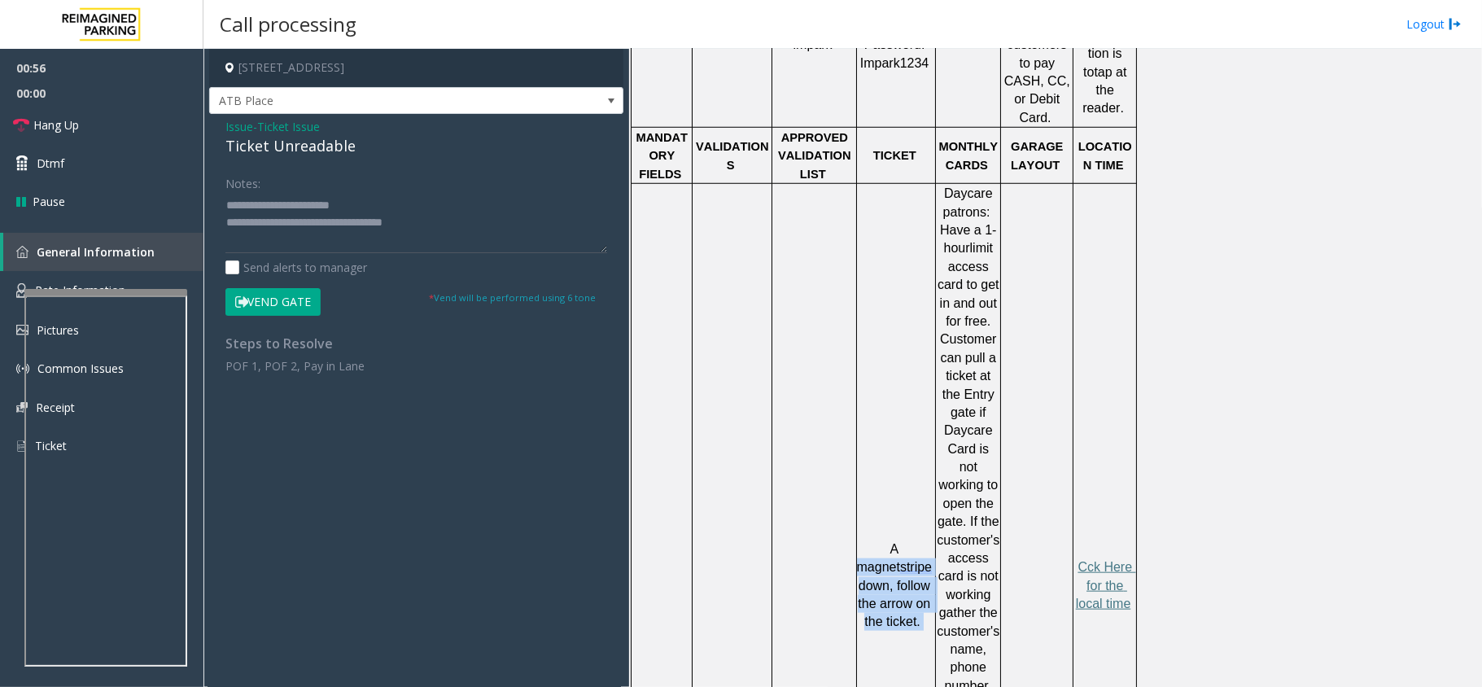
copy p "magnet stripe down, follow the arrow on the ticket."
drag, startPoint x: 879, startPoint y: 473, endPoint x: 929, endPoint y: 548, distance: 90.3
click at [929, 548] on p "A magnet stripe down, follow the arrow on the ticket." at bounding box center [893, 585] width 81 height 91
click at [452, 216] on textarea at bounding box center [416, 222] width 382 height 61
paste textarea "**********"
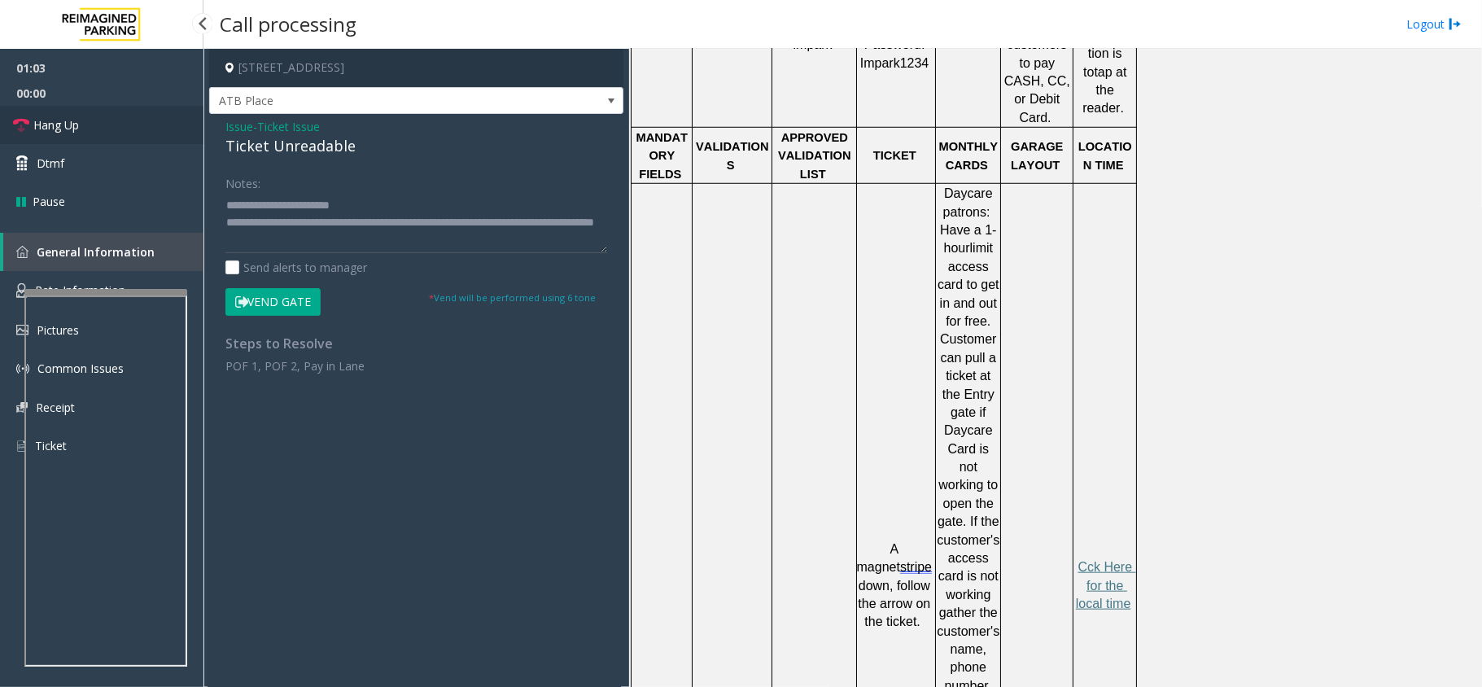
click at [128, 130] on link "Hang Up" at bounding box center [101, 125] width 203 height 38
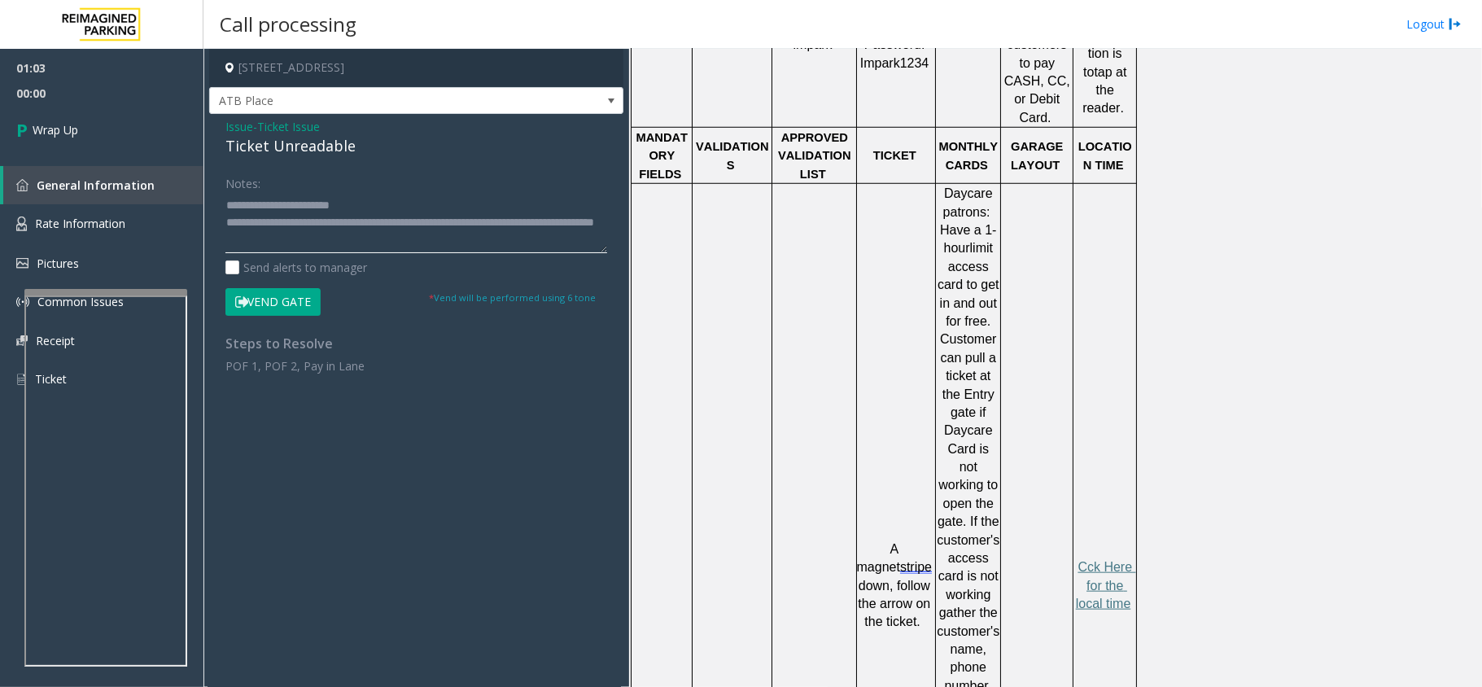
click at [363, 239] on textarea at bounding box center [416, 222] width 382 height 61
type textarea "**********"
click at [56, 157] on div "01:03 00:15 Wrap Up General Information Rate Information Pictures Common Issues…" at bounding box center [101, 230] width 203 height 363
click at [73, 142] on link "Wrap Up" at bounding box center [101, 130] width 203 height 48
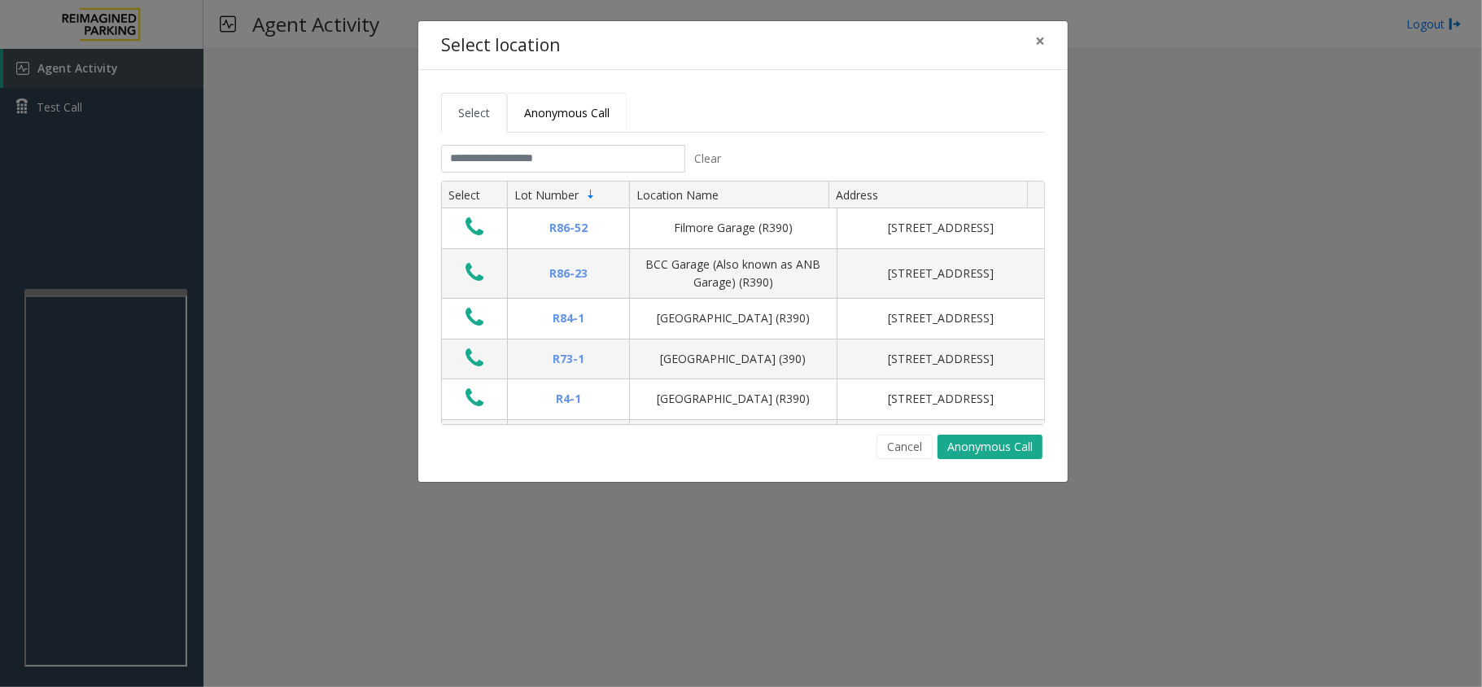
click at [571, 105] on span "Anonymous Call" at bounding box center [566, 112] width 85 height 15
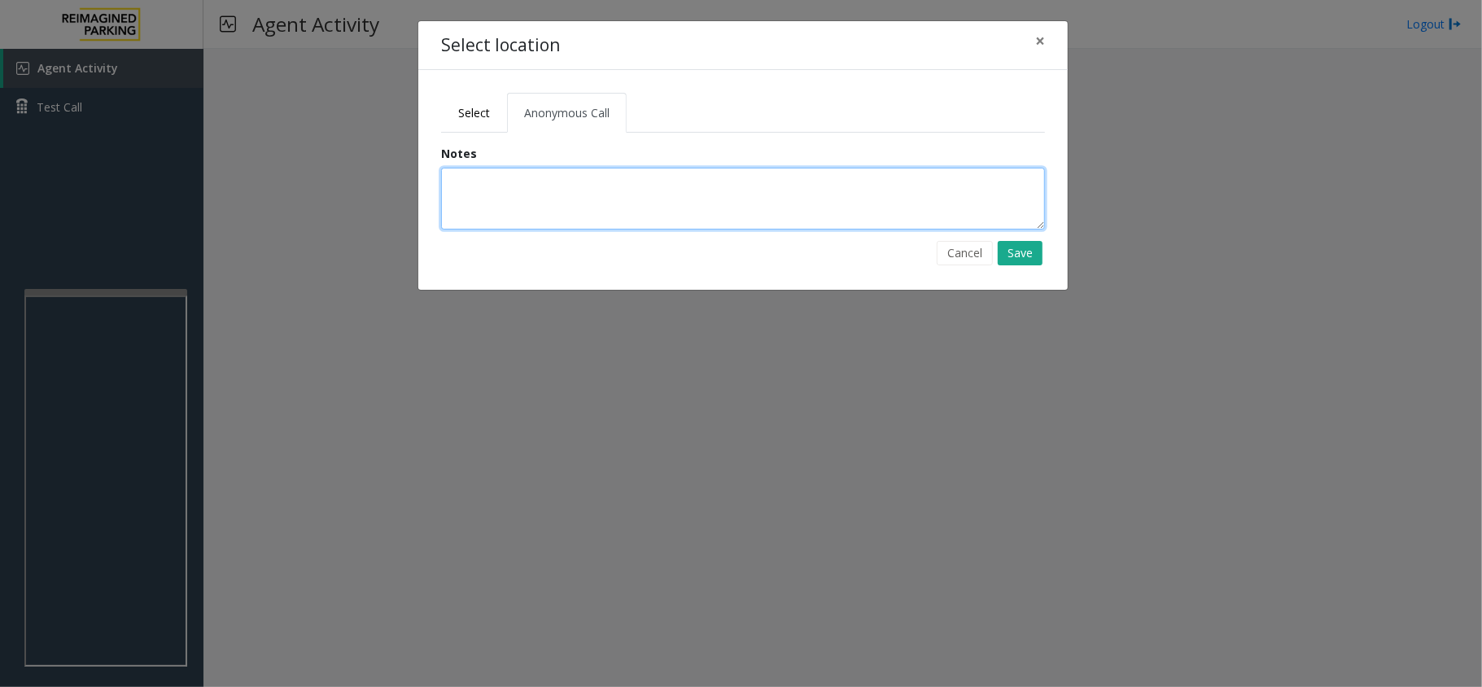
click at [527, 186] on textarea at bounding box center [743, 199] width 604 height 62
type textarea "**********"
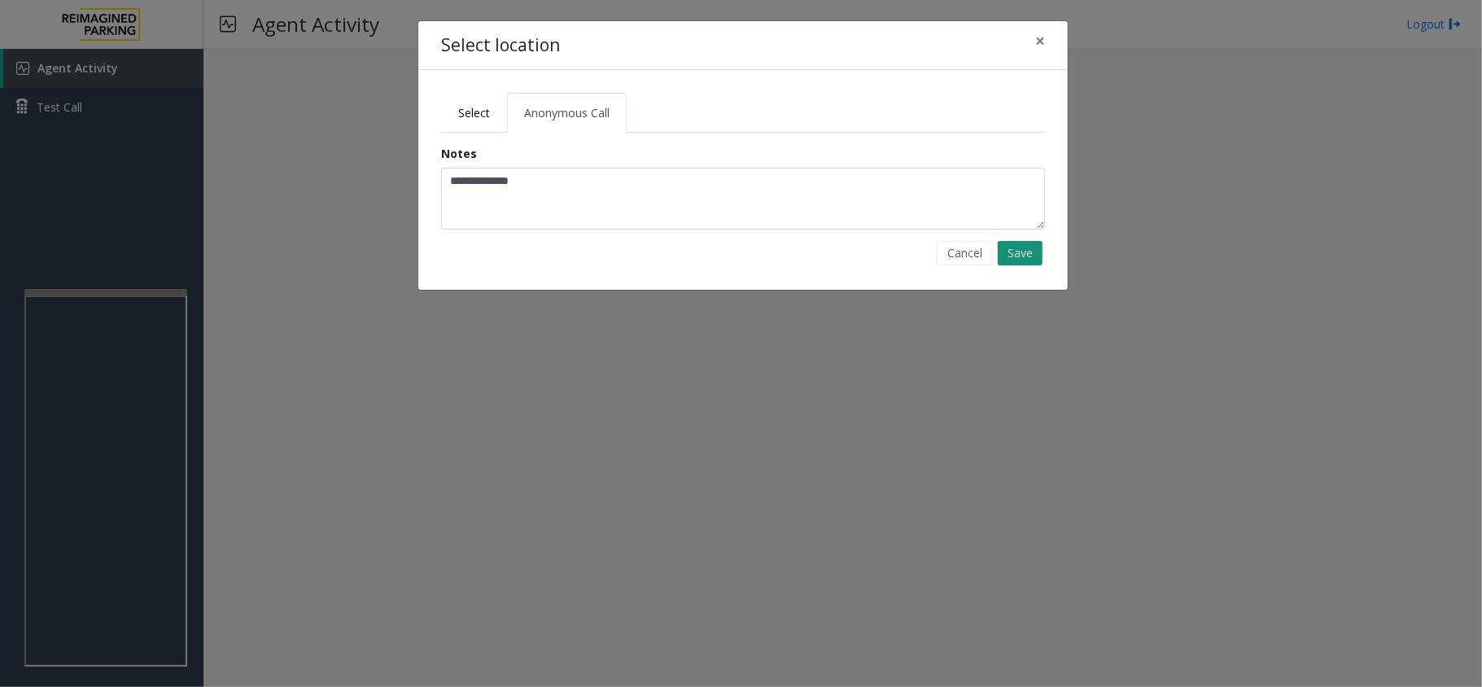
click at [1015, 258] on button "Save" at bounding box center [1019, 253] width 45 height 24
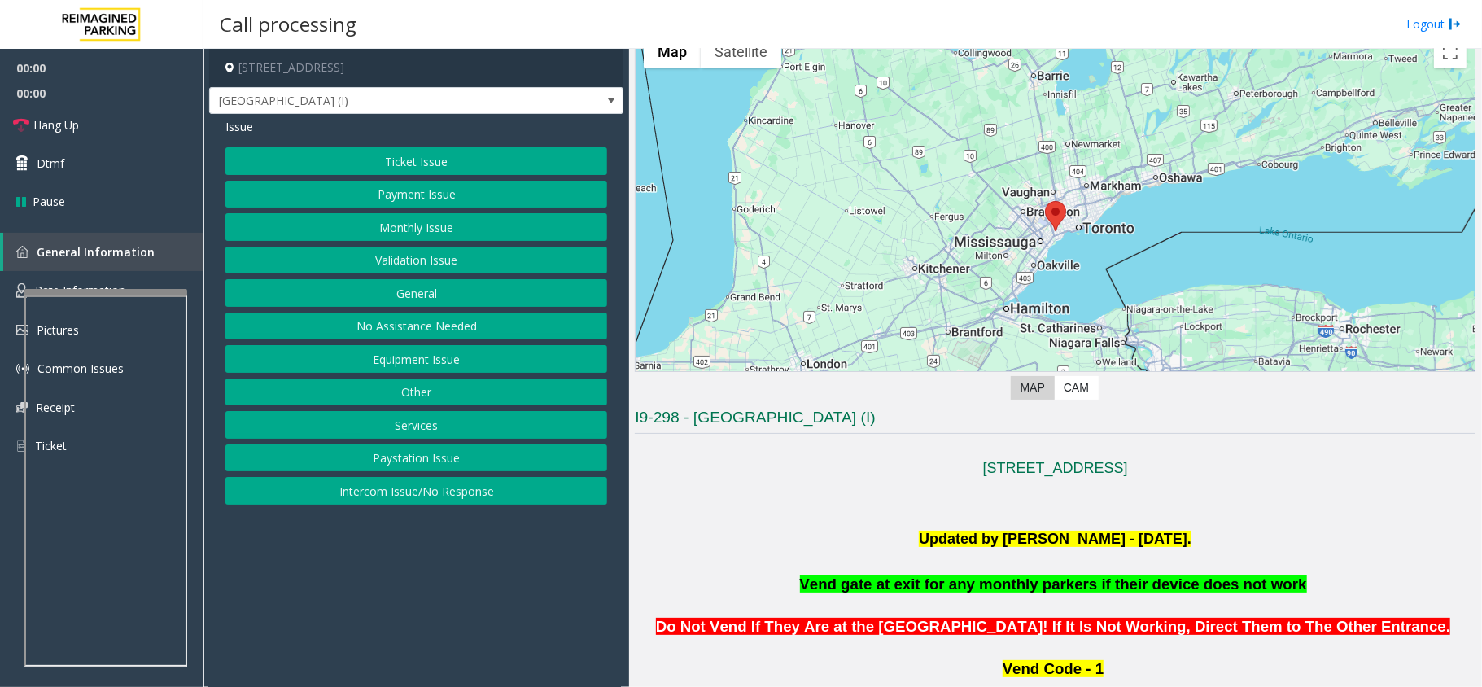
scroll to position [434, 0]
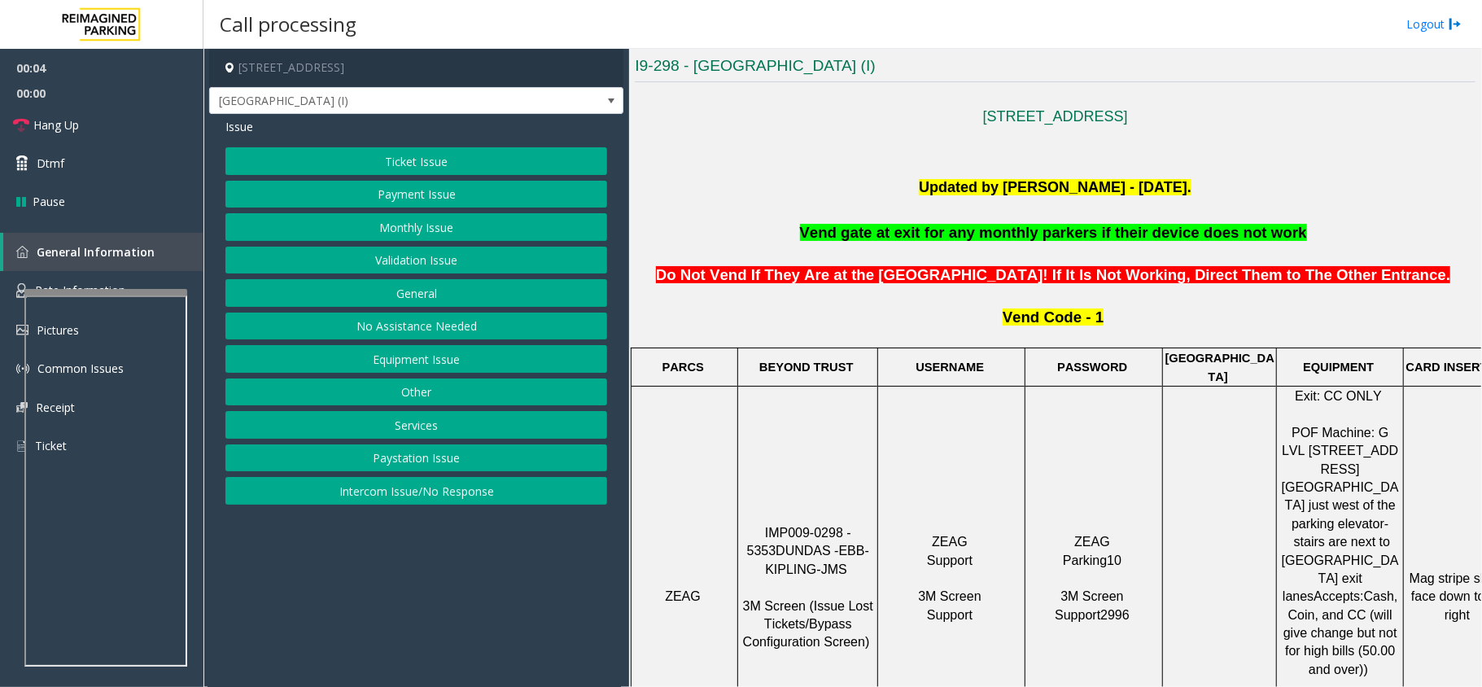
click at [430, 163] on button "Ticket Issue" at bounding box center [416, 161] width 382 height 28
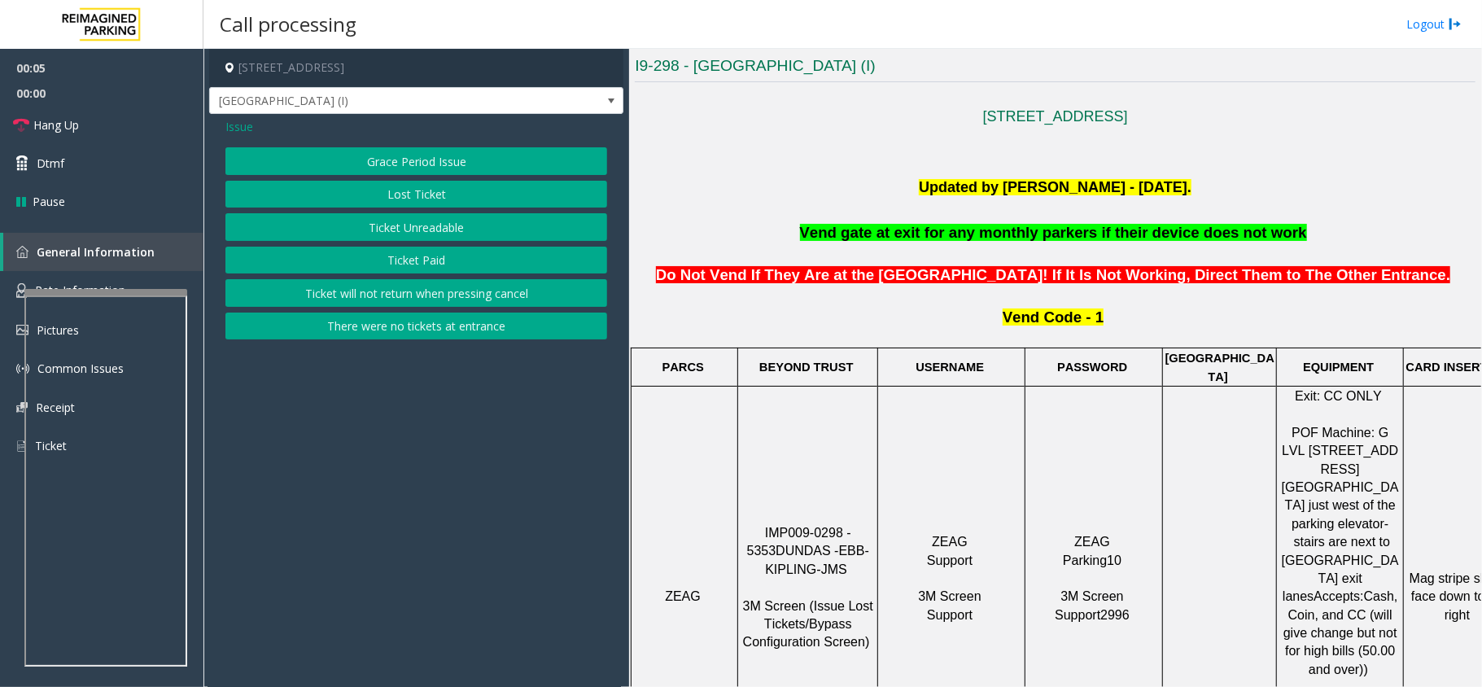
click at [444, 221] on button "Ticket Unreadable" at bounding box center [416, 227] width 382 height 28
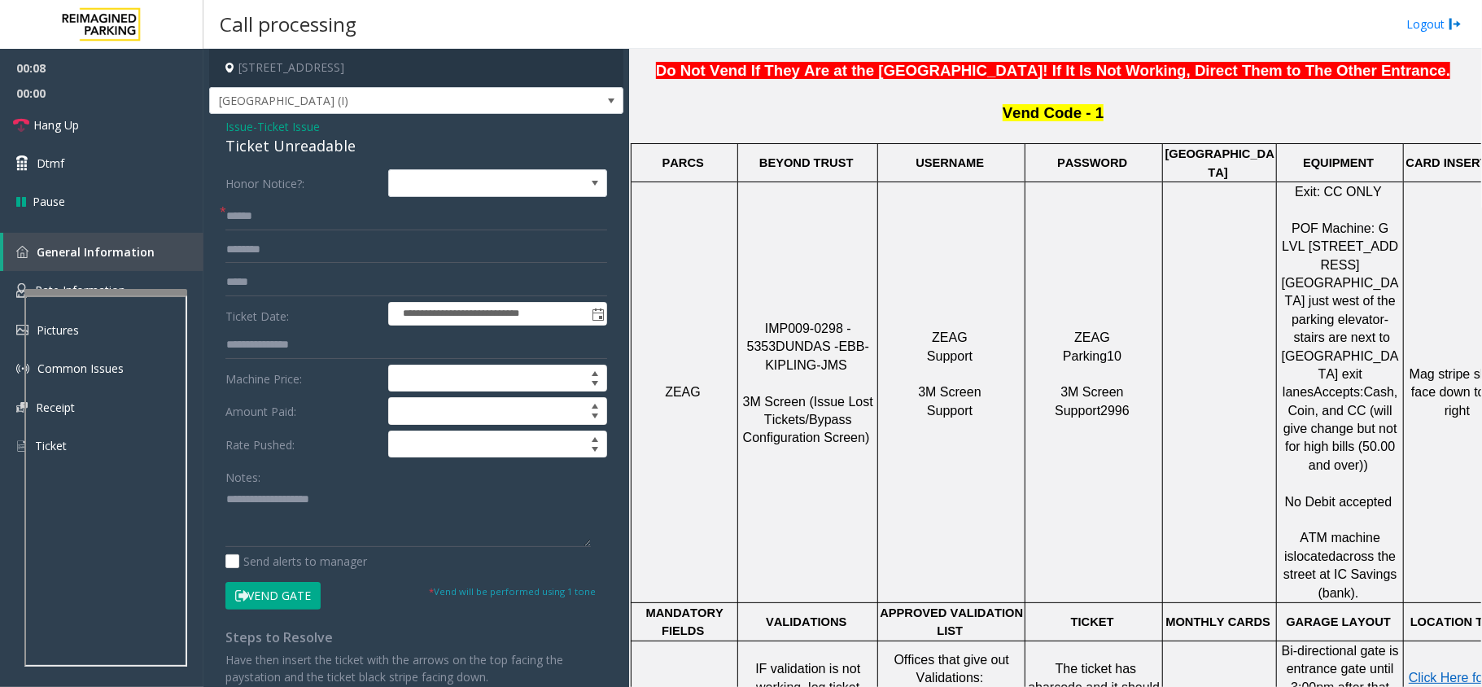
scroll to position [651, 0]
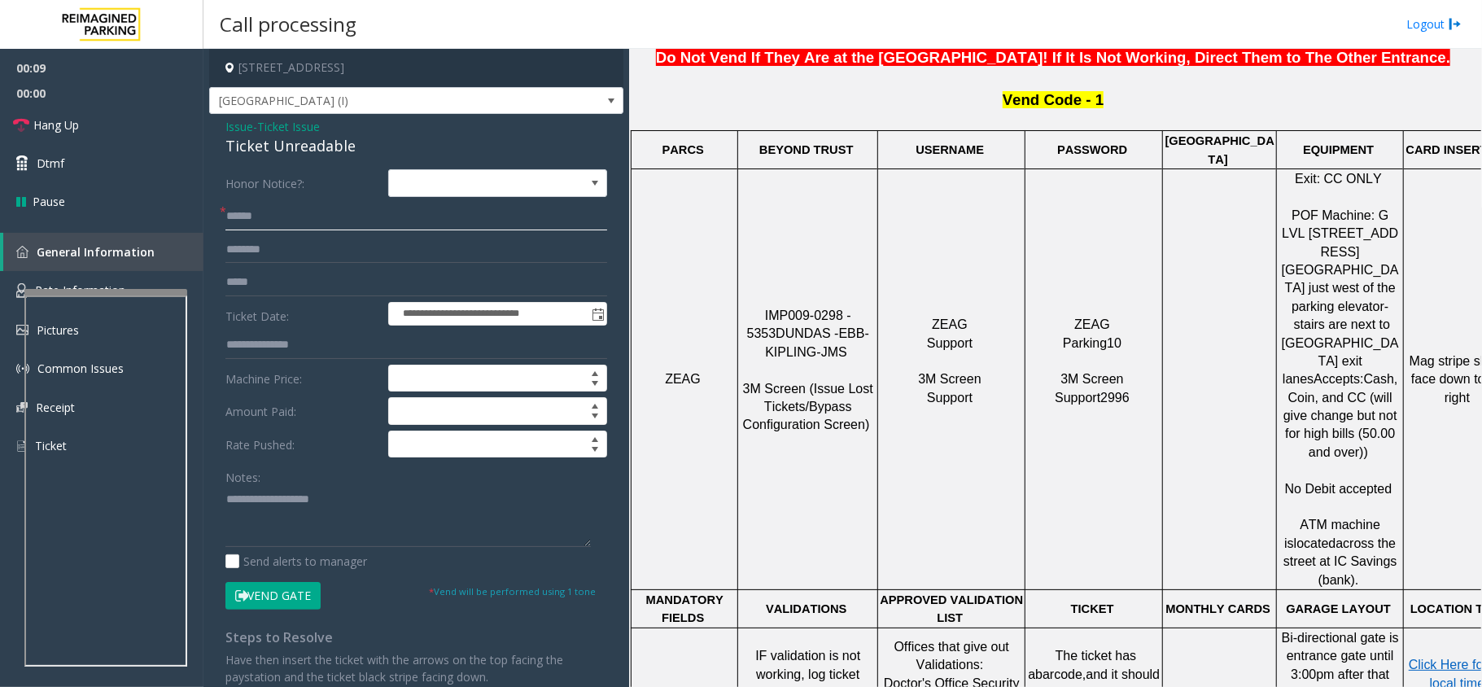
click at [235, 220] on input "text" at bounding box center [416, 217] width 382 height 28
type input "*****"
click at [125, 164] on link "Dtmf" at bounding box center [101, 163] width 203 height 38
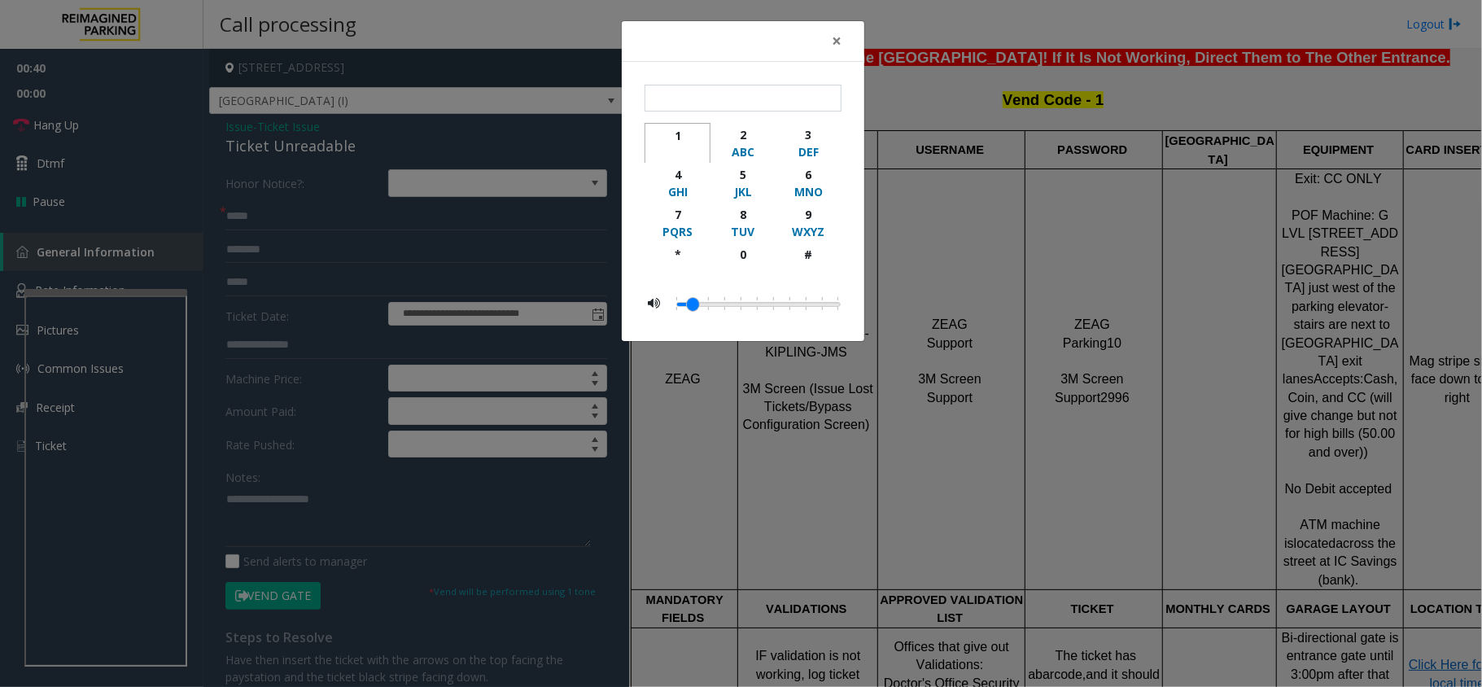
click at [677, 135] on div "1" at bounding box center [677, 135] width 45 height 17
type input "*"
click at [836, 47] on span "×" at bounding box center [837, 40] width 10 height 23
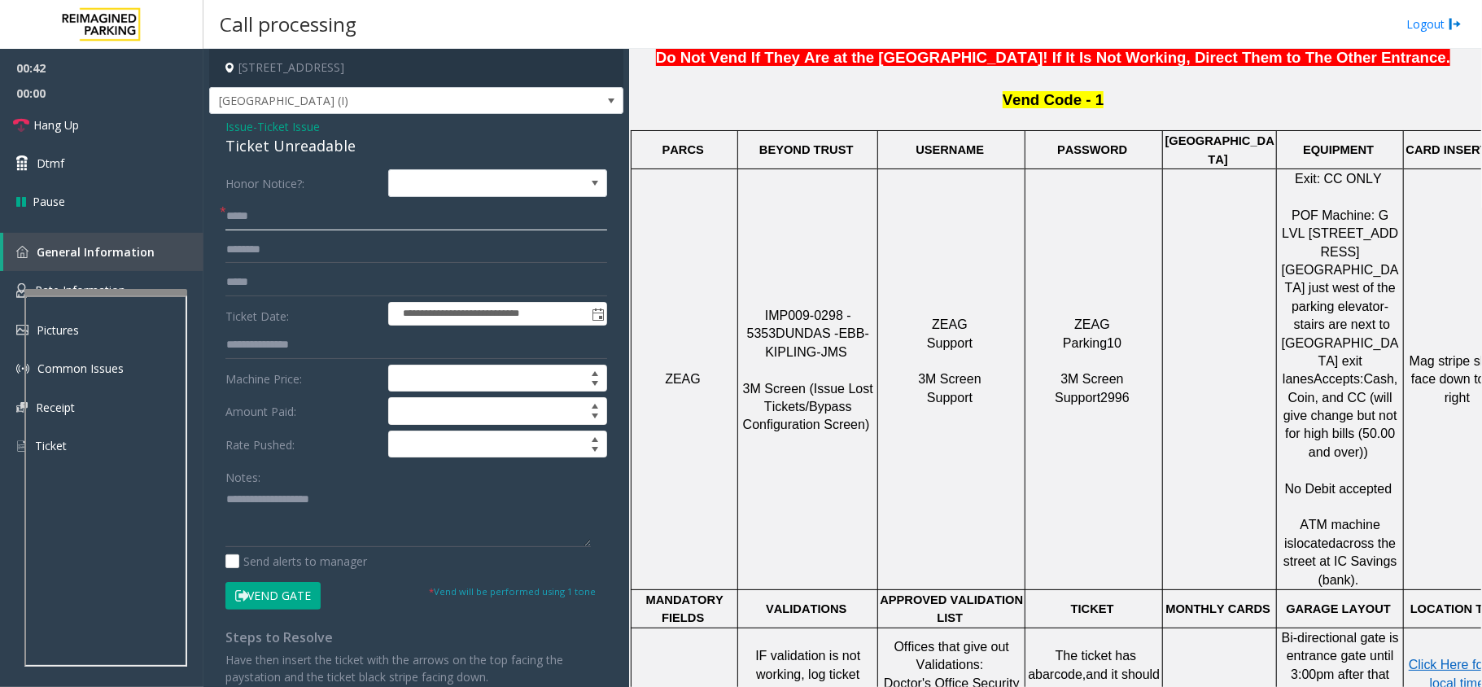
click at [290, 221] on input "*****" at bounding box center [416, 217] width 382 height 28
type input "*****"
click at [70, 122] on span "Hang Up" at bounding box center [56, 124] width 46 height 17
click at [238, 124] on span "Issue" at bounding box center [239, 126] width 28 height 17
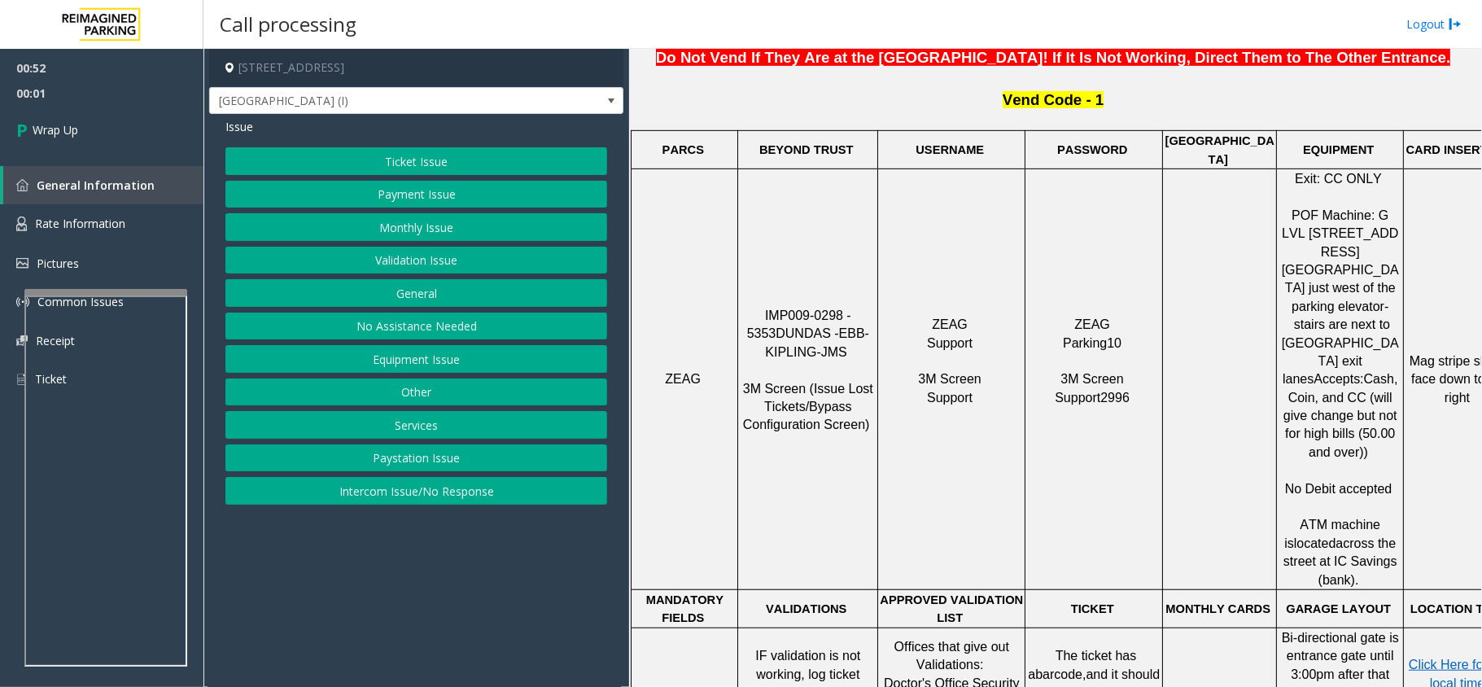
click at [404, 363] on button "Equipment Issue" at bounding box center [416, 359] width 382 height 28
click at [408, 297] on button "Gate / Door Won't Open" at bounding box center [416, 293] width 382 height 28
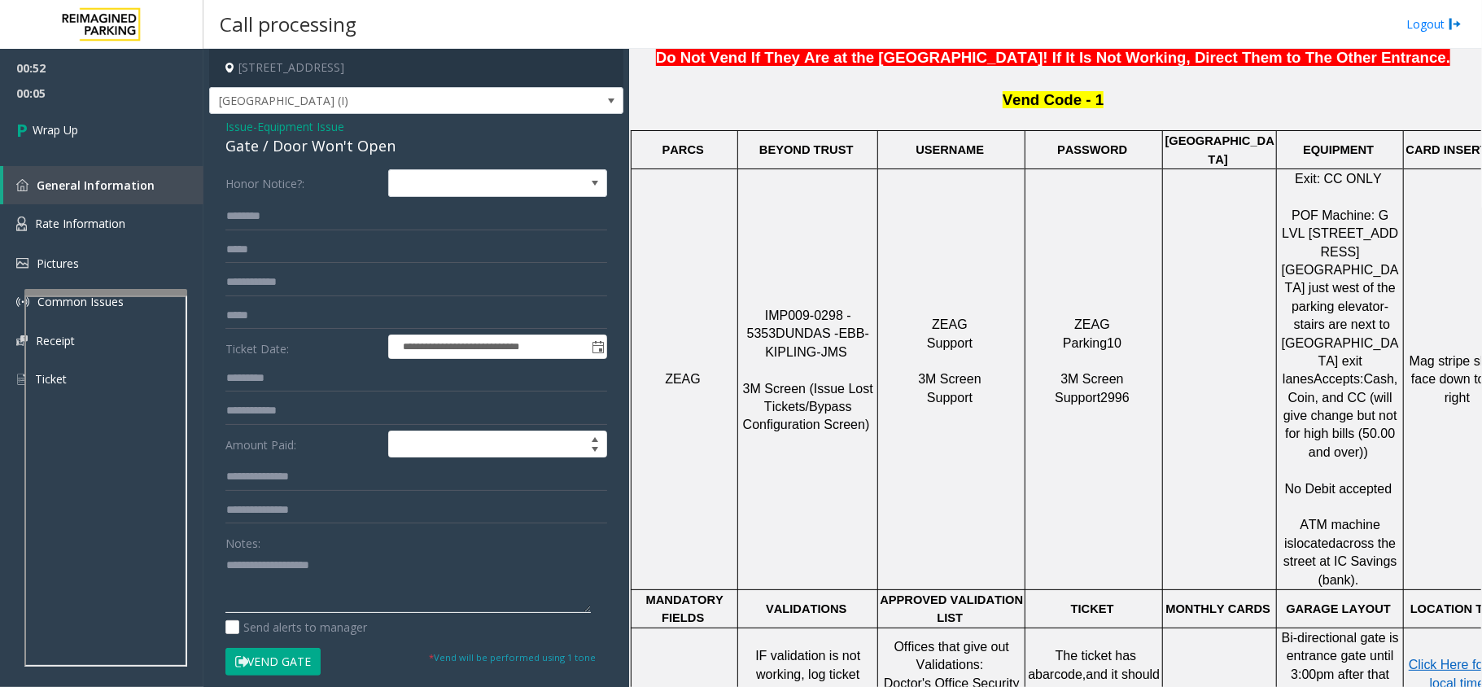
click at [247, 589] on textarea at bounding box center [407, 582] width 365 height 61
click at [489, 574] on textarea at bounding box center [407, 582] width 365 height 61
click at [474, 566] on textarea at bounding box center [407, 582] width 365 height 61
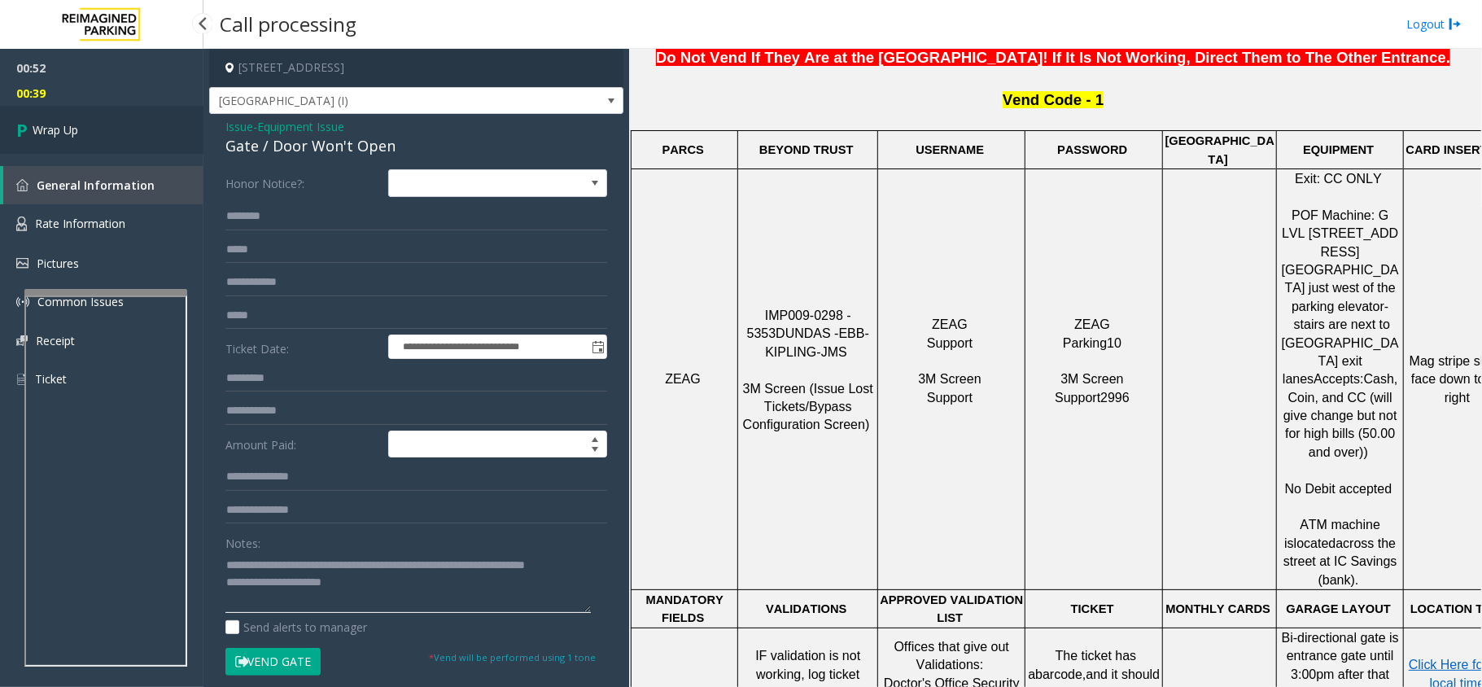
type textarea "**********"
click at [93, 109] on link "Wrap Up" at bounding box center [101, 130] width 203 height 48
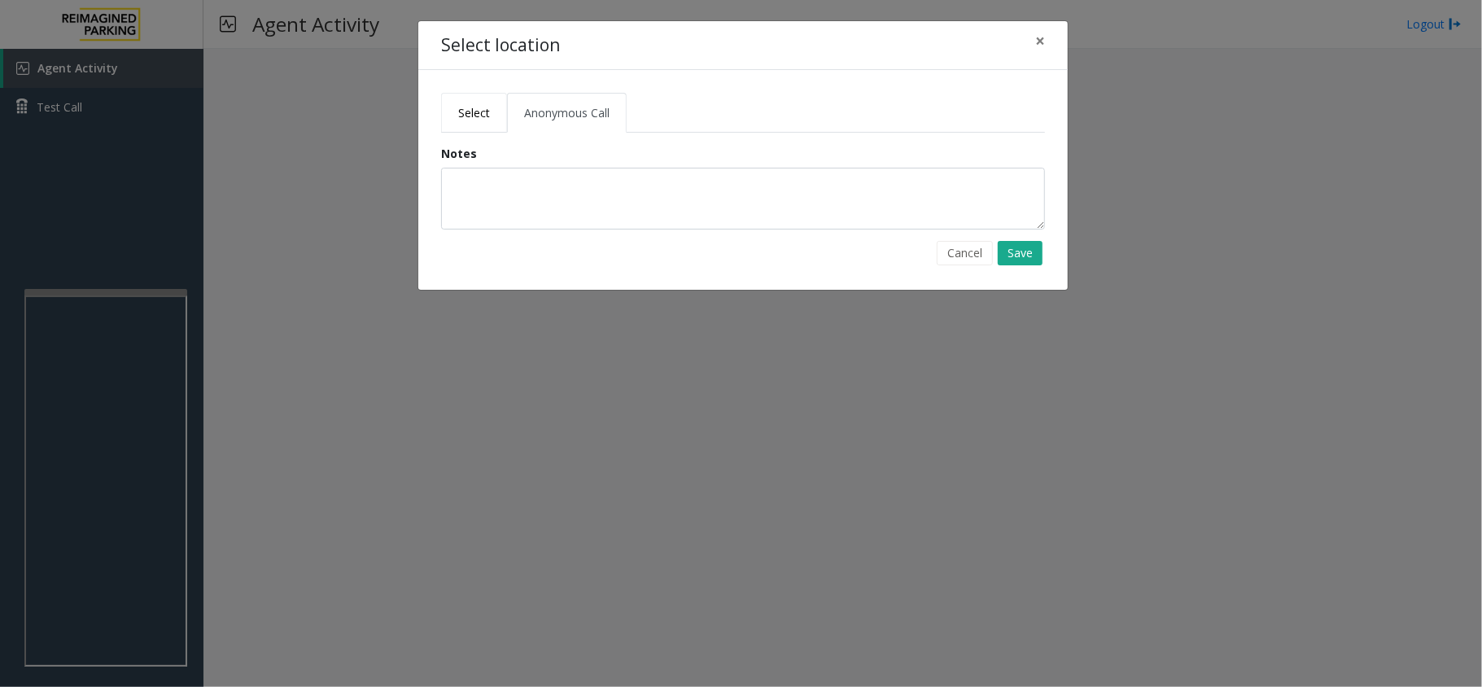
click at [472, 106] on span "Select" at bounding box center [474, 112] width 32 height 15
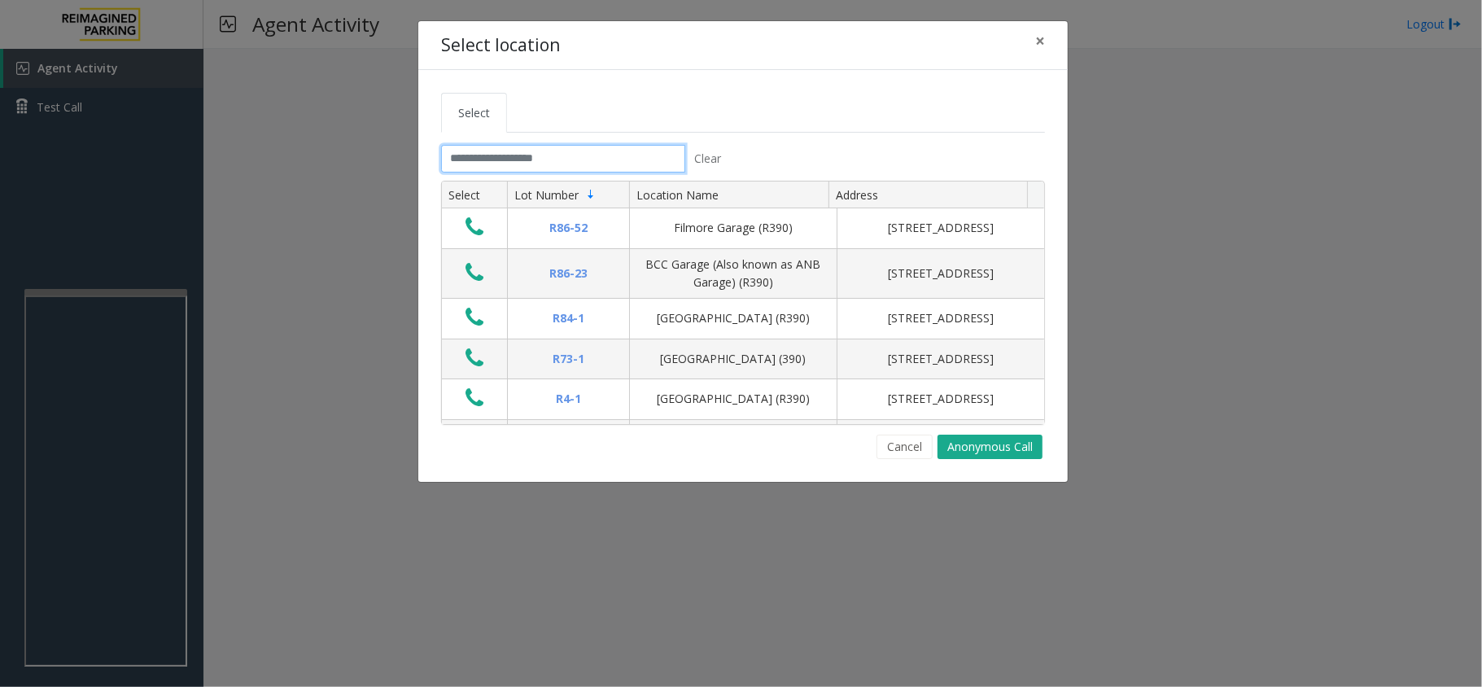
click at [513, 167] on input "text" at bounding box center [563, 159] width 244 height 28
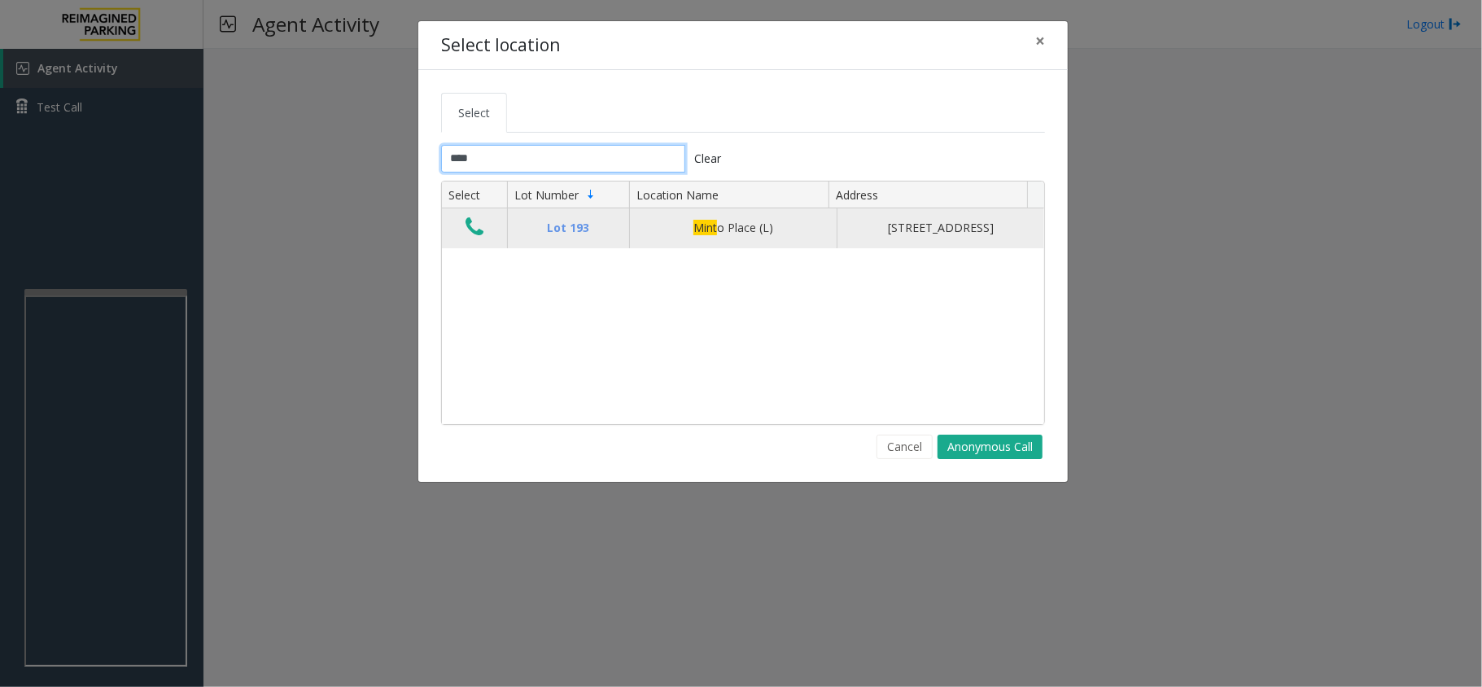
type input "****"
click at [492, 241] on td "Data table" at bounding box center [474, 227] width 65 height 39
click at [469, 236] on icon "Data table" at bounding box center [474, 227] width 18 height 23
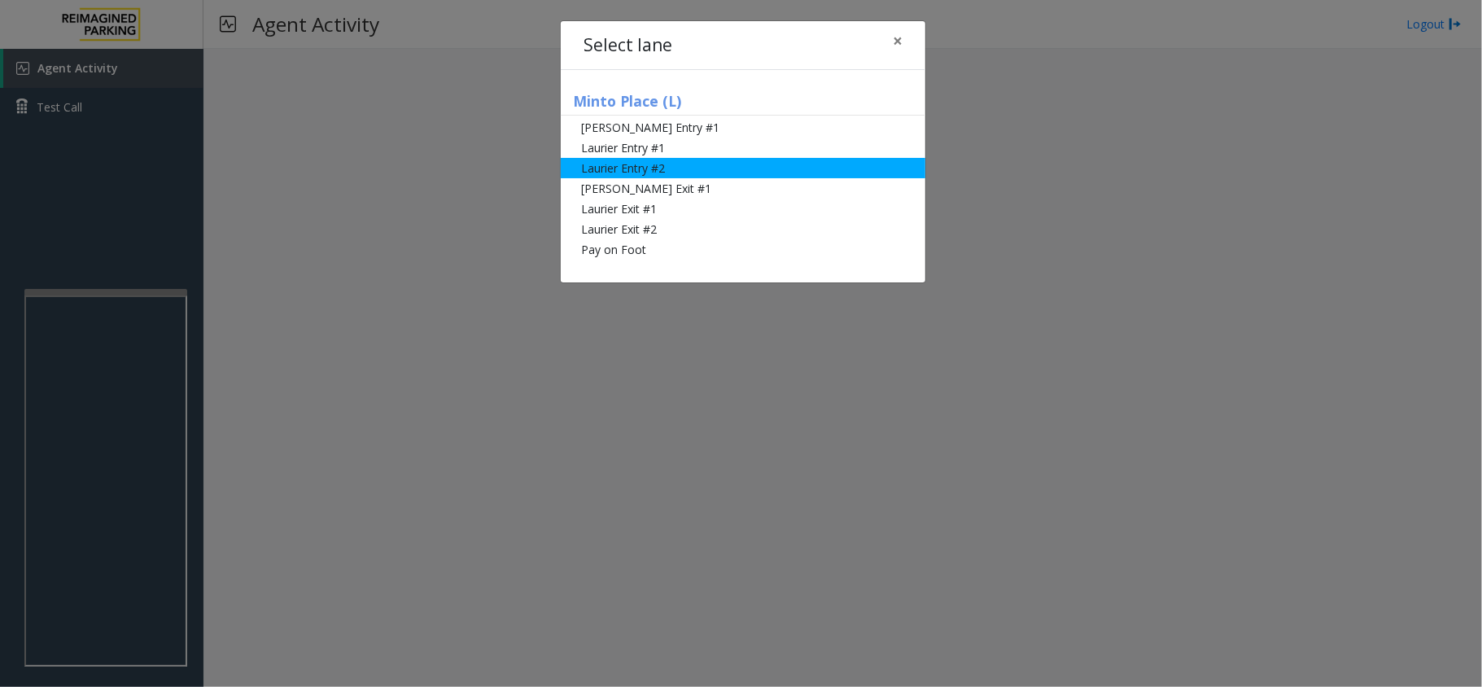
click at [678, 159] on li "Laurier Entry #2" at bounding box center [743, 168] width 364 height 20
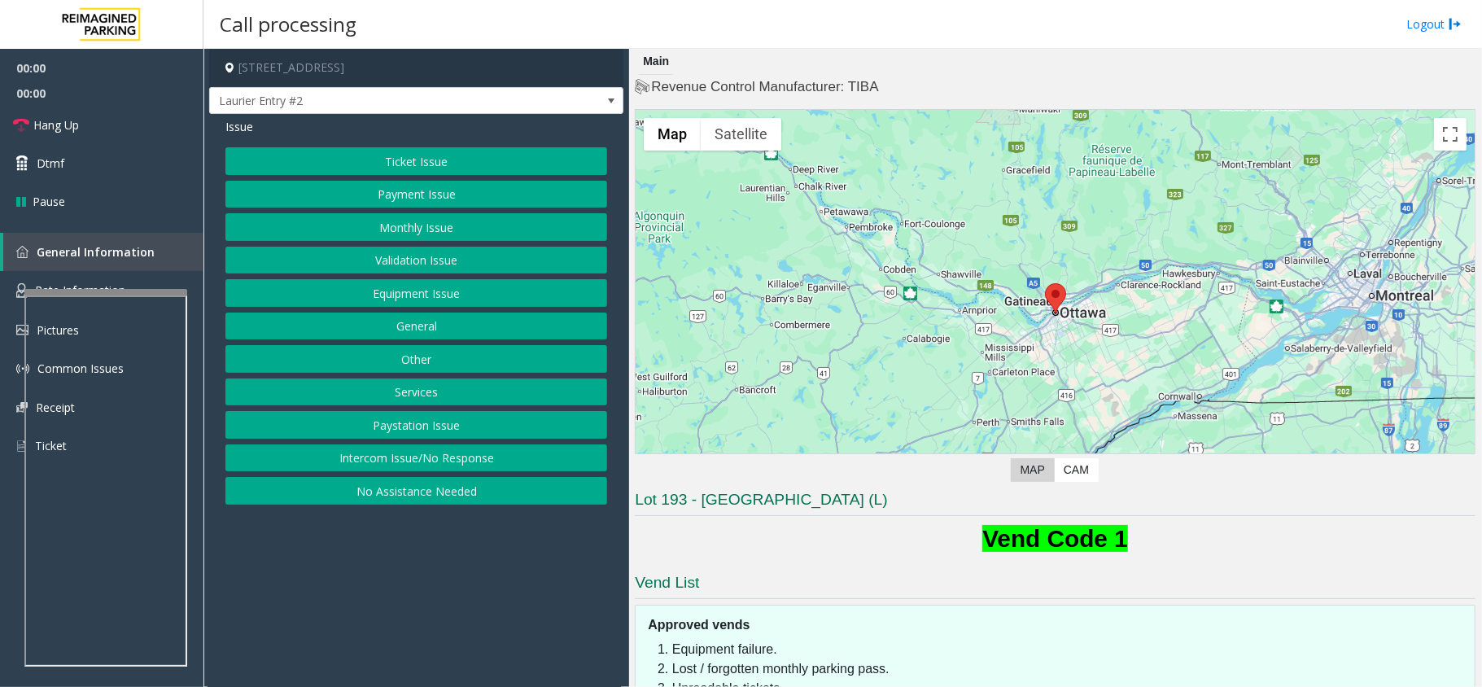
click at [391, 226] on button "Monthly Issue" at bounding box center [416, 227] width 382 height 28
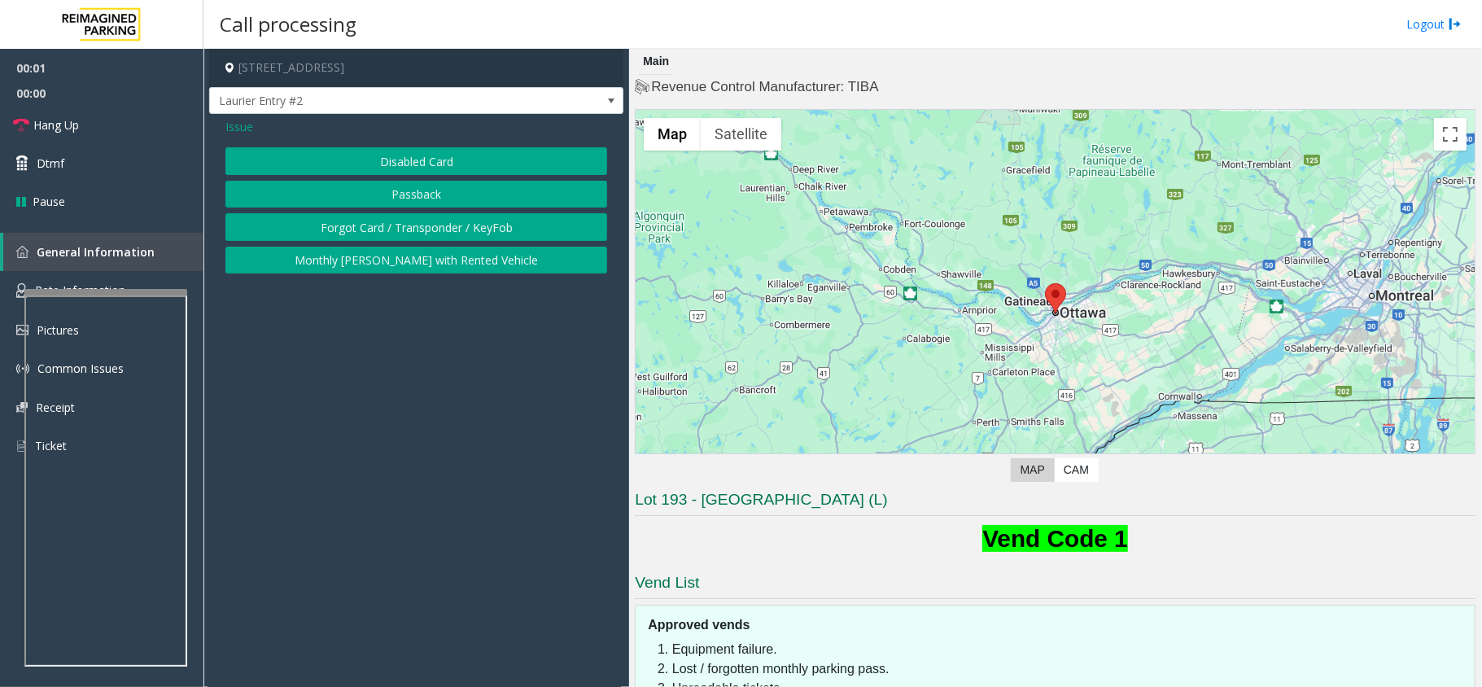
click at [386, 156] on button "Disabled Card" at bounding box center [416, 161] width 382 height 28
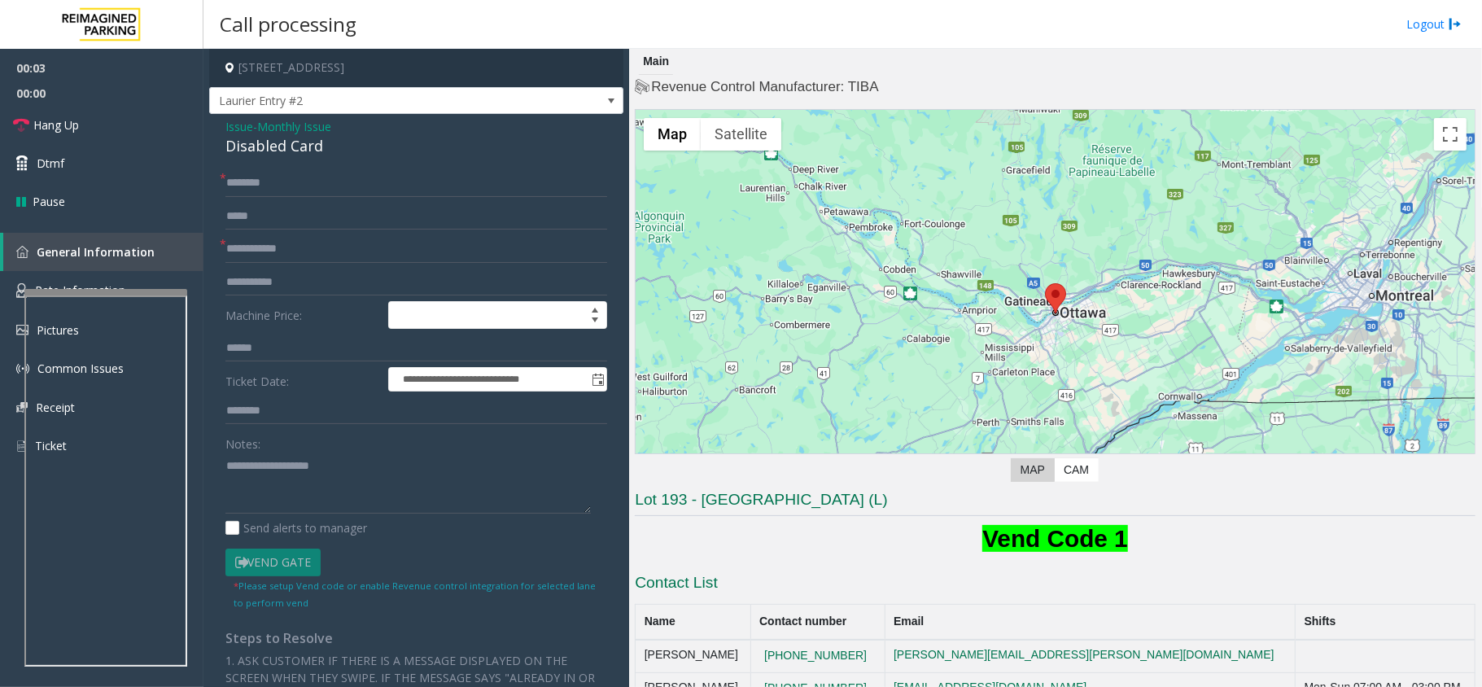
click at [238, 127] on span "Issue" at bounding box center [239, 126] width 28 height 17
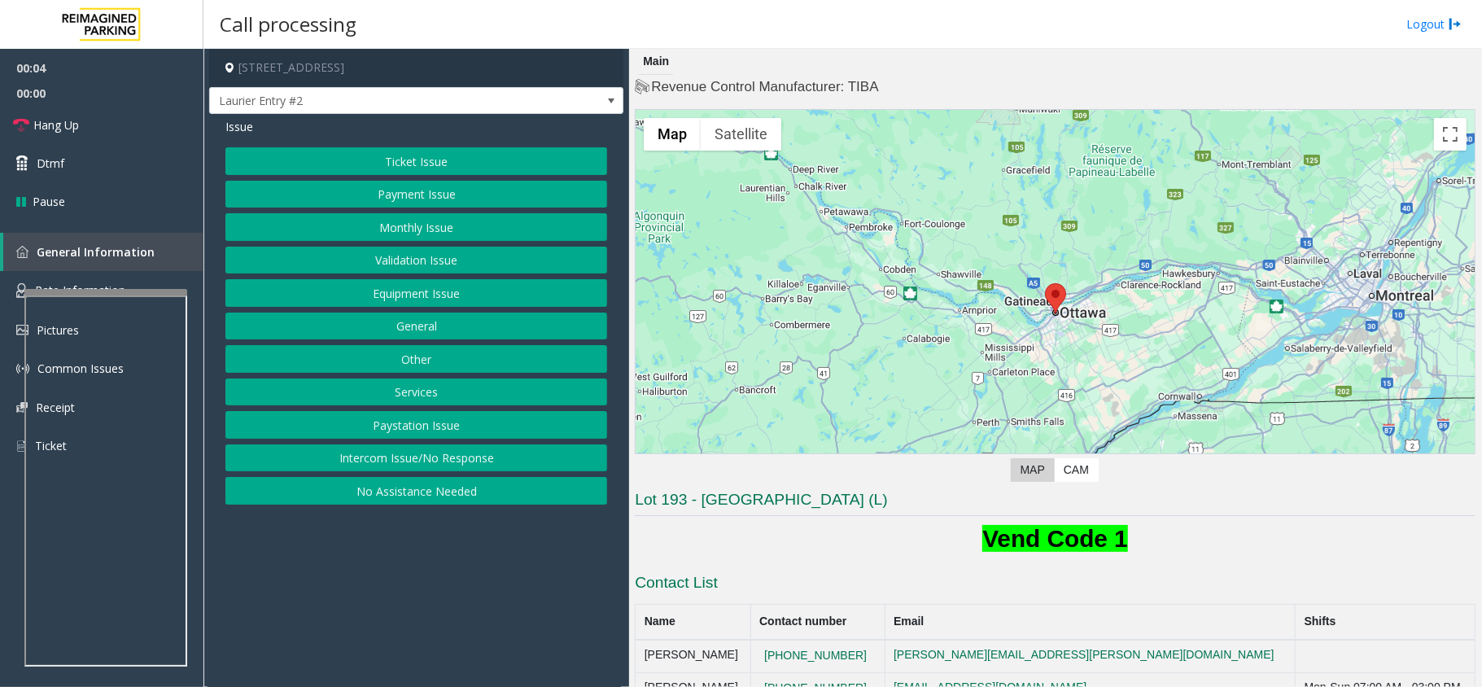
click at [376, 154] on button "Ticket Issue" at bounding box center [416, 161] width 382 height 28
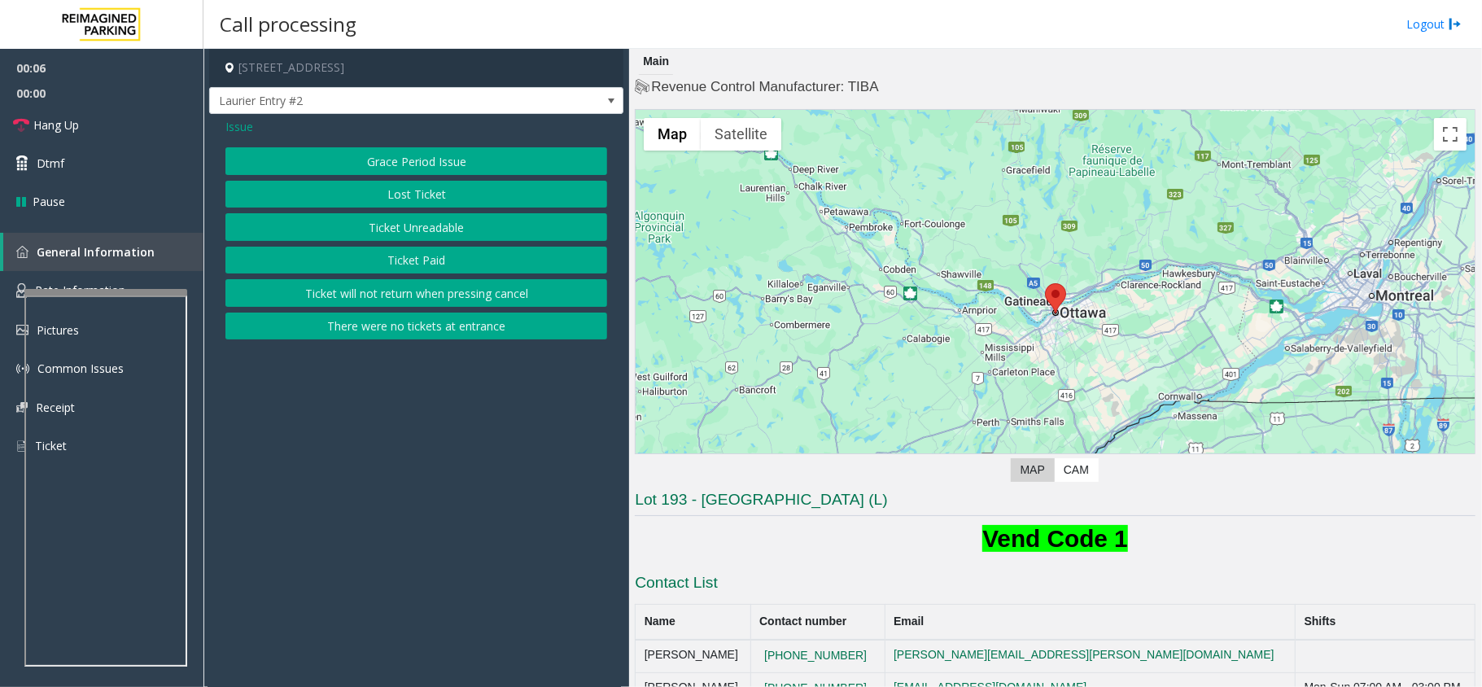
click at [389, 231] on button "Ticket Unreadable" at bounding box center [416, 227] width 382 height 28
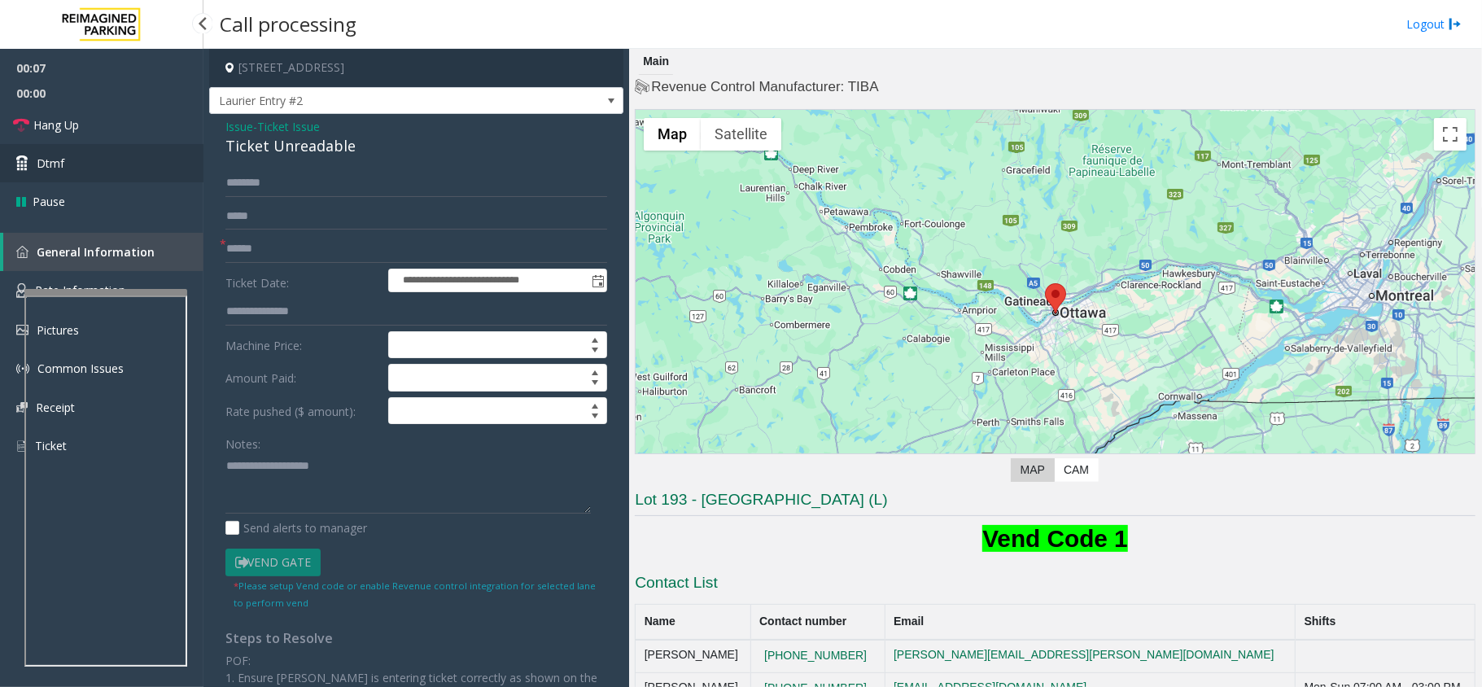
click at [105, 164] on link "Dtmf" at bounding box center [101, 163] width 203 height 38
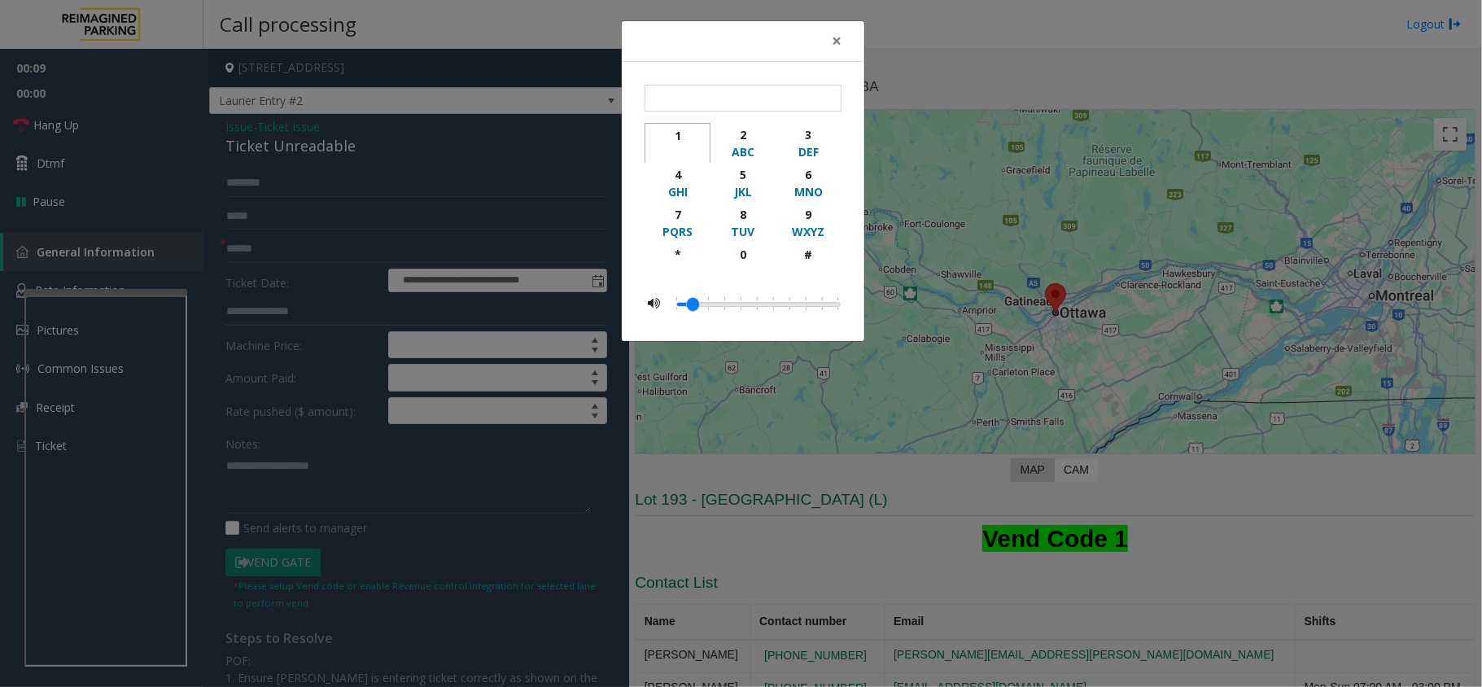
click at [684, 128] on div "1" at bounding box center [677, 135] width 45 height 17
type input "*"
click at [833, 41] on span "×" at bounding box center [837, 40] width 10 height 23
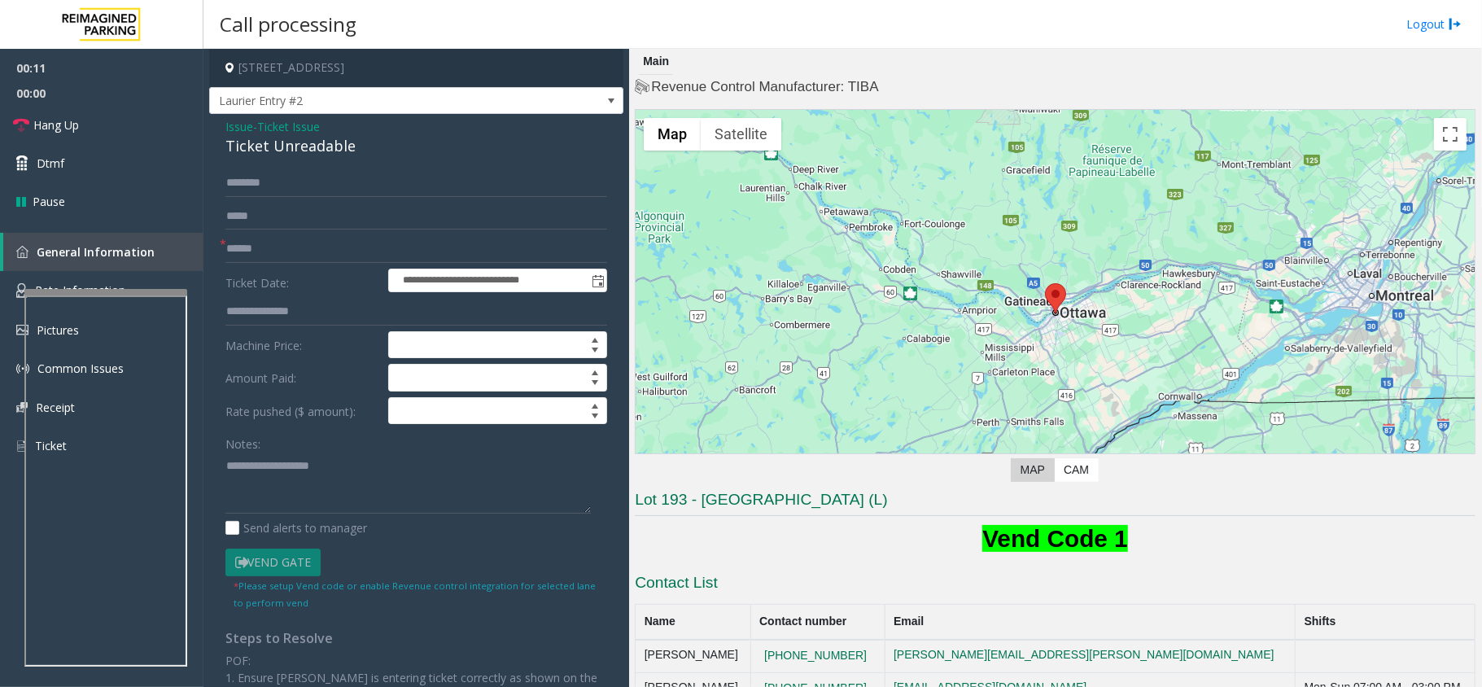
click at [242, 124] on span "Issue" at bounding box center [239, 126] width 28 height 17
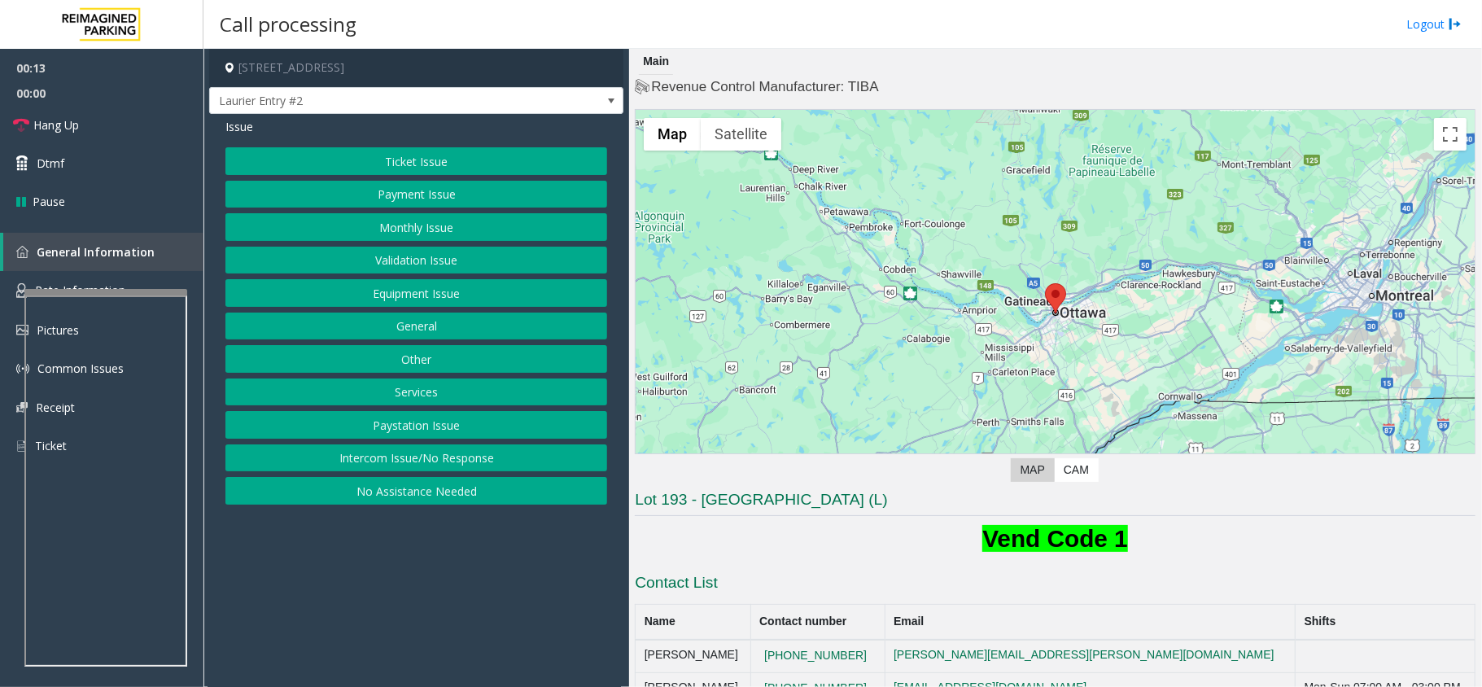
click at [402, 223] on button "Monthly Issue" at bounding box center [416, 227] width 382 height 28
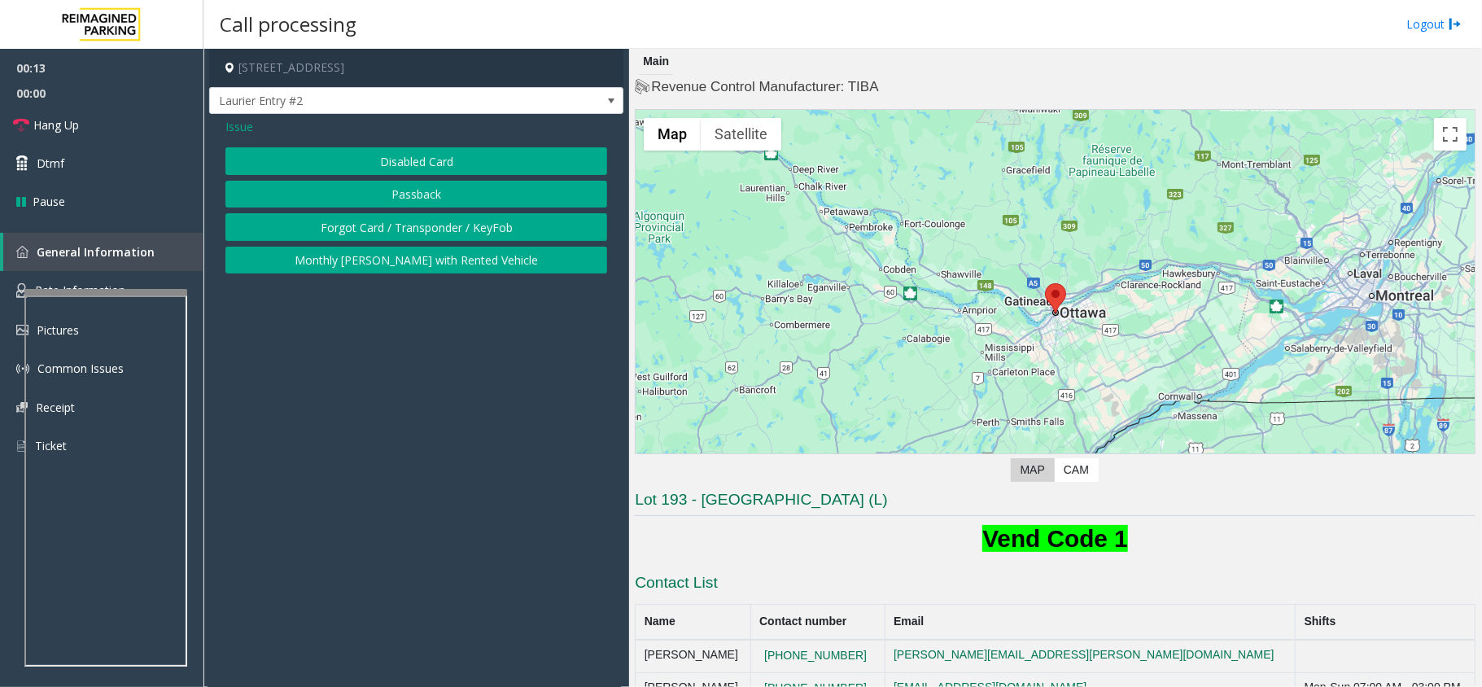
click at [400, 223] on button "Forgot Card / Transponder / KeyFob" at bounding box center [416, 227] width 382 height 28
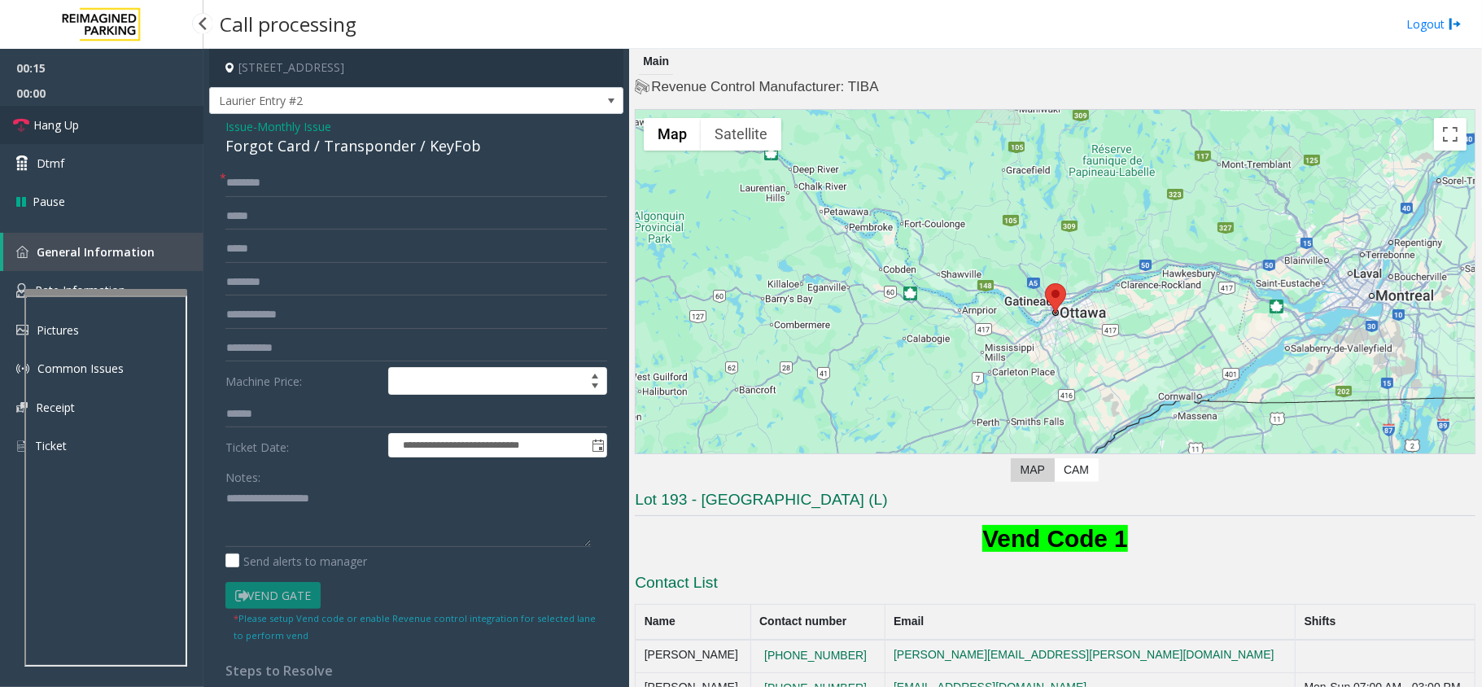
click at [153, 115] on link "Hang Up" at bounding box center [101, 125] width 203 height 38
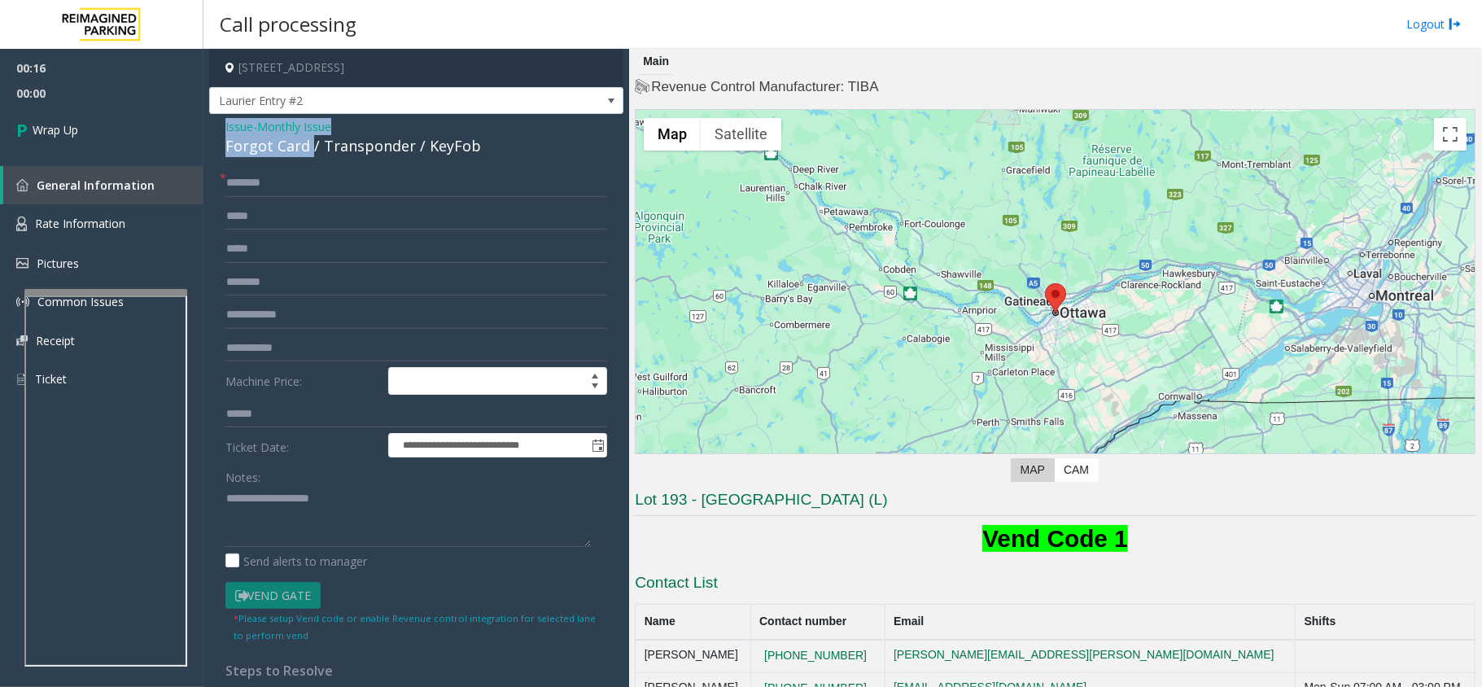
drag, startPoint x: 310, startPoint y: 146, endPoint x: 219, endPoint y: 124, distance: 93.7
click at [219, 124] on div "**********" at bounding box center [416, 501] width 414 height 775
click at [359, 530] on textarea at bounding box center [407, 516] width 365 height 61
type textarea "**********"
click at [260, 189] on input "text" at bounding box center [416, 183] width 382 height 28
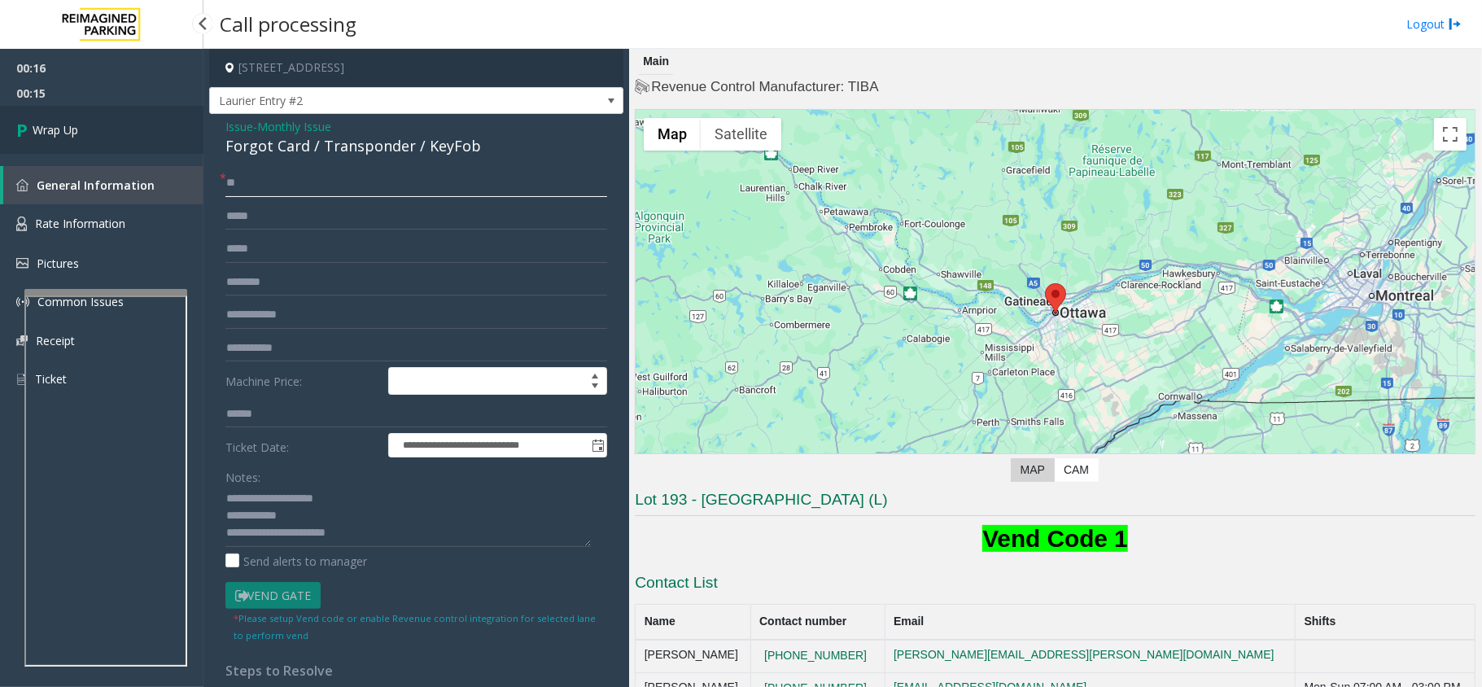
type input "**"
click at [170, 130] on link "Wrap Up" at bounding box center [101, 130] width 203 height 48
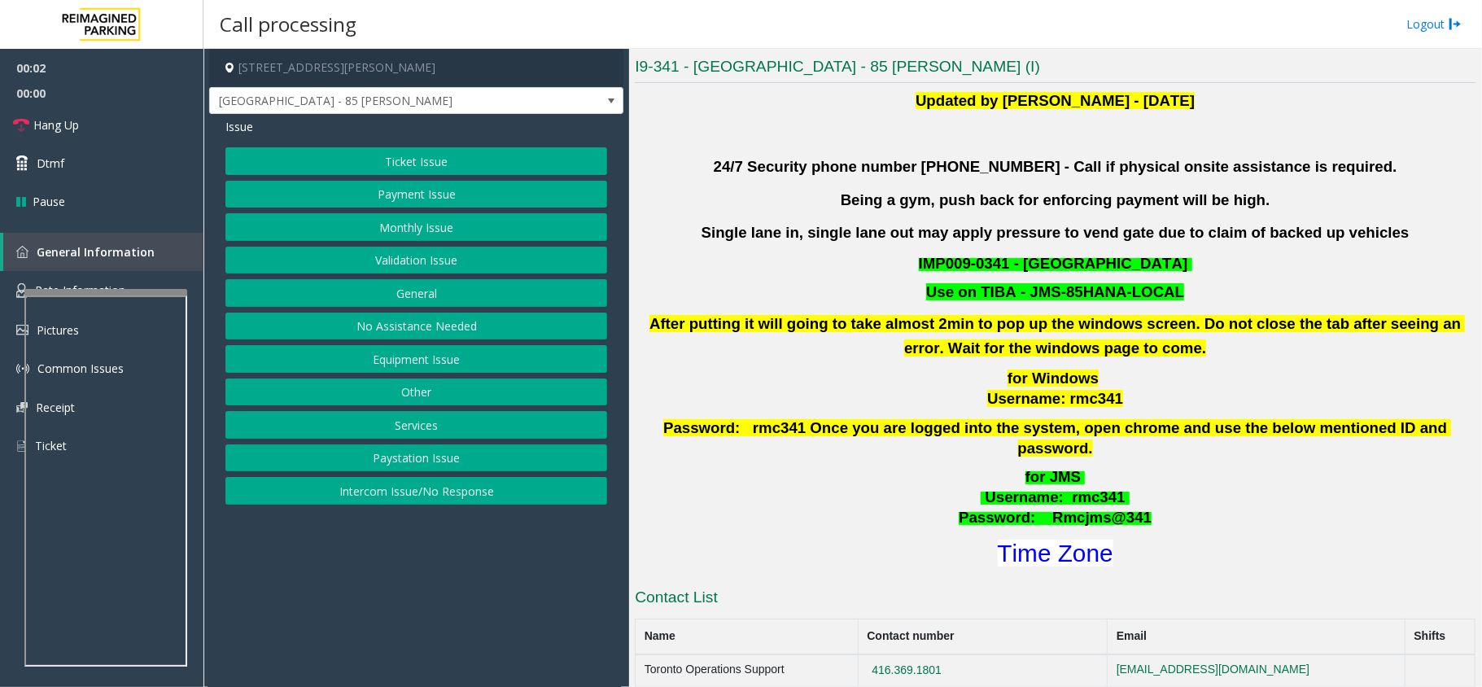
scroll to position [434, 0]
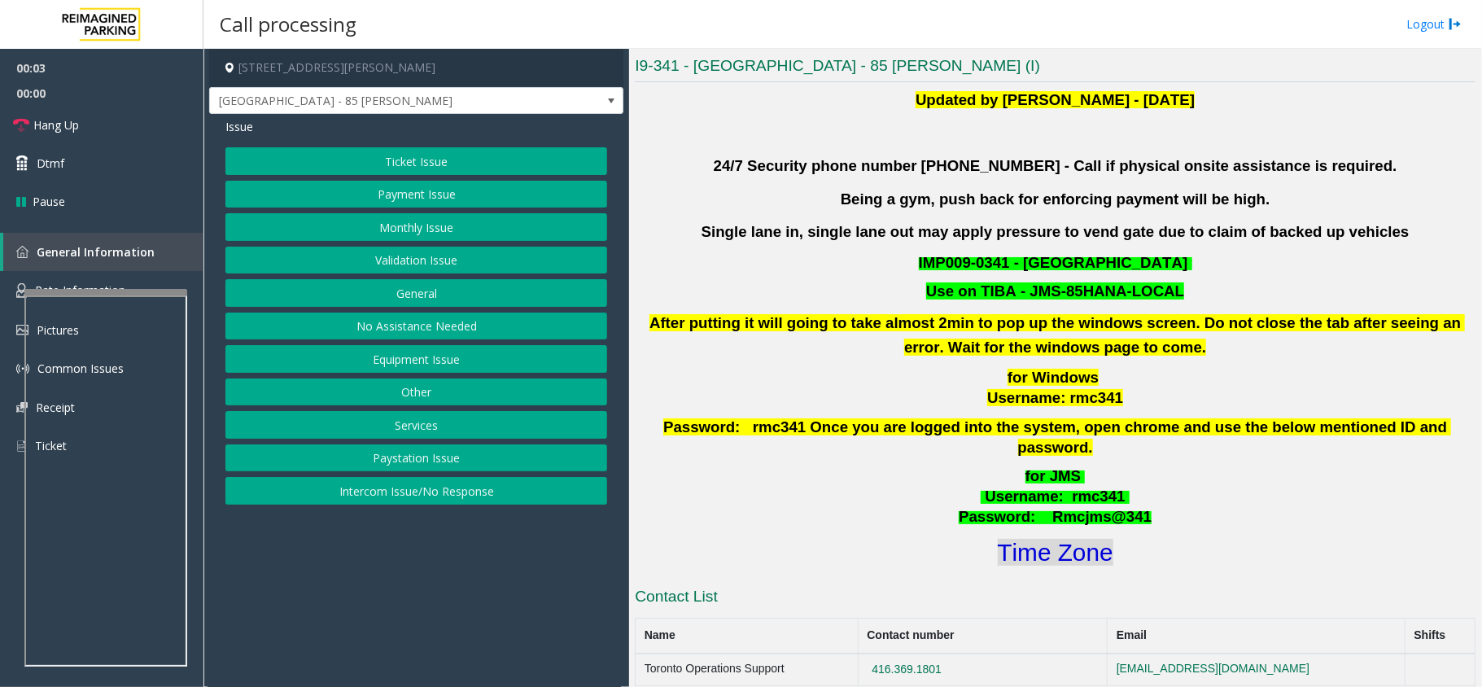
click at [1033, 539] on font "Time Zone" at bounding box center [1055, 552] width 116 height 27
click at [434, 265] on button "Validation Issue" at bounding box center [416, 261] width 382 height 28
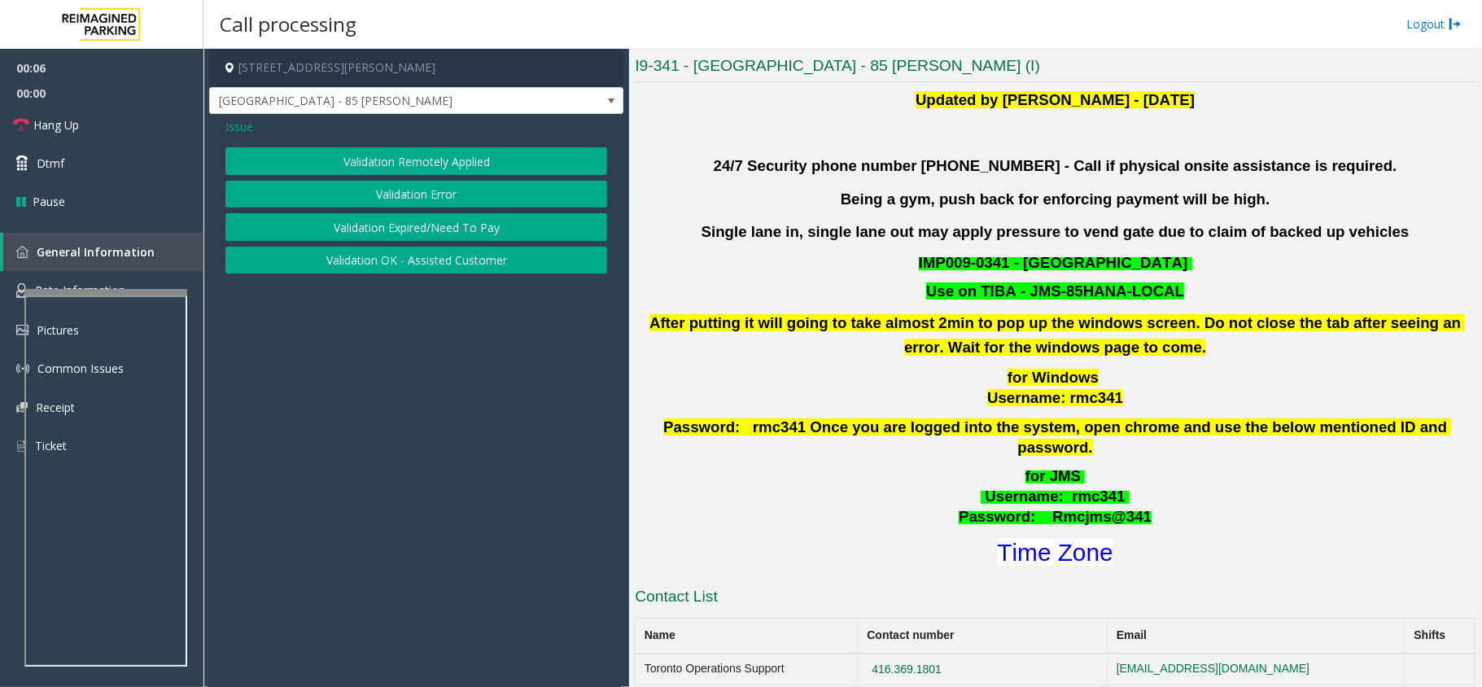
click at [434, 199] on button "Validation Error" at bounding box center [416, 195] width 382 height 28
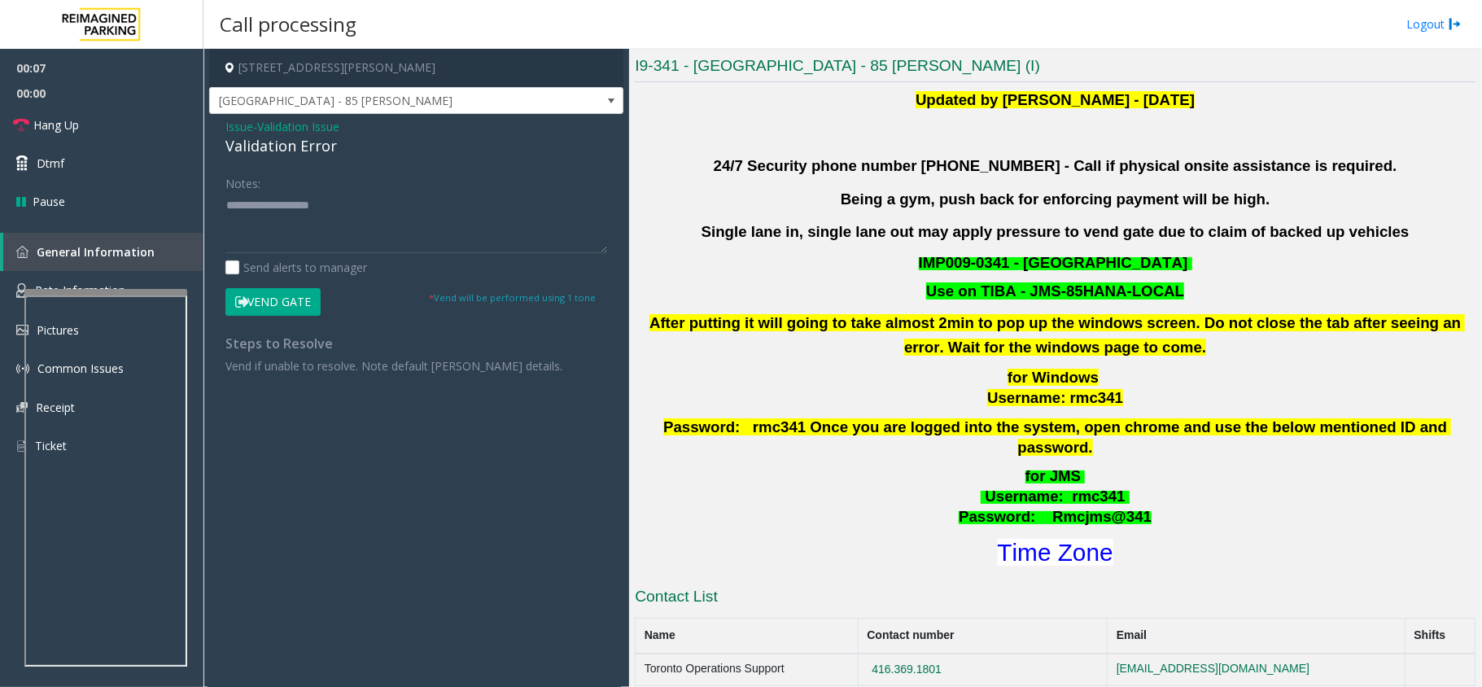
click at [287, 151] on div "Validation Error" at bounding box center [416, 146] width 382 height 22
click at [340, 213] on textarea at bounding box center [416, 222] width 382 height 61
click at [297, 223] on textarea at bounding box center [416, 222] width 382 height 61
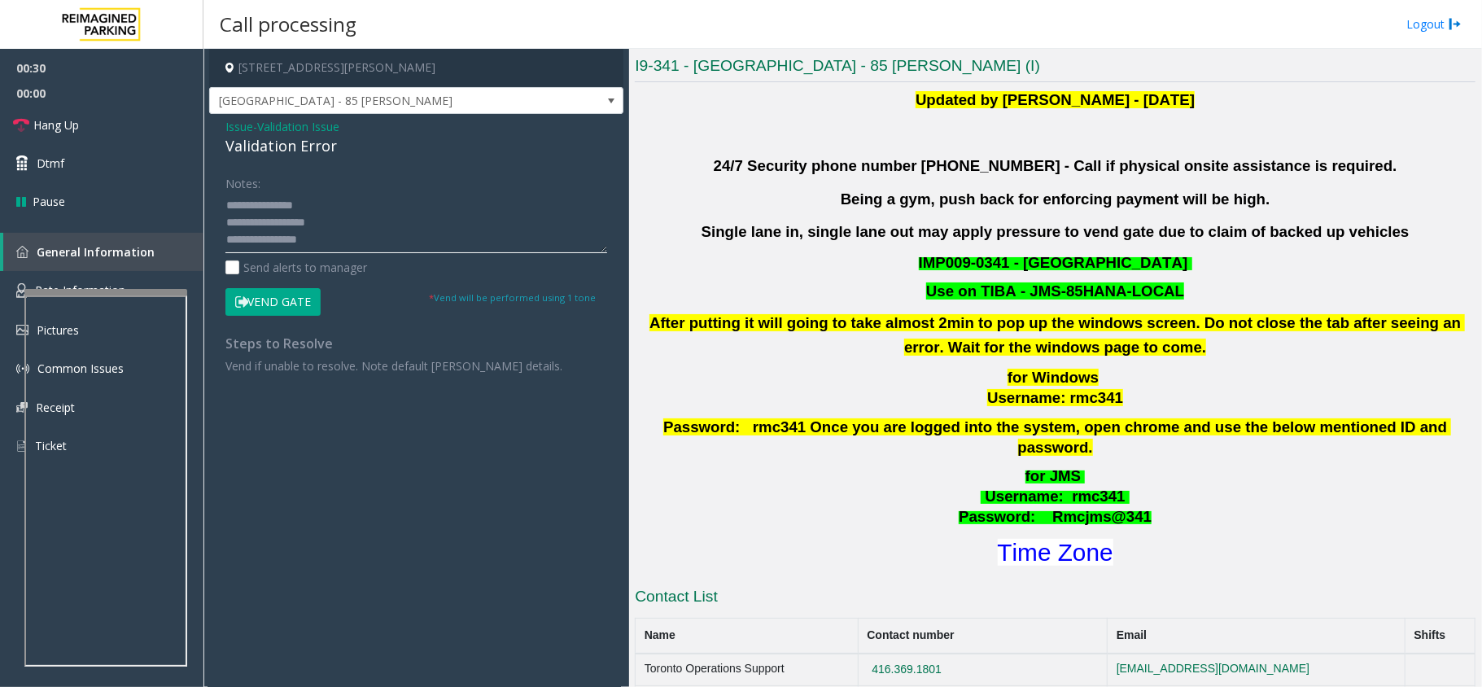
click at [385, 229] on textarea at bounding box center [416, 222] width 382 height 61
click at [319, 241] on textarea at bounding box center [416, 222] width 382 height 61
click at [316, 241] on textarea at bounding box center [416, 222] width 382 height 61
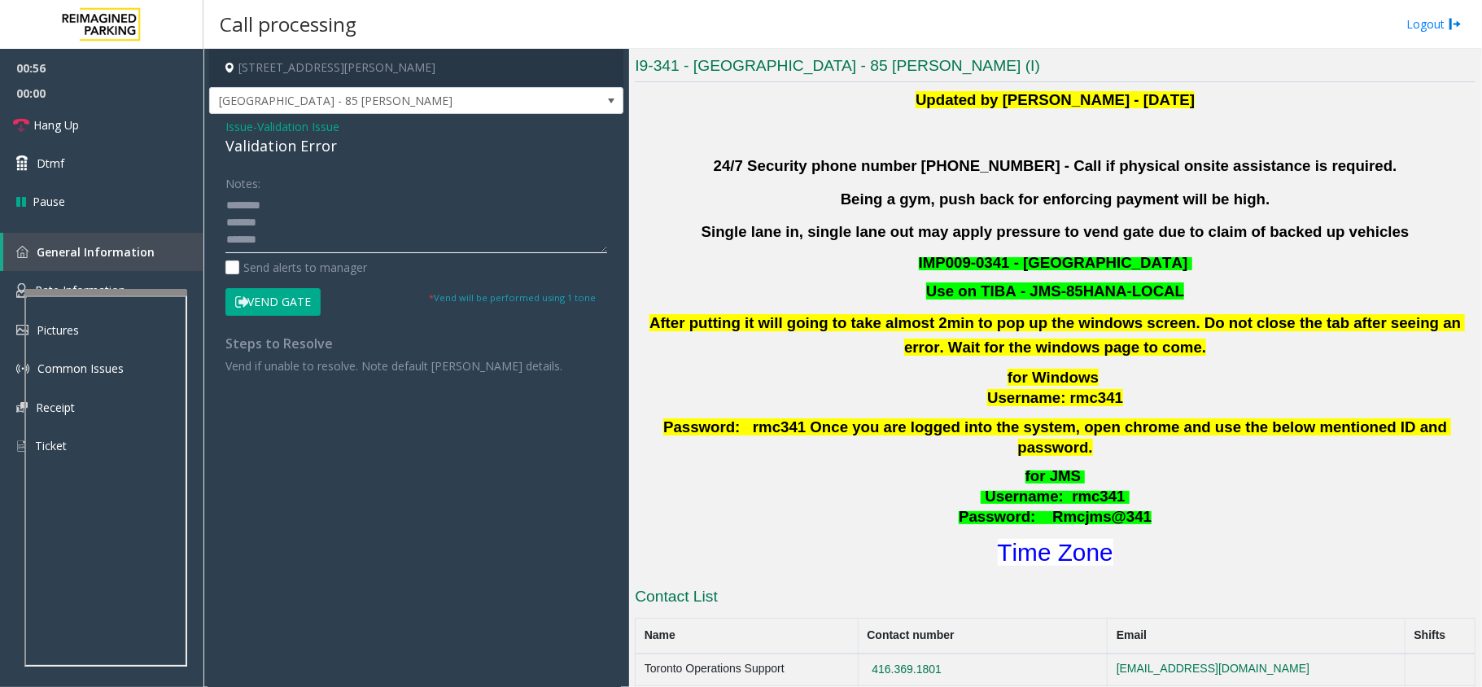
scroll to position [24, 0]
click at [271, 234] on textarea at bounding box center [416, 222] width 382 height 61
click at [268, 306] on button "Vend Gate" at bounding box center [272, 302] width 95 height 28
click at [273, 244] on textarea at bounding box center [416, 222] width 382 height 61
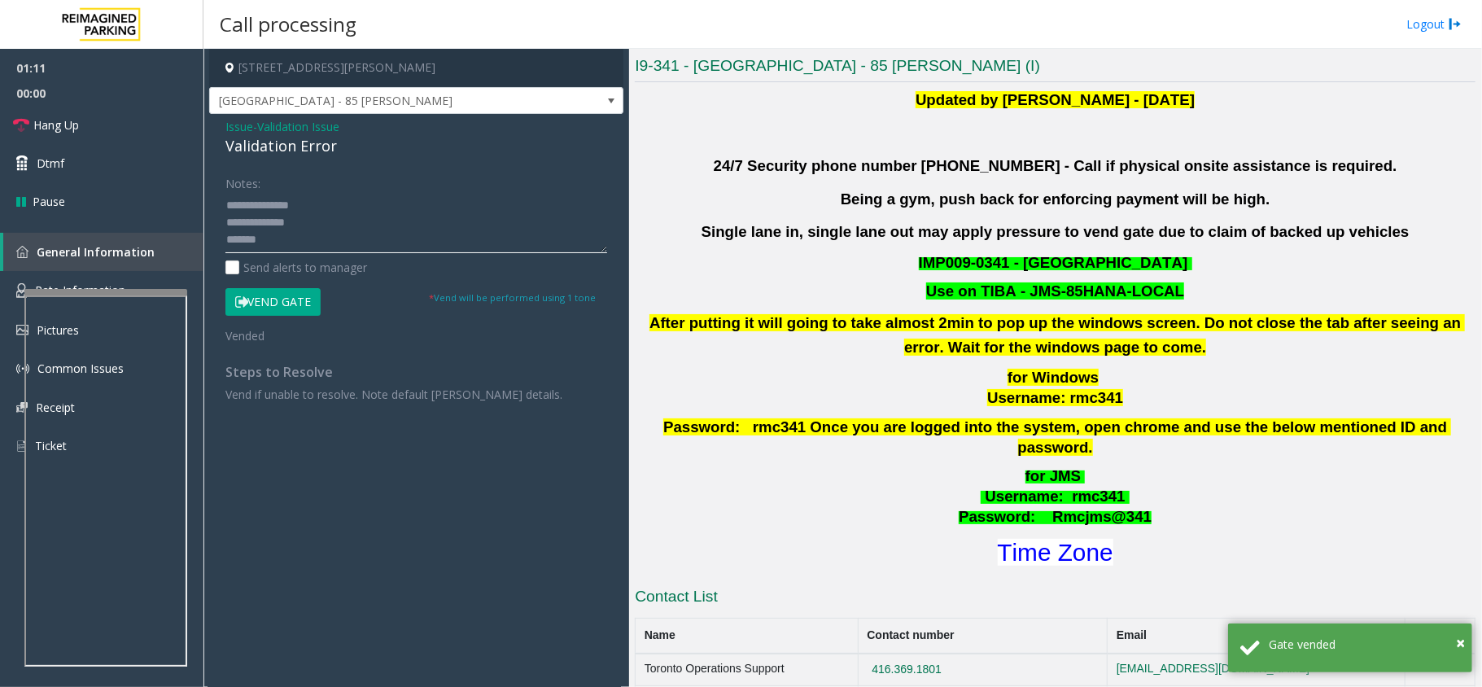
scroll to position [68, 0]
click at [144, 134] on link "Hang Up" at bounding box center [101, 125] width 203 height 38
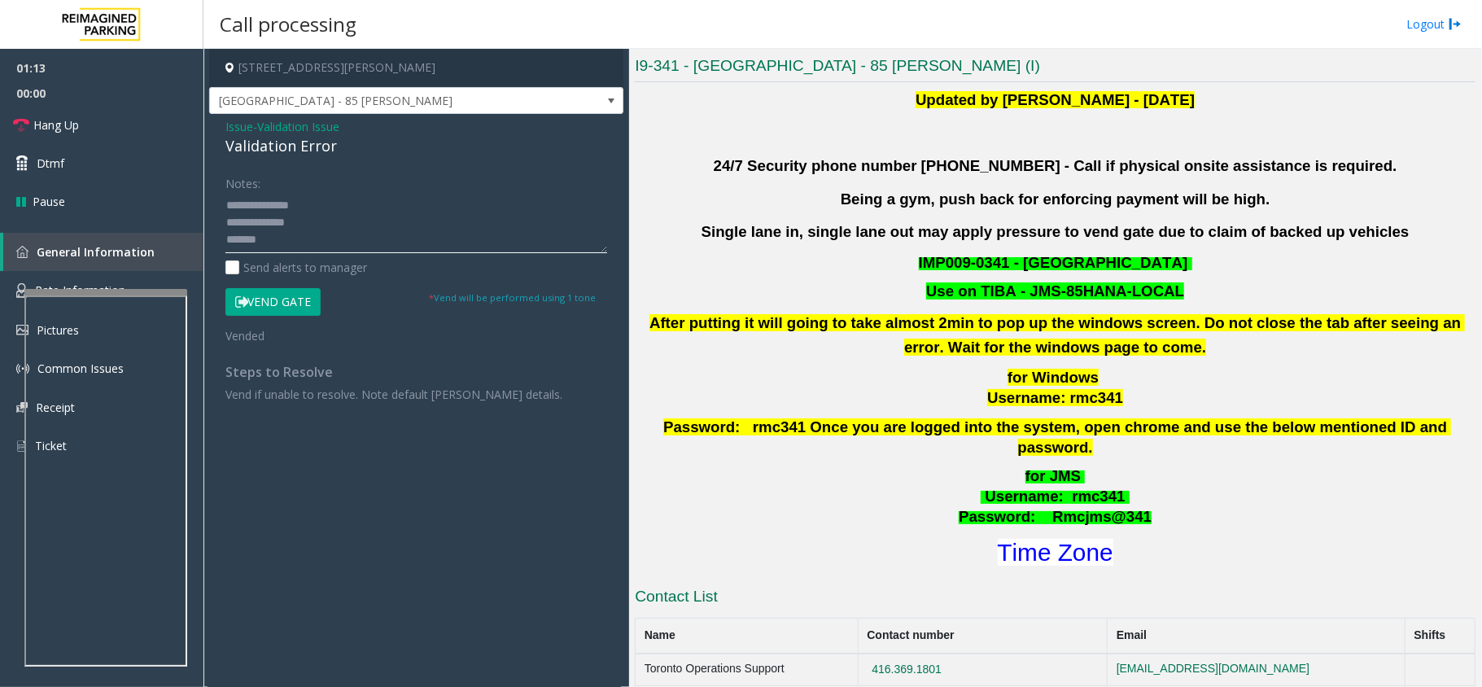
click at [284, 226] on textarea at bounding box center [416, 222] width 382 height 61
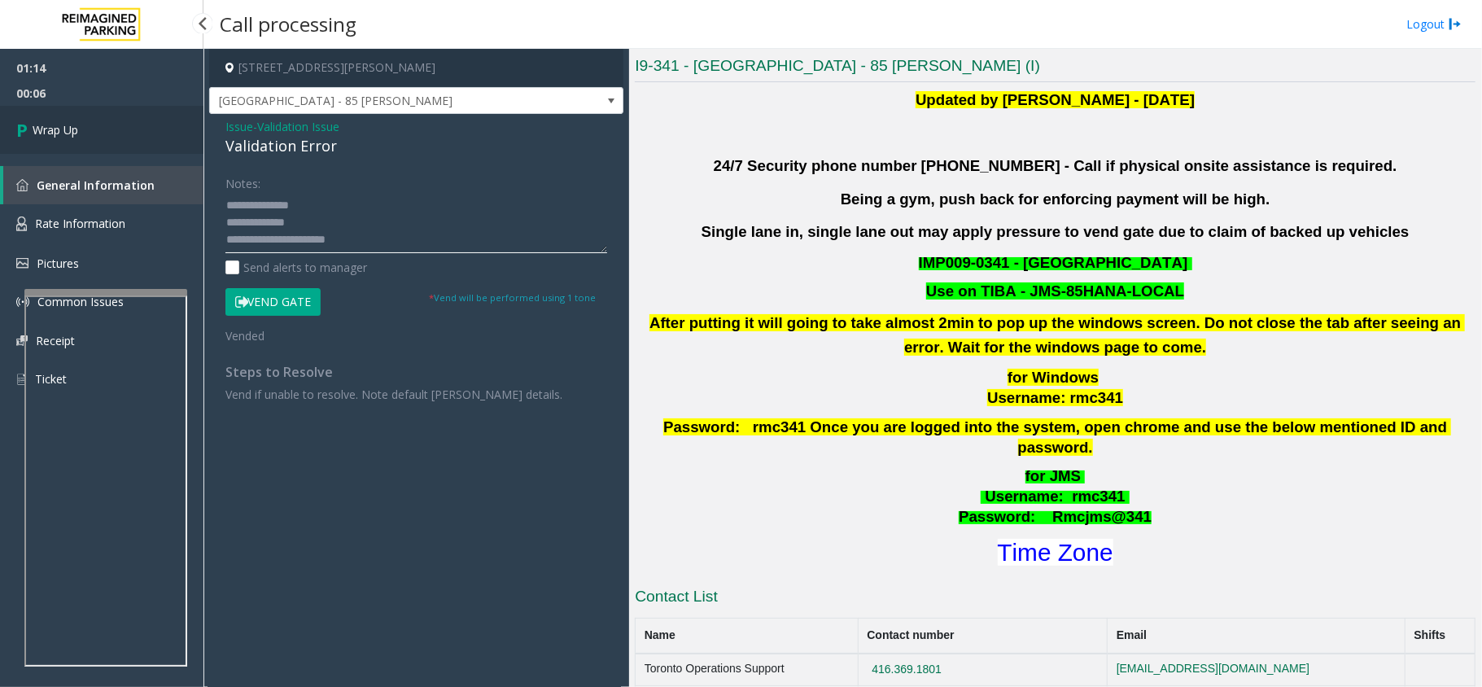
type textarea "**********"
click at [50, 132] on span "Wrap Up" at bounding box center [56, 129] width 46 height 17
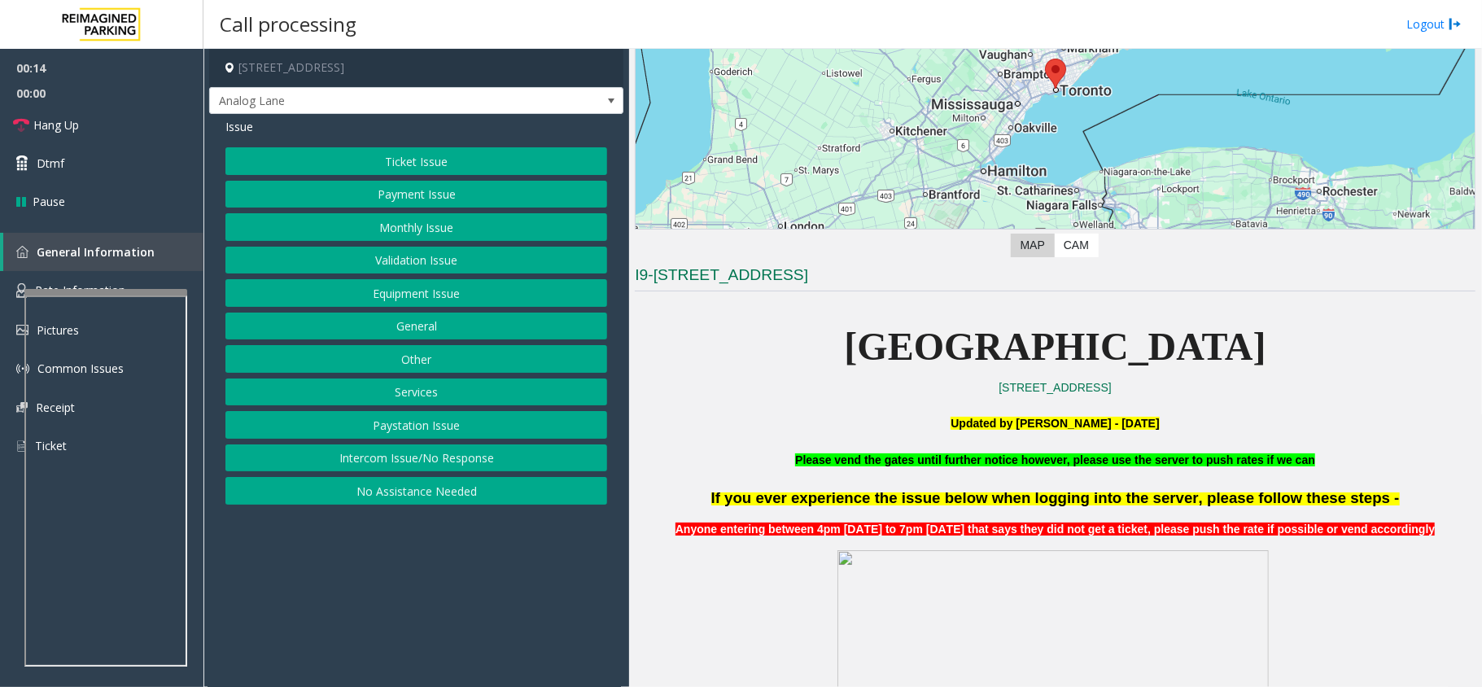
scroll to position [325, 0]
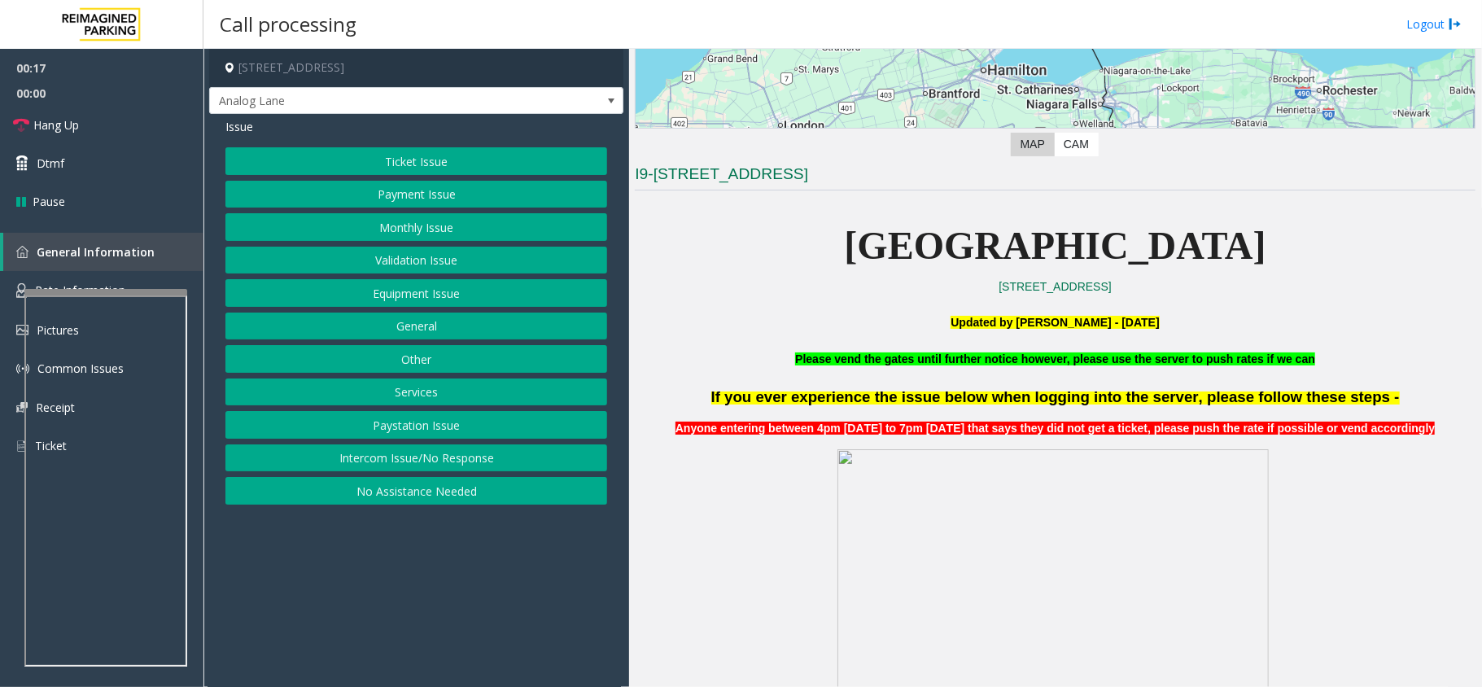
click at [437, 288] on button "Equipment Issue" at bounding box center [416, 293] width 382 height 28
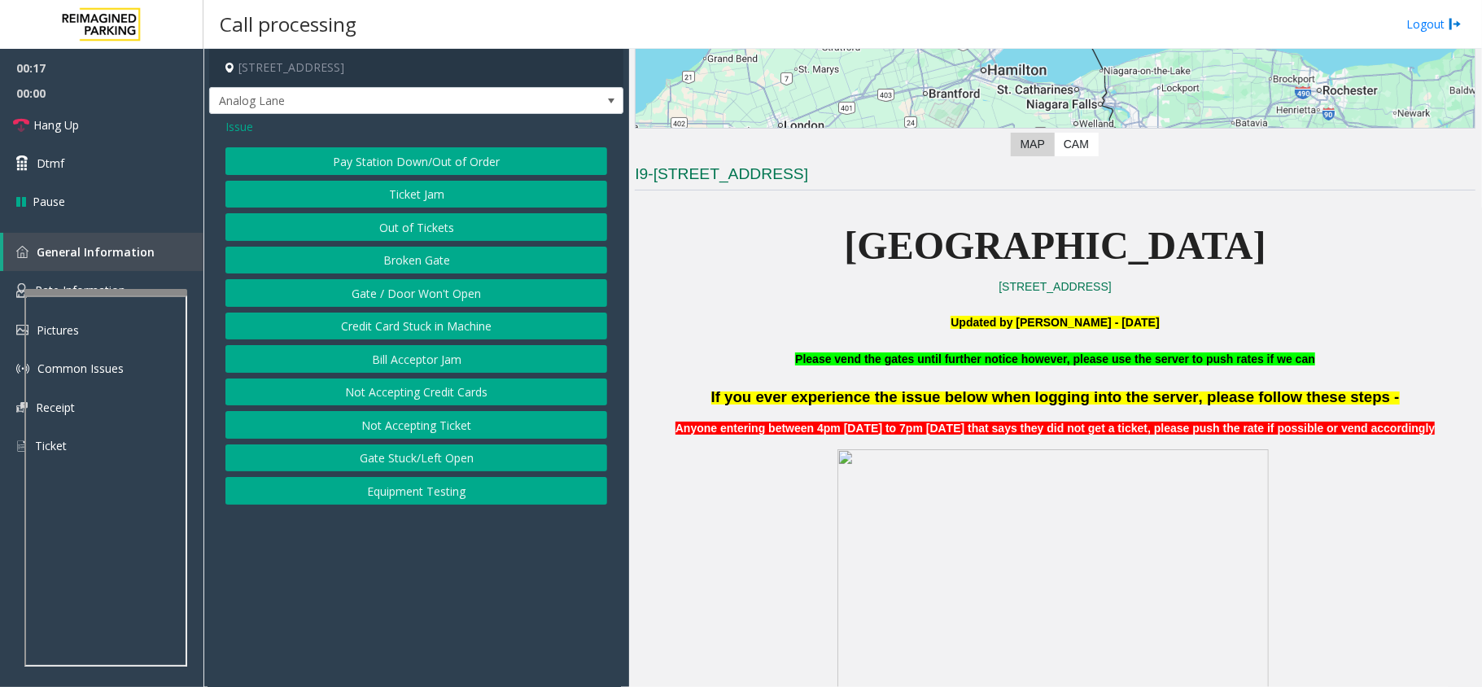
click at [437, 288] on button "Gate / Door Won't Open" at bounding box center [416, 293] width 382 height 28
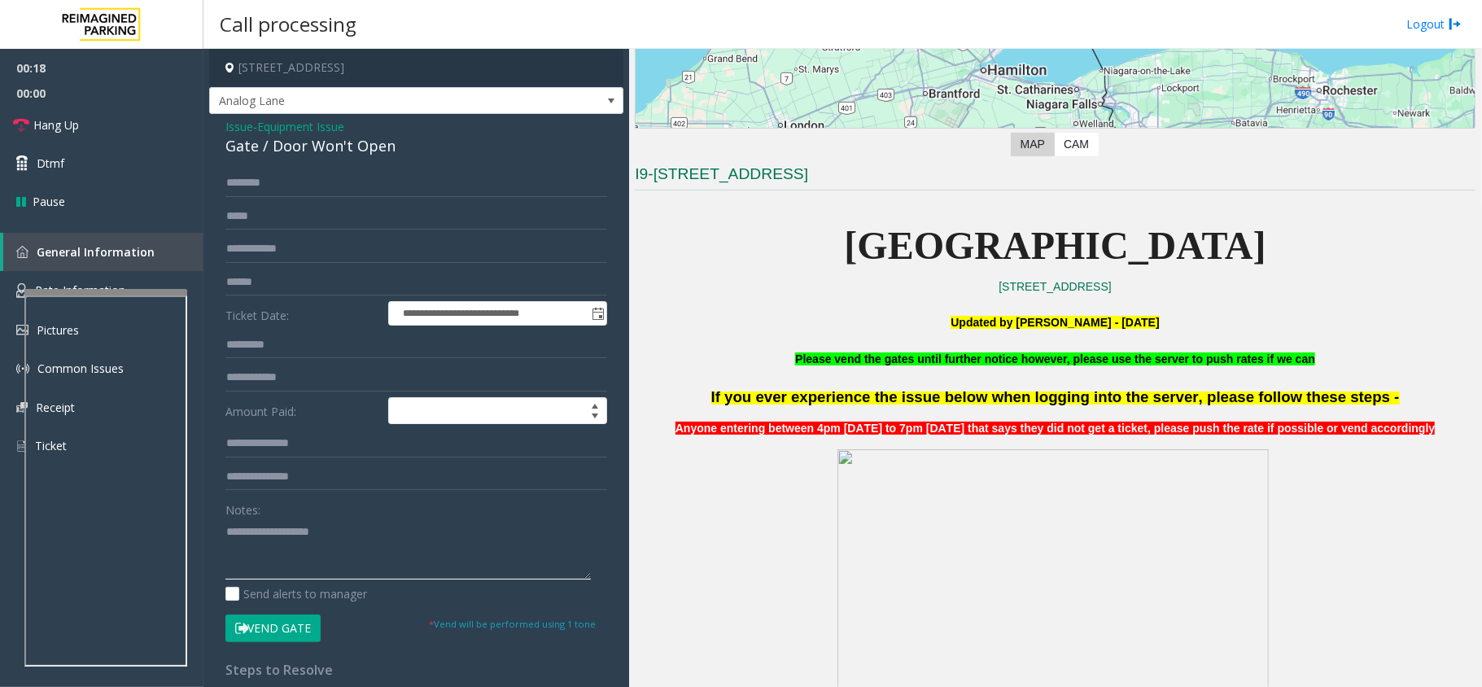
click at [257, 553] on textarea at bounding box center [407, 548] width 365 height 61
click at [284, 626] on button "Vend Gate" at bounding box center [272, 628] width 95 height 28
click at [275, 539] on textarea at bounding box center [407, 548] width 365 height 61
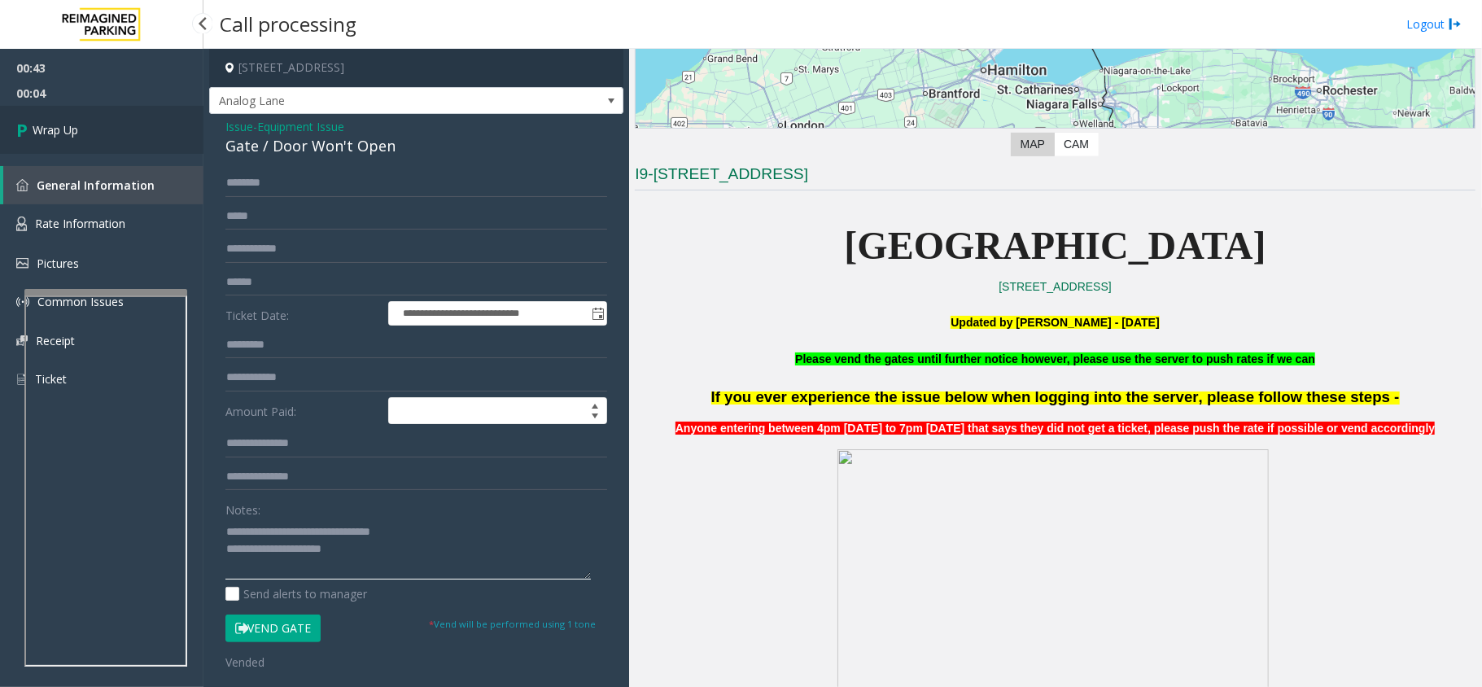
type textarea "**********"
click at [144, 124] on link "Wrap Up" at bounding box center [101, 130] width 203 height 48
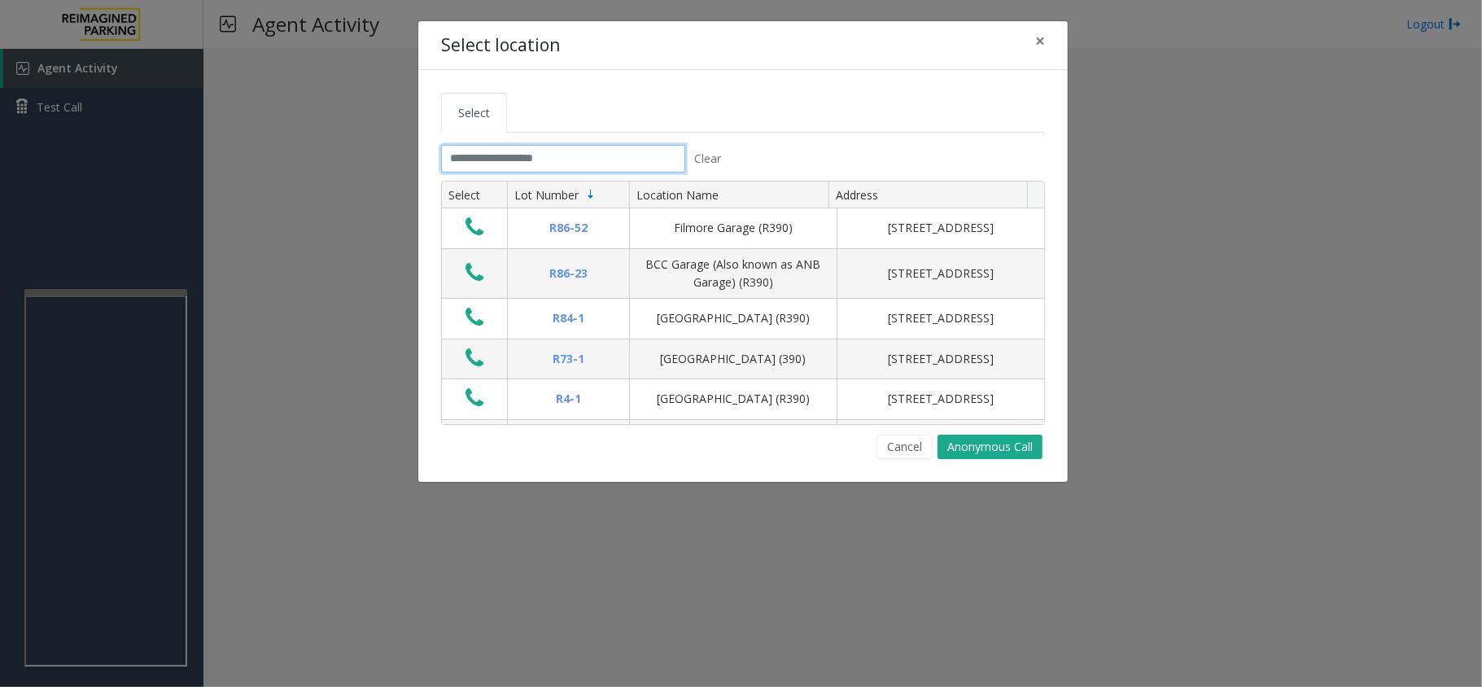
click at [531, 151] on input "text" at bounding box center [563, 159] width 244 height 28
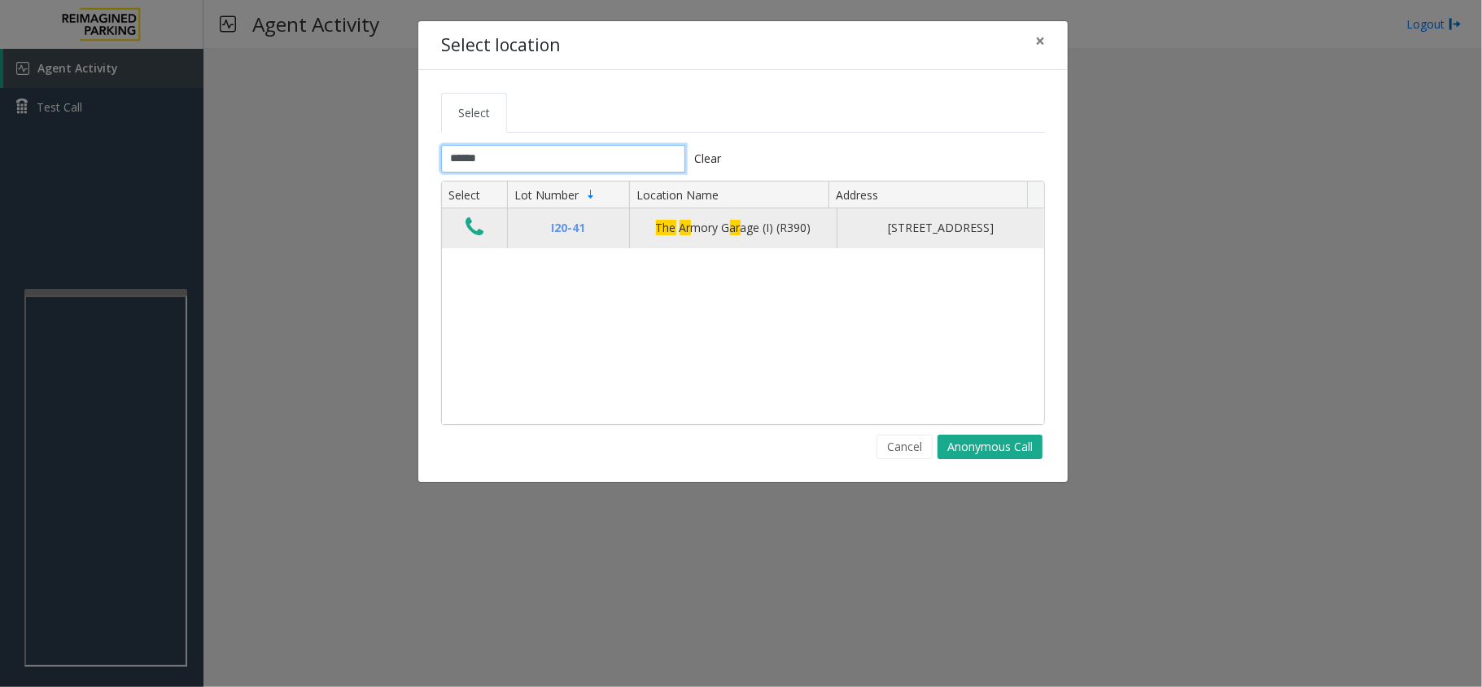
type input "******"
click at [465, 233] on icon "Data table" at bounding box center [474, 227] width 18 height 23
